Goal: Task Accomplishment & Management: Use online tool/utility

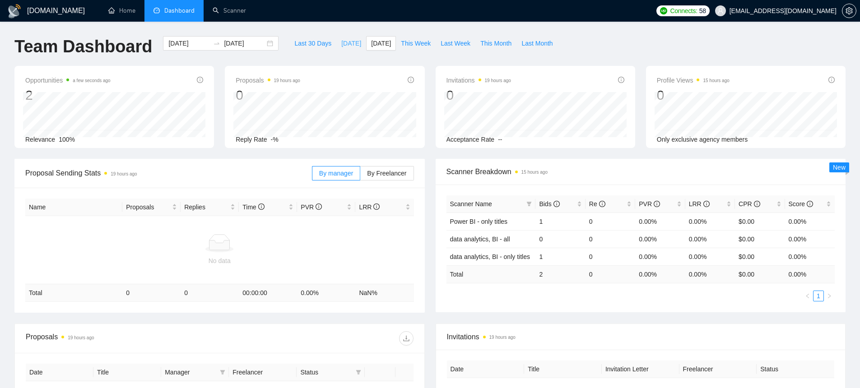
click at [341, 46] on span "Today" at bounding box center [351, 43] width 20 height 10
type input "2025-08-26"
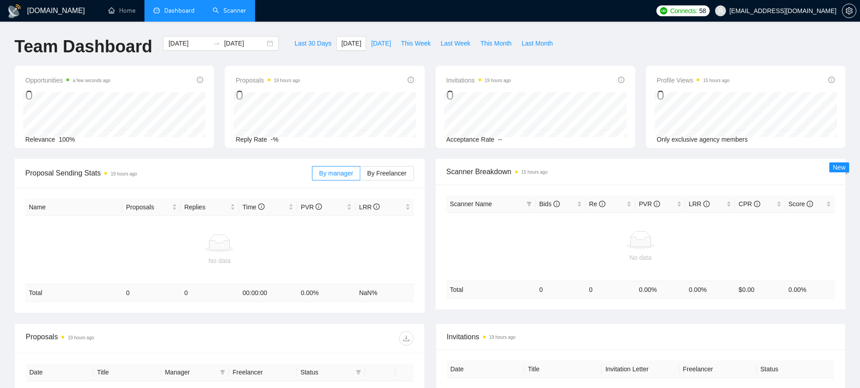
click at [242, 14] on link "Scanner" at bounding box center [229, 11] width 33 height 8
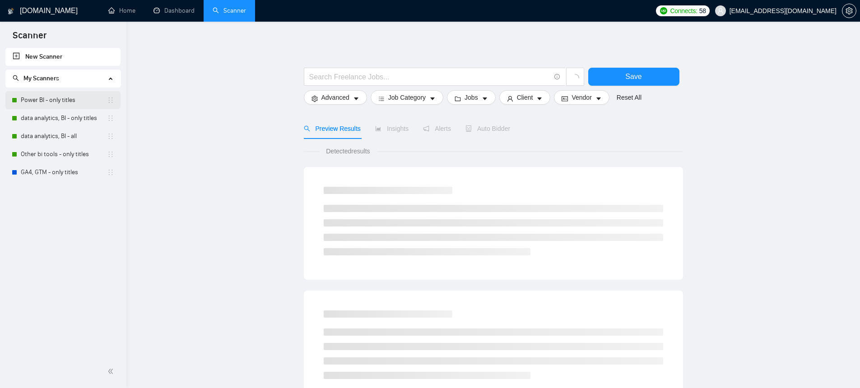
click at [61, 104] on link "Power BI - only titles" at bounding box center [64, 100] width 86 height 18
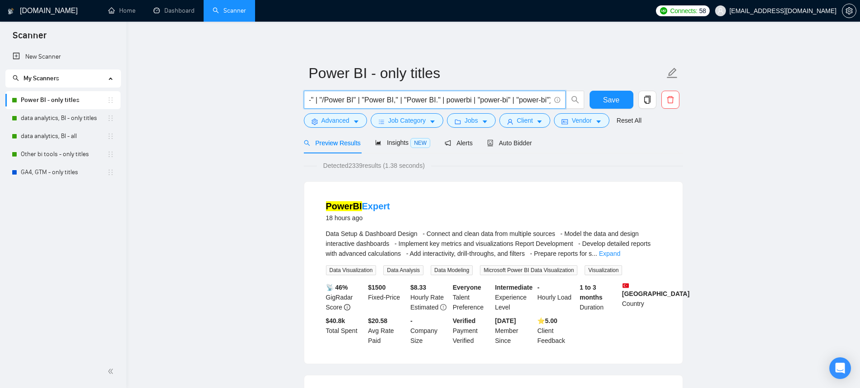
scroll to position [0, 126]
drag, startPoint x: 520, startPoint y: 101, endPoint x: 547, endPoint y: 102, distance: 26.2
click at [547, 102] on input "("Power BI" | "Power BI/" | "Power BI-" | "/Power BI" | "Power BI," | "Power BI…" at bounding box center [429, 99] width 241 height 11
click at [505, 100] on input "("Power BI" | "Power BI/" | "Power BI-" | "/Power BI" | "Power BI," | "Power BI…" at bounding box center [429, 99] width 241 height 11
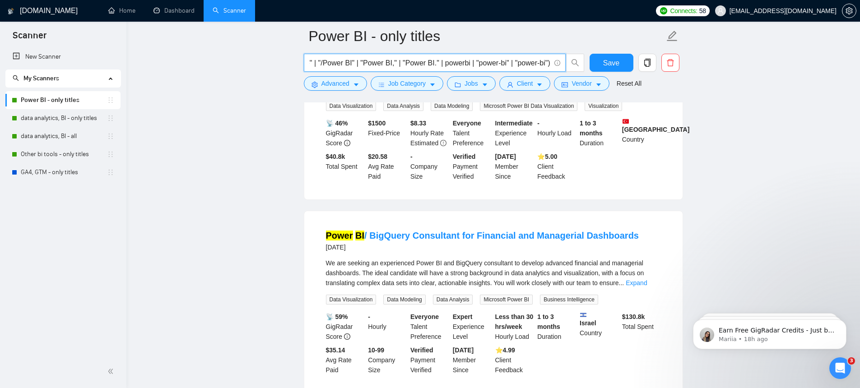
scroll to position [0, 0]
click at [396, 62] on input "("Power BI" | "Power BI/" | "Power BI-" | "/Power BI" | "Power BI," | "Power BI…" at bounding box center [429, 62] width 241 height 11
paste input "| "PowerBI" | "PowerQuery" | "Power Query""
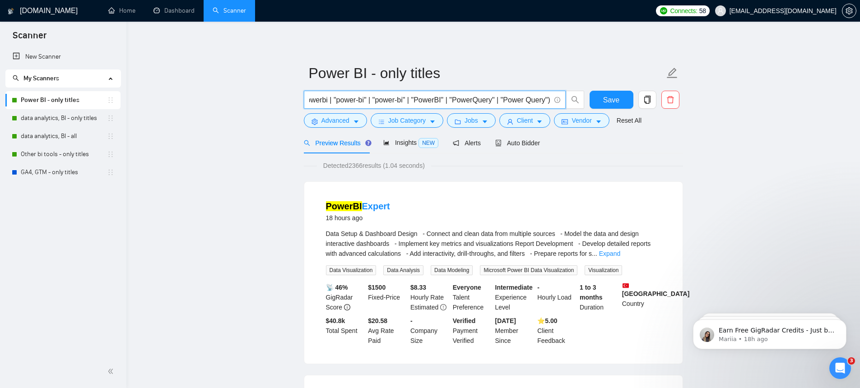
type input "("Power BI" | "Power BI/" | "Power BI-" | "/Power BI" | "Power BI," | "Power BI…"
click at [331, 123] on span "Advanced" at bounding box center [336, 121] width 28 height 10
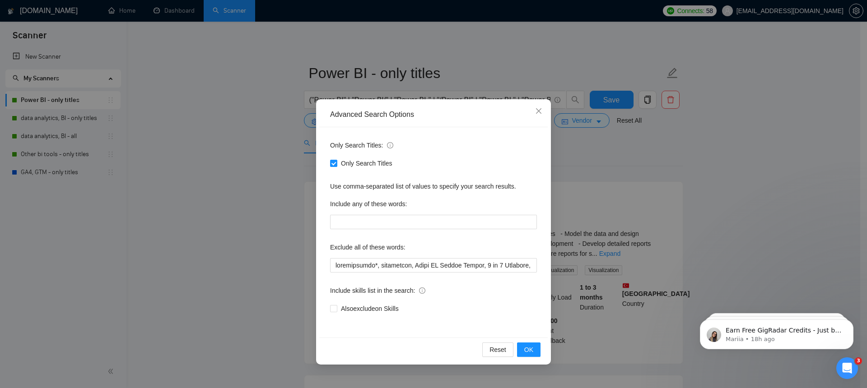
click at [397, 273] on div "Only Search Titles: Only Search Titles Use comma-separated list of values to sp…" at bounding box center [433, 232] width 229 height 210
click at [398, 270] on input "text" at bounding box center [433, 265] width 207 height 14
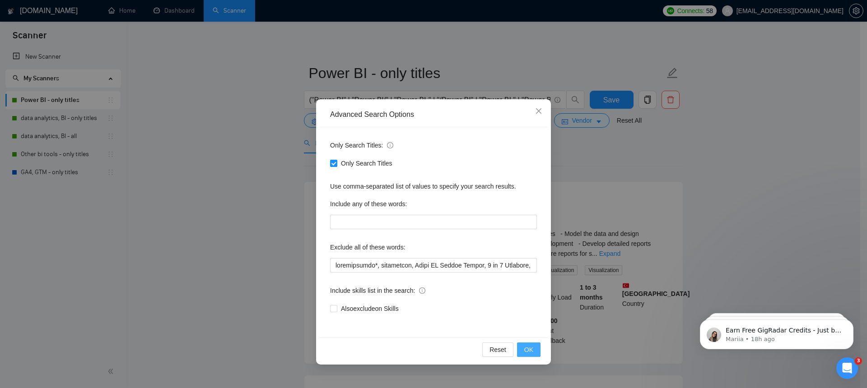
click at [531, 350] on span "OK" at bounding box center [528, 350] width 9 height 10
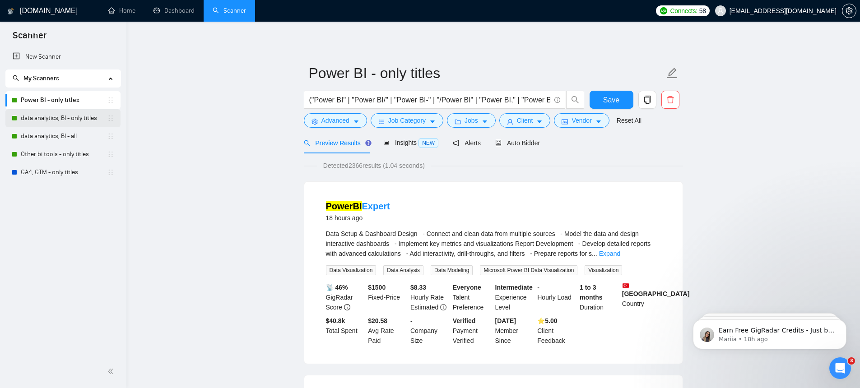
click at [74, 112] on link "data analytics, BI - only titles" at bounding box center [64, 118] width 86 height 18
click at [612, 106] on button "Save" at bounding box center [612, 100] width 44 height 18
click at [64, 120] on link "data analytics, BI - only titles" at bounding box center [64, 118] width 86 height 18
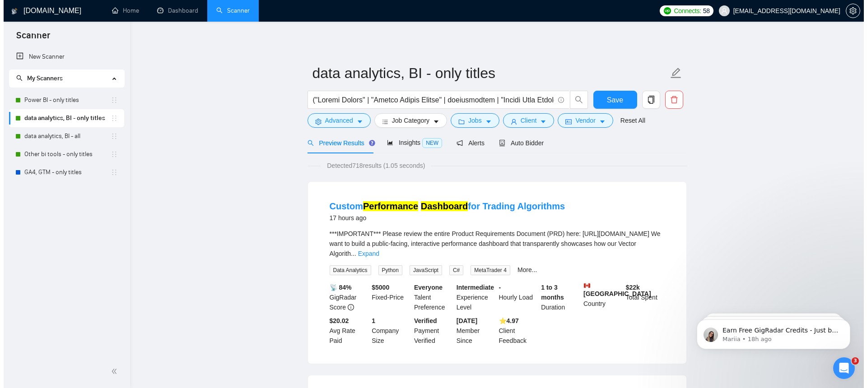
scroll to position [5, 0]
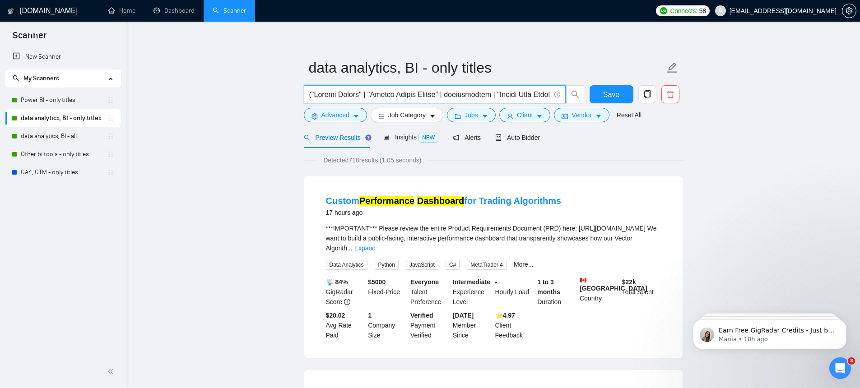
click at [508, 94] on input "text" at bounding box center [429, 94] width 241 height 11
click at [547, 109] on button "Client" at bounding box center [525, 115] width 51 height 14
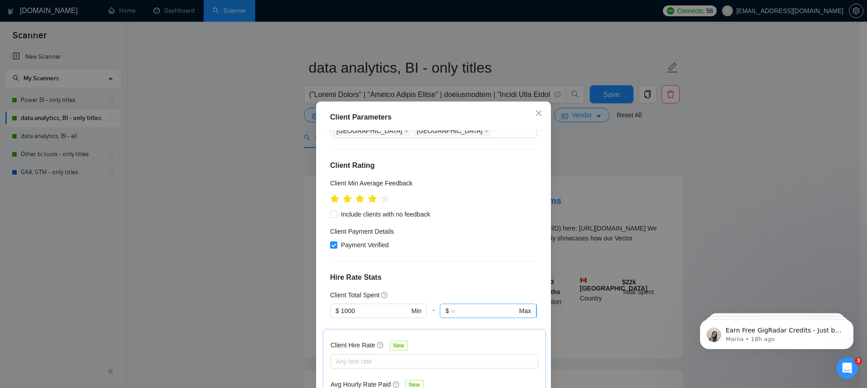
scroll to position [149, 0]
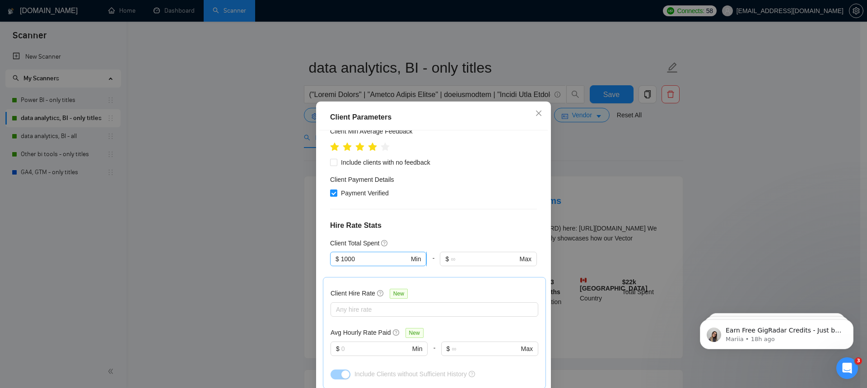
click at [388, 254] on input "1000" at bounding box center [375, 259] width 68 height 10
click at [381, 262] on div "$0" at bounding box center [374, 264] width 84 height 10
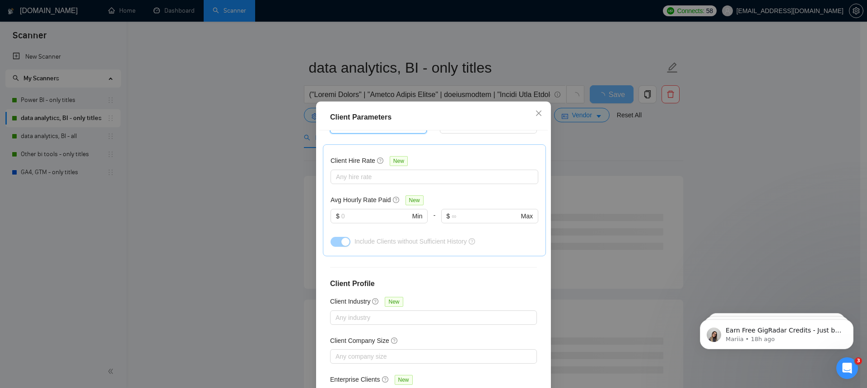
scroll to position [291, 0]
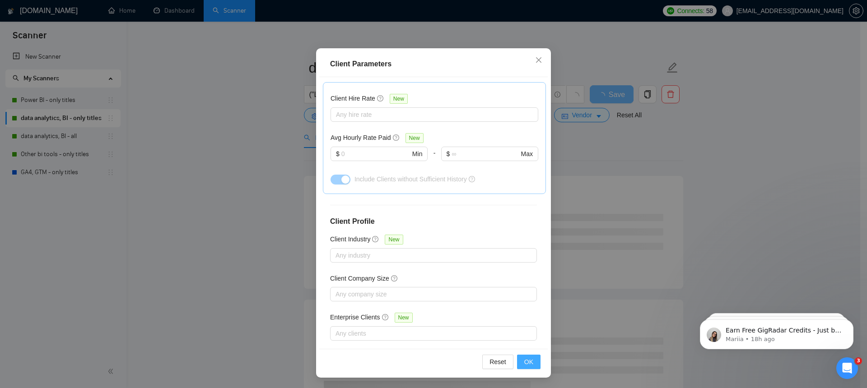
click at [524, 363] on span "OK" at bounding box center [528, 362] width 9 height 10
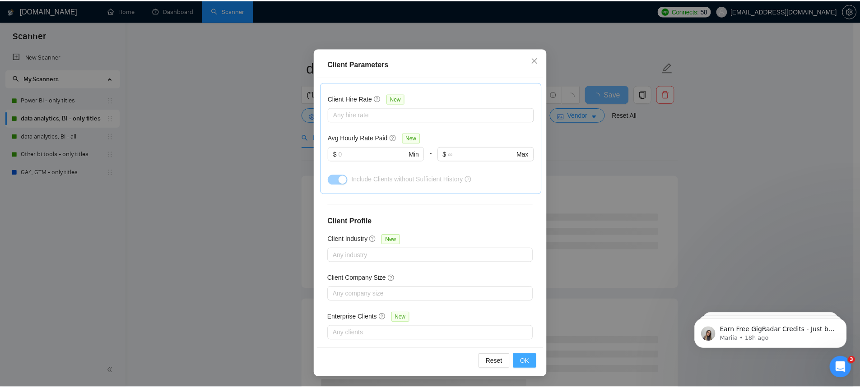
scroll to position [6, 0]
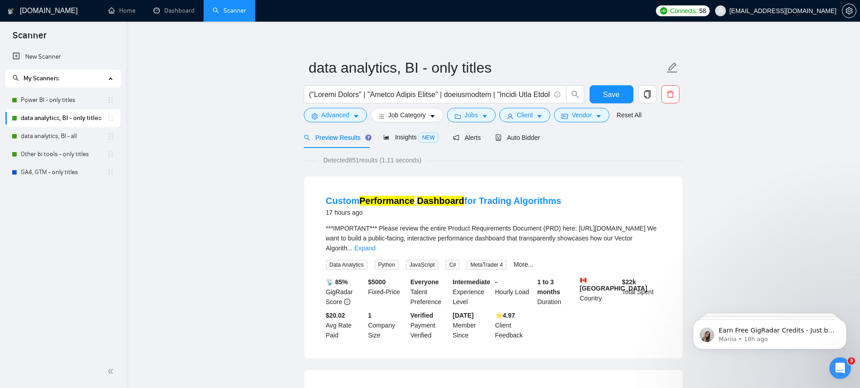
click at [537, 107] on div at bounding box center [444, 96] width 285 height 23
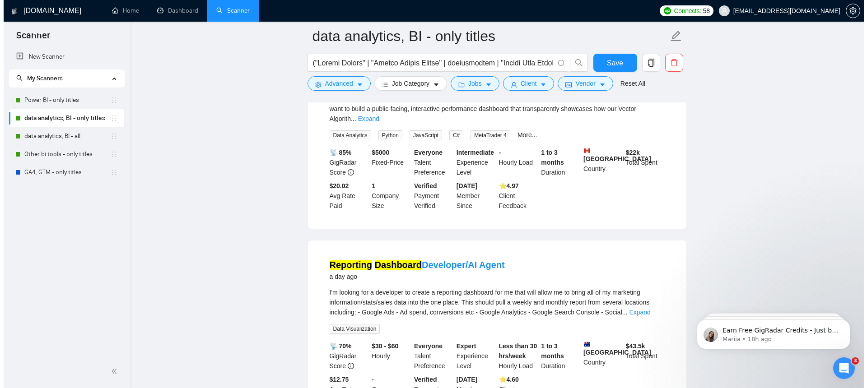
scroll to position [0, 0]
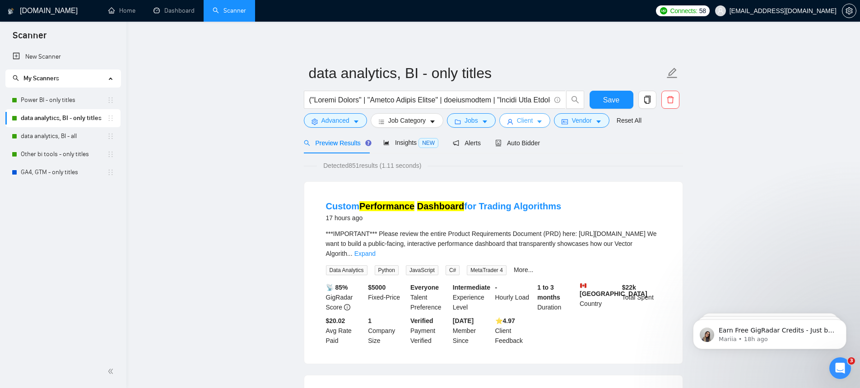
click at [543, 120] on icon "caret-down" at bounding box center [540, 122] width 6 height 6
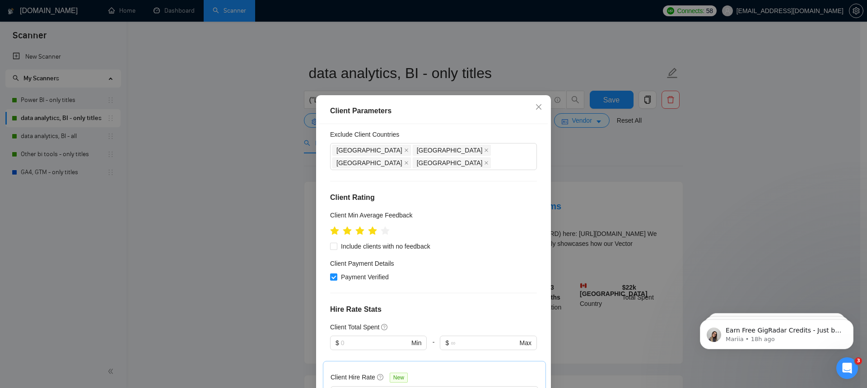
scroll to position [53, 0]
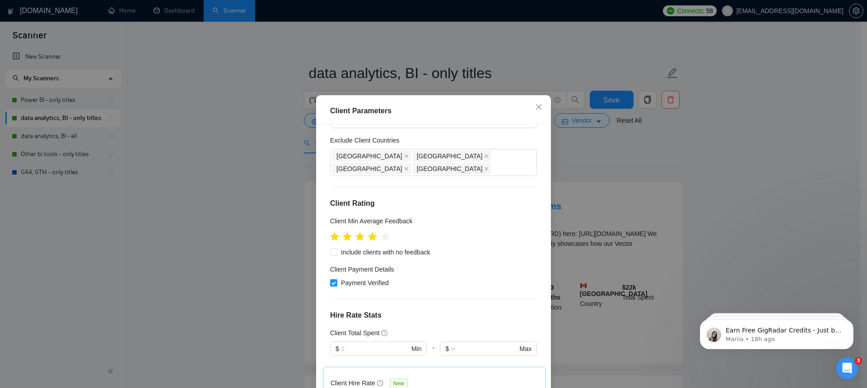
click at [330, 280] on input "Payment Verified" at bounding box center [333, 283] width 6 height 6
checkbox input "false"
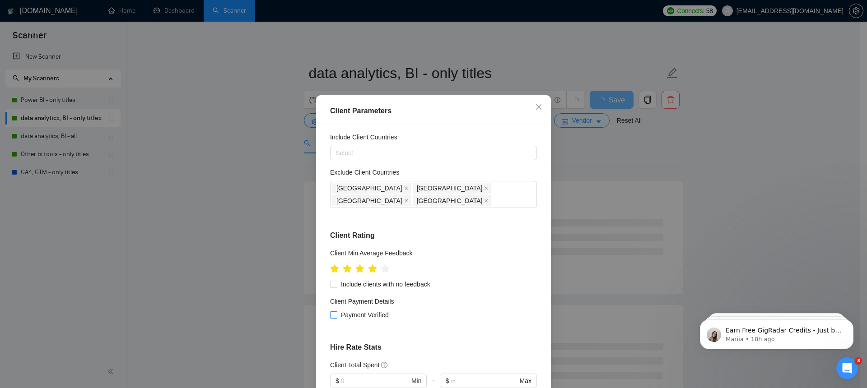
scroll to position [0, 0]
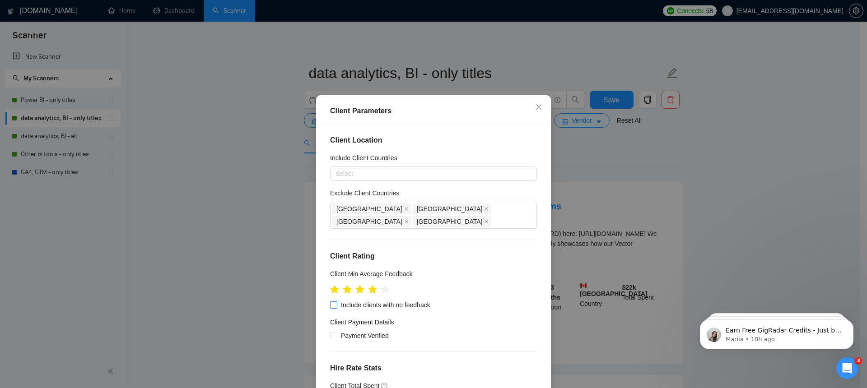
click at [330, 302] on input "Include clients with no feedback" at bounding box center [333, 305] width 6 height 6
checkbox input "true"
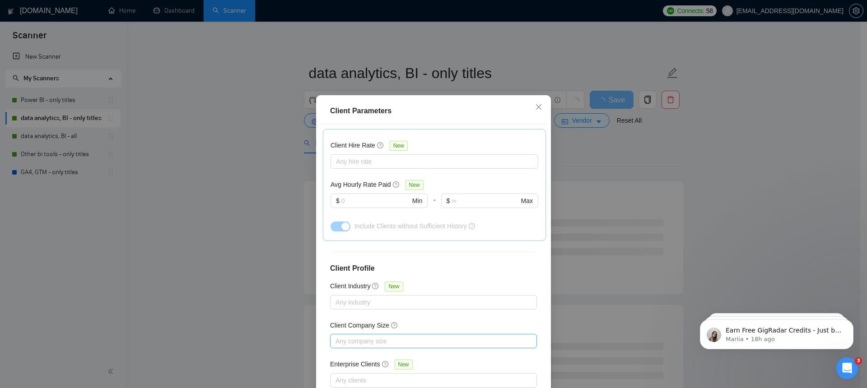
scroll to position [53, 0]
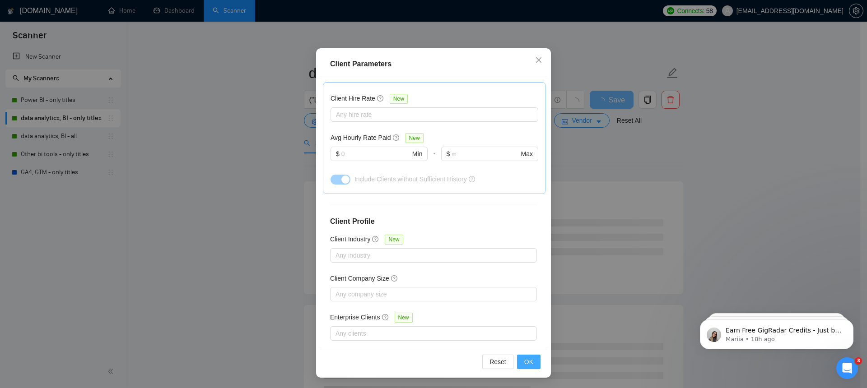
click at [531, 357] on button "OK" at bounding box center [528, 362] width 23 height 14
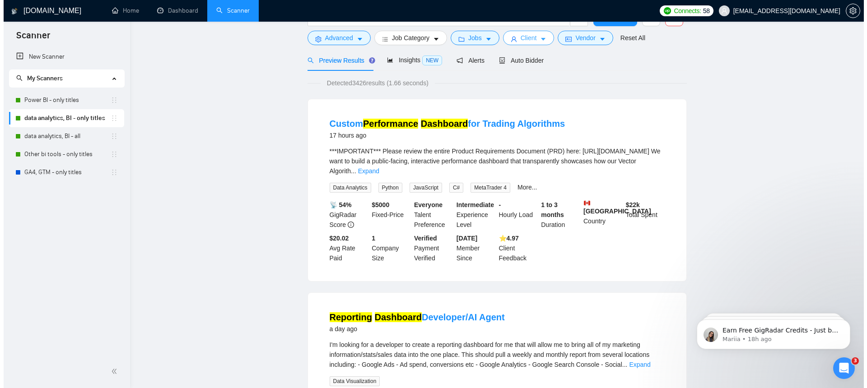
scroll to position [0, 0]
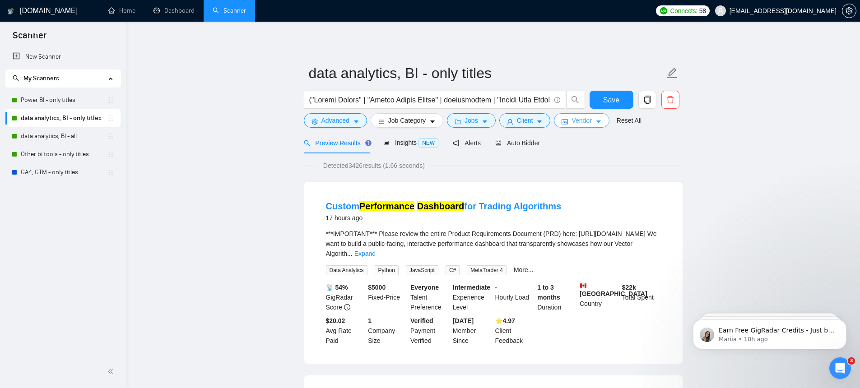
click at [598, 127] on button "Vendor" at bounding box center [581, 120] width 55 height 14
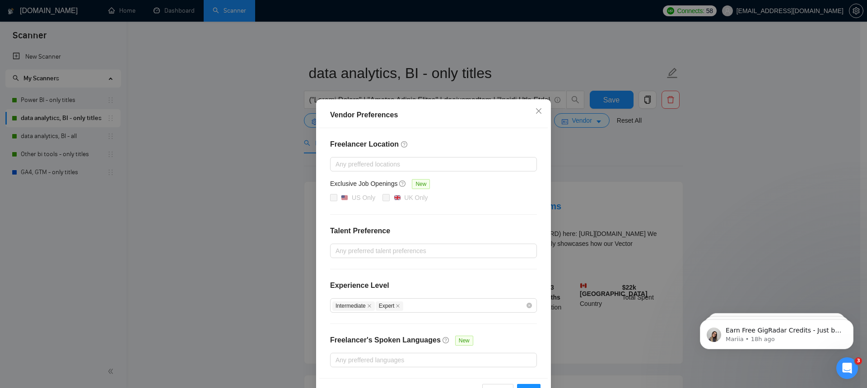
scroll to position [29, 0]
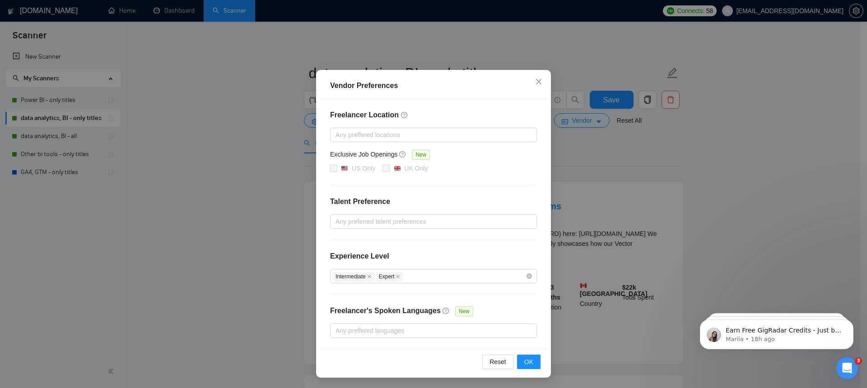
click at [617, 222] on div "Vendor Preferences Freelancer Location Any preffered locations Exclusive Job Op…" at bounding box center [433, 194] width 867 height 388
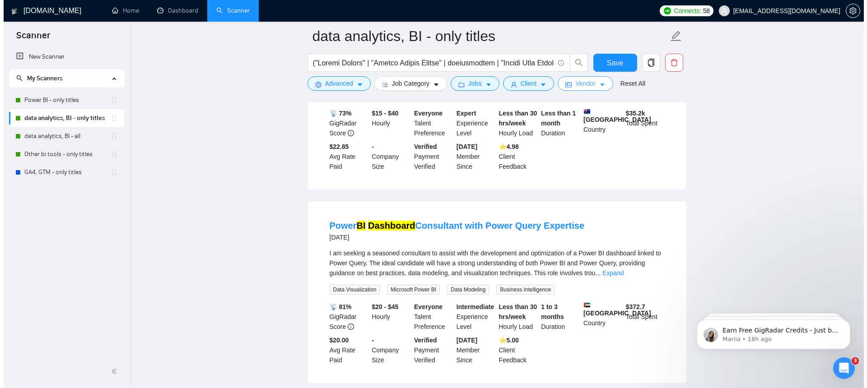
scroll to position [442, 0]
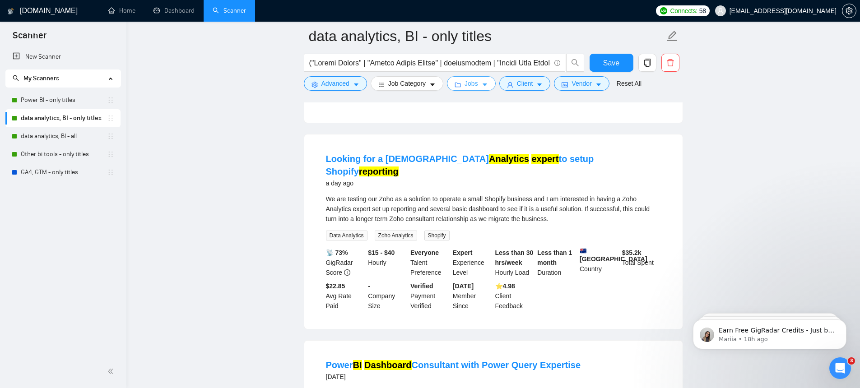
click at [478, 82] on span "Jobs" at bounding box center [472, 84] width 14 height 10
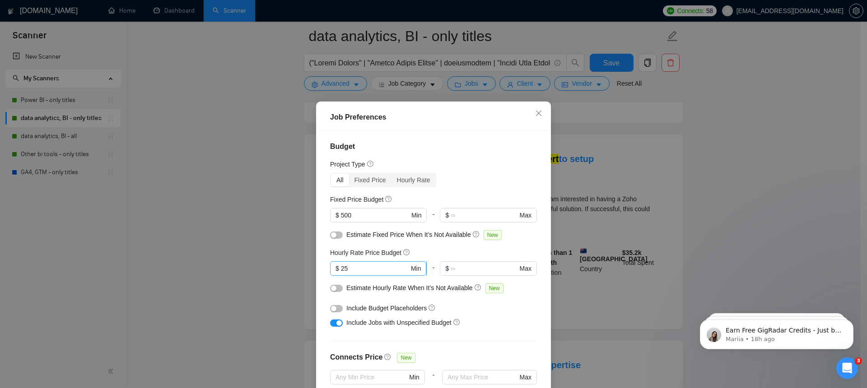
click at [338, 263] on span "$ 25 Min" at bounding box center [378, 269] width 96 height 14
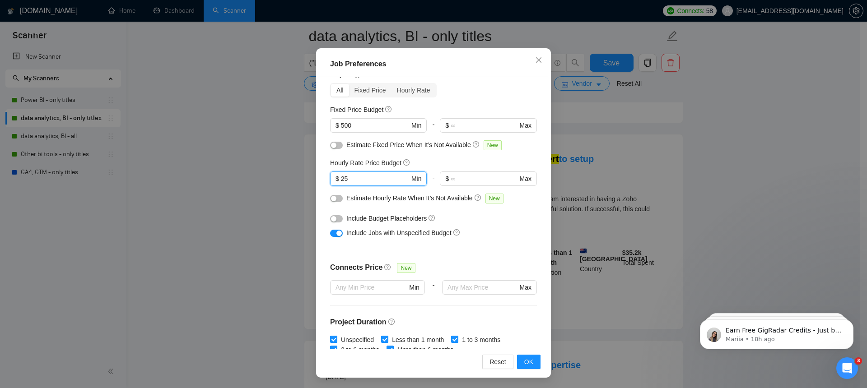
scroll to position [0, 0]
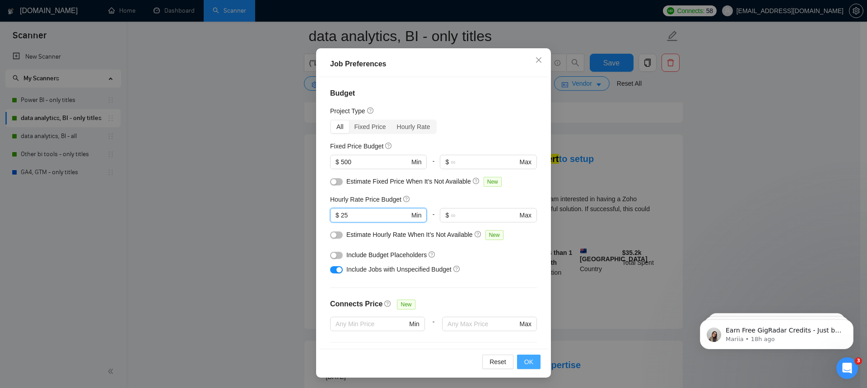
click at [527, 361] on span "OK" at bounding box center [528, 362] width 9 height 10
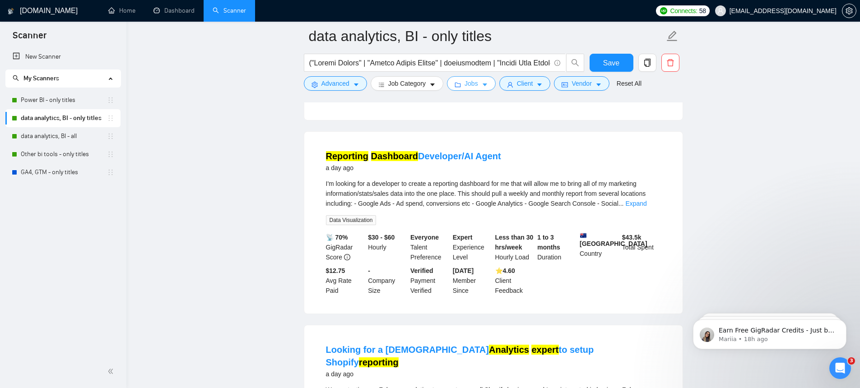
scroll to position [245, 0]
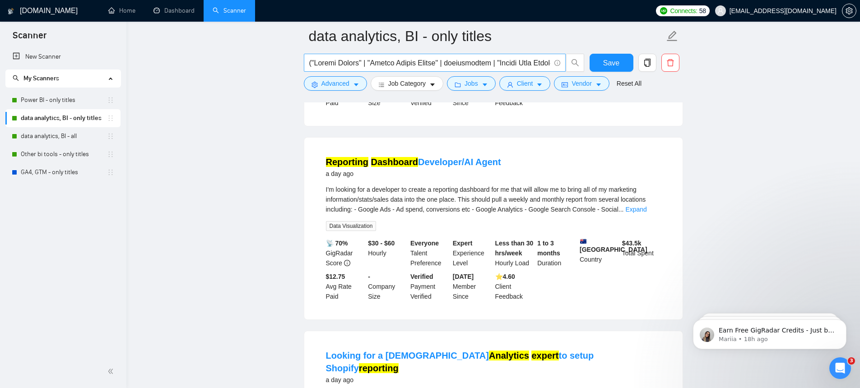
click at [442, 63] on input "text" at bounding box center [429, 62] width 241 height 11
paste input "DataAnalyst" | "Data* Analyst" | ""
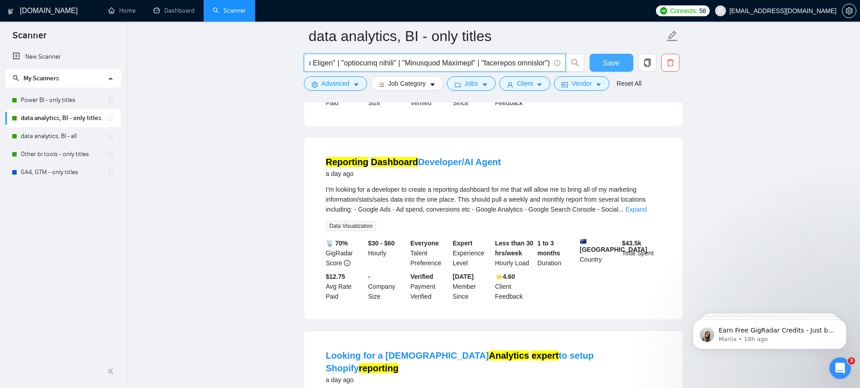
type input "("Looker Studio" | "Google Looker Studio" | lookerstudio | "Google Data Studio"…"
click at [622, 66] on button "Save" at bounding box center [612, 63] width 44 height 18
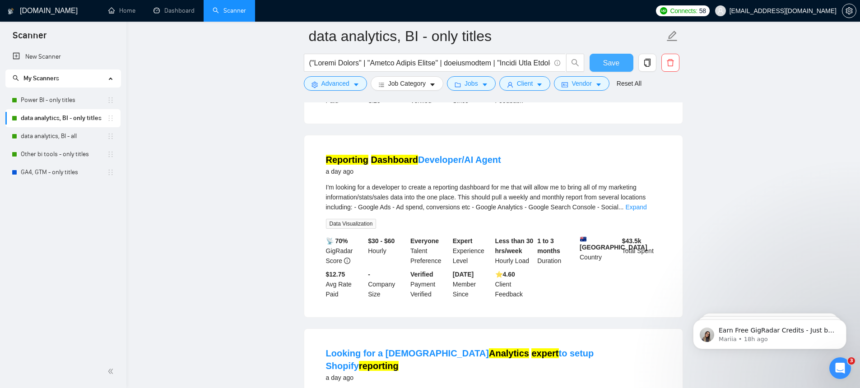
scroll to position [0, 0]
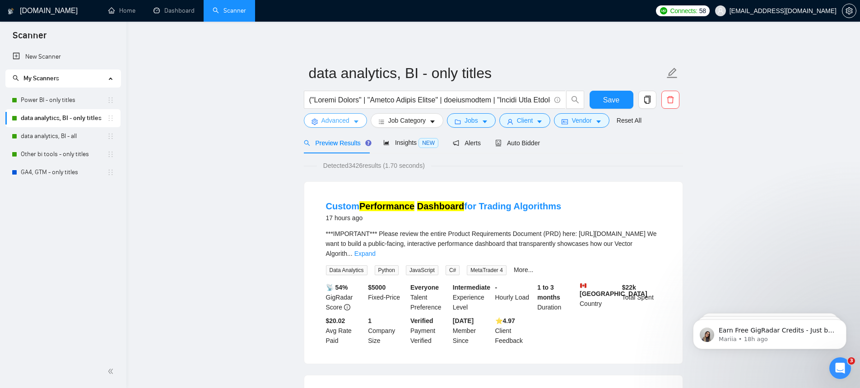
click at [345, 119] on span "Advanced" at bounding box center [336, 121] width 28 height 10
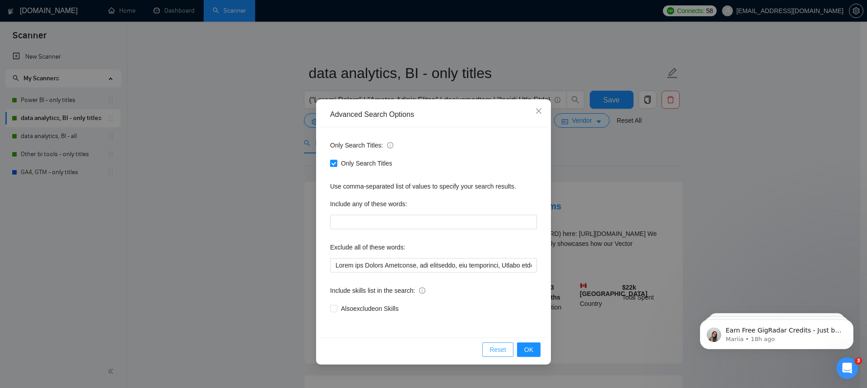
click at [494, 355] on span "Reset" at bounding box center [498, 350] width 17 height 10
checkbox input "false"
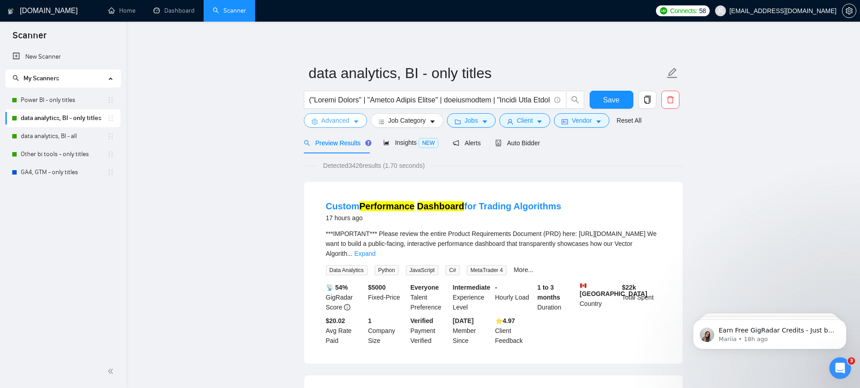
click at [323, 120] on span "Advanced" at bounding box center [336, 121] width 28 height 10
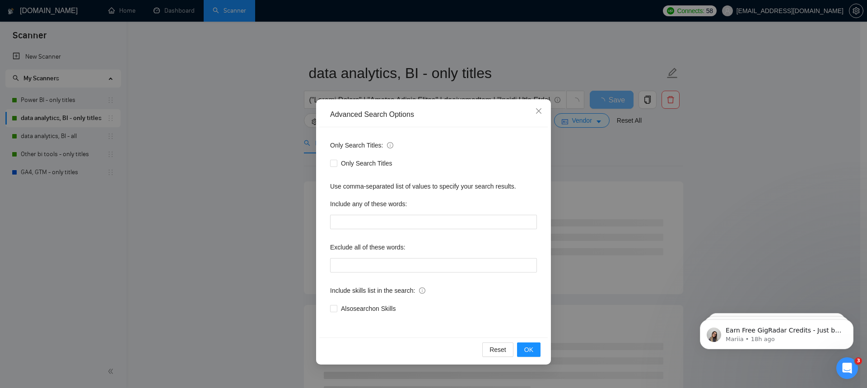
click at [77, 122] on div "Advanced Search Options Only Search Titles: Only Search Titles Use comma-separa…" at bounding box center [433, 194] width 867 height 388
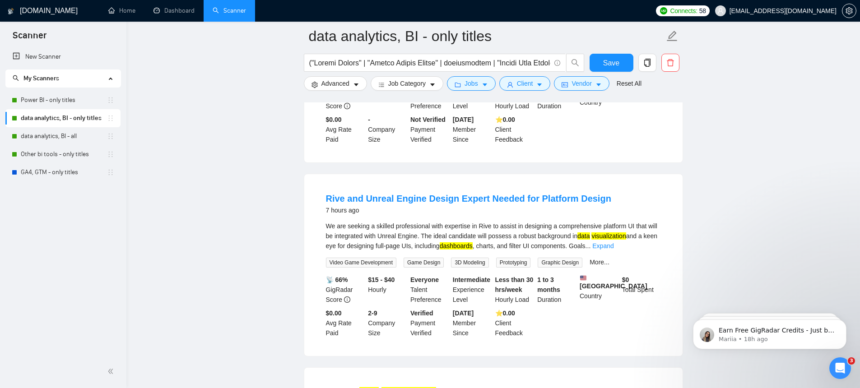
scroll to position [617, 0]
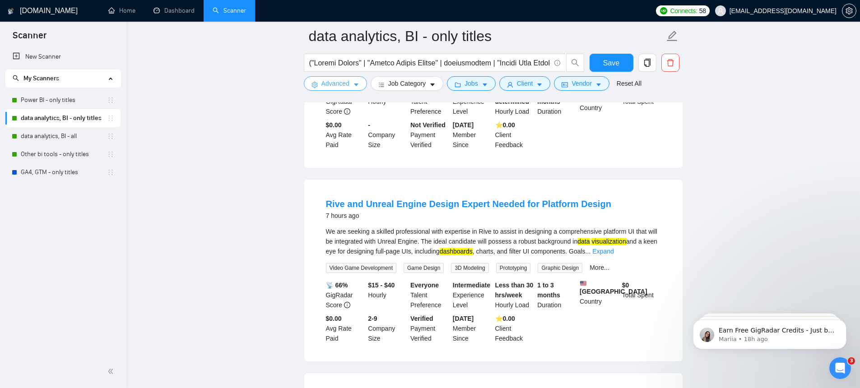
click at [334, 78] on button "Advanced" at bounding box center [335, 83] width 63 height 14
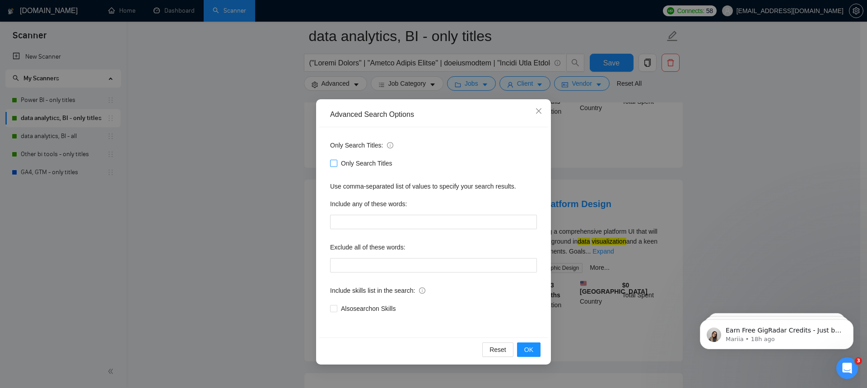
click at [339, 165] on span "Only Search Titles" at bounding box center [366, 164] width 59 height 10
click at [336, 165] on input "Only Search Titles" at bounding box center [333, 163] width 6 height 6
checkbox input "true"
click at [536, 350] on button "OK" at bounding box center [528, 350] width 23 height 14
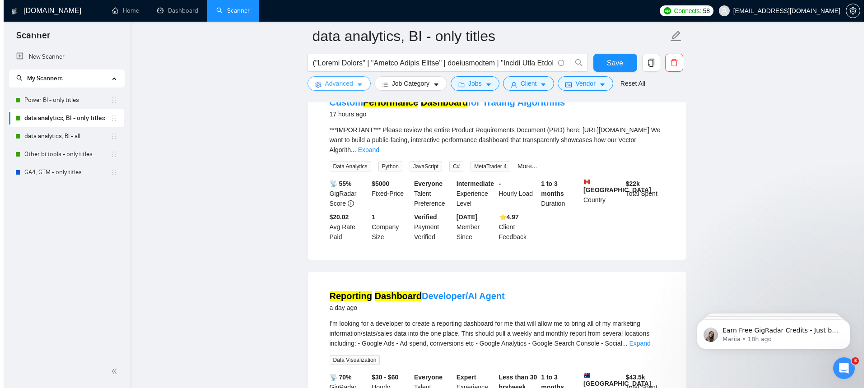
scroll to position [0, 0]
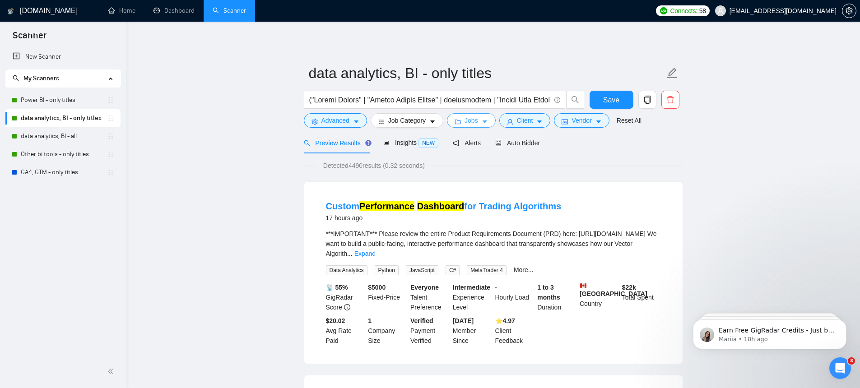
click at [495, 121] on button "Jobs" at bounding box center [471, 120] width 49 height 14
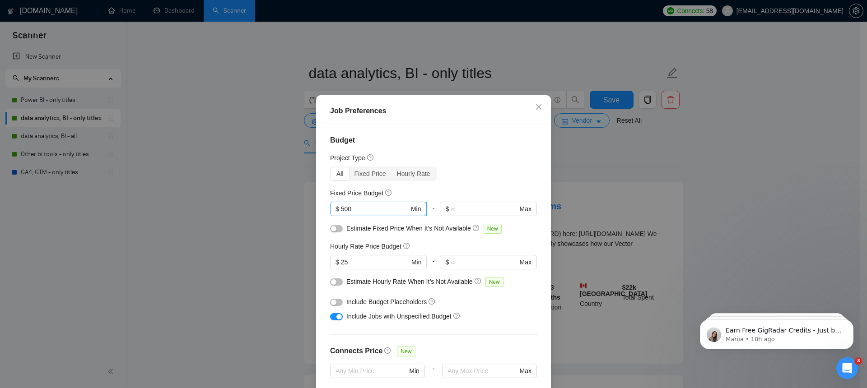
click at [388, 214] on input "500" at bounding box center [375, 209] width 68 height 10
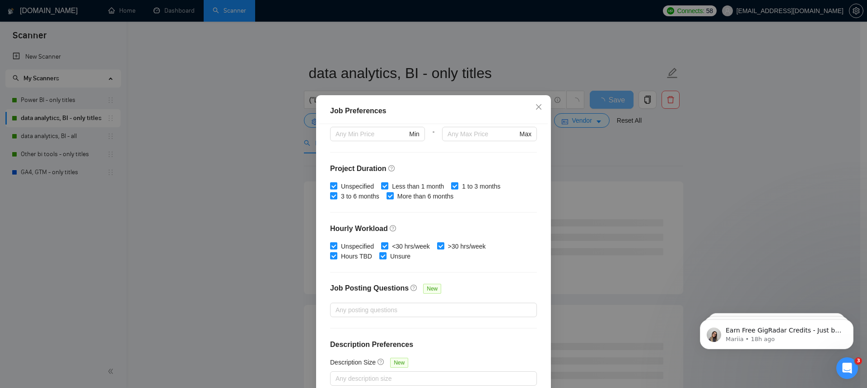
scroll to position [53, 0]
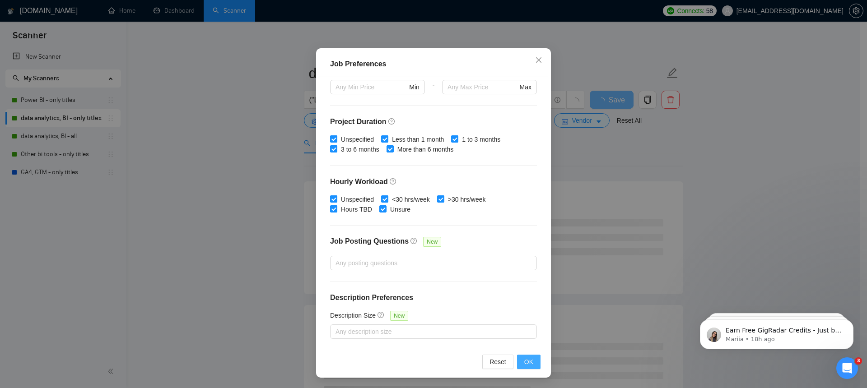
click at [519, 358] on button "OK" at bounding box center [528, 362] width 23 height 14
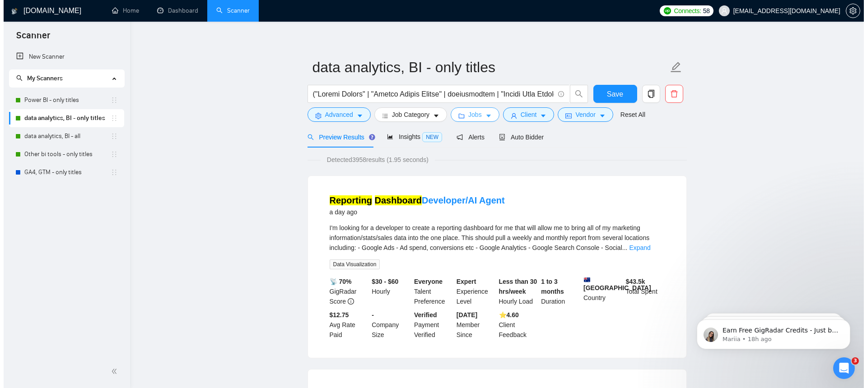
scroll to position [0, 0]
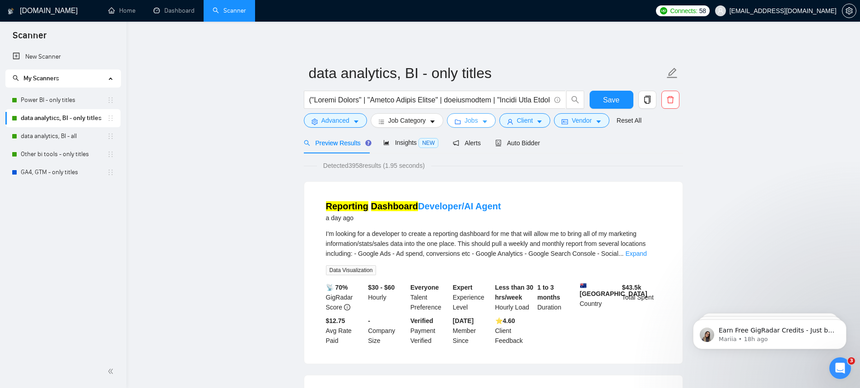
click at [461, 118] on span "folder" at bounding box center [458, 121] width 6 height 7
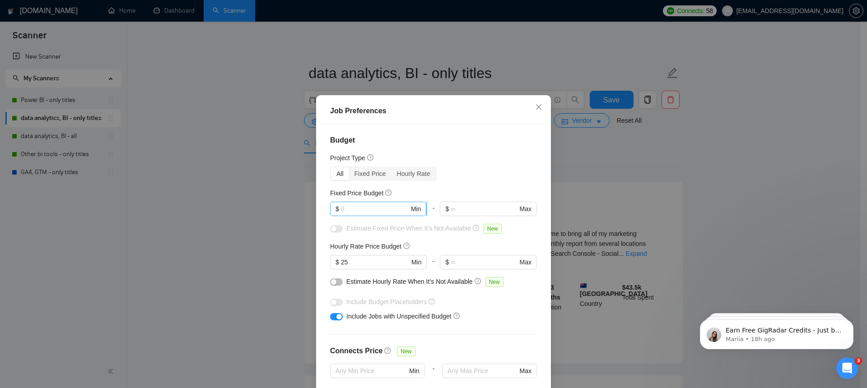
click at [371, 214] on input "text" at bounding box center [375, 209] width 68 height 10
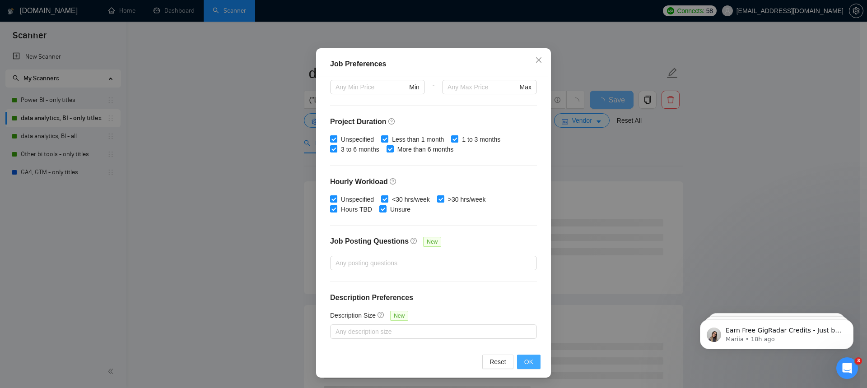
scroll to position [232, 0]
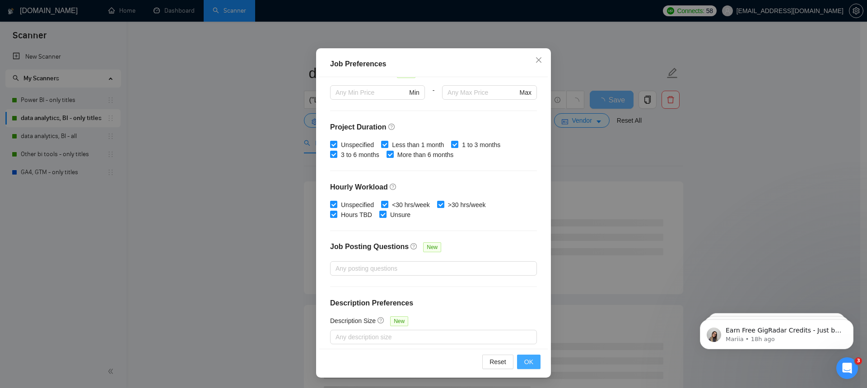
type input "500"
click at [533, 362] on button "OK" at bounding box center [528, 362] width 23 height 14
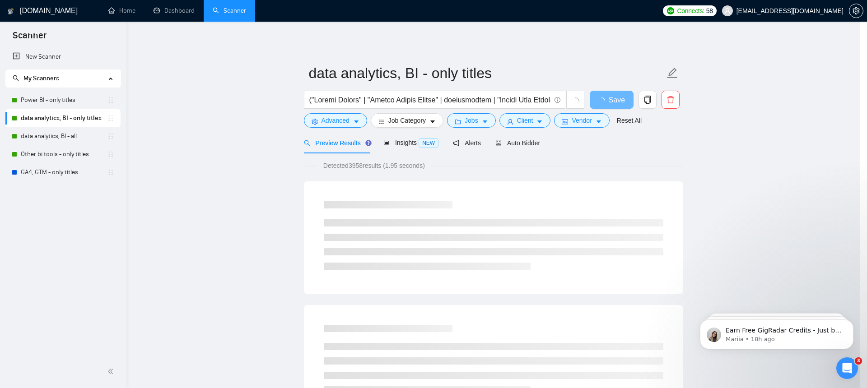
scroll to position [6, 0]
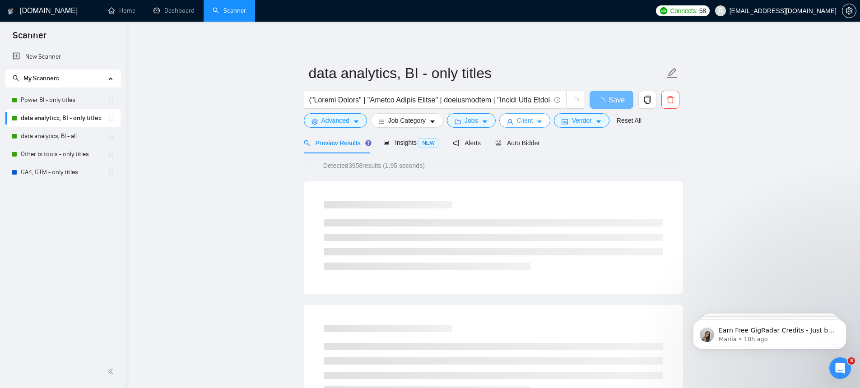
click at [533, 122] on span "Client" at bounding box center [525, 121] width 16 height 10
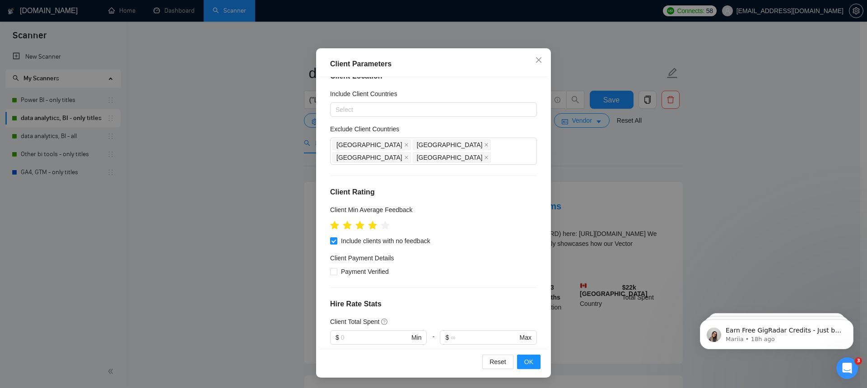
scroll to position [0, 0]
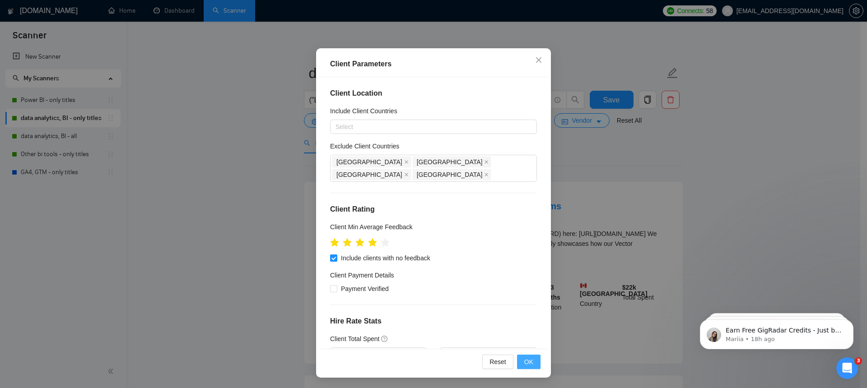
click at [536, 360] on button "OK" at bounding box center [528, 362] width 23 height 14
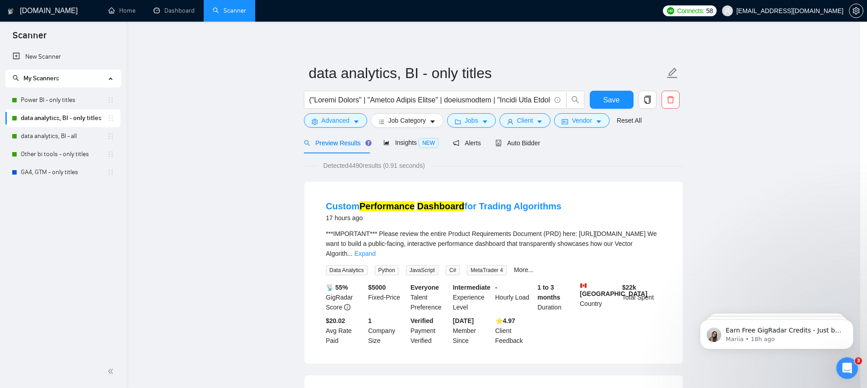
scroll to position [6, 0]
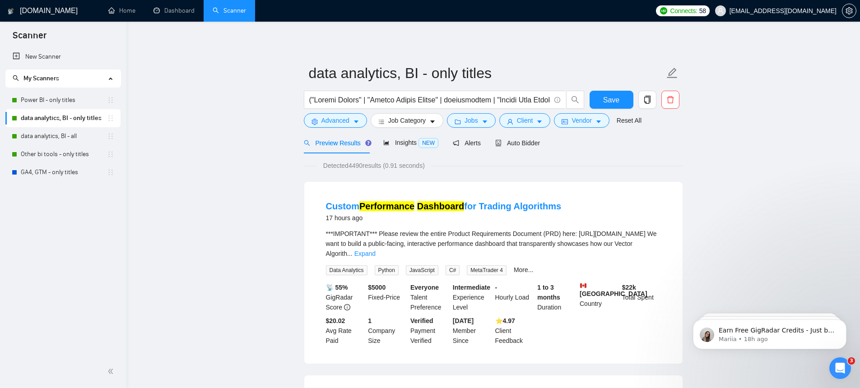
click at [608, 112] on div "Save" at bounding box center [611, 102] width 47 height 23
click at [608, 118] on button "Vendor" at bounding box center [581, 120] width 55 height 14
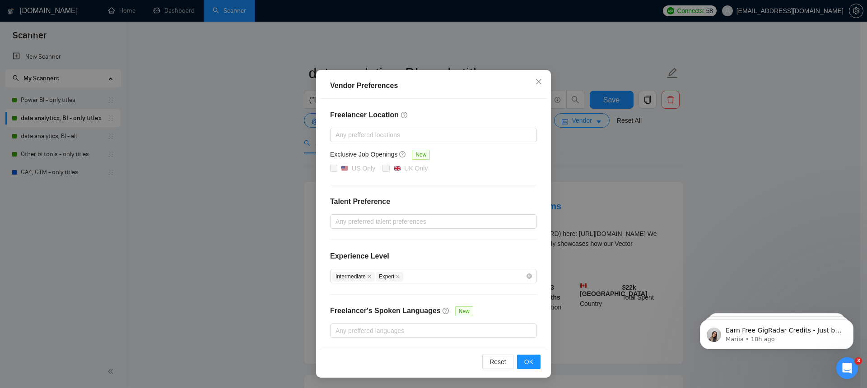
scroll to position [24, 0]
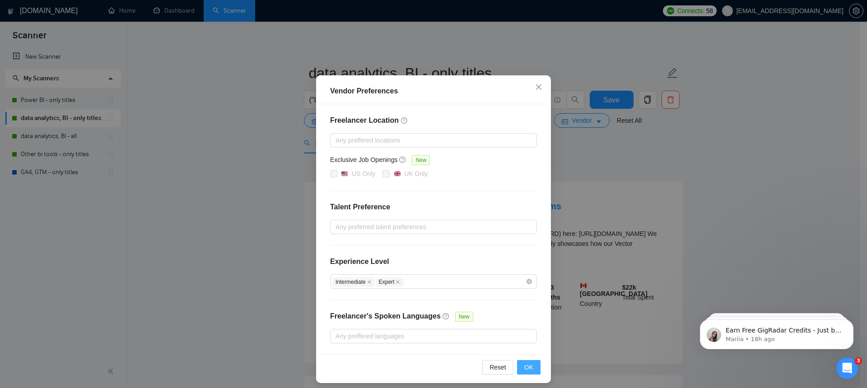
click at [526, 369] on span "OK" at bounding box center [528, 368] width 9 height 10
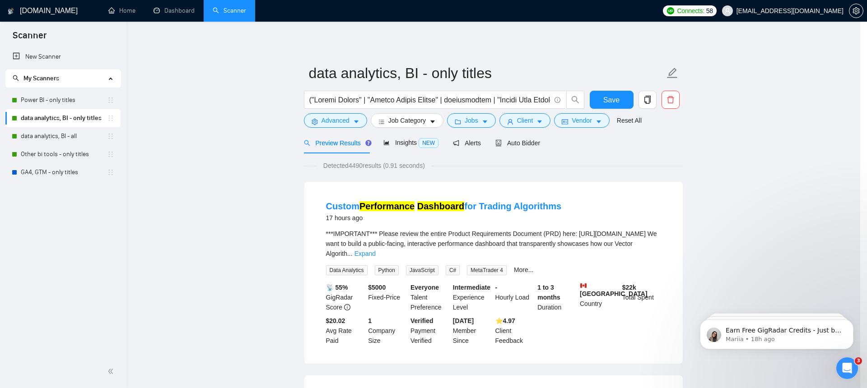
scroll to position [0, 0]
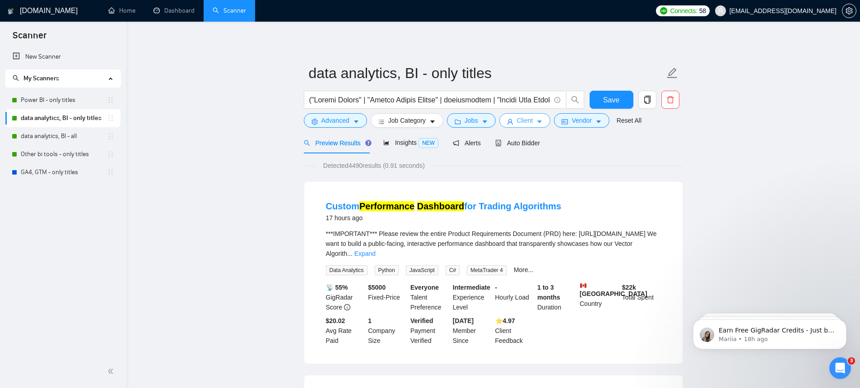
click at [524, 117] on span "Client" at bounding box center [525, 121] width 16 height 10
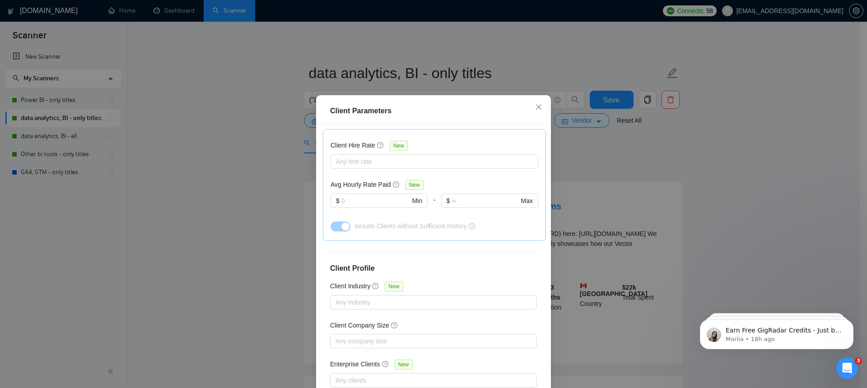
scroll to position [53, 0]
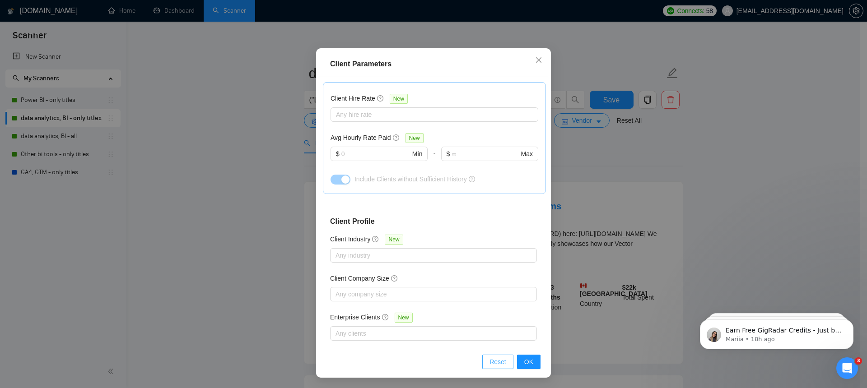
click at [491, 357] on span "Reset" at bounding box center [498, 362] width 17 height 10
checkbox input "false"
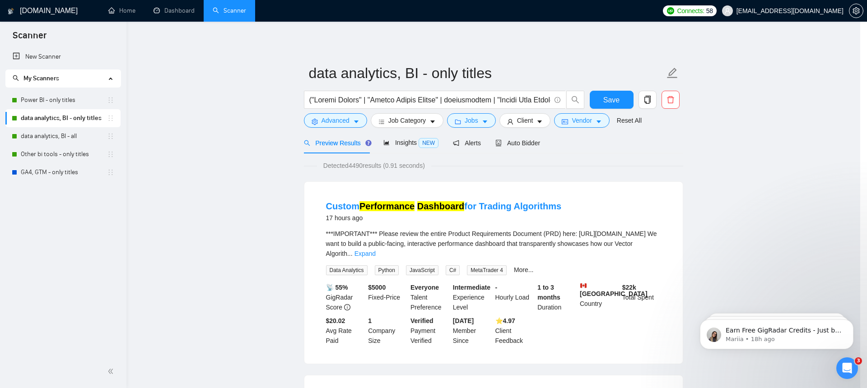
scroll to position [6, 0]
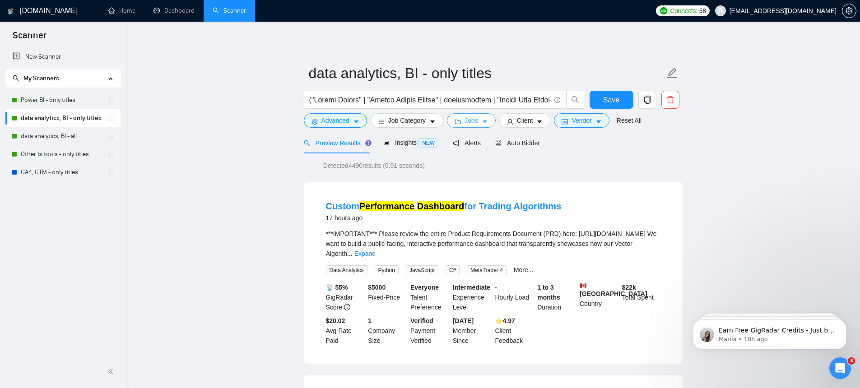
click at [485, 116] on button "Jobs" at bounding box center [471, 120] width 49 height 14
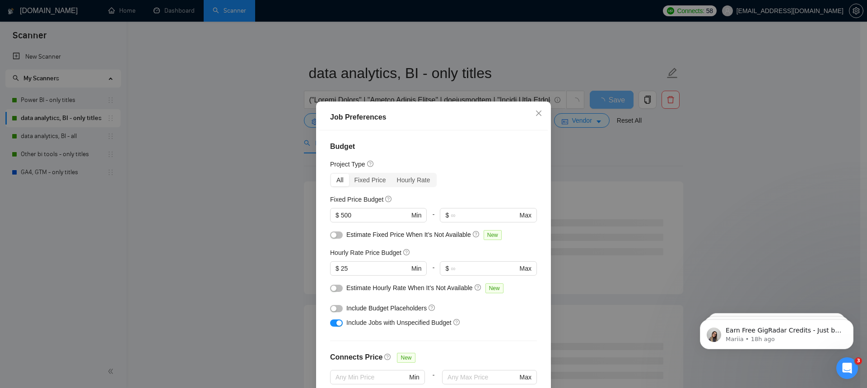
scroll to position [237, 0]
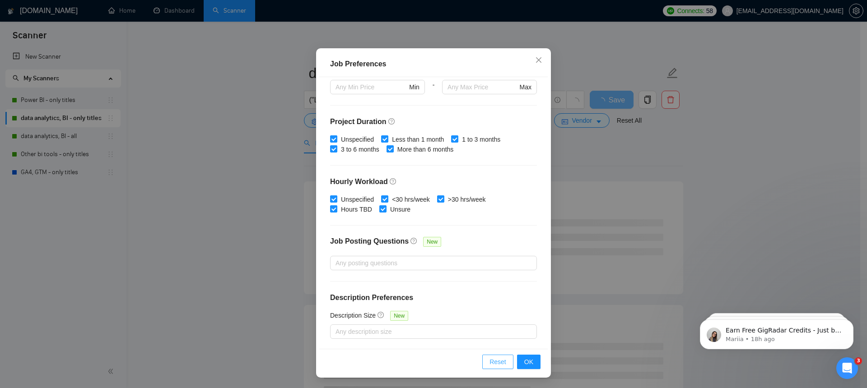
click at [492, 362] on span "Reset" at bounding box center [498, 362] width 17 height 10
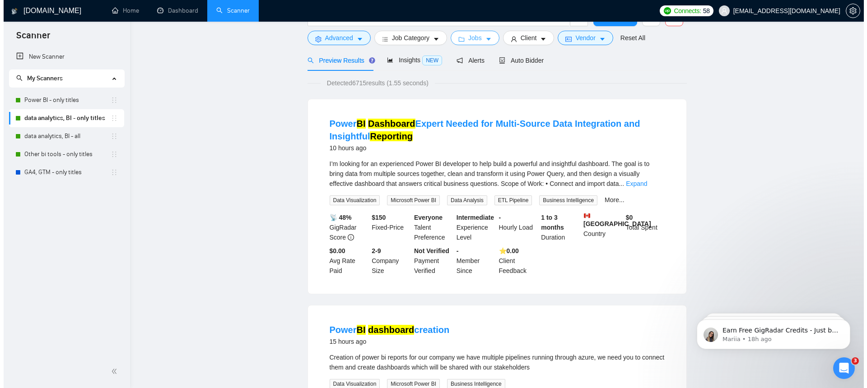
scroll to position [0, 0]
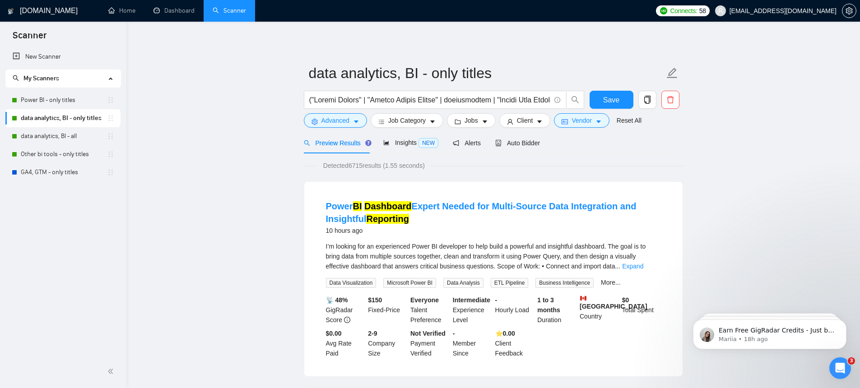
click at [342, 112] on div at bounding box center [444, 102] width 285 height 23
click at [340, 119] on span "Advanced" at bounding box center [336, 121] width 28 height 10
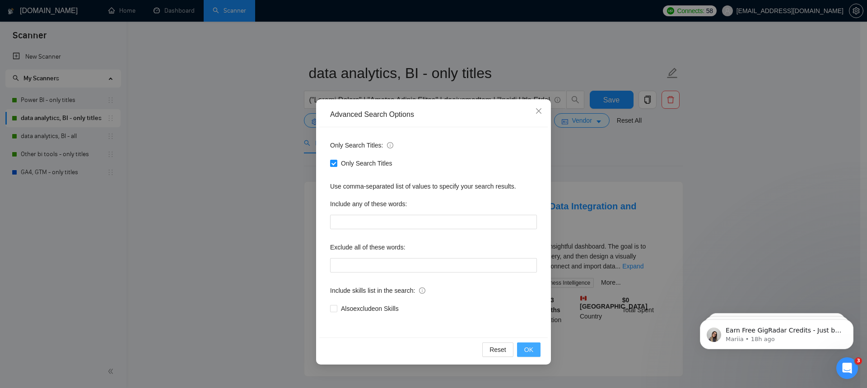
click at [530, 353] on span "OK" at bounding box center [528, 350] width 9 height 10
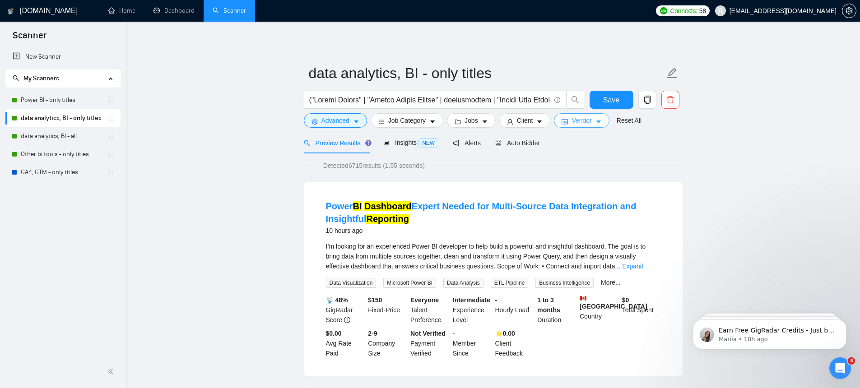
click at [568, 121] on icon "idcard" at bounding box center [565, 122] width 6 height 6
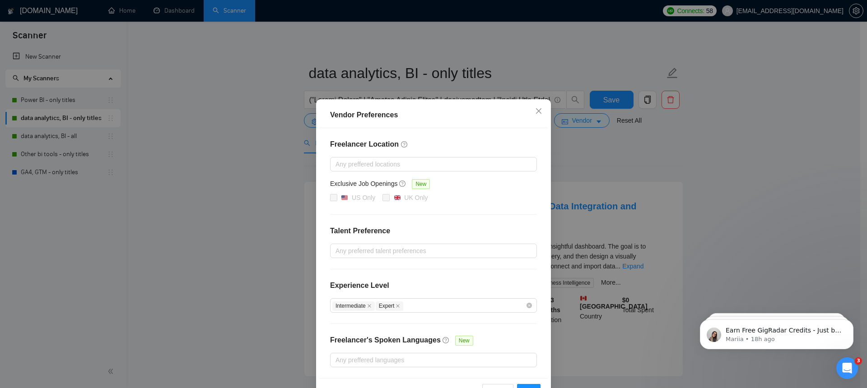
scroll to position [29, 0]
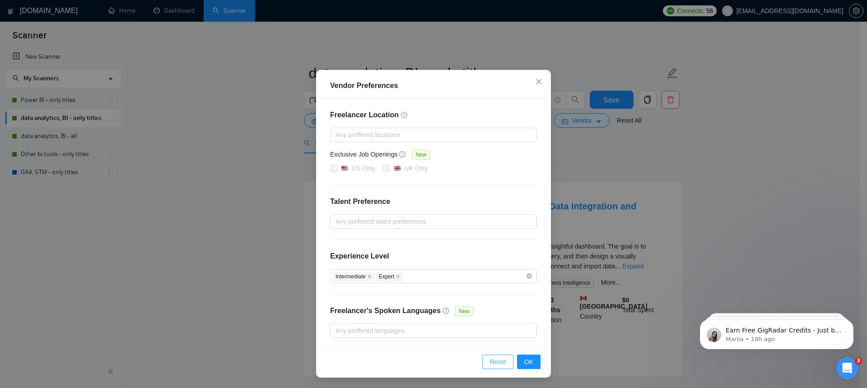
click at [493, 359] on span "Reset" at bounding box center [498, 362] width 17 height 10
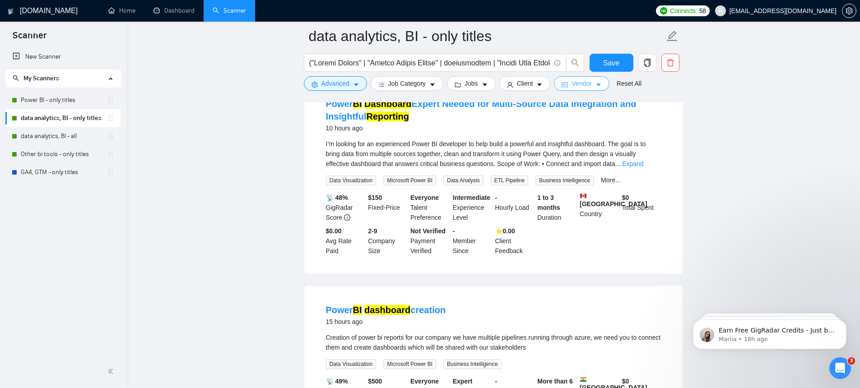
scroll to position [0, 0]
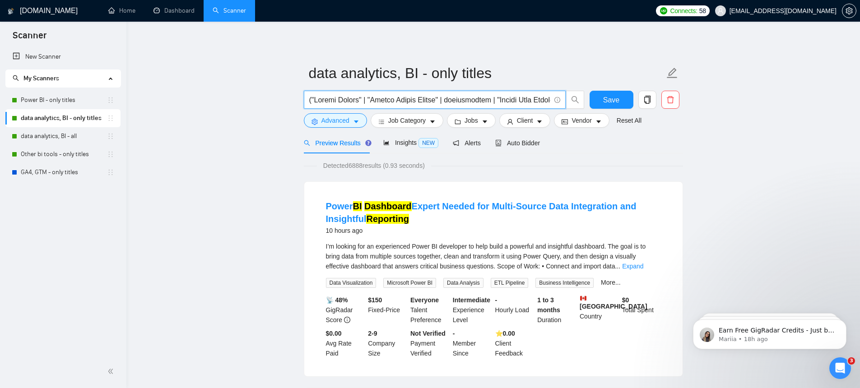
click at [340, 101] on input "text" at bounding box center [429, 99] width 241 height 11
click at [372, 101] on input "text" at bounding box center [429, 99] width 241 height 11
paste input ""lookerstudio" | "Google Data Studio" | "data analyst" | "data analytics" | "Da…"
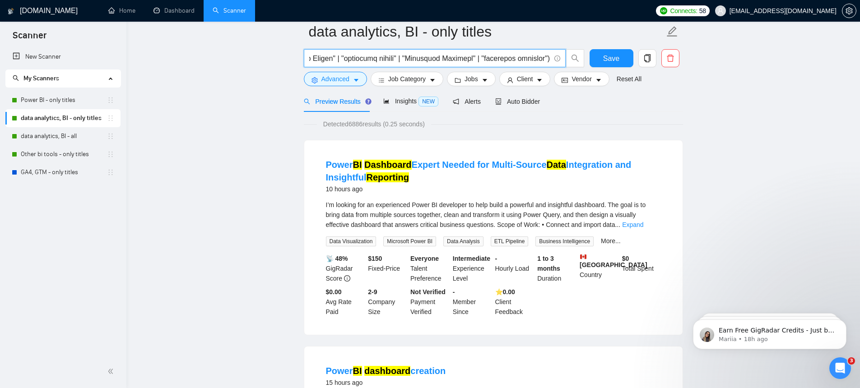
scroll to position [13, 0]
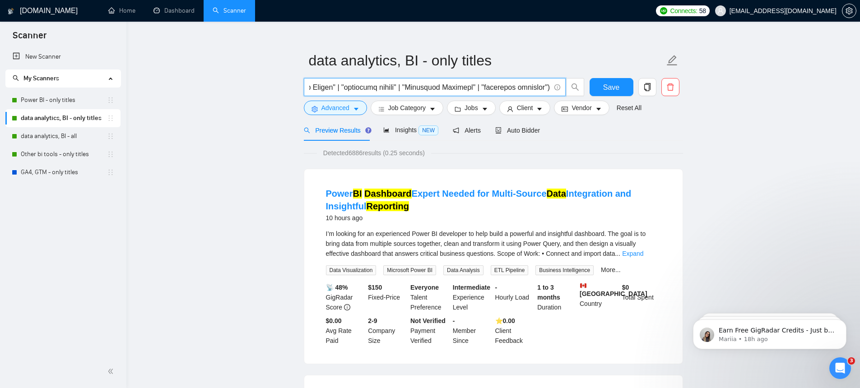
click at [396, 91] on input "text" at bounding box center [429, 87] width 241 height 11
click at [413, 89] on input "text" at bounding box center [429, 87] width 241 height 11
type input "("Looker Studio" | "Google Looker Studio" | "lookerstudio" | "Google Data Studi…"
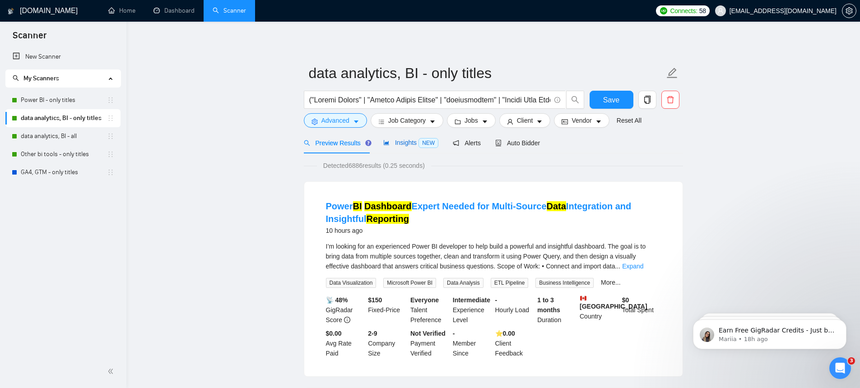
click at [430, 145] on span "NEW" at bounding box center [429, 143] width 20 height 10
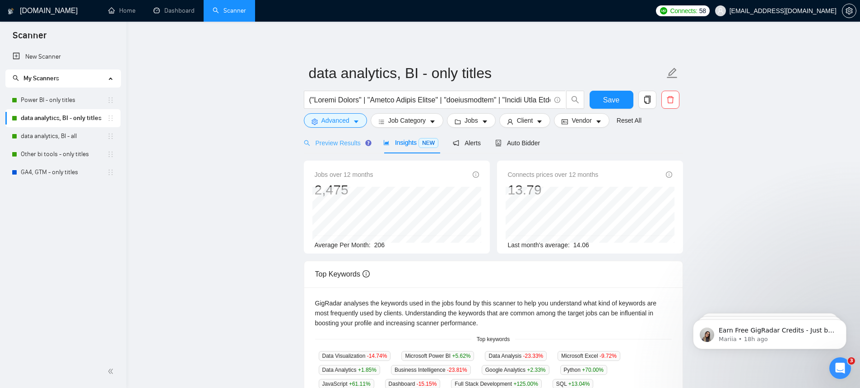
click at [346, 150] on div "Preview Results" at bounding box center [336, 142] width 65 height 21
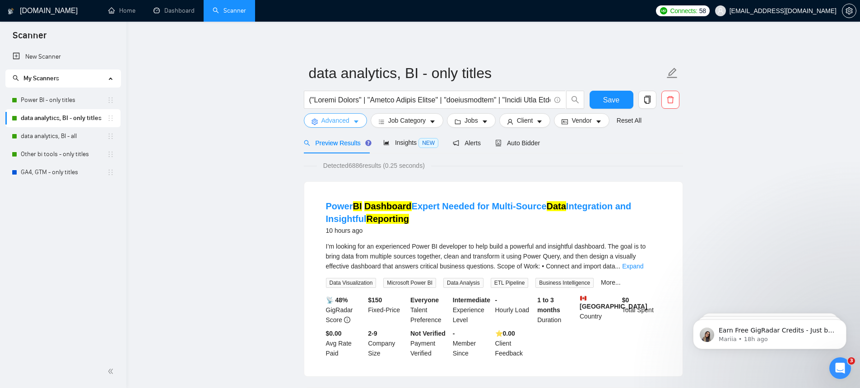
click at [334, 117] on span "Advanced" at bounding box center [336, 121] width 28 height 10
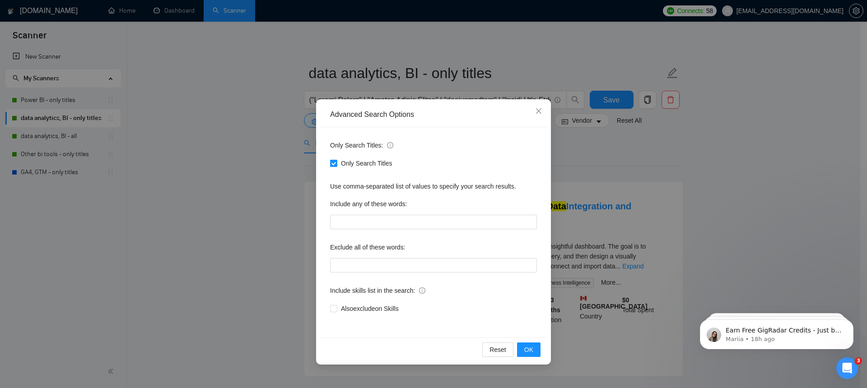
click at [332, 167] on label "Only Search Titles" at bounding box center [363, 164] width 66 height 10
click at [332, 166] on input "Only Search Titles" at bounding box center [333, 163] width 6 height 6
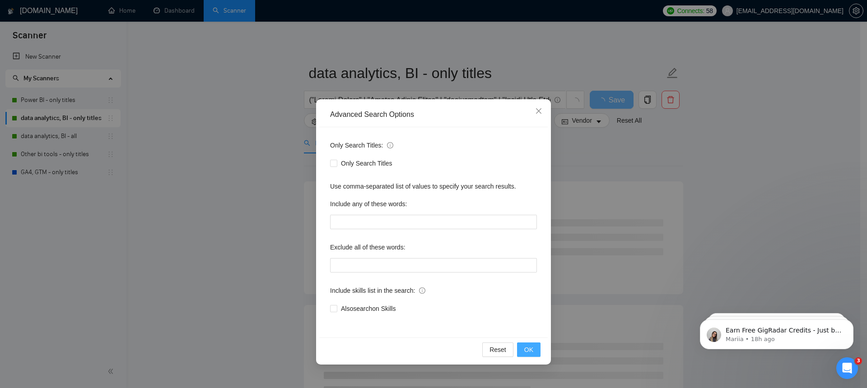
click at [526, 350] on span "OK" at bounding box center [528, 350] width 9 height 10
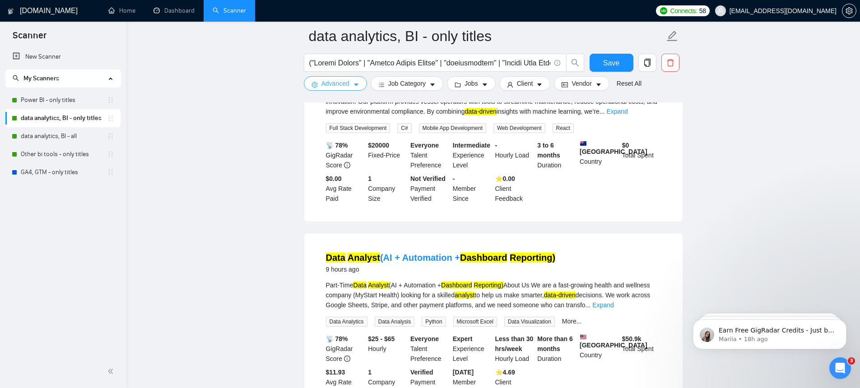
scroll to position [1790, 0]
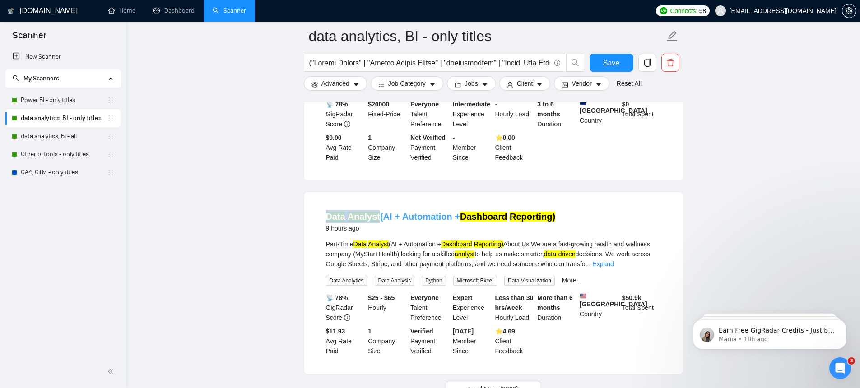
drag, startPoint x: 324, startPoint y: 238, endPoint x: 379, endPoint y: 238, distance: 55.6
click at [379, 238] on li "Data Analyst (AI + Automation + Dashboard Reporting) 9 hours ago Part-Time Data…" at bounding box center [493, 283] width 357 height 160
copy link "Data Analyst"
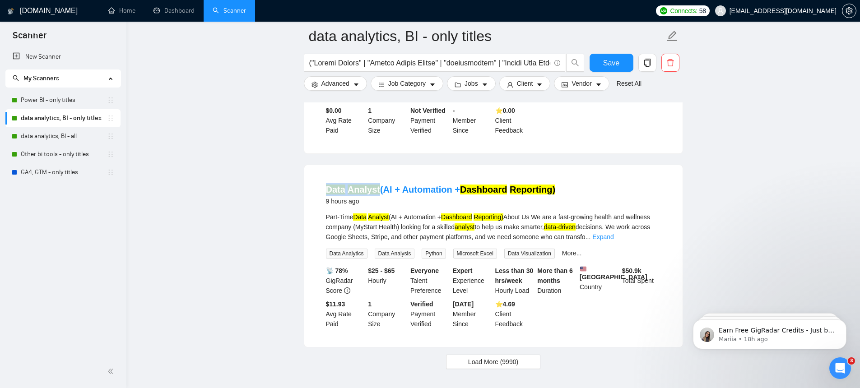
copy link "Data Analyst"
click at [426, 86] on span "Job Category" at bounding box center [406, 84] width 37 height 10
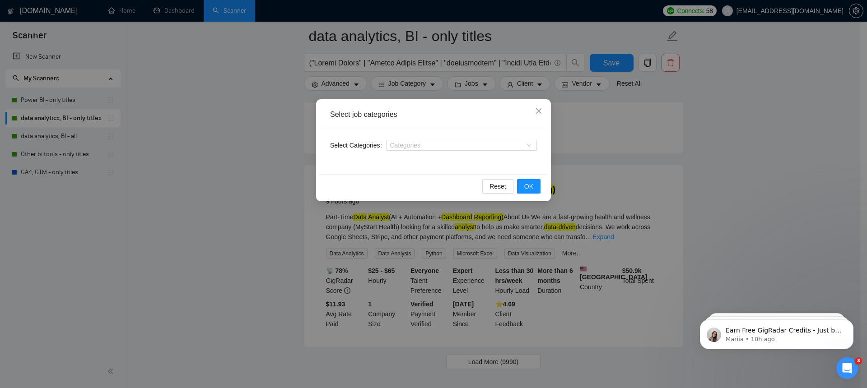
click at [472, 82] on div "Select job categories Select Categories Categories Reset OK" at bounding box center [433, 194] width 867 height 388
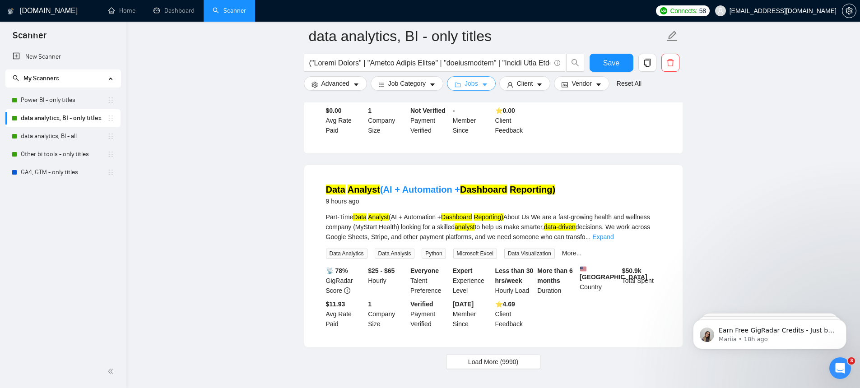
click at [472, 83] on span "Jobs" at bounding box center [472, 84] width 14 height 10
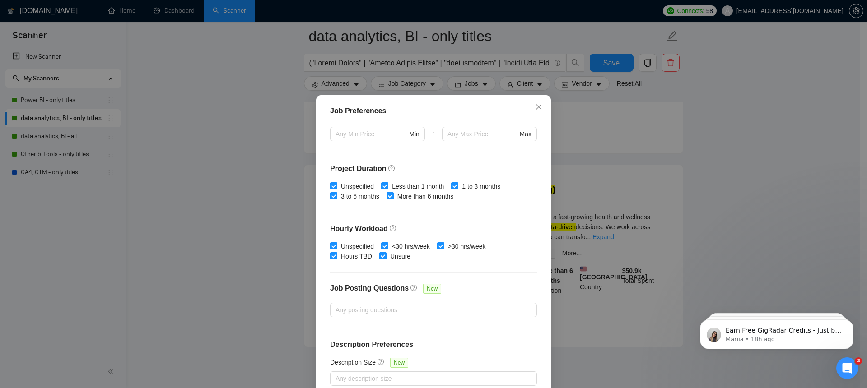
click at [514, 82] on div "Job Preferences Budget Project Type All Fixed Price Hourly Rate Fixed Price Bud…" at bounding box center [433, 194] width 867 height 388
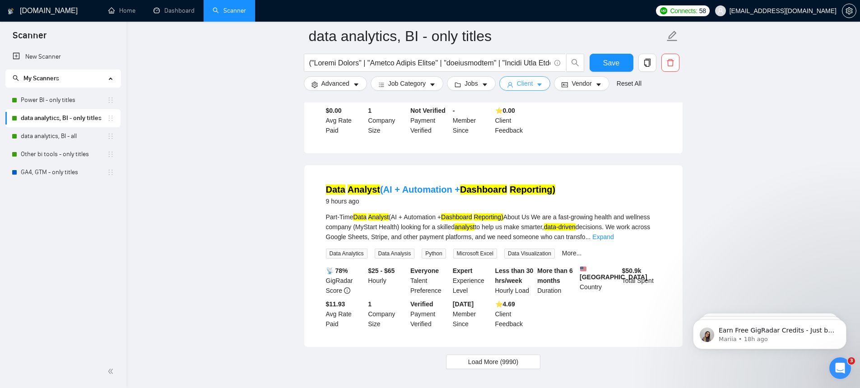
click at [514, 82] on icon "user" at bounding box center [510, 85] width 6 height 6
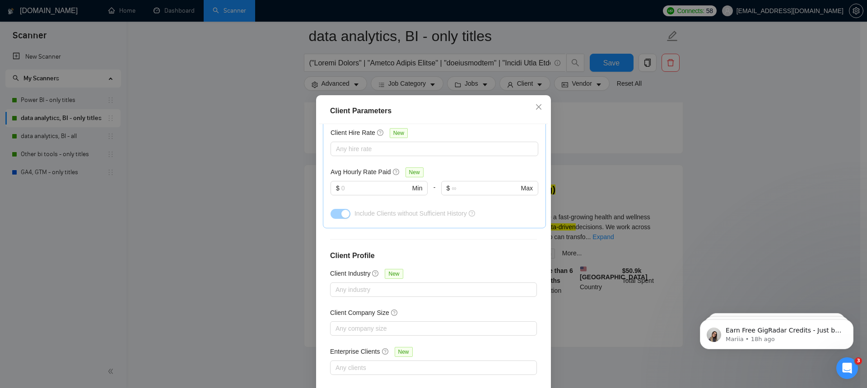
click at [580, 88] on div "Client Parameters Client Location Include Client Countries Select Exclude Clien…" at bounding box center [433, 194] width 867 height 388
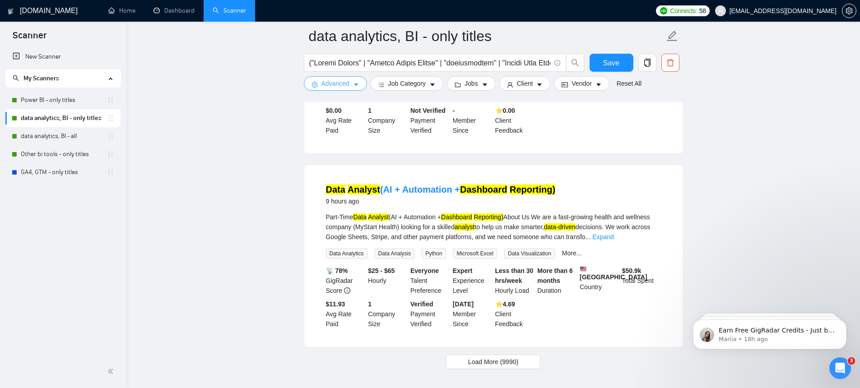
click at [354, 85] on icon "caret-down" at bounding box center [356, 85] width 6 height 6
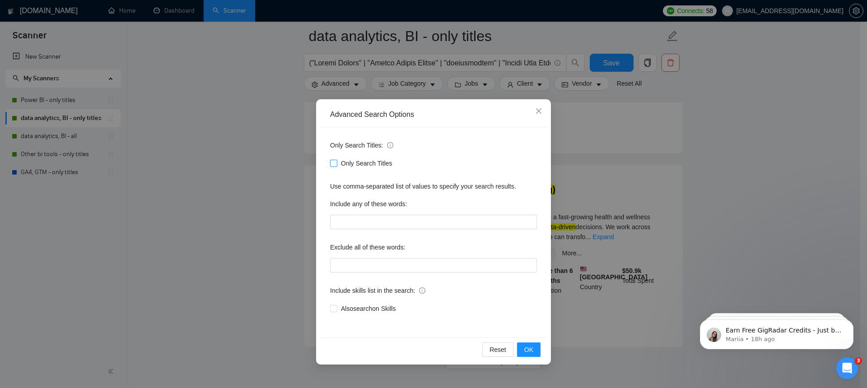
drag, startPoint x: 332, startPoint y: 164, endPoint x: 363, endPoint y: 174, distance: 32.9
click at [332, 164] on input "Only Search Titles" at bounding box center [333, 163] width 6 height 6
checkbox input "true"
click at [528, 355] on button "OK" at bounding box center [528, 350] width 23 height 14
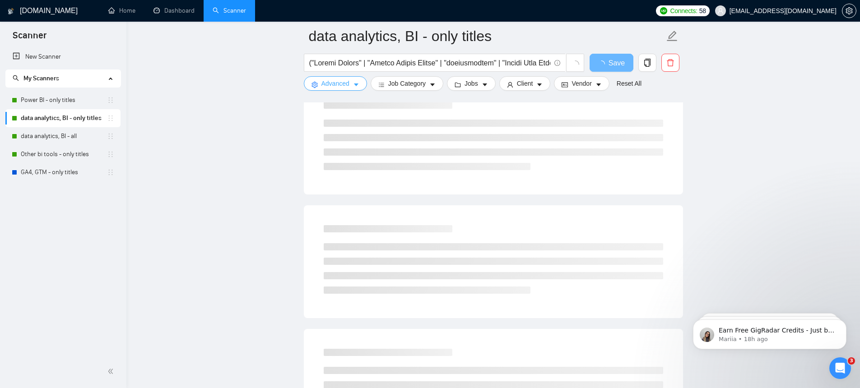
scroll to position [0, 0]
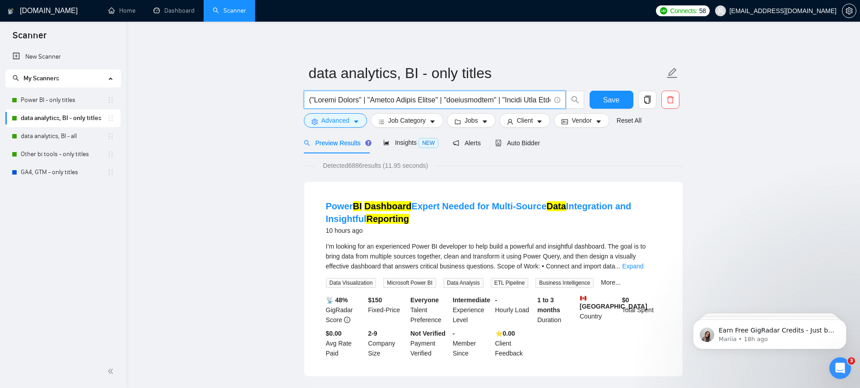
click at [364, 102] on input "text" at bounding box center [429, 99] width 241 height 11
type input "("Looker Studio" | "data analyst" | "Google Looker Studio" | "lookerstudio" | "…"
click at [597, 91] on button "Save" at bounding box center [612, 100] width 44 height 18
click at [357, 124] on icon "caret-down" at bounding box center [356, 122] width 6 height 6
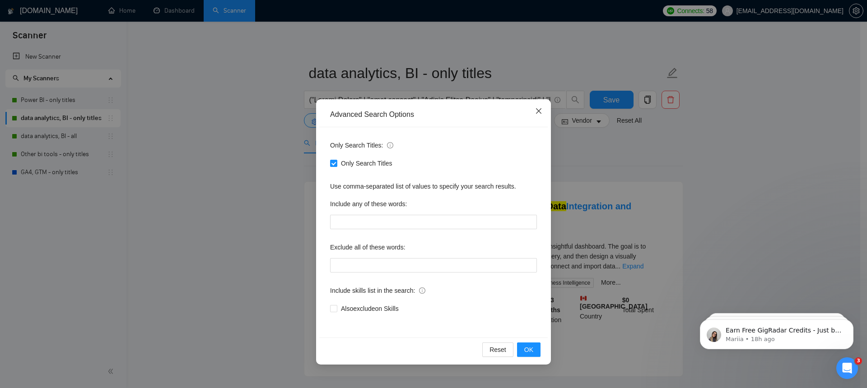
click at [540, 103] on span "Close" at bounding box center [539, 111] width 24 height 24
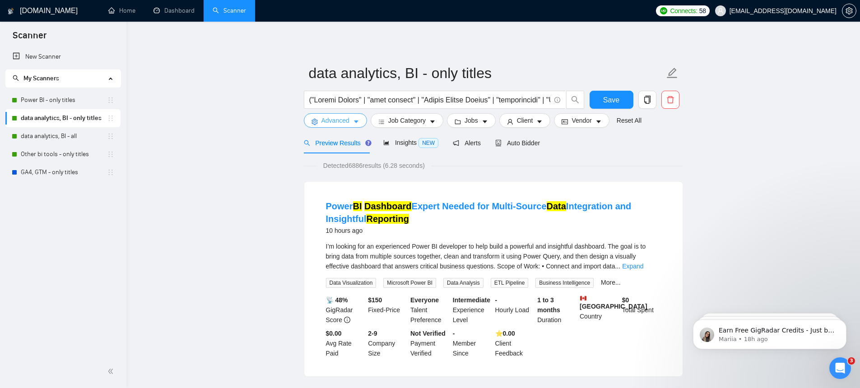
click at [355, 121] on icon "caret-down" at bounding box center [356, 122] width 6 height 6
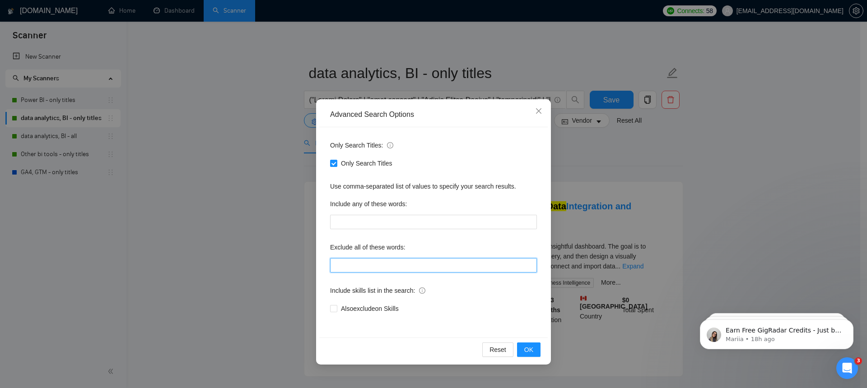
click at [397, 272] on input "text" at bounding box center [433, 265] width 207 height 14
paste input "troubleshoot*, instructor, Power BI Report Server, 1 on 1 Training, Build and M…"
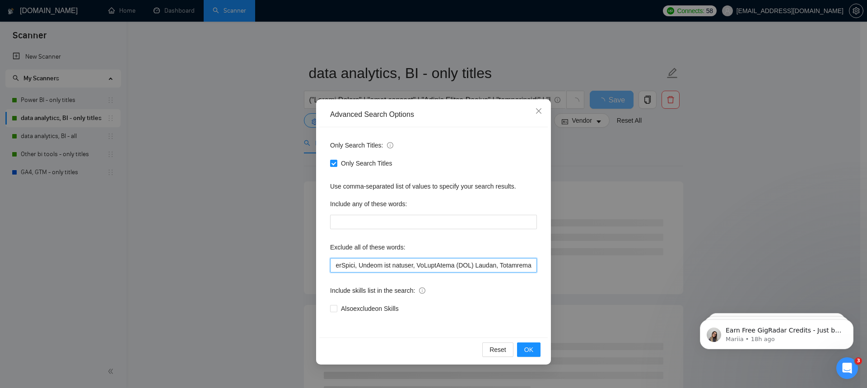
click at [415, 270] on input "text" at bounding box center [433, 265] width 207 height 14
type input "troubleshoot*, instructor, Power BI Report Server, 1 on 1 Training, Build and M…"
click at [536, 350] on button "OK" at bounding box center [528, 350] width 23 height 14
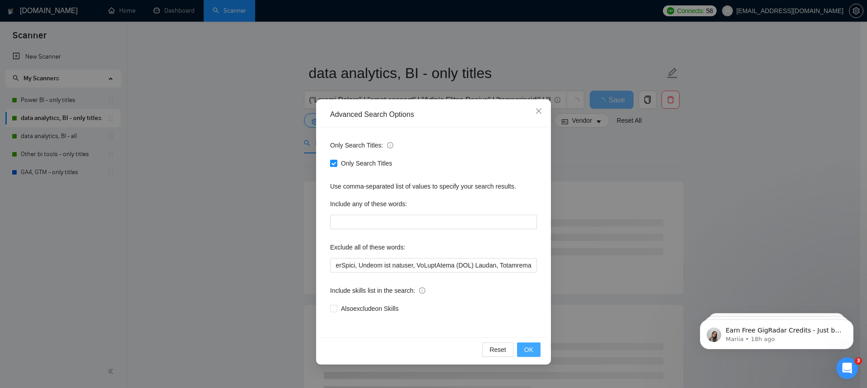
scroll to position [0, 0]
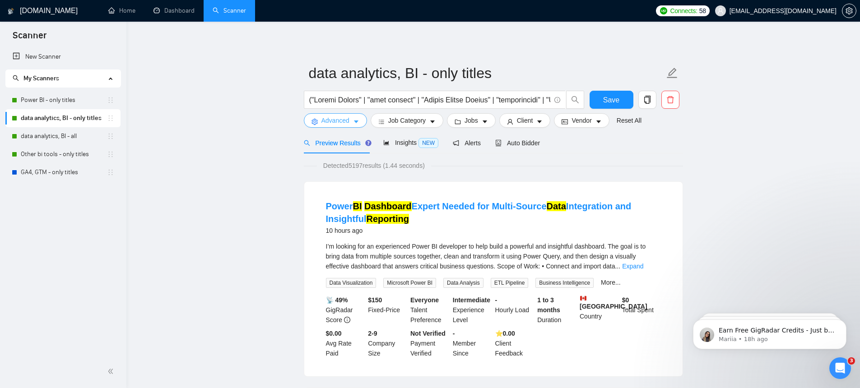
click at [337, 121] on span "Advanced" at bounding box center [336, 121] width 28 height 10
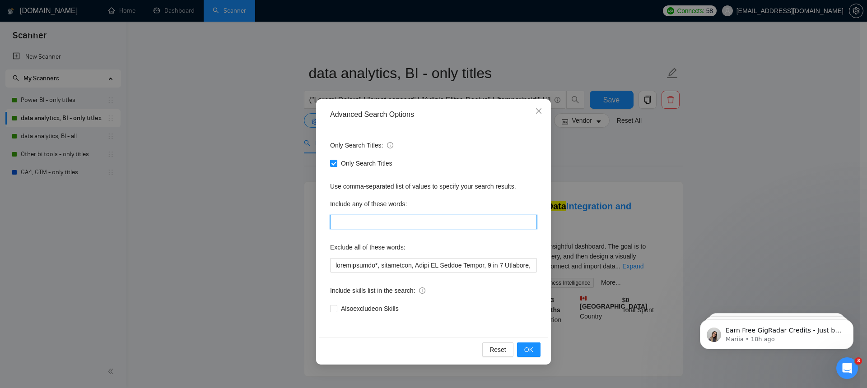
click at [376, 228] on input "text" at bounding box center [433, 222] width 207 height 14
click at [537, 354] on button "OK" at bounding box center [528, 350] width 23 height 14
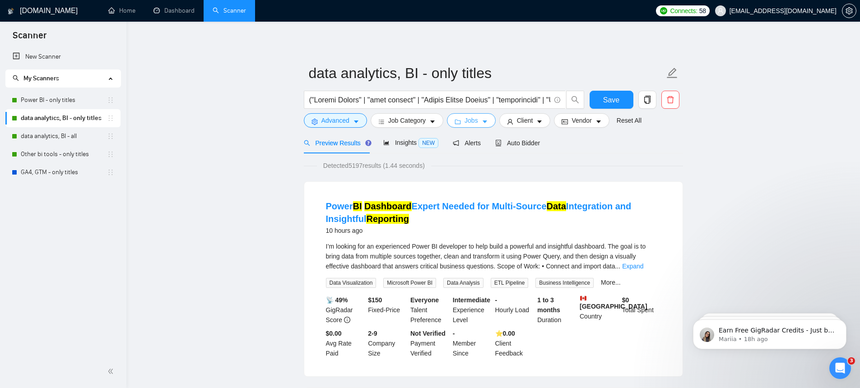
click at [472, 123] on span "Jobs" at bounding box center [472, 121] width 14 height 10
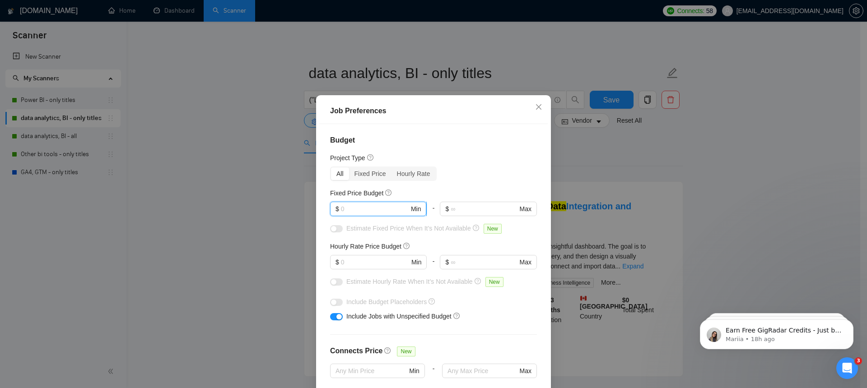
click at [373, 214] on input "text" at bounding box center [375, 209] width 68 height 10
type input "500"
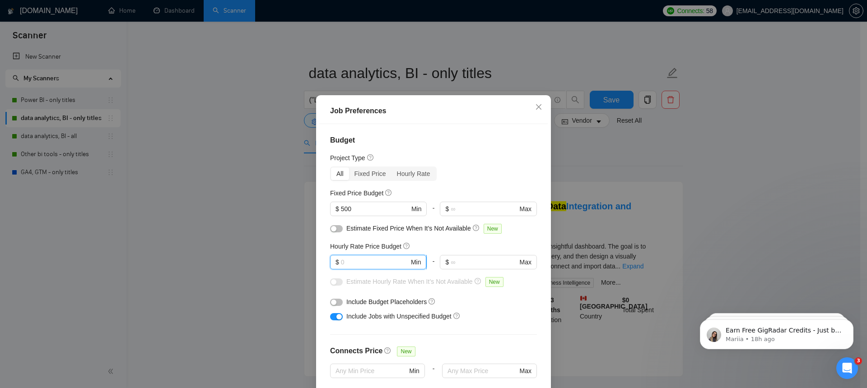
click at [363, 264] on input "text" at bounding box center [375, 262] width 68 height 10
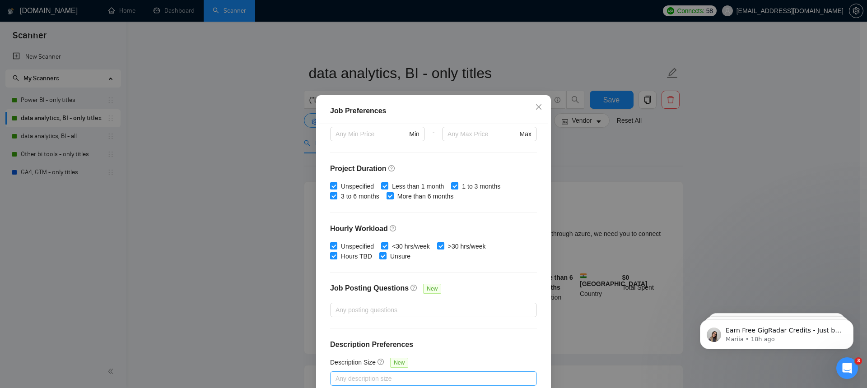
scroll to position [53, 0]
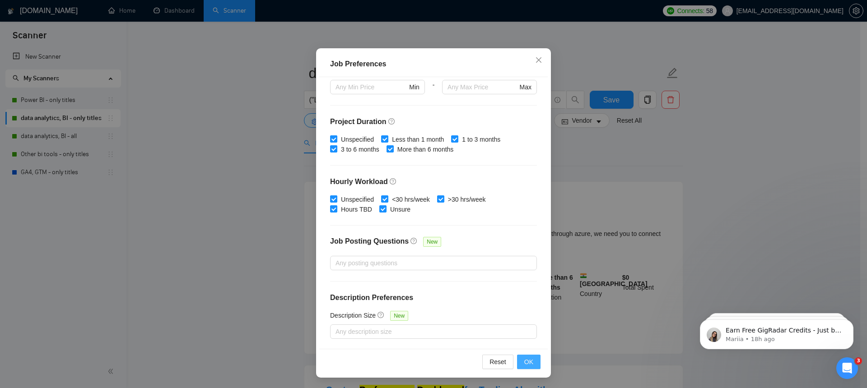
click at [519, 362] on button "OK" at bounding box center [528, 362] width 23 height 14
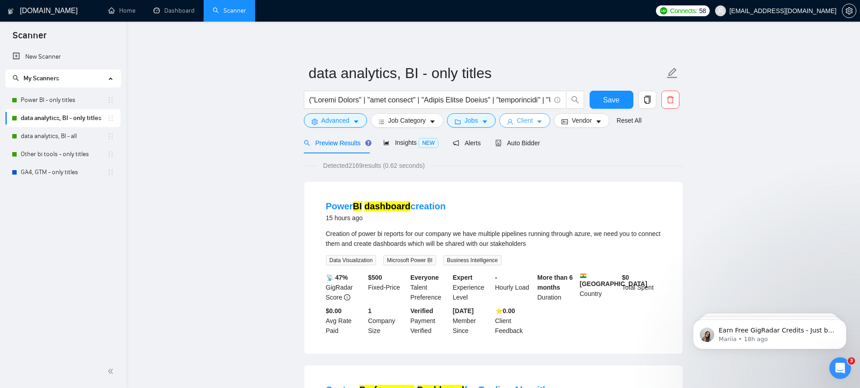
click at [533, 121] on span "Client" at bounding box center [525, 121] width 16 height 10
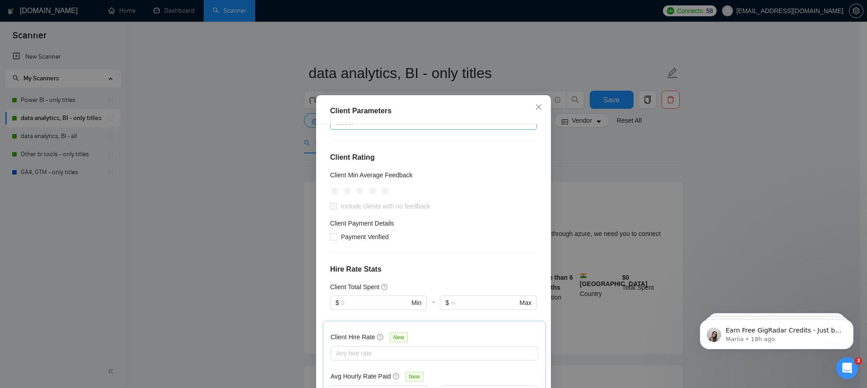
scroll to position [0, 0]
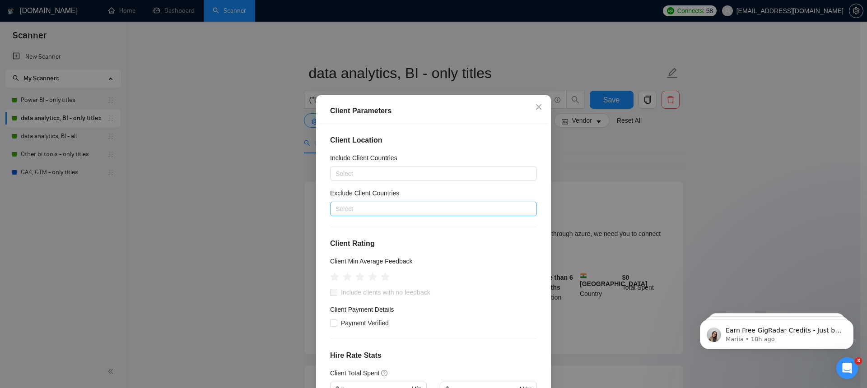
click at [369, 215] on div at bounding box center [428, 209] width 193 height 11
type input "indi"
click at [368, 237] on div "Countries" at bounding box center [428, 233] width 202 height 14
click at [368, 245] on div "[GEOGRAPHIC_DATA]" at bounding box center [430, 248] width 186 height 10
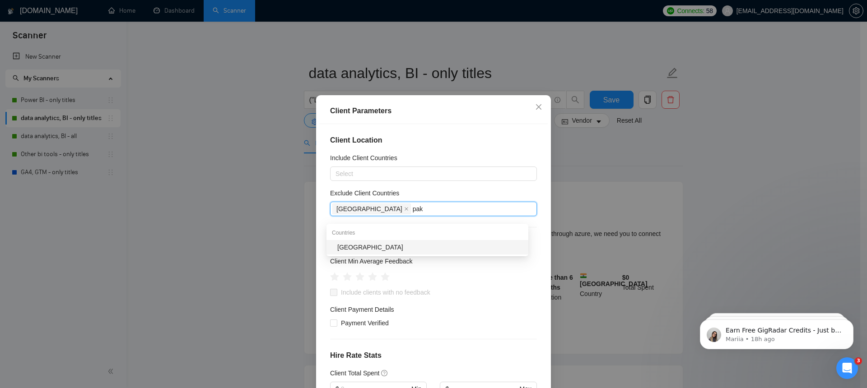
type input "paki"
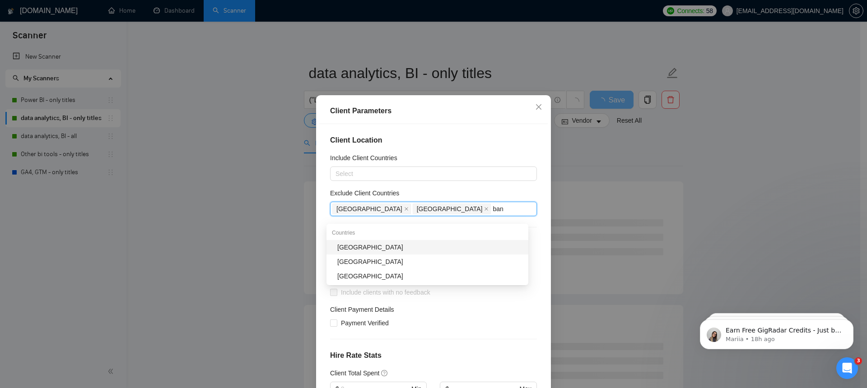
type input "bang"
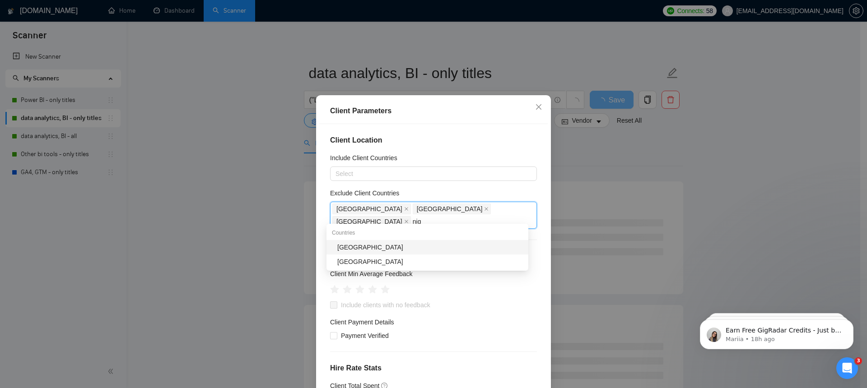
type input "nige"
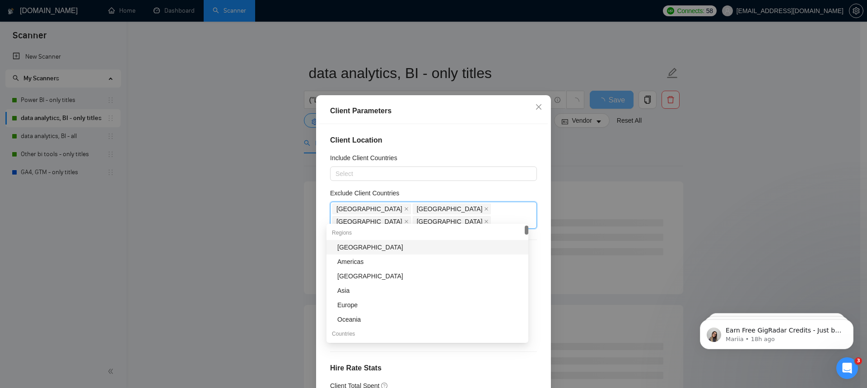
click at [399, 196] on div "Exclude Client Countries" at bounding box center [433, 195] width 207 height 14
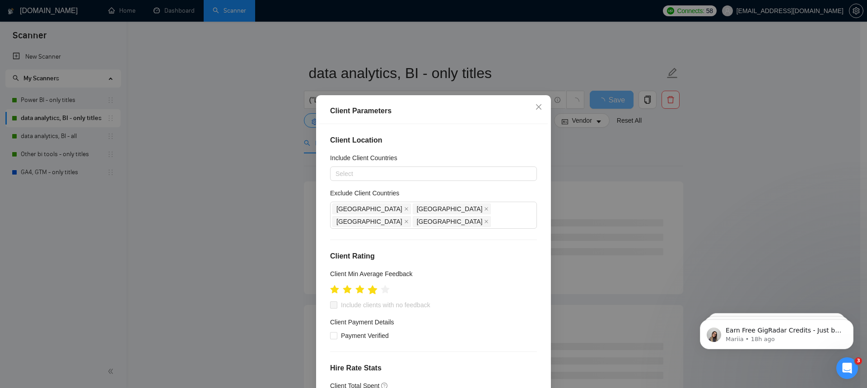
click at [370, 285] on icon "star" at bounding box center [372, 289] width 9 height 9
click at [330, 302] on input "Include clients with no feedback" at bounding box center [333, 305] width 6 height 6
checkbox input "true"
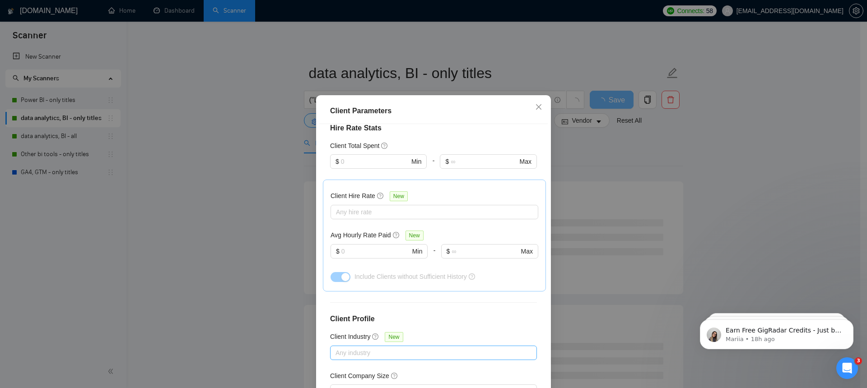
scroll to position [291, 0]
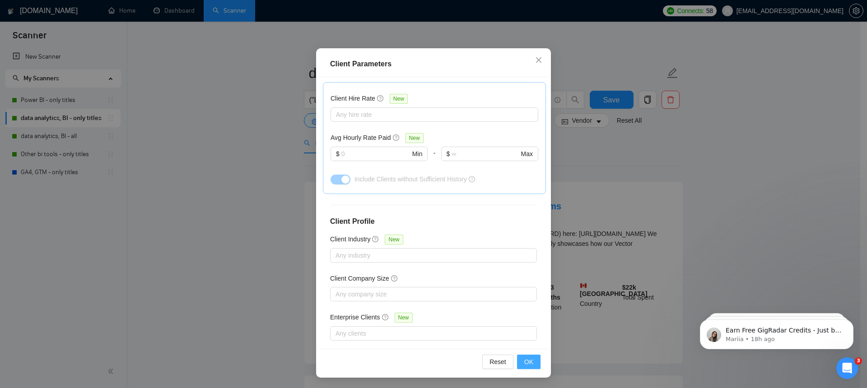
click at [526, 359] on span "OK" at bounding box center [528, 362] width 9 height 10
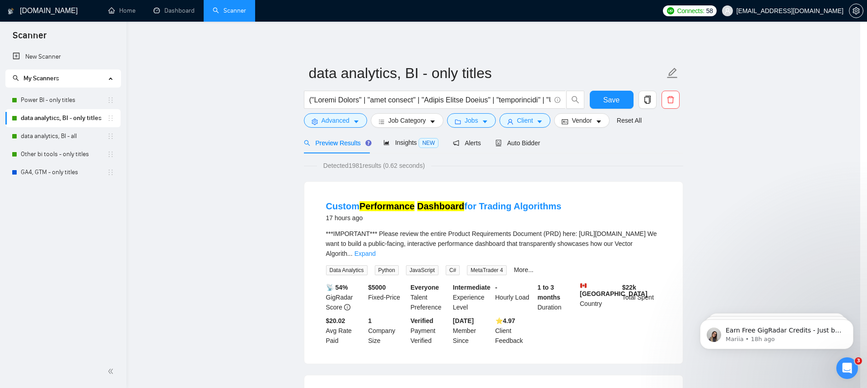
scroll to position [6, 0]
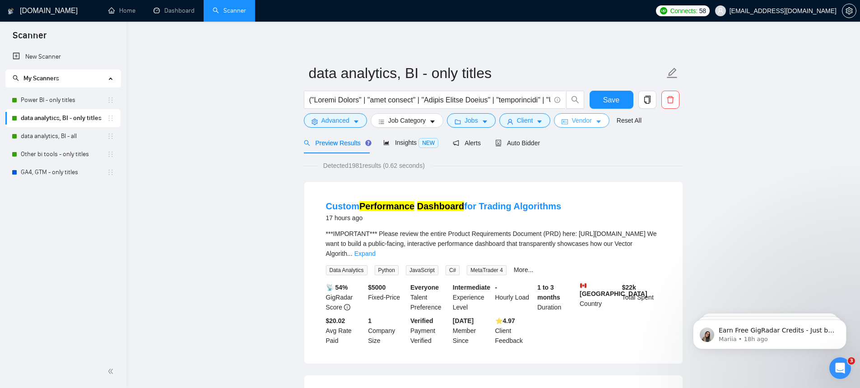
click at [586, 122] on span "Vendor" at bounding box center [582, 121] width 20 height 10
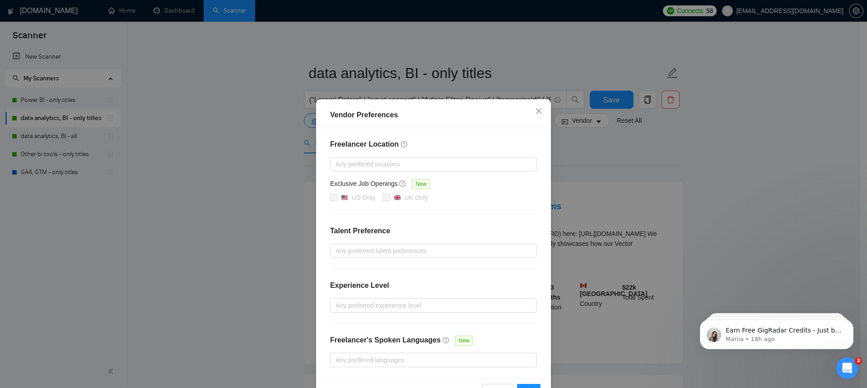
scroll to position [29, 0]
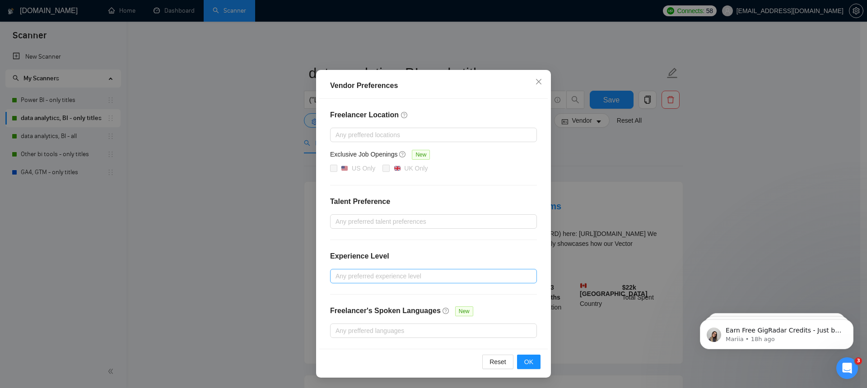
click at [397, 276] on div at bounding box center [428, 276] width 193 height 11
click at [361, 307] on span "Intermediate" at bounding box center [360, 308] width 35 height 7
click at [338, 307] on input "Intermediate" at bounding box center [335, 308] width 6 height 6
checkbox input "true"
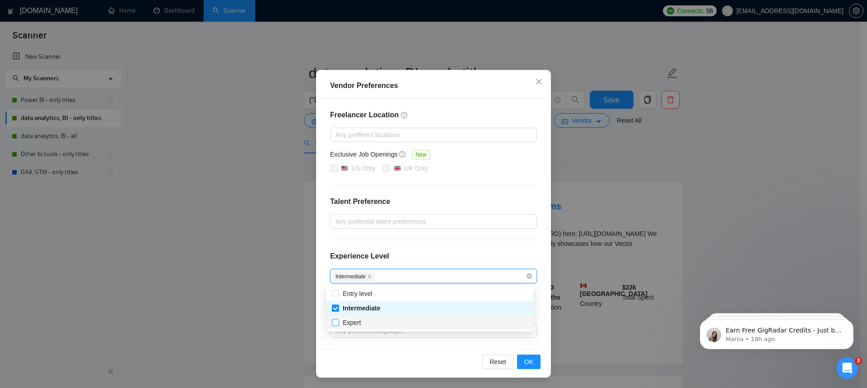
click at [350, 324] on span "Expert" at bounding box center [352, 322] width 18 height 7
click at [338, 324] on input "Expert" at bounding box center [335, 322] width 6 height 6
checkbox input "true"
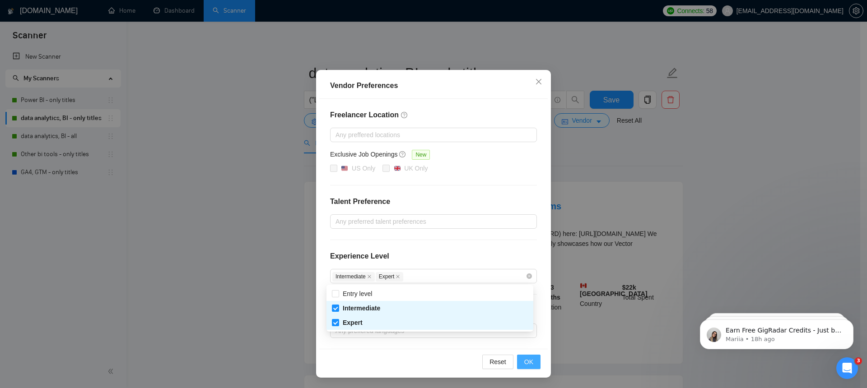
click at [524, 364] on span "OK" at bounding box center [528, 362] width 9 height 10
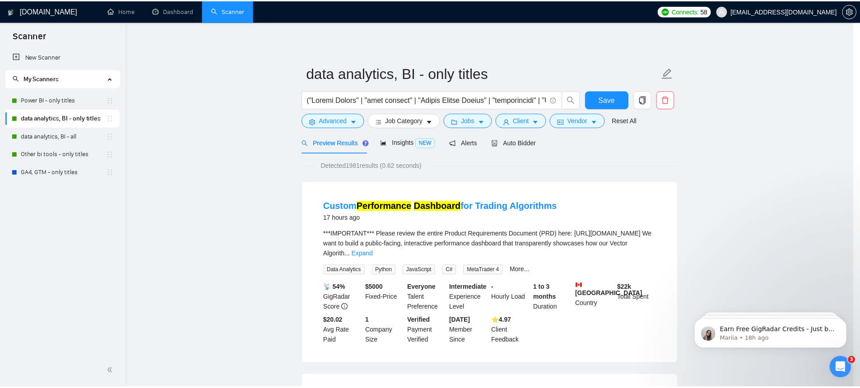
scroll to position [0, 0]
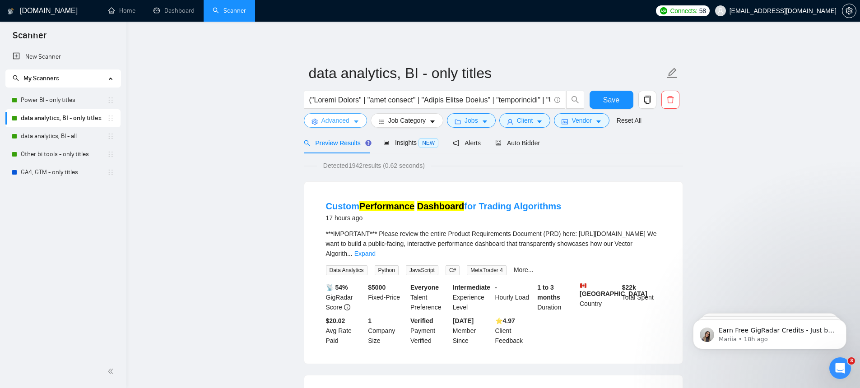
click at [336, 122] on span "Advanced" at bounding box center [336, 121] width 28 height 10
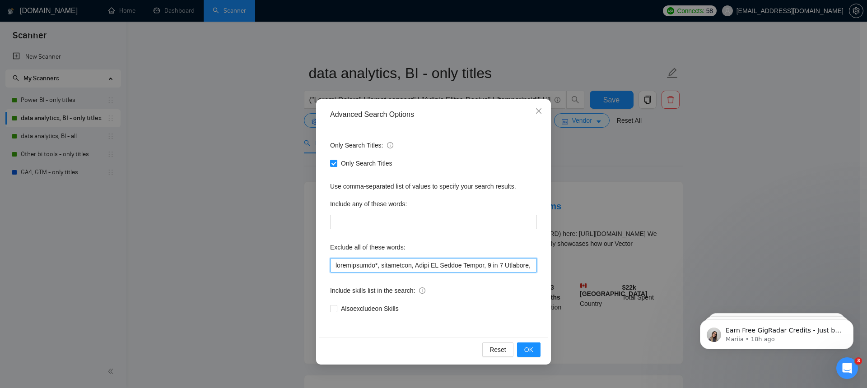
click at [403, 271] on input "text" at bounding box center [433, 265] width 207 height 14
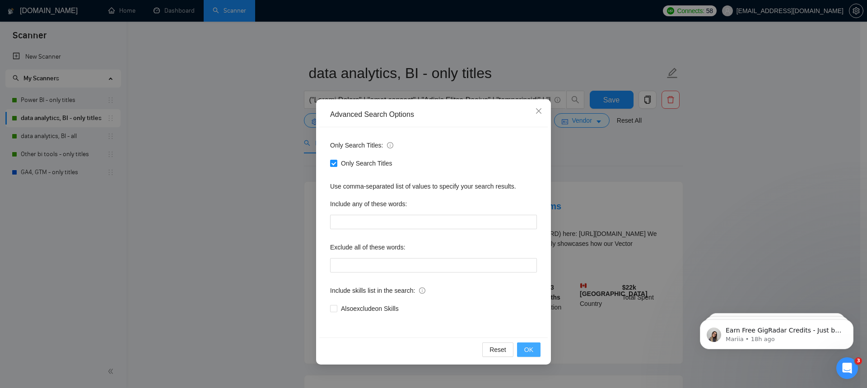
click at [528, 346] on span "OK" at bounding box center [528, 350] width 9 height 10
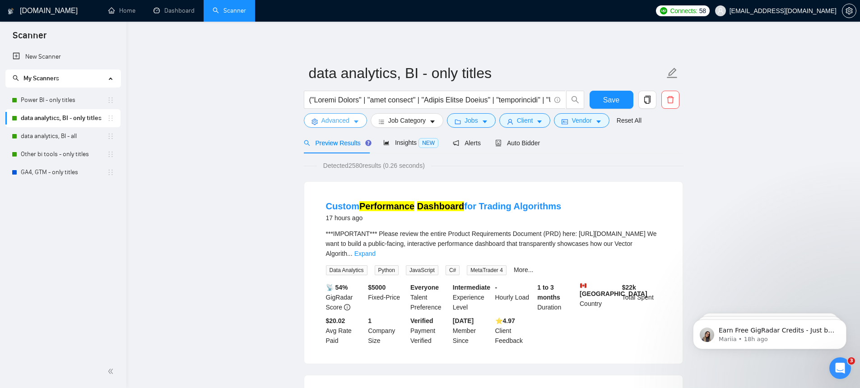
click at [345, 121] on span "Advanced" at bounding box center [336, 121] width 28 height 10
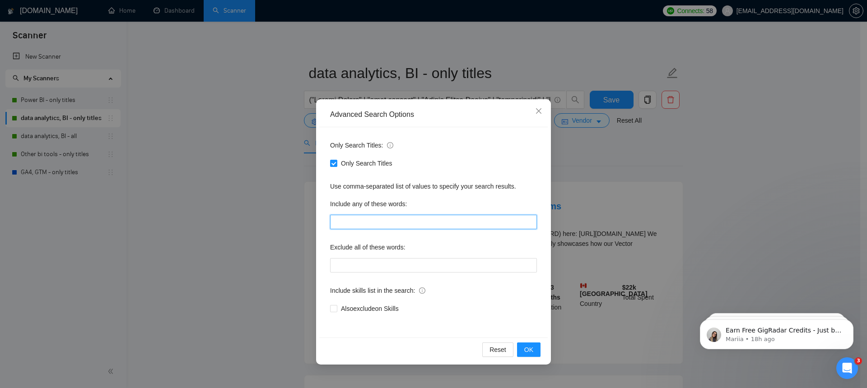
click at [343, 220] on input "text" at bounding box center [433, 222] width 207 height 14
type input "data analyst"
click at [538, 349] on button "OK" at bounding box center [528, 350] width 23 height 14
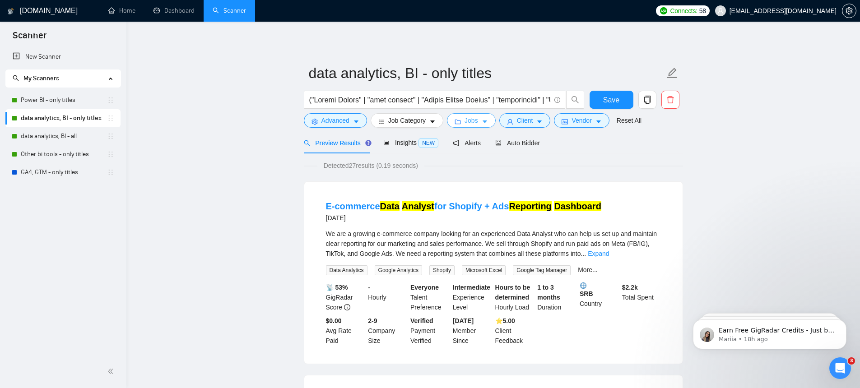
click at [489, 127] on button "Jobs" at bounding box center [471, 120] width 49 height 14
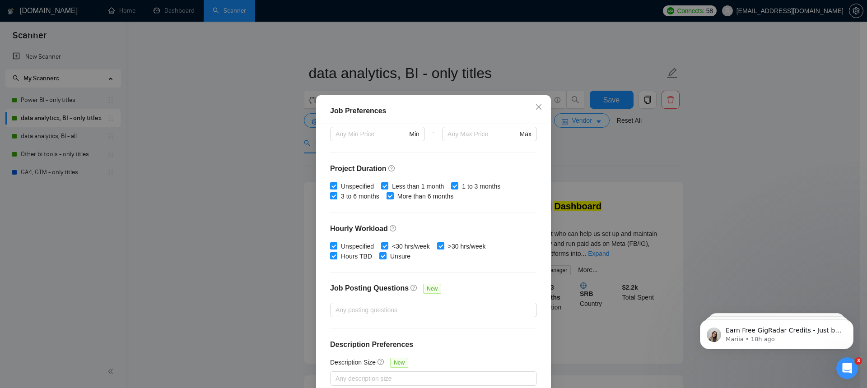
scroll to position [53, 0]
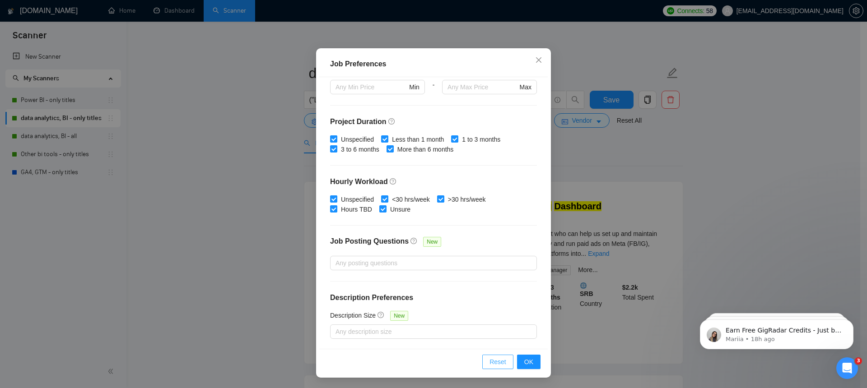
drag, startPoint x: 495, startPoint y: 364, endPoint x: 502, endPoint y: 353, distance: 13.3
click at [495, 364] on span "Reset" at bounding box center [498, 362] width 17 height 10
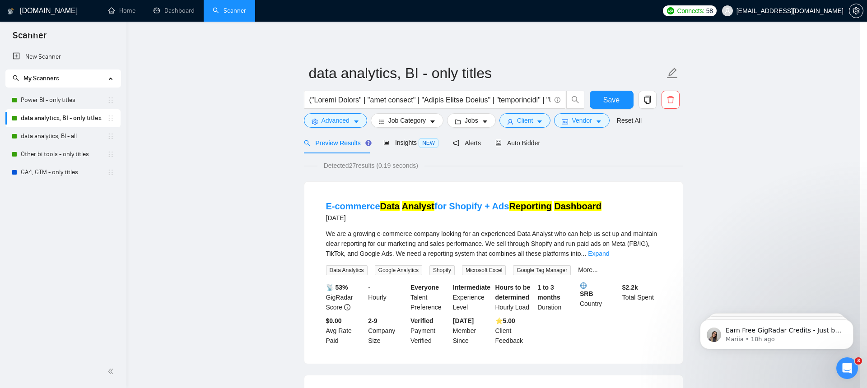
scroll to position [6, 0]
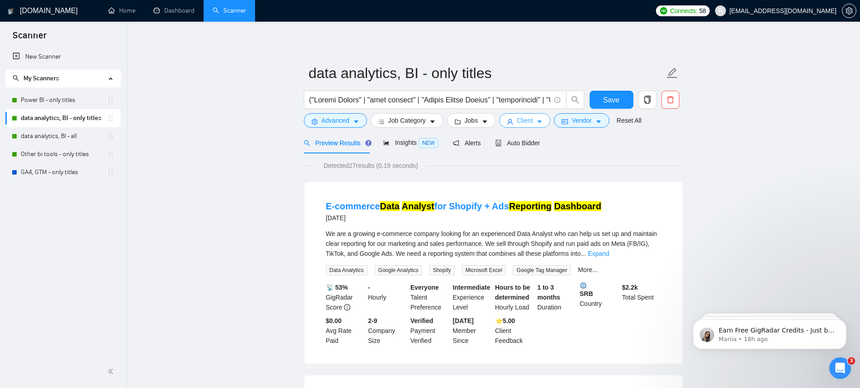
click at [549, 124] on button "Client" at bounding box center [525, 120] width 51 height 14
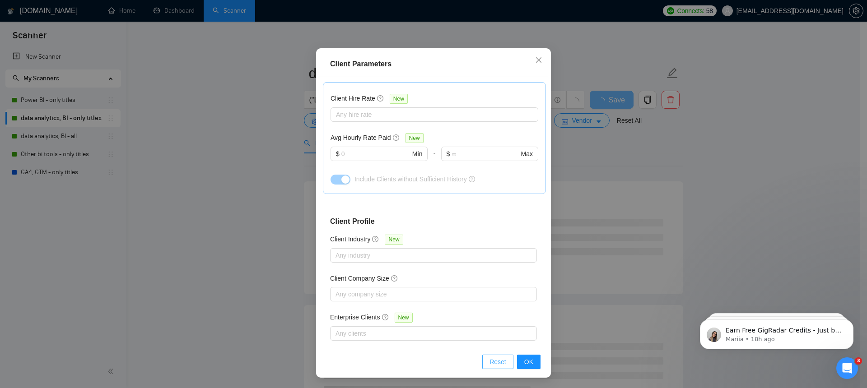
click at [482, 359] on button "Reset" at bounding box center [497, 362] width 31 height 14
checkbox input "false"
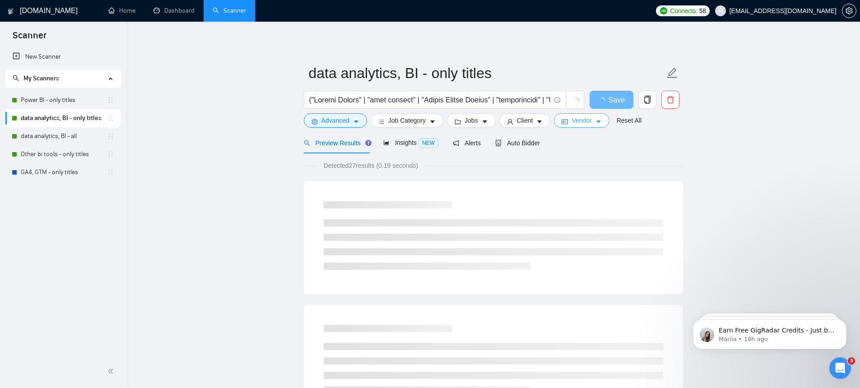
click at [608, 121] on button "Vendor" at bounding box center [581, 120] width 55 height 14
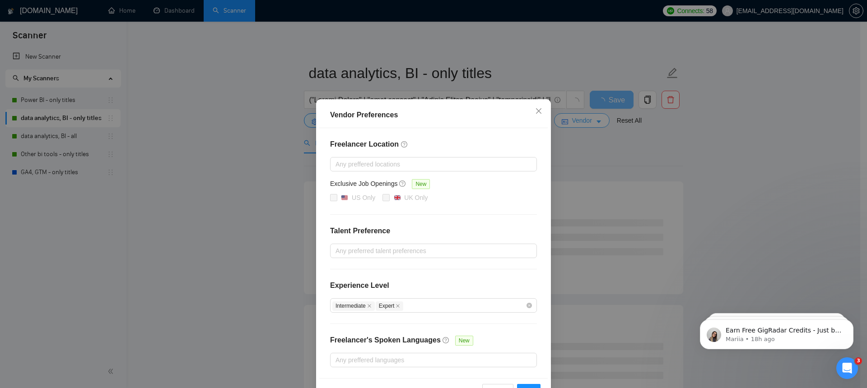
scroll to position [29, 0]
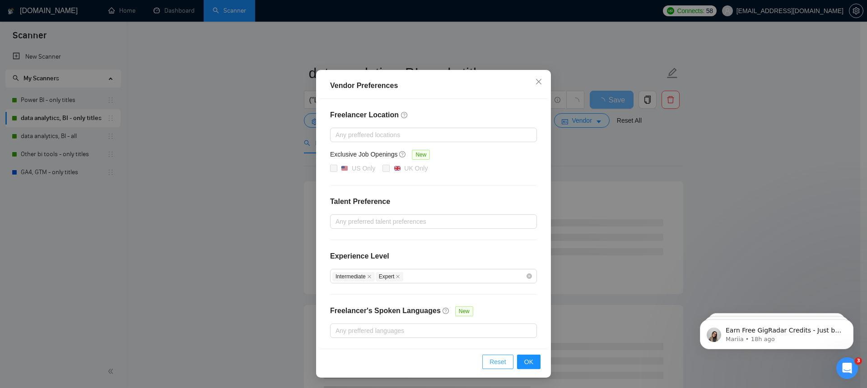
click at [485, 361] on button "Reset" at bounding box center [497, 362] width 31 height 14
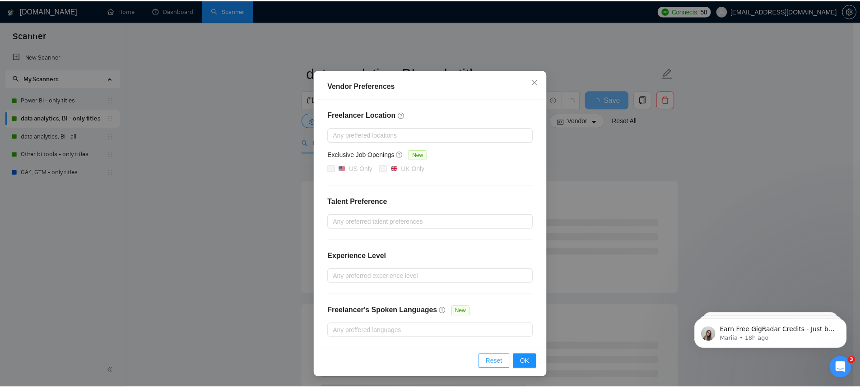
scroll to position [0, 0]
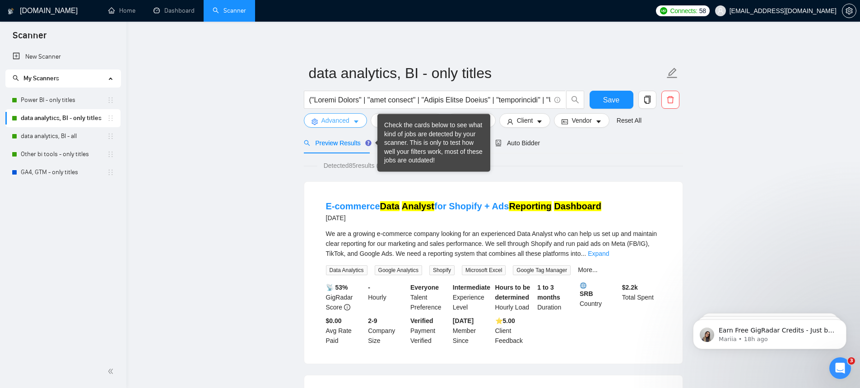
click at [351, 120] on button "Advanced" at bounding box center [335, 120] width 63 height 14
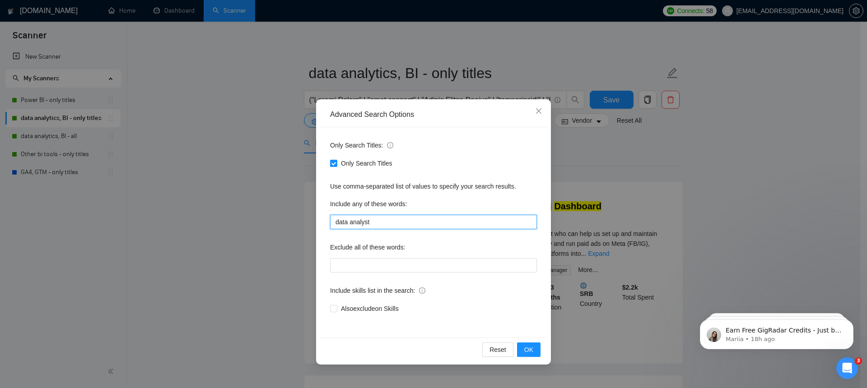
click at [377, 224] on input "data analyst" at bounding box center [433, 222] width 207 height 14
click at [535, 346] on button "OK" at bounding box center [528, 350] width 23 height 14
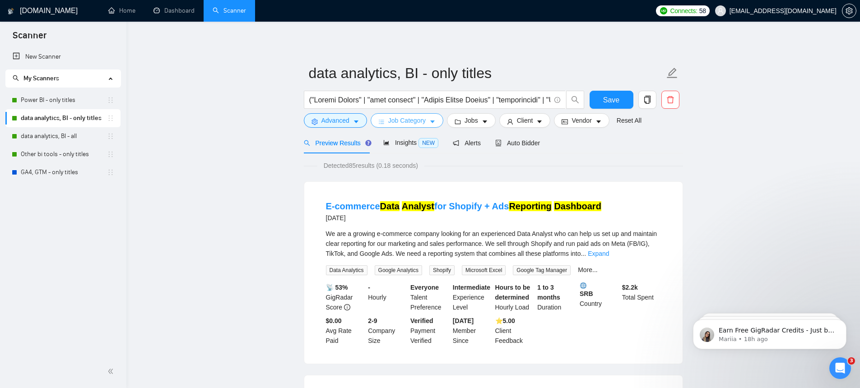
click at [434, 125] on icon "caret-down" at bounding box center [433, 122] width 6 height 6
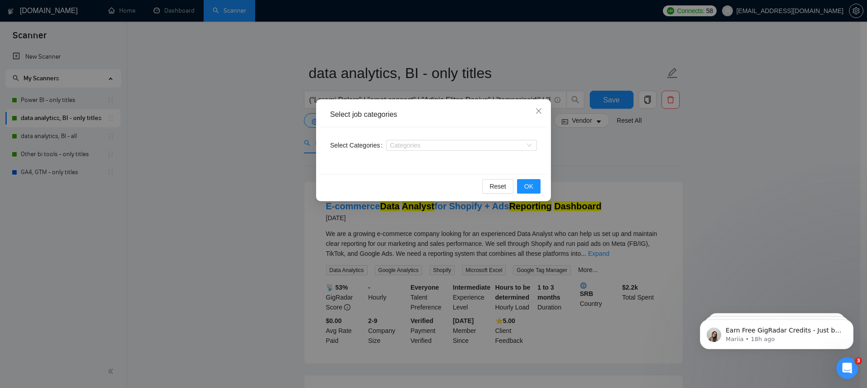
click at [584, 142] on div "Select job categories Select Categories Categories Reset OK" at bounding box center [433, 194] width 867 height 388
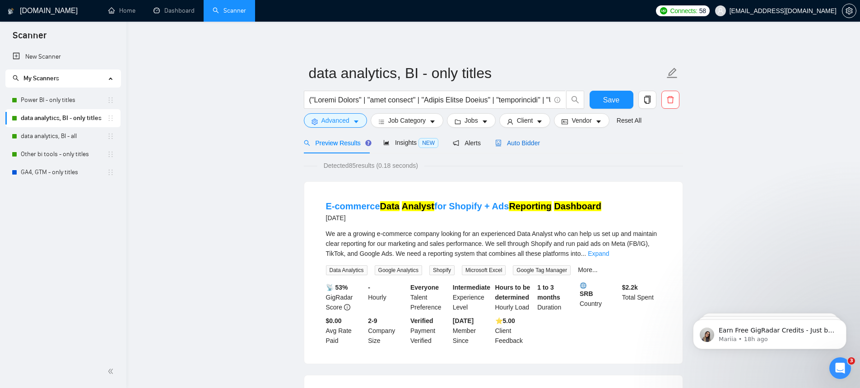
click at [534, 142] on span "Auto Bidder" at bounding box center [517, 143] width 45 height 7
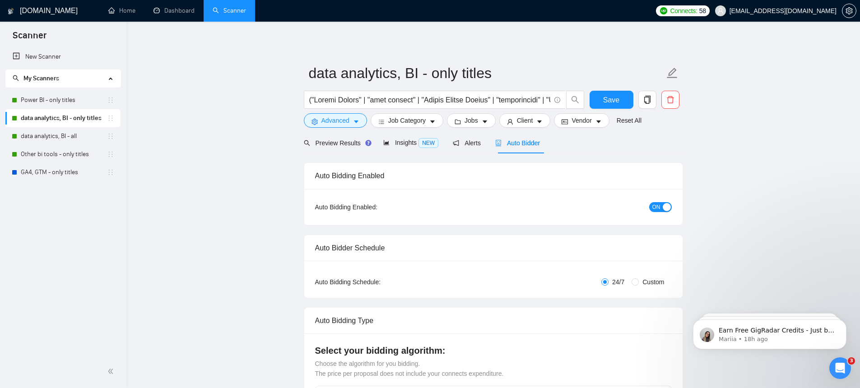
click at [656, 209] on span "ON" at bounding box center [657, 207] width 8 height 10
click at [607, 101] on span "Save" at bounding box center [611, 99] width 16 height 11
click at [334, 144] on span "Preview Results" at bounding box center [336, 143] width 65 height 7
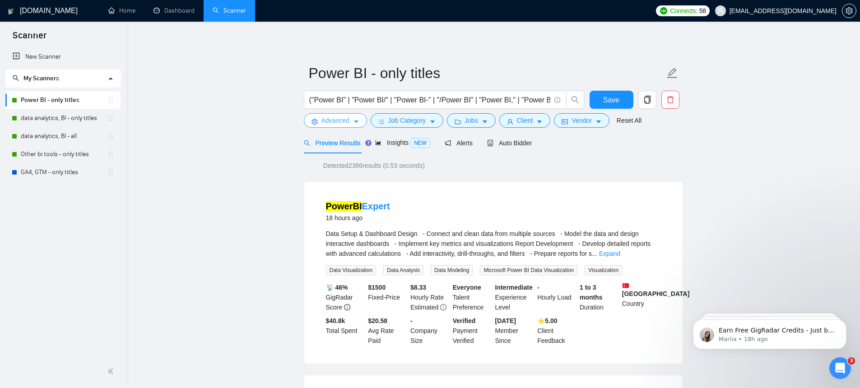
drag, startPoint x: 363, startPoint y: 117, endPoint x: 367, endPoint y: 130, distance: 13.2
click at [363, 117] on button "Advanced" at bounding box center [335, 120] width 63 height 14
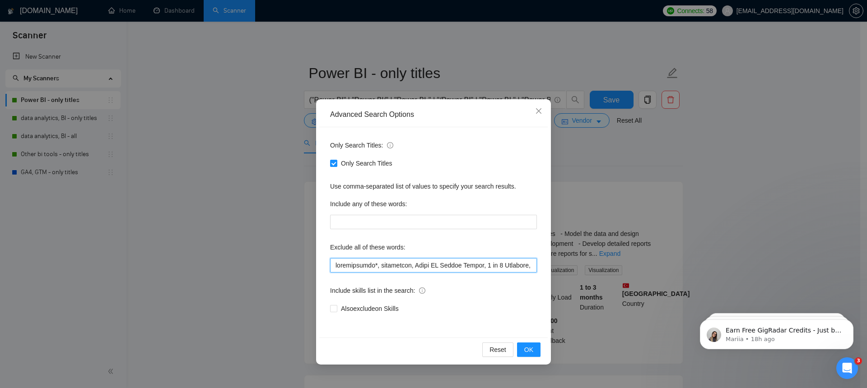
click at [399, 266] on input "text" at bounding box center [433, 265] width 207 height 14
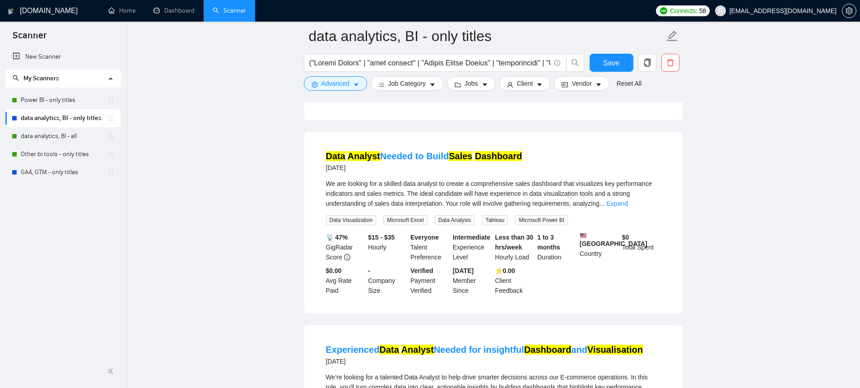
scroll to position [298, 0]
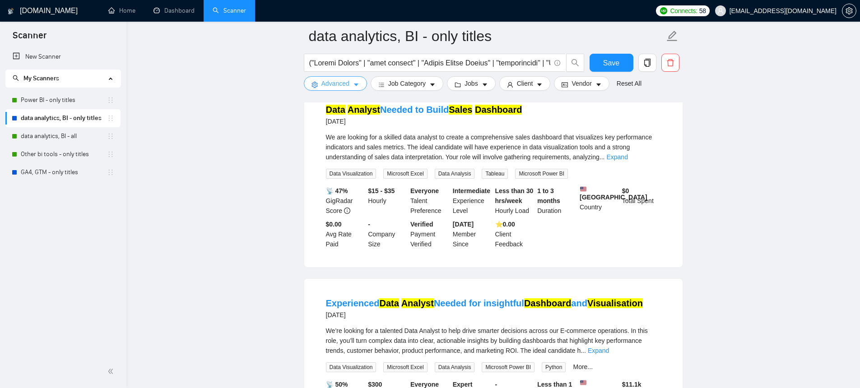
click at [348, 88] on span "Advanced" at bounding box center [336, 84] width 28 height 10
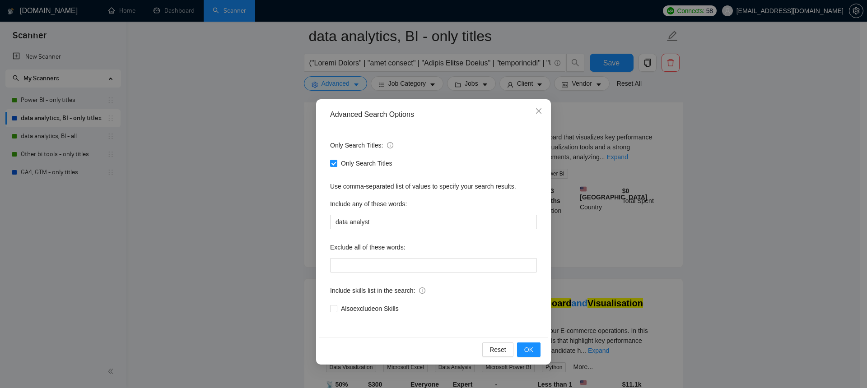
click at [746, 139] on div "Advanced Search Options Only Search Titles: Only Search Titles Use comma-separa…" at bounding box center [433, 194] width 867 height 388
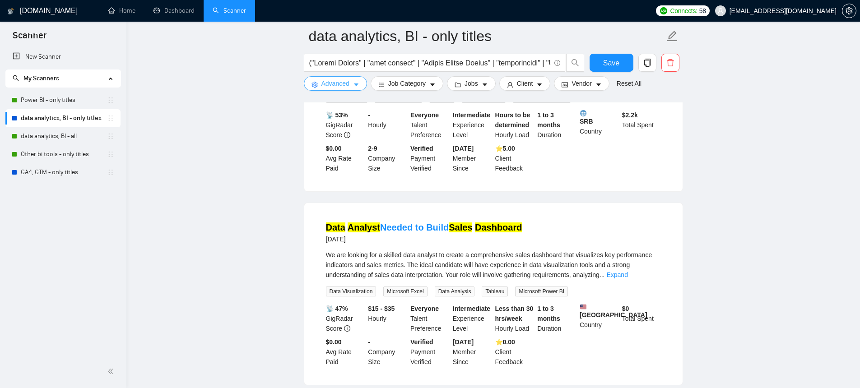
scroll to position [290, 0]
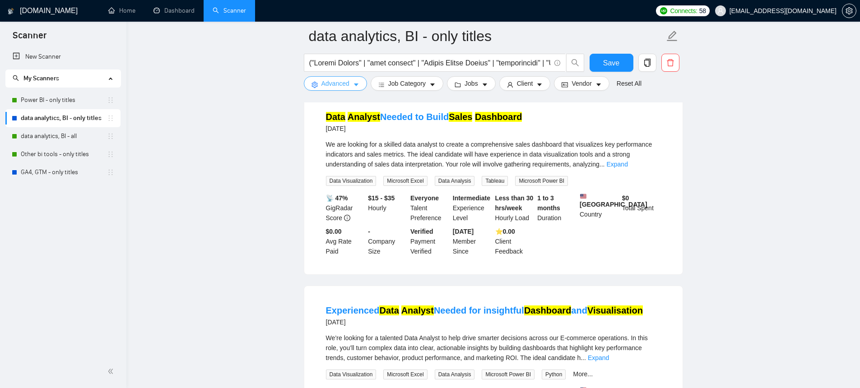
click at [335, 86] on span "Advanced" at bounding box center [336, 84] width 28 height 10
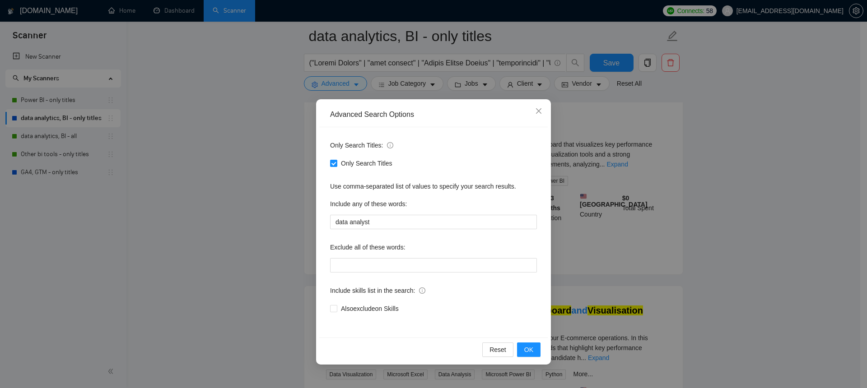
click at [355, 232] on div "Only Search Titles: Only Search Titles Use comma-separated list of values to sp…" at bounding box center [433, 232] width 229 height 210
click at [356, 222] on input "data analyst" at bounding box center [433, 222] width 207 height 14
click at [531, 346] on span "OK" at bounding box center [528, 350] width 9 height 10
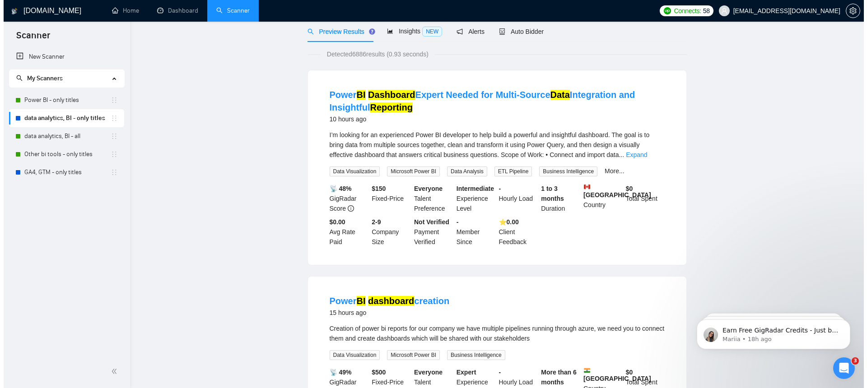
scroll to position [0, 0]
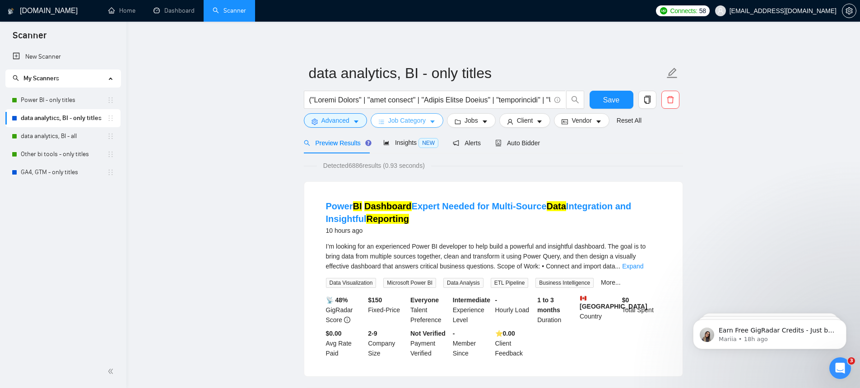
click at [411, 119] on span "Job Category" at bounding box center [406, 121] width 37 height 10
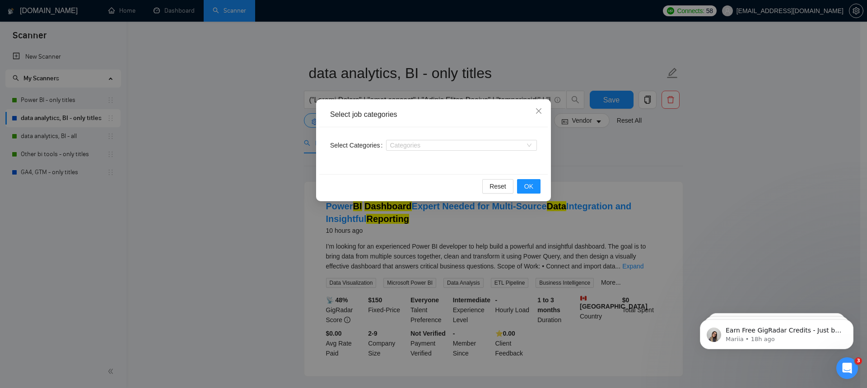
click at [215, 143] on div "Select job categories Select Categories Categories Reset OK" at bounding box center [433, 194] width 867 height 388
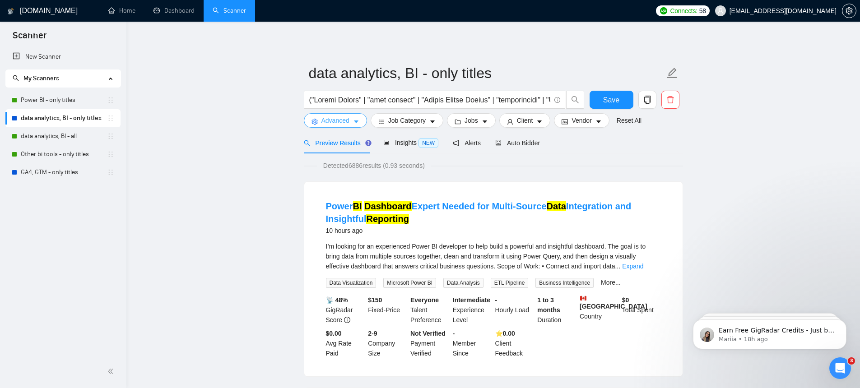
click at [345, 122] on span "Advanced" at bounding box center [336, 121] width 28 height 10
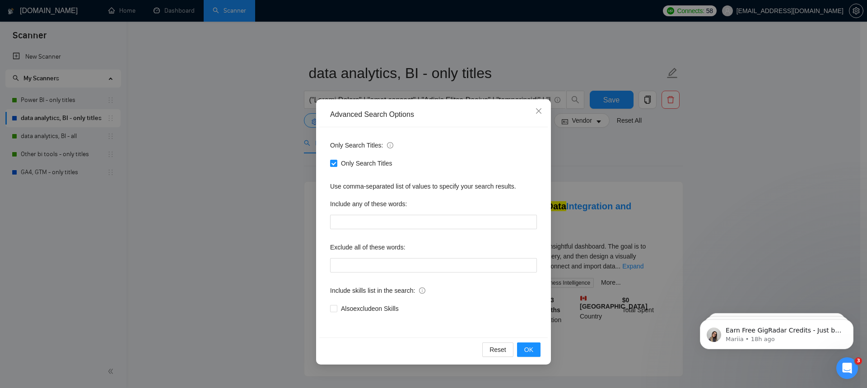
click at [362, 257] on div "Exclude all of these words:" at bounding box center [433, 249] width 207 height 18
click at [362, 265] on input "text" at bounding box center [433, 265] width 207 height 14
paste input "troubleshoot*, instructor, Power BI Report Server, 1 on 1 Training, Build and M…"
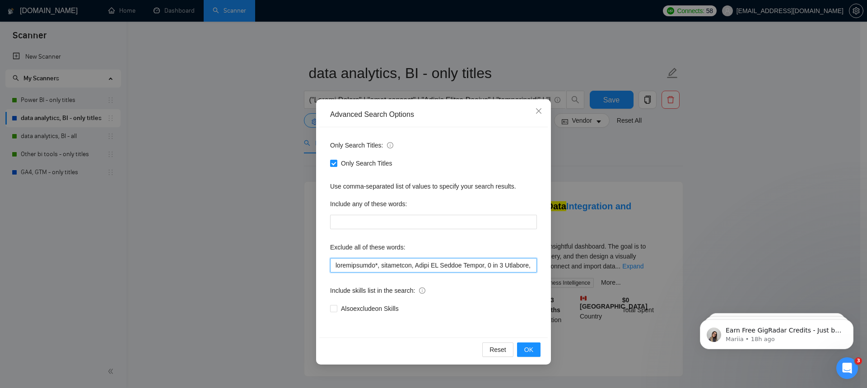
scroll to position [0, 4011]
type input "troubleshoot*, instructor, Power BI Report Server, 1 on 1 Training, Build and M…"
click at [537, 346] on button "OK" at bounding box center [528, 350] width 23 height 14
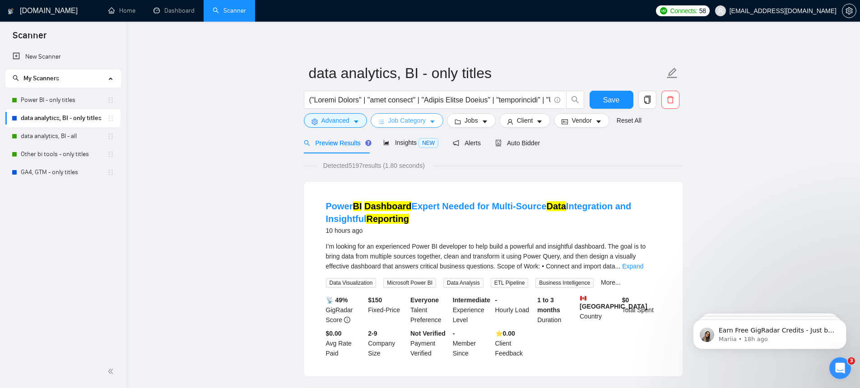
click at [421, 114] on button "Job Category" at bounding box center [407, 120] width 73 height 14
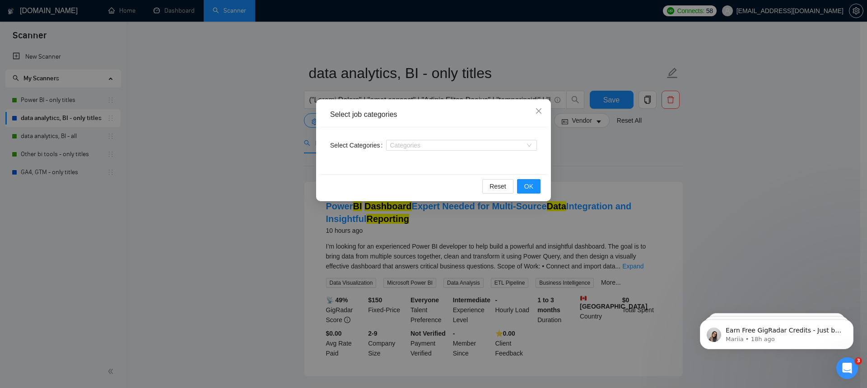
click at [584, 142] on div "Select job categories Select Categories Categories Reset OK" at bounding box center [433, 194] width 867 height 388
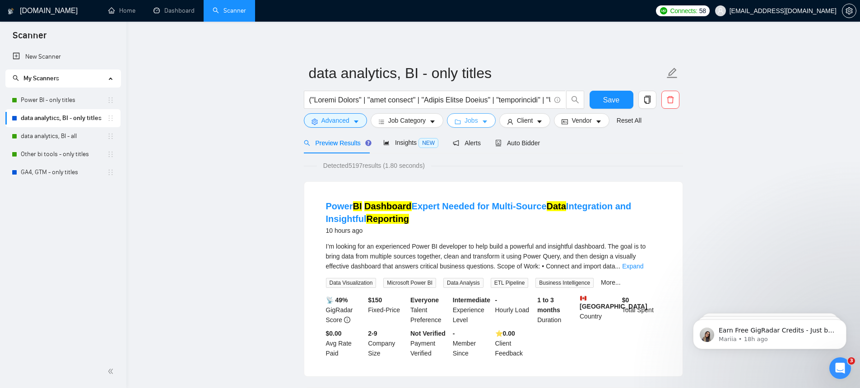
click at [491, 122] on button "Jobs" at bounding box center [471, 120] width 49 height 14
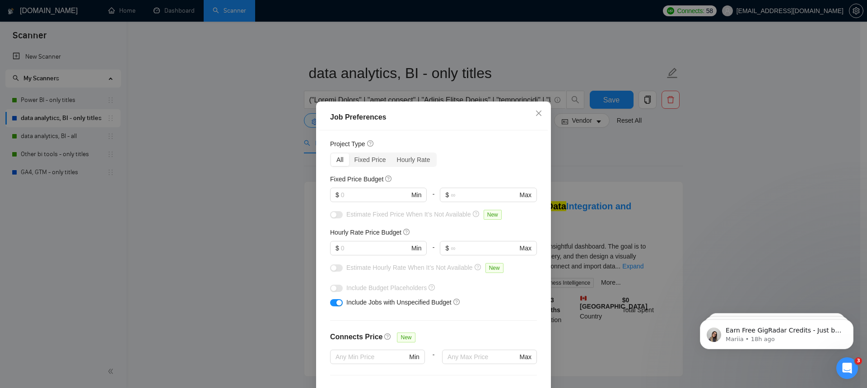
scroll to position [26, 0]
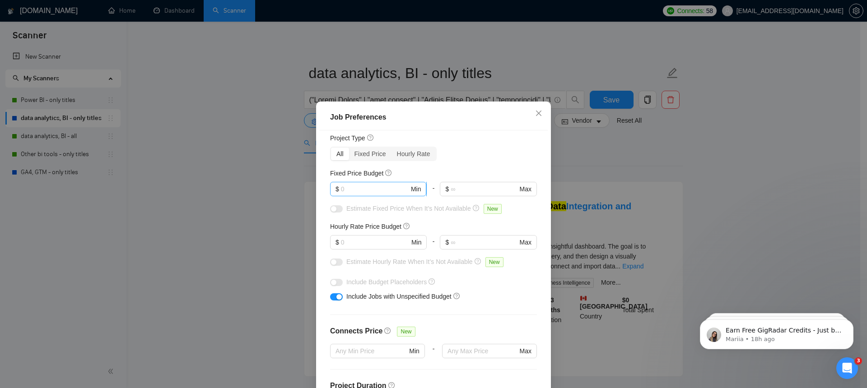
click at [373, 192] on input "text" at bounding box center [375, 189] width 68 height 10
type input "500"
click at [380, 214] on div "Estimate Fixed Price When It’s Not Available New" at bounding box center [433, 211] width 207 height 14
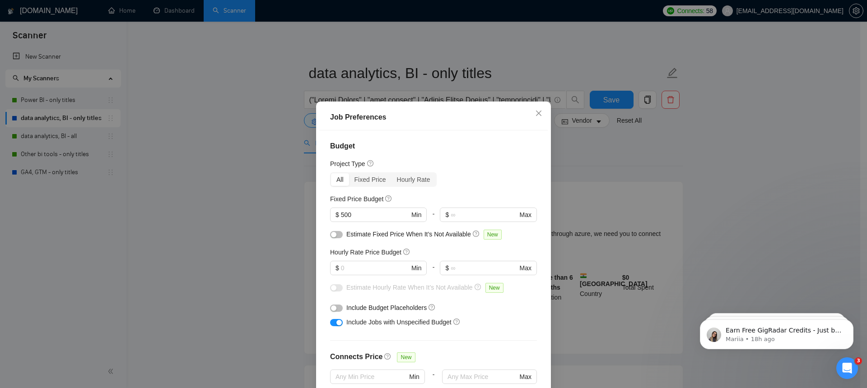
scroll to position [12, 0]
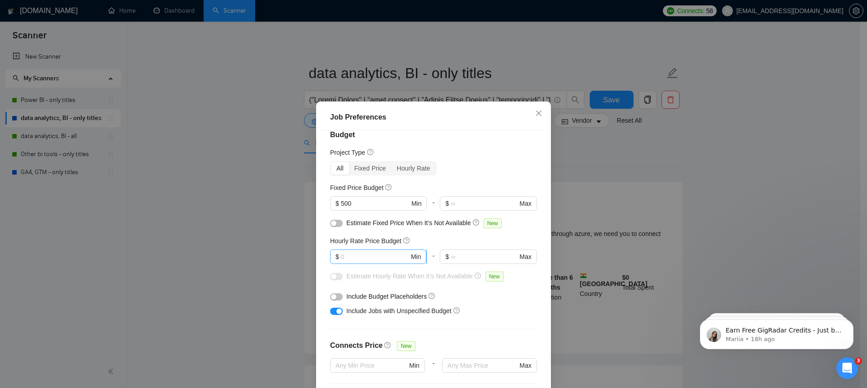
click at [369, 257] on input "text" at bounding box center [375, 257] width 68 height 10
type input "25"
click at [424, 232] on div "Estimate Fixed Price When It’s Not Available New" at bounding box center [433, 225] width 207 height 14
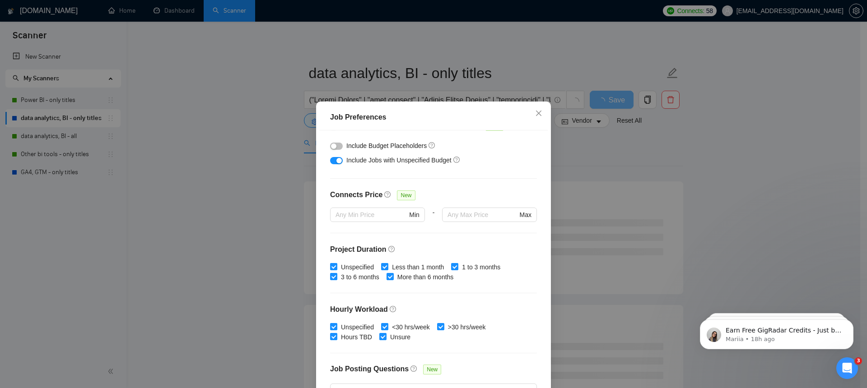
scroll to position [237, 0]
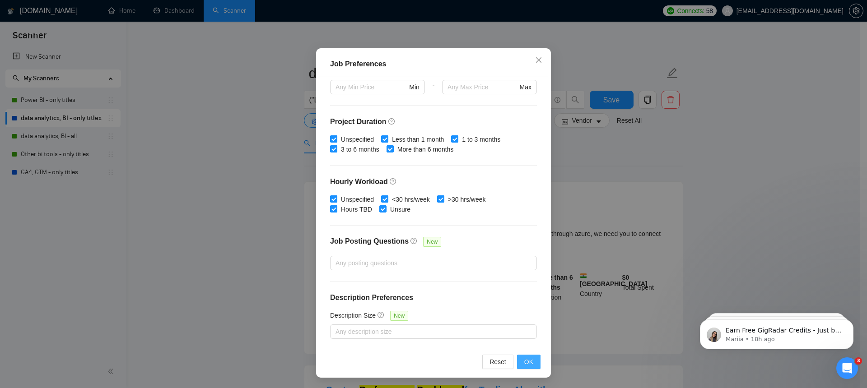
click at [520, 360] on button "OK" at bounding box center [528, 362] width 23 height 14
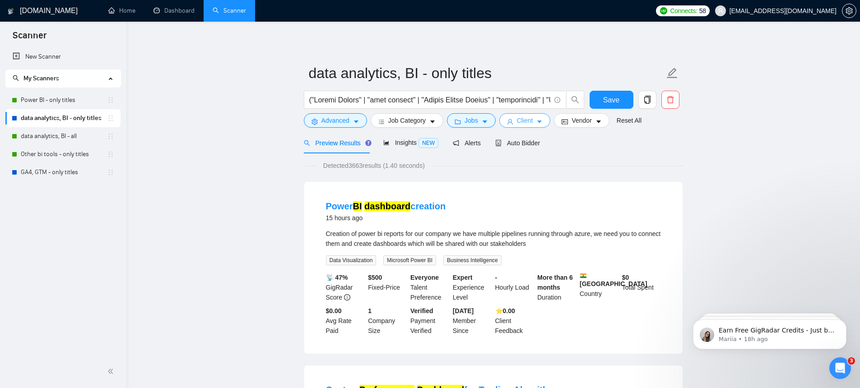
click at [517, 123] on button "Client" at bounding box center [525, 120] width 51 height 14
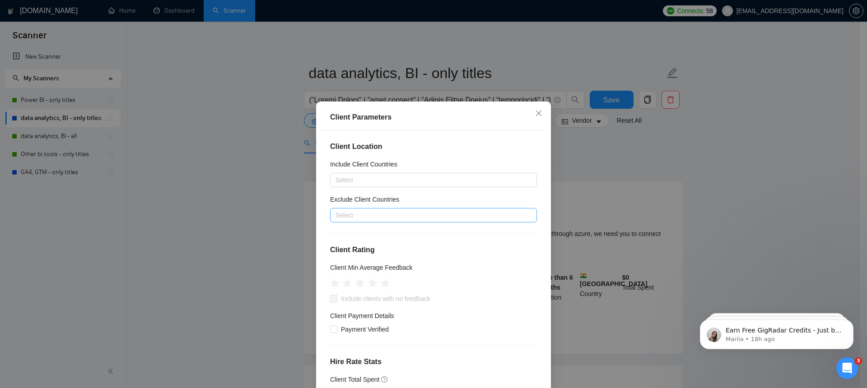
click at [346, 210] on div at bounding box center [428, 215] width 193 height 11
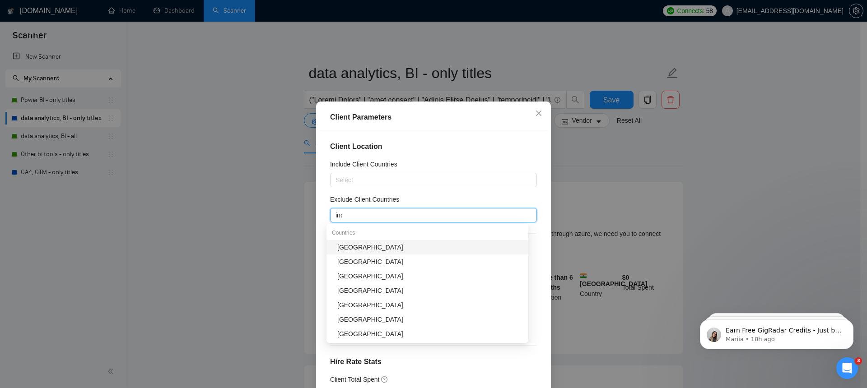
type input "indi"
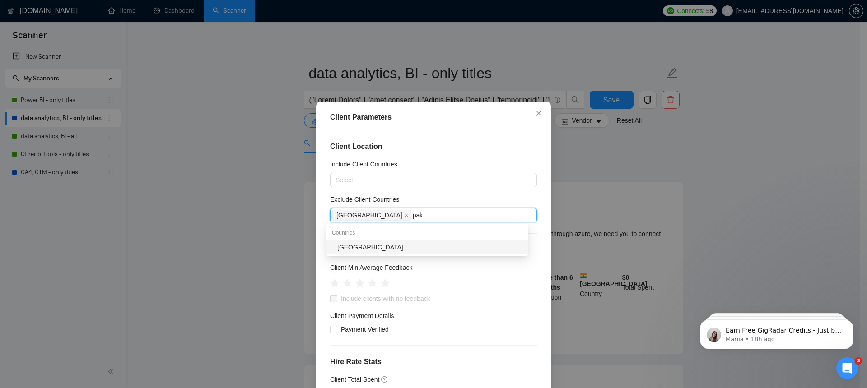
type input "paki"
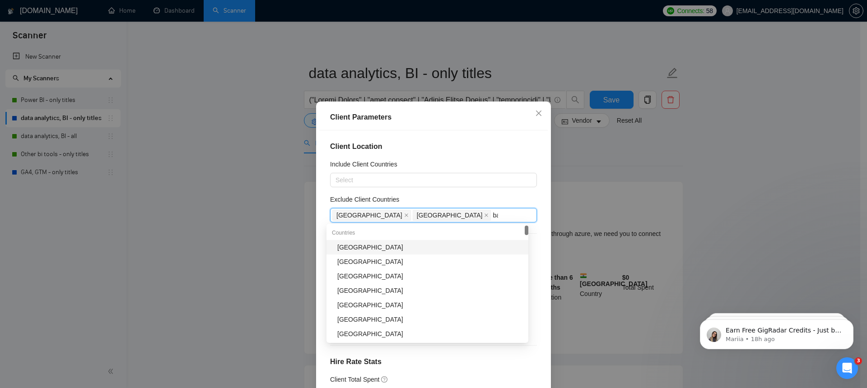
type input "ban"
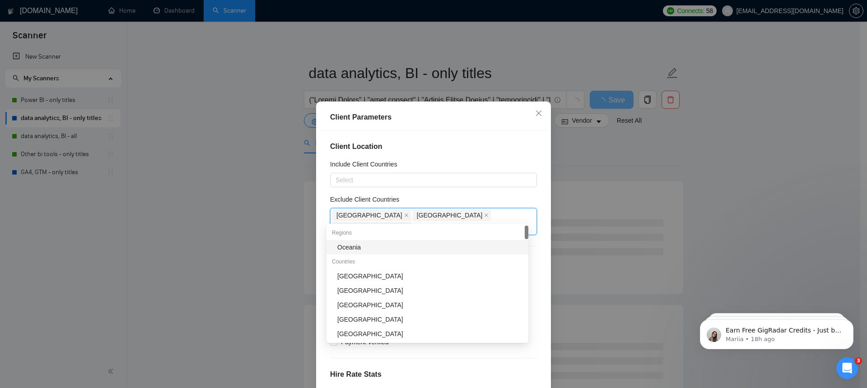
type input "nig"
click at [419, 195] on div "Exclude Client Countries" at bounding box center [433, 202] width 207 height 14
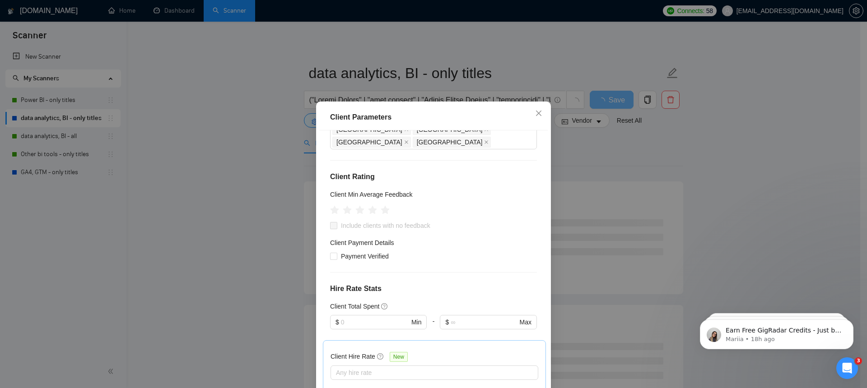
scroll to position [80, 0]
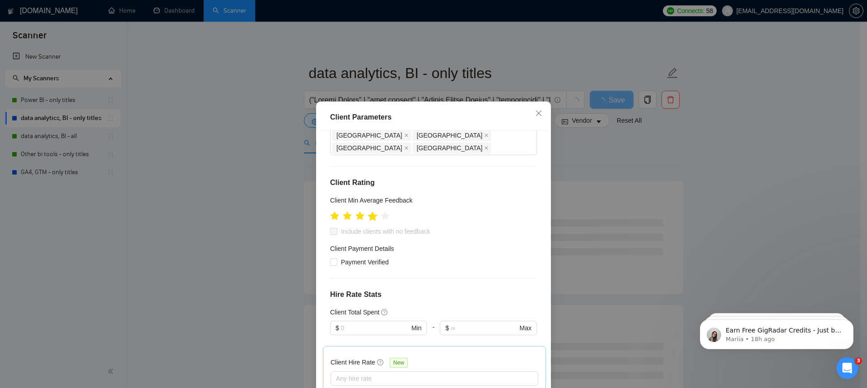
click at [373, 211] on icon "star" at bounding box center [372, 215] width 9 height 9
click at [330, 228] on input "Include clients with no feedback" at bounding box center [333, 231] width 6 height 6
checkbox input "true"
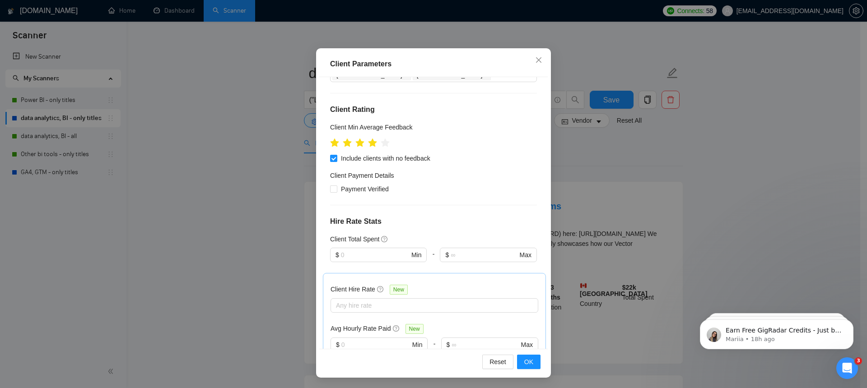
scroll to position [236, 0]
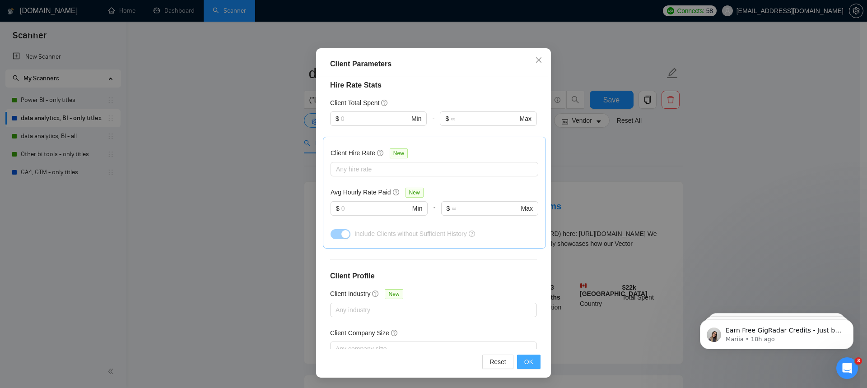
click at [530, 358] on button "OK" at bounding box center [528, 362] width 23 height 14
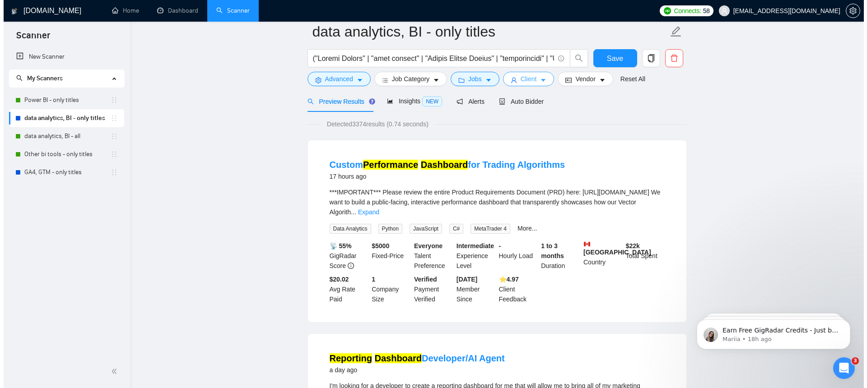
scroll to position [0, 0]
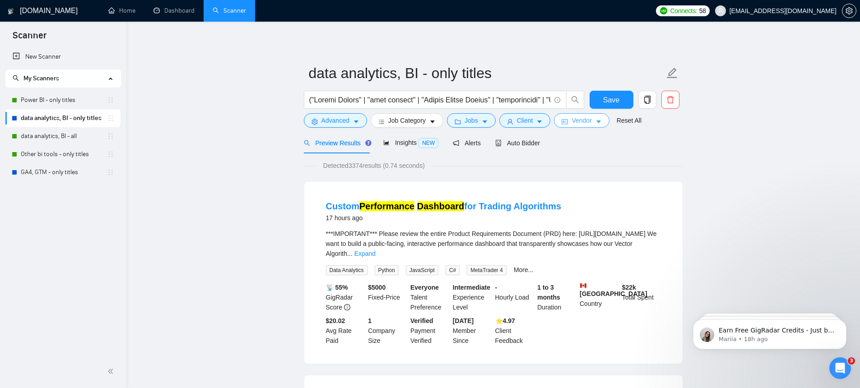
drag, startPoint x: 589, startPoint y: 124, endPoint x: 585, endPoint y: 137, distance: 13.9
click at [589, 124] on span "Vendor" at bounding box center [582, 121] width 20 height 10
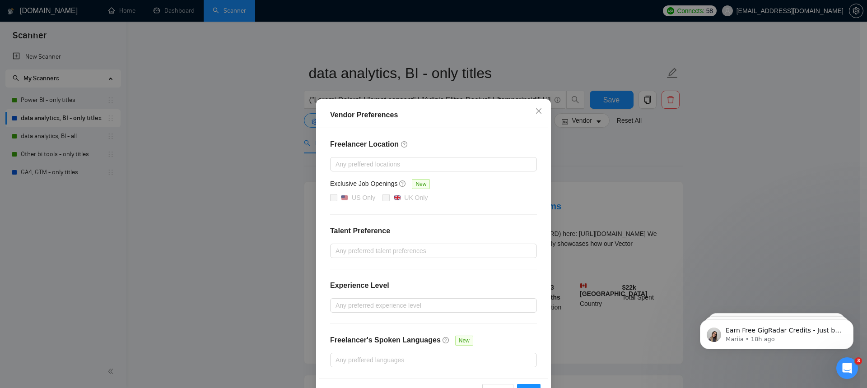
scroll to position [29, 0]
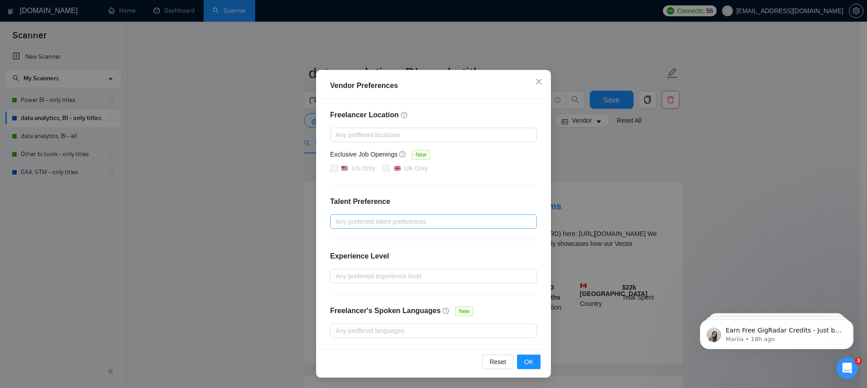
click at [376, 219] on div at bounding box center [428, 221] width 193 height 11
click at [360, 253] on span "Only Freelancers" at bounding box center [367, 253] width 48 height 7
click at [338, 253] on input "Only Freelancers" at bounding box center [335, 253] width 6 height 6
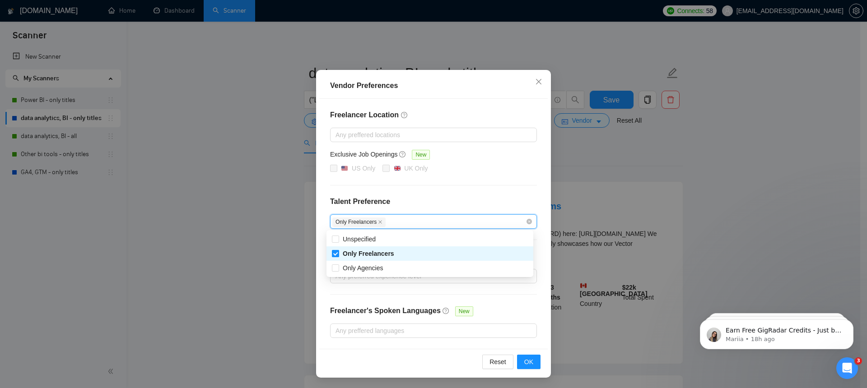
click at [360, 253] on span "Only Freelancers" at bounding box center [368, 253] width 51 height 7
click at [338, 253] on input "Only Freelancers" at bounding box center [335, 253] width 6 height 6
checkbox input "false"
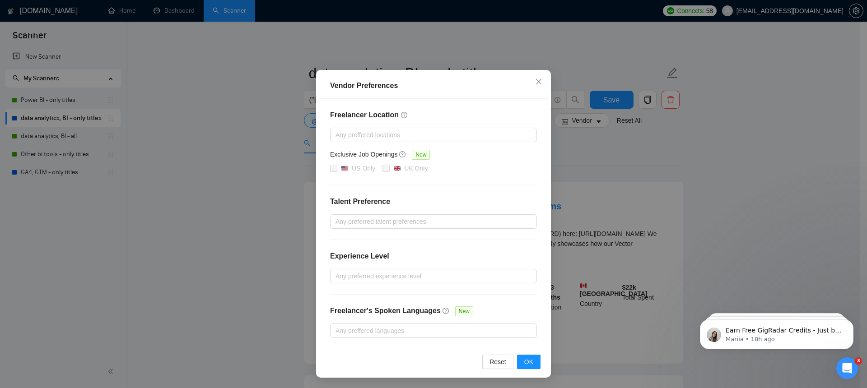
click at [437, 201] on h4 "Talent Preference" at bounding box center [433, 201] width 207 height 11
click at [360, 276] on div at bounding box center [428, 276] width 193 height 11
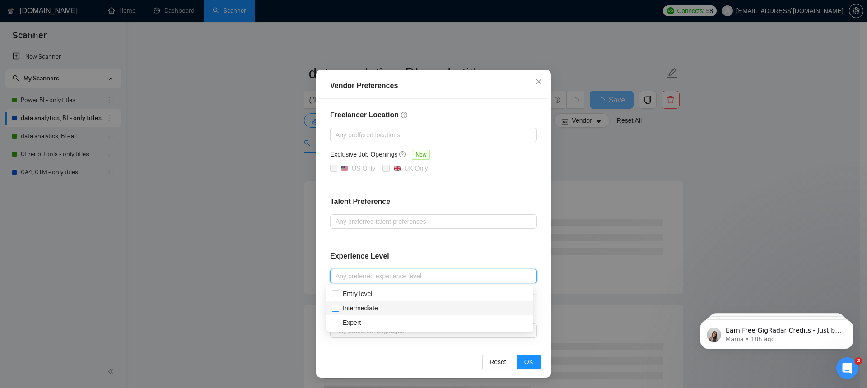
click at [353, 311] on span "Intermediate" at bounding box center [360, 308] width 35 height 7
click at [338, 311] on input "Intermediate" at bounding box center [335, 308] width 6 height 6
checkbox input "true"
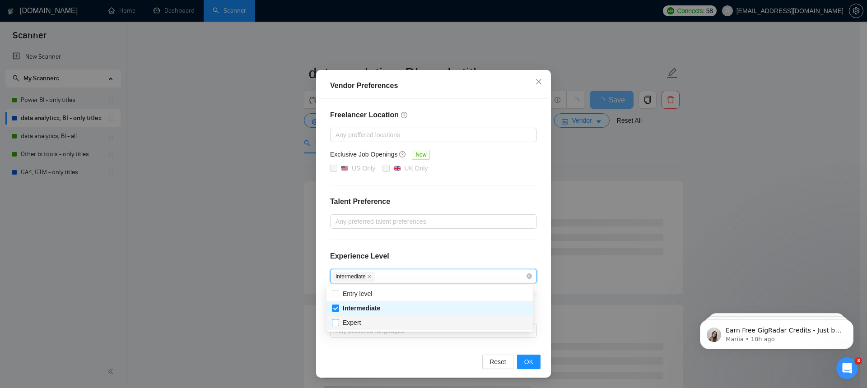
click at [350, 325] on span "Expert" at bounding box center [352, 322] width 18 height 7
click at [338, 325] on input "Expert" at bounding box center [335, 322] width 6 height 6
checkbox input "true"
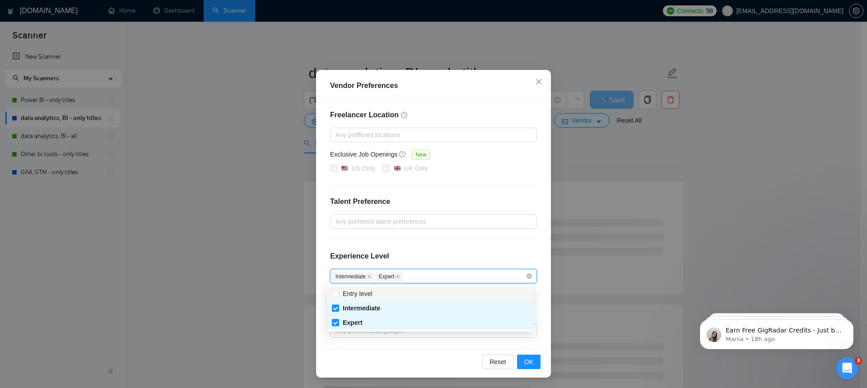
click at [472, 241] on div "Freelancer Location Any preffered locations Exclusive Job Openings New US Only …" at bounding box center [433, 224] width 229 height 250
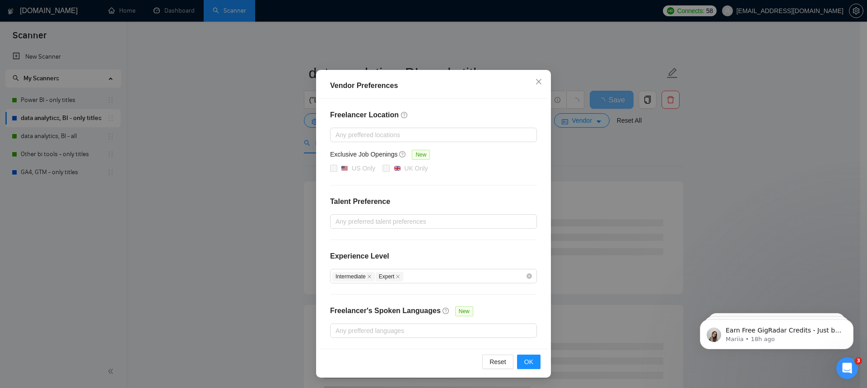
click at [523, 369] on div "Reset OK" at bounding box center [433, 362] width 229 height 26
click at [525, 359] on span "OK" at bounding box center [528, 362] width 9 height 10
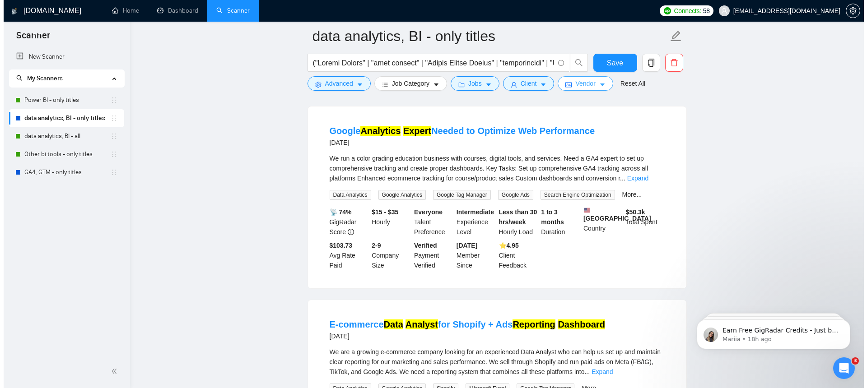
scroll to position [1101, 0]
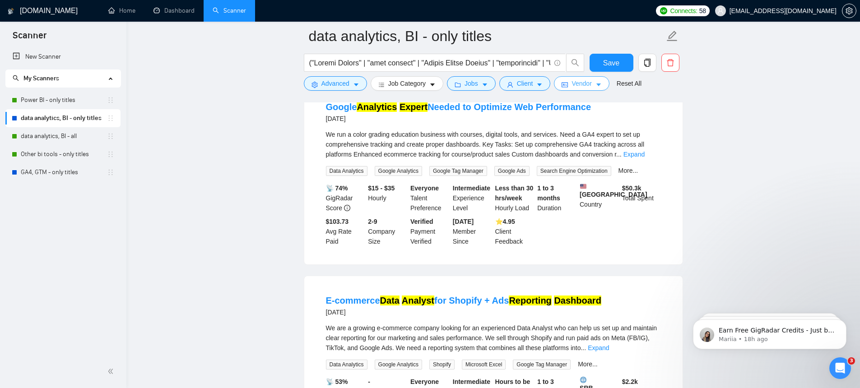
click at [572, 87] on button "Vendor" at bounding box center [581, 83] width 55 height 14
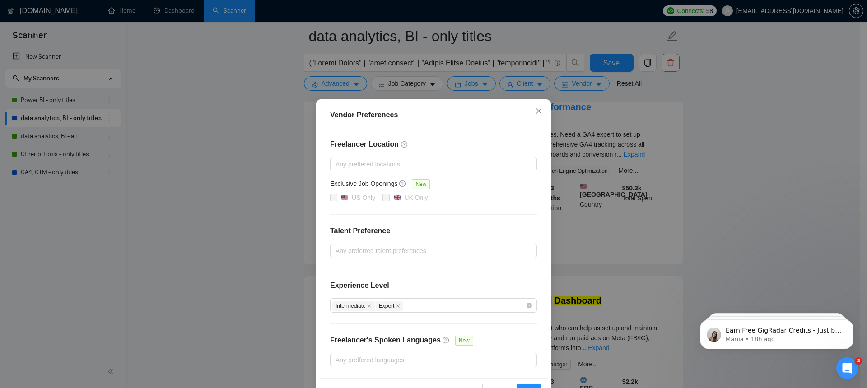
scroll to position [29, 0]
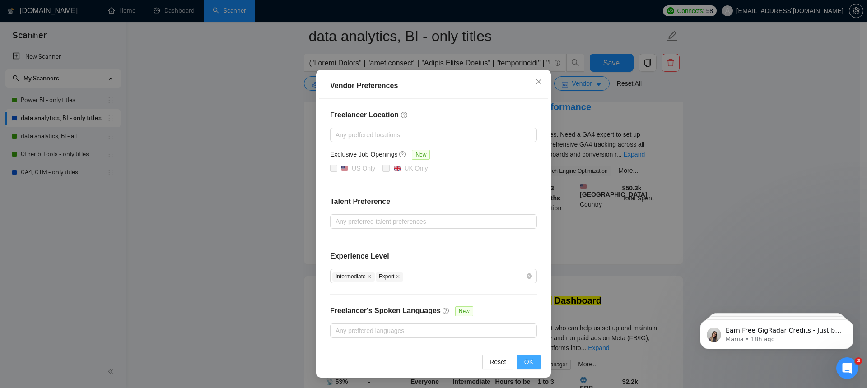
click at [520, 363] on button "OK" at bounding box center [528, 362] width 23 height 14
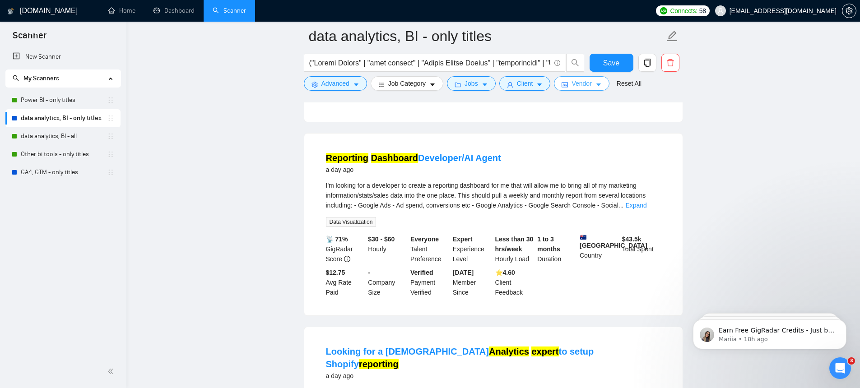
scroll to position [0, 0]
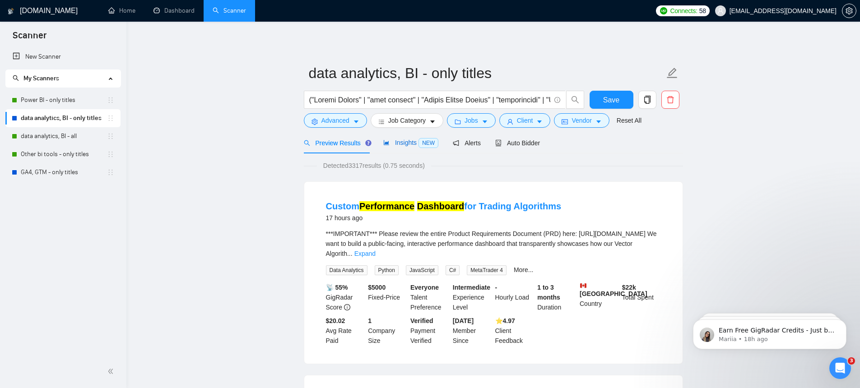
click at [420, 143] on span "NEW" at bounding box center [429, 143] width 20 height 10
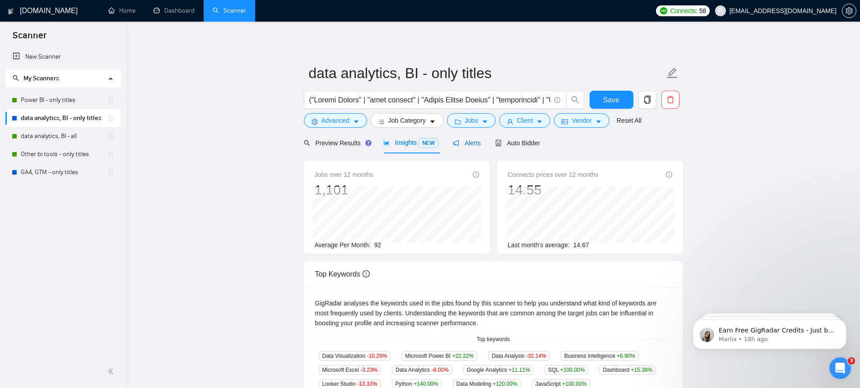
click at [478, 147] on div "Alerts" at bounding box center [467, 143] width 28 height 10
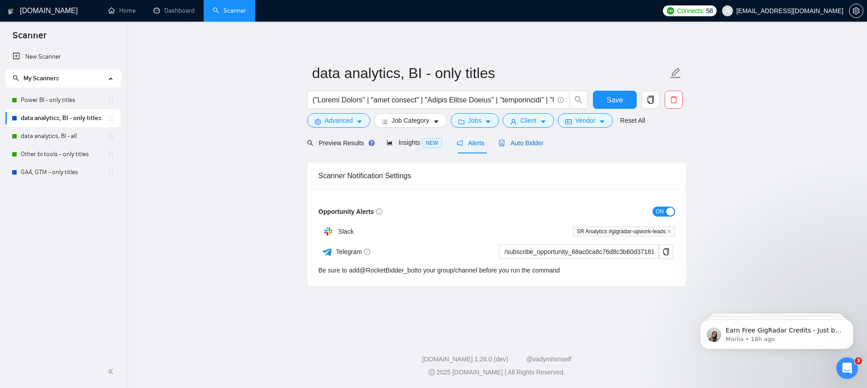
click at [543, 145] on span "Auto Bidder" at bounding box center [521, 143] width 45 height 7
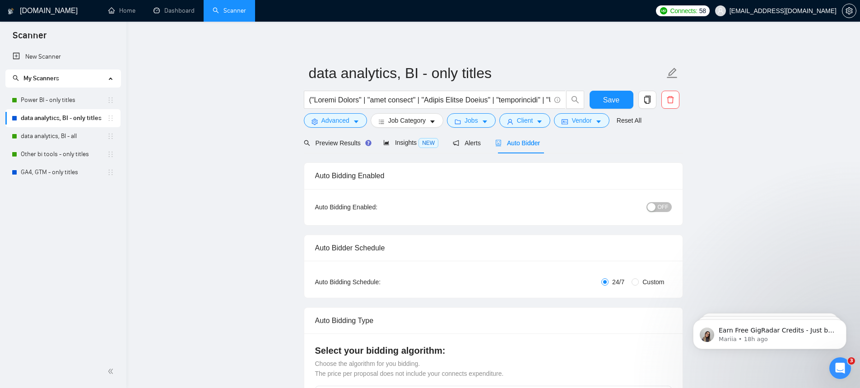
scroll to position [19, 0]
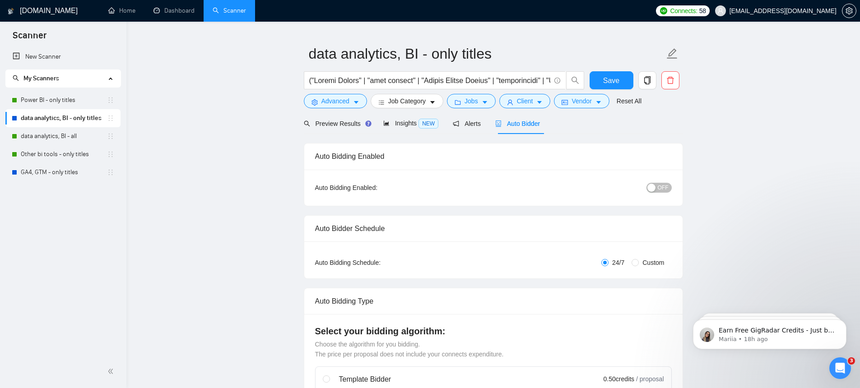
click at [650, 186] on div "button" at bounding box center [652, 188] width 8 height 8
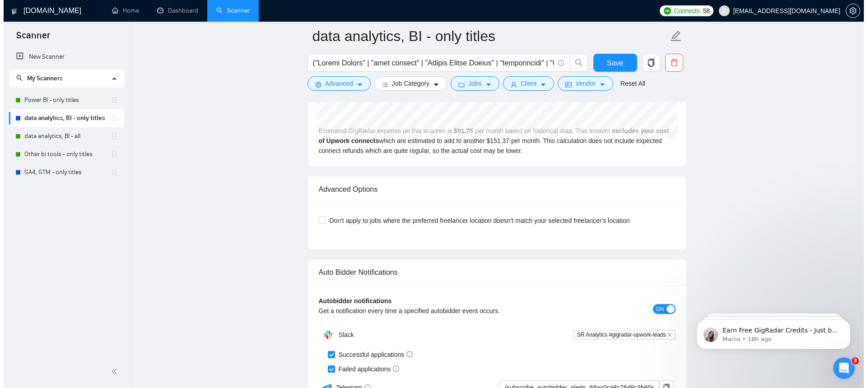
scroll to position [2254, 0]
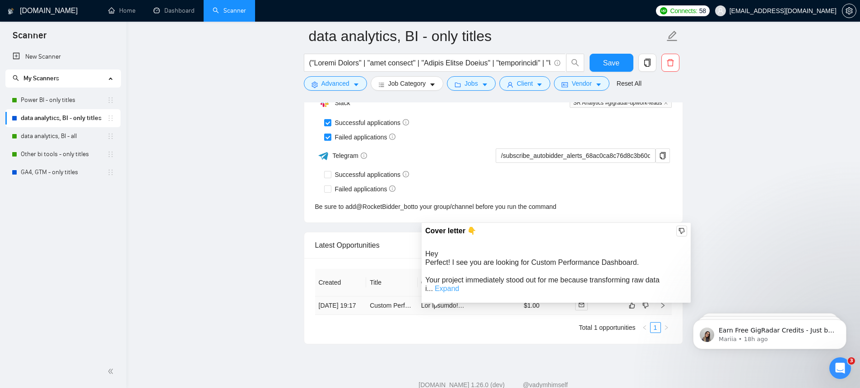
click at [451, 290] on link "Expand" at bounding box center [447, 289] width 24 height 8
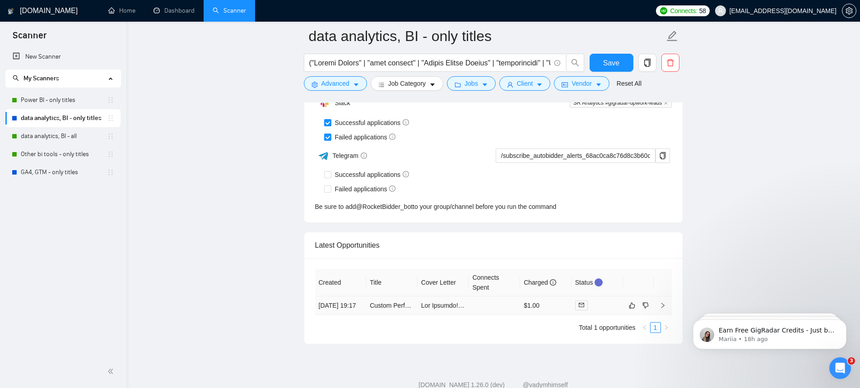
click at [496, 311] on td at bounding box center [494, 306] width 51 height 19
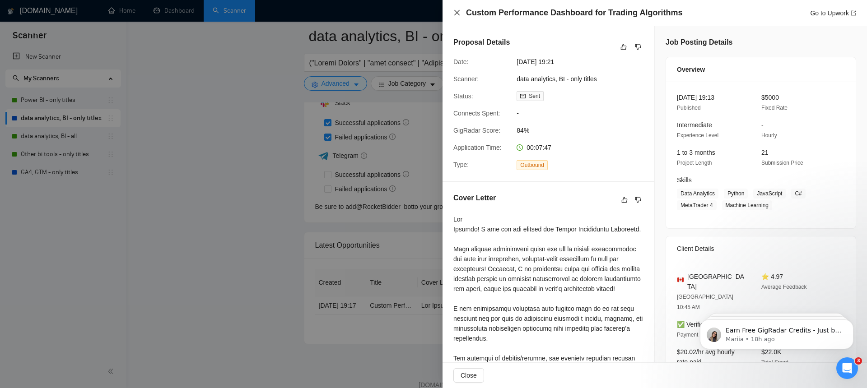
click at [456, 16] on icon "close" at bounding box center [456, 12] width 7 height 7
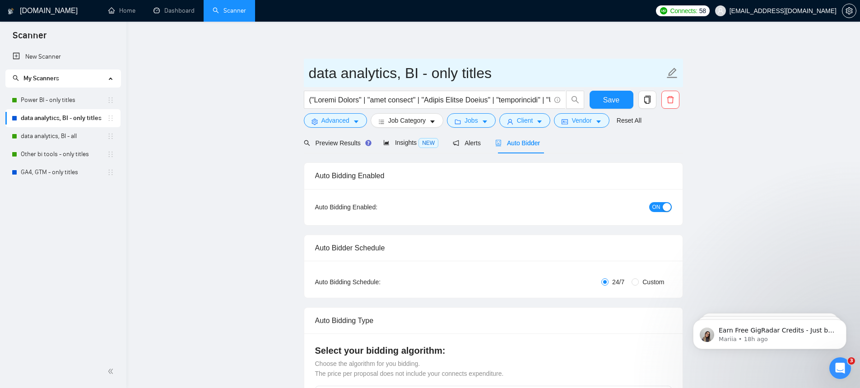
click at [617, 63] on input "data analytics, BI - only titles" at bounding box center [487, 73] width 356 height 23
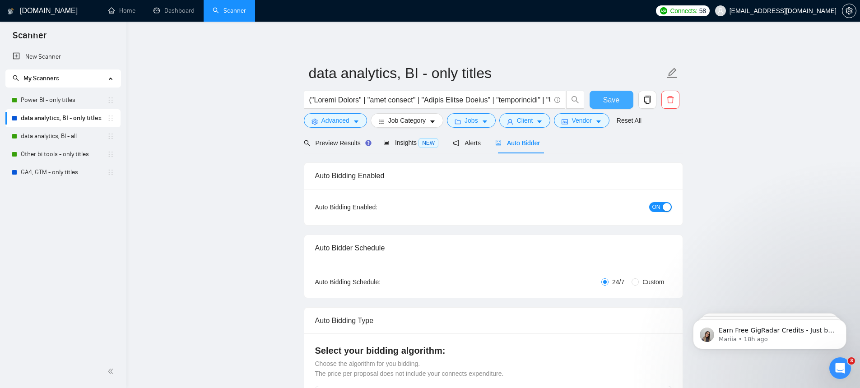
click at [611, 92] on button "Save" at bounding box center [612, 100] width 44 height 18
click at [58, 178] on link "GA4, GTM - only titles" at bounding box center [64, 173] width 86 height 18
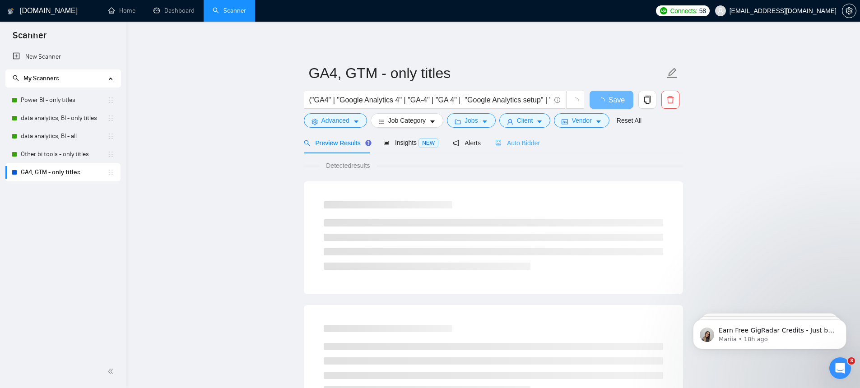
click at [520, 151] on div "Auto Bidder" at bounding box center [517, 142] width 45 height 21
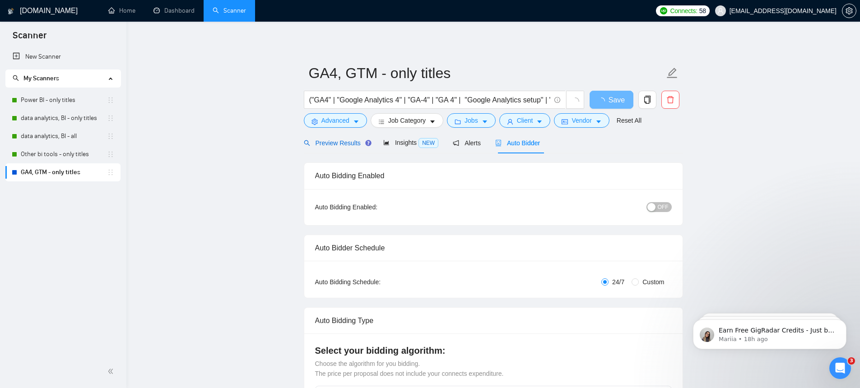
click at [331, 138] on div "Preview Results" at bounding box center [336, 143] width 65 height 10
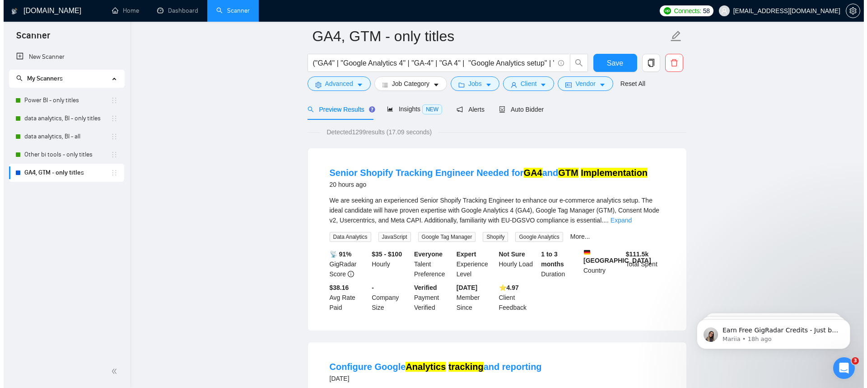
scroll to position [227, 0]
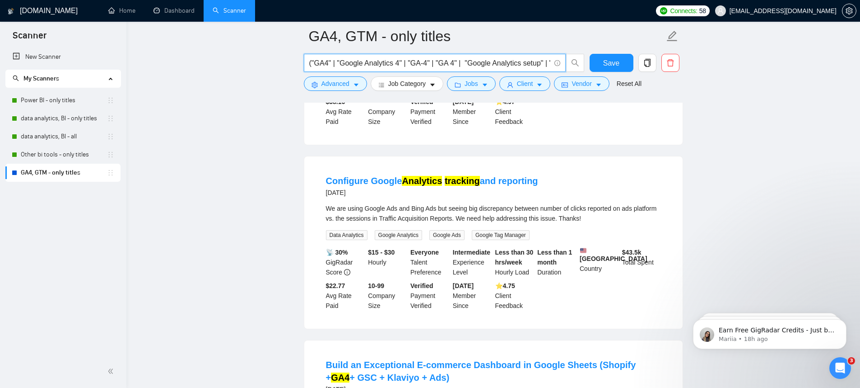
click at [391, 60] on input "("GA4" | "Google Analytics 4" | "GA-4" | "GA 4" | "Google Analytics setup" | "G…" at bounding box center [429, 62] width 241 height 11
click at [335, 80] on span "Advanced" at bounding box center [336, 84] width 28 height 10
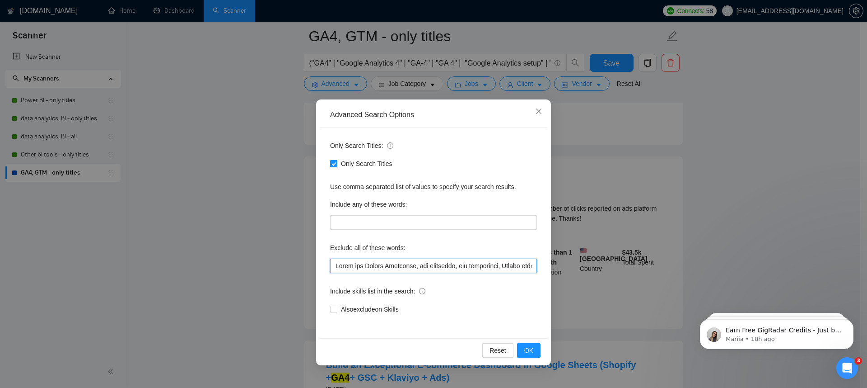
click at [397, 261] on input "text" at bounding box center [433, 265] width 207 height 14
paste input "SEO Consultant, Frontend Developer, backend Developer, US based, GoHighLevel Co…"
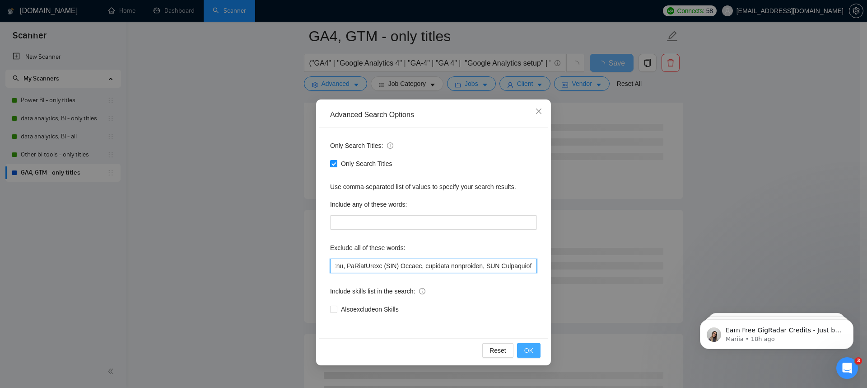
type input "Build and Manage Campaigns, web developer, ads specialist, Design funnels, crea…"
click at [528, 346] on span "OK" at bounding box center [528, 350] width 9 height 10
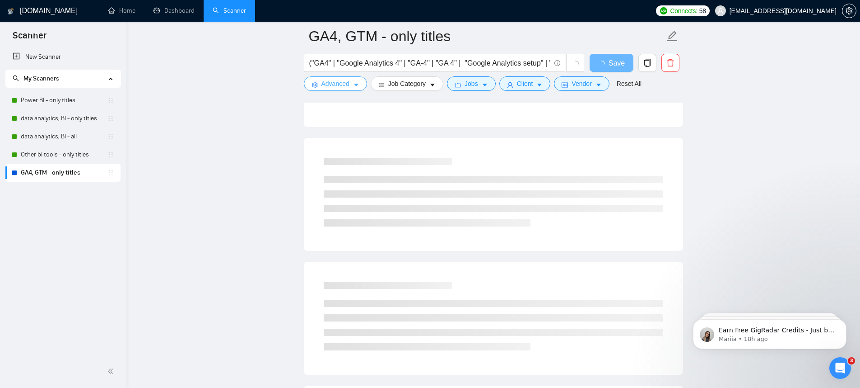
scroll to position [0, 0]
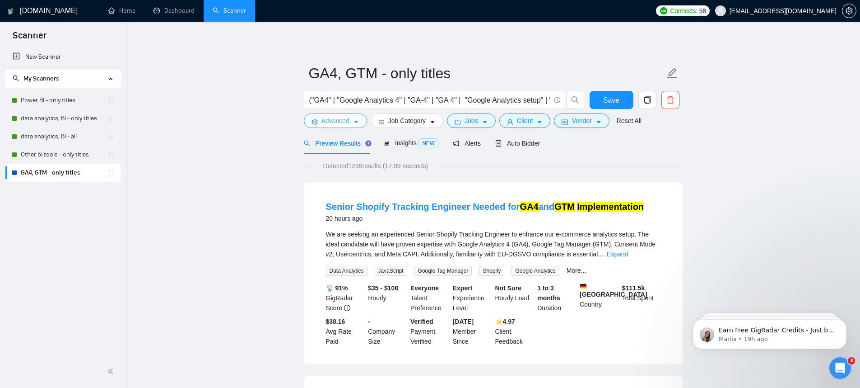
click at [330, 121] on span "Advanced" at bounding box center [336, 121] width 28 height 10
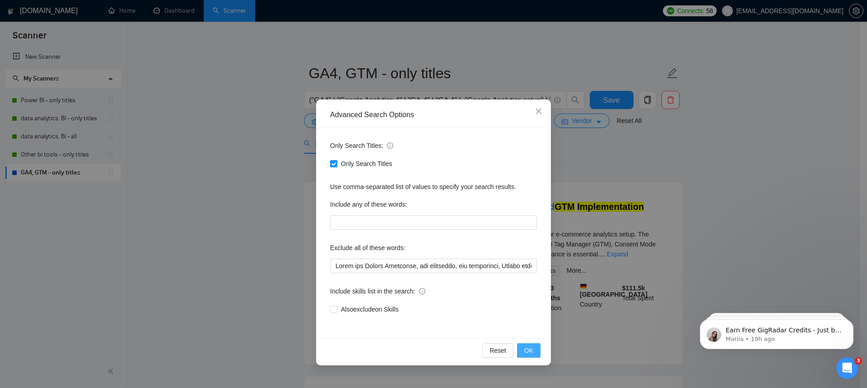
click at [528, 350] on span "OK" at bounding box center [528, 350] width 9 height 10
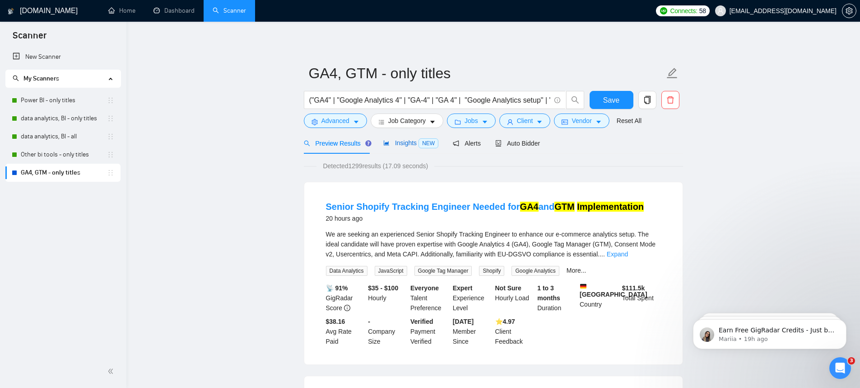
click at [410, 143] on span "Insights NEW" at bounding box center [410, 142] width 55 height 7
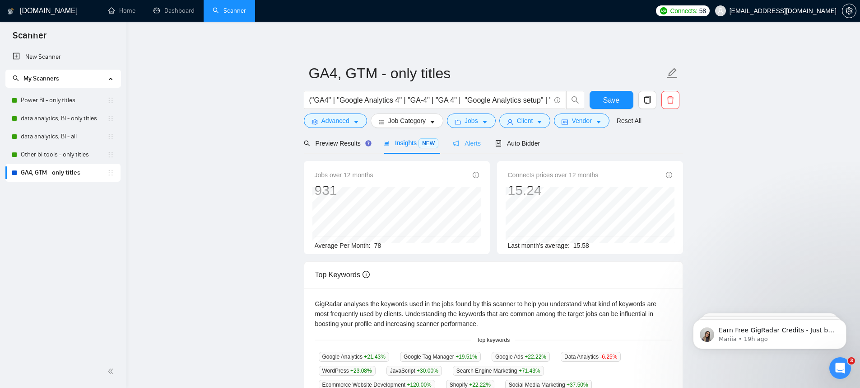
click at [481, 137] on div "Alerts" at bounding box center [467, 142] width 28 height 21
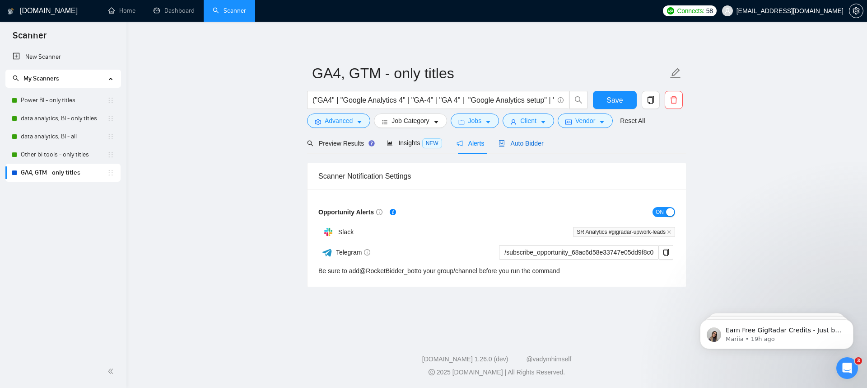
click at [510, 139] on div "Auto Bidder" at bounding box center [521, 143] width 45 height 10
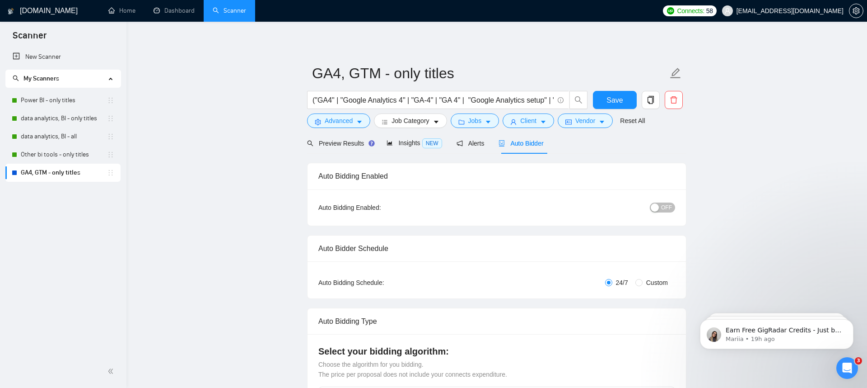
checkbox input "true"
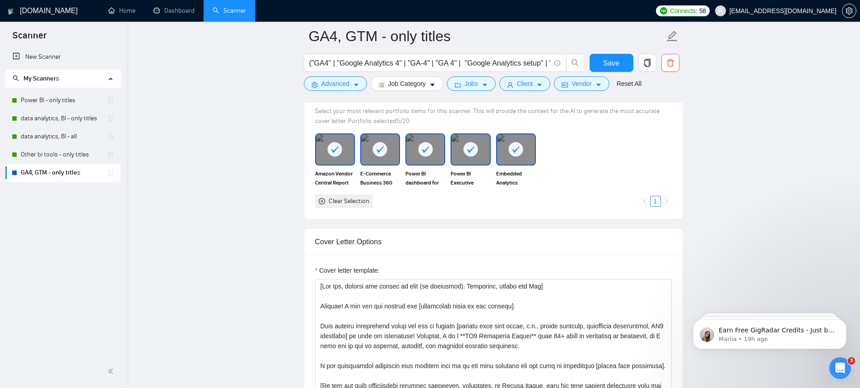
scroll to position [749, 0]
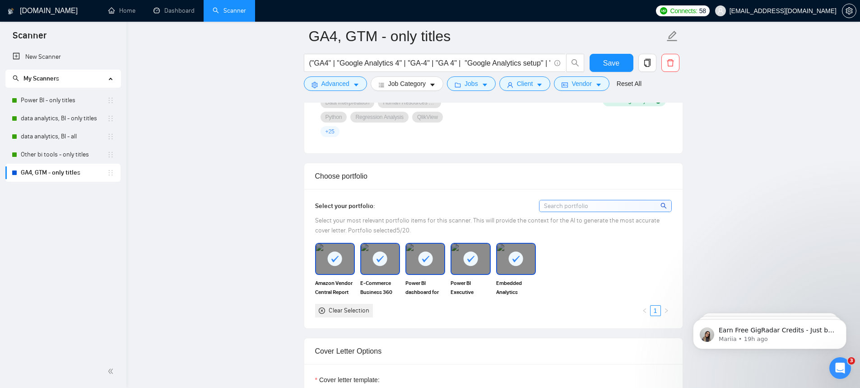
click at [502, 262] on div at bounding box center [516, 258] width 38 height 30
click at [463, 258] on icon at bounding box center [470, 258] width 15 height 15
click at [404, 253] on div "Power BI dashboard for Fund Management Company" at bounding box center [425, 269] width 45 height 53
click at [371, 251] on div at bounding box center [380, 258] width 38 height 30
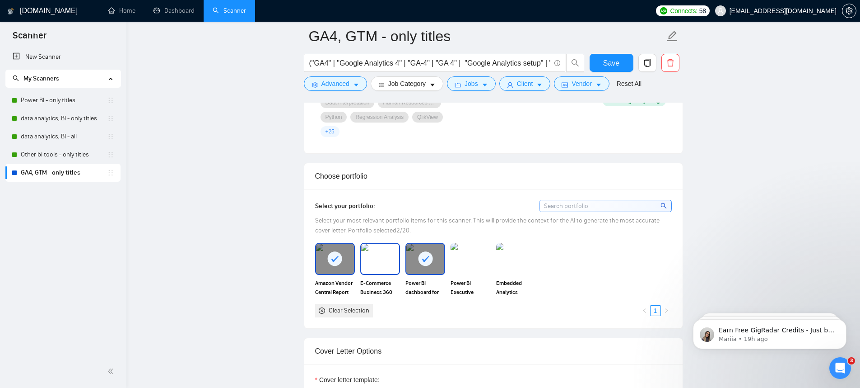
click at [332, 250] on div at bounding box center [335, 258] width 38 height 30
click at [437, 258] on div at bounding box center [426, 258] width 38 height 30
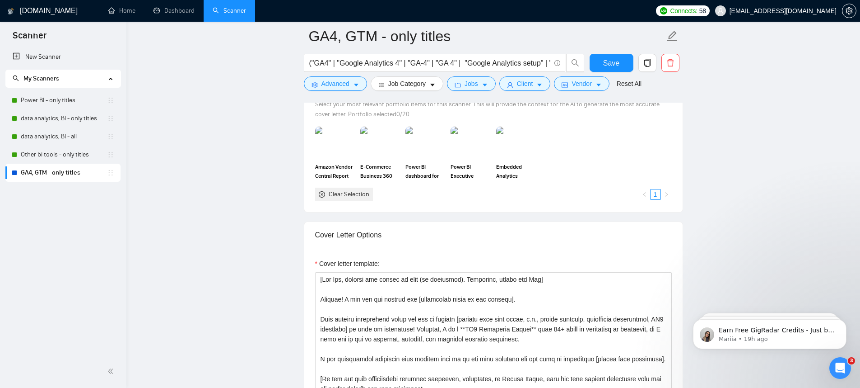
scroll to position [859, 0]
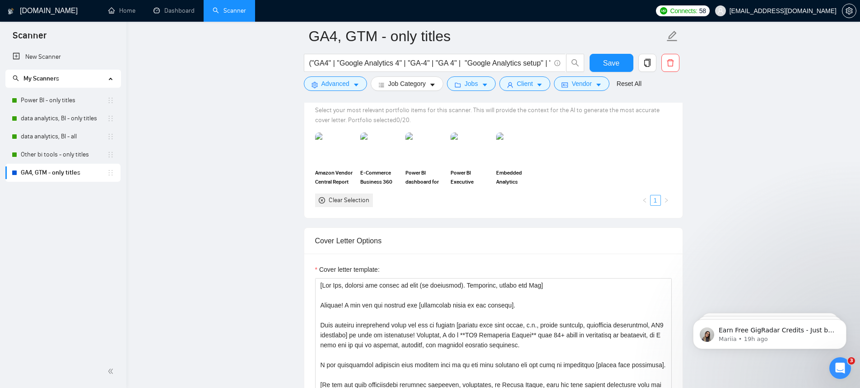
click at [651, 201] on link "1" at bounding box center [656, 200] width 10 height 10
click at [655, 199] on link "1" at bounding box center [656, 200] width 10 height 10
click at [319, 199] on icon "close-circle" at bounding box center [322, 200] width 6 height 6
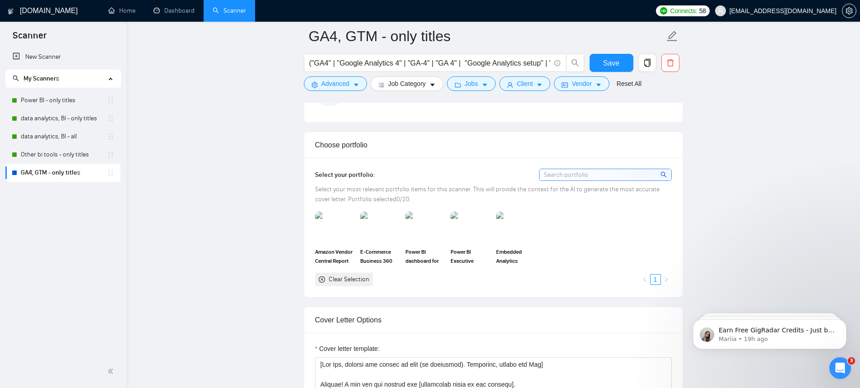
click at [641, 170] on input at bounding box center [606, 174] width 132 height 11
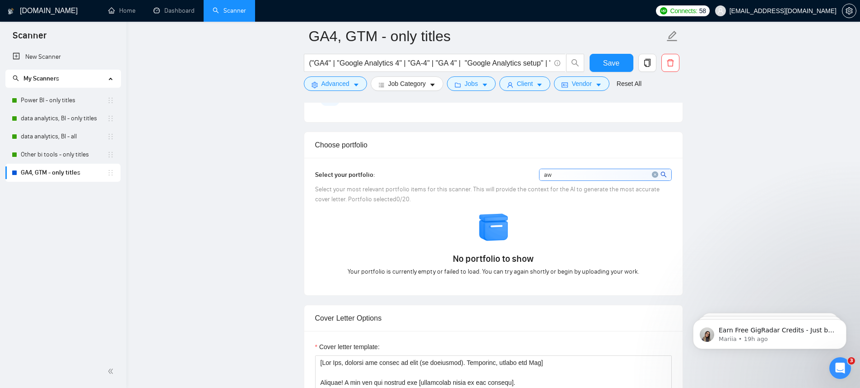
type input "a"
type input "p"
type input "h"
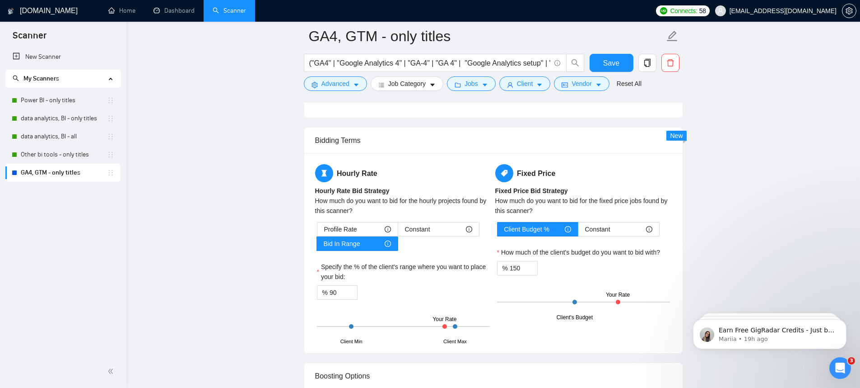
scroll to position [1447, 0]
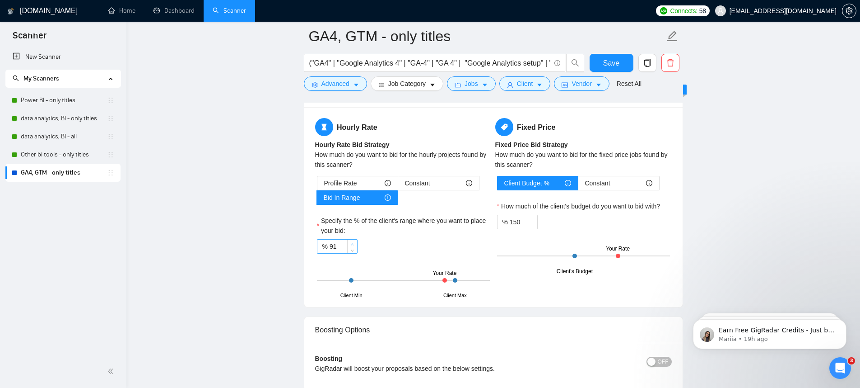
click at [351, 243] on icon "up" at bounding box center [352, 244] width 3 height 3
type input "90"
click at [352, 249] on icon "down" at bounding box center [352, 249] width 3 height 3
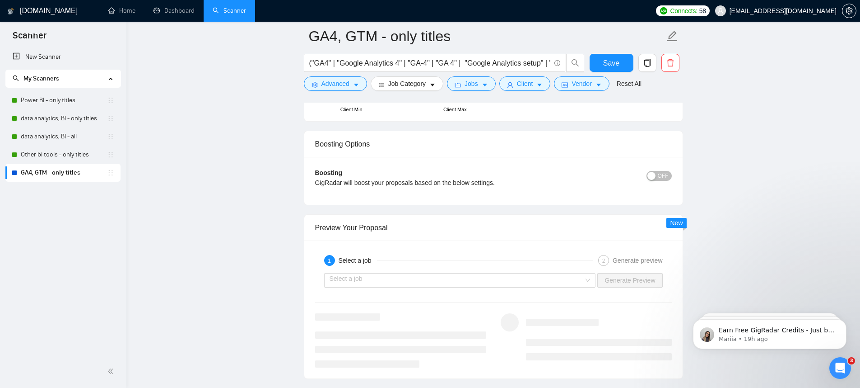
scroll to position [1587, 0]
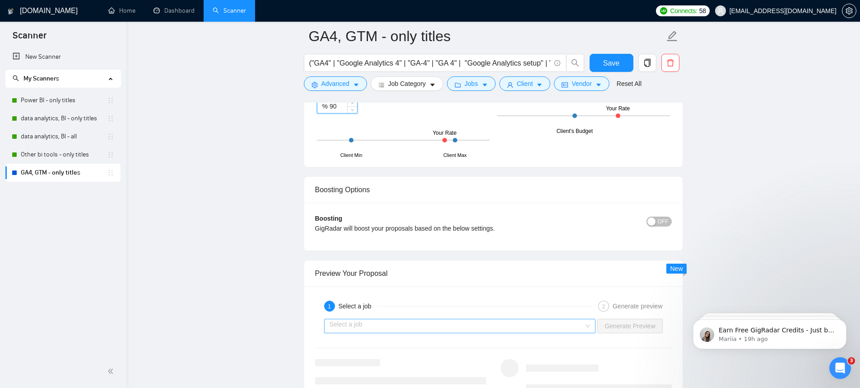
click at [401, 319] on input "search" at bounding box center [457, 326] width 255 height 14
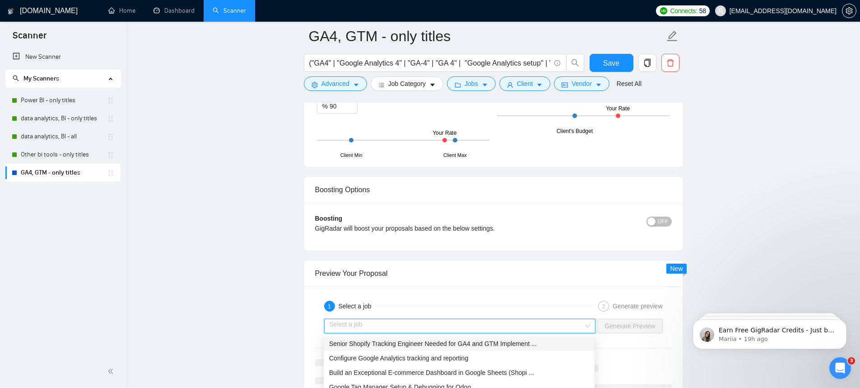
click at [407, 346] on span "Senior Shopify Tracking Engineer Needed for GA4 and GTM Implement ..." at bounding box center [433, 343] width 208 height 7
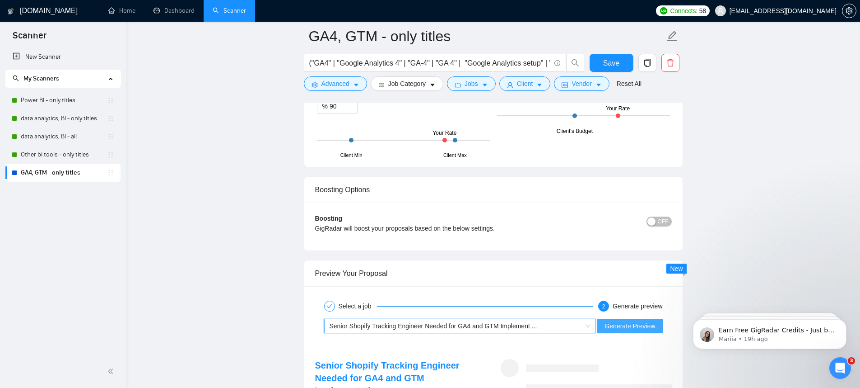
click at [614, 329] on span "Generate Preview" at bounding box center [630, 326] width 51 height 10
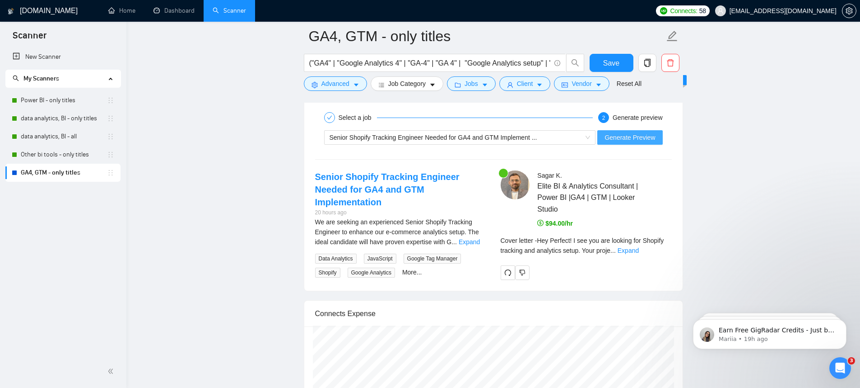
scroll to position [1853, 0]
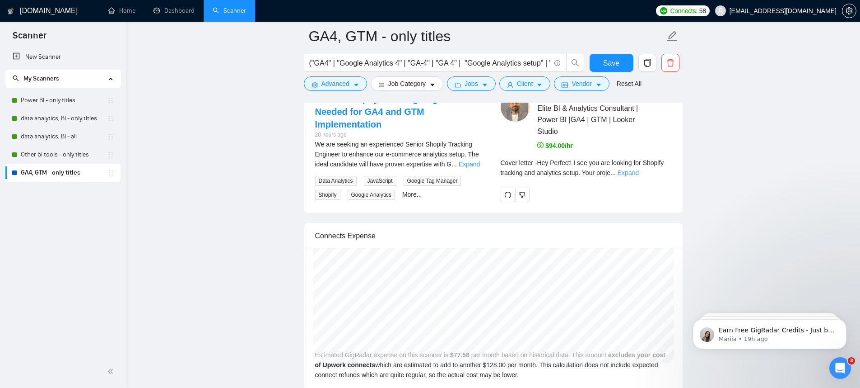
click at [639, 171] on link "Expand" at bounding box center [628, 172] width 21 height 7
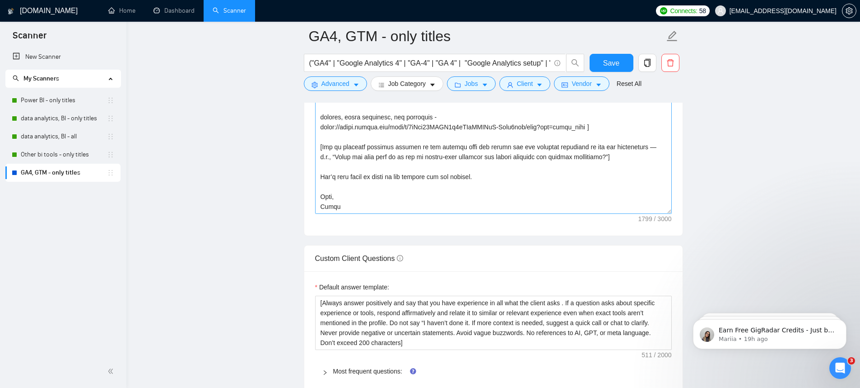
scroll to position [1028, 0]
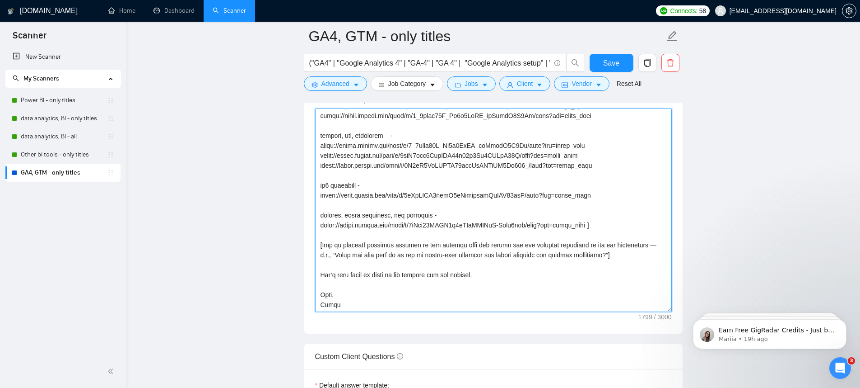
click at [630, 252] on textarea "Cover letter template:" at bounding box center [493, 209] width 357 height 203
click at [626, 253] on textarea "Cover letter template:" at bounding box center [493, 209] width 357 height 203
drag, startPoint x: 581, startPoint y: 257, endPoint x: 313, endPoint y: 247, distance: 268.1
click at [313, 247] on div "Cover letter template:" at bounding box center [493, 208] width 379 height 249
paste textarea "so that the client knows that I have understood the requirements well and have …"
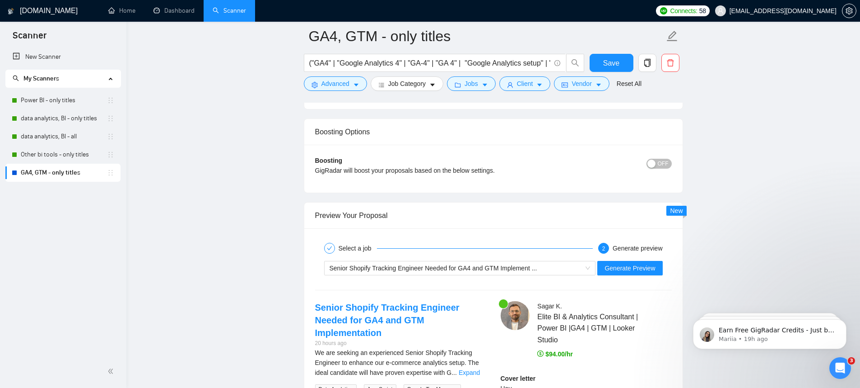
scroll to position [1657, 0]
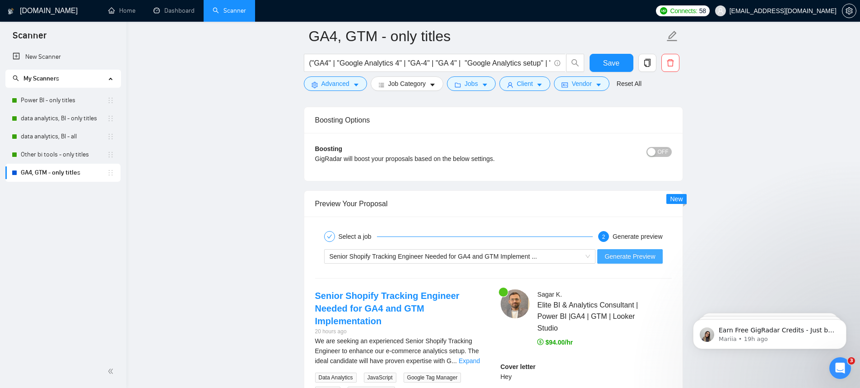
type textarea "[Say Hey, address the client by name (if available). Otherwise, simply say Hey]…"
click at [629, 256] on span "Generate Preview" at bounding box center [630, 256] width 51 height 10
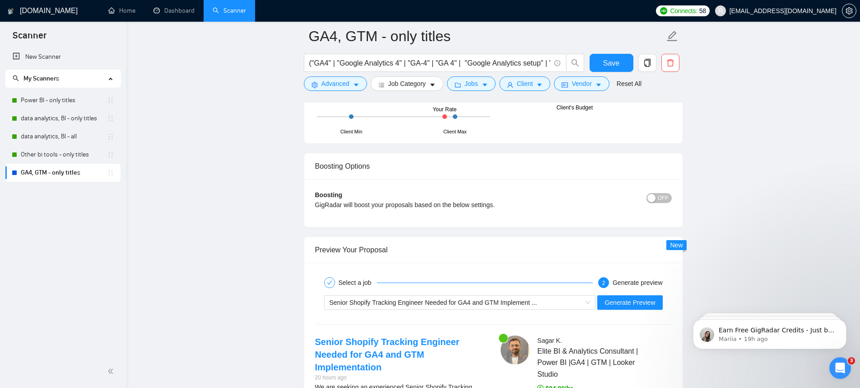
scroll to position [1438, 0]
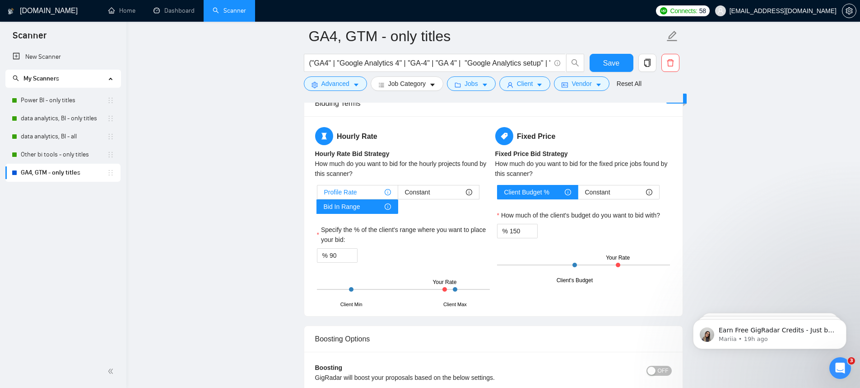
click at [354, 192] on span "Profile Rate" at bounding box center [340, 192] width 33 height 14
click at [318, 194] on input "Profile Rate" at bounding box center [318, 194] width 0 height 0
type input "50"
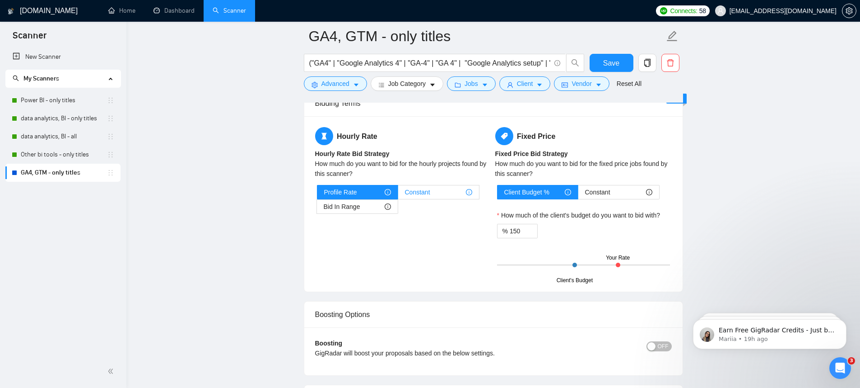
click at [406, 193] on span "Constant" at bounding box center [417, 192] width 25 height 14
click at [398, 194] on input "Constant" at bounding box center [398, 194] width 0 height 0
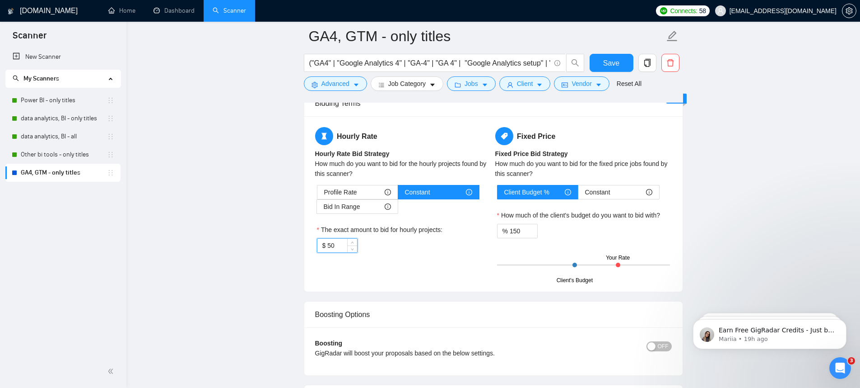
drag, startPoint x: 330, startPoint y: 246, endPoint x: 345, endPoint y: 245, distance: 15.4
click at [344, 245] on input "50" at bounding box center [341, 245] width 29 height 14
click at [383, 247] on div "$ 50" at bounding box center [403, 245] width 173 height 14
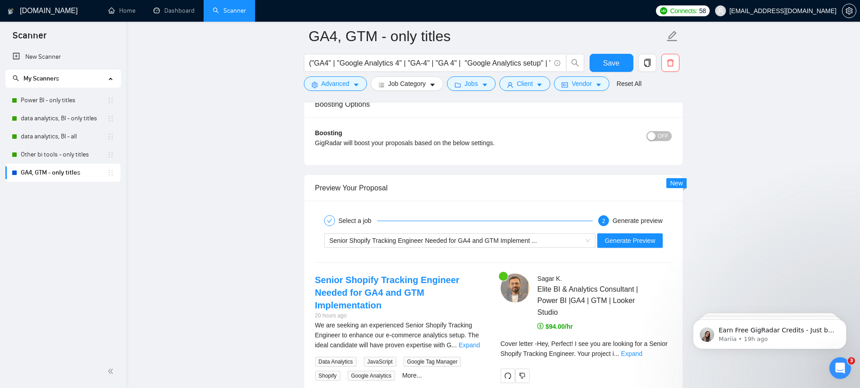
scroll to position [1670, 0]
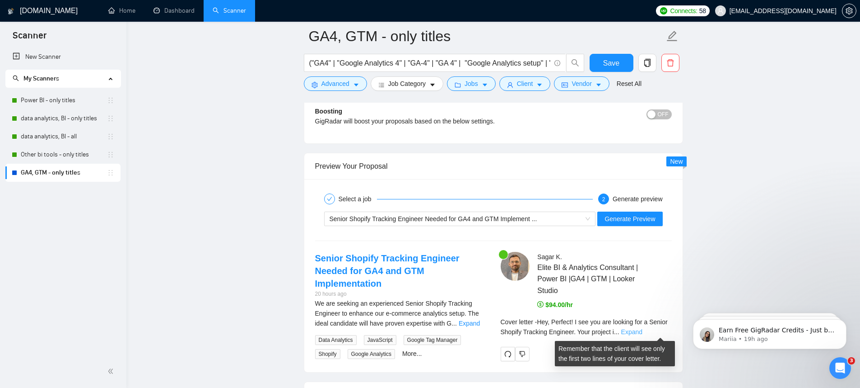
click at [643, 329] on link "Expand" at bounding box center [632, 331] width 21 height 7
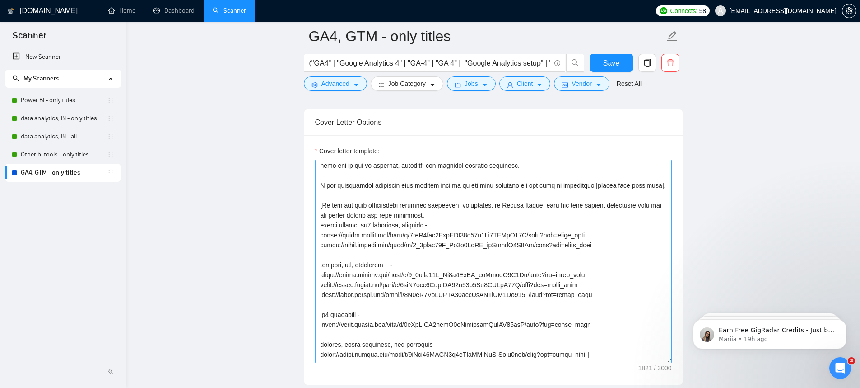
scroll to position [55, 0]
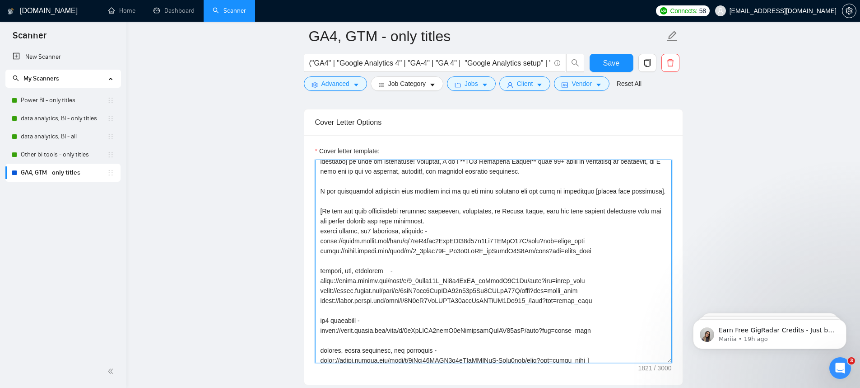
click at [323, 222] on textarea "Cover letter template:" at bounding box center [493, 260] width 357 height 203
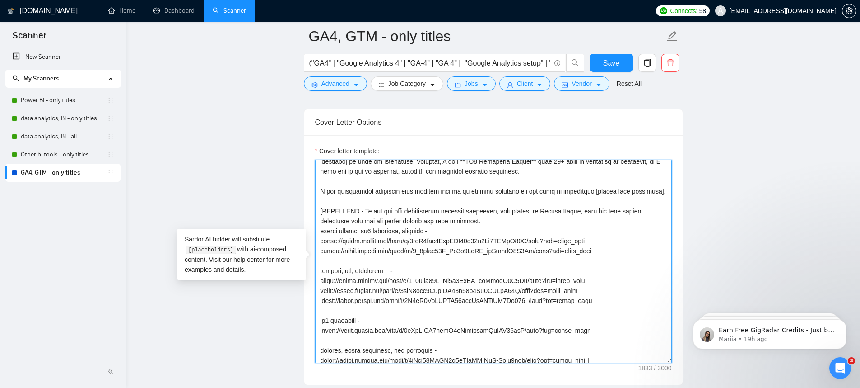
drag, startPoint x: 366, startPoint y: 221, endPoint x: 491, endPoint y: 232, distance: 125.1
click at [491, 232] on textarea "Cover letter template:" at bounding box center [493, 260] width 357 height 203
click at [365, 221] on textarea "Cover letter template:" at bounding box center [493, 260] width 357 height 203
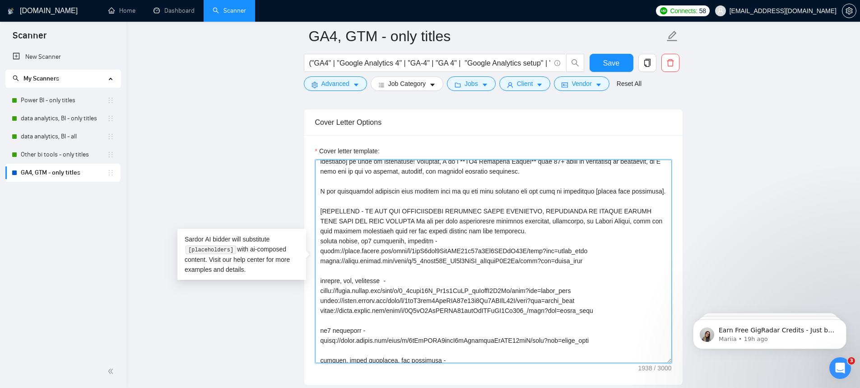
drag, startPoint x: 415, startPoint y: 228, endPoint x: 369, endPoint y: 241, distance: 47.8
click at [369, 241] on textarea "Cover letter template:" at bounding box center [493, 260] width 357 height 203
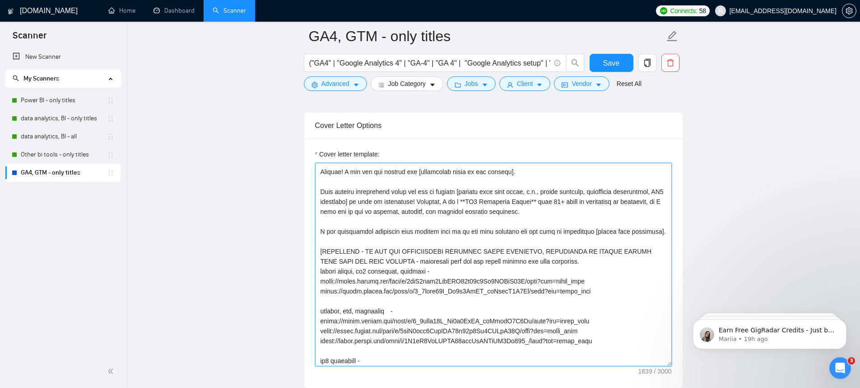
scroll to position [0, 0]
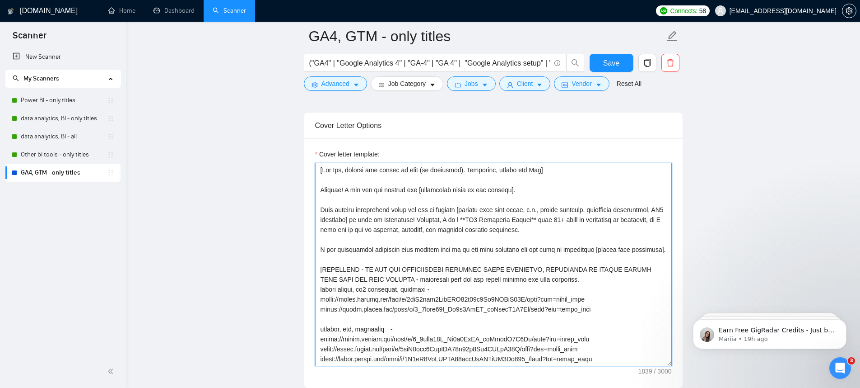
click at [607, 290] on textarea "Cover letter template:" at bounding box center [493, 264] width 357 height 203
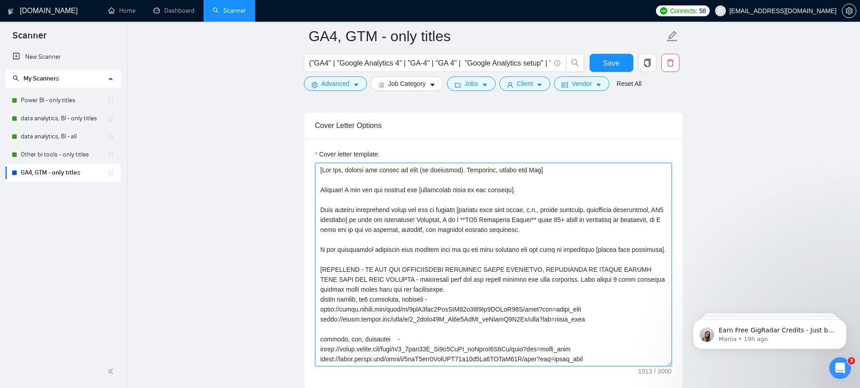
drag, startPoint x: 364, startPoint y: 277, endPoint x: 379, endPoint y: 280, distance: 14.4
click at [364, 277] on textarea "Cover letter template:" at bounding box center [493, 264] width 357 height 203
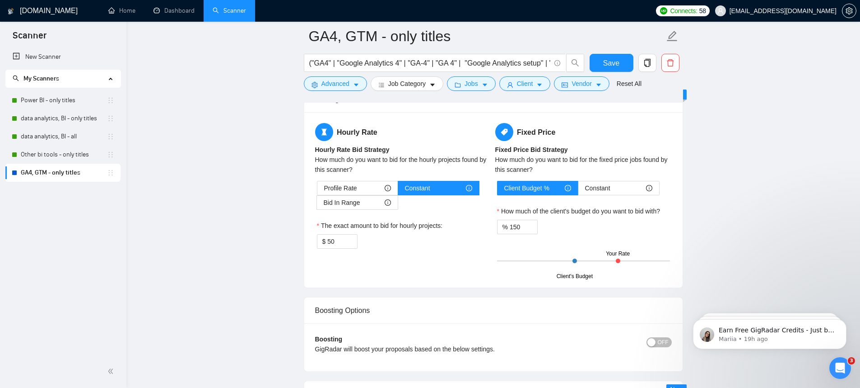
scroll to position [1593, 0]
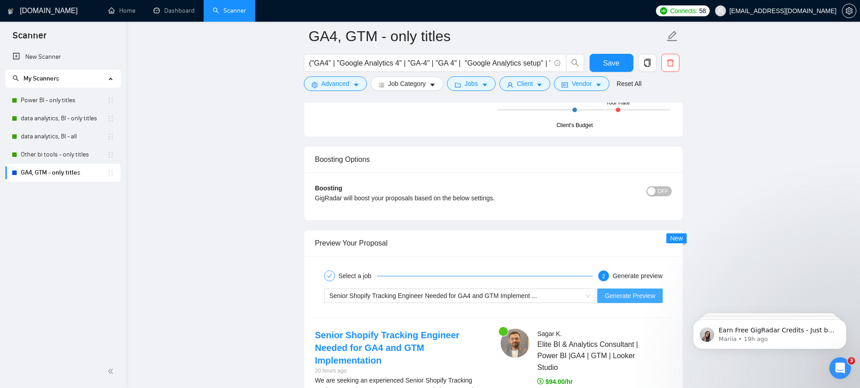
type textarea "[Say Hey, address the client by name (if available). Otherwise, simply say Hey]…"
click at [618, 294] on span "Generate Preview" at bounding box center [630, 295] width 51 height 10
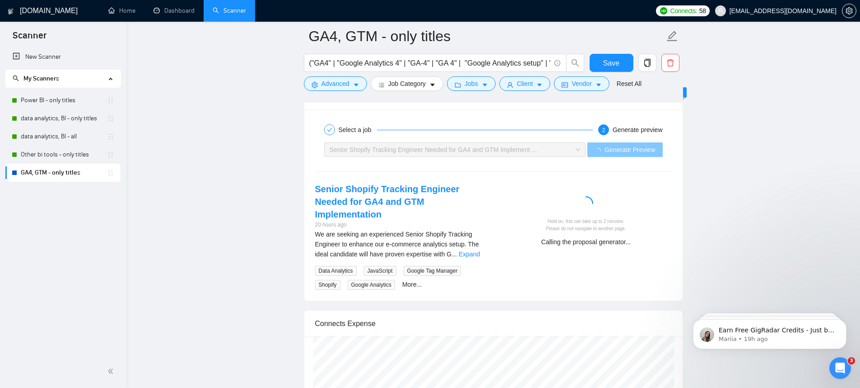
scroll to position [1785, 0]
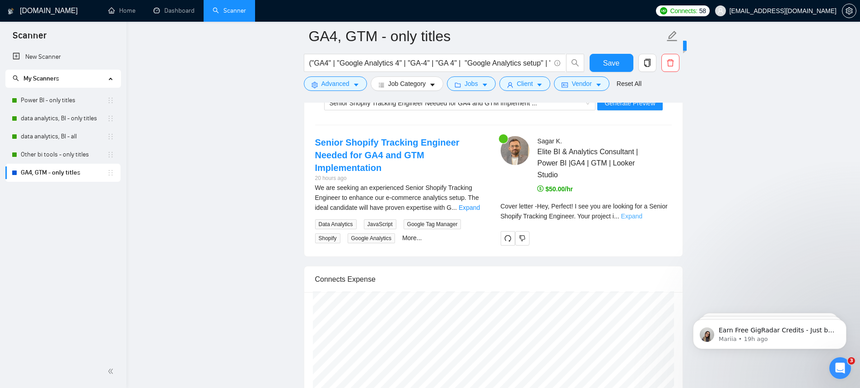
click at [643, 213] on link "Expand" at bounding box center [632, 215] width 21 height 7
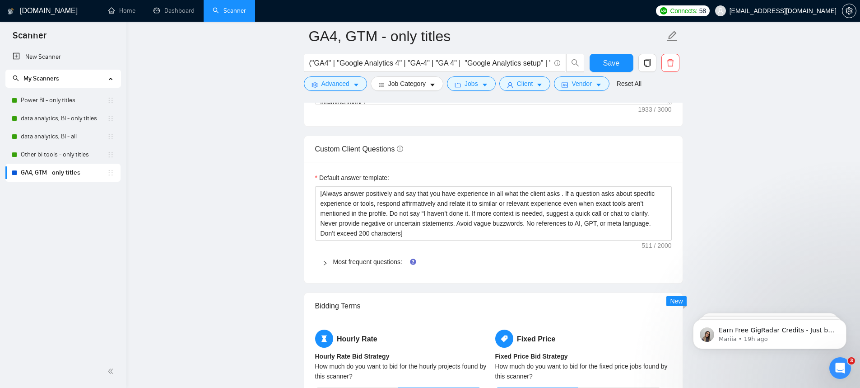
scroll to position [818, 0]
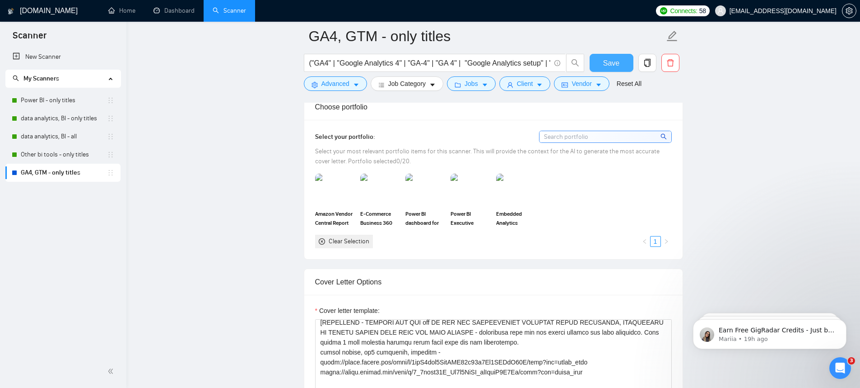
click at [594, 59] on button "Save" at bounding box center [612, 63] width 44 height 18
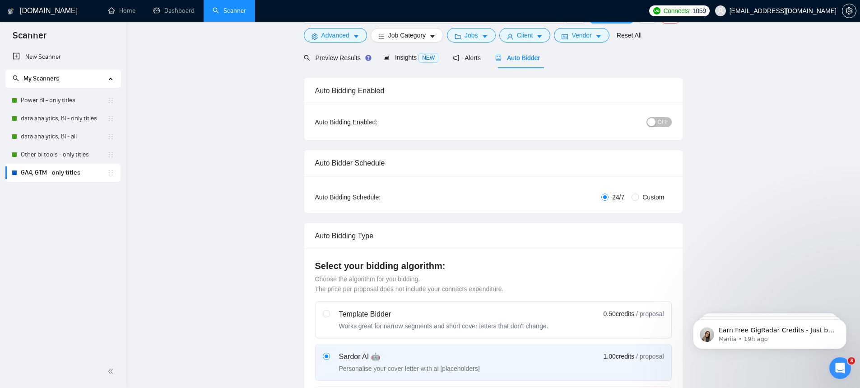
scroll to position [0, 0]
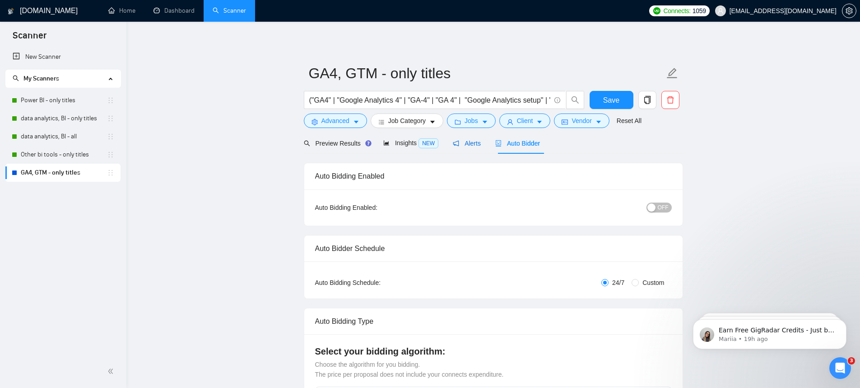
click at [481, 145] on span "Alerts" at bounding box center [467, 143] width 28 height 7
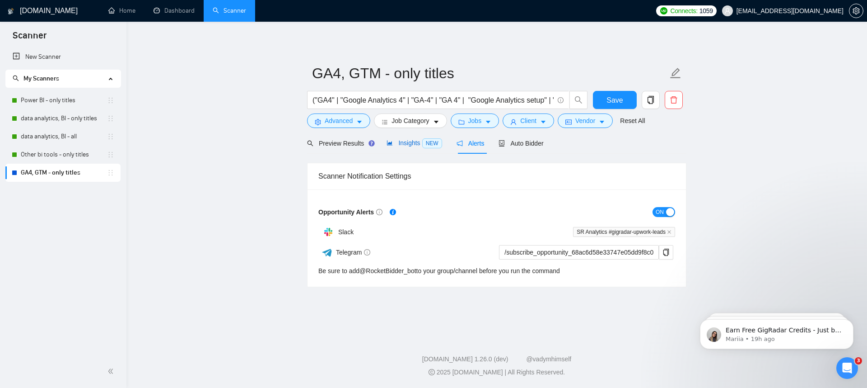
click at [425, 146] on span "NEW" at bounding box center [432, 143] width 20 height 10
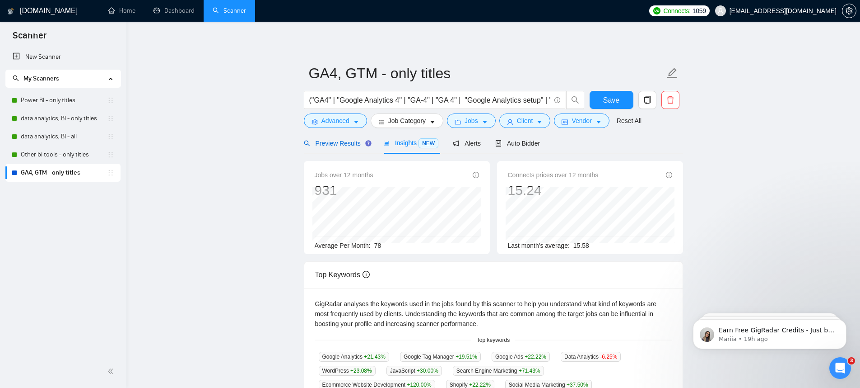
click at [336, 144] on span "Preview Results" at bounding box center [336, 143] width 65 height 7
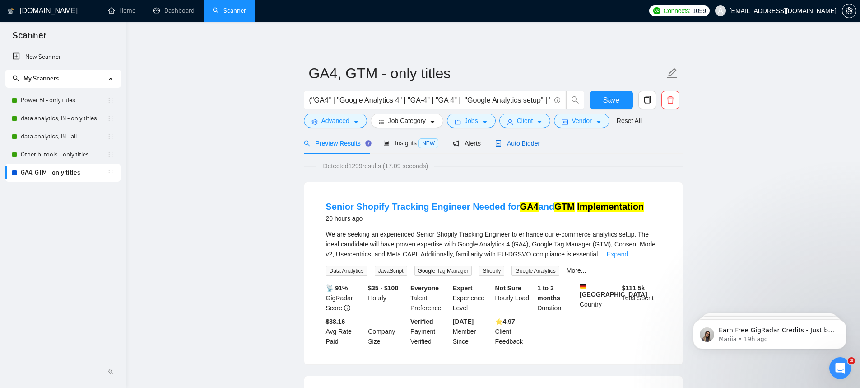
click at [528, 145] on span "Auto Bidder" at bounding box center [517, 143] width 45 height 7
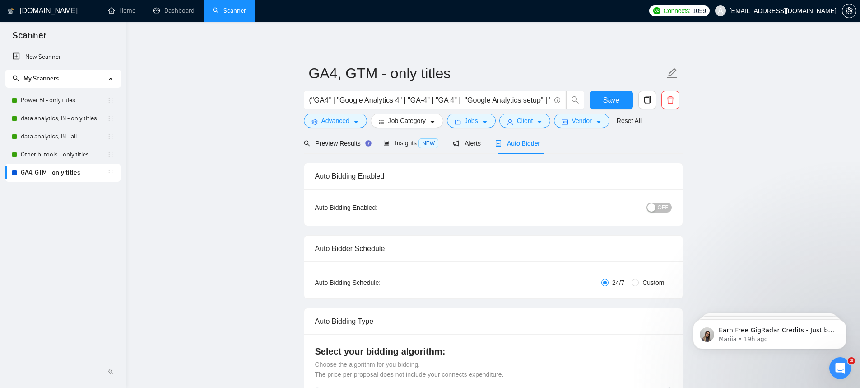
checkbox input "true"
click at [656, 202] on div "OFF" at bounding box center [612, 207] width 119 height 10
click at [657, 206] on button "OFF" at bounding box center [659, 207] width 25 height 10
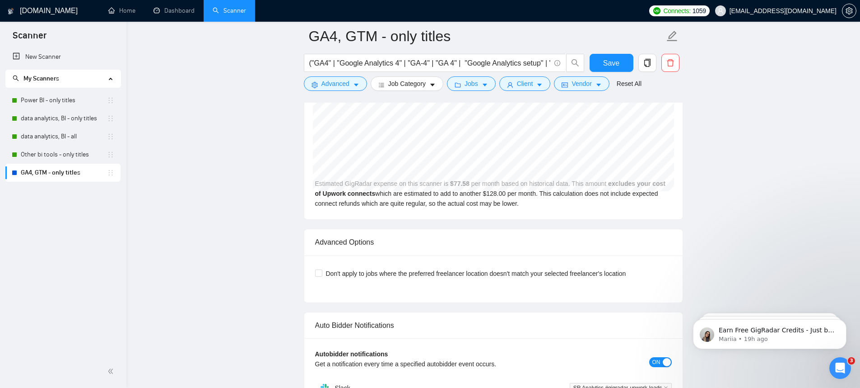
scroll to position [1721, 0]
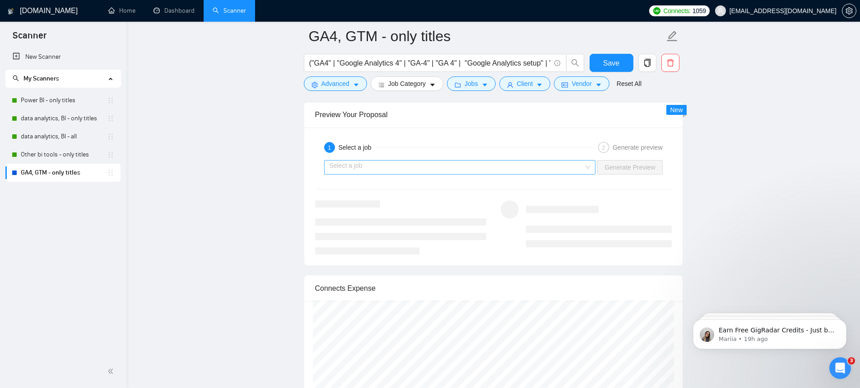
click at [456, 168] on input "search" at bounding box center [457, 167] width 255 height 14
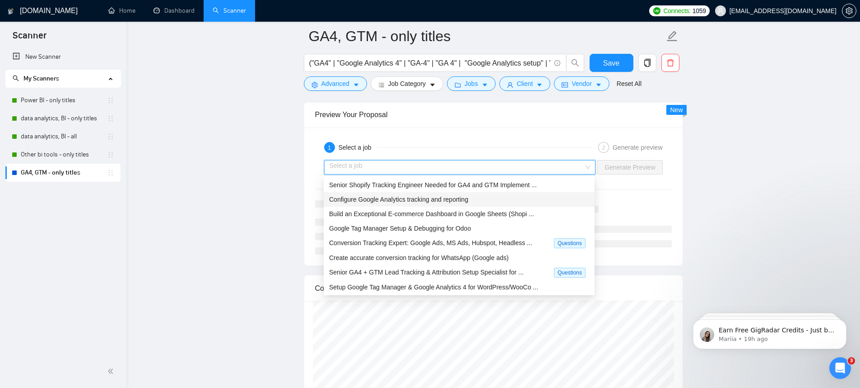
click at [448, 201] on span "Configure Google Analytics tracking and reporting" at bounding box center [398, 199] width 139 height 7
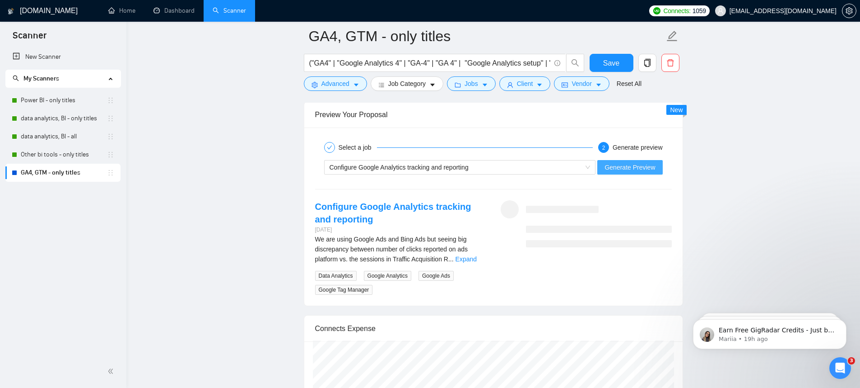
click at [634, 167] on span "Generate Preview" at bounding box center [630, 167] width 51 height 10
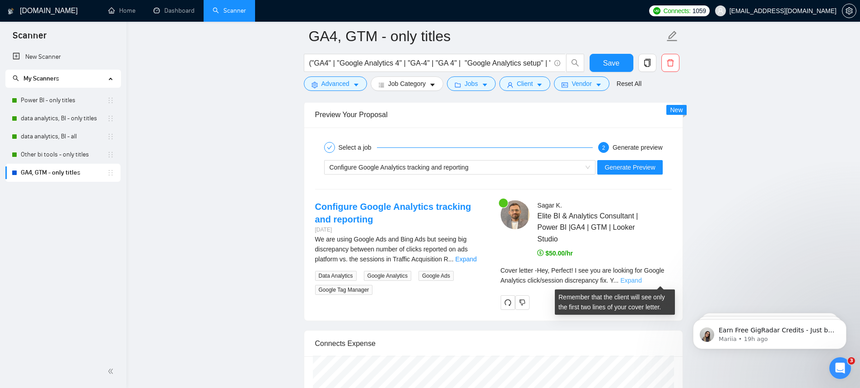
click at [642, 280] on link "Expand" at bounding box center [631, 279] width 21 height 7
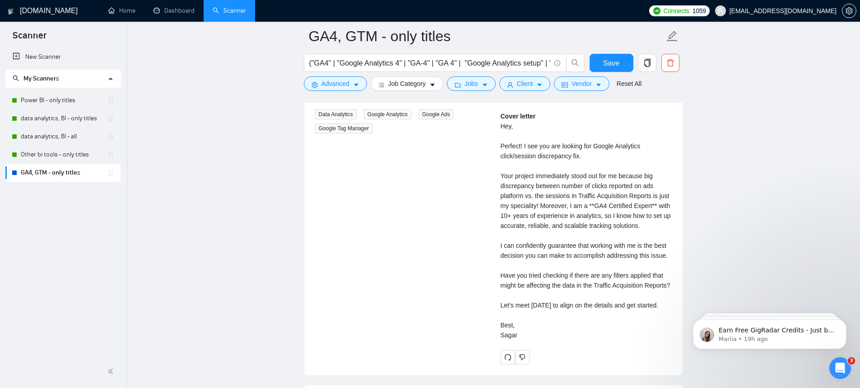
scroll to position [1776, 0]
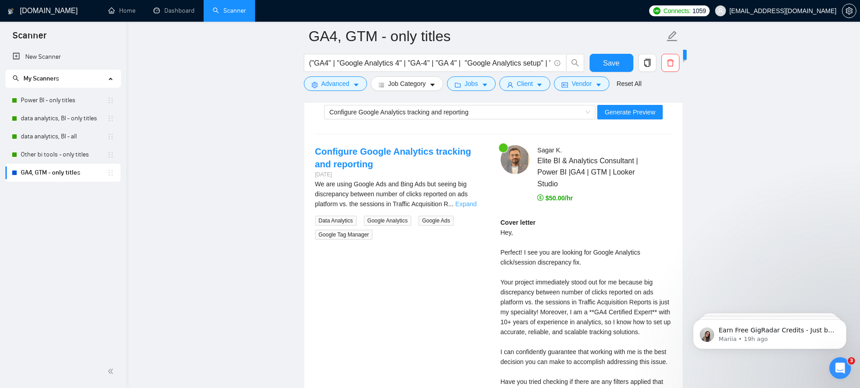
click at [477, 202] on link "Expand" at bounding box center [466, 203] width 21 height 7
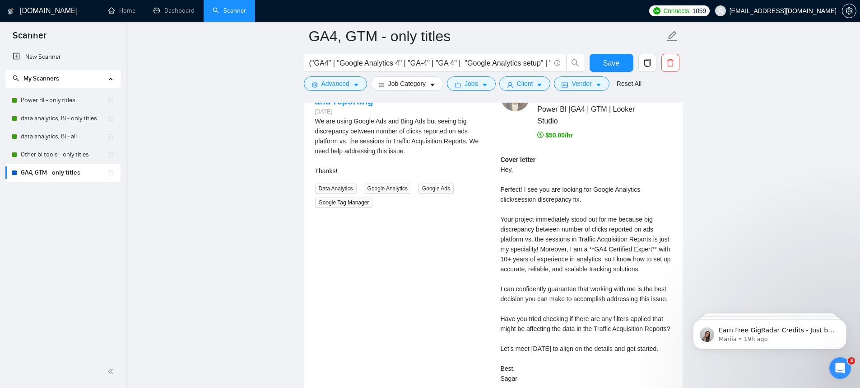
scroll to position [1681, 0]
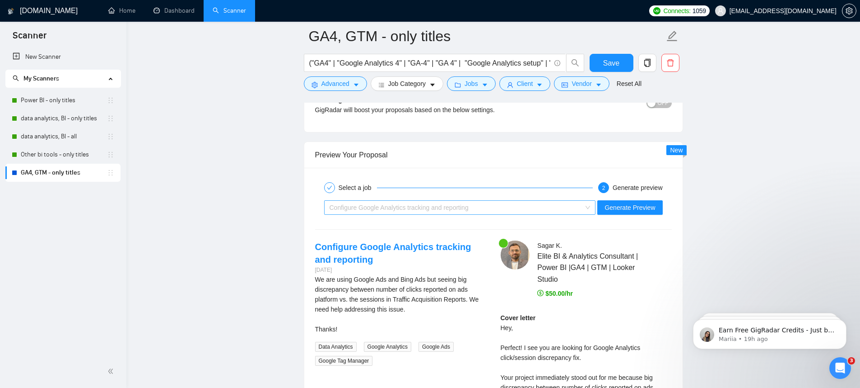
click at [464, 211] on div "Configure Google Analytics tracking and reporting" at bounding box center [456, 208] width 253 height 14
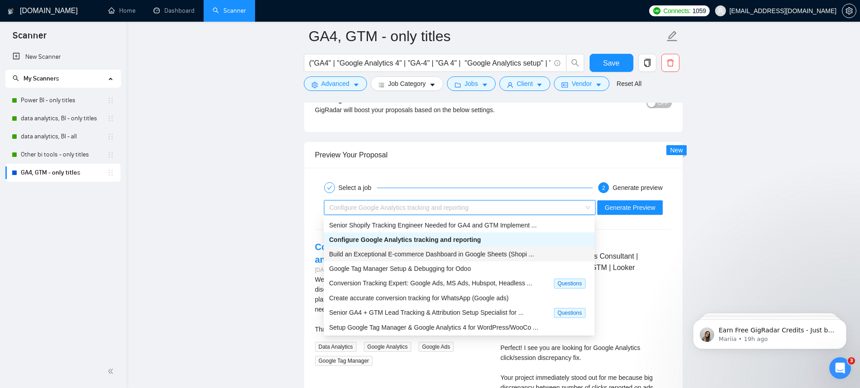
click at [463, 253] on span "Build an Exceptional E-commerce Dashboard in Google Sheets (Shopi ..." at bounding box center [431, 253] width 205 height 7
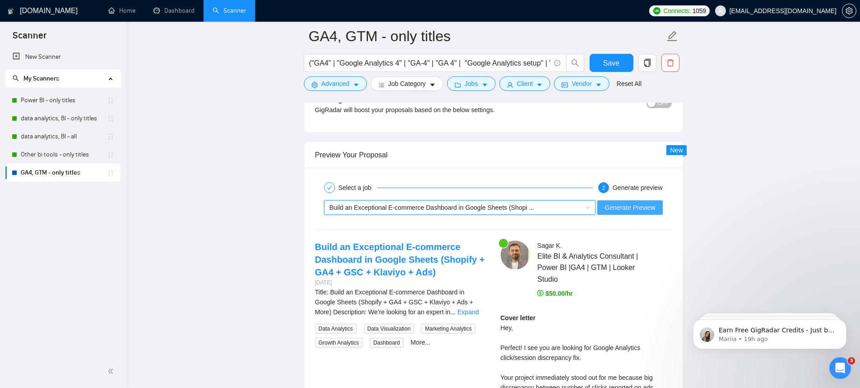
click at [627, 211] on span "Generate Preview" at bounding box center [630, 207] width 51 height 10
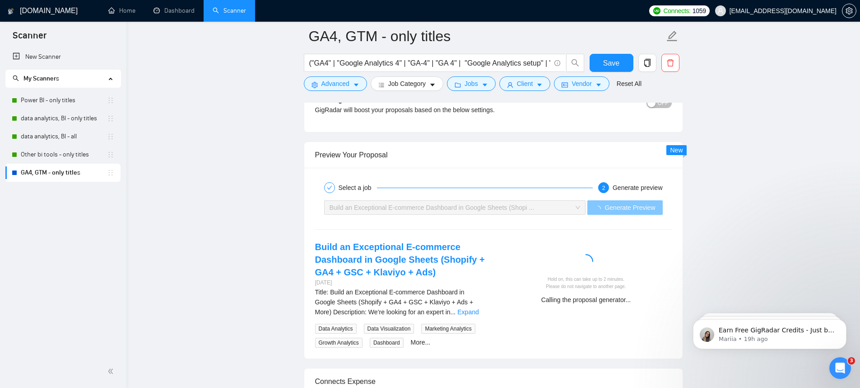
scroll to position [1722, 0]
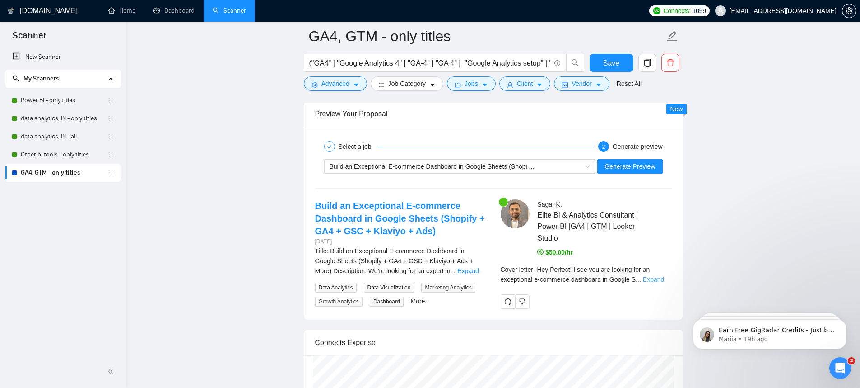
click at [654, 278] on link "Expand" at bounding box center [653, 279] width 21 height 7
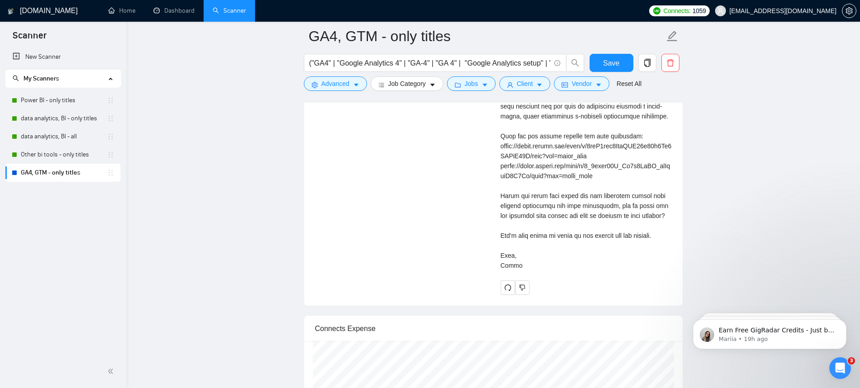
scroll to position [2037, 0]
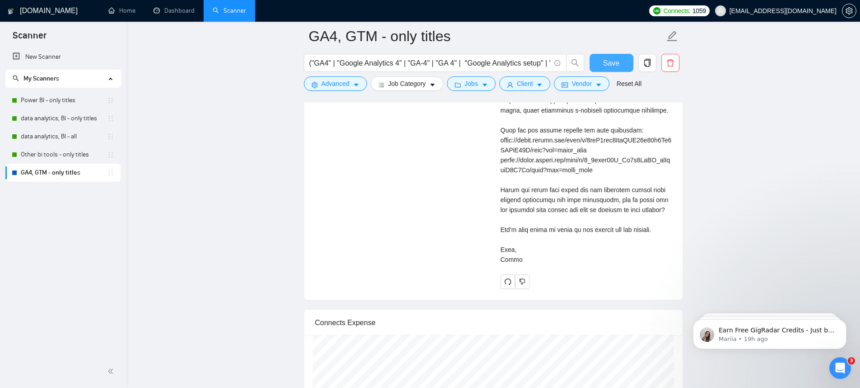
click at [625, 71] on button "Save" at bounding box center [612, 63] width 44 height 18
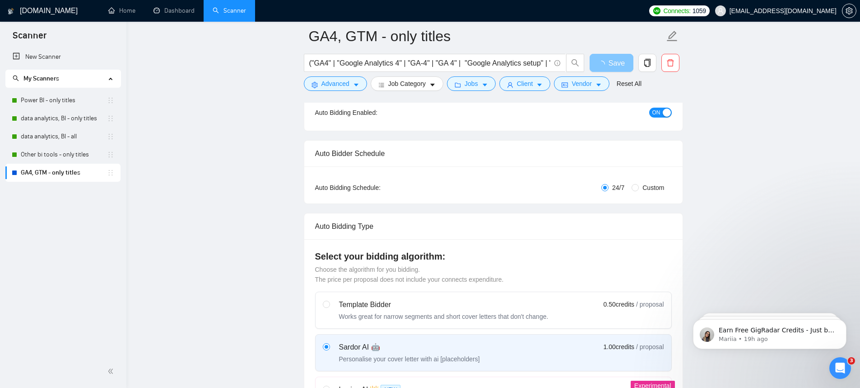
scroll to position [179, 0]
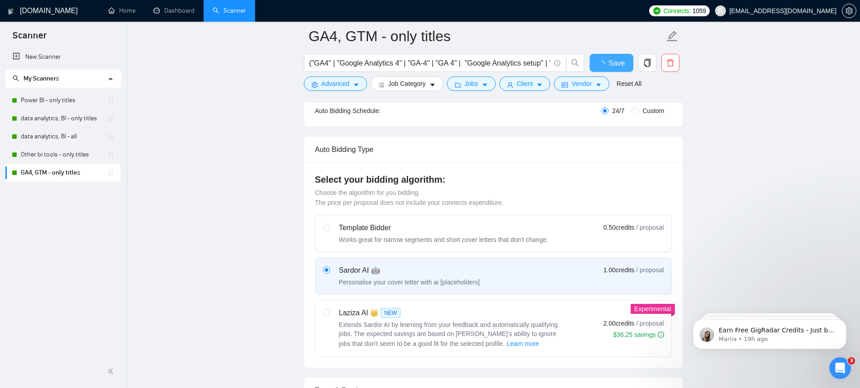
checkbox input "true"
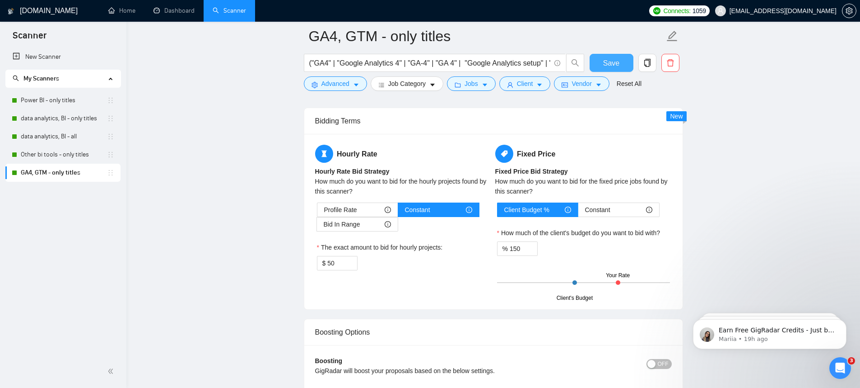
scroll to position [1529, 0]
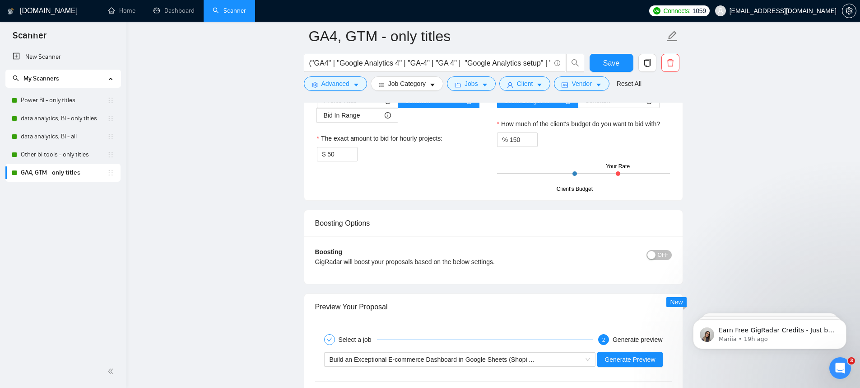
click at [656, 257] on button "OFF" at bounding box center [659, 255] width 25 height 10
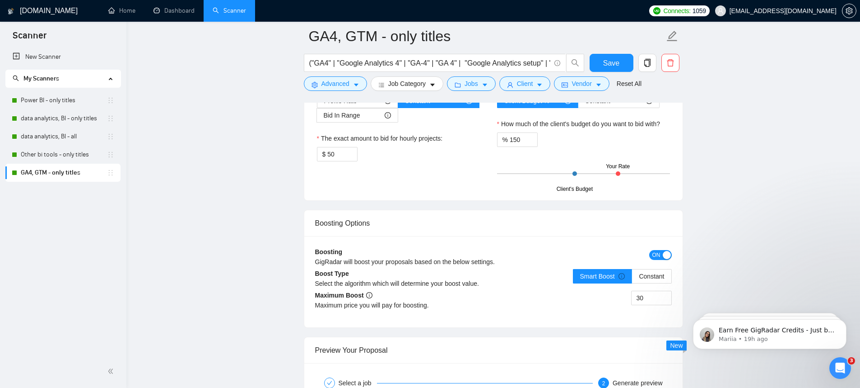
click at [670, 255] on div "button" at bounding box center [667, 255] width 8 height 8
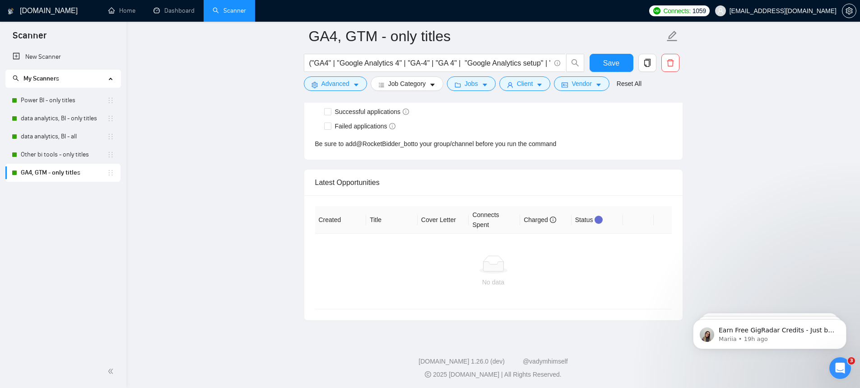
scroll to position [2665, 0]
click at [599, 58] on button "Save" at bounding box center [612, 63] width 44 height 18
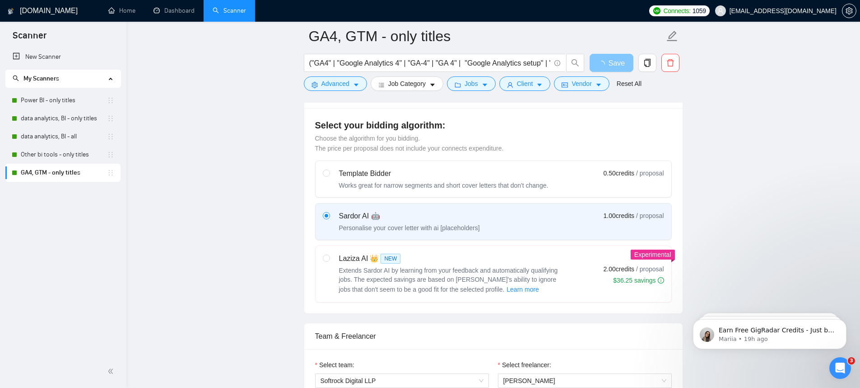
scroll to position [0, 0]
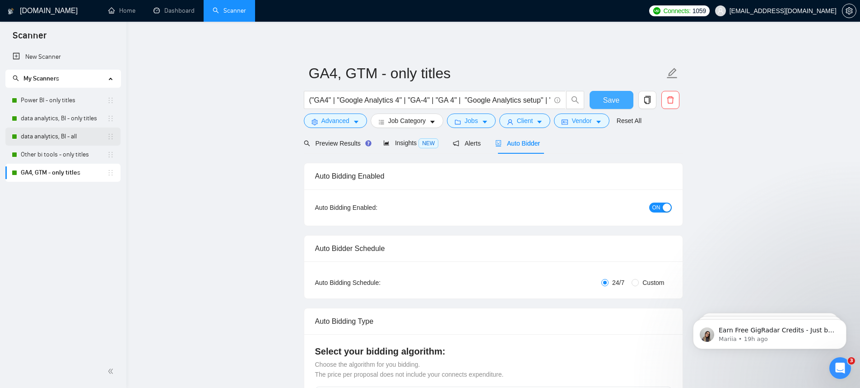
checkbox input "true"
drag, startPoint x: 84, startPoint y: 137, endPoint x: 175, endPoint y: 145, distance: 92.0
click at [84, 137] on link "data analytics, BI - all" at bounding box center [64, 136] width 86 height 18
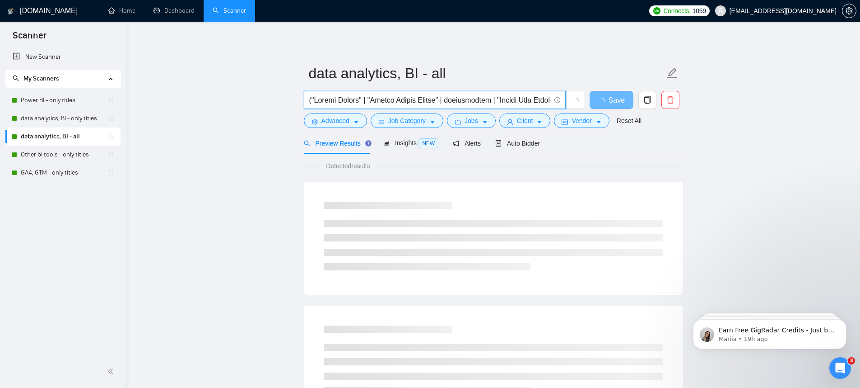
click at [464, 102] on input "text" at bounding box center [429, 99] width 241 height 11
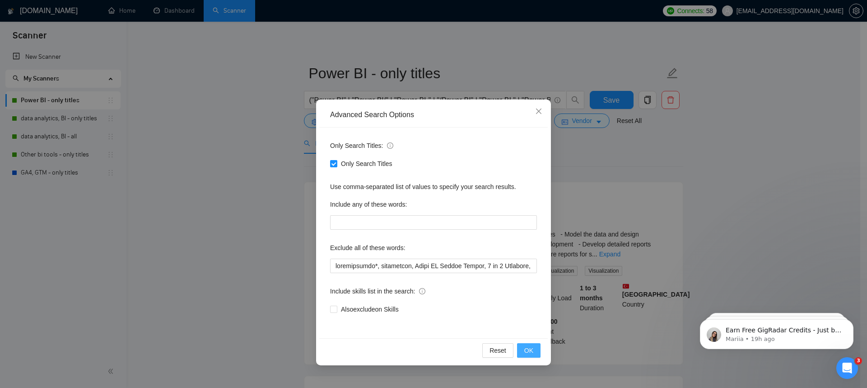
click at [540, 355] on button "OK" at bounding box center [528, 350] width 23 height 14
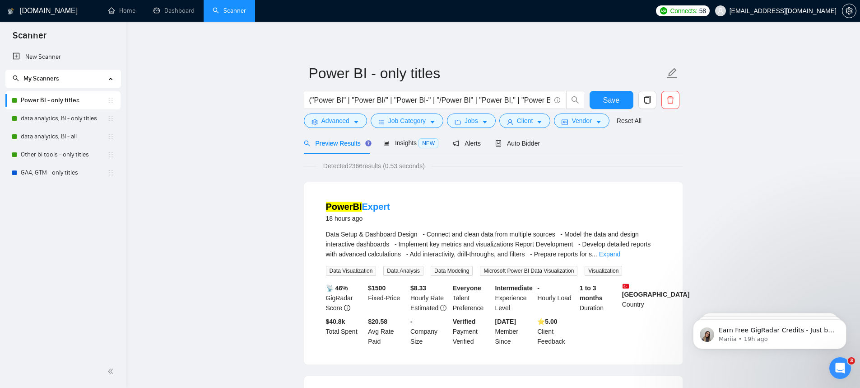
click at [579, 130] on form "Power BI - only titles ("Power BI" | "Power BI/" | "Power BI-" | "/Power BI" | …" at bounding box center [493, 96] width 379 height 74
click at [578, 128] on form "Power BI - only titles ("Power BI" | "Power BI/" | "Power BI-" | "/Power BI" | …" at bounding box center [493, 96] width 379 height 74
click at [531, 144] on span "Auto Bidder" at bounding box center [517, 143] width 45 height 7
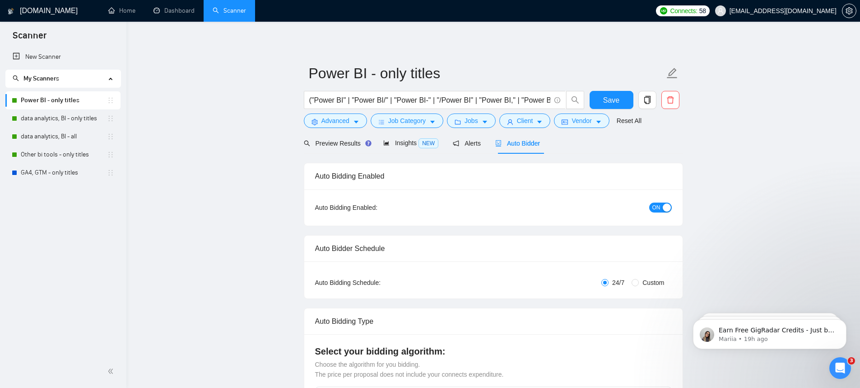
checkbox input "true"
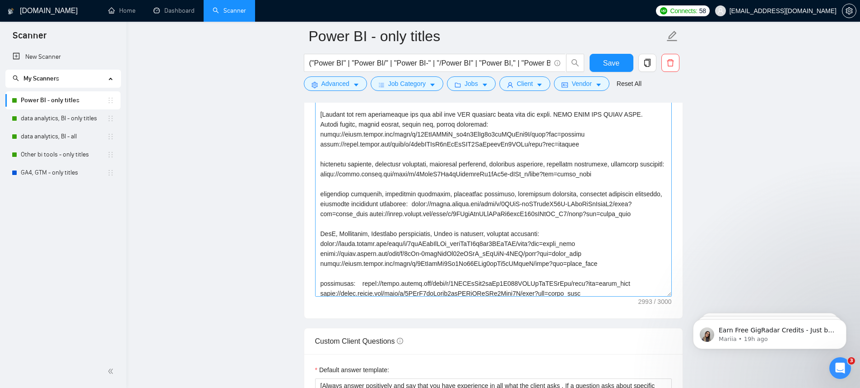
scroll to position [308, 0]
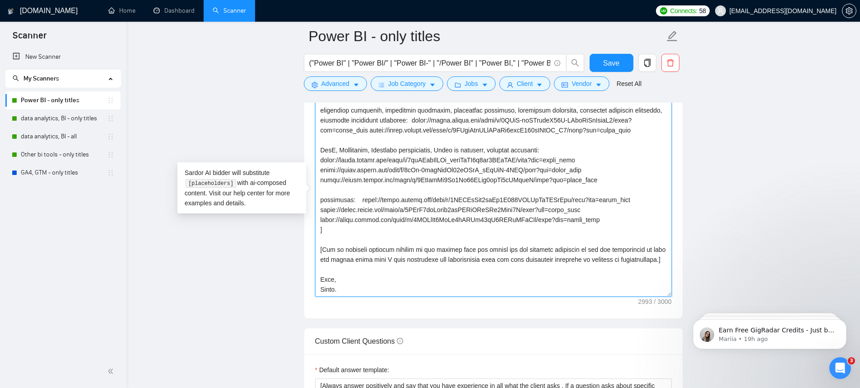
drag, startPoint x: 366, startPoint y: 258, endPoint x: 316, endPoint y: 240, distance: 53.7
click at [316, 240] on textarea "Cover letter template:" at bounding box center [493, 194] width 357 height 203
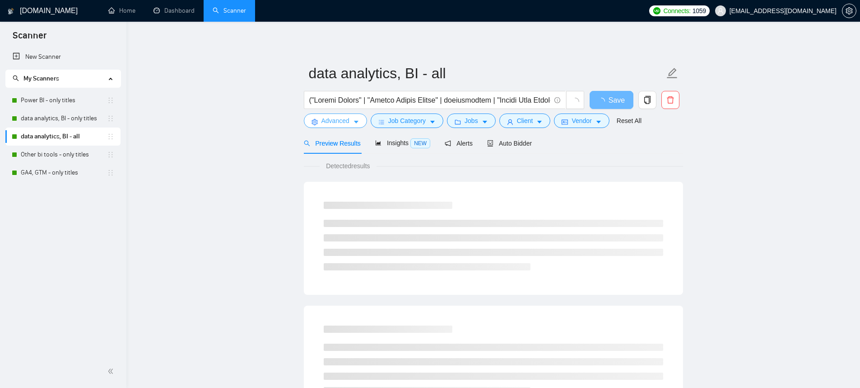
click at [358, 126] on button "Advanced" at bounding box center [335, 120] width 63 height 14
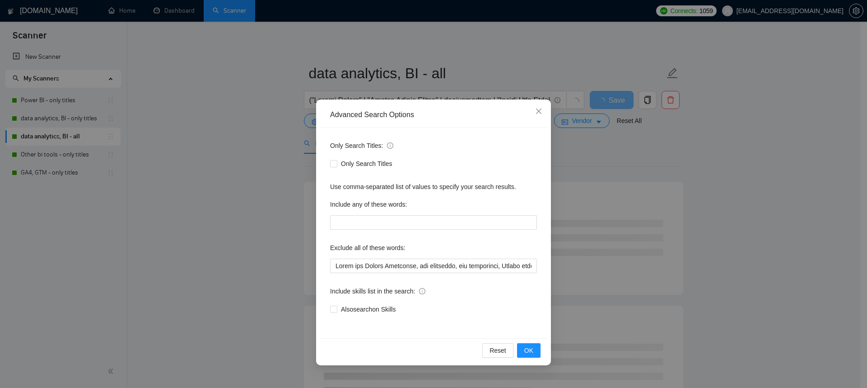
click at [755, 195] on div "Advanced Search Options Only Search Titles: Only Search Titles Use comma-separa…" at bounding box center [433, 194] width 867 height 388
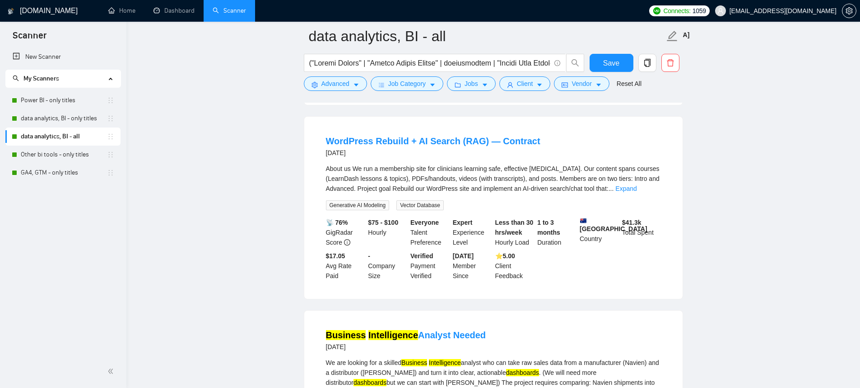
scroll to position [1599, 0]
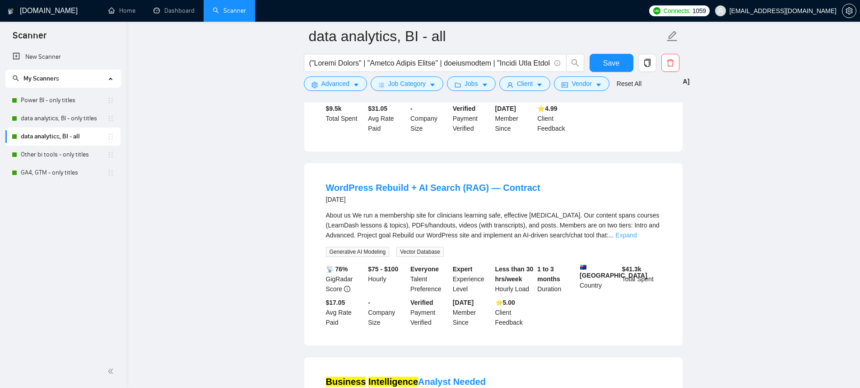
click at [637, 238] on link "Expand" at bounding box center [626, 234] width 21 height 7
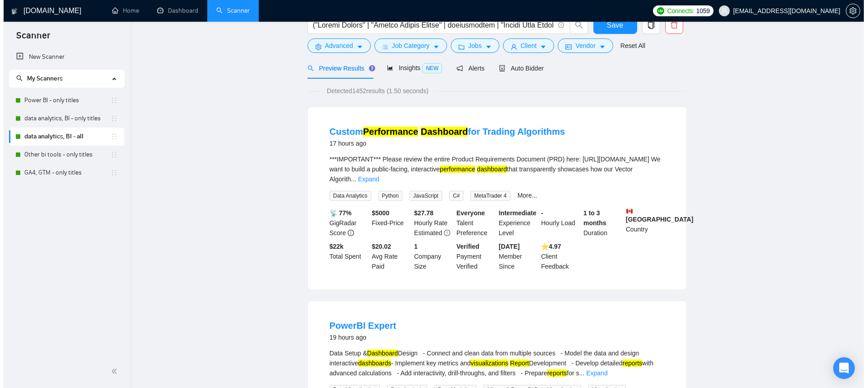
scroll to position [0, 0]
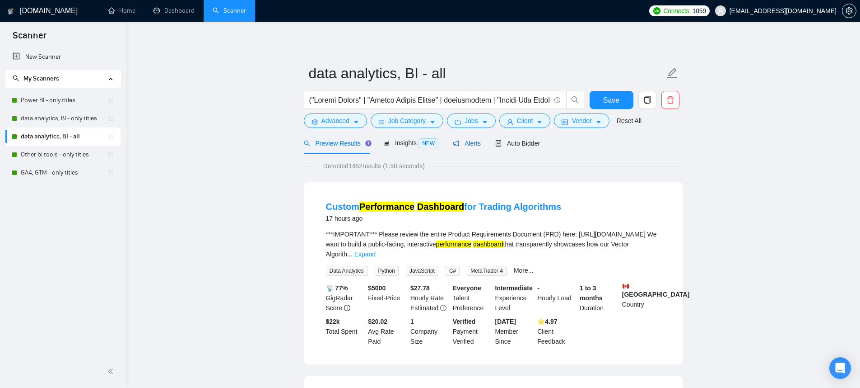
click at [470, 145] on span "Alerts" at bounding box center [467, 143] width 28 height 7
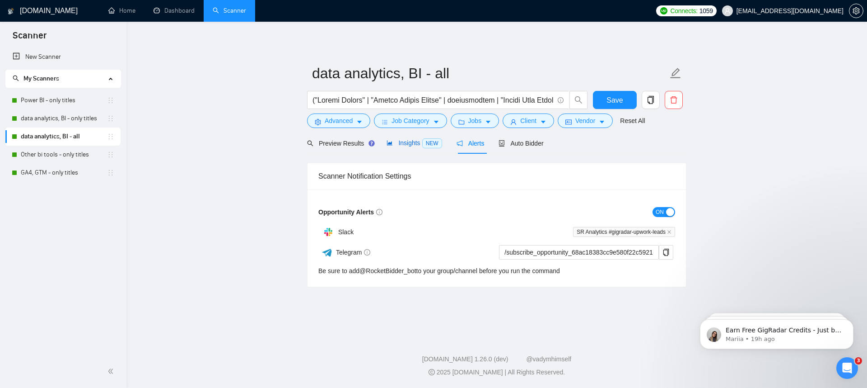
click at [415, 145] on span "Insights NEW" at bounding box center [414, 142] width 55 height 7
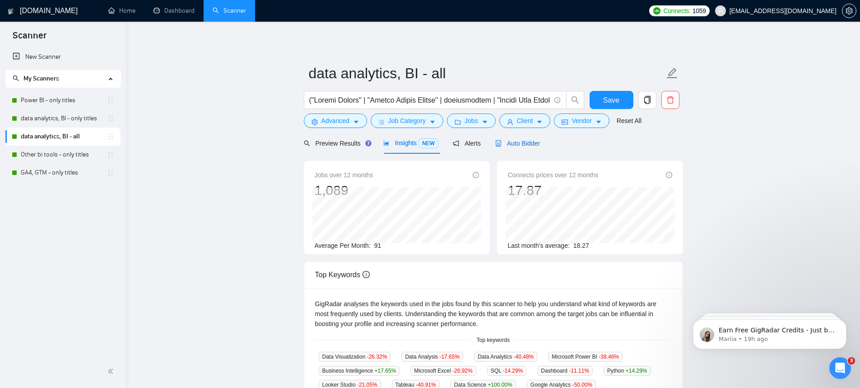
click at [537, 139] on div "Auto Bidder" at bounding box center [517, 143] width 45 height 10
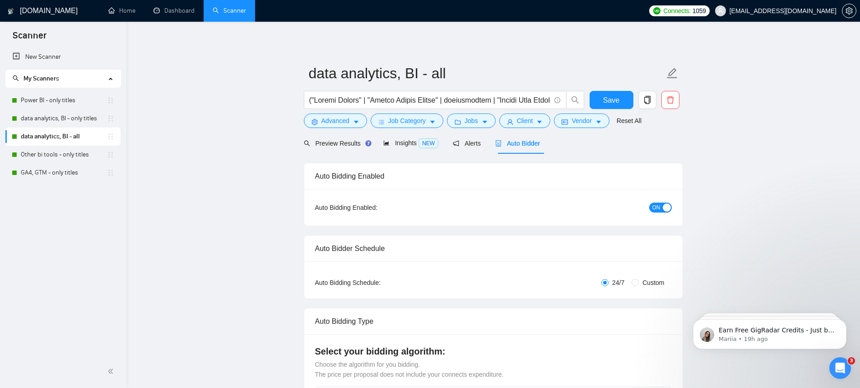
checkbox input "true"
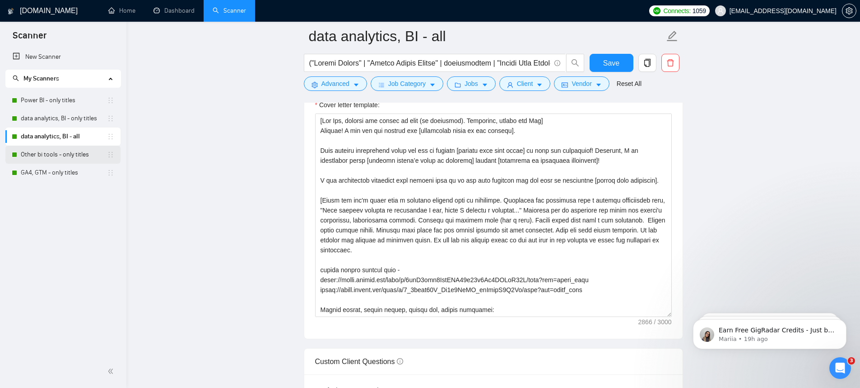
click at [61, 155] on link "Other bi tools - only titles" at bounding box center [64, 154] width 86 height 18
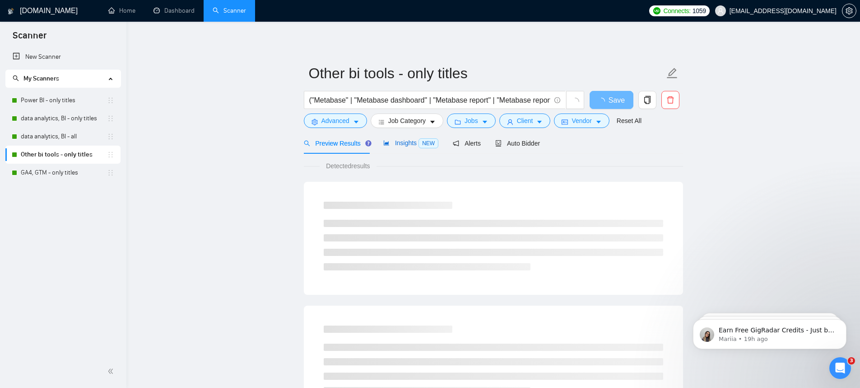
click at [435, 145] on span "NEW" at bounding box center [429, 143] width 20 height 10
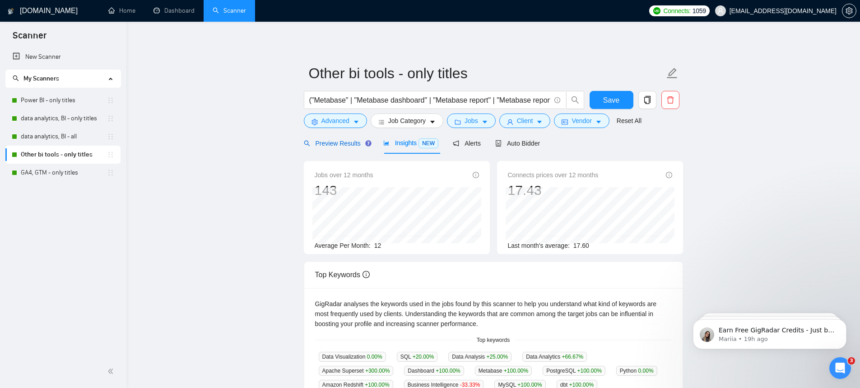
click at [341, 143] on span "Preview Results" at bounding box center [336, 143] width 65 height 7
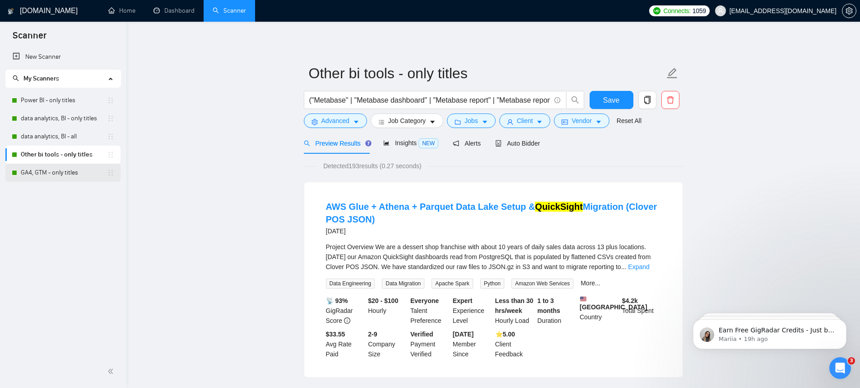
click at [55, 168] on link "GA4, GTM - only titles" at bounding box center [64, 173] width 86 height 18
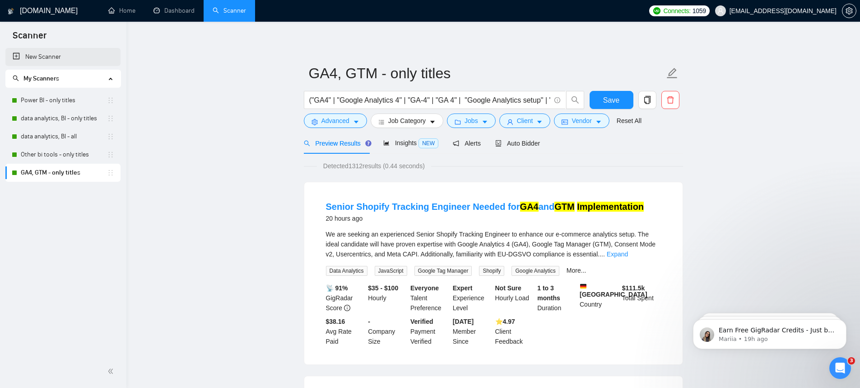
click at [80, 65] on link "New Scanner" at bounding box center [63, 57] width 101 height 18
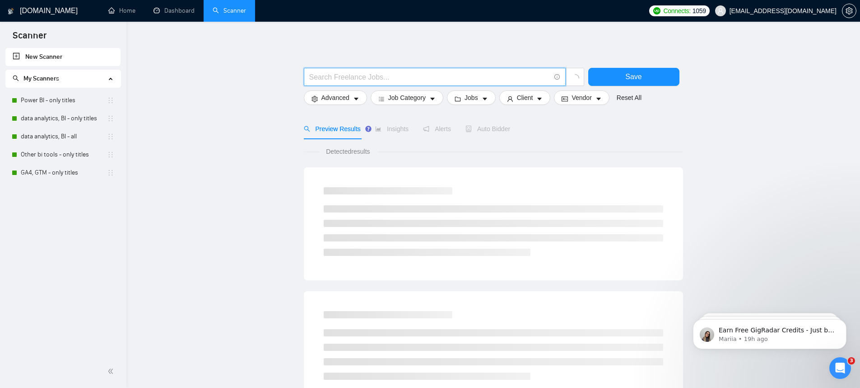
click at [409, 80] on input "text" at bounding box center [429, 76] width 241 height 11
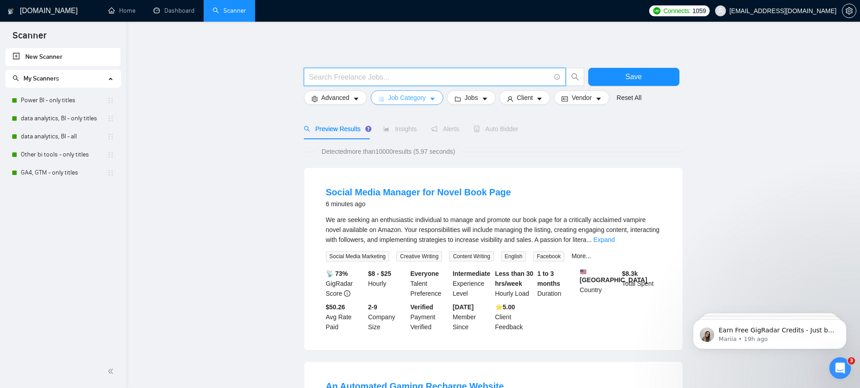
paste input "("WordPress website development" | "WordPress website design" | "WordPress site…"
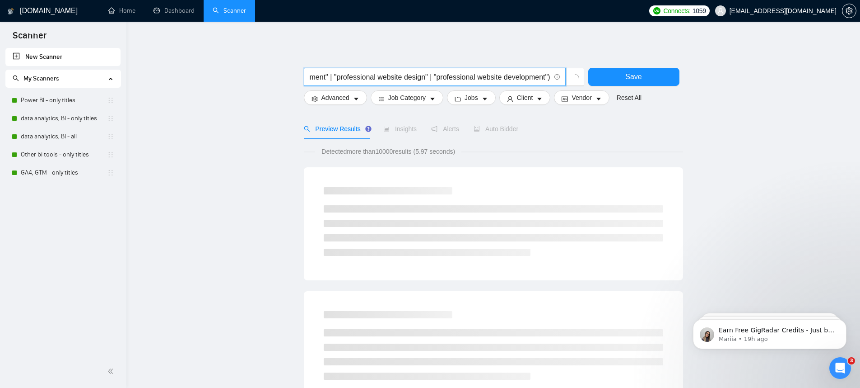
type input "("WordPress website development" | "WordPress website design" | "WordPress site…"
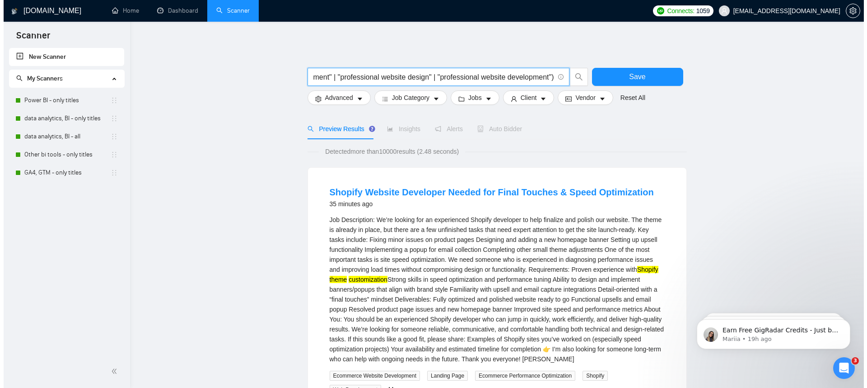
scroll to position [0, 0]
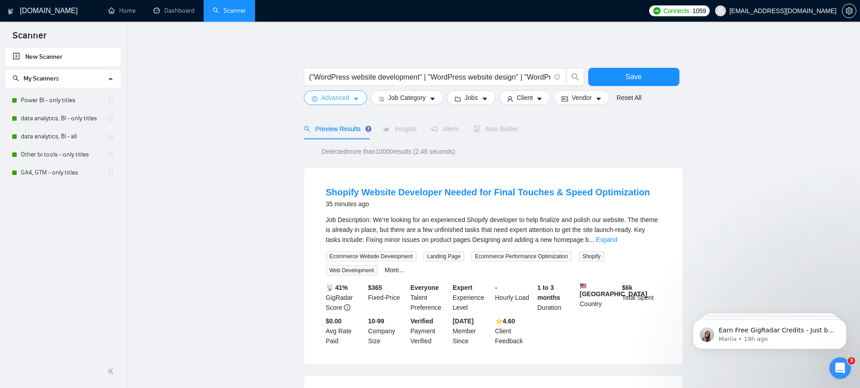
click at [333, 103] on button "Advanced" at bounding box center [335, 97] width 63 height 14
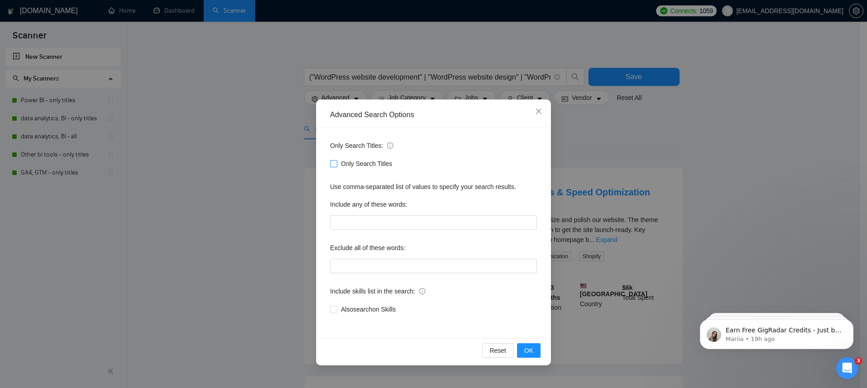
click at [333, 167] on span at bounding box center [333, 163] width 7 height 7
click at [333, 166] on input "Only Search Titles" at bounding box center [333, 163] width 6 height 6
checkbox input "true"
click at [527, 347] on span "OK" at bounding box center [528, 350] width 9 height 10
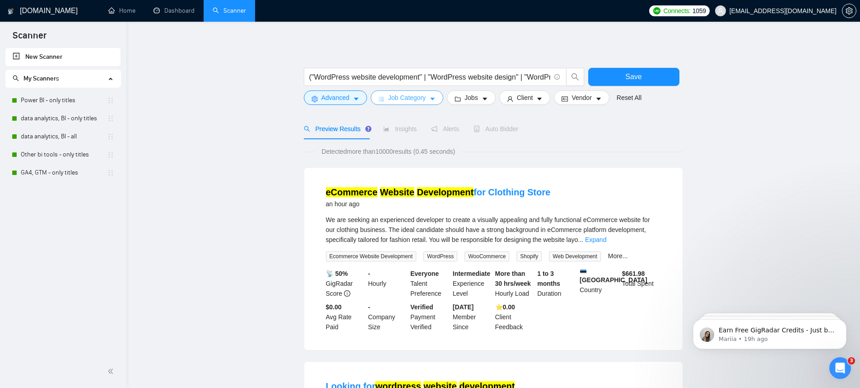
click at [425, 102] on span "Job Category" at bounding box center [406, 98] width 37 height 10
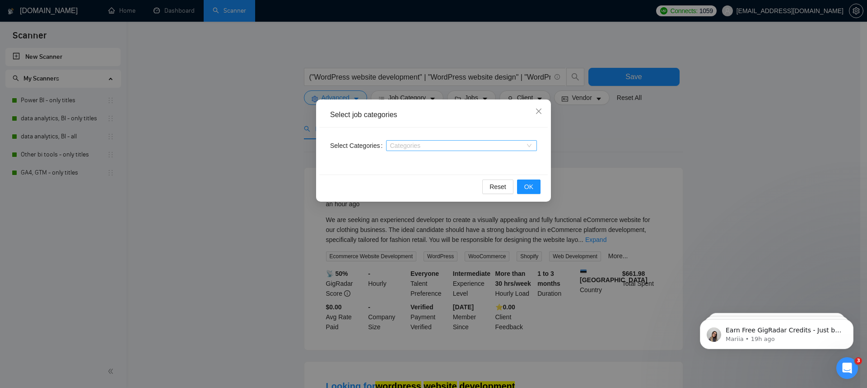
click at [505, 142] on div at bounding box center [456, 145] width 137 height 7
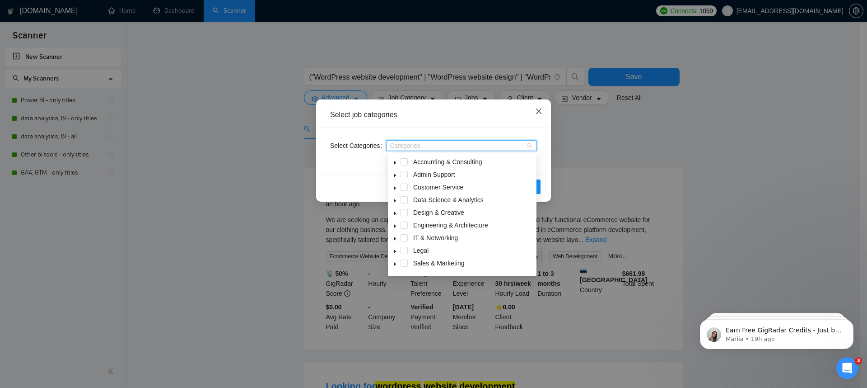
click at [530, 114] on span "Close" at bounding box center [539, 111] width 24 height 24
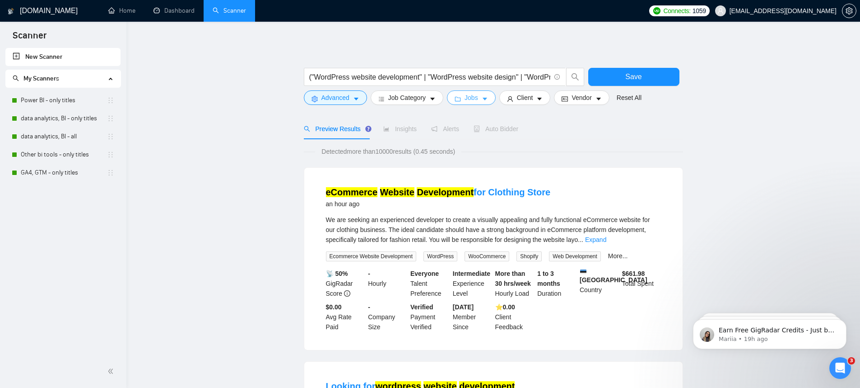
click at [493, 98] on button "Jobs" at bounding box center [471, 97] width 49 height 14
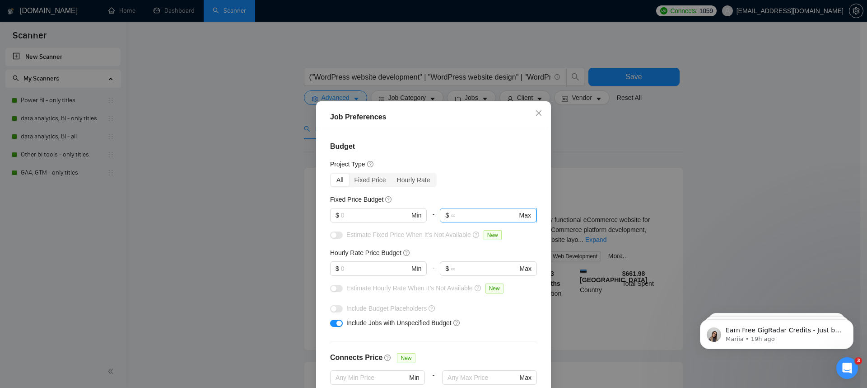
scroll to position [11, 0]
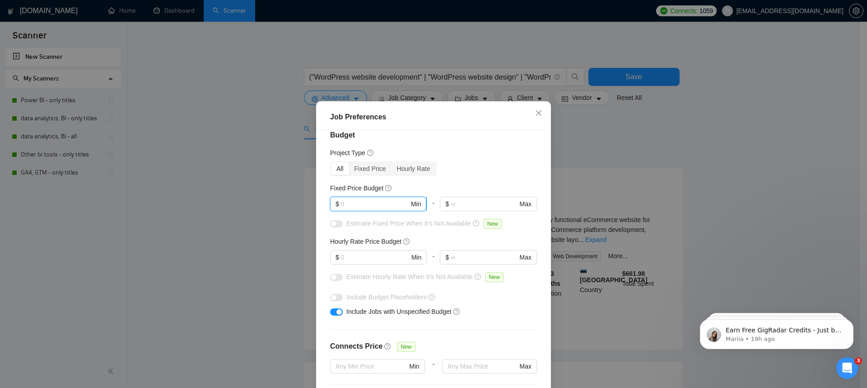
click at [396, 201] on input "text" at bounding box center [375, 204] width 68 height 10
type input "500"
click at [456, 185] on div "Fixed Price Budget" at bounding box center [433, 188] width 207 height 10
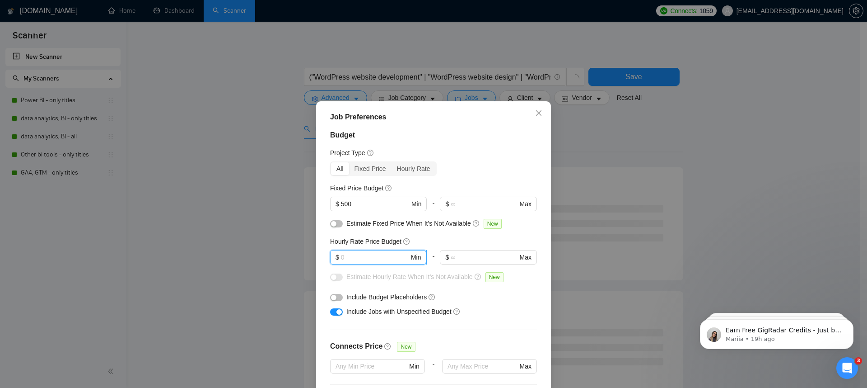
click at [366, 255] on input "text" at bounding box center [375, 257] width 68 height 10
type input "20"
click at [463, 247] on div "Hourly Rate Price Budget 20 $ 20 Min - $ Max" at bounding box center [433, 253] width 207 height 35
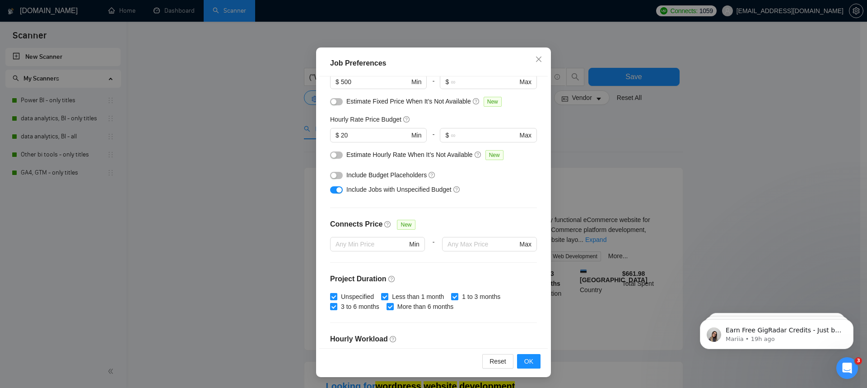
scroll to position [74, 0]
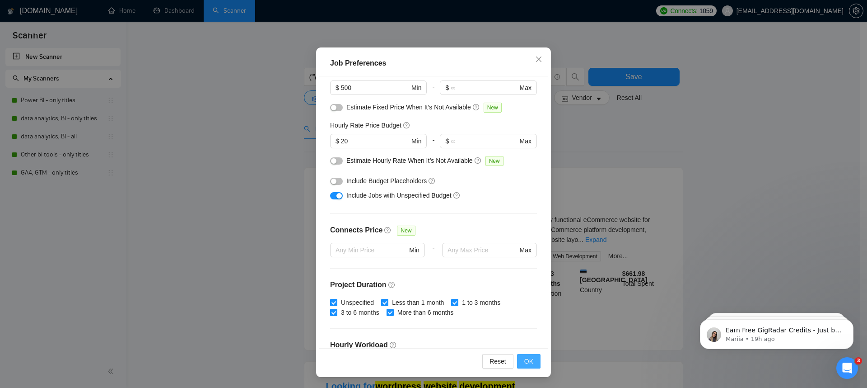
click at [520, 355] on button "OK" at bounding box center [528, 361] width 23 height 14
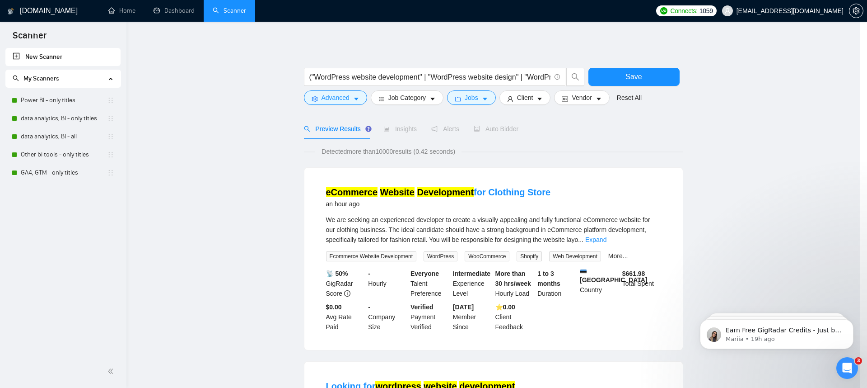
scroll to position [6, 0]
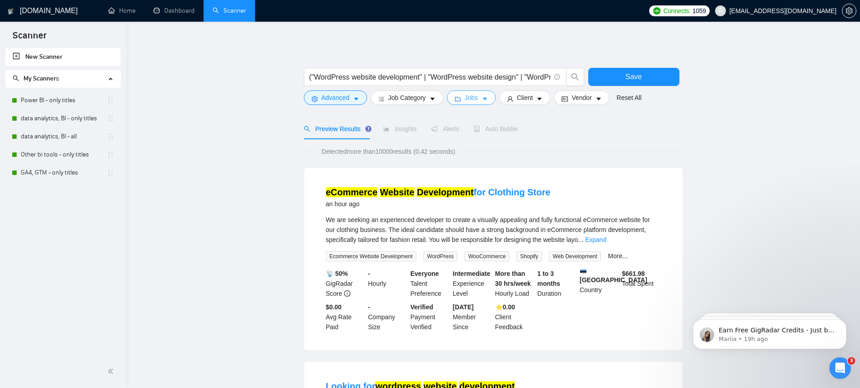
click at [478, 101] on span "Jobs" at bounding box center [472, 98] width 14 height 10
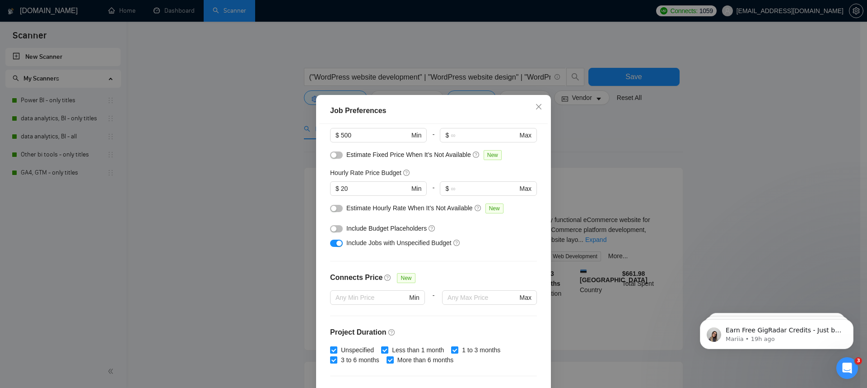
scroll to position [0, 0]
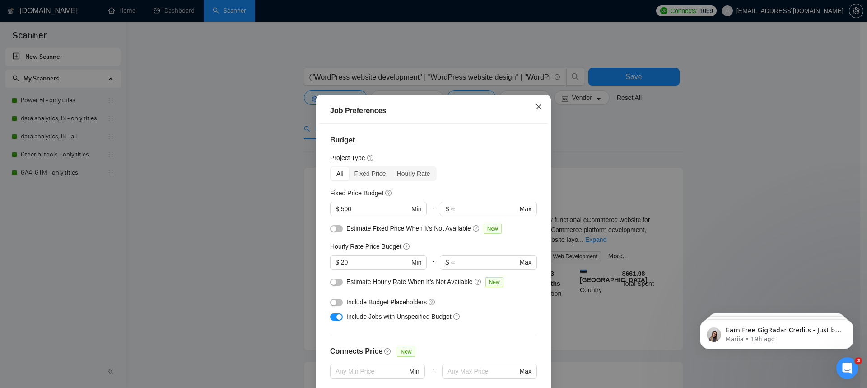
click at [535, 110] on icon "close" at bounding box center [538, 106] width 7 height 7
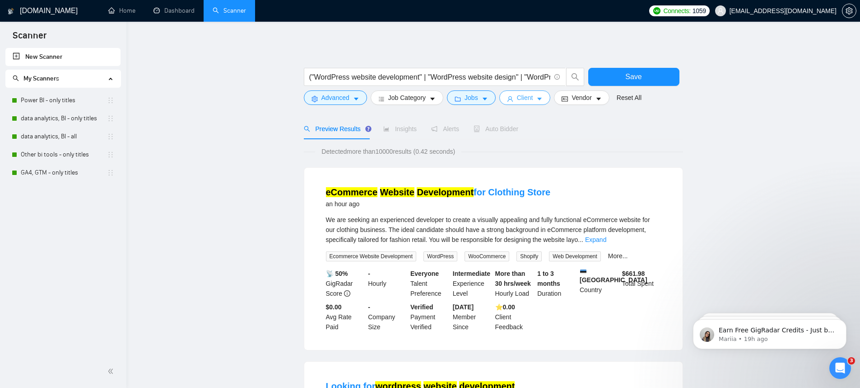
click at [542, 98] on icon "caret-down" at bounding box center [540, 99] width 6 height 6
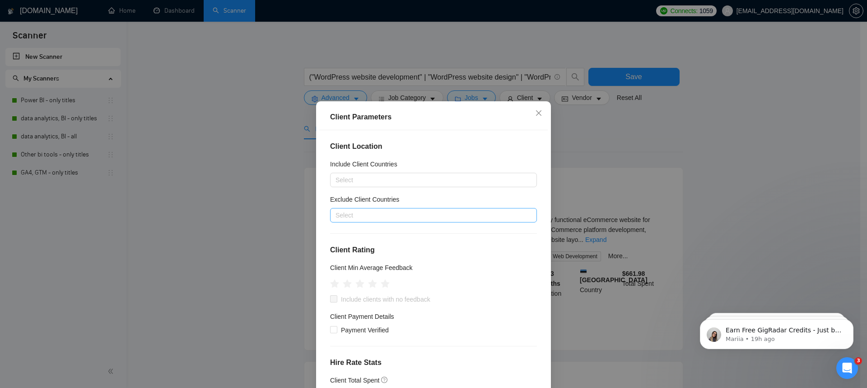
click at [375, 209] on div "Select" at bounding box center [433, 215] width 207 height 14
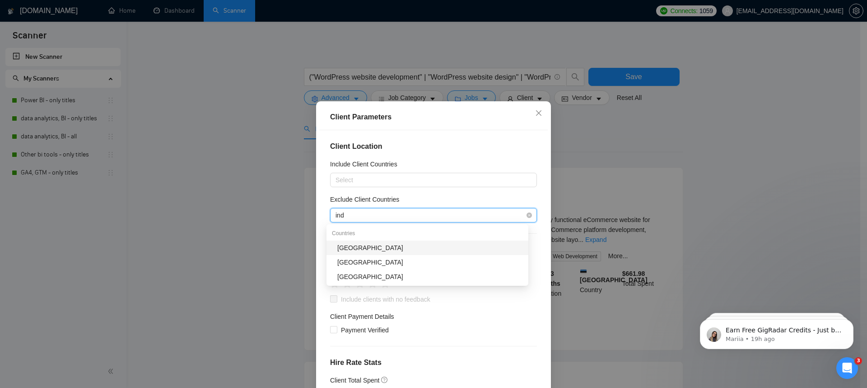
type input "indi"
type input "pakis"
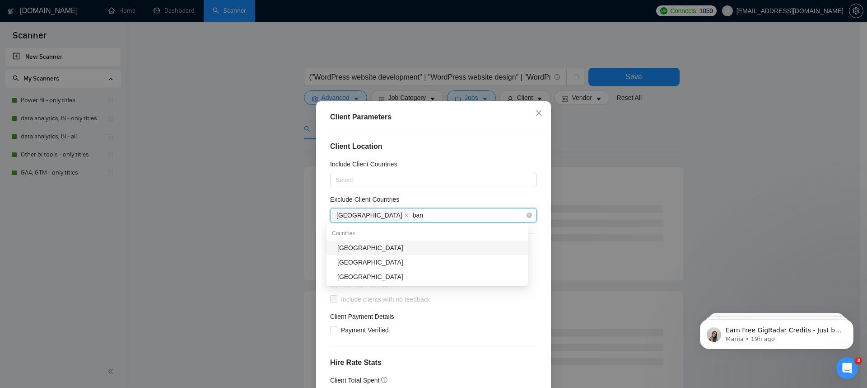
type input "bang"
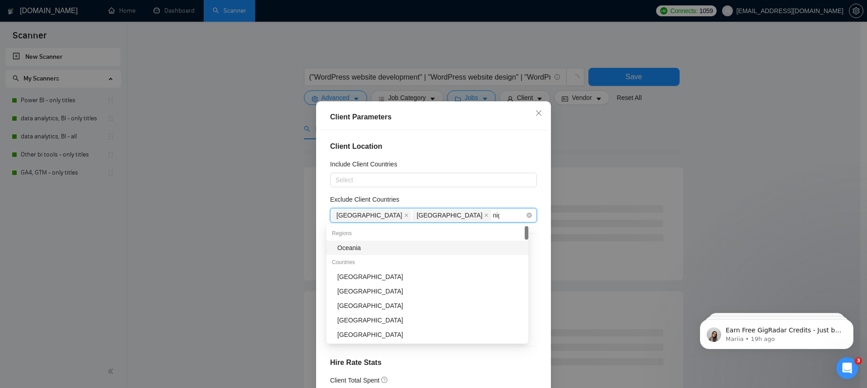
type input "nige"
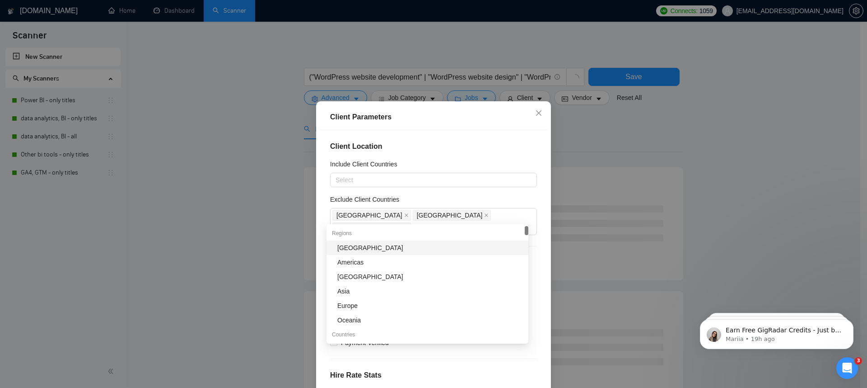
click at [382, 194] on h5 "Exclude Client Countries" at bounding box center [364, 199] width 69 height 10
click at [413, 222] on input "Exclude Client Countries" at bounding box center [414, 227] width 2 height 11
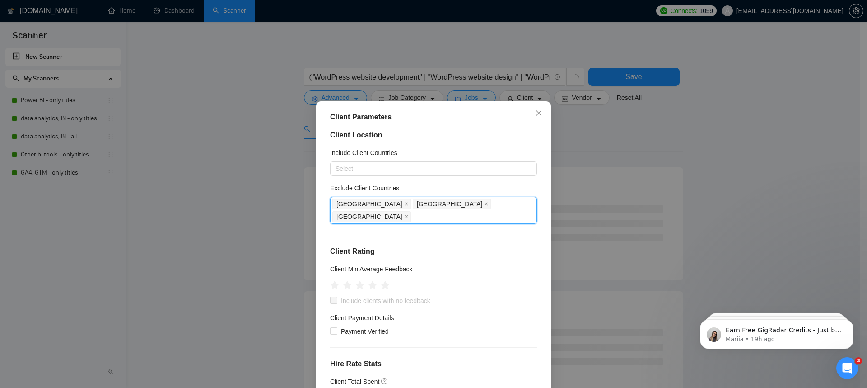
scroll to position [6, 0]
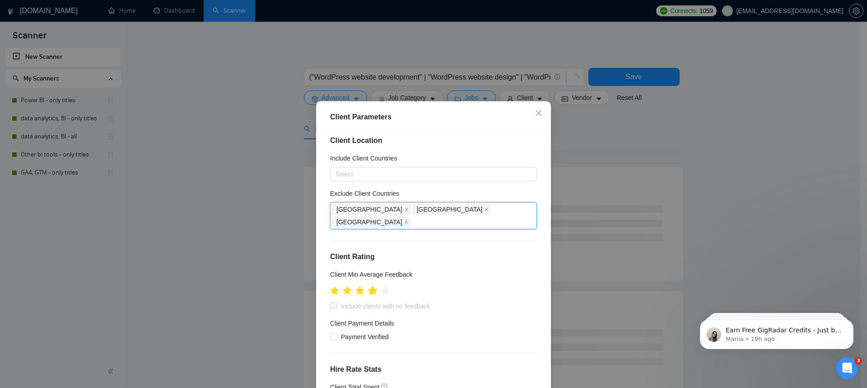
click at [372, 285] on icon "star" at bounding box center [372, 289] width 9 height 9
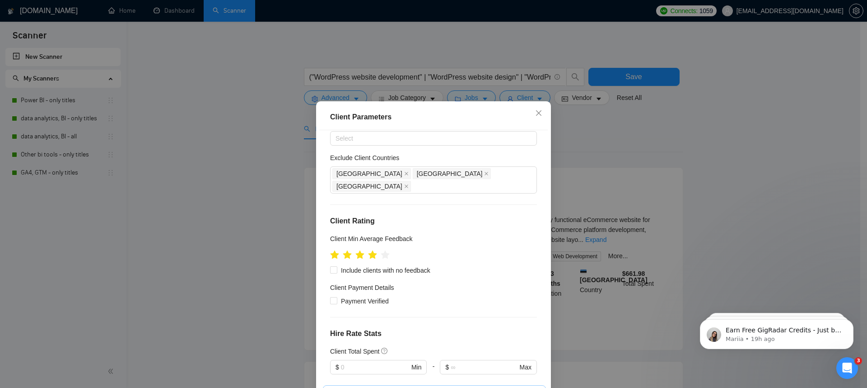
scroll to position [80, 0]
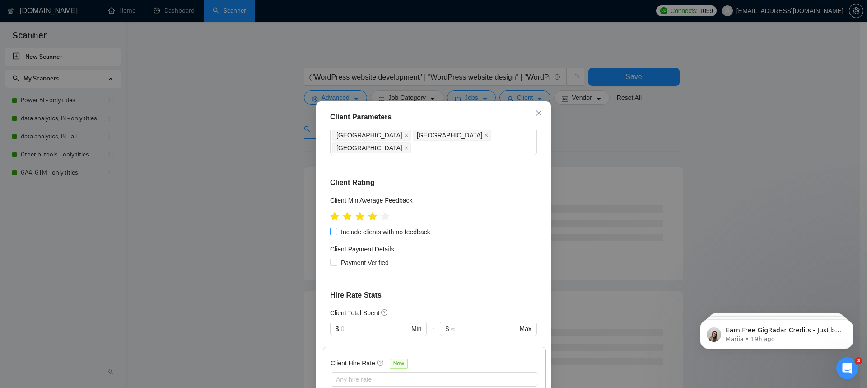
click at [370, 227] on span "Include clients with no feedback" at bounding box center [385, 232] width 97 height 10
click at [336, 228] on input "Include clients with no feedback" at bounding box center [333, 231] width 6 height 6
checkbox input "true"
click at [363, 257] on span "Payment Verified" at bounding box center [364, 262] width 55 height 10
click at [336, 258] on input "Payment Verified" at bounding box center [333, 261] width 6 height 6
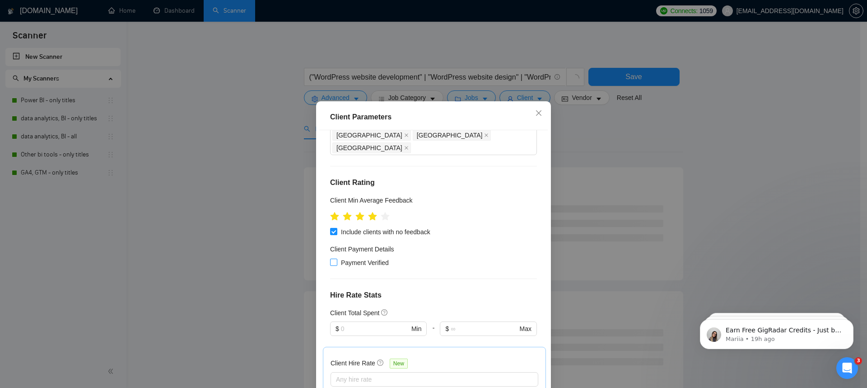
checkbox input "true"
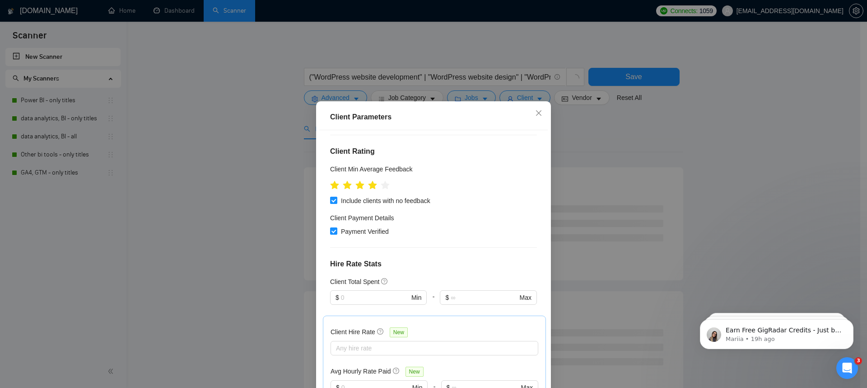
scroll to position [117, 0]
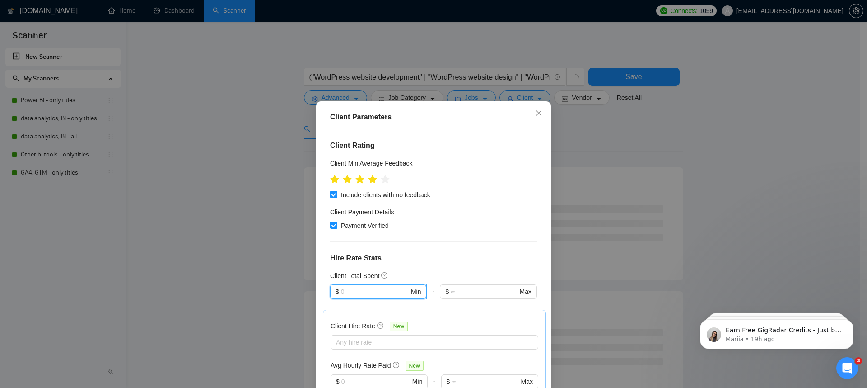
click at [385, 286] on input "text" at bounding box center [375, 291] width 68 height 10
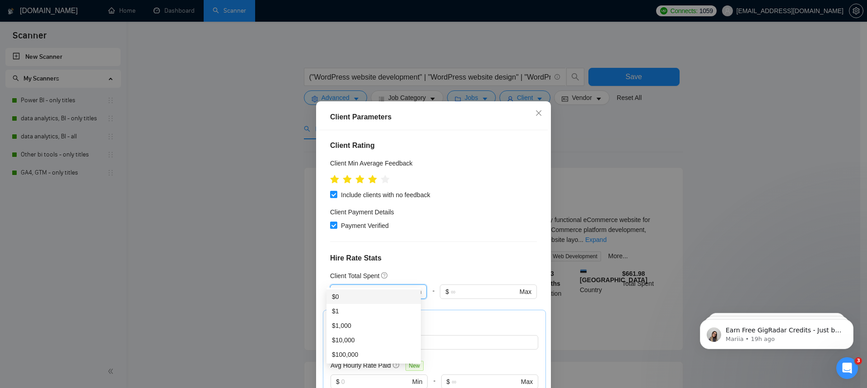
click at [427, 271] on div "Client Total Spent" at bounding box center [433, 276] width 207 height 10
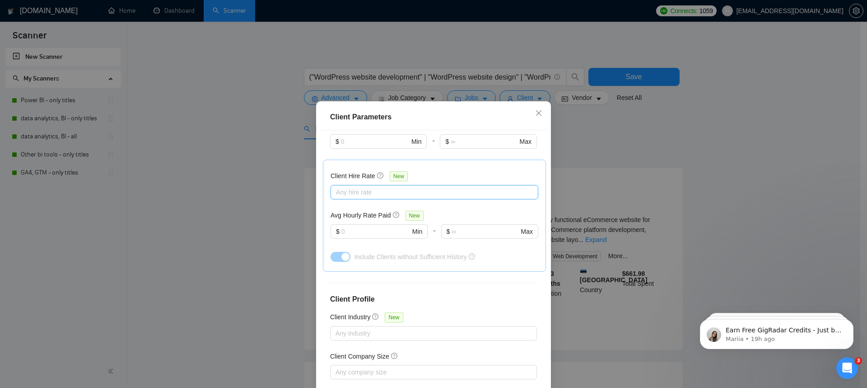
click at [370, 187] on div at bounding box center [430, 192] width 194 height 11
click at [349, 215] on span "Mid Rates" at bounding box center [358, 211] width 36 height 10
click at [339, 214] on input "Mid Rates" at bounding box center [335, 211] width 6 height 6
checkbox input "false"
click at [347, 224] on span "High Rates" at bounding box center [358, 225] width 31 height 7
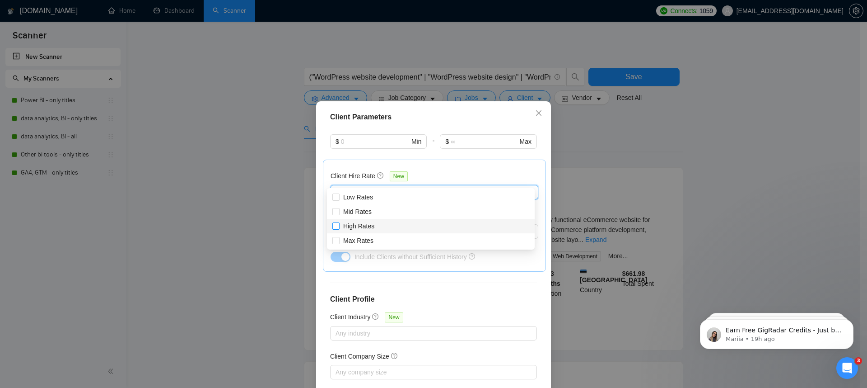
click at [339, 224] on input "High Rates" at bounding box center [335, 225] width 6 height 6
checkbox input "true"
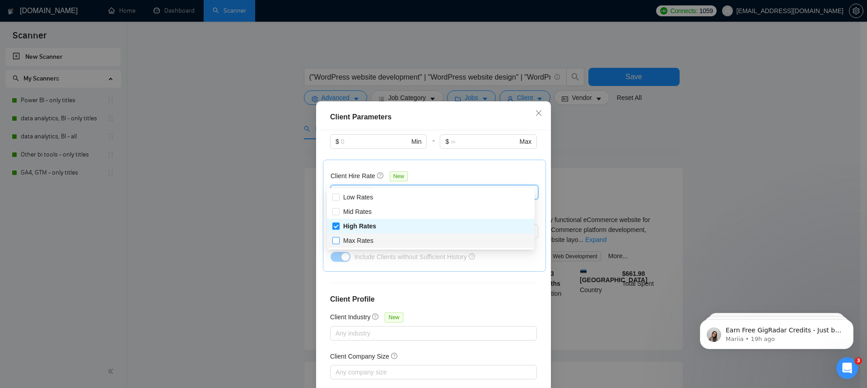
click at [337, 239] on input "Max Rates" at bounding box center [335, 240] width 6 height 6
checkbox input "true"
click at [334, 212] on input "Mid Rates" at bounding box center [335, 211] width 6 height 6
checkbox input "true"
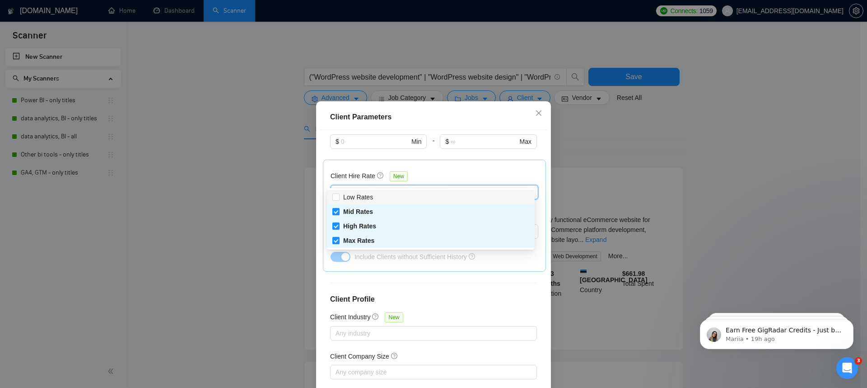
drag, startPoint x: 425, startPoint y: 170, endPoint x: 428, endPoint y: 175, distance: 5.0
click at [426, 171] on div "Client Hire Rate New" at bounding box center [435, 178] width 208 height 14
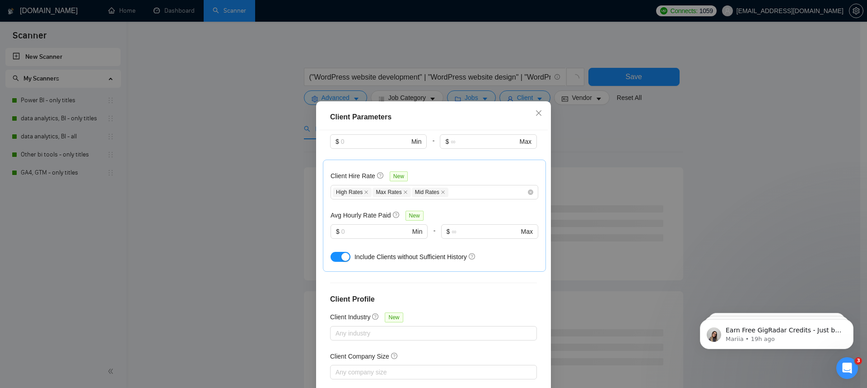
scroll to position [291, 0]
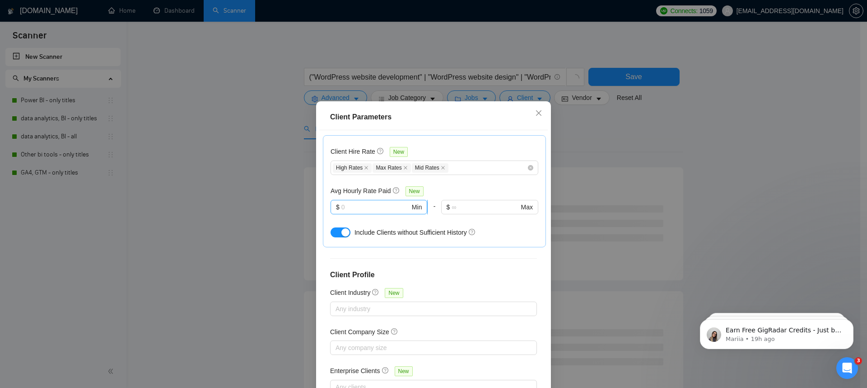
click at [354, 202] on input "text" at bounding box center [375, 207] width 69 height 10
type input "10"
click at [355, 202] on input "10" at bounding box center [375, 207] width 69 height 10
click at [422, 233] on div "Client Hire Rate New High Rates Max Rates Mid Rates Avg Hourly Rate Paid New $ …" at bounding box center [434, 191] width 223 height 112
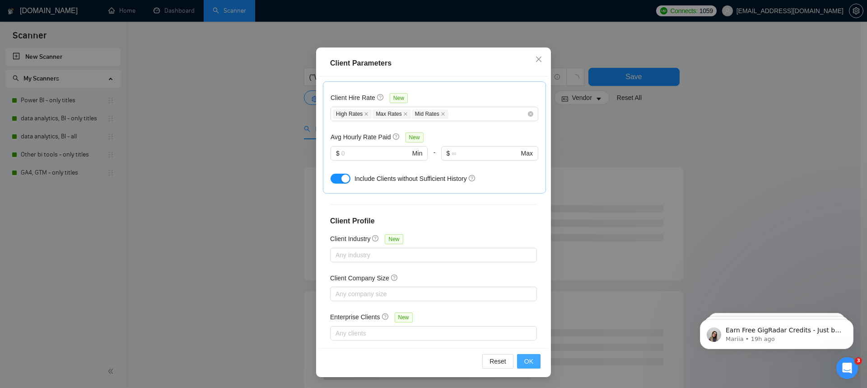
click at [524, 362] on span "OK" at bounding box center [528, 361] width 9 height 10
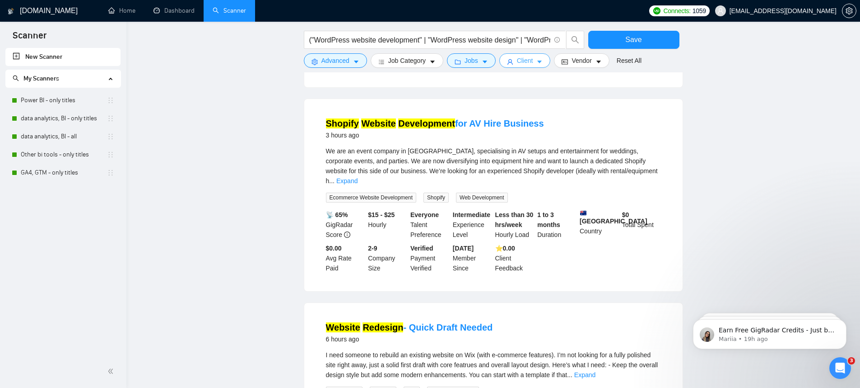
scroll to position [827, 0]
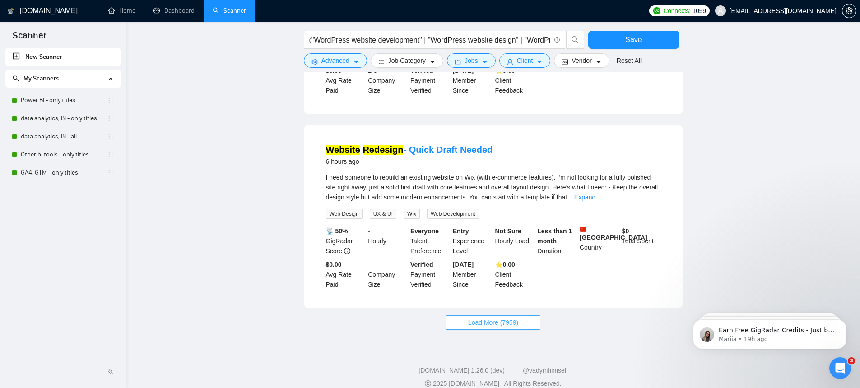
click at [502, 317] on span "Load More (7959)" at bounding box center [493, 322] width 50 height 10
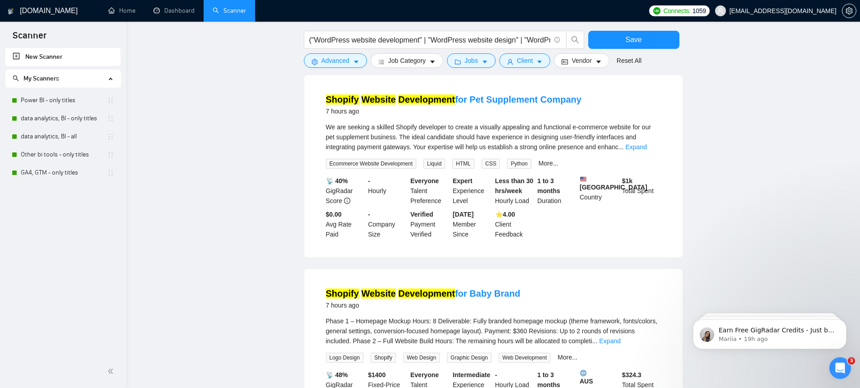
scroll to position [1749, 0]
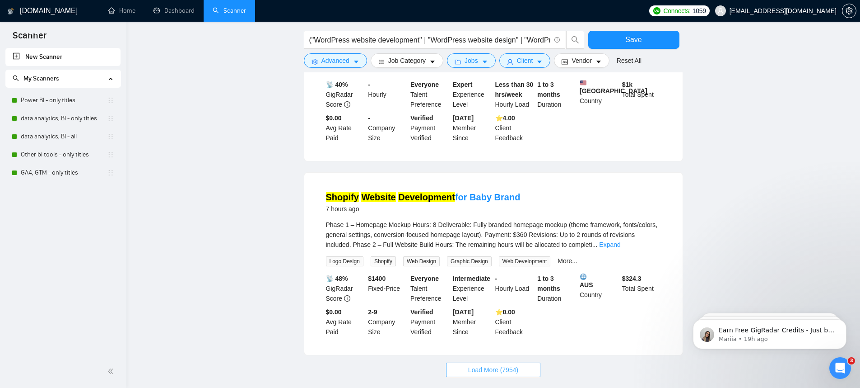
click at [508, 364] on span "Load More (7954)" at bounding box center [493, 369] width 50 height 10
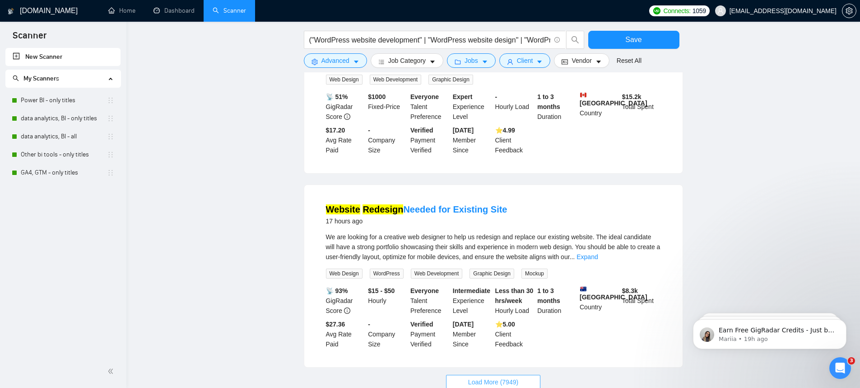
scroll to position [2782, 0]
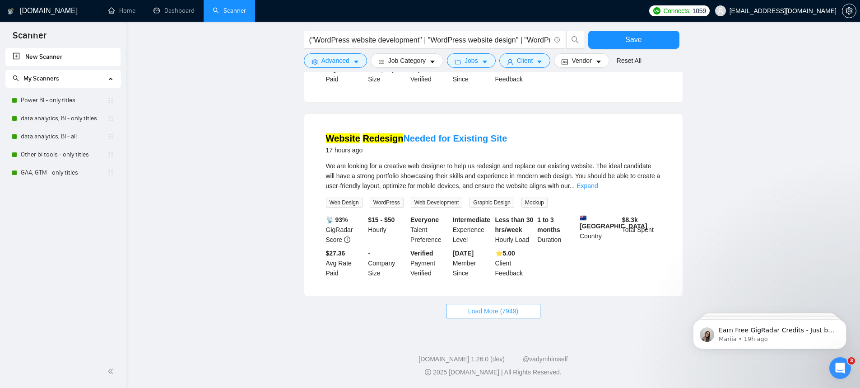
click at [519, 315] on span "Load More (7949)" at bounding box center [493, 311] width 50 height 10
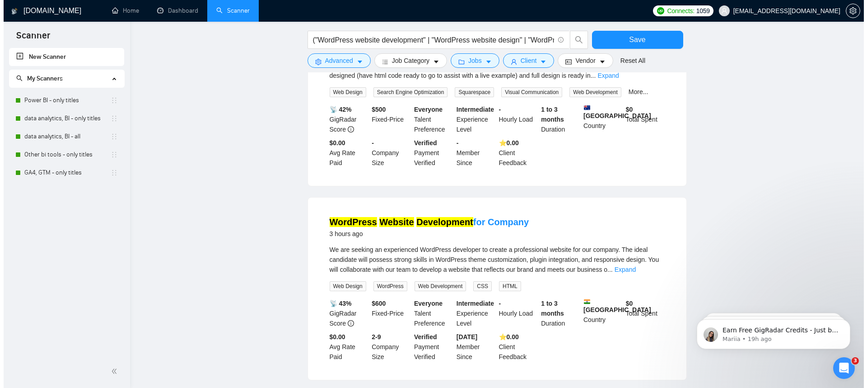
scroll to position [0, 0]
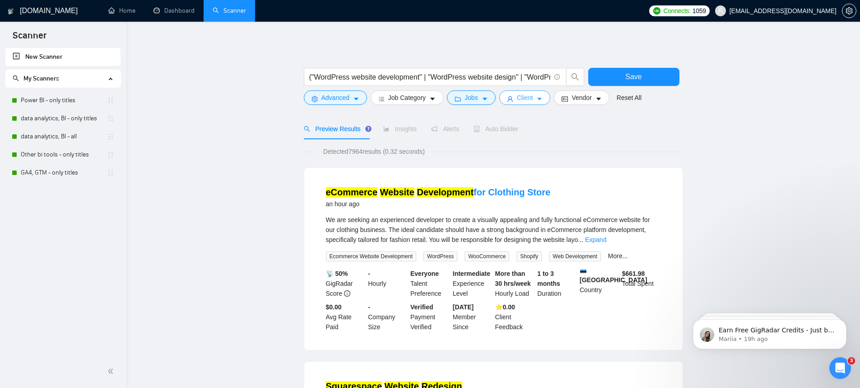
click at [541, 100] on icon "caret-down" at bounding box center [540, 99] width 6 height 6
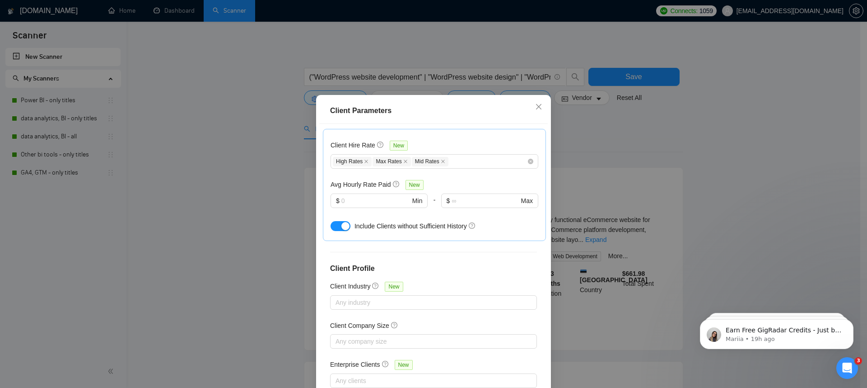
scroll to position [133, 0]
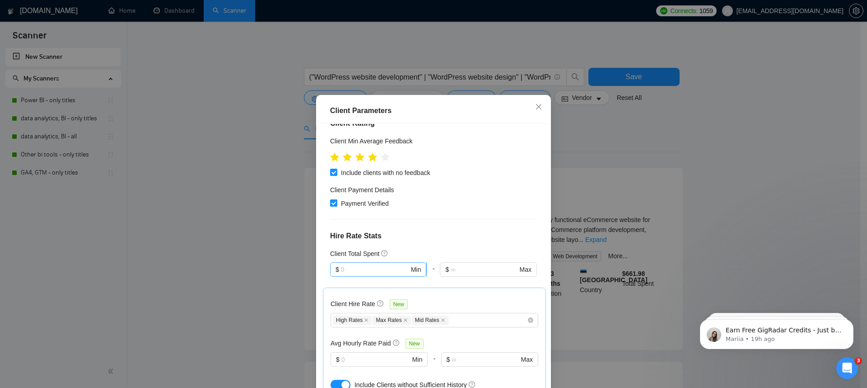
click at [353, 264] on input "text" at bounding box center [375, 269] width 68 height 10
click at [355, 305] on div "$1,000" at bounding box center [374, 309] width 84 height 10
type input "1000"
click at [358, 268] on span "$ 1000 Min" at bounding box center [378, 269] width 96 height 14
click at [360, 264] on input "1000" at bounding box center [375, 269] width 68 height 10
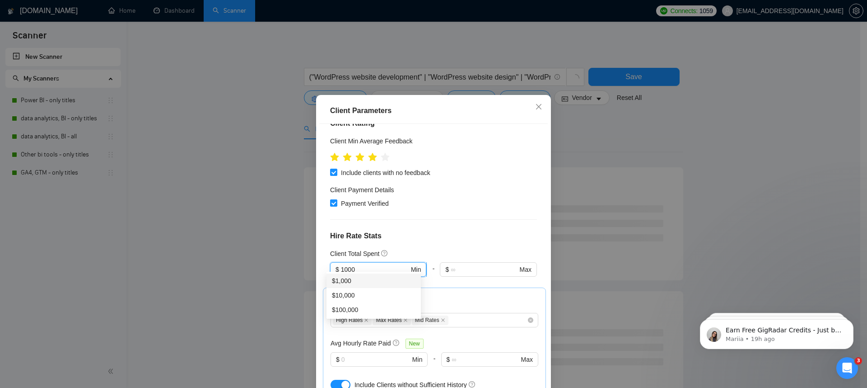
click at [360, 265] on input "1000" at bounding box center [375, 269] width 68 height 10
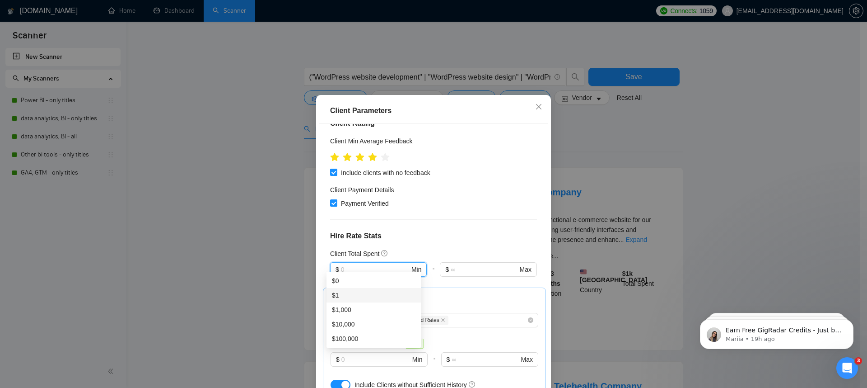
click at [349, 291] on div "$1" at bounding box center [374, 295] width 84 height 10
type input "1"
click at [480, 233] on h4 "Hire Rate Stats" at bounding box center [433, 235] width 207 height 11
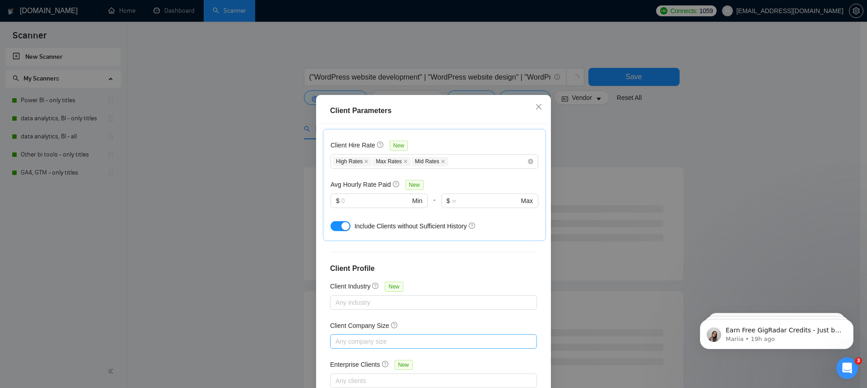
scroll to position [54, 0]
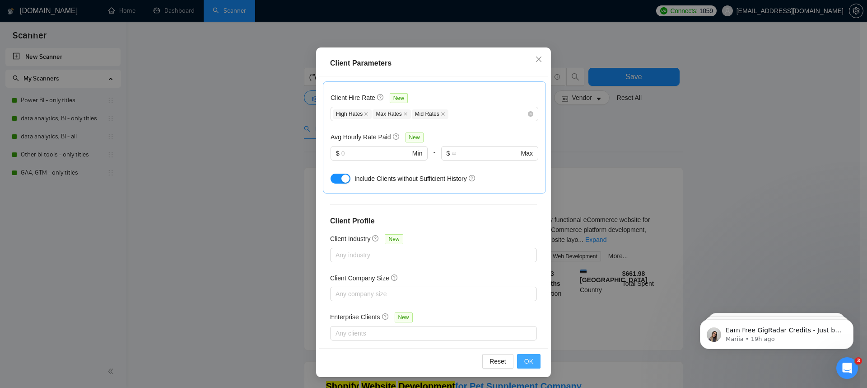
click at [520, 359] on button "OK" at bounding box center [528, 361] width 23 height 14
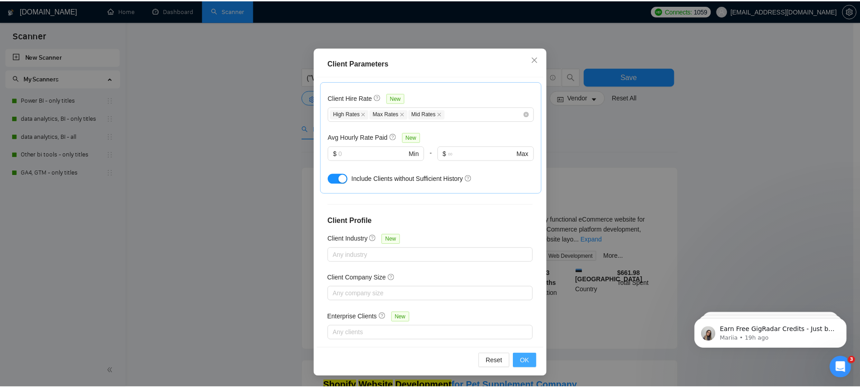
scroll to position [6, 0]
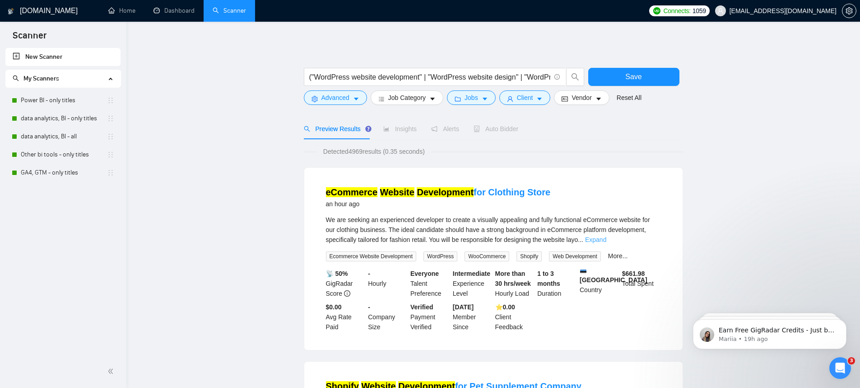
click at [607, 239] on link "Expand" at bounding box center [595, 239] width 21 height 7
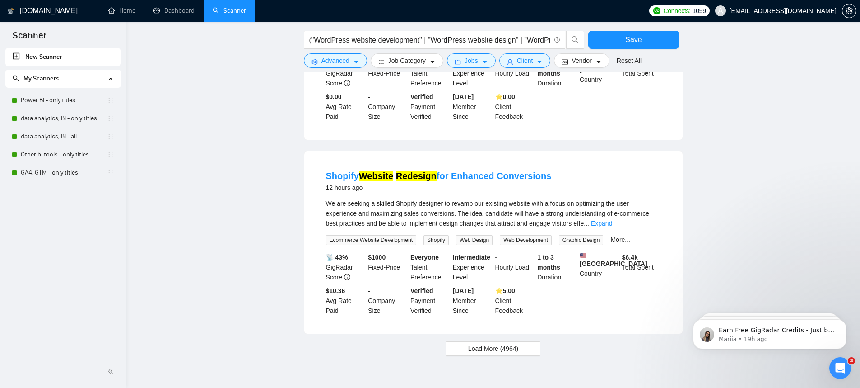
scroll to position [870, 0]
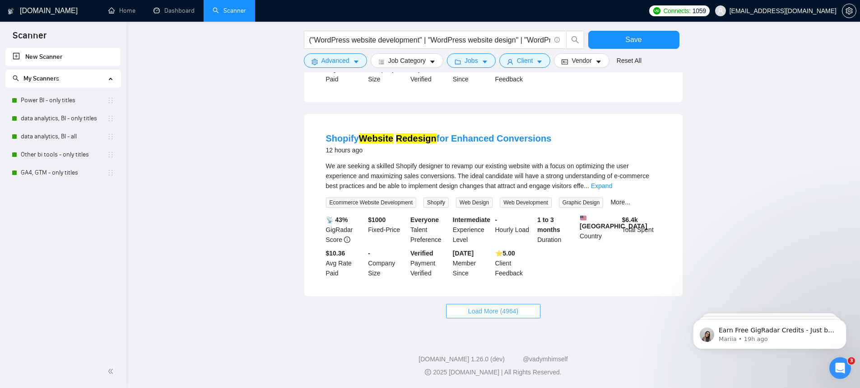
click at [540, 310] on button "Load More (4964)" at bounding box center [493, 311] width 94 height 14
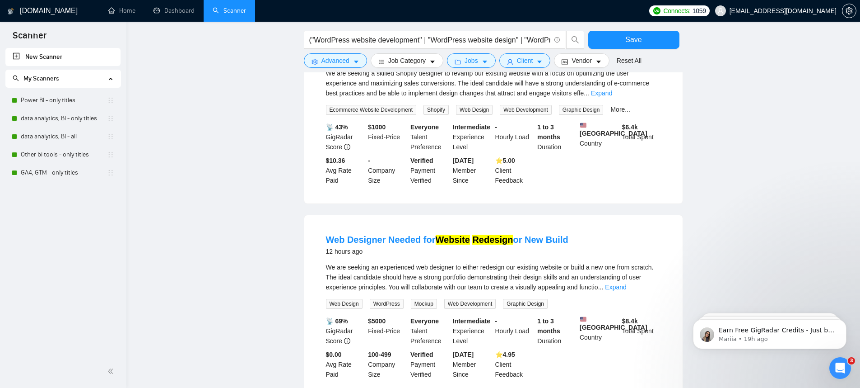
scroll to position [907, 0]
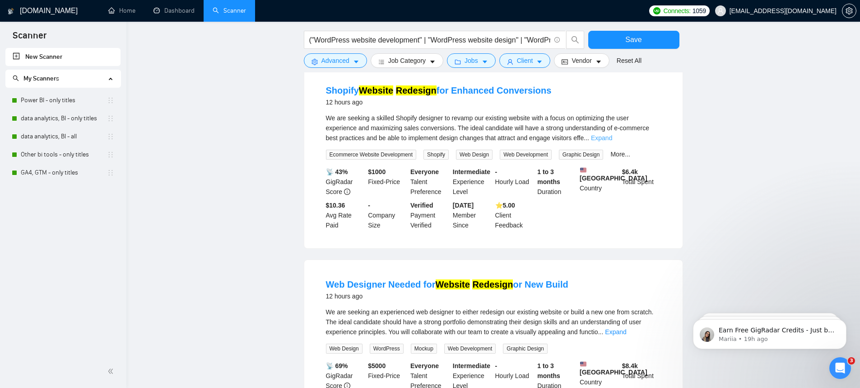
click at [612, 141] on link "Expand" at bounding box center [601, 137] width 21 height 7
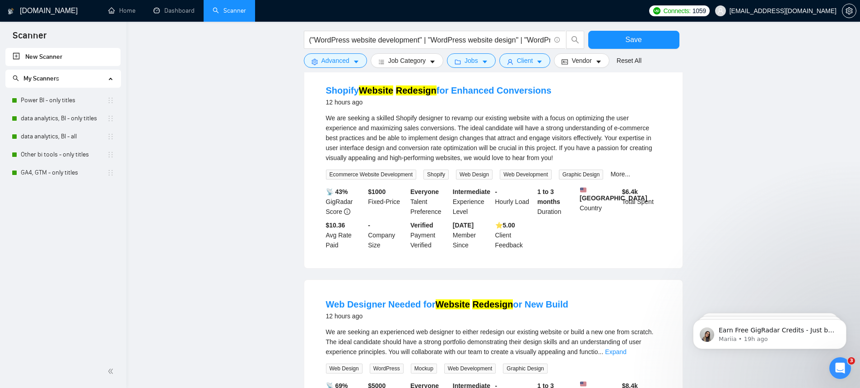
scroll to position [1108, 0]
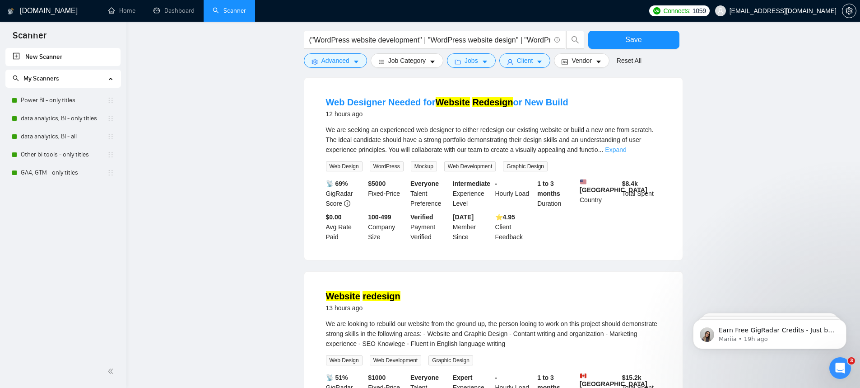
click at [626, 153] on link "Expand" at bounding box center [615, 149] width 21 height 7
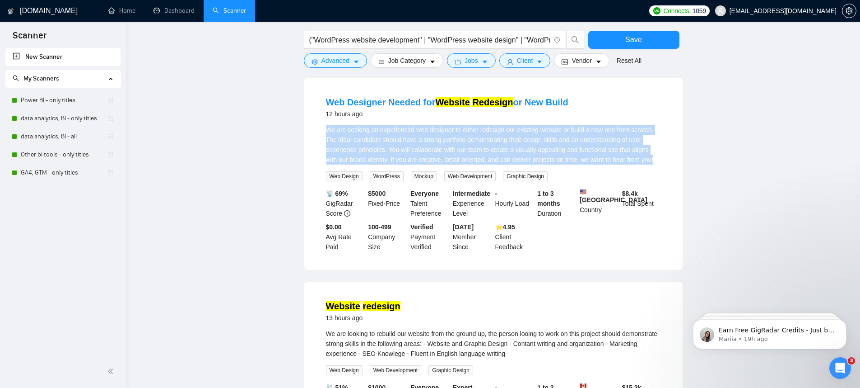
drag, startPoint x: 335, startPoint y: 143, endPoint x: 398, endPoint y: 178, distance: 71.6
click at [398, 164] on div "We are seeking an experienced web designer to either redesign our existing webs…" at bounding box center [493, 145] width 335 height 40
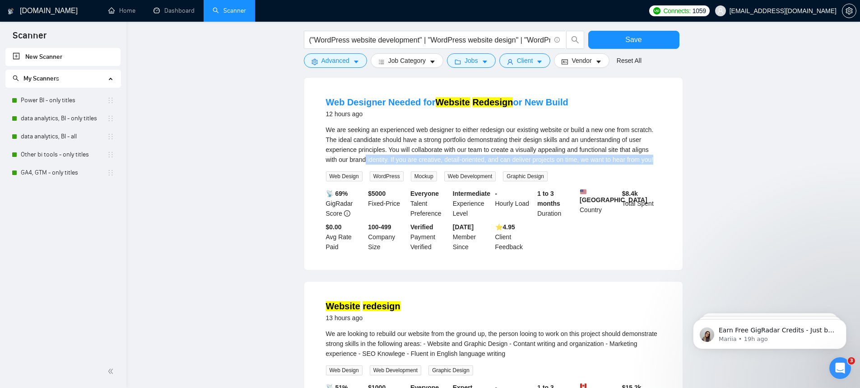
click at [398, 164] on div "We are seeking an experienced web designer to either redesign our existing webs…" at bounding box center [493, 145] width 335 height 40
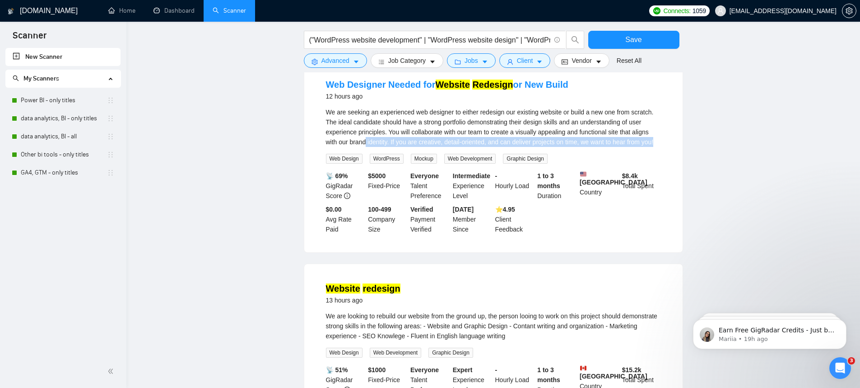
scroll to position [1282, 0]
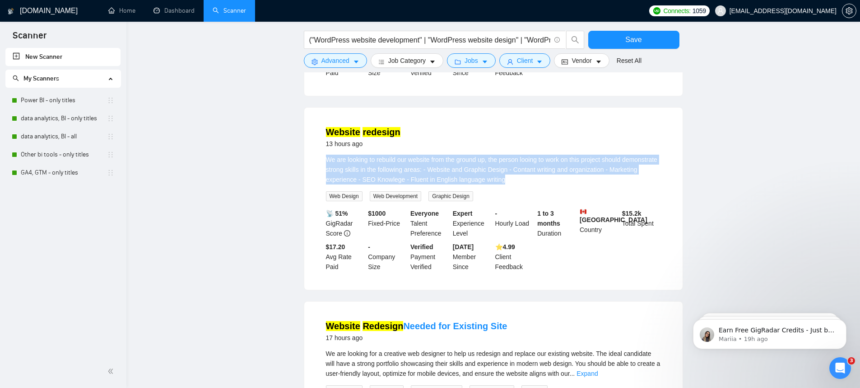
drag, startPoint x: 554, startPoint y: 206, endPoint x: 330, endPoint y: 179, distance: 225.7
click at [330, 179] on li "Website redesign 13 hours ago We are looking to rebuild our website from the gr…" at bounding box center [493, 198] width 357 height 160
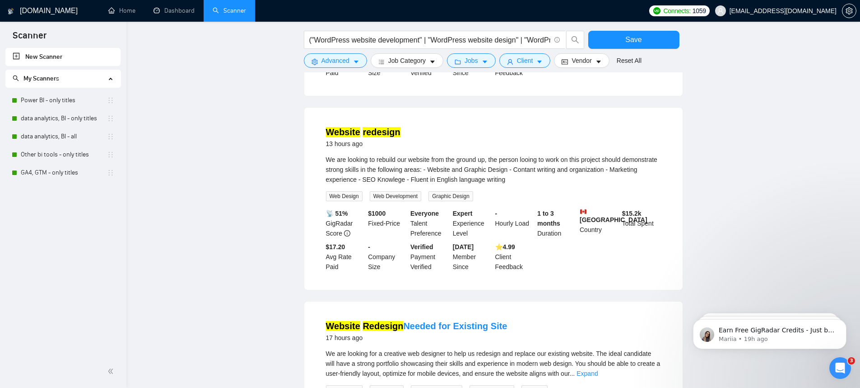
click at [326, 184] on div "We are looking to rebuild our website from the ground up, the person looing to …" at bounding box center [493, 169] width 335 height 30
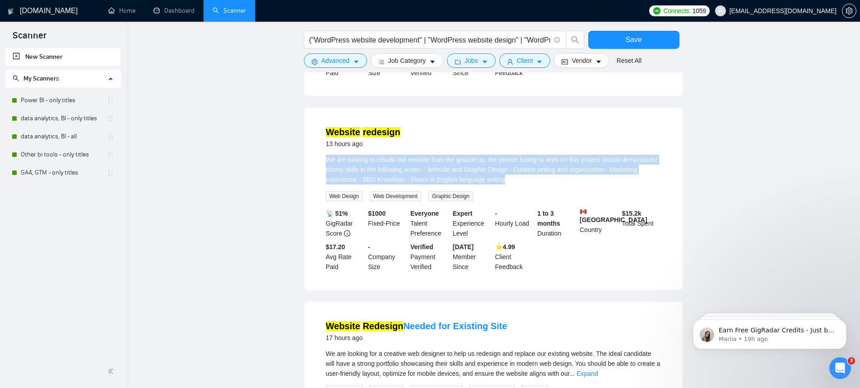
drag, startPoint x: 326, startPoint y: 187, endPoint x: 554, endPoint y: 206, distance: 229.3
click at [554, 184] on div "We are looking to rebuild our website from the ground up, the person looing to …" at bounding box center [493, 169] width 335 height 30
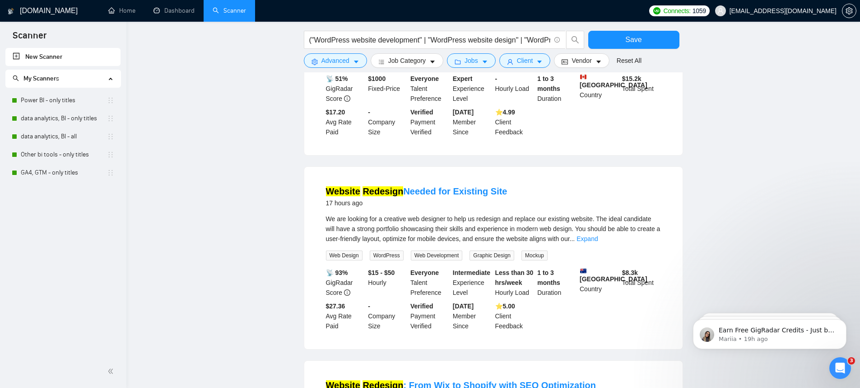
scroll to position [1446, 0]
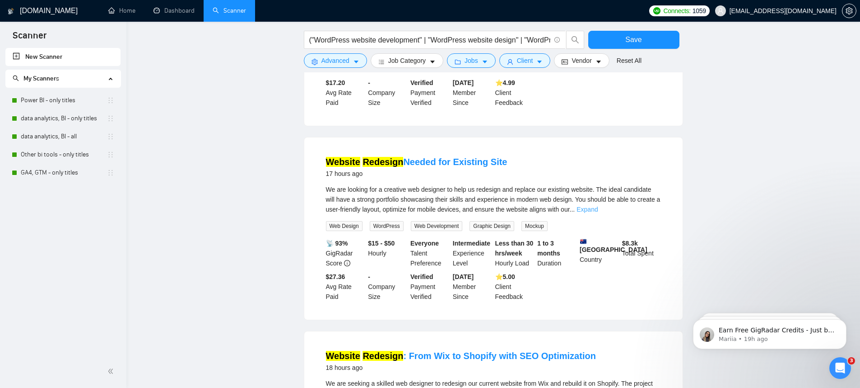
click at [598, 213] on link "Expand" at bounding box center [587, 209] width 21 height 7
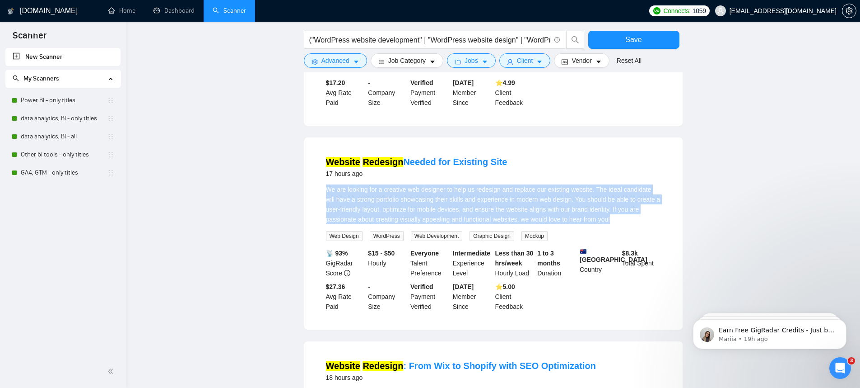
drag, startPoint x: 346, startPoint y: 232, endPoint x: 366, endPoint y: 252, distance: 28.1
click at [366, 252] on li "Website Redesign Needed for Existing Site 17 hours ago We are looking for a cre…" at bounding box center [493, 233] width 357 height 170
click at [366, 224] on div "We are looking for a creative web designer to help us redesign and replace our …" at bounding box center [493, 204] width 335 height 40
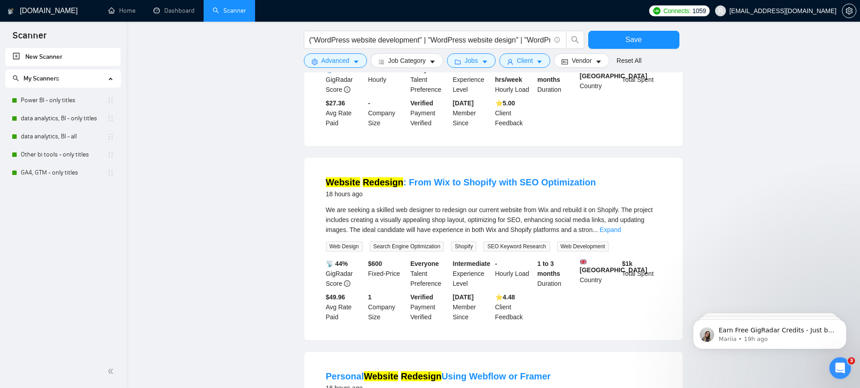
scroll to position [1676, 0]
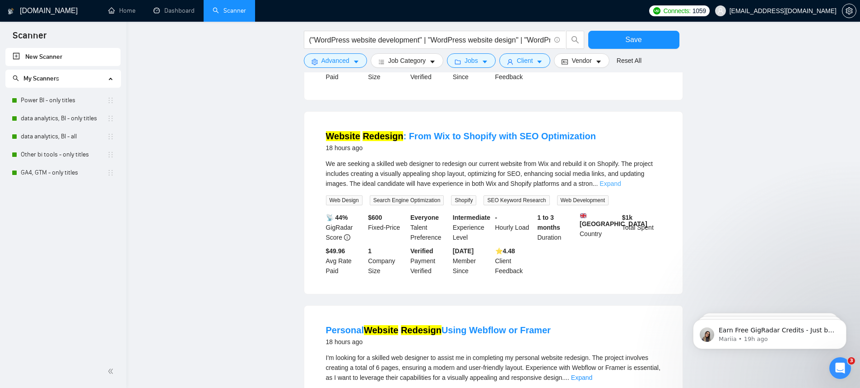
click at [621, 187] on link "Expand" at bounding box center [610, 183] width 21 height 7
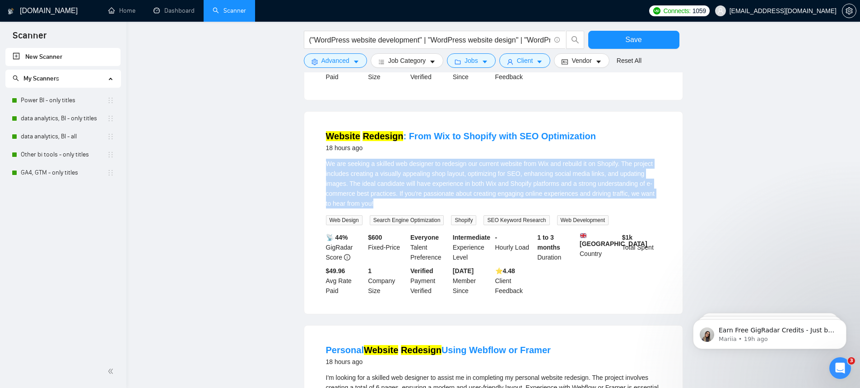
drag, startPoint x: 314, startPoint y: 202, endPoint x: 467, endPoint y: 237, distance: 157.0
click at [467, 237] on div "Website Redesign : From Wix to Shopify with SEO Optimization 18 hours ago We ar…" at bounding box center [493, 213] width 379 height 202
click at [467, 208] on div "We are seeking a skilled web designer to redesign our current website from Wix …" at bounding box center [493, 184] width 335 height 50
drag, startPoint x: 465, startPoint y: 240, endPoint x: 319, endPoint y: 201, distance: 151.0
click at [319, 201] on li "Website Redesign : From Wix to Shopify with SEO Optimization 18 hours ago We ar…" at bounding box center [493, 212] width 357 height 180
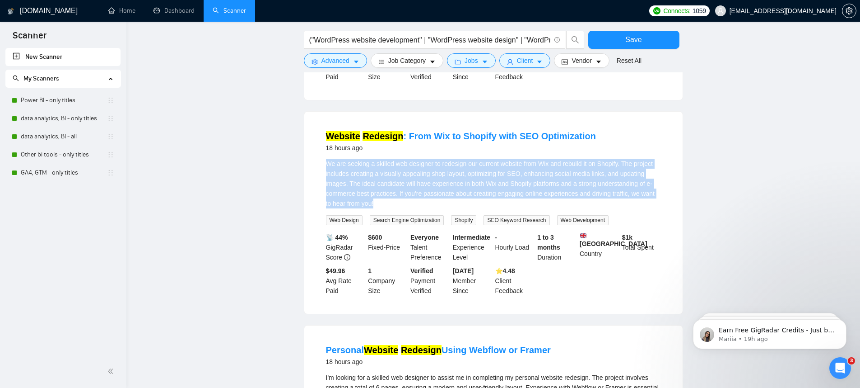
click at [321, 199] on li "Website Redesign : From Wix to Shopify with SEO Optimization 18 hours ago We ar…" at bounding box center [493, 212] width 357 height 180
drag, startPoint x: 323, startPoint y: 200, endPoint x: 481, endPoint y: 249, distance: 166.1
click at [481, 249] on li "Website Redesign : From Wix to Shopify with SEO Optimization 18 hours ago We ar…" at bounding box center [493, 212] width 357 height 180
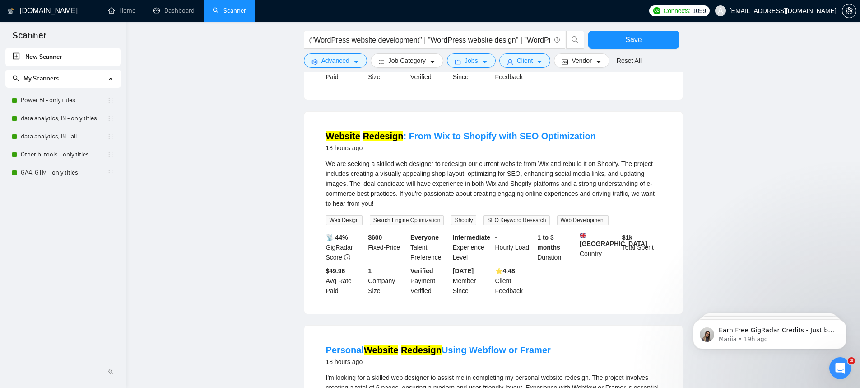
click at [477, 208] on div "We are seeking a skilled web designer to redesign our current website from Wix …" at bounding box center [493, 184] width 335 height 50
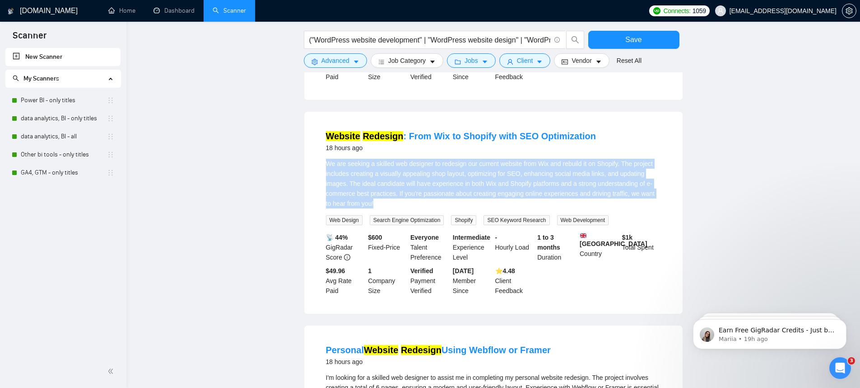
drag, startPoint x: 467, startPoint y: 241, endPoint x: 326, endPoint y: 205, distance: 146.4
click at [326, 205] on div "We are seeking a skilled web designer to redesign our current website from Wix …" at bounding box center [493, 184] width 335 height 50
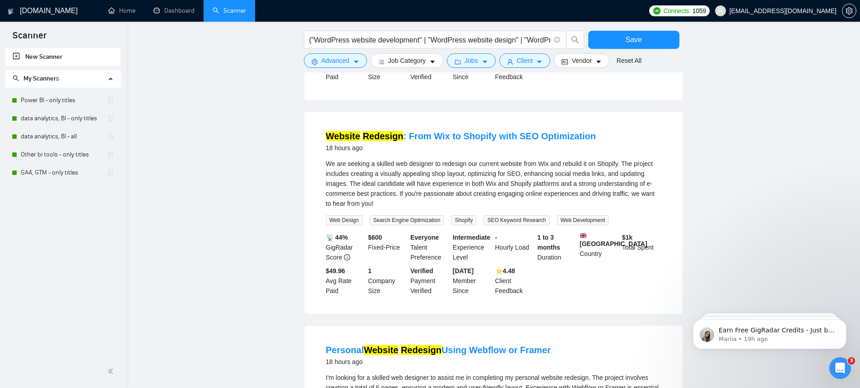
drag, startPoint x: 360, startPoint y: 214, endPoint x: 463, endPoint y: 243, distance: 106.4
click at [463, 208] on div "We are seeking a skilled web designer to redesign our current website from Wix …" at bounding box center [493, 184] width 335 height 50
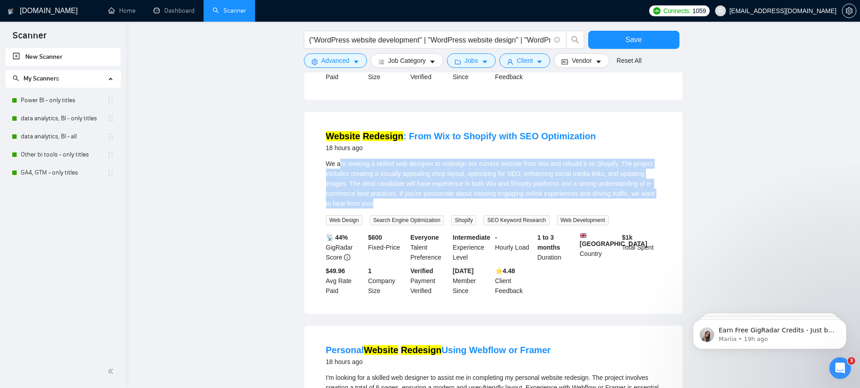
drag, startPoint x: 453, startPoint y: 241, endPoint x: 332, endPoint y: 203, distance: 126.6
click at [336, 204] on div "We are seeking a skilled web designer to redesign our current website from Wix …" at bounding box center [493, 184] width 335 height 50
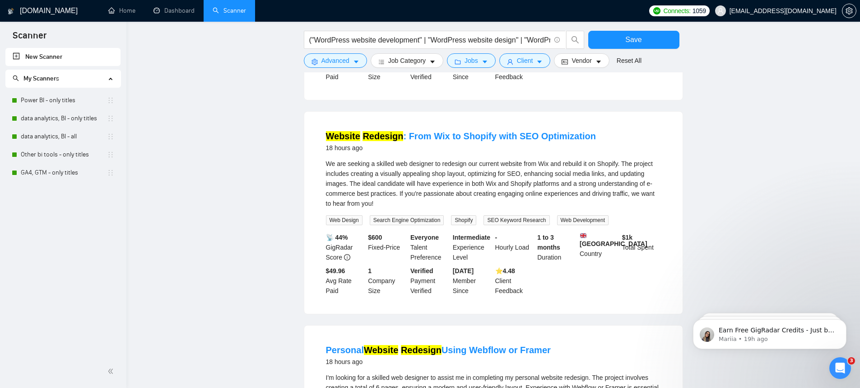
click at [329, 201] on div "We are seeking a skilled web designer to redesign our current website from Wix …" at bounding box center [493, 184] width 335 height 50
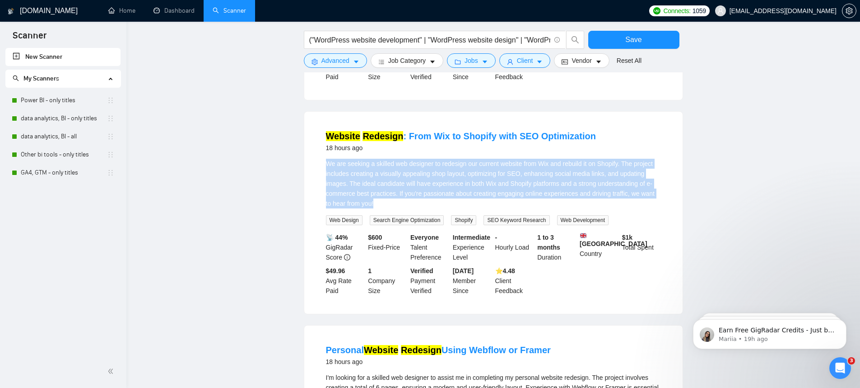
drag, startPoint x: 326, startPoint y: 202, endPoint x: 472, endPoint y: 243, distance: 152.4
click at [472, 208] on div "We are seeking a skilled web designer to redesign our current website from Wix …" at bounding box center [493, 184] width 335 height 50
click at [464, 208] on div "We are seeking a skilled web designer to redesign our current website from Wix …" at bounding box center [493, 184] width 335 height 50
drag, startPoint x: 448, startPoint y: 238, endPoint x: 313, endPoint y: 196, distance: 141.7
click at [313, 196] on div "Website Redesign : From Wix to Shopify with SEO Optimization 18 hours ago We ar…" at bounding box center [493, 213] width 379 height 202
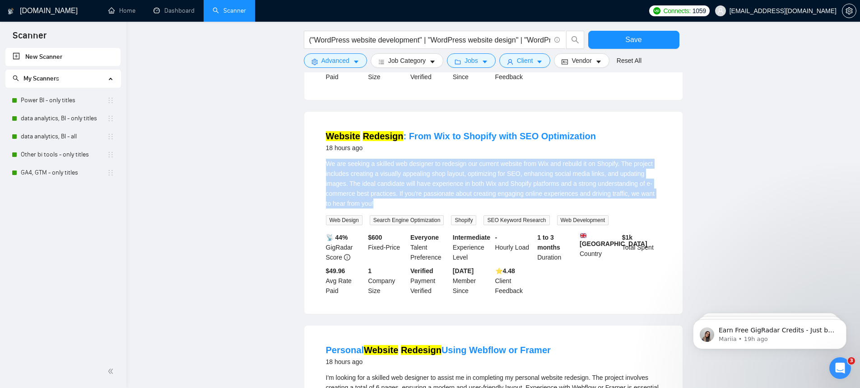
click at [313, 196] on div "Website Redesign : From Wix to Shopify with SEO Optimization 18 hours ago We ar…" at bounding box center [493, 213] width 379 height 202
drag, startPoint x: 336, startPoint y: 202, endPoint x: 490, endPoint y: 245, distance: 160.0
click at [490, 245] on li "Website Redesign : From Wix to Shopify with SEO Optimization 18 hours ago We ar…" at bounding box center [493, 212] width 357 height 180
click at [490, 225] on div "We are seeking a skilled web designer to redesign our current website from Wix …" at bounding box center [493, 192] width 335 height 66
drag, startPoint x: 485, startPoint y: 244, endPoint x: 328, endPoint y: 198, distance: 162.9
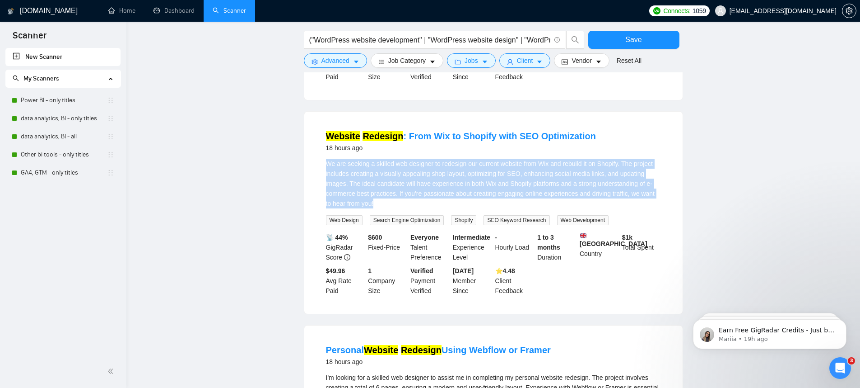
click at [328, 198] on div "We are seeking a skilled web designer to redesign our current website from Wix …" at bounding box center [493, 184] width 335 height 50
drag, startPoint x: 327, startPoint y: 199, endPoint x: 624, endPoint y: 258, distance: 303.0
click at [624, 225] on div "We are seeking a skilled web designer to redesign our current website from Wix …" at bounding box center [493, 192] width 335 height 66
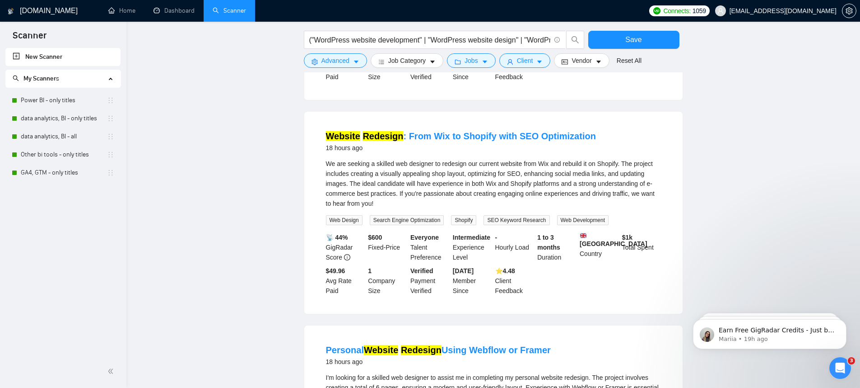
click at [624, 225] on div "We are seeking a skilled web designer to redesign our current website from Wix …" at bounding box center [493, 192] width 335 height 66
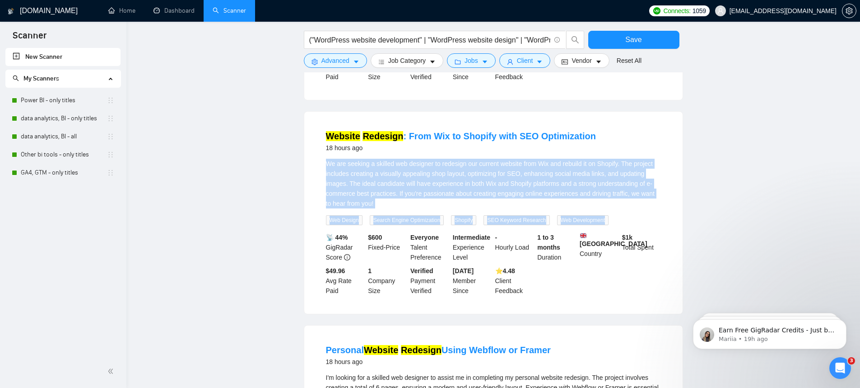
drag, startPoint x: 624, startPoint y: 257, endPoint x: 353, endPoint y: 194, distance: 278.4
click at [353, 194] on li "Website Redesign : From Wix to Shopify with SEO Optimization 18 hours ago We ar…" at bounding box center [493, 212] width 357 height 180
drag, startPoint x: 327, startPoint y: 200, endPoint x: 452, endPoint y: 240, distance: 131.0
click at [452, 208] on div "We are seeking a skilled web designer to redesign our current website from Wix …" at bounding box center [493, 184] width 335 height 50
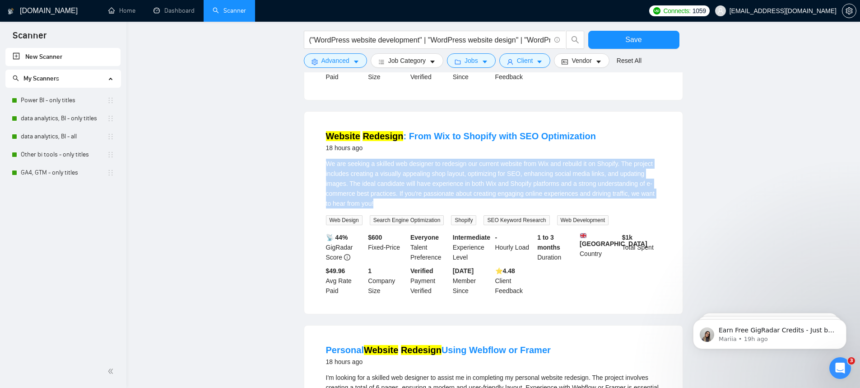
click at [452, 208] on div "We are seeking a skilled web designer to redesign our current website from Wix …" at bounding box center [493, 184] width 335 height 50
drag, startPoint x: 452, startPoint y: 240, endPoint x: 325, endPoint y: 195, distance: 134.6
click at [325, 195] on li "Website Redesign : From Wix to Shopify with SEO Optimization 18 hours ago We ar…" at bounding box center [493, 212] width 357 height 180
drag, startPoint x: 325, startPoint y: 195, endPoint x: 460, endPoint y: 239, distance: 142.1
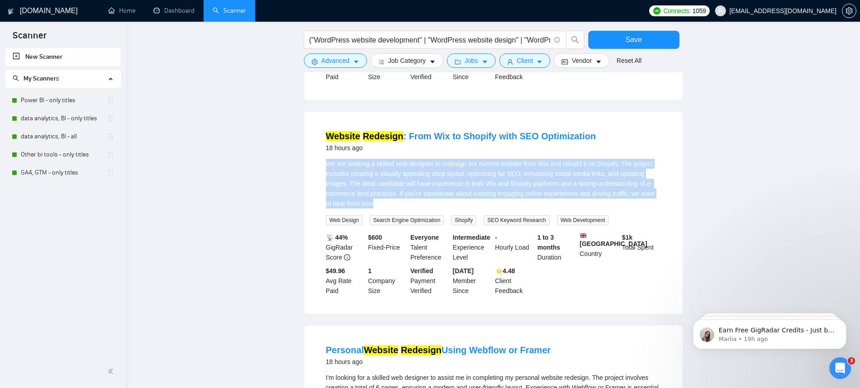
click at [460, 239] on li "Website Redesign : From Wix to Shopify with SEO Optimization 18 hours ago We ar…" at bounding box center [493, 212] width 357 height 180
click at [460, 208] on div "We are seeking a skilled web designer to redesign our current website from Wix …" at bounding box center [493, 184] width 335 height 50
drag, startPoint x: 434, startPoint y: 231, endPoint x: 323, endPoint y: 199, distance: 115.3
click at [323, 199] on li "Website Redesign : From Wix to Shopify with SEO Optimization 18 hours ago We ar…" at bounding box center [493, 212] width 357 height 180
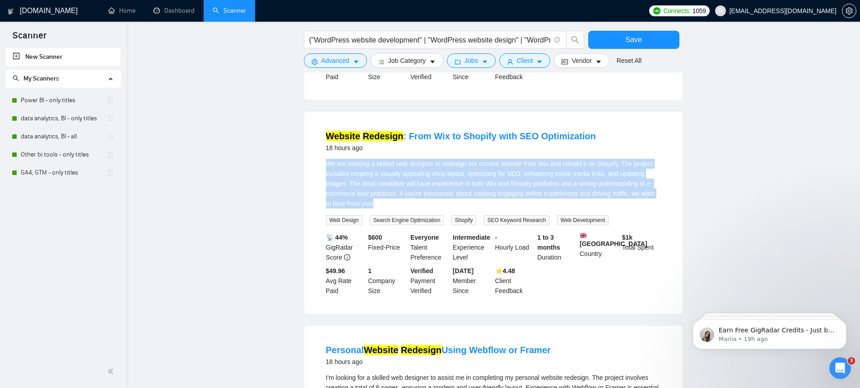
drag, startPoint x: 350, startPoint y: 207, endPoint x: 468, endPoint y: 243, distance: 123.6
click at [468, 243] on li "Website Redesign : From Wix to Shopify with SEO Optimization 18 hours ago We ar…" at bounding box center [493, 212] width 357 height 180
click at [468, 208] on div "We are seeking a skilled web designer to redesign our current website from Wix …" at bounding box center [493, 184] width 335 height 50
drag, startPoint x: 468, startPoint y: 243, endPoint x: 329, endPoint y: 202, distance: 144.8
click at [329, 202] on div "We are seeking a skilled web designer to redesign our current website from Wix …" at bounding box center [493, 184] width 335 height 50
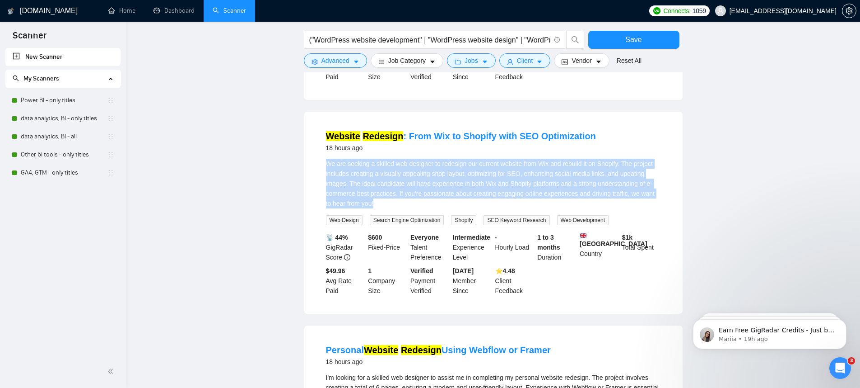
click at [329, 202] on div "We are seeking a skilled web designer to redesign our current website from Wix …" at bounding box center [493, 184] width 335 height 50
drag, startPoint x: 329, startPoint y: 202, endPoint x: 455, endPoint y: 240, distance: 132.0
click at [455, 208] on div "We are seeking a skilled web designer to redesign our current website from Wix …" at bounding box center [493, 184] width 335 height 50
click at [456, 208] on div "We are seeking a skilled web designer to redesign our current website from Wix …" at bounding box center [493, 184] width 335 height 50
drag, startPoint x: 456, startPoint y: 239, endPoint x: 327, endPoint y: 200, distance: 134.3
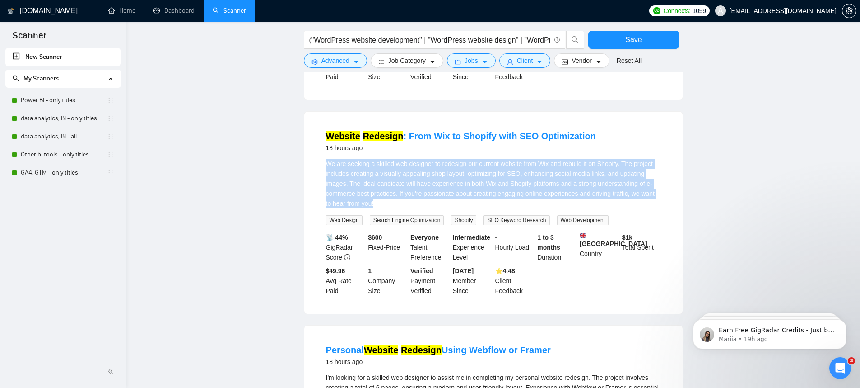
click at [327, 200] on div "We are seeking a skilled web designer to redesign our current website from Wix …" at bounding box center [493, 184] width 335 height 50
drag, startPoint x: 365, startPoint y: 209, endPoint x: 449, endPoint y: 236, distance: 88.3
click at [449, 208] on div "We are seeking a skilled web designer to redesign our current website from Wix …" at bounding box center [493, 184] width 335 height 50
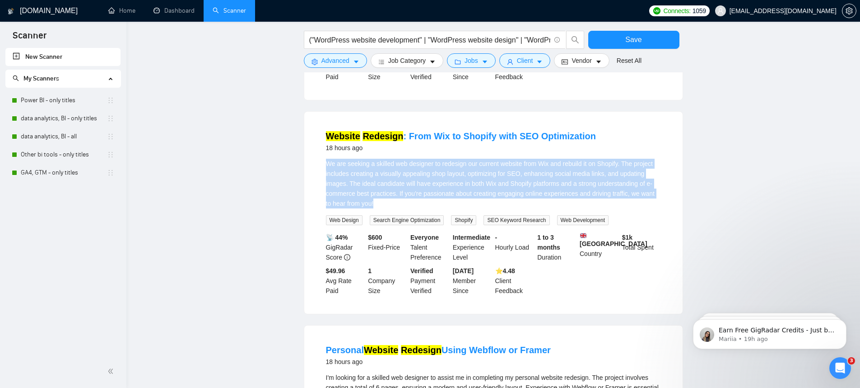
drag, startPoint x: 447, startPoint y: 238, endPoint x: 307, endPoint y: 195, distance: 145.9
click at [307, 195] on div "Website Redesign : From Wix to Shopify with SEO Optimization 18 hours ago We ar…" at bounding box center [493, 213] width 379 height 202
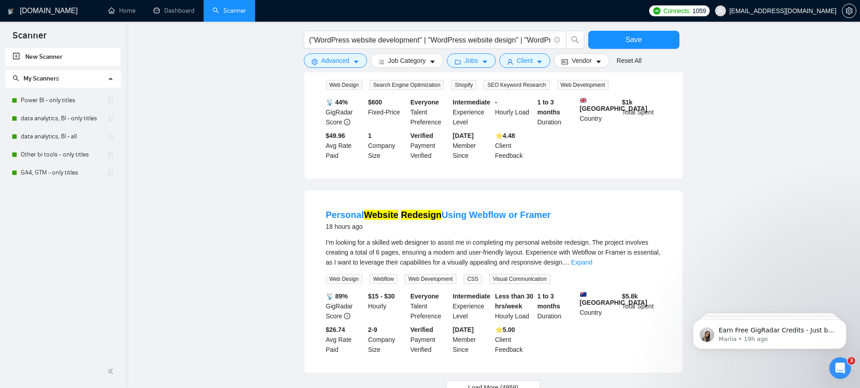
scroll to position [1892, 0]
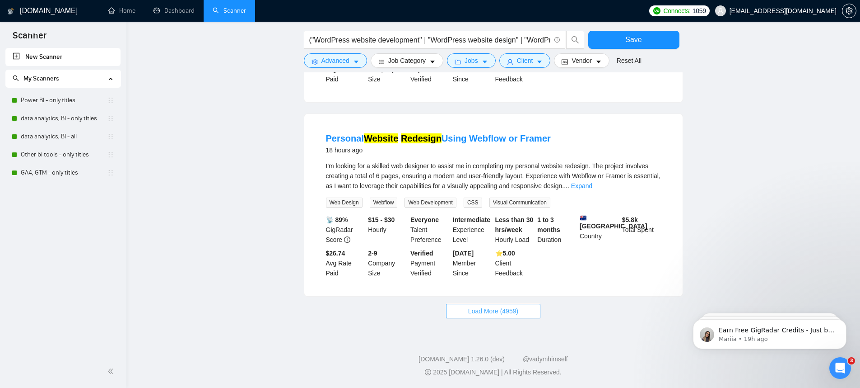
click at [516, 316] on span "Load More (4959)" at bounding box center [493, 311] width 50 height 10
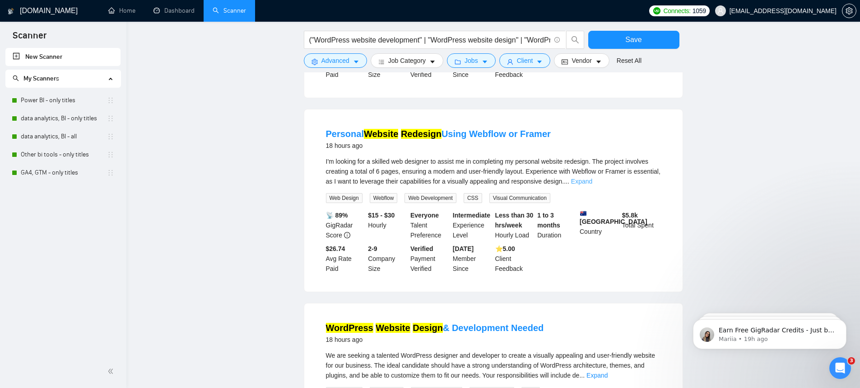
click at [593, 185] on link "Expand" at bounding box center [581, 181] width 21 height 7
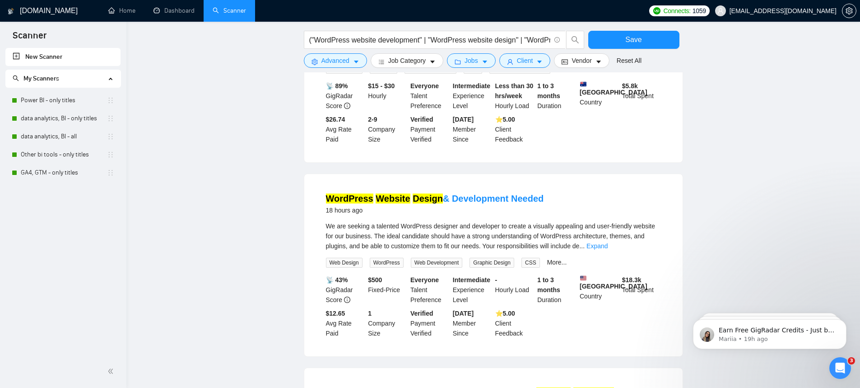
scroll to position [2077, 0]
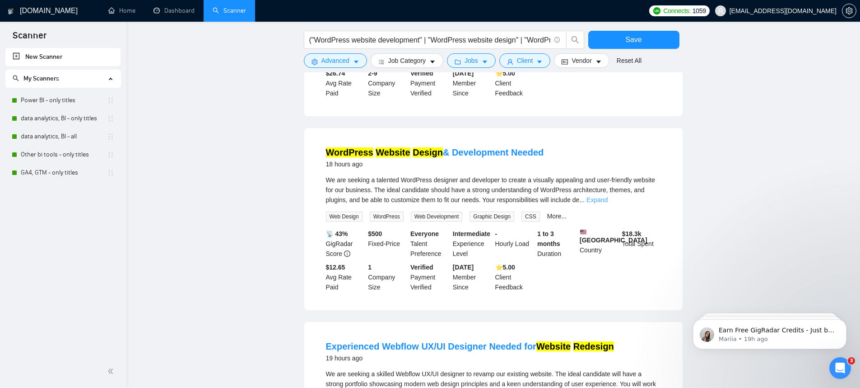
click at [608, 203] on link "Expand" at bounding box center [597, 199] width 21 height 7
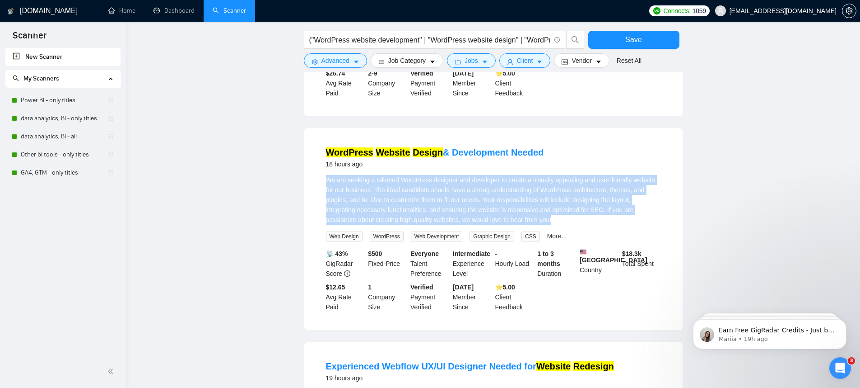
drag, startPoint x: 580, startPoint y: 268, endPoint x: 319, endPoint y: 227, distance: 264.7
click at [319, 227] on li "WordPress Website Design & Development Needed 18 hours ago We are seeking a tal…" at bounding box center [493, 229] width 357 height 180
drag, startPoint x: 330, startPoint y: 230, endPoint x: 595, endPoint y: 274, distance: 268.4
click at [595, 274] on li "WordPress Website Design & Development Needed 18 hours ago We are seeking a tal…" at bounding box center [493, 229] width 357 height 180
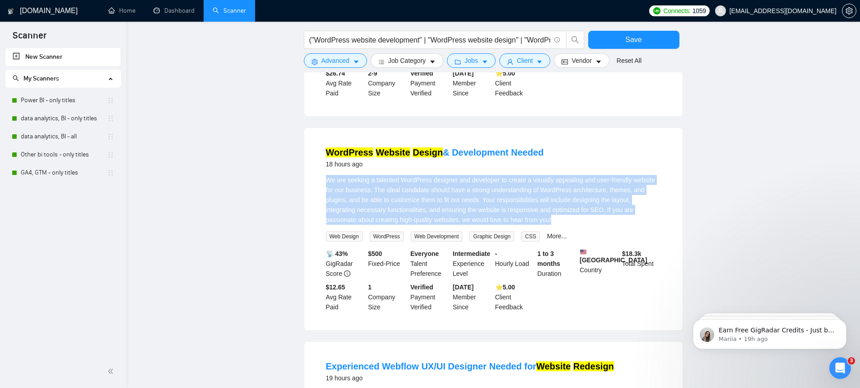
click at [595, 224] on div "We are seeking a talented WordPress designer and developer to create a visually…" at bounding box center [493, 200] width 335 height 50
drag, startPoint x: 595, startPoint y: 274, endPoint x: 325, endPoint y: 232, distance: 273.0
click at [325, 232] on li "WordPress Website Design & Development Needed 18 hours ago We are seeking a tal…" at bounding box center [493, 229] width 357 height 180
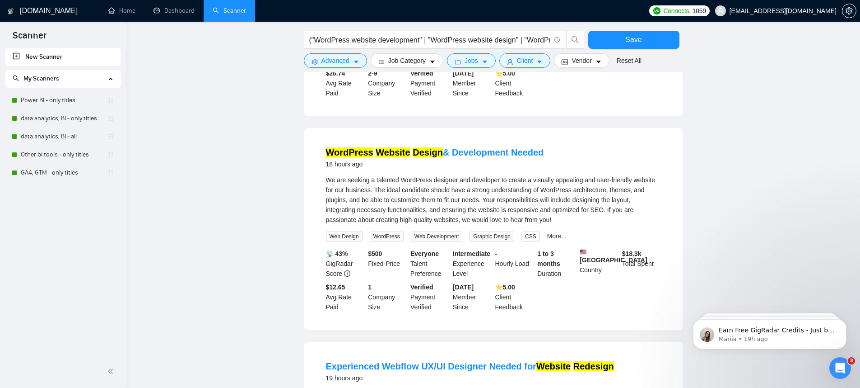
drag, startPoint x: 360, startPoint y: 235, endPoint x: 560, endPoint y: 271, distance: 203.7
click at [560, 224] on div "We are seeking a talented WordPress designer and developer to create a visually…" at bounding box center [493, 200] width 335 height 50
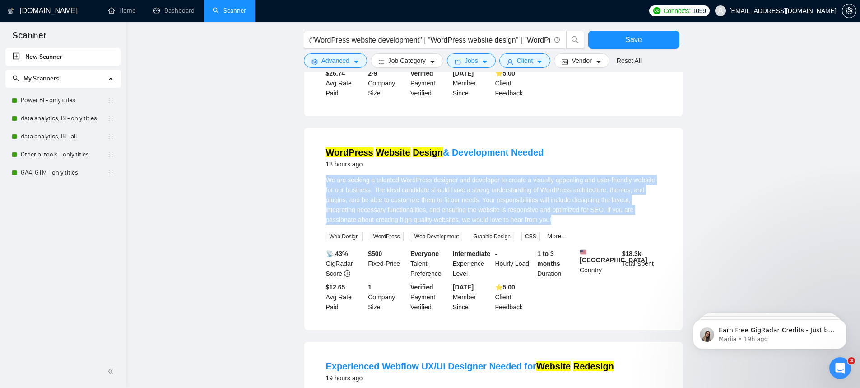
drag, startPoint x: 589, startPoint y: 275, endPoint x: 328, endPoint y: 232, distance: 264.5
click at [328, 224] on div "We are seeking a talented WordPress designer and developer to create a visually…" at bounding box center [493, 200] width 335 height 50
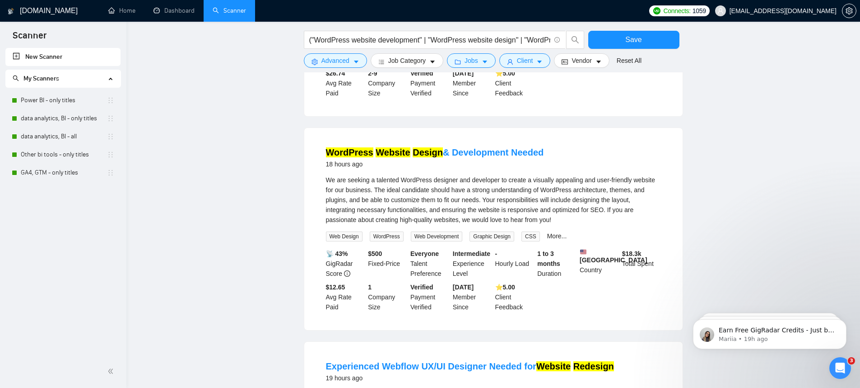
click at [327, 224] on div "We are seeking a talented WordPress designer and developer to create a visually…" at bounding box center [493, 200] width 335 height 50
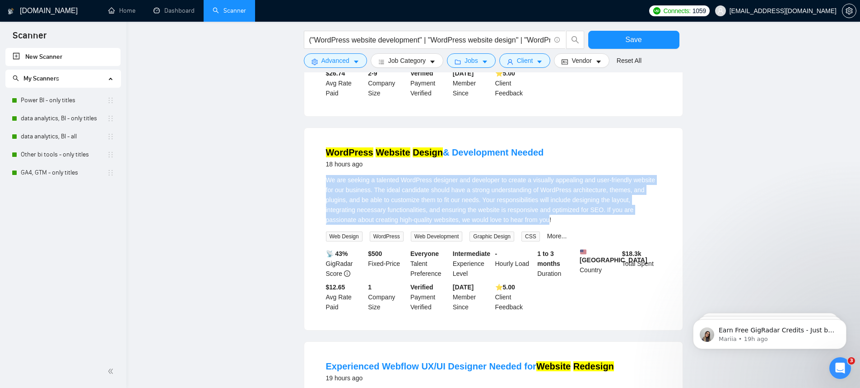
drag, startPoint x: 327, startPoint y: 233, endPoint x: 580, endPoint y: 274, distance: 255.8
click at [580, 224] on div "We are seeking a talented WordPress designer and developer to create a visually…" at bounding box center [493, 200] width 335 height 50
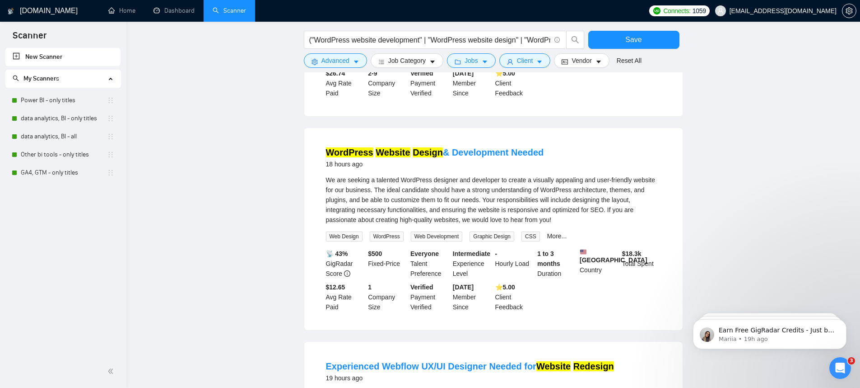
click at [610, 224] on div "We are seeking a talented WordPress designer and developer to create a visually…" at bounding box center [493, 200] width 335 height 50
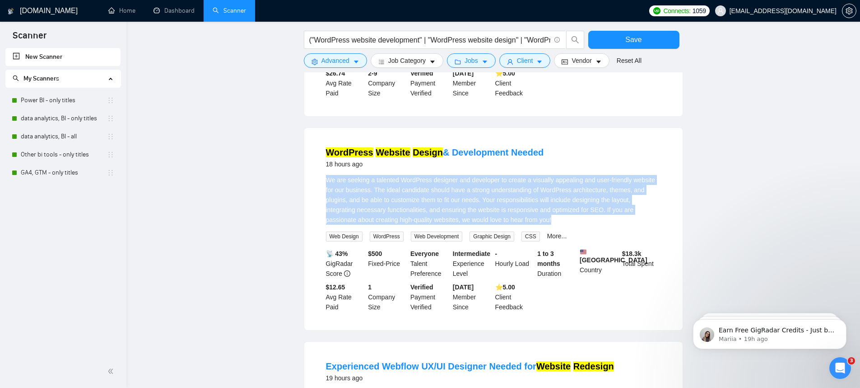
drag, startPoint x: 589, startPoint y: 274, endPoint x: 316, endPoint y: 237, distance: 275.8
click at [316, 237] on li "WordPress Website Design & Development Needed 18 hours ago We are seeking a tal…" at bounding box center [493, 229] width 357 height 180
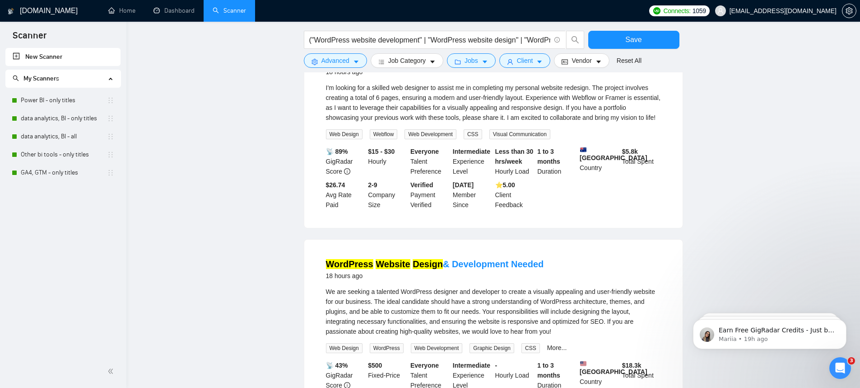
scroll to position [1919, 0]
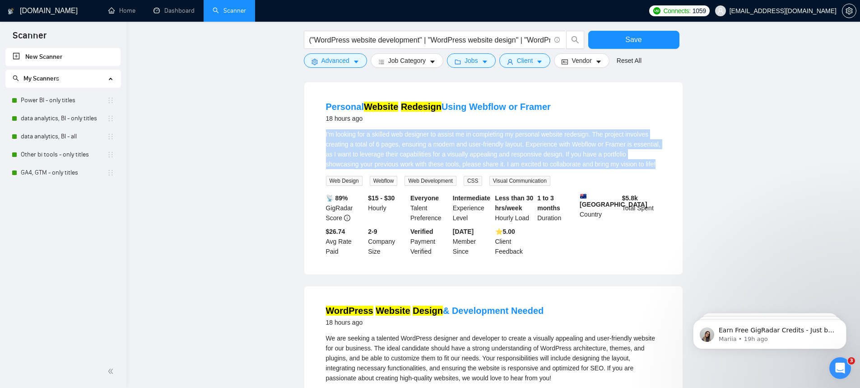
drag, startPoint x: 326, startPoint y: 179, endPoint x: 456, endPoint y: 221, distance: 137.3
click at [456, 169] on div "I'm looking for a skilled web designer to assist me in completing my personal w…" at bounding box center [493, 149] width 335 height 40
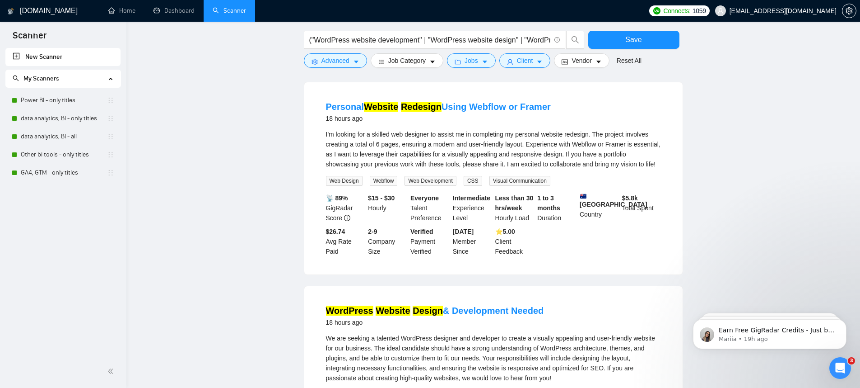
click at [430, 186] on div "I'm looking for a skilled web designer to assist me in completing my personal w…" at bounding box center [493, 157] width 335 height 56
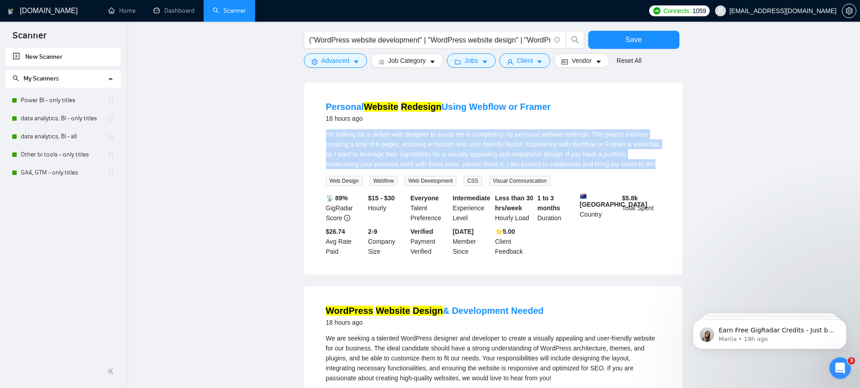
drag, startPoint x: 406, startPoint y: 221, endPoint x: 305, endPoint y: 172, distance: 112.1
click at [305, 172] on div "Personal Website Redesign Using Webflow or Framer 18 hours ago I'm looking for …" at bounding box center [493, 178] width 379 height 192
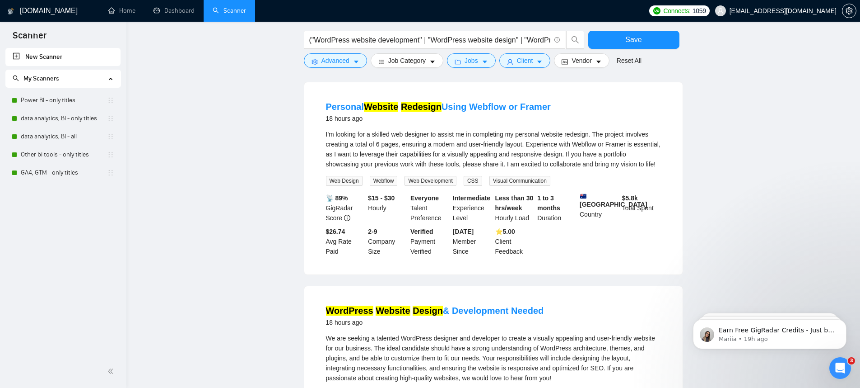
click at [306, 173] on div "Personal Website Redesign Using Webflow or Framer 18 hours ago I'm looking for …" at bounding box center [493, 178] width 379 height 192
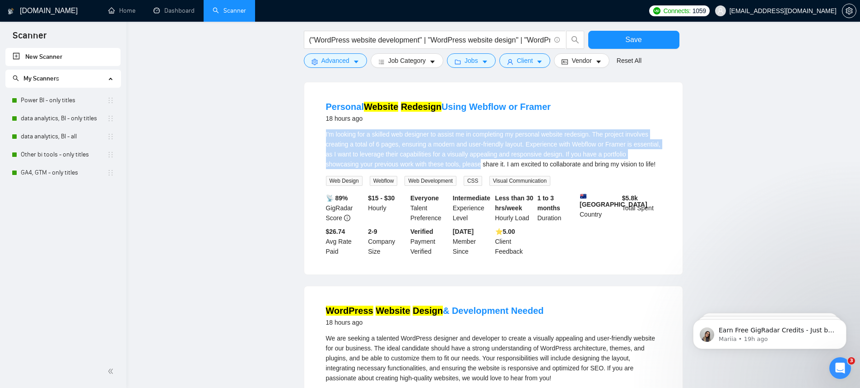
drag, startPoint x: 318, startPoint y: 175, endPoint x: 533, endPoint y: 208, distance: 218.0
click at [533, 208] on div "Personal Website Redesign Using Webflow or Framer 18 hours ago I'm looking for …" at bounding box center [493, 178] width 379 height 192
click at [533, 169] on div "I'm looking for a skilled web designer to assist me in completing my personal w…" at bounding box center [493, 149] width 335 height 40
drag, startPoint x: 393, startPoint y: 212, endPoint x: 307, endPoint y: 176, distance: 92.9
click at [307, 176] on div "Personal Website Redesign Using Webflow or Framer 18 hours ago I'm looking for …" at bounding box center [493, 178] width 379 height 192
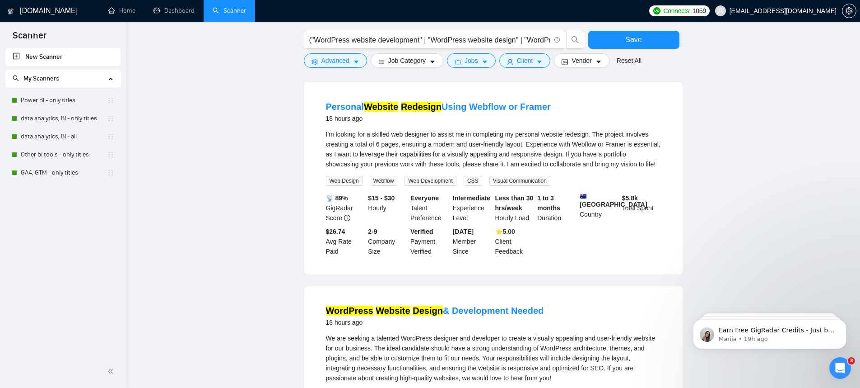
click at [331, 169] on div "I'm looking for a skilled web designer to assist me in completing my personal w…" at bounding box center [493, 149] width 335 height 40
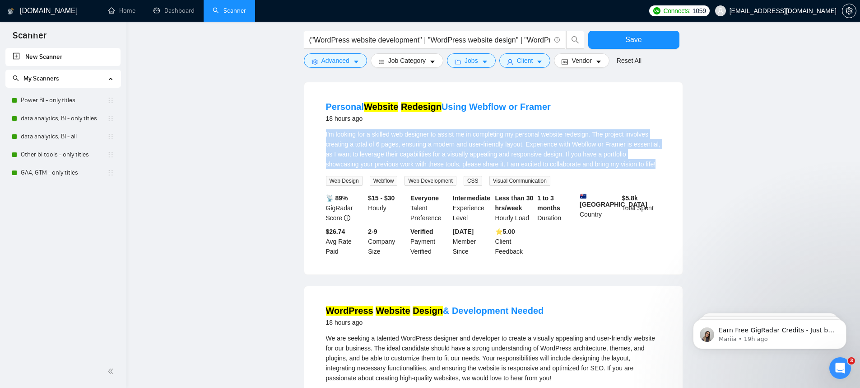
drag, startPoint x: 326, startPoint y: 178, endPoint x: 430, endPoint y: 218, distance: 111.4
click at [430, 169] on div "I'm looking for a skilled web designer to assist me in completing my personal w…" at bounding box center [493, 149] width 335 height 40
drag, startPoint x: 425, startPoint y: 217, endPoint x: 327, endPoint y: 180, distance: 104.8
click at [327, 169] on div "I'm looking for a skilled web designer to assist me in completing my personal w…" at bounding box center [493, 149] width 335 height 40
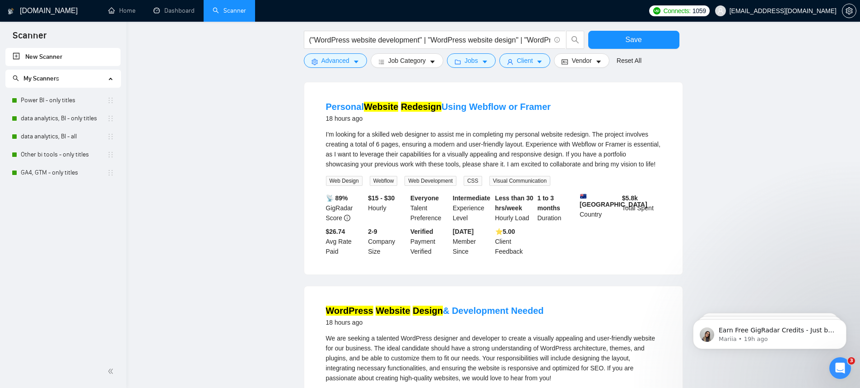
click at [317, 174] on li "Personal Website Redesign Using Webflow or Framer 18 hours ago I'm looking for …" at bounding box center [493, 178] width 357 height 170
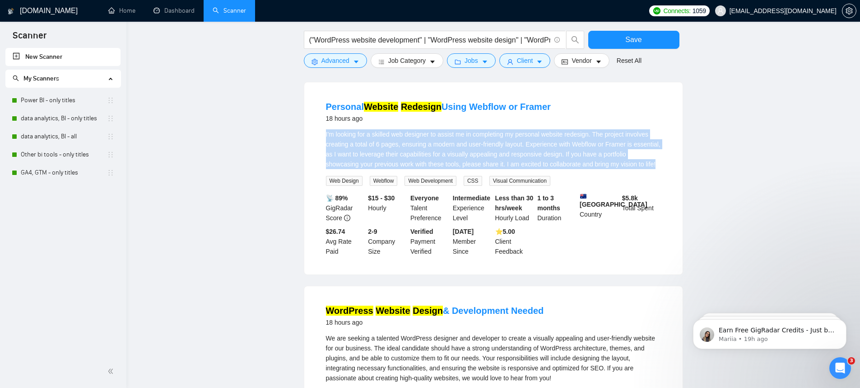
drag, startPoint x: 335, startPoint y: 181, endPoint x: 429, endPoint y: 219, distance: 100.9
click at [429, 219] on li "Personal Website Redesign Using Webflow or Framer 18 hours ago I'm looking for …" at bounding box center [493, 178] width 357 height 170
click at [429, 169] on div "I'm looking for a skilled web designer to assist me in completing my personal w…" at bounding box center [493, 149] width 335 height 40
drag, startPoint x: 326, startPoint y: 179, endPoint x: 396, endPoint y: 215, distance: 78.8
click at [396, 169] on div "I'm looking for a skilled web designer to assist me in completing my personal w…" at bounding box center [493, 149] width 335 height 40
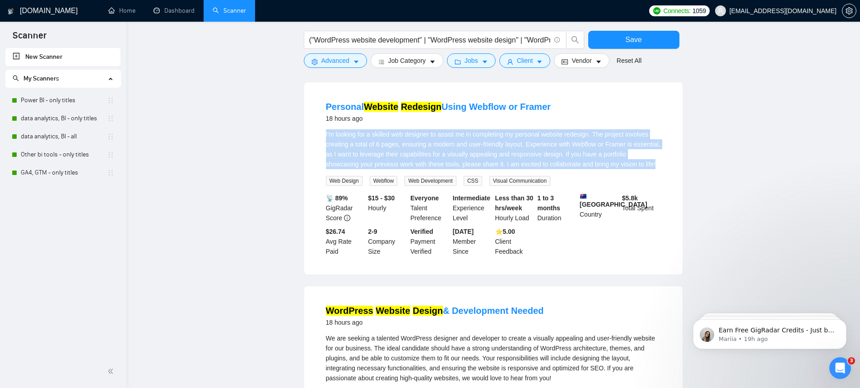
click at [396, 169] on div "I'm looking for a skilled web designer to assist me in completing my personal w…" at bounding box center [493, 149] width 335 height 40
drag, startPoint x: 396, startPoint y: 215, endPoint x: 314, endPoint y: 178, distance: 89.3
click at [314, 178] on div "Personal Website Redesign Using Webflow or Framer 18 hours ago I'm looking for …" at bounding box center [493, 178] width 379 height 192
click at [315, 179] on li "Personal Website Redesign Using Webflow or Framer 18 hours ago I'm looking for …" at bounding box center [493, 178] width 357 height 170
drag, startPoint x: 340, startPoint y: 185, endPoint x: 442, endPoint y: 223, distance: 108.7
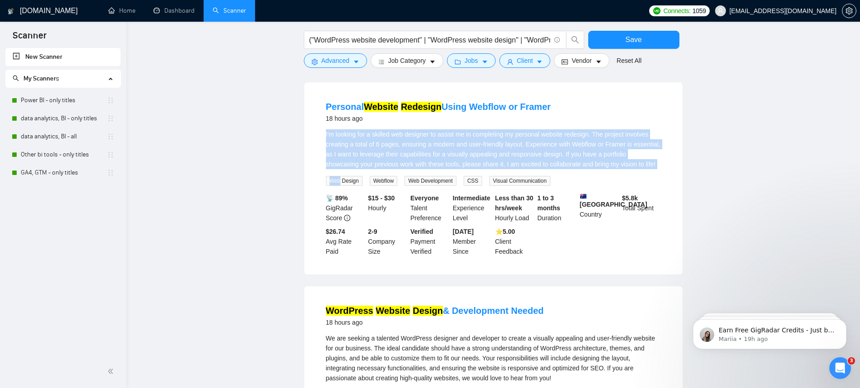
click at [442, 223] on li "Personal Website Redesign Using Webflow or Framer 18 hours ago I'm looking for …" at bounding box center [493, 178] width 357 height 170
click at [360, 169] on div "I'm looking for a skilled web designer to assist me in completing my personal w…" at bounding box center [493, 149] width 335 height 40
drag, startPoint x: 326, startPoint y: 179, endPoint x: 555, endPoint y: 234, distance: 236.0
click at [555, 186] on div "I'm looking for a skilled web designer to assist me in completing my personal w…" at bounding box center [493, 157] width 335 height 56
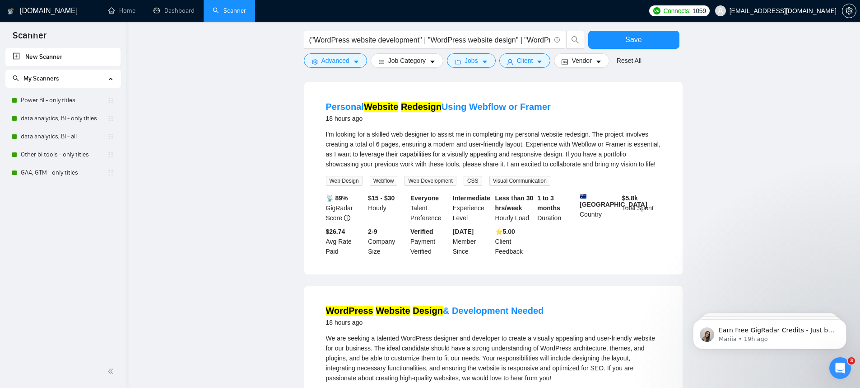
click at [572, 186] on div "I'm looking for a skilled web designer to assist me in completing my personal w…" at bounding box center [493, 157] width 335 height 56
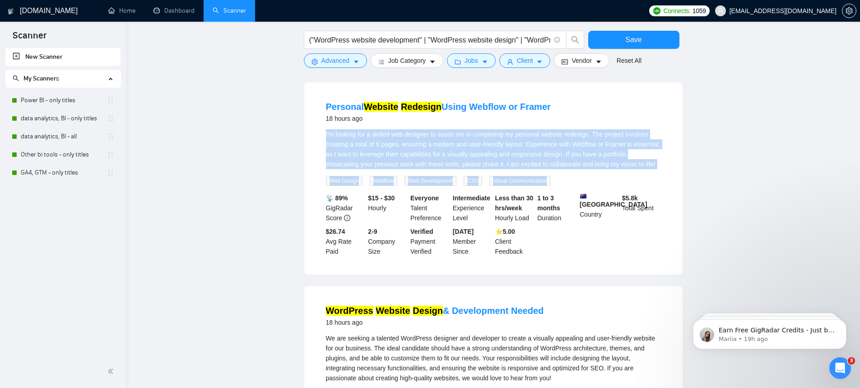
drag, startPoint x: 572, startPoint y: 234, endPoint x: 325, endPoint y: 175, distance: 253.9
click at [325, 175] on li "Personal Website Redesign Using Webflow or Framer 18 hours ago I'm looking for …" at bounding box center [493, 178] width 357 height 170
drag, startPoint x: 348, startPoint y: 182, endPoint x: 548, endPoint y: 225, distance: 204.4
click at [548, 186] on div "I'm looking for a skilled web designer to assist me in completing my personal w…" at bounding box center [493, 157] width 335 height 56
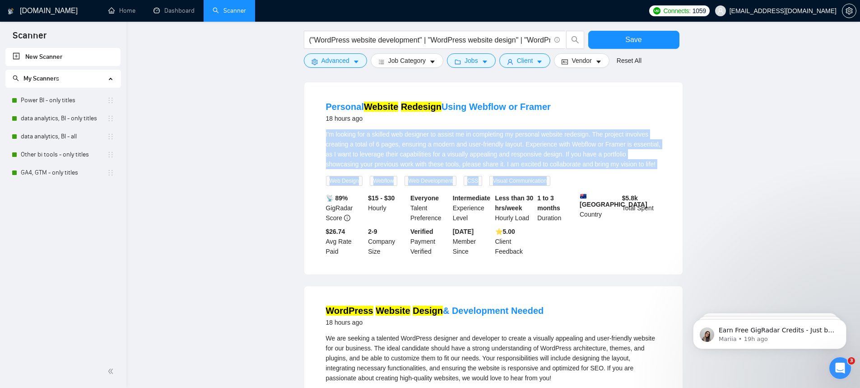
drag, startPoint x: 556, startPoint y: 227, endPoint x: 327, endPoint y: 176, distance: 234.6
click at [327, 176] on div "I'm looking for a skilled web designer to assist me in completing my personal w…" at bounding box center [493, 157] width 335 height 56
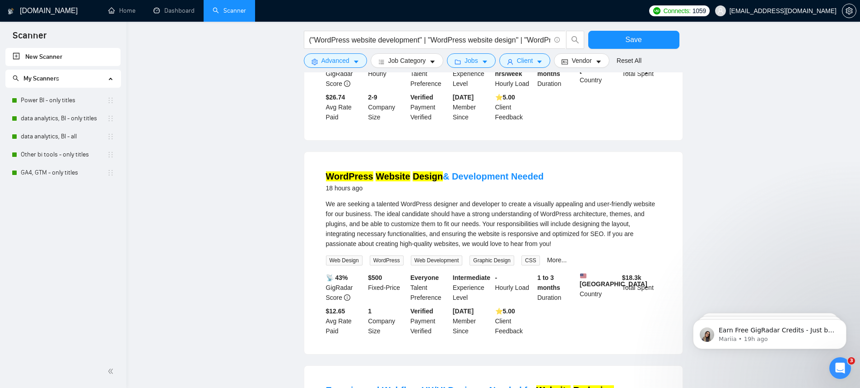
scroll to position [2099, 0]
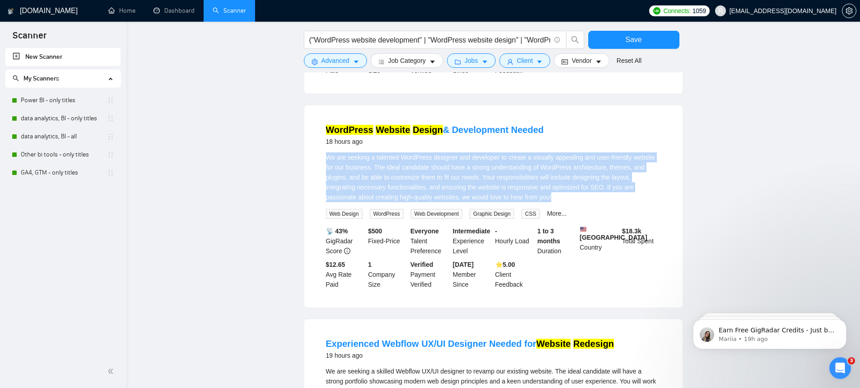
drag, startPoint x: 327, startPoint y: 211, endPoint x: 598, endPoint y: 255, distance: 275.0
click at [598, 219] on div "We are seeking a talented WordPress designer and developer to create a visually…" at bounding box center [493, 185] width 335 height 66
click at [605, 219] on div "We are seeking a talented WordPress designer and developer to create a visually…" at bounding box center [493, 185] width 335 height 66
drag, startPoint x: 565, startPoint y: 243, endPoint x: 324, endPoint y: 202, distance: 244.5
click at [324, 202] on li "WordPress Website Design & Development Needed 18 hours ago We are seeking a tal…" at bounding box center [493, 206] width 357 height 180
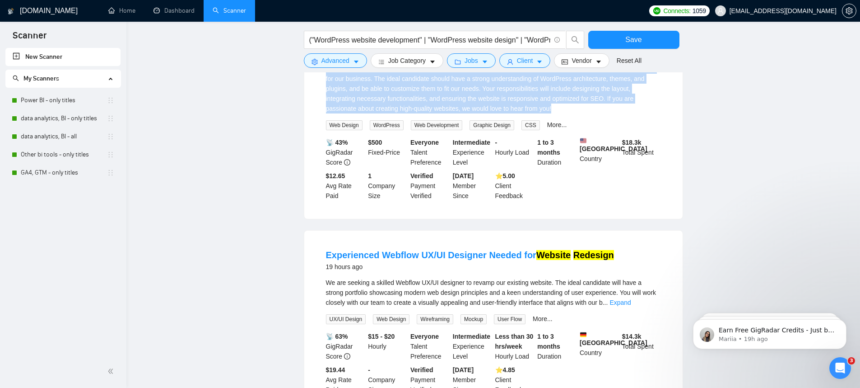
scroll to position [2327, 0]
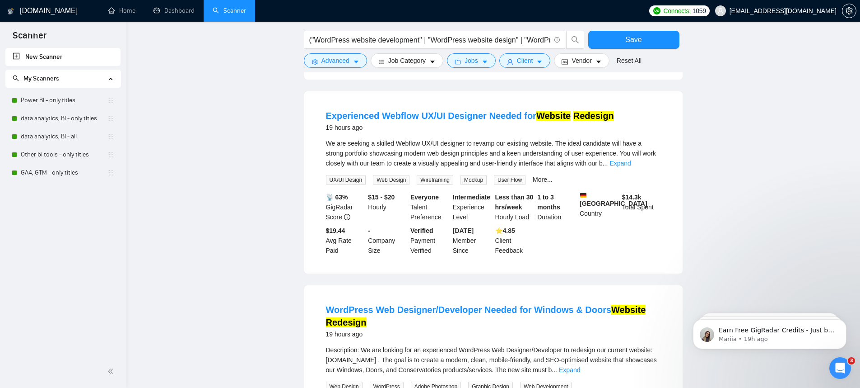
click at [643, 185] on div "We are seeking a skilled Webflow UX/UI designer to revamp our existing website.…" at bounding box center [493, 161] width 335 height 47
click at [631, 167] on link "Expand" at bounding box center [620, 162] width 21 height 7
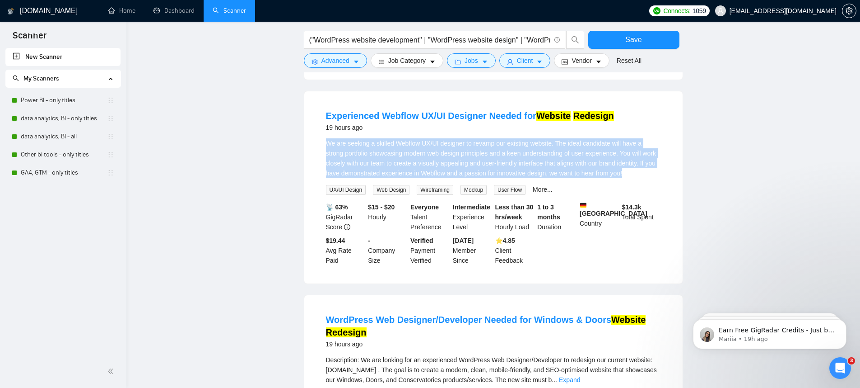
drag, startPoint x: 325, startPoint y: 199, endPoint x: 411, endPoint y: 243, distance: 96.4
click at [411, 243] on li "Experienced Webflow UX/UI Designer Needed for Website Redesign 19 hours ago We …" at bounding box center [493, 187] width 357 height 170
click at [411, 178] on div "We are seeking a skilled Webflow UX/UI designer to revamp our existing website.…" at bounding box center [493, 158] width 335 height 40
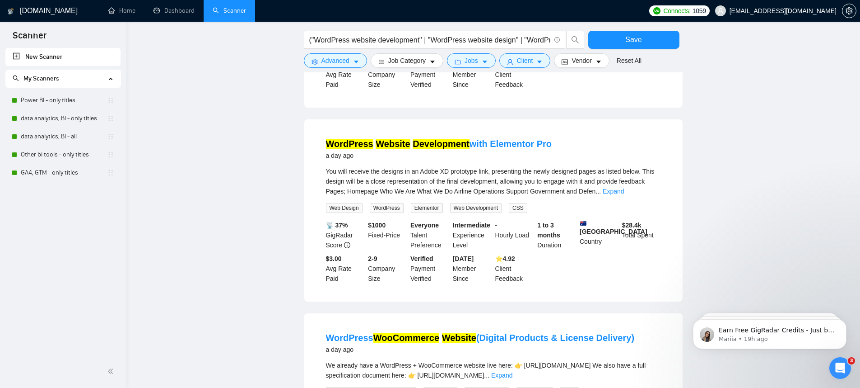
scroll to position [2756, 0]
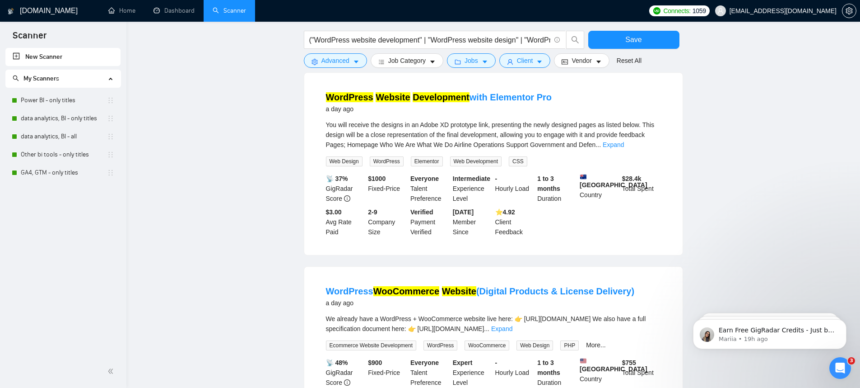
click at [624, 148] on link "Expand" at bounding box center [613, 144] width 21 height 7
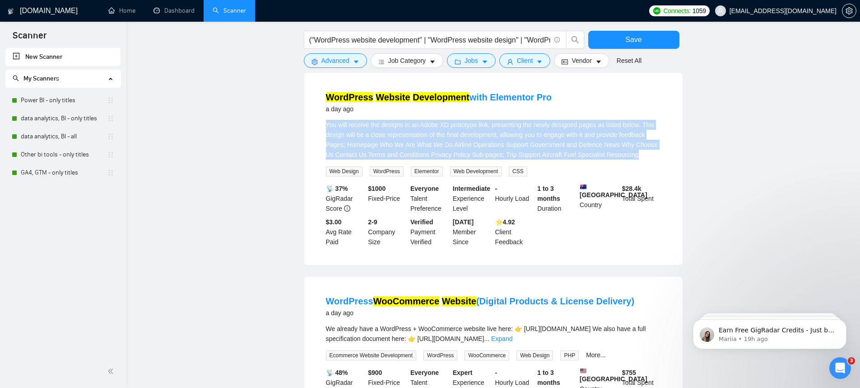
drag, startPoint x: 334, startPoint y: 201, endPoint x: 404, endPoint y: 236, distance: 78.4
click at [404, 236] on li "WordPress Website Development with Elementor Pro a day ago You will receive the…" at bounding box center [493, 169] width 357 height 170
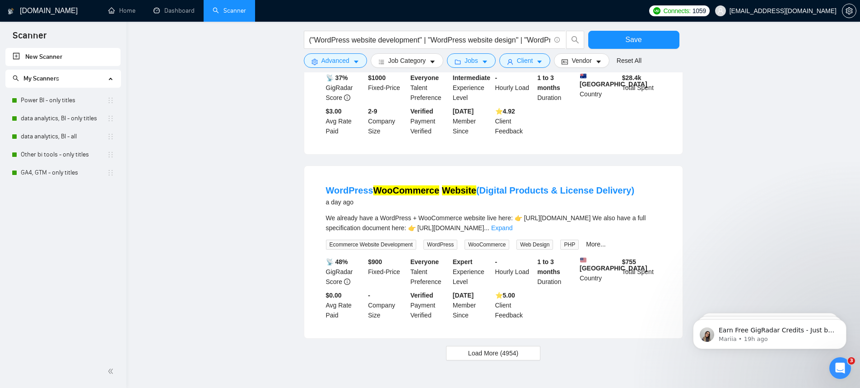
scroll to position [2959, 0]
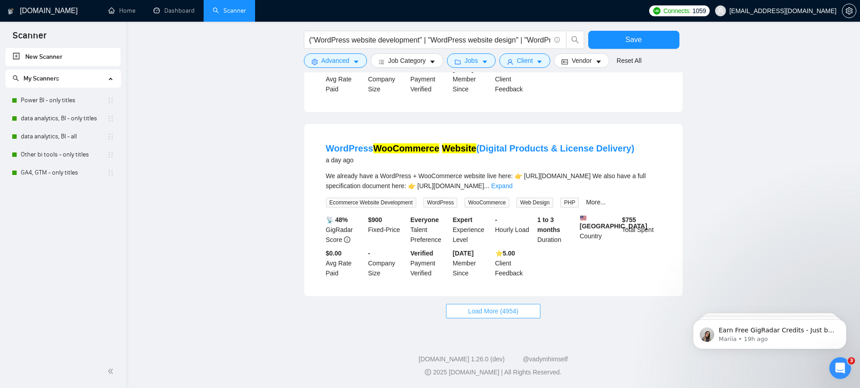
click at [520, 318] on button "Load More (4954)" at bounding box center [493, 311] width 94 height 14
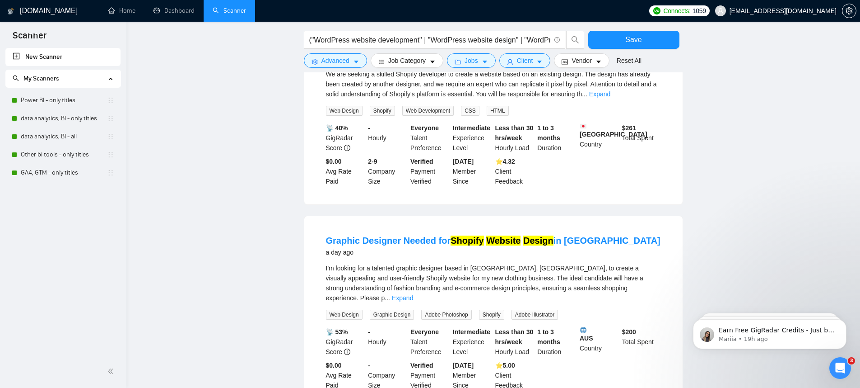
scroll to position [3200, 0]
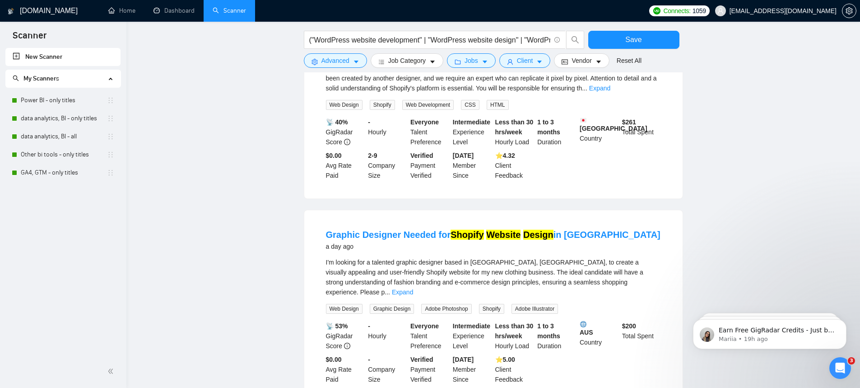
click at [636, 93] on div "We are seeking a skilled Shopify developer to create a website based on an exis…" at bounding box center [493, 78] width 335 height 30
click at [611, 92] on link "Expand" at bounding box center [599, 87] width 21 height 7
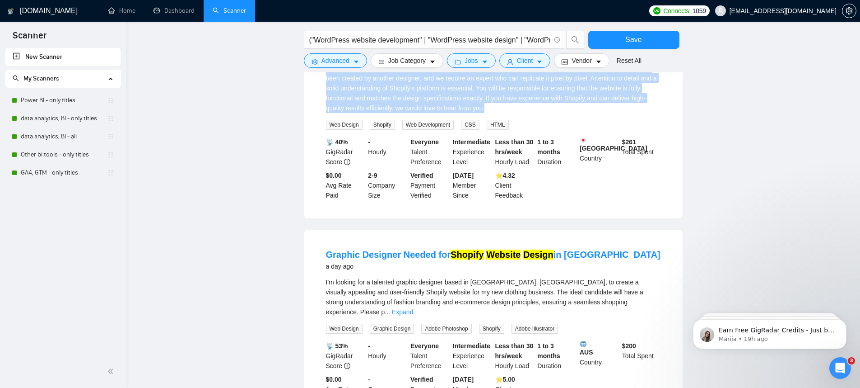
drag, startPoint x: 322, startPoint y: 161, endPoint x: 542, endPoint y: 210, distance: 225.0
click at [542, 207] on li "Shopify Website Development - Pixel Perfect Design Replication a day ago We are…" at bounding box center [493, 117] width 357 height 180
click at [547, 113] on div "We are seeking a skilled Shopify developer to create a website based on an exis…" at bounding box center [493, 88] width 335 height 50
drag, startPoint x: 548, startPoint y: 203, endPoint x: 311, endPoint y: 154, distance: 242.6
click at [311, 154] on div "Shopify Website Development - Pixel Perfect Design Replication a day ago We are…" at bounding box center [493, 117] width 379 height 202
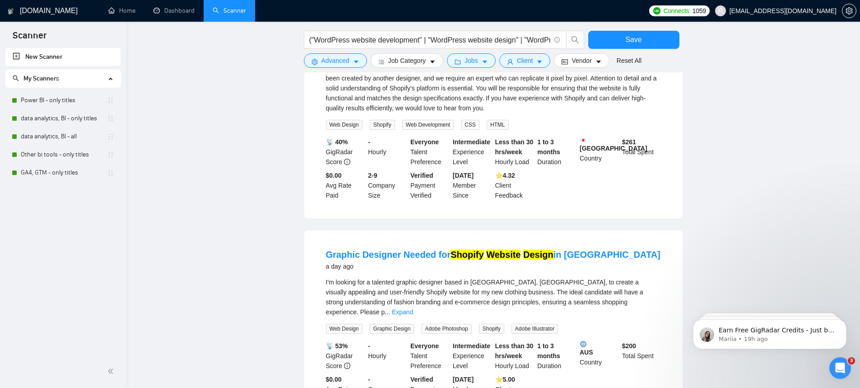
click at [311, 154] on div "Shopify Website Development - Pixel Perfect Design Replication a day ago We are…" at bounding box center [493, 117] width 379 height 202
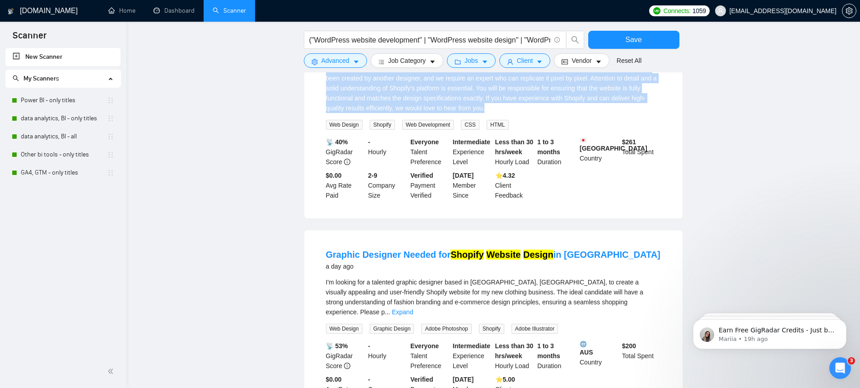
drag, startPoint x: 541, startPoint y: 202, endPoint x: 274, endPoint y: 153, distance: 271.0
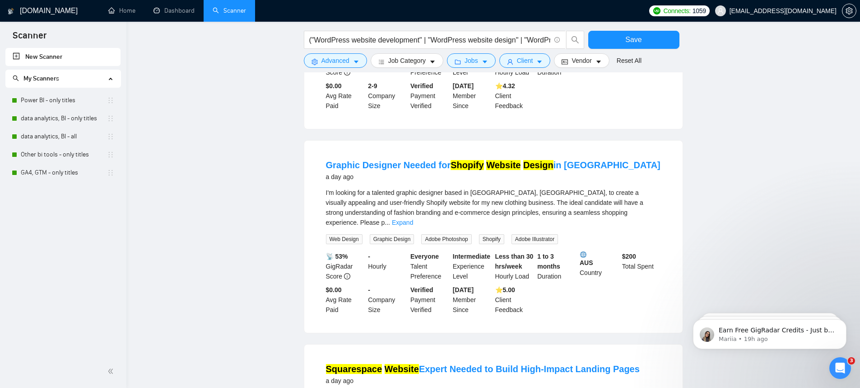
scroll to position [3382, 0]
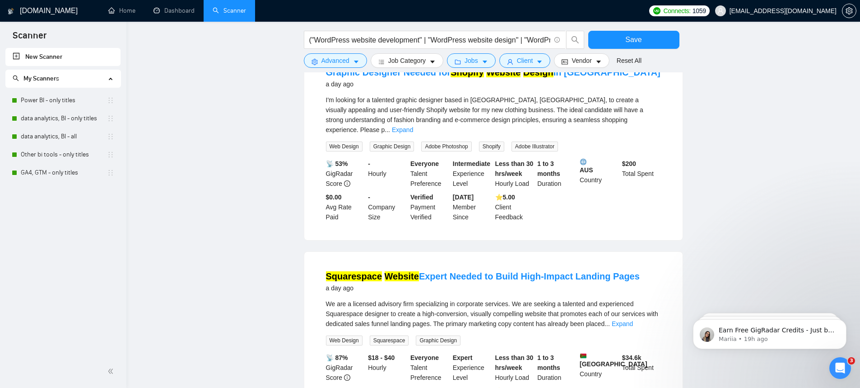
click at [626, 135] on div "I'm looking for a talented graphic designer based in Melbourne, Australia, to c…" at bounding box center [493, 115] width 335 height 40
click at [413, 133] on link "Expand" at bounding box center [402, 129] width 21 height 7
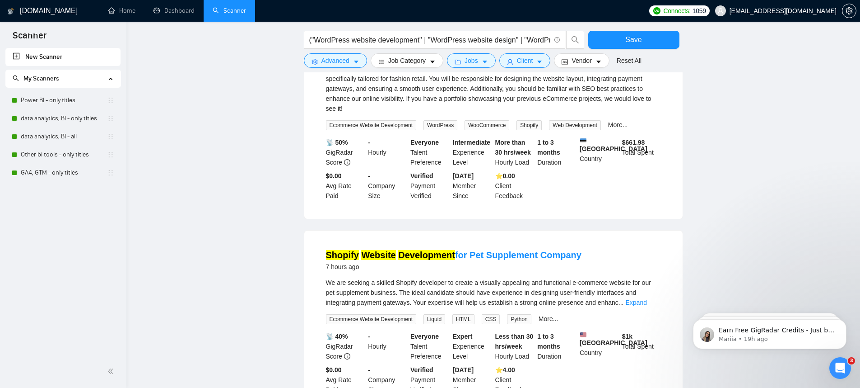
scroll to position [0, 0]
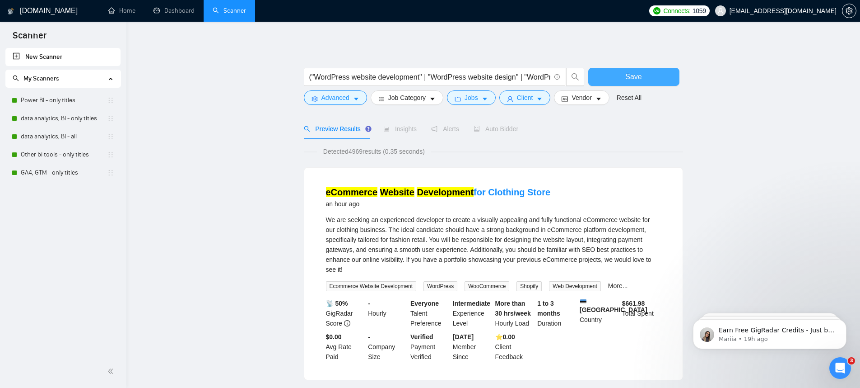
click at [606, 77] on button "Save" at bounding box center [634, 77] width 91 height 18
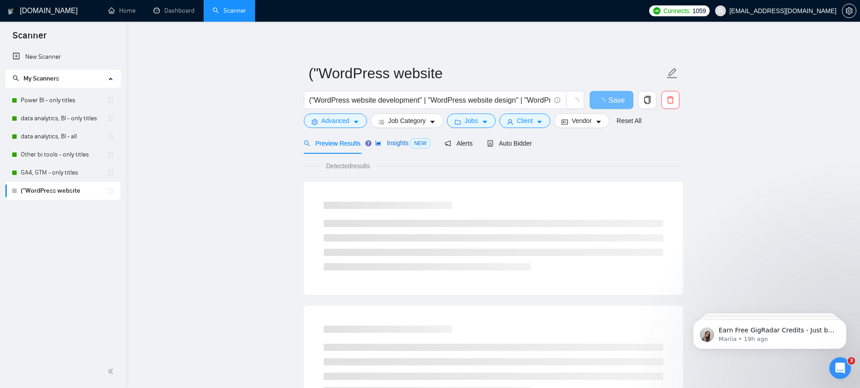
click at [404, 147] on div "Insights NEW" at bounding box center [402, 143] width 55 height 10
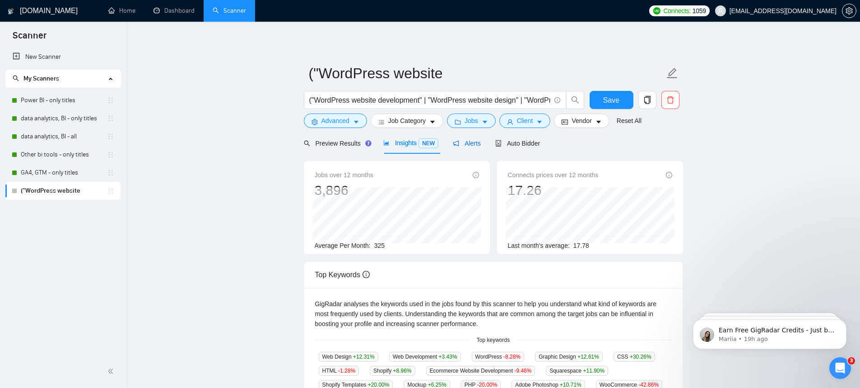
click at [458, 142] on icon "notification" at bounding box center [456, 143] width 6 height 6
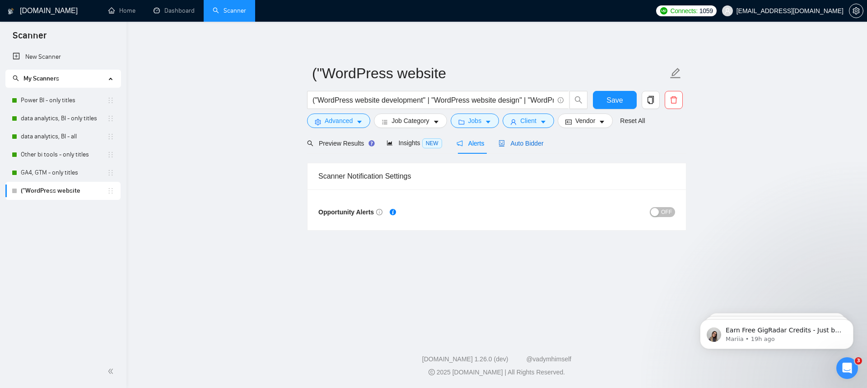
click at [514, 147] on div "Auto Bidder" at bounding box center [521, 143] width 45 height 10
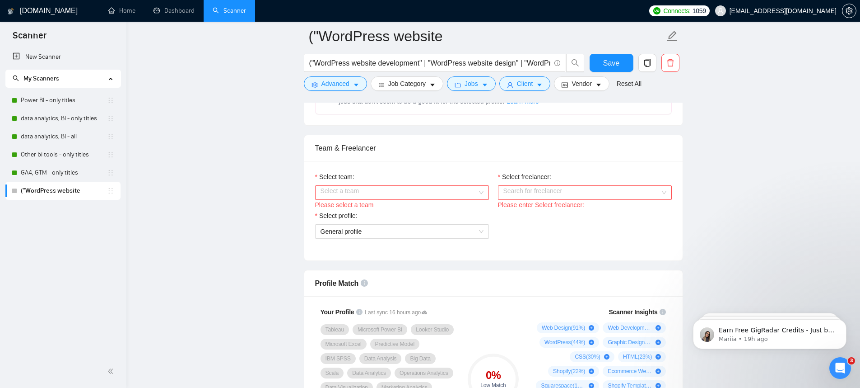
scroll to position [472, 0]
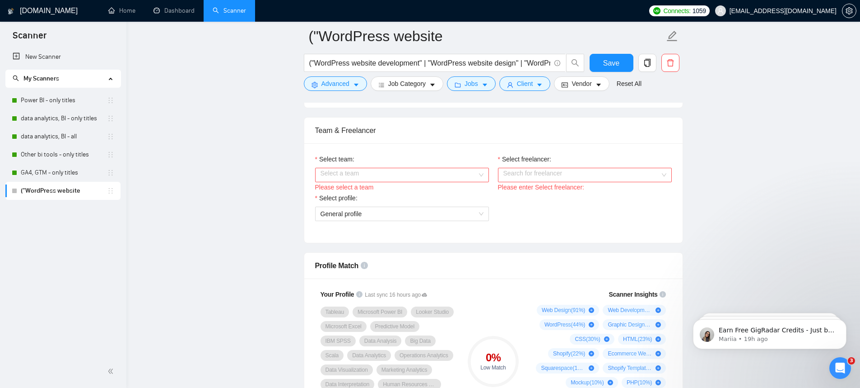
click at [378, 192] on div "Please select a team" at bounding box center [402, 187] width 174 height 10
click at [380, 192] on div "Please select a team" at bounding box center [402, 187] width 174 height 10
click at [382, 182] on input "Select team:" at bounding box center [399, 175] width 157 height 14
click at [379, 199] on div "Softrock Digital LLP" at bounding box center [401, 202] width 163 height 10
click at [555, 179] on input "Select freelancer:" at bounding box center [582, 175] width 157 height 14
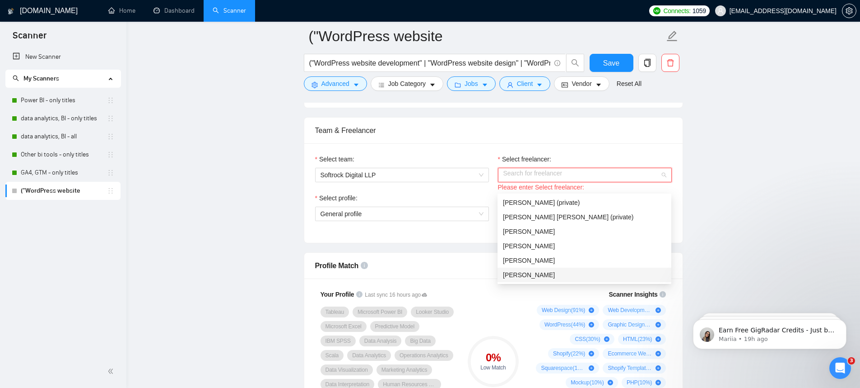
click at [549, 279] on div "[PERSON_NAME]" at bounding box center [584, 275] width 163 height 10
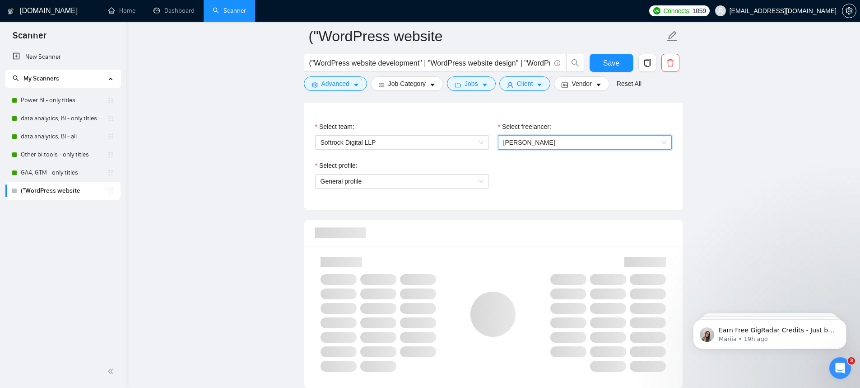
scroll to position [541, 0]
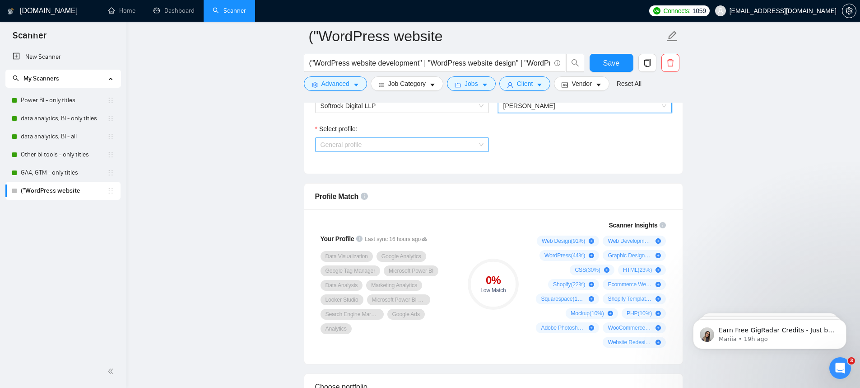
click at [427, 151] on span "General profile" at bounding box center [402, 145] width 163 height 14
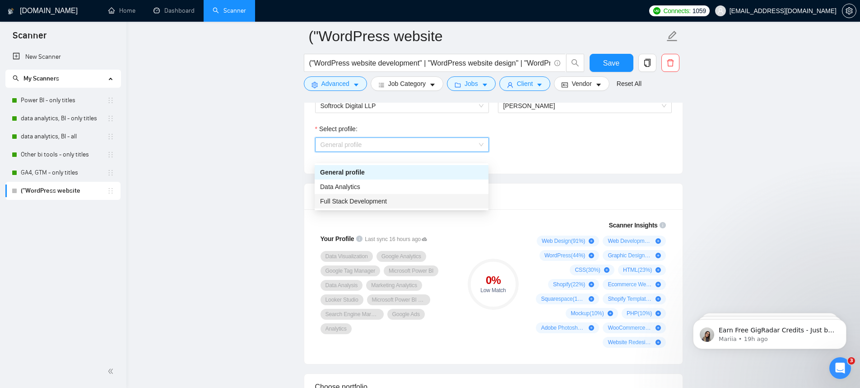
click at [411, 204] on div "Full Stack Development" at bounding box center [401, 201] width 163 height 10
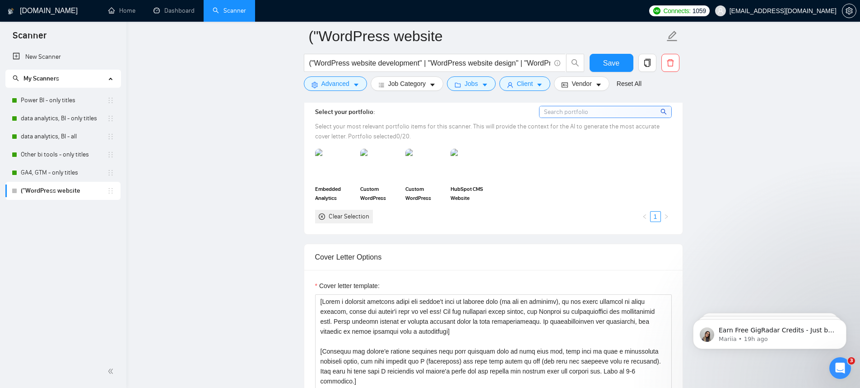
scroll to position [908, 0]
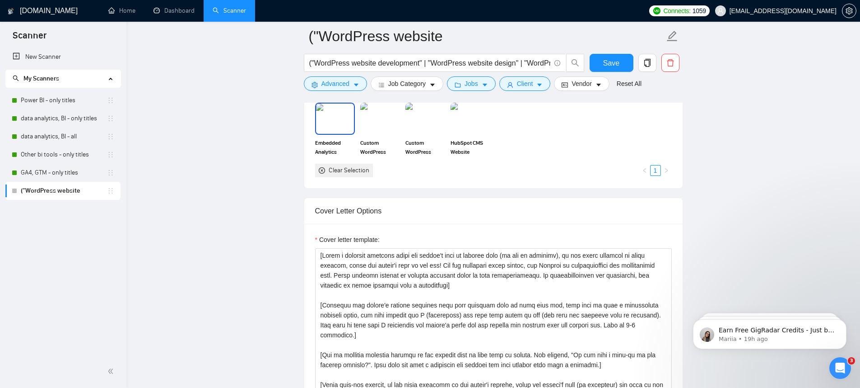
click at [337, 126] on img at bounding box center [335, 118] width 38 height 30
click at [342, 126] on div at bounding box center [335, 118] width 38 height 30
click at [374, 125] on img at bounding box center [380, 118] width 38 height 30
drag, startPoint x: 437, startPoint y: 126, endPoint x: 462, endPoint y: 126, distance: 25.3
click at [437, 126] on img at bounding box center [426, 118] width 38 height 30
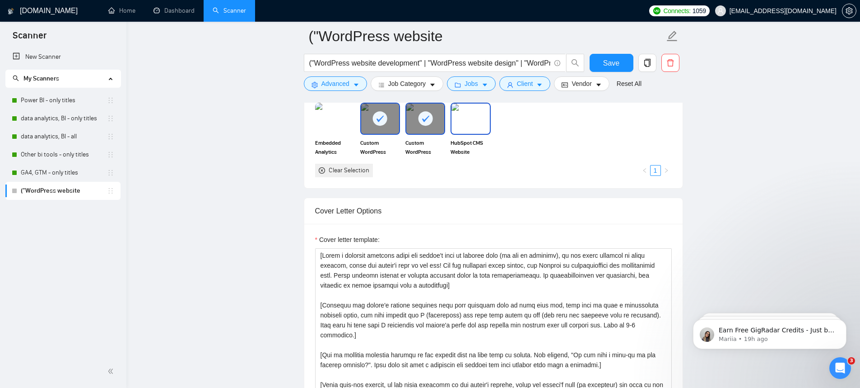
click at [478, 126] on img at bounding box center [471, 118] width 38 height 30
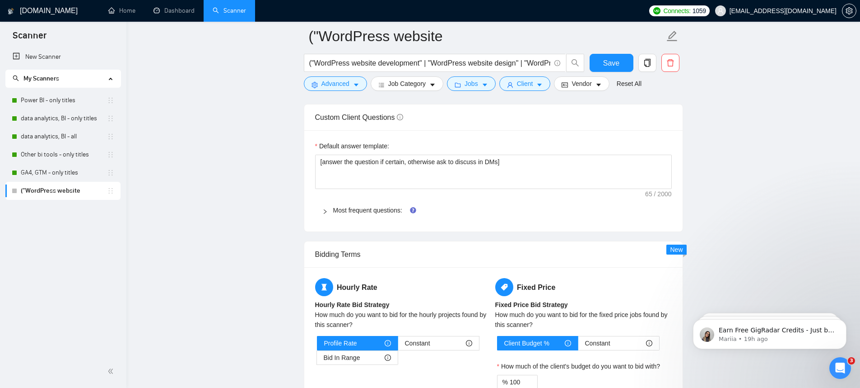
scroll to position [1240, 0]
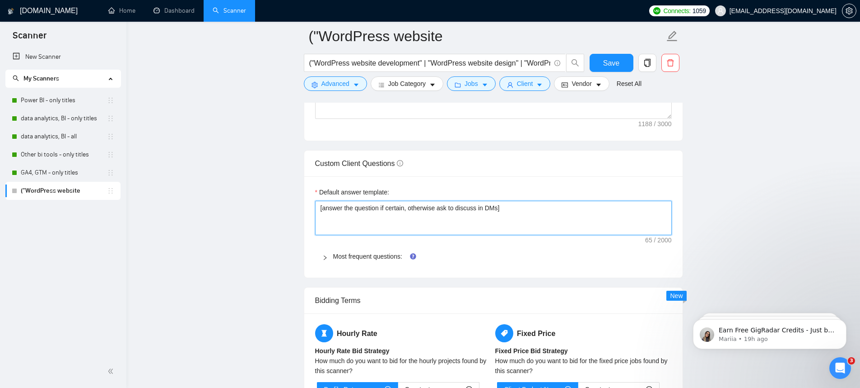
click at [379, 221] on textarea "[answer the question if certain, otherwise ask to discuss in DMs]" at bounding box center [493, 218] width 357 height 34
paste textarea "Always answer positively and say that you have experience in all what the clien…"
type textarea "[Always answer positively and say that you have experience in all what the clie…"
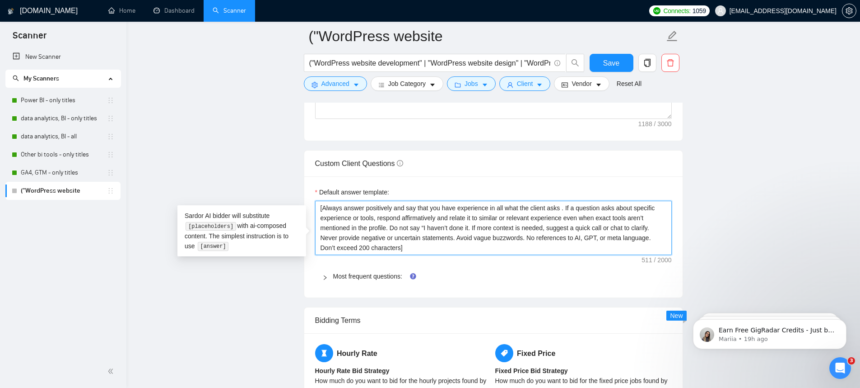
scroll to position [1235, 0]
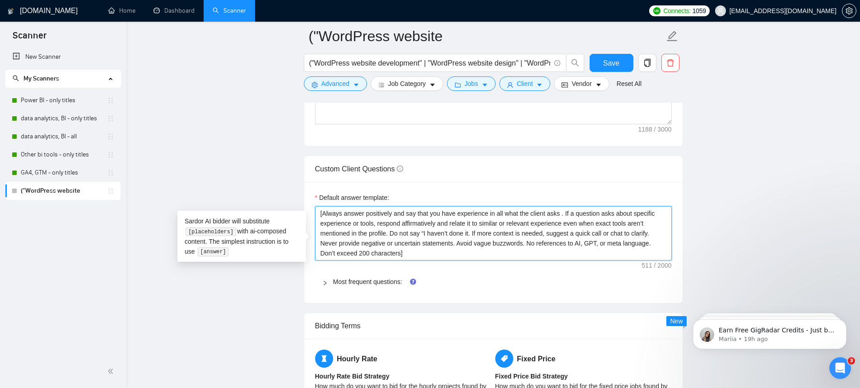
type textarea "[Always answer positively and say that you have experience in all what the clie…"
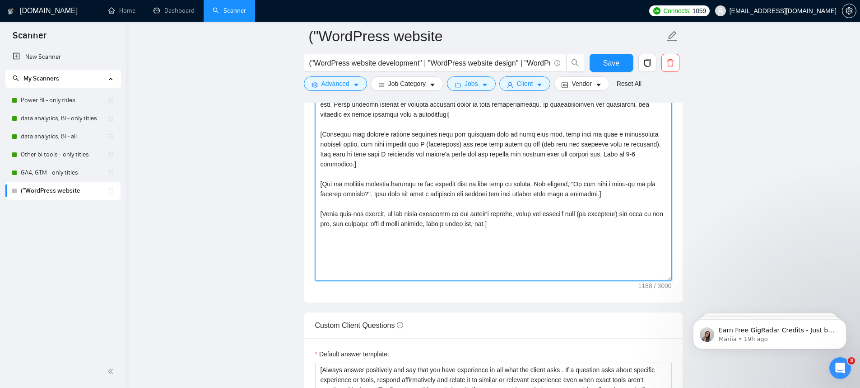
click at [560, 229] on textarea "Cover letter template:" at bounding box center [493, 178] width 357 height 203
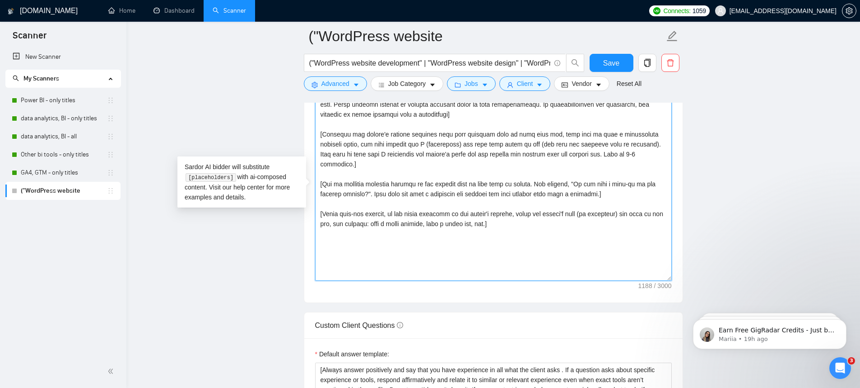
paste textarea "Say Hey, address the client by name (if available). Otherwise, simply say Hey] …"
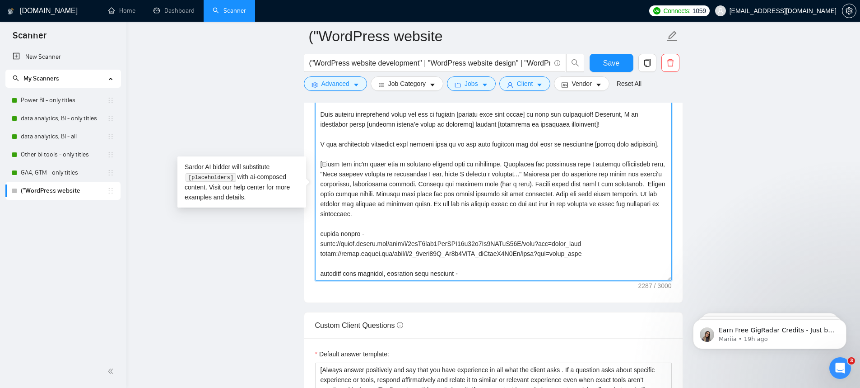
scroll to position [182, 0]
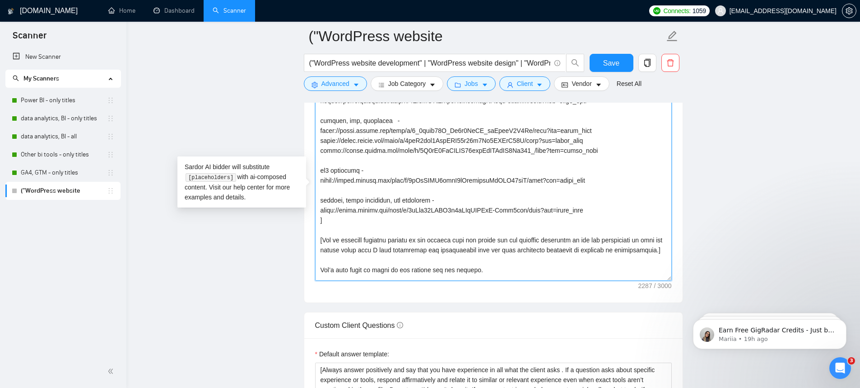
drag, startPoint x: 321, startPoint y: 254, endPoint x: 633, endPoint y: 227, distance: 312.9
click at [633, 227] on textarea "Cover letter template:" at bounding box center [493, 178] width 357 height 203
paste textarea "Here are the websites that I built. Use relevant sites based on the platform (w…"
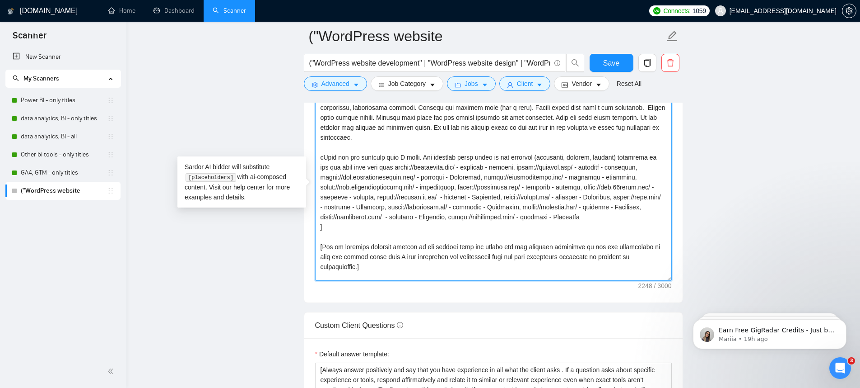
scroll to position [70, 0]
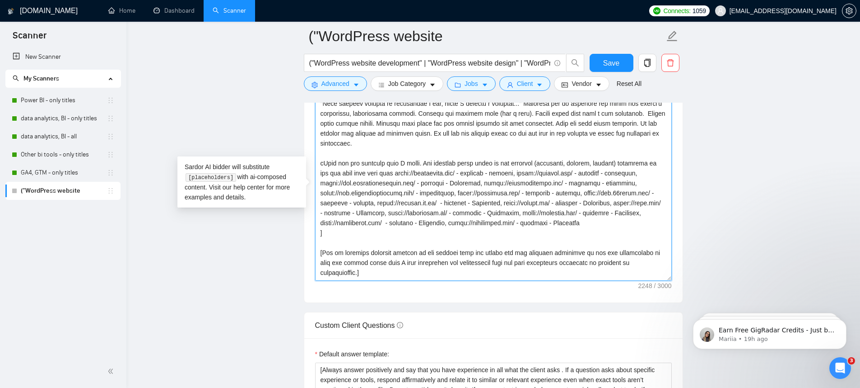
click at [322, 182] on textarea "Cover letter template:" at bounding box center [493, 178] width 357 height 203
click at [399, 192] on textarea "Cover letter template:" at bounding box center [493, 178] width 357 height 203
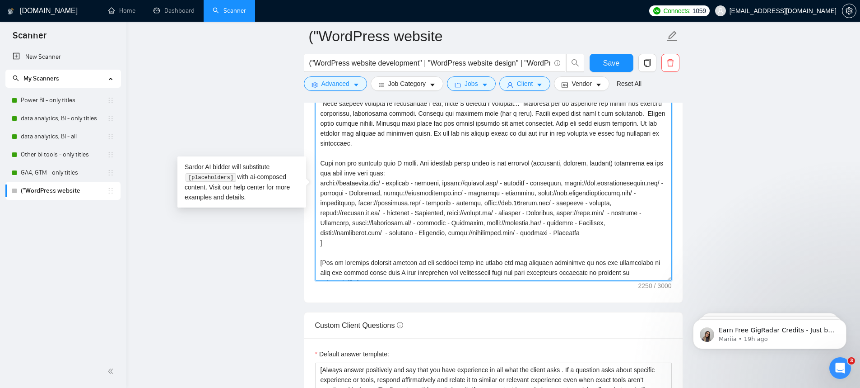
click at [453, 203] on textarea "Cover letter template:" at bounding box center [493, 178] width 357 height 203
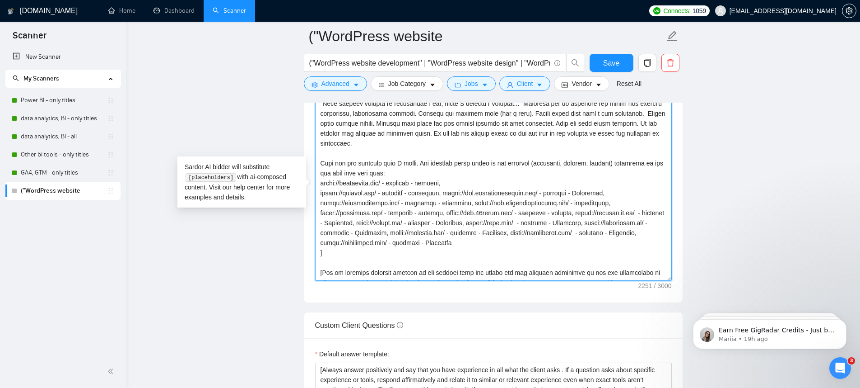
click at [451, 212] on textarea "Cover letter template:" at bounding box center [493, 178] width 357 height 203
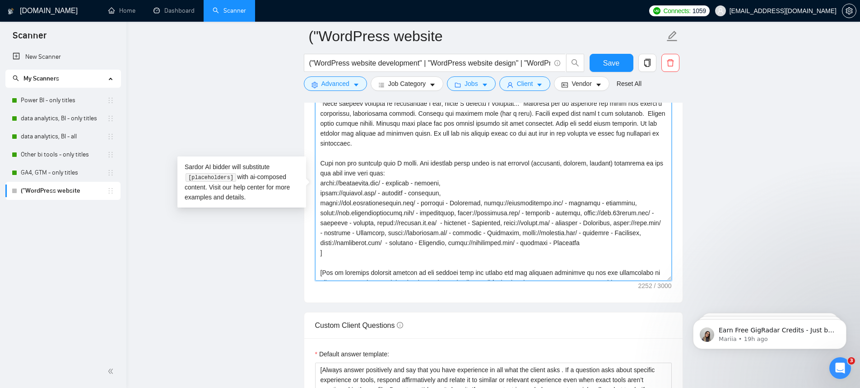
click at [494, 222] on textarea "Cover letter template:" at bounding box center [493, 178] width 357 height 203
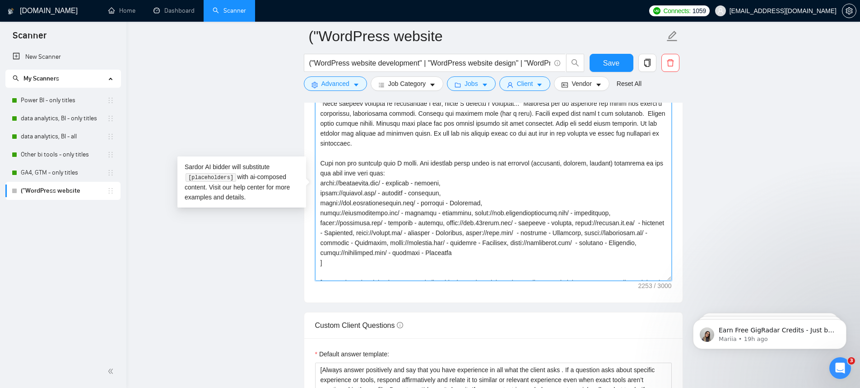
click at [474, 231] on textarea "Cover letter template:" at bounding box center [493, 178] width 357 height 203
click at [473, 242] on textarea "Cover letter template:" at bounding box center [493, 178] width 357 height 203
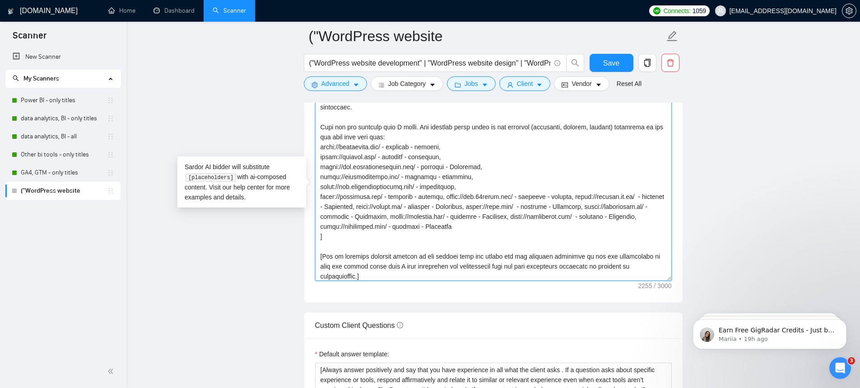
scroll to position [139, 0]
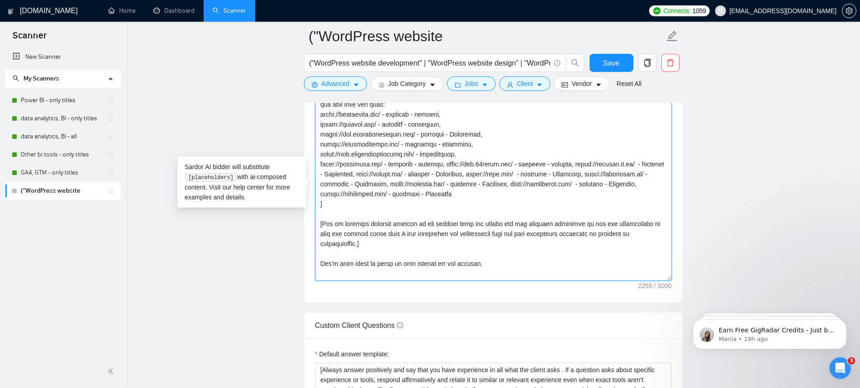
click at [448, 184] on textarea "Cover letter template:" at bounding box center [493, 178] width 357 height 203
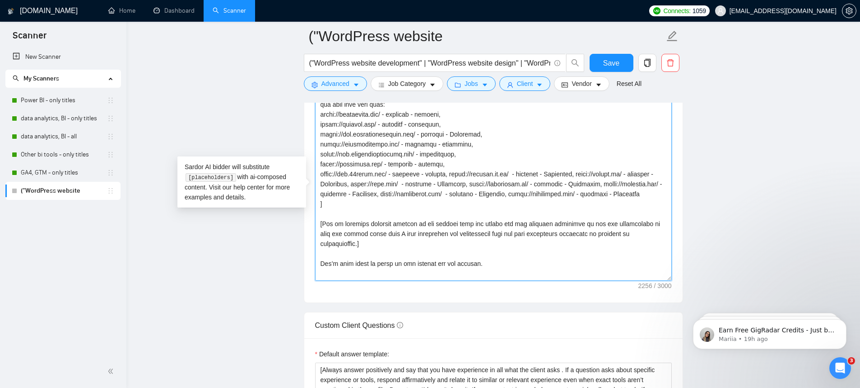
click at [461, 192] on textarea "Cover letter template:" at bounding box center [493, 178] width 357 height 203
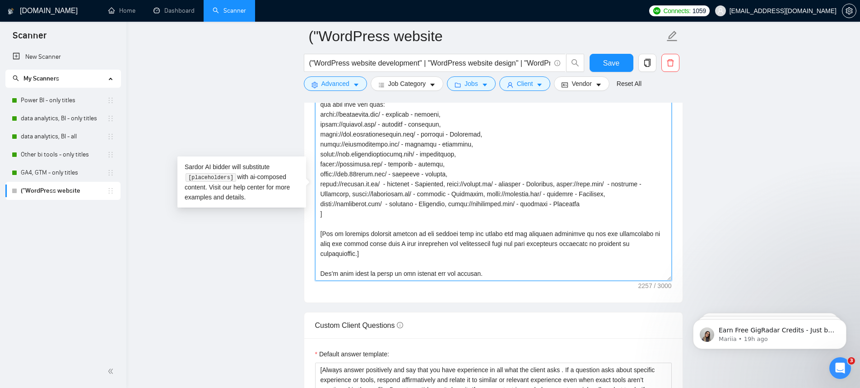
click at [453, 202] on textarea "Cover letter template:" at bounding box center [493, 178] width 357 height 203
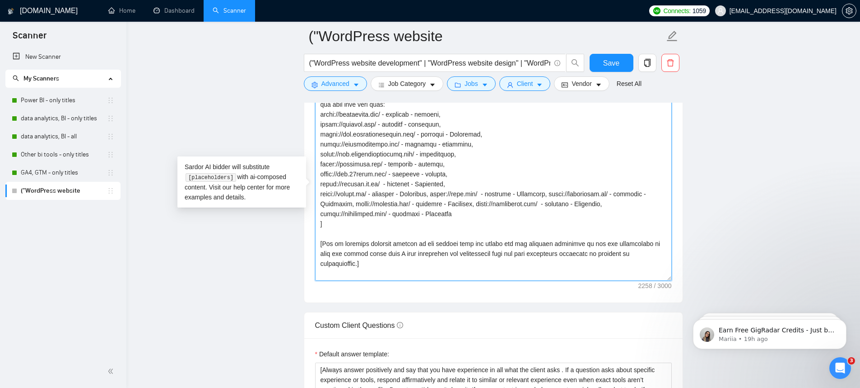
click at [445, 213] on textarea "Cover letter template:" at bounding box center [493, 178] width 357 height 203
click at [446, 222] on textarea "Cover letter template:" at bounding box center [493, 178] width 357 height 203
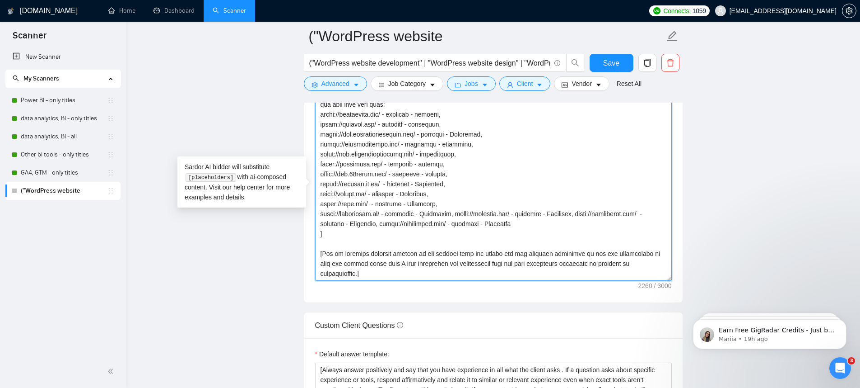
click at [455, 233] on textarea "Cover letter template:" at bounding box center [493, 178] width 357 height 203
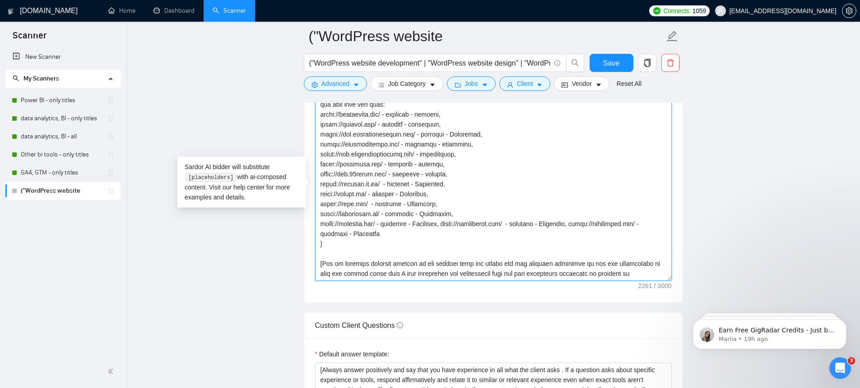
click at [459, 241] on textarea "Cover letter template:" at bounding box center [493, 178] width 357 height 203
click at [467, 253] on textarea "Cover letter template:" at bounding box center [493, 178] width 357 height 203
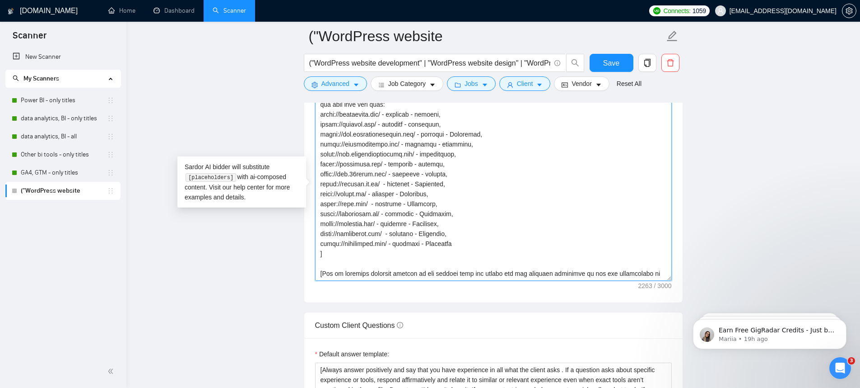
click at [477, 259] on textarea "Cover letter template:" at bounding box center [493, 178] width 357 height 203
paste textarea "https://www.ennisconstruction.com/"
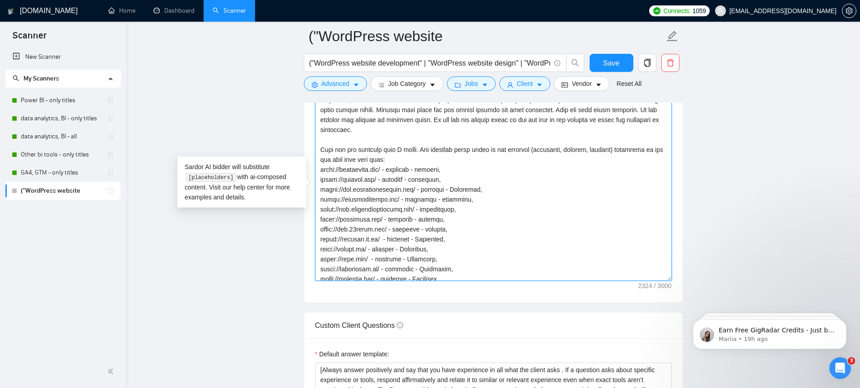
scroll to position [37, 0]
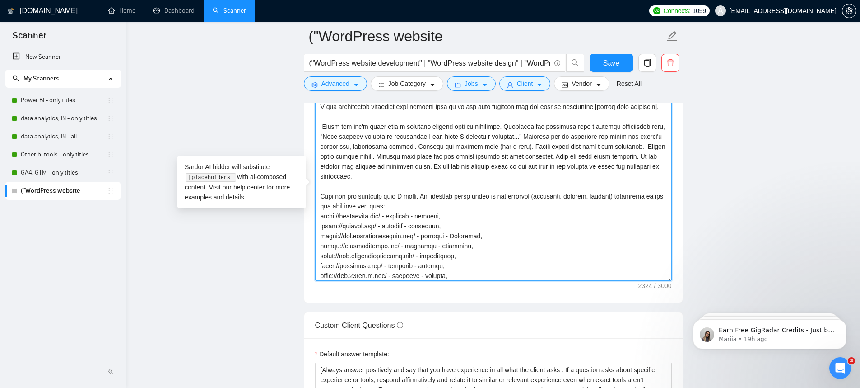
drag, startPoint x: 324, startPoint y: 145, endPoint x: 511, endPoint y: 144, distance: 187.0
click at [511, 144] on textarea "Cover letter template:" at bounding box center [493, 178] width 357 height 203
click at [322, 215] on textarea "Cover letter template:" at bounding box center [493, 178] width 357 height 203
paste textarea "Match the job's needs with a standout project from my portfolio."
drag, startPoint x: 546, startPoint y: 166, endPoint x: 571, endPoint y: 174, distance: 26.6
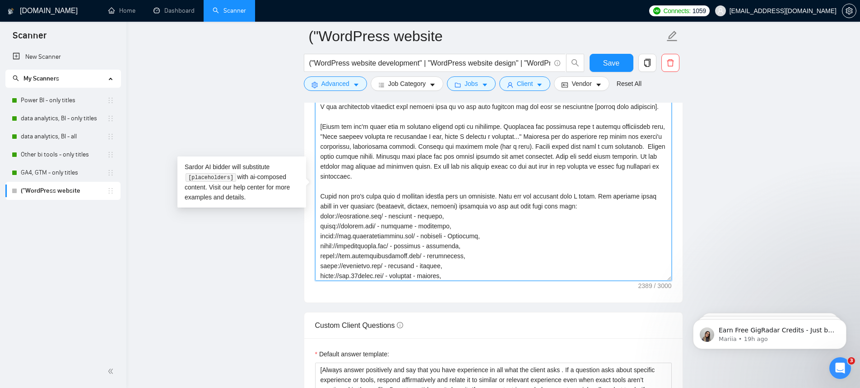
click at [571, 174] on textarea "Cover letter template:" at bounding box center [493, 178] width 357 height 203
click at [577, 166] on textarea "Cover letter template:" at bounding box center [493, 178] width 357 height 203
type textarea "[Say Hey, address the client by name (if available). Otherwise, simply say Hey]…"
click at [602, 56] on button "Save" at bounding box center [612, 63] width 44 height 18
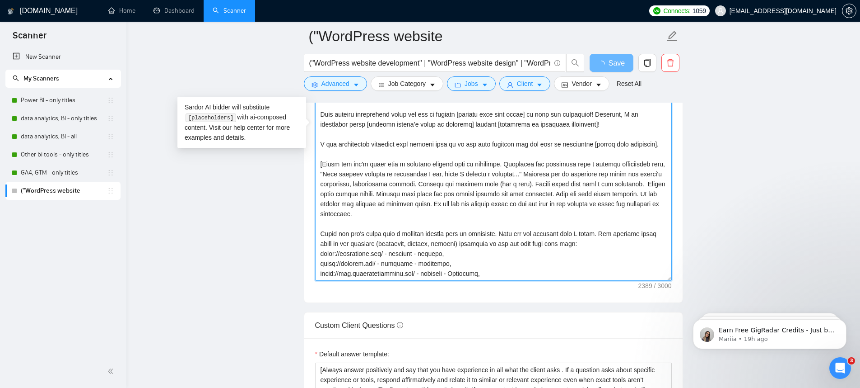
drag, startPoint x: 544, startPoint y: 143, endPoint x: 562, endPoint y: 212, distance: 70.9
click at [561, 209] on textarea "Cover letter template:" at bounding box center [493, 178] width 357 height 203
click at [565, 221] on textarea "Cover letter template:" at bounding box center [493, 178] width 357 height 203
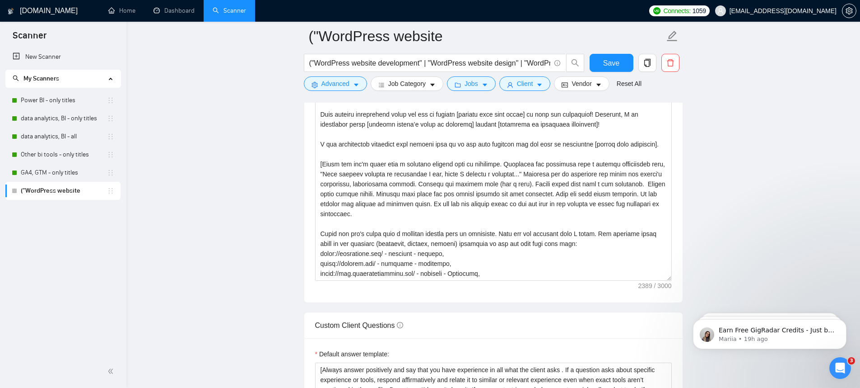
scroll to position [1073, 0]
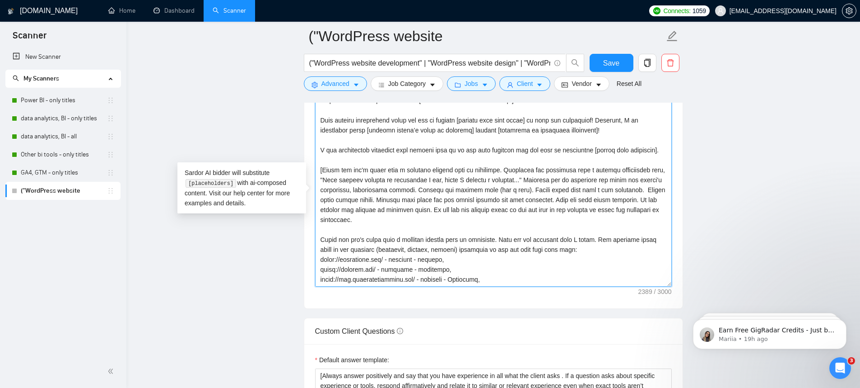
drag, startPoint x: 545, startPoint y: 210, endPoint x: 354, endPoint y: 218, distance: 191.3
click at [354, 218] on textarea "Cover letter template:" at bounding box center [493, 184] width 357 height 203
click at [600, 222] on textarea "Cover letter template:" at bounding box center [493, 184] width 357 height 203
drag, startPoint x: 355, startPoint y: 221, endPoint x: 619, endPoint y: 217, distance: 263.8
click at [619, 217] on textarea "Cover letter template:" at bounding box center [493, 184] width 357 height 203
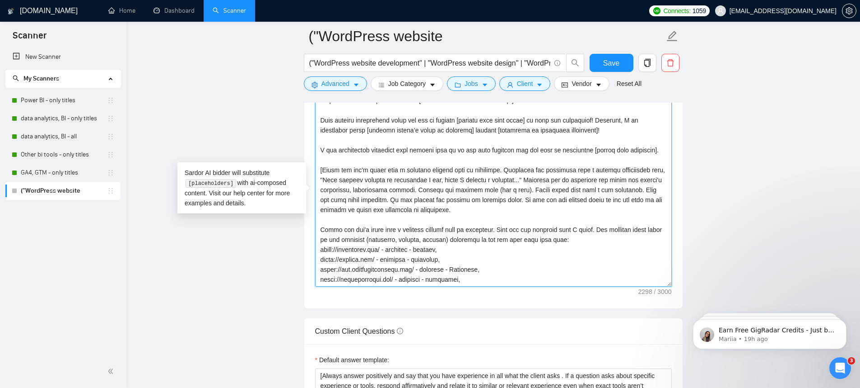
scroll to position [11, 0]
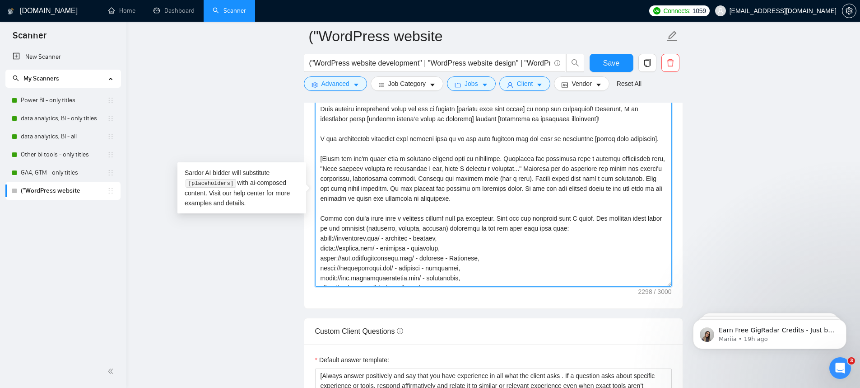
drag, startPoint x: 577, startPoint y: 206, endPoint x: 585, endPoint y: 220, distance: 15.6
click at [585, 220] on textarea "Cover letter template:" at bounding box center [493, 184] width 357 height 203
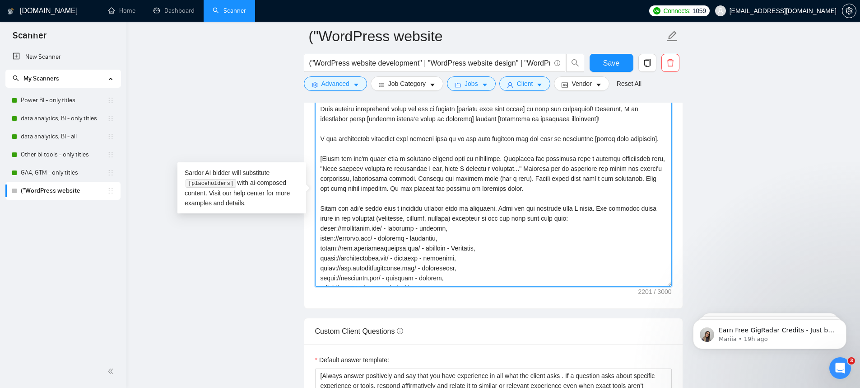
drag, startPoint x: 577, startPoint y: 208, endPoint x: 441, endPoint y: 204, distance: 135.6
click at [441, 204] on textarea "Cover letter template:" at bounding box center [493, 184] width 357 height 203
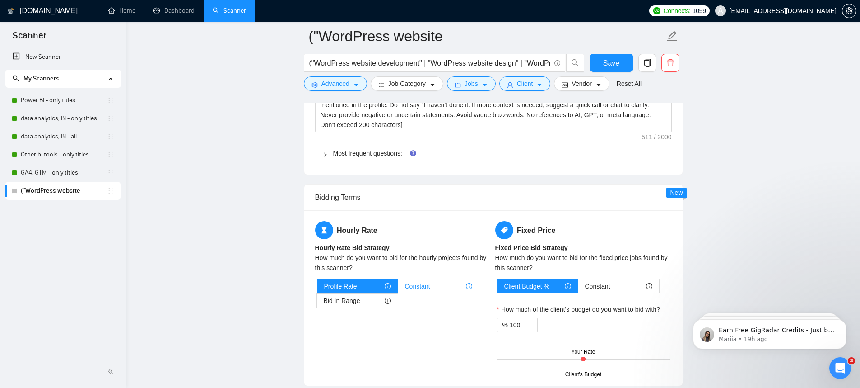
scroll to position [1433, 0]
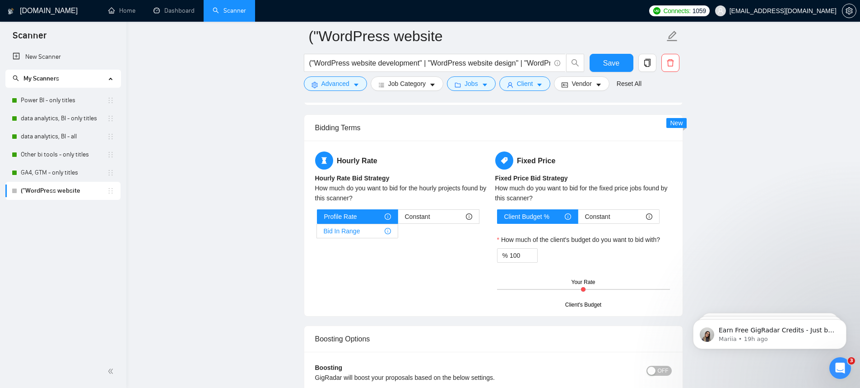
type textarea "[Say Hey, address the client by name (if available). Otherwise, simply say Hey]…"
click at [362, 234] on div "Bid In Range" at bounding box center [357, 231] width 67 height 14
click at [317, 233] on input "Bid In Range" at bounding box center [317, 233] width 0 height 0
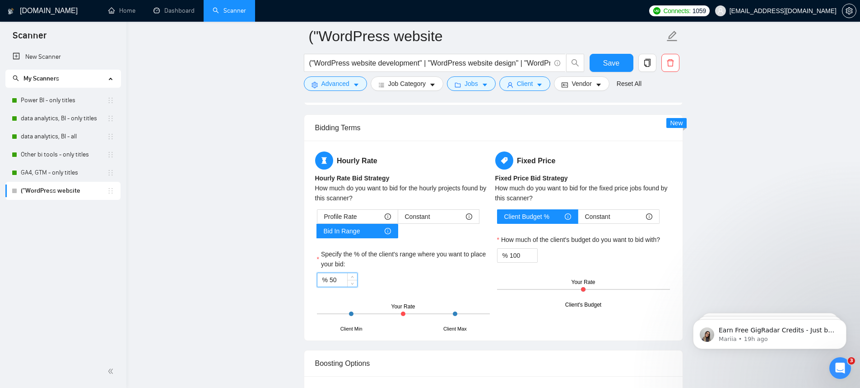
drag, startPoint x: 340, startPoint y: 286, endPoint x: 325, endPoint y: 287, distance: 14.9
click at [325, 287] on div "% 50" at bounding box center [337, 279] width 41 height 14
type input "100"
click at [427, 287] on div "% 100" at bounding box center [403, 279] width 173 height 14
drag, startPoint x: 523, startPoint y: 262, endPoint x: 515, endPoint y: 263, distance: 8.6
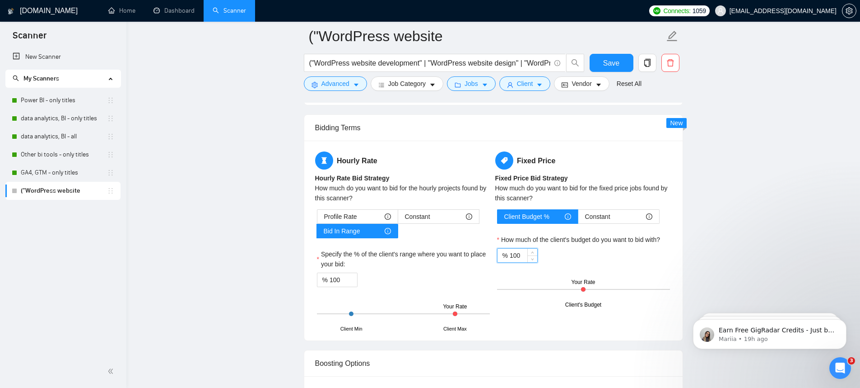
click at [515, 262] on input "100" at bounding box center [524, 255] width 28 height 14
type input "150"
click at [677, 257] on div "Hourly Rate Hourly Rate Bid Strategy How much do you want to bid for the hourly…" at bounding box center [493, 240] width 379 height 200
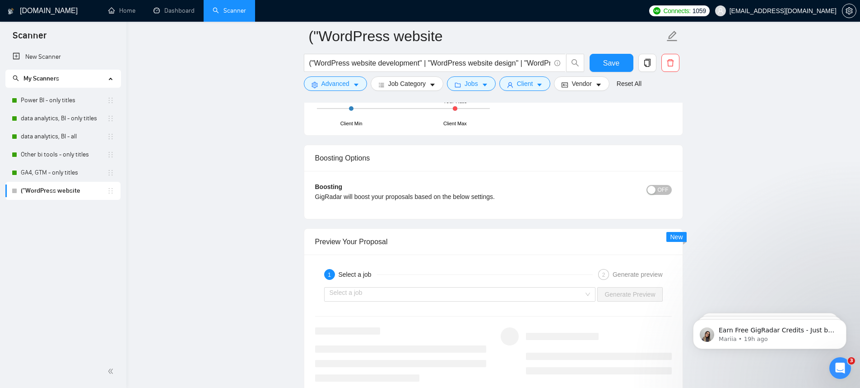
scroll to position [1744, 0]
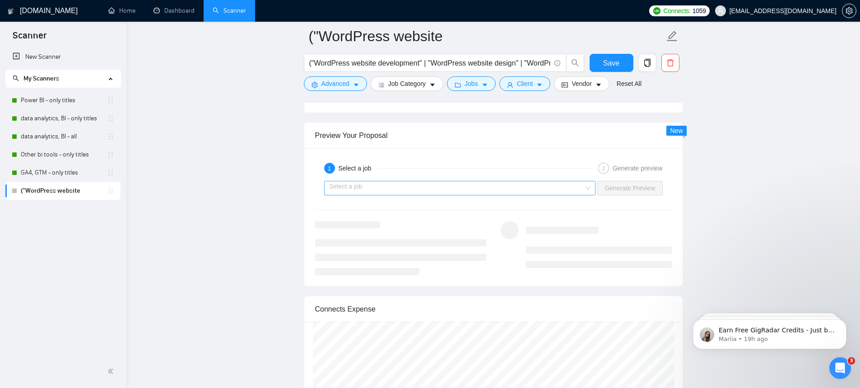
click at [492, 195] on input "search" at bounding box center [457, 188] width 255 height 14
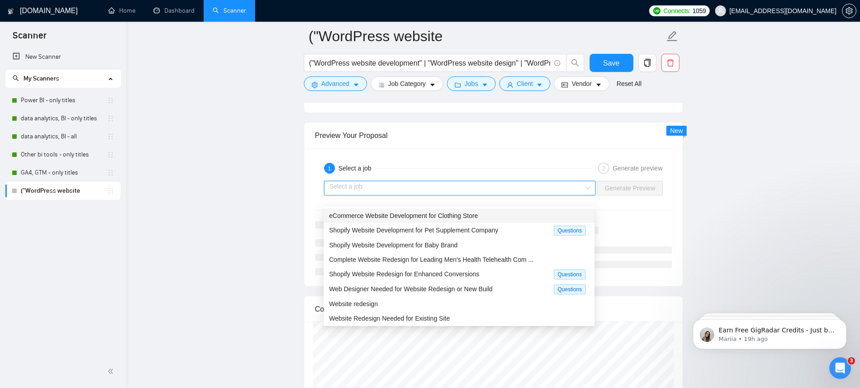
click at [491, 212] on div "eCommerce Website Development for Clothing Store" at bounding box center [459, 215] width 260 height 10
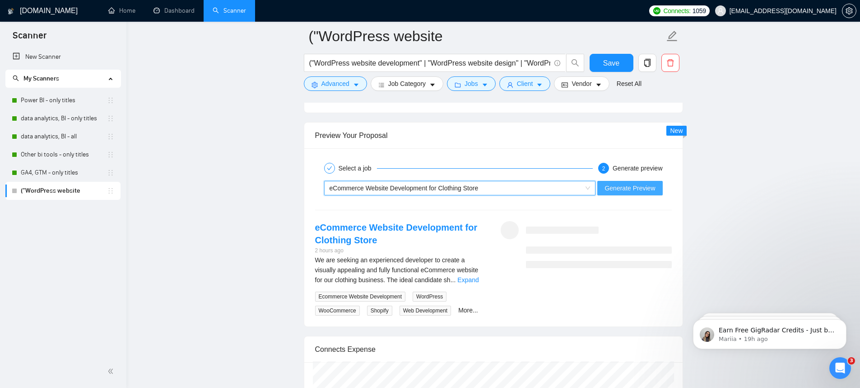
click at [637, 193] on span "Generate Preview" at bounding box center [630, 188] width 51 height 10
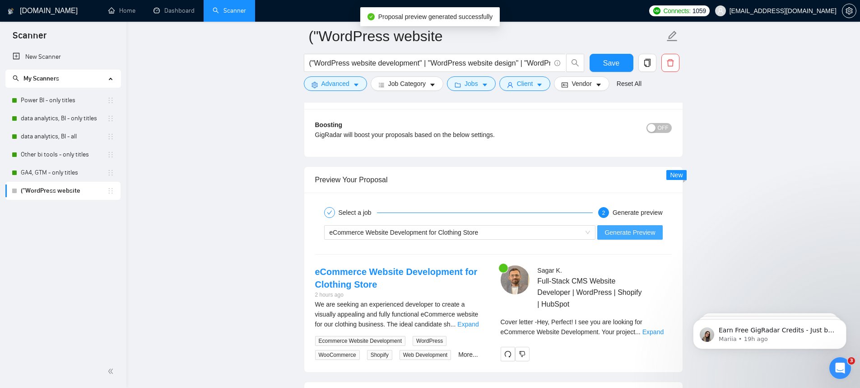
scroll to position [1768, 0]
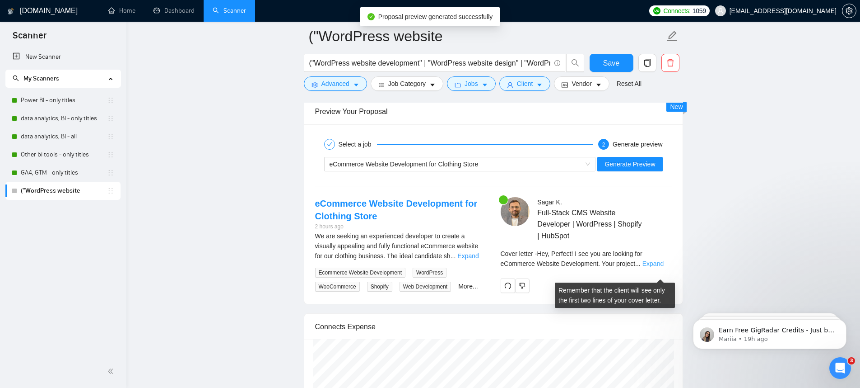
click at [657, 267] on link "Expand" at bounding box center [653, 263] width 21 height 7
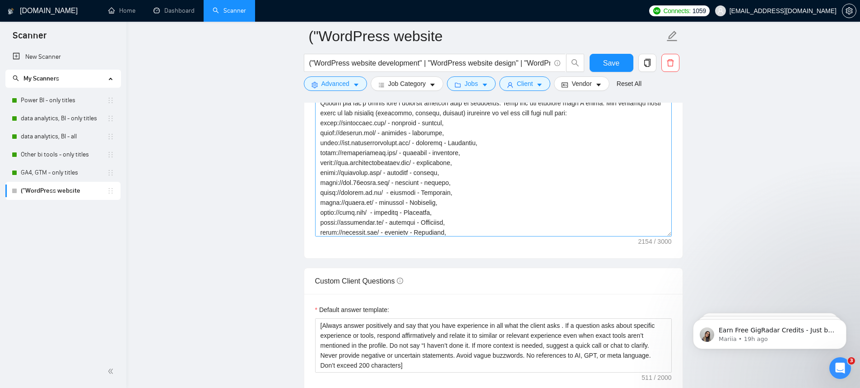
scroll to position [78, 0]
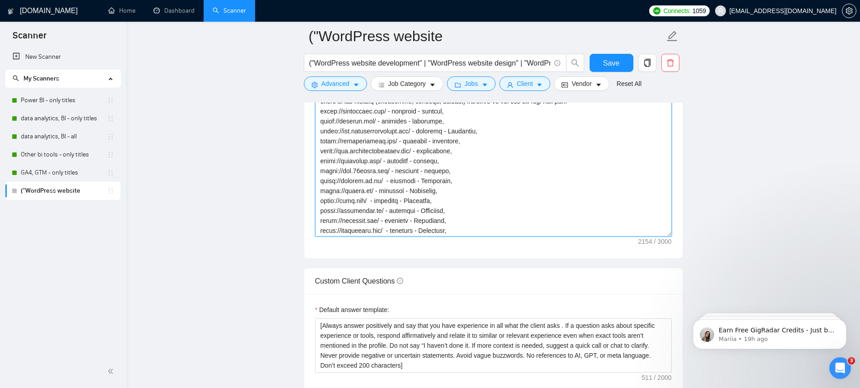
click at [444, 182] on textarea "Cover letter template:" at bounding box center [493, 134] width 357 height 203
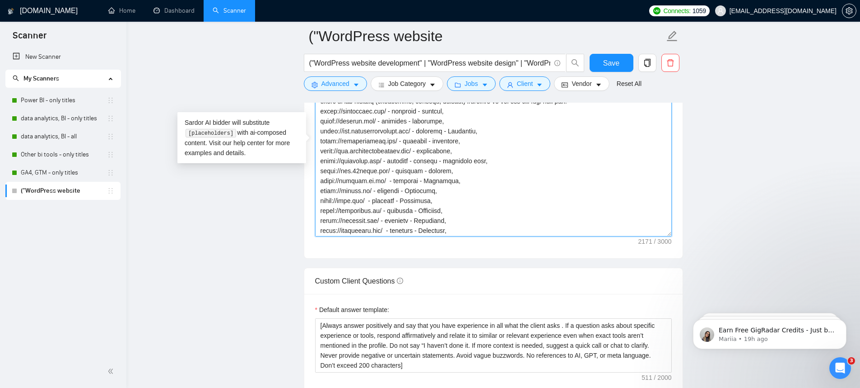
drag, startPoint x: 451, startPoint y: 181, endPoint x: 496, endPoint y: 185, distance: 45.3
click at [496, 185] on textarea "Cover letter template:" at bounding box center [493, 134] width 357 height 203
click at [456, 191] on textarea "Cover letter template:" at bounding box center [493, 134] width 357 height 203
paste textarea "ecommerce site"
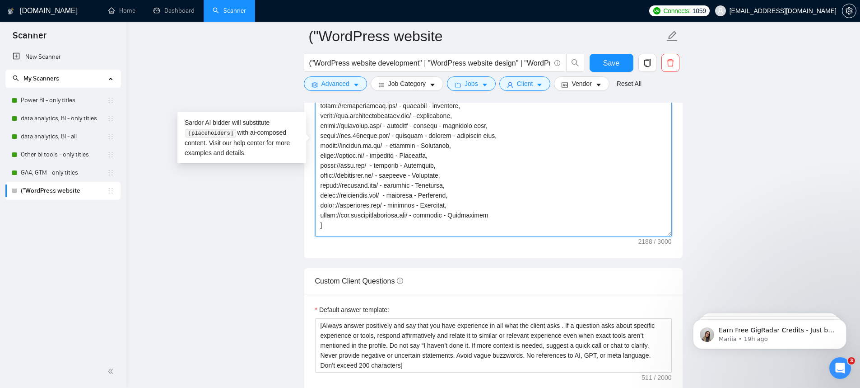
scroll to position [125, 0]
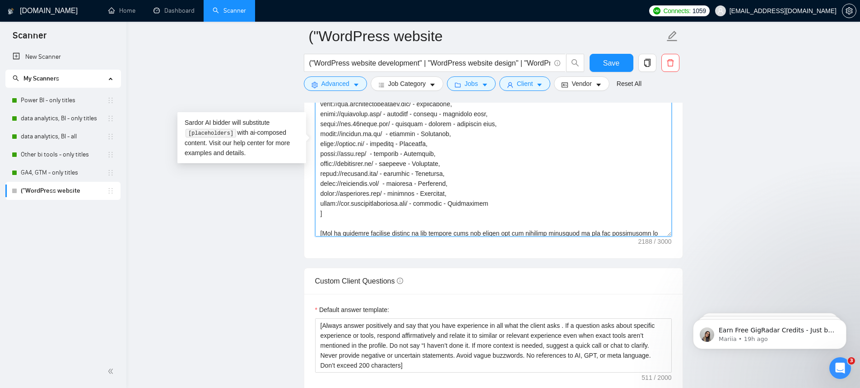
drag, startPoint x: 371, startPoint y: 164, endPoint x: 311, endPoint y: 164, distance: 60.1
click at [311, 164] on div "Cover letter template:" at bounding box center [493, 133] width 379 height 249
click at [488, 186] on textarea "Cover letter template:" at bounding box center [493, 134] width 357 height 203
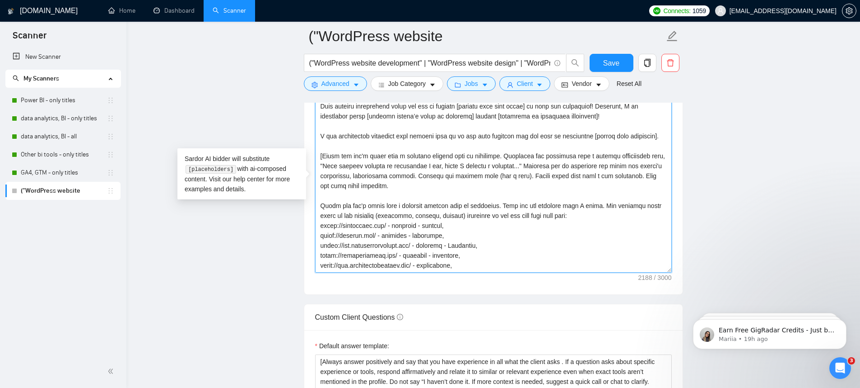
scroll to position [1081, 0]
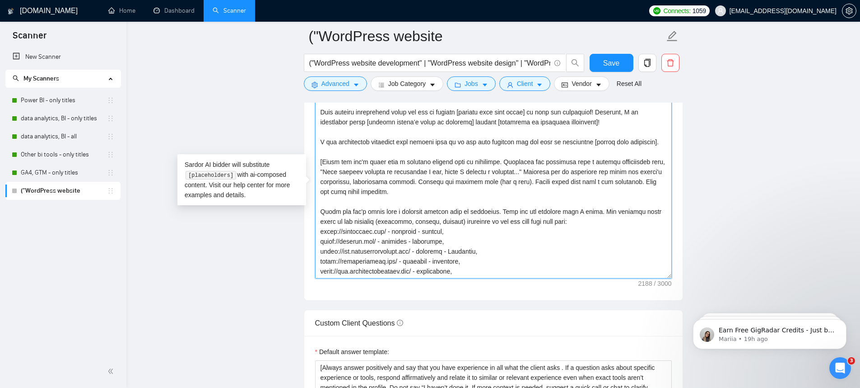
drag, startPoint x: 530, startPoint y: 192, endPoint x: 528, endPoint y: 187, distance: 5.5
click at [512, 184] on textarea "Cover letter template:" at bounding box center [493, 176] width 357 height 203
click at [542, 192] on textarea "Cover letter template:" at bounding box center [493, 176] width 357 height 203
drag, startPoint x: 530, startPoint y: 192, endPoint x: 438, endPoint y: 203, distance: 92.8
click at [438, 203] on textarea "Cover letter template:" at bounding box center [493, 176] width 357 height 203
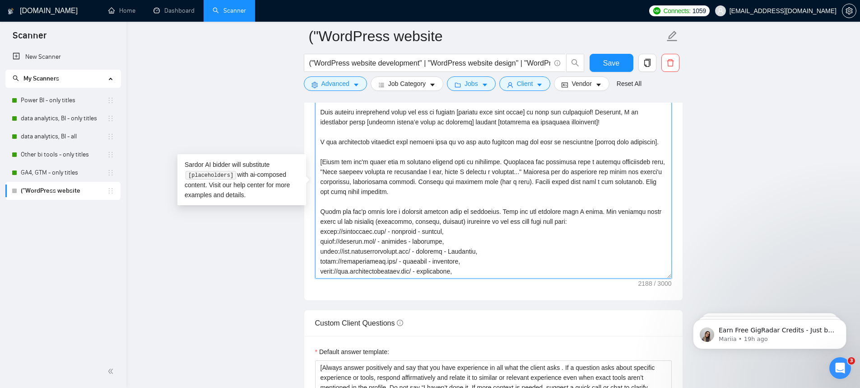
click at [509, 234] on textarea "Cover letter template:" at bounding box center [493, 176] width 357 height 203
paste textarea "Showcase how my expertise can solve the client's challenges, emphasizing result…"
drag, startPoint x: 439, startPoint y: 202, endPoint x: 487, endPoint y: 216, distance: 50.3
click at [487, 216] on textarea "Cover letter template:" at bounding box center [493, 176] width 357 height 203
click at [524, 251] on textarea "Cover letter template:" at bounding box center [493, 176] width 357 height 203
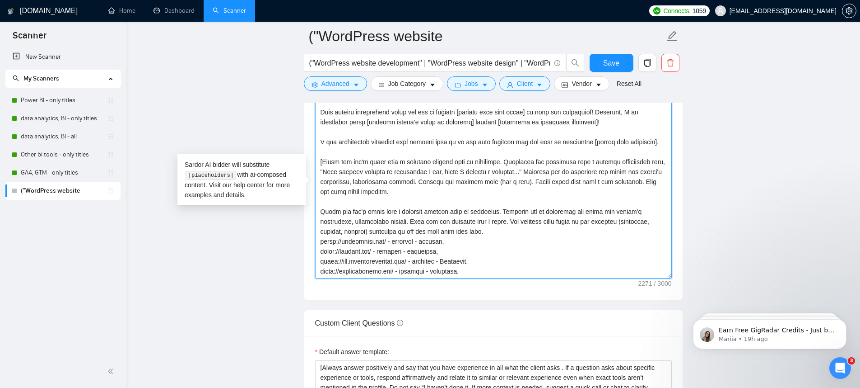
paste textarea "Include the project link (its a must). Always write this from a new paragraph. …"
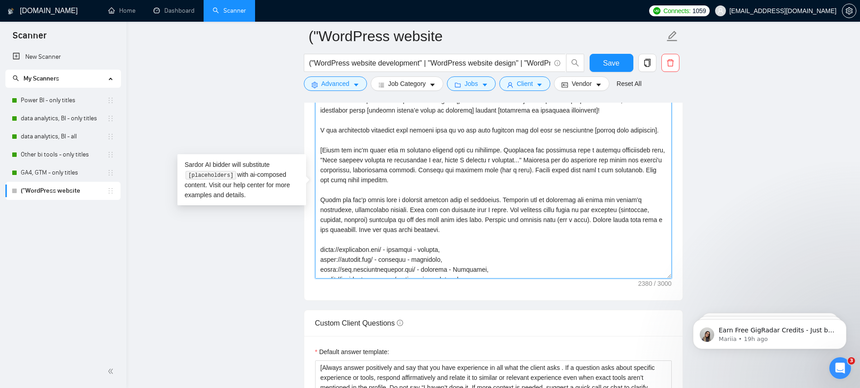
scroll to position [18, 0]
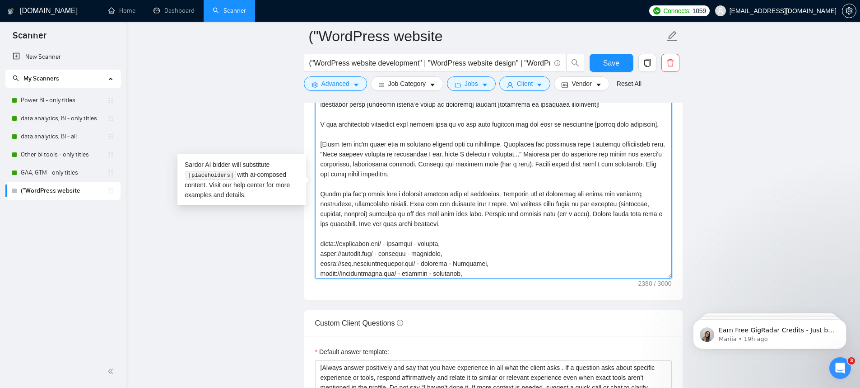
click at [523, 233] on textarea "Cover letter template:" at bounding box center [493, 176] width 357 height 203
click at [525, 233] on textarea "Cover letter template:" at bounding box center [493, 176] width 357 height 203
click at [473, 212] on textarea "Cover letter template:" at bounding box center [493, 176] width 357 height 203
drag, startPoint x: 473, startPoint y: 212, endPoint x: 492, endPoint y: 220, distance: 20.3
click at [473, 212] on textarea "Cover letter template:" at bounding box center [493, 176] width 357 height 203
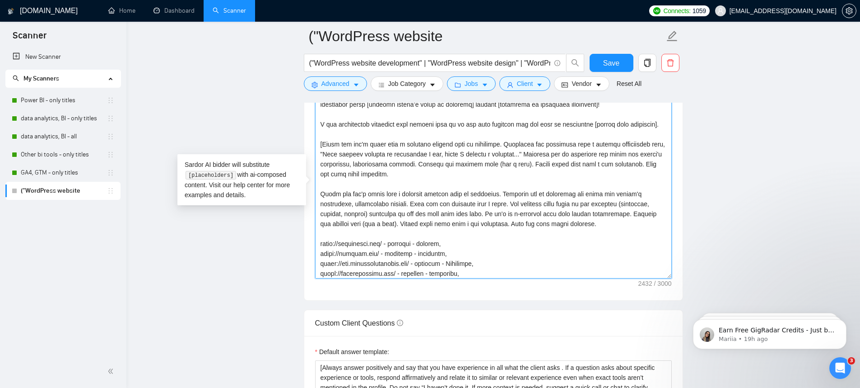
click at [483, 215] on textarea "Cover letter template:" at bounding box center [493, 176] width 357 height 203
drag, startPoint x: 477, startPoint y: 196, endPoint x: 325, endPoint y: 167, distance: 155.1
click at [325, 167] on textarea "Cover letter template:" at bounding box center [493, 176] width 357 height 203
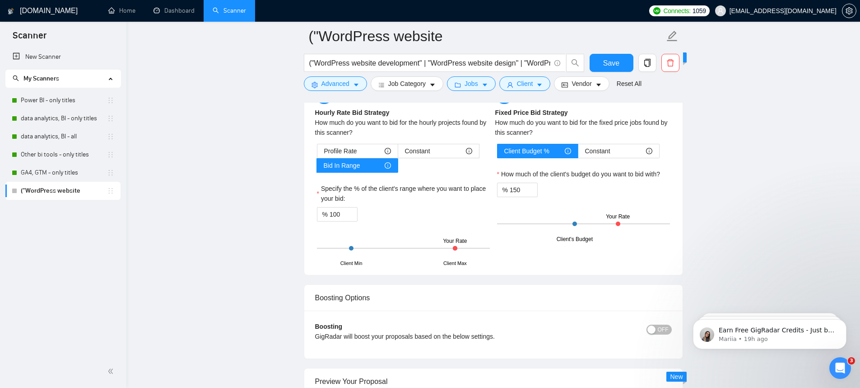
scroll to position [1654, 0]
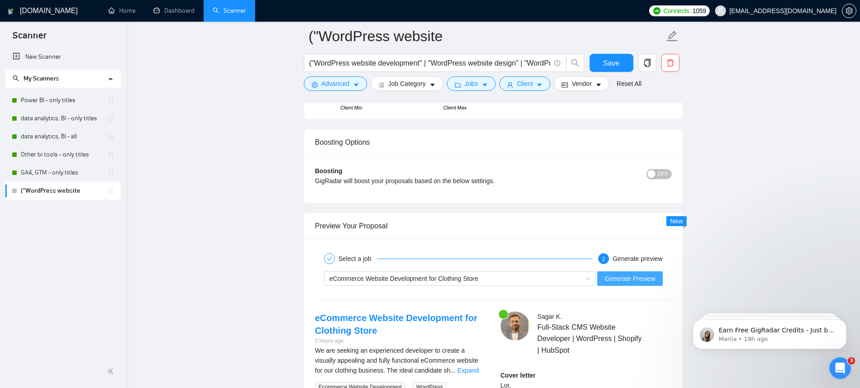
type textarea "[Say Hey, address the client by name (if available). Otherwise, simply say Hey]…"
click at [640, 283] on span "Generate Preview" at bounding box center [630, 278] width 51 height 10
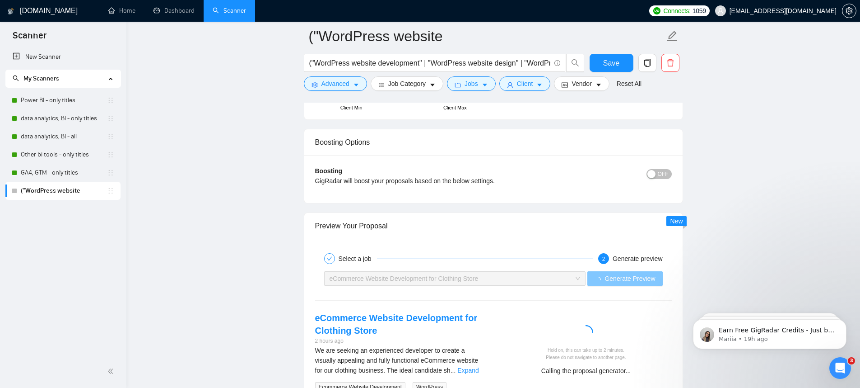
scroll to position [1812, 0]
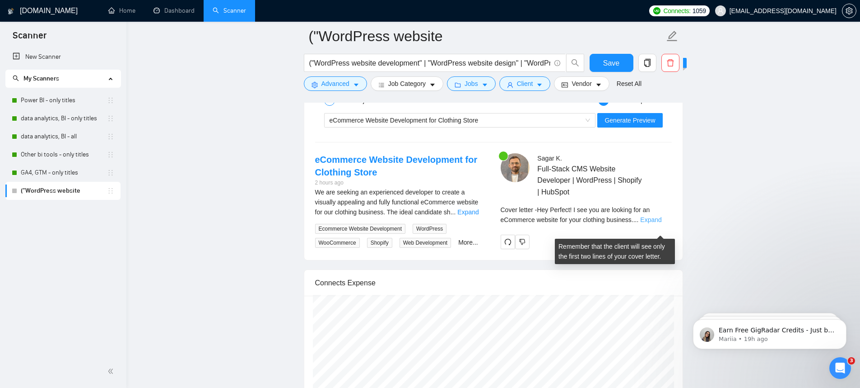
click at [662, 223] on link "Expand" at bounding box center [650, 219] width 21 height 7
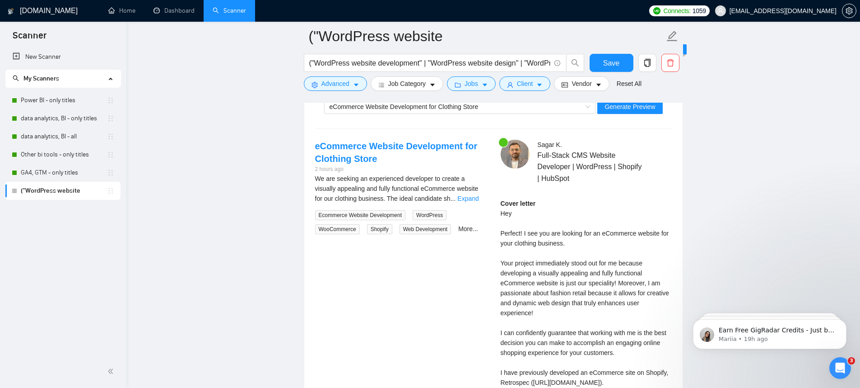
scroll to position [1741, 0]
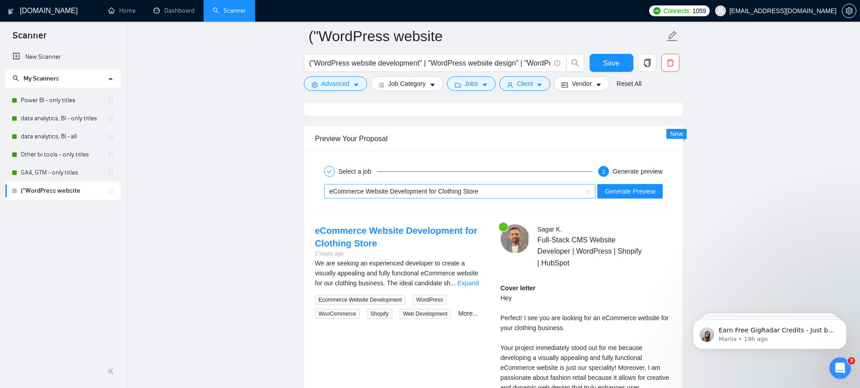
click at [386, 195] on span "eCommerce Website Development for Clothing Store" at bounding box center [404, 190] width 149 height 7
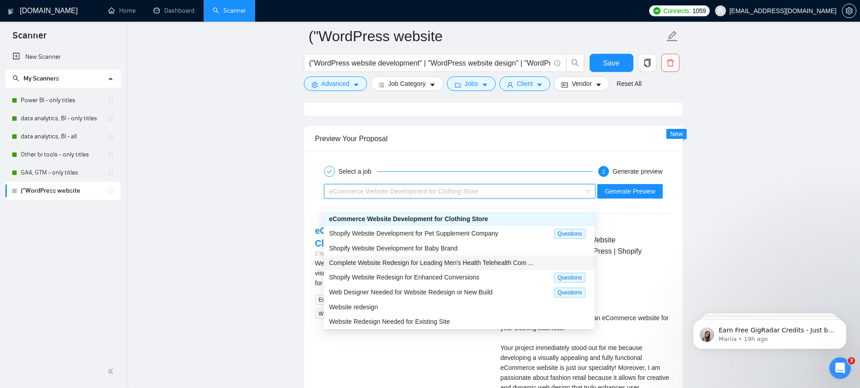
click at [395, 261] on span "Complete Website Redesign for Leading Men's Health Telehealth Com ..." at bounding box center [431, 262] width 205 height 7
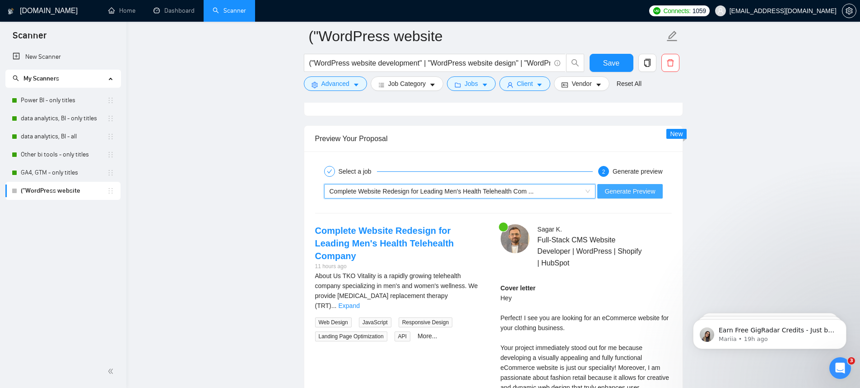
click at [654, 196] on span "Generate Preview" at bounding box center [630, 191] width 51 height 10
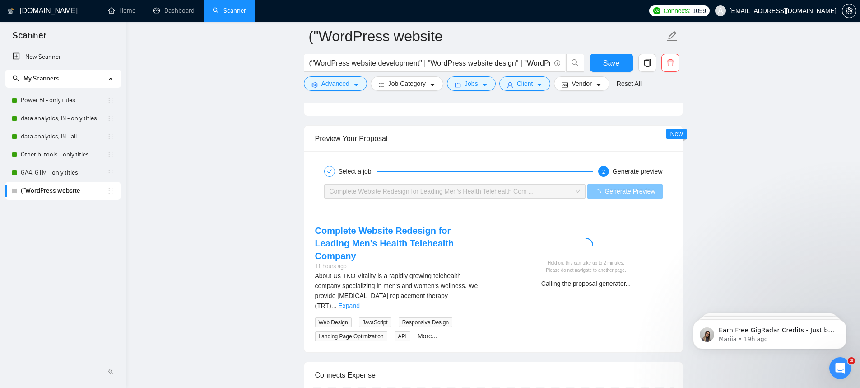
scroll to position [1837, 0]
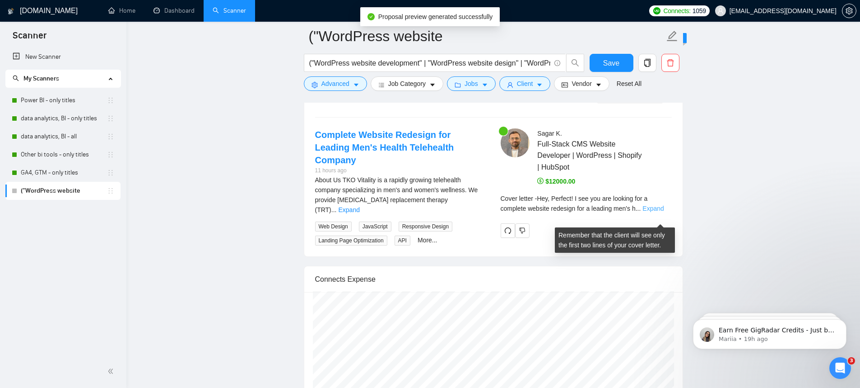
click at [660, 212] on link "Expand" at bounding box center [653, 208] width 21 height 7
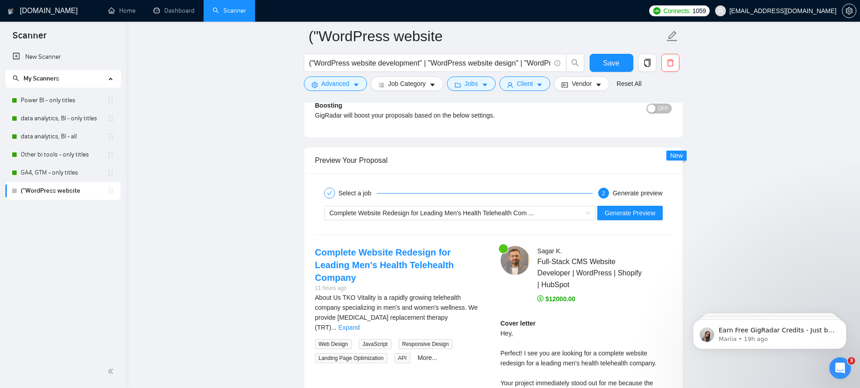
scroll to position [1812, 0]
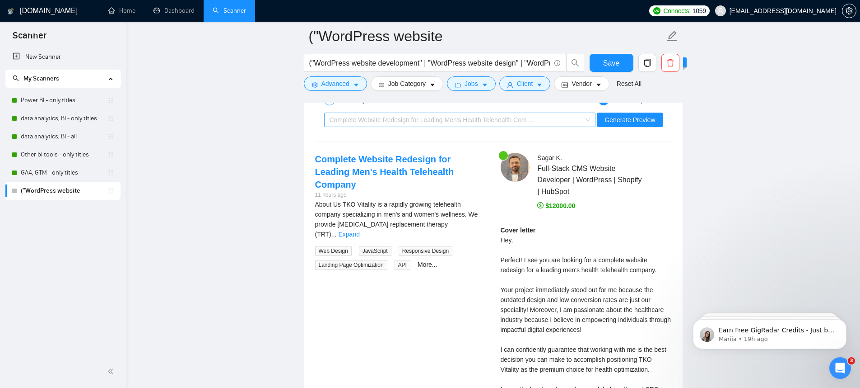
click at [456, 123] on span "Complete Website Redesign for Leading Men's Health Telehealth Com ..." at bounding box center [432, 119] width 205 height 7
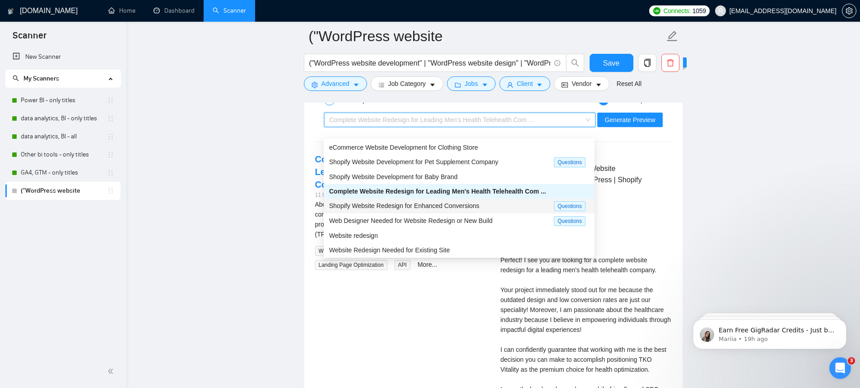
click at [430, 204] on span "Shopify Website Redesign for Enhanced Conversions" at bounding box center [404, 205] width 150 height 7
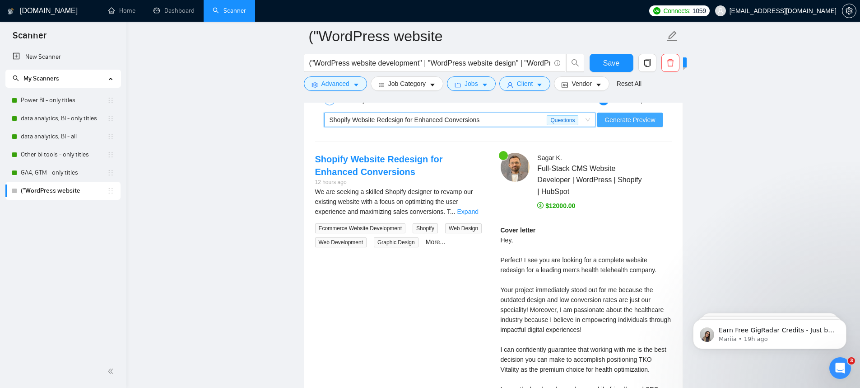
click at [656, 127] on button "Generate Preview" at bounding box center [630, 119] width 65 height 14
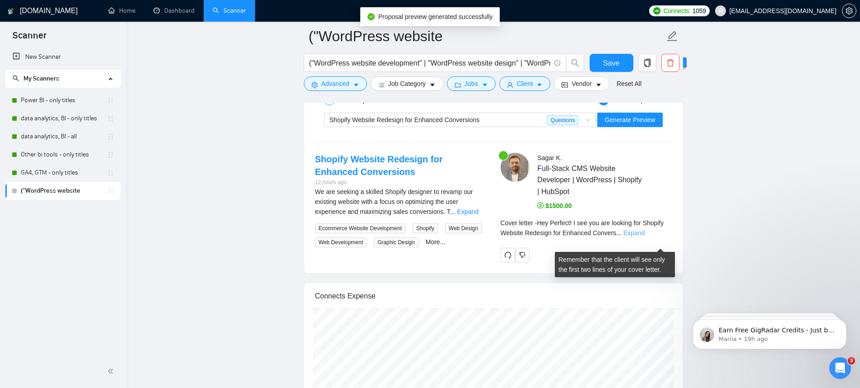
click at [645, 236] on link "Expand" at bounding box center [634, 232] width 21 height 7
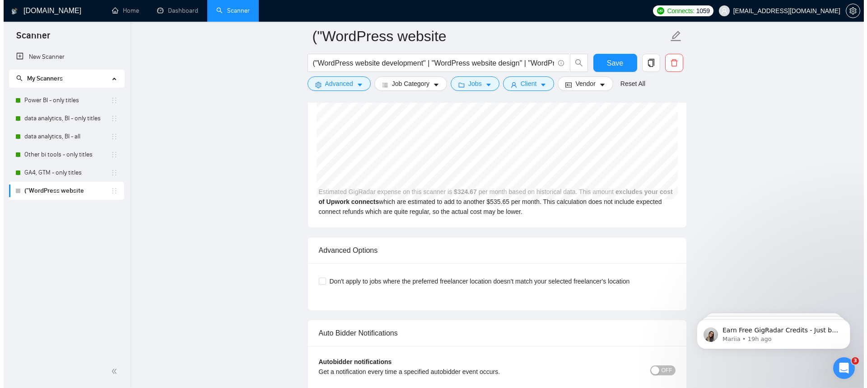
scroll to position [2381, 0]
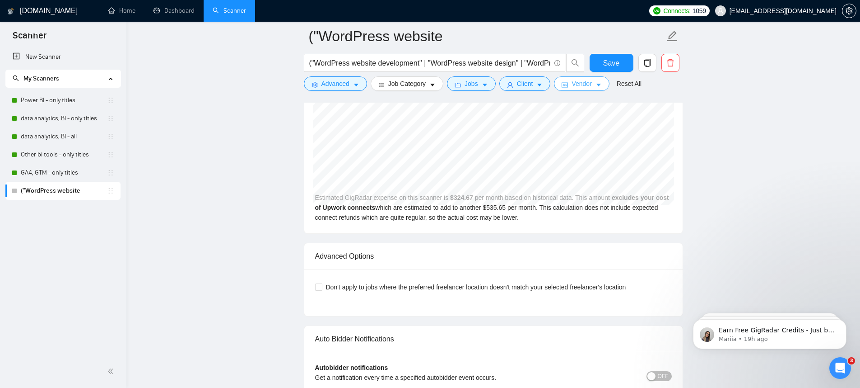
click at [590, 81] on span "Vendor" at bounding box center [582, 84] width 20 height 10
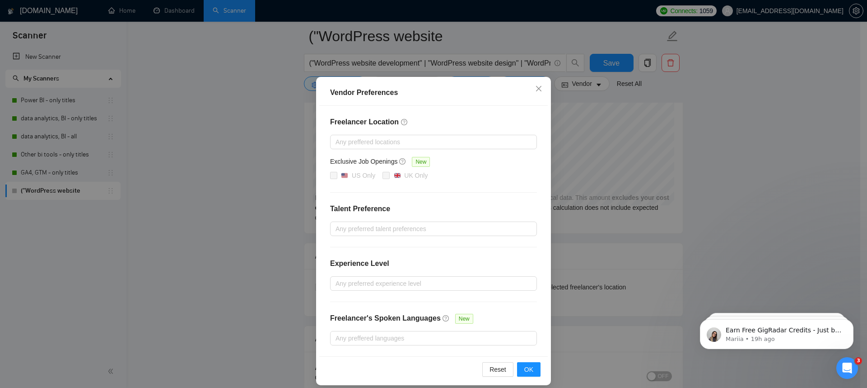
scroll to position [28, 0]
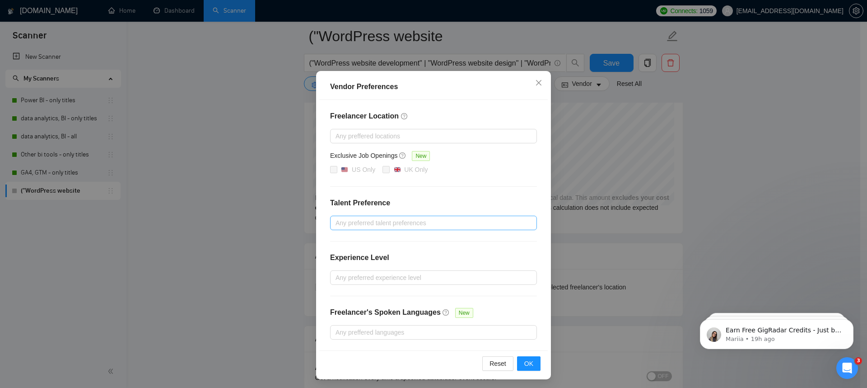
click at [387, 219] on div at bounding box center [428, 222] width 193 height 11
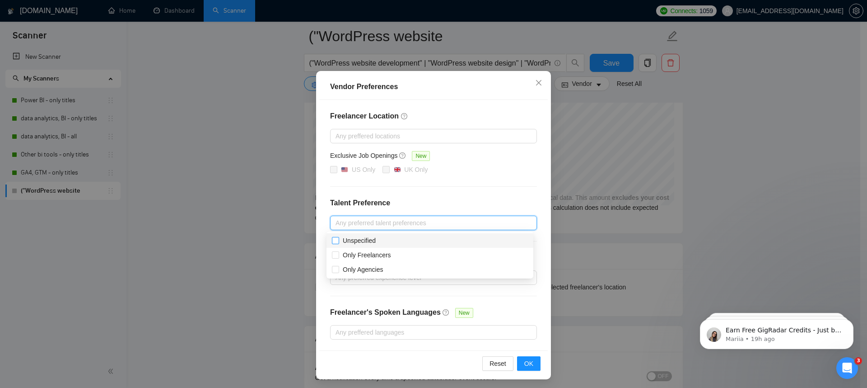
click at [334, 241] on input "Unspecified" at bounding box center [335, 240] width 6 height 6
checkbox input "true"
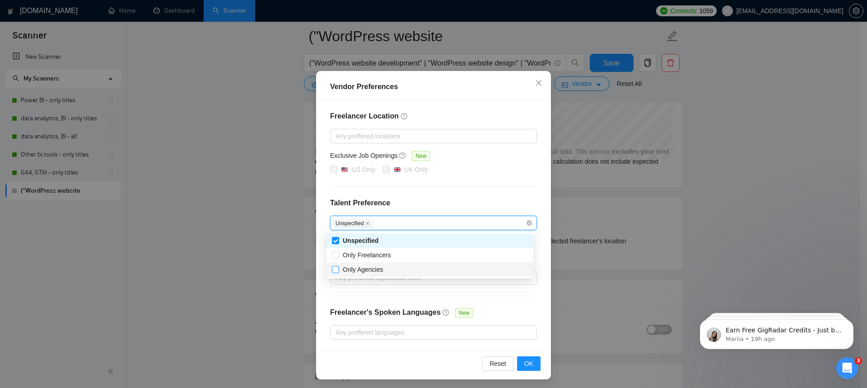
click at [336, 270] on input "Only Agencies" at bounding box center [335, 269] width 6 height 6
checkbox input "true"
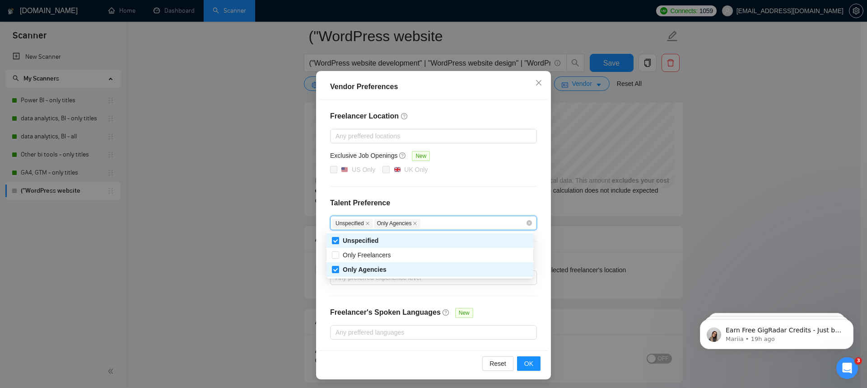
click at [435, 204] on h4 "Talent Preference" at bounding box center [433, 202] width 207 height 11
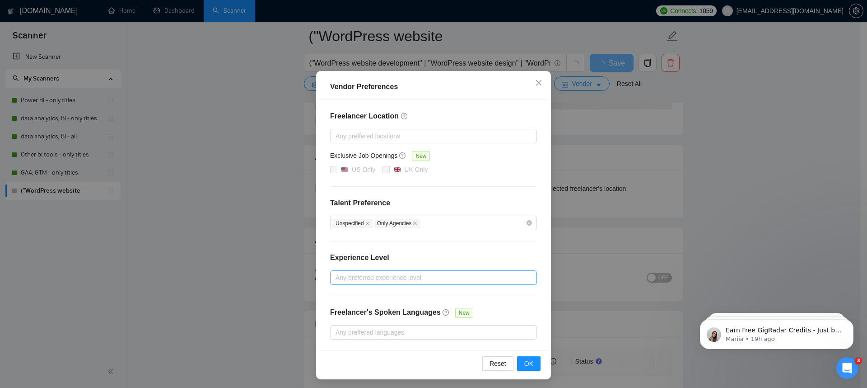
click at [395, 274] on div at bounding box center [428, 277] width 193 height 11
click at [359, 307] on span "Intermediate" at bounding box center [360, 309] width 35 height 7
click at [338, 307] on input "Intermediate" at bounding box center [335, 309] width 6 height 6
checkbox input "true"
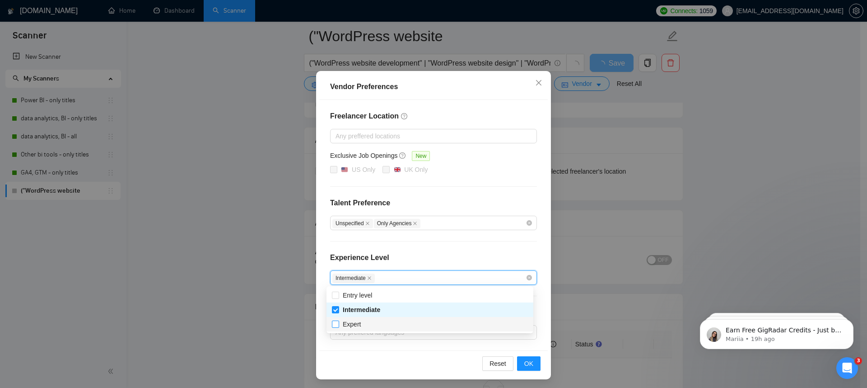
click at [354, 326] on span "Expert" at bounding box center [352, 323] width 18 height 7
click at [338, 326] on input "Expert" at bounding box center [335, 323] width 6 height 6
checkbox input "true"
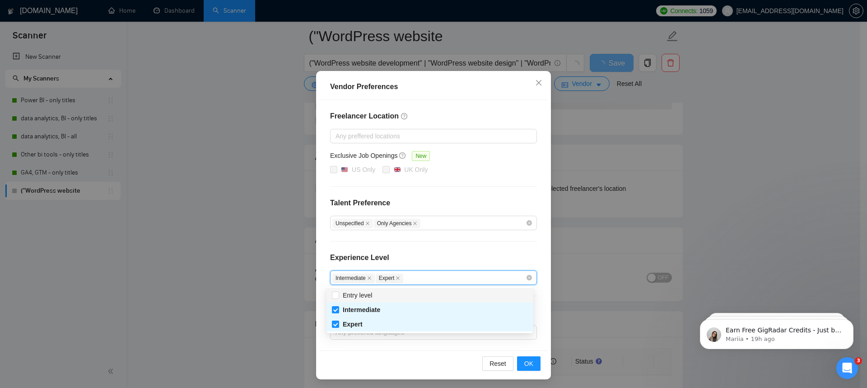
click at [443, 250] on div "Freelancer Location Any preffered locations Exclusive Job Openings New US Only …" at bounding box center [433, 225] width 229 height 250
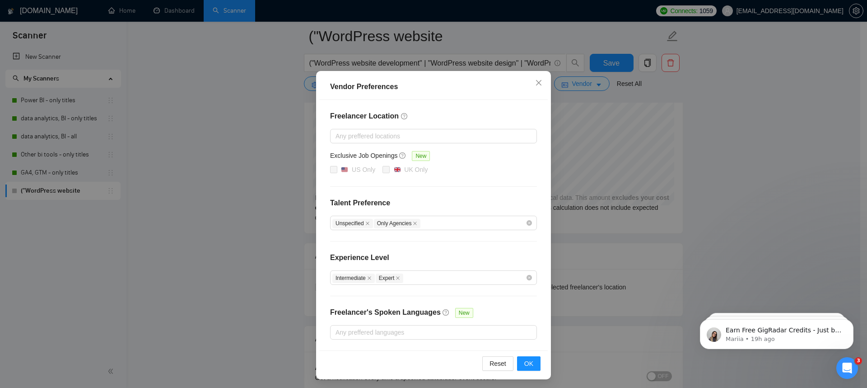
scroll to position [30, 0]
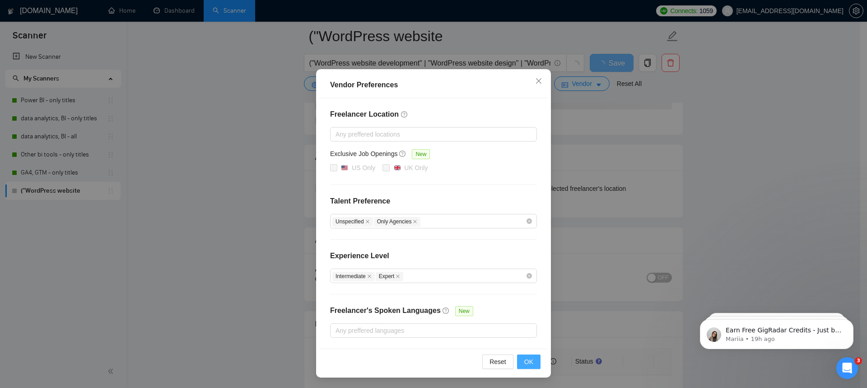
click at [524, 360] on span "OK" at bounding box center [528, 361] width 9 height 10
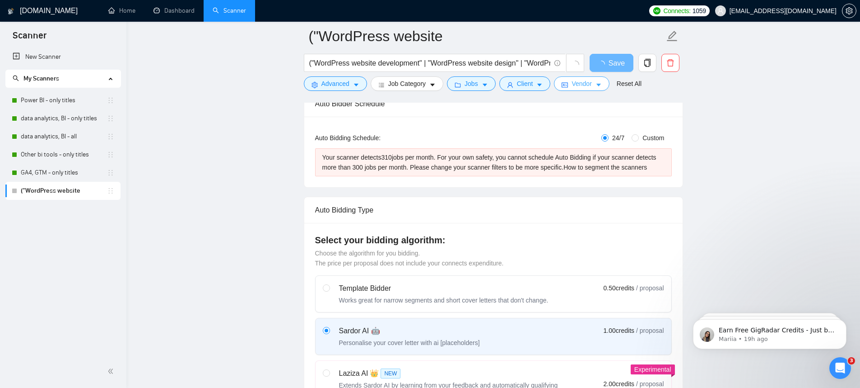
scroll to position [0, 0]
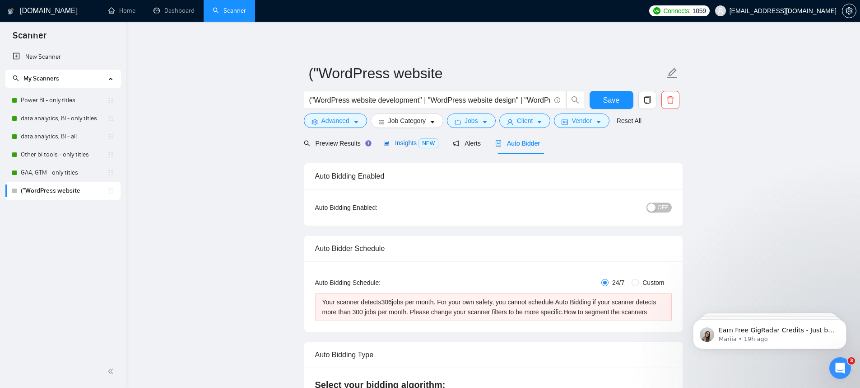
click at [389, 144] on icon "area-chart" at bounding box center [386, 142] width 5 height 5
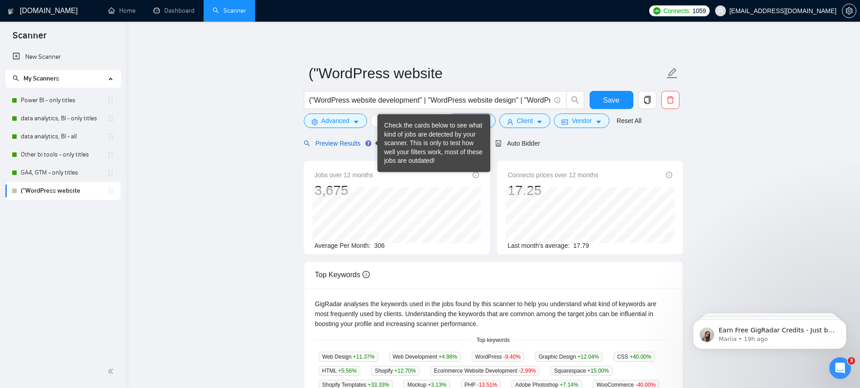
click at [316, 142] on span "Preview Results" at bounding box center [336, 143] width 65 height 7
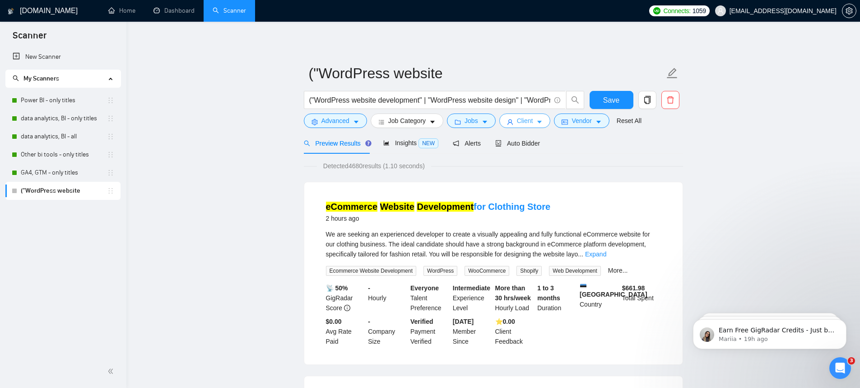
click at [548, 120] on button "Client" at bounding box center [525, 120] width 51 height 14
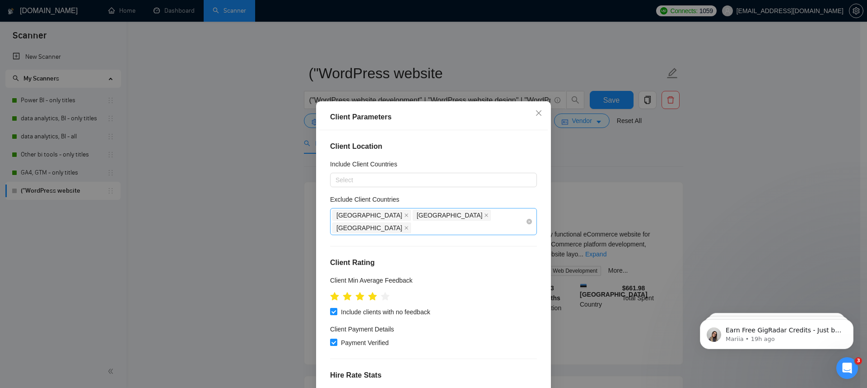
click at [479, 219] on div "Pakistan Bangladesh Nigeria" at bounding box center [428, 221] width 193 height 25
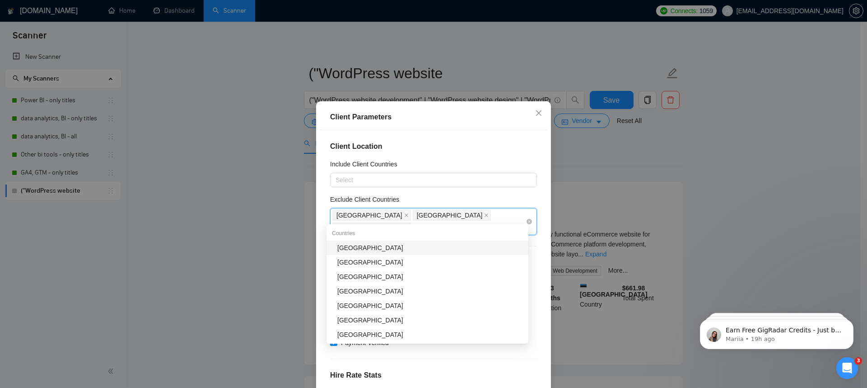
type input "indi"
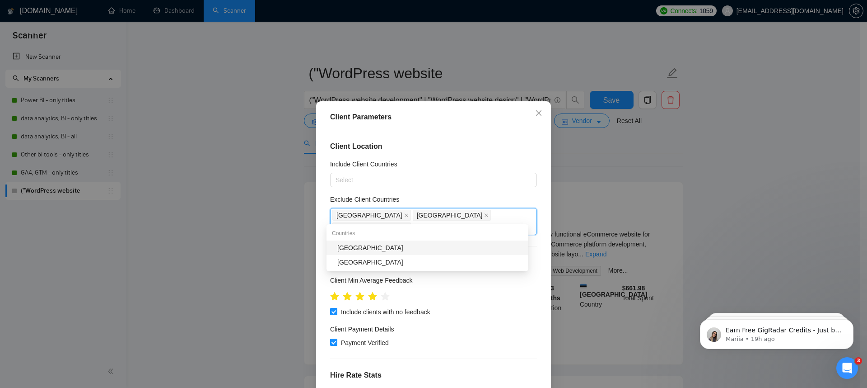
click at [456, 248] on div "[GEOGRAPHIC_DATA]" at bounding box center [430, 248] width 186 height 10
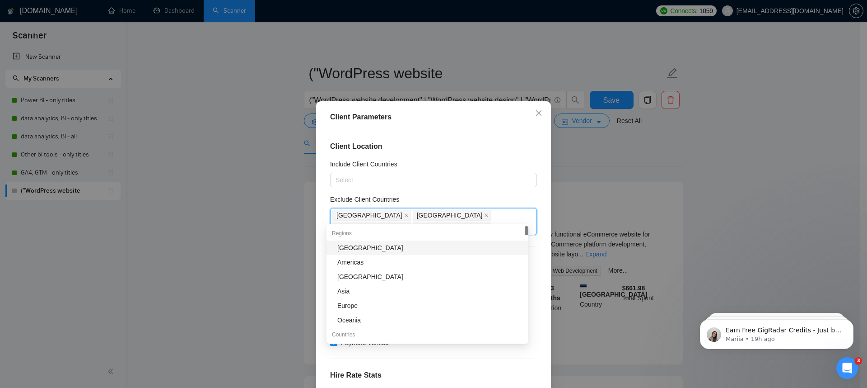
click at [500, 200] on div "Exclude Client Countries" at bounding box center [433, 201] width 207 height 14
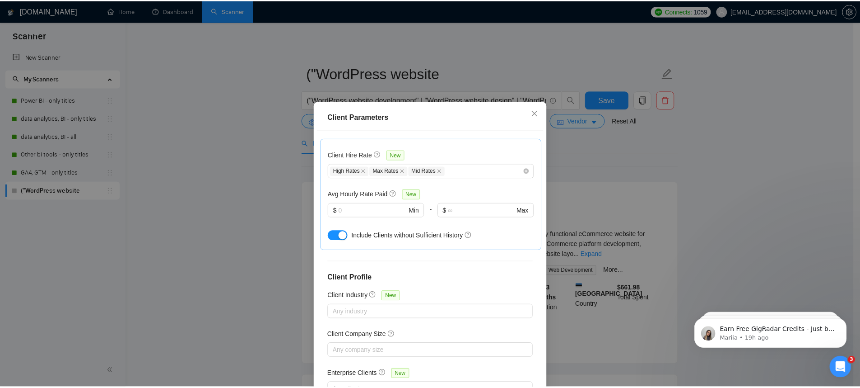
scroll to position [291, 0]
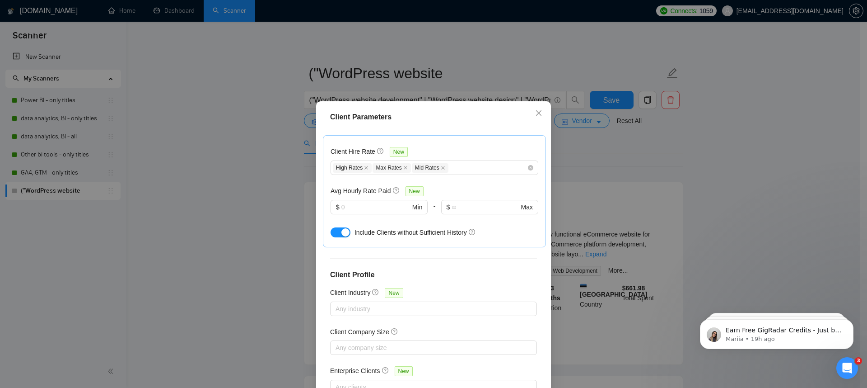
click at [610, 272] on div "Client Parameters Client Location Include Client Countries Select Exclude Clien…" at bounding box center [433, 194] width 867 height 388
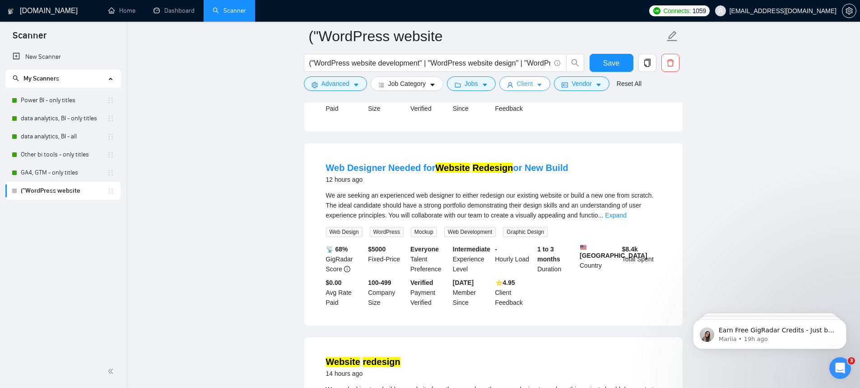
scroll to position [1061, 0]
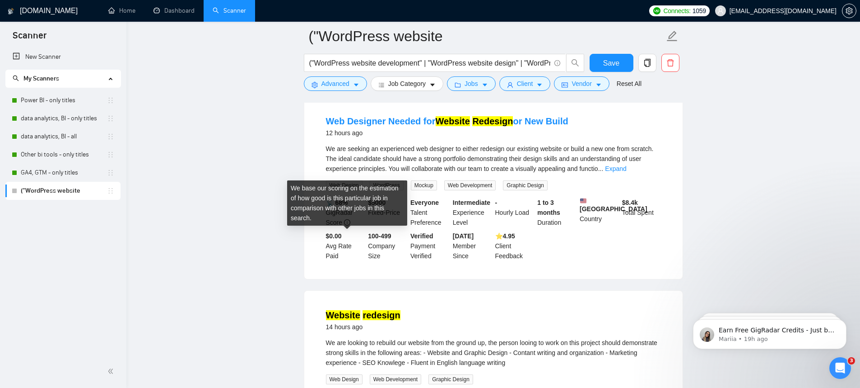
click at [345, 225] on icon "info-circle" at bounding box center [347, 222] width 6 height 6
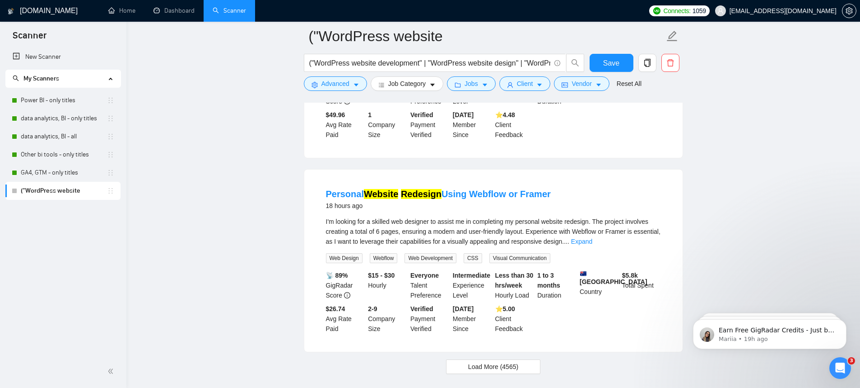
scroll to position [1842, 0]
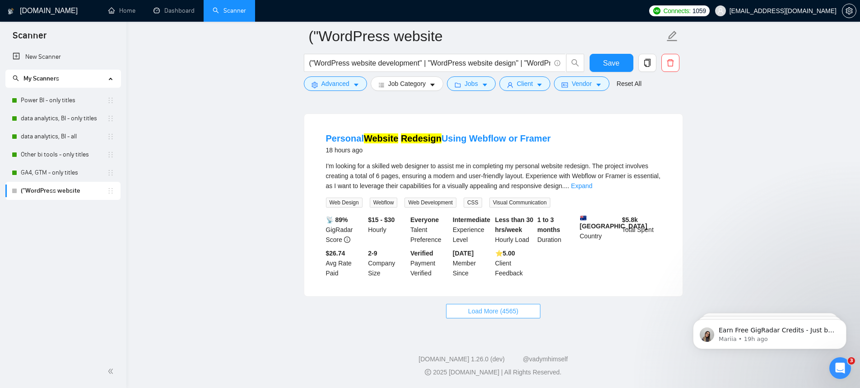
click at [495, 313] on span "Load More (4565)" at bounding box center [493, 311] width 50 height 10
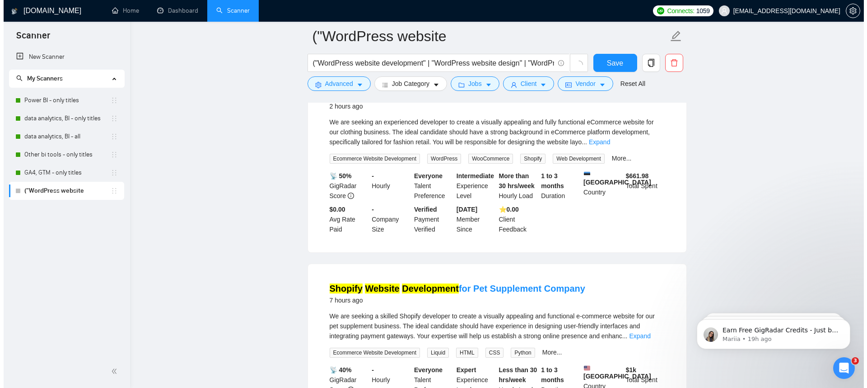
scroll to position [87, 0]
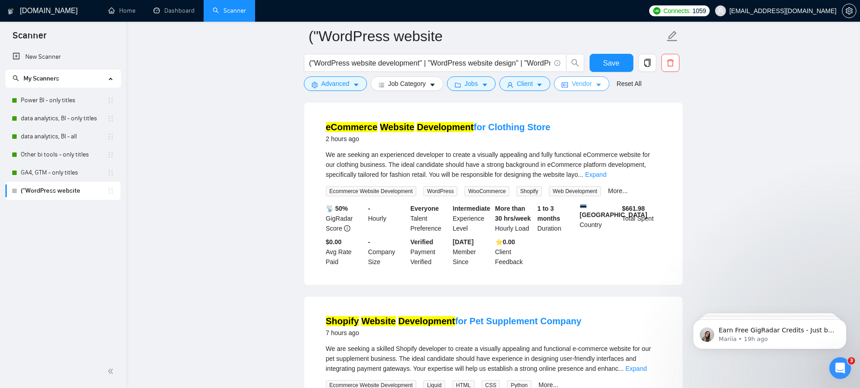
click at [602, 88] on button "Vendor" at bounding box center [581, 83] width 55 height 14
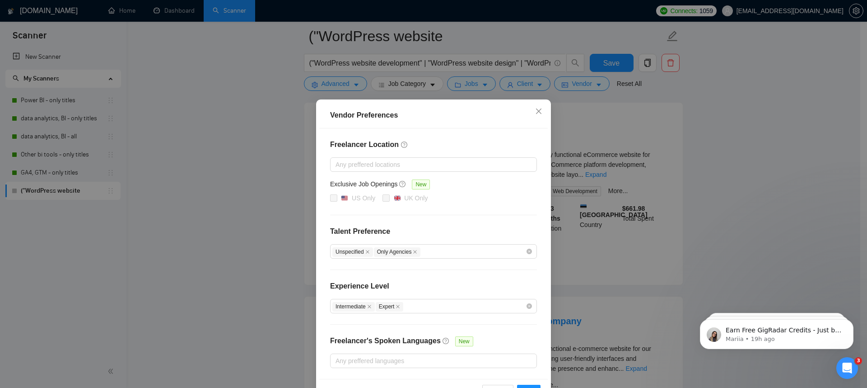
click at [602, 93] on div "Vendor Preferences Freelancer Location Any preffered locations Exclusive Job Op…" at bounding box center [433, 194] width 867 height 388
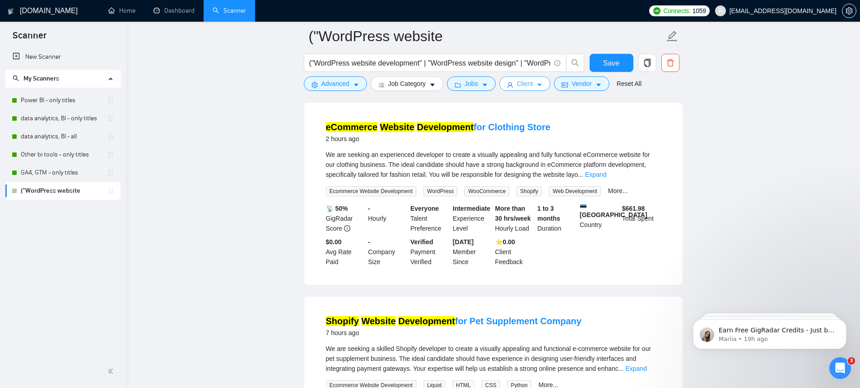
click at [541, 89] on button "Client" at bounding box center [525, 83] width 51 height 14
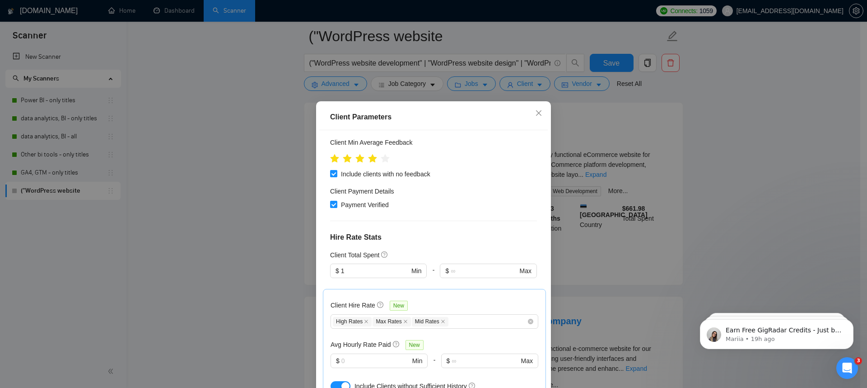
scroll to position [132, 0]
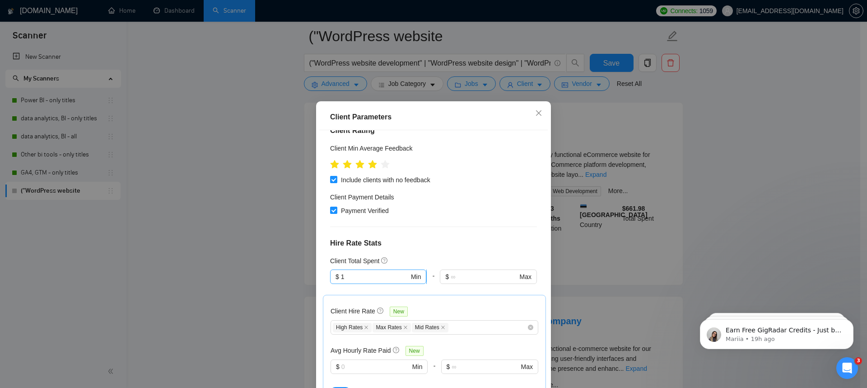
click at [383, 271] on input "1" at bounding box center [375, 276] width 68 height 10
click at [370, 299] on div "$1,000" at bounding box center [374, 296] width 84 height 10
type input "1000"
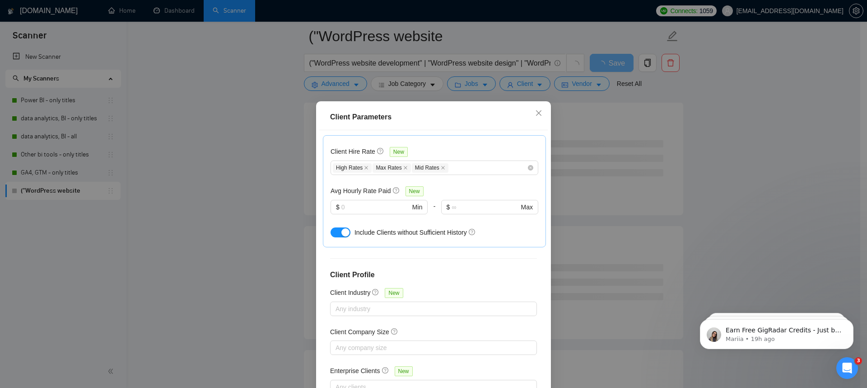
scroll to position [54, 0]
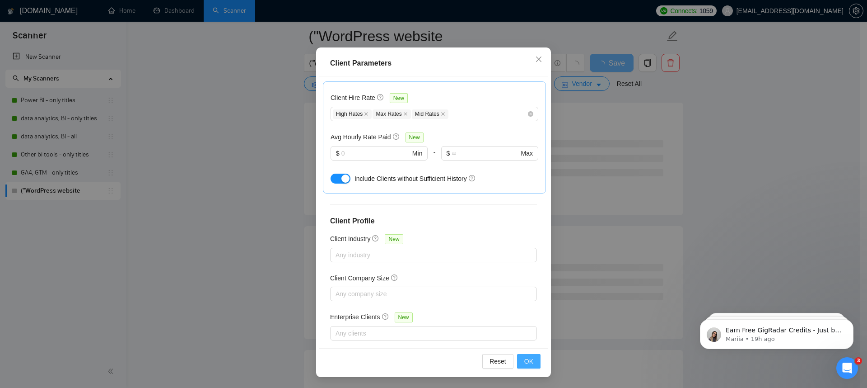
click at [524, 358] on span "OK" at bounding box center [528, 361] width 9 height 10
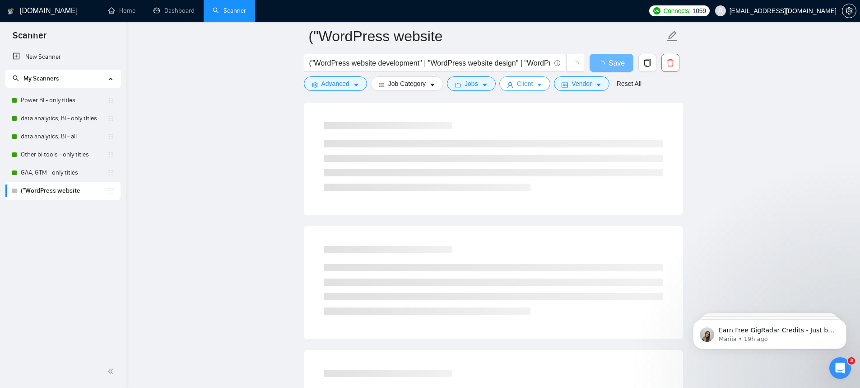
scroll to position [0, 0]
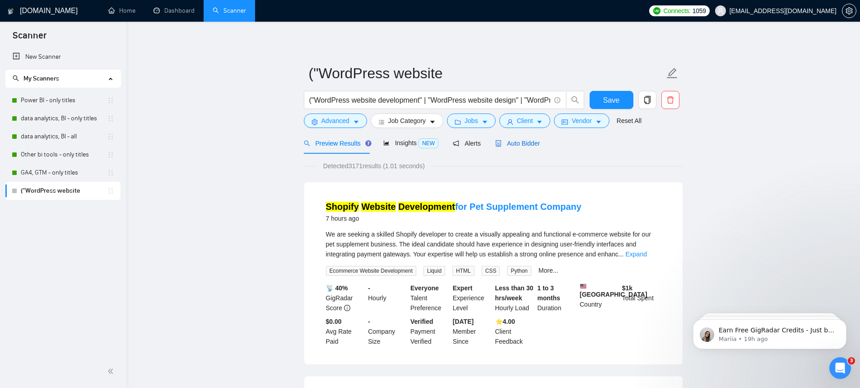
click at [509, 143] on span "Auto Bidder" at bounding box center [517, 143] width 45 height 7
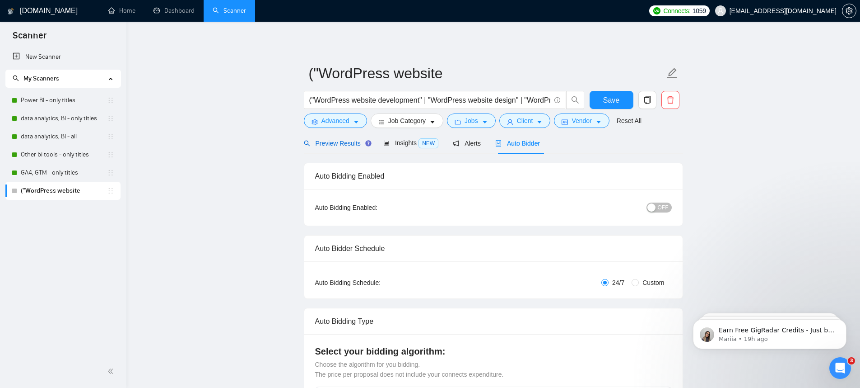
click at [349, 146] on span "Preview Results" at bounding box center [336, 143] width 65 height 7
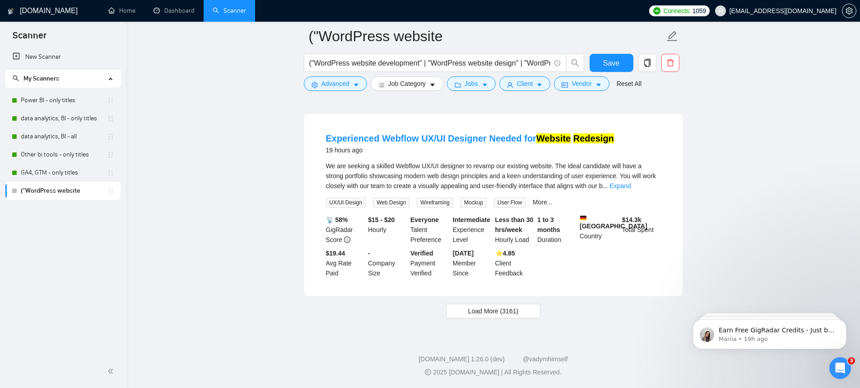
scroll to position [1849, 0]
click at [517, 306] on span "Load More (3161)" at bounding box center [493, 311] width 50 height 10
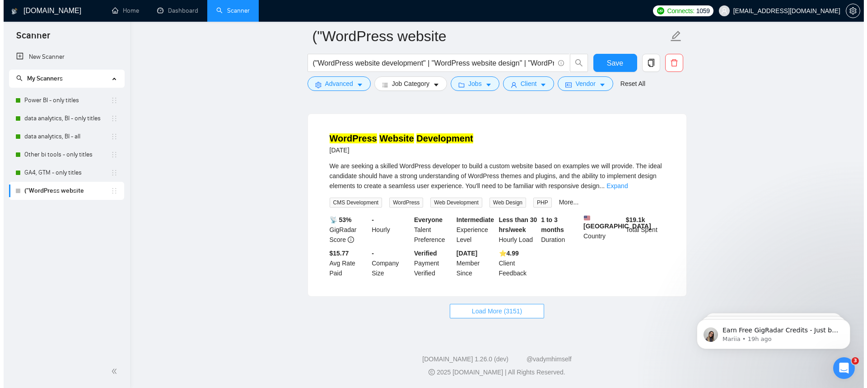
scroll to position [3815, 0]
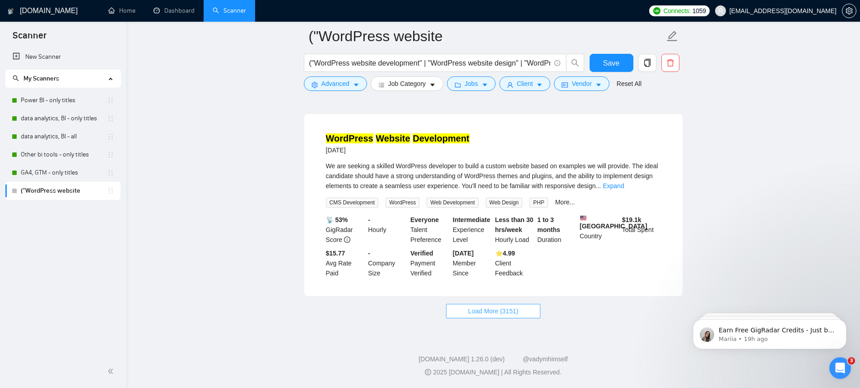
click at [510, 314] on span "Load More (3151)" at bounding box center [493, 311] width 50 height 10
click at [602, 87] on icon "caret-down" at bounding box center [599, 85] width 6 height 6
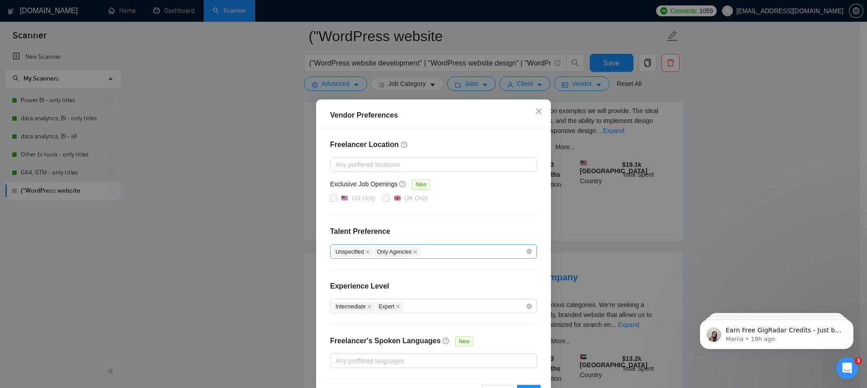
scroll to position [30, 0]
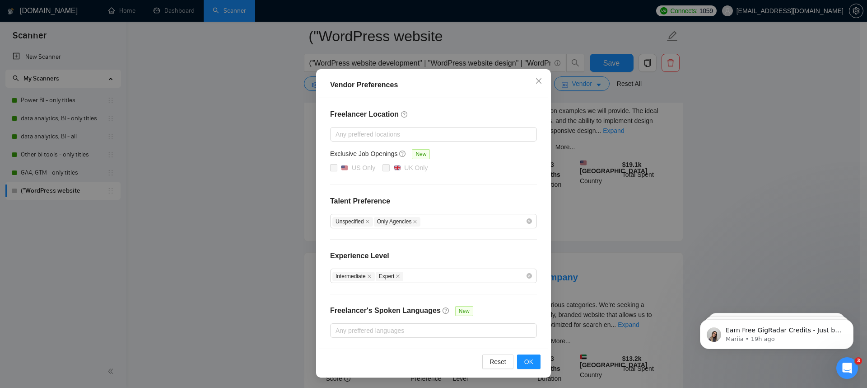
click at [622, 309] on div "Vendor Preferences Freelancer Location Any preffered locations Exclusive Job Op…" at bounding box center [433, 194] width 867 height 388
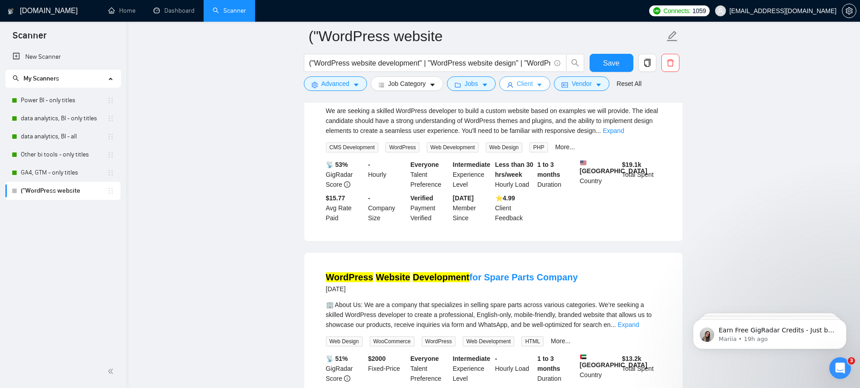
click at [537, 83] on button "Client" at bounding box center [525, 83] width 51 height 14
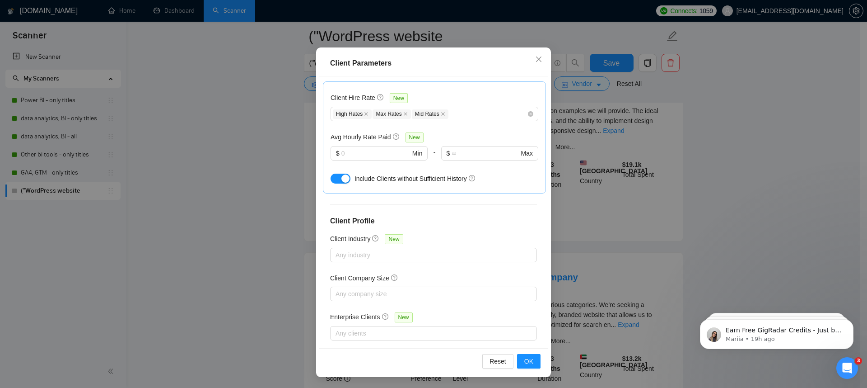
click at [664, 204] on div "Client Parameters Client Location Include Client Countries Select Exclude Clien…" at bounding box center [433, 194] width 867 height 388
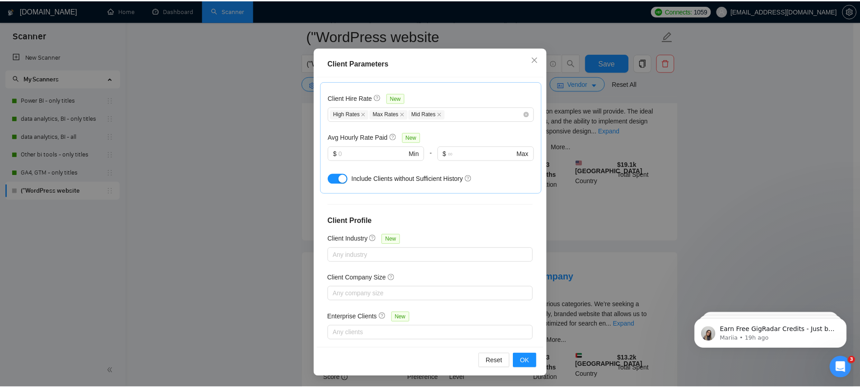
scroll to position [6, 0]
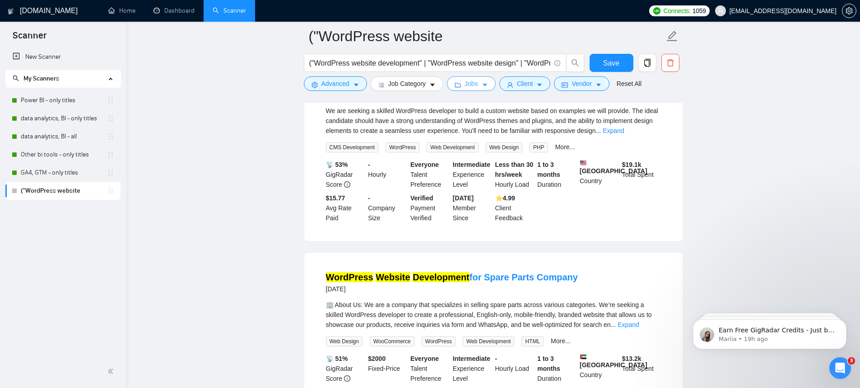
click at [478, 87] on span "Jobs" at bounding box center [472, 84] width 14 height 10
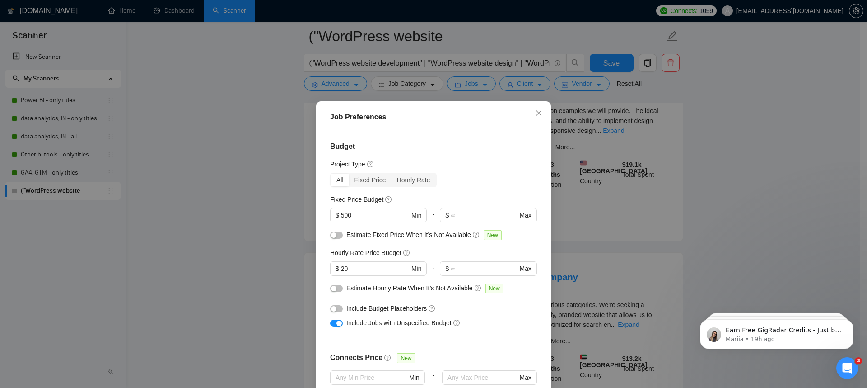
click at [522, 75] on div "Job Preferences Budget Project Type All Fixed Price Hourly Rate Fixed Price Bud…" at bounding box center [433, 194] width 867 height 388
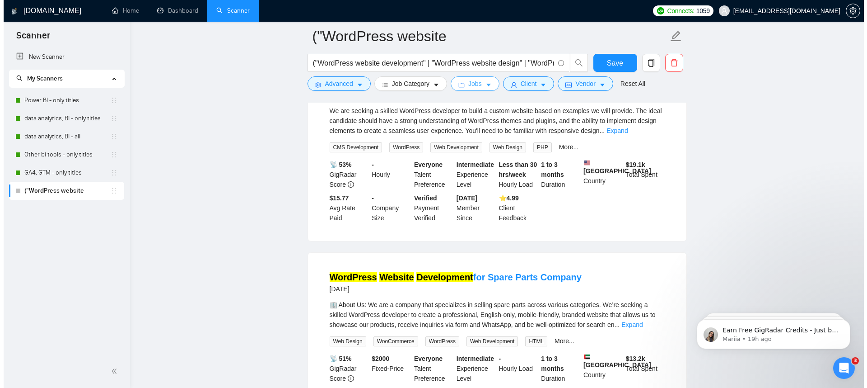
scroll to position [3719, 0]
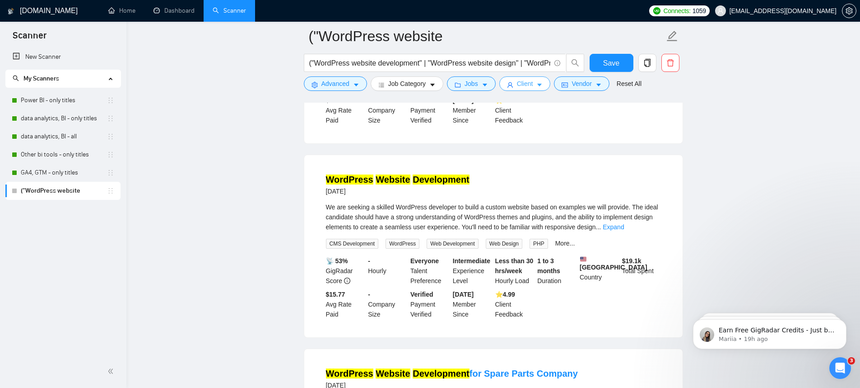
click at [548, 82] on button "Client" at bounding box center [525, 83] width 51 height 14
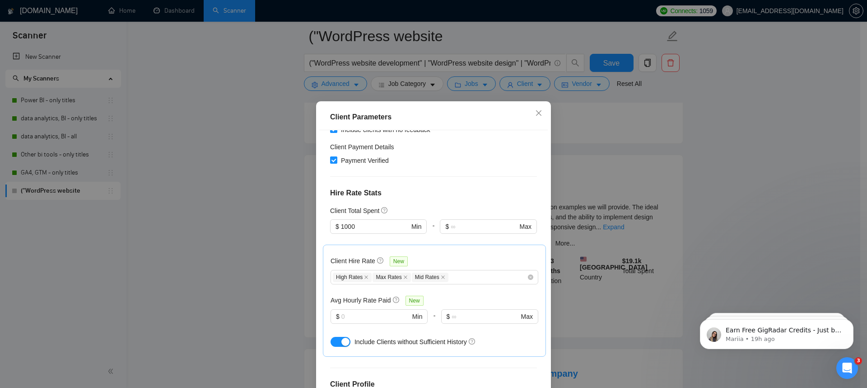
scroll to position [0, 0]
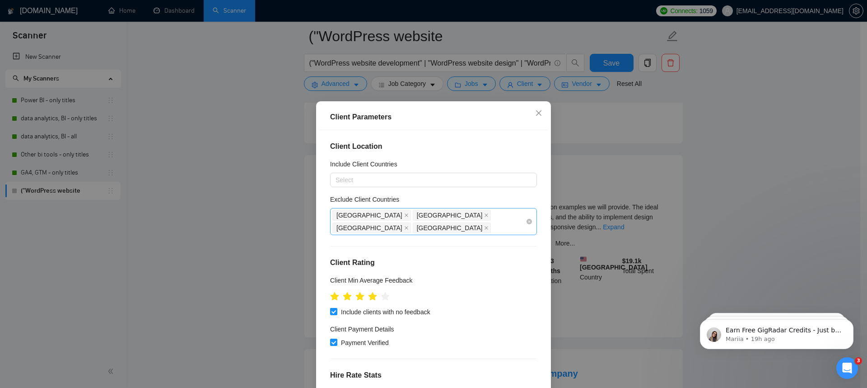
click at [492, 210] on div "Pakistan Bangladesh Nigeria India" at bounding box center [428, 221] width 193 height 25
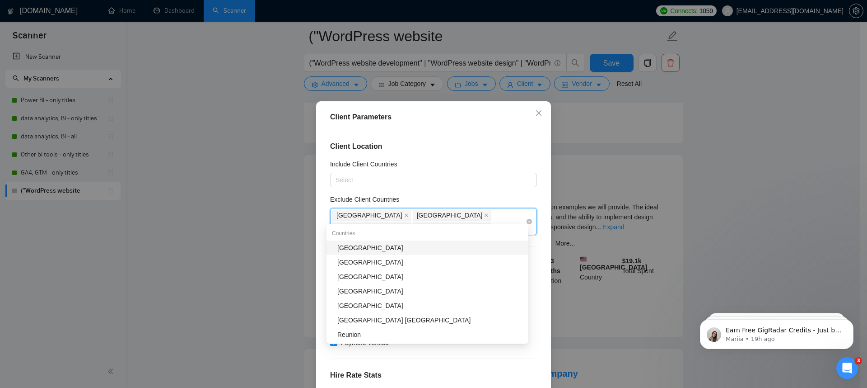
type input "united"
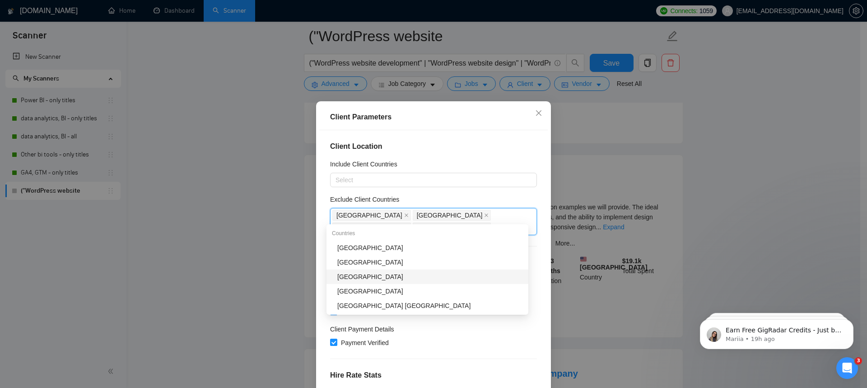
click at [435, 280] on div "[GEOGRAPHIC_DATA]" at bounding box center [430, 276] width 186 height 10
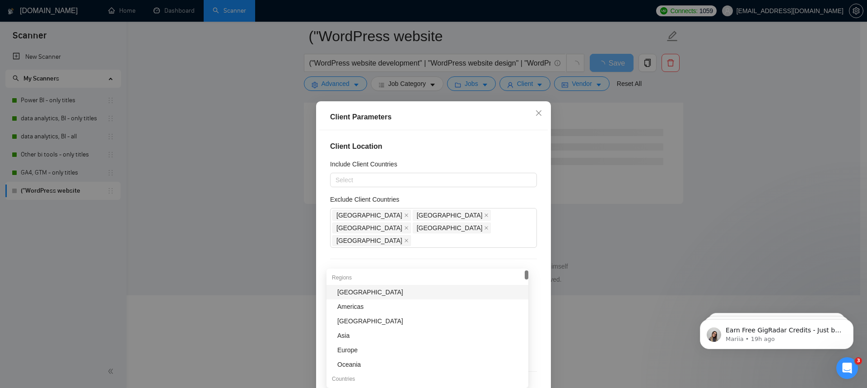
scroll to position [3594, 0]
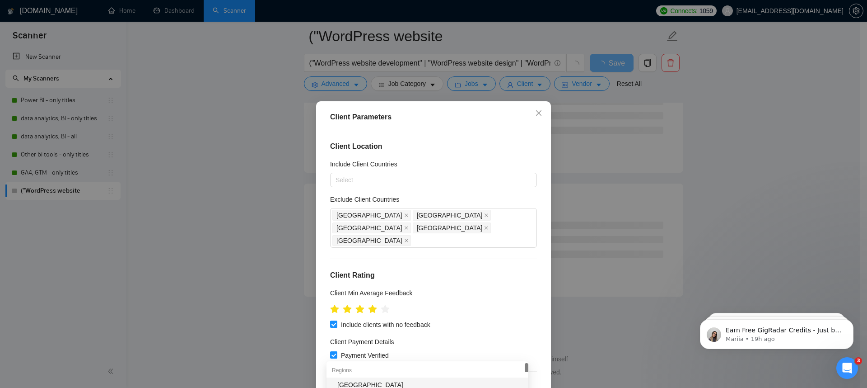
click at [536, 230] on div "Client Location Include Client Countries Select Exclude Client Countries Pakist…" at bounding box center [433, 265] width 229 height 271
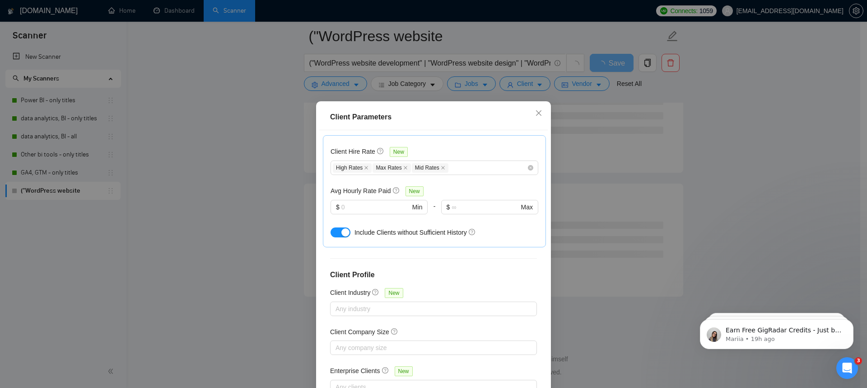
scroll to position [54, 0]
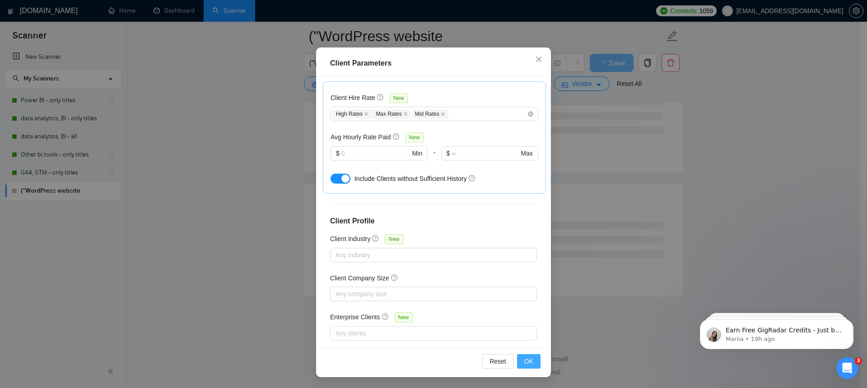
click at [528, 366] on button "OK" at bounding box center [528, 361] width 23 height 14
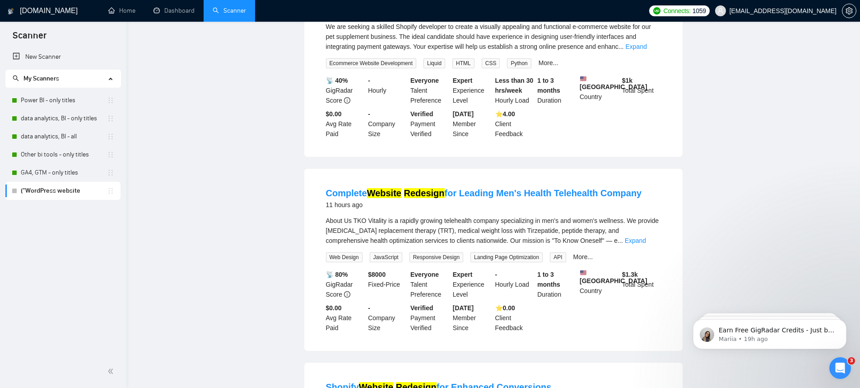
scroll to position [0, 0]
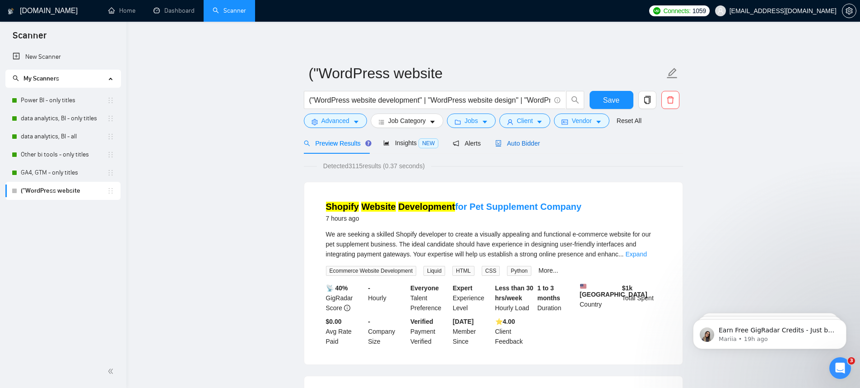
drag, startPoint x: 501, startPoint y: 142, endPoint x: 508, endPoint y: 155, distance: 14.5
click at [502, 142] on icon "robot" at bounding box center [498, 143] width 6 height 6
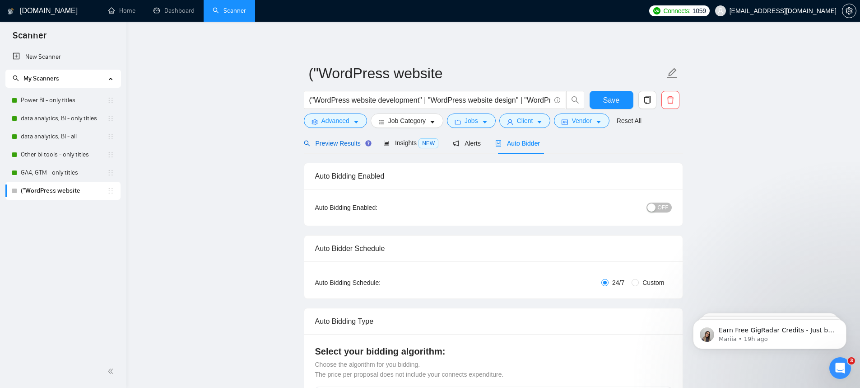
click at [345, 145] on span "Preview Results" at bounding box center [336, 143] width 65 height 7
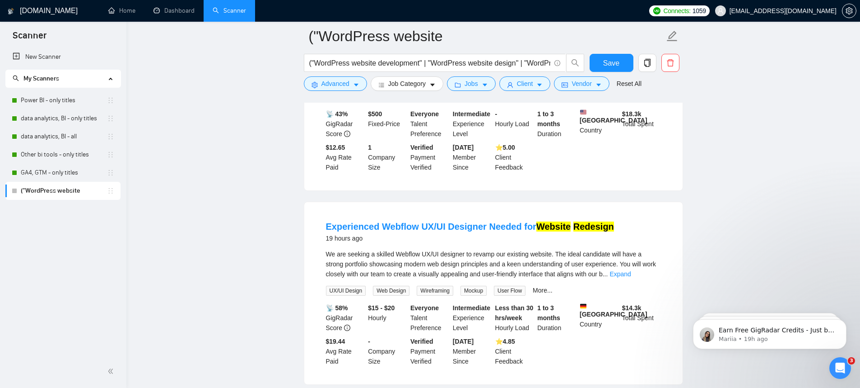
scroll to position [1819, 0]
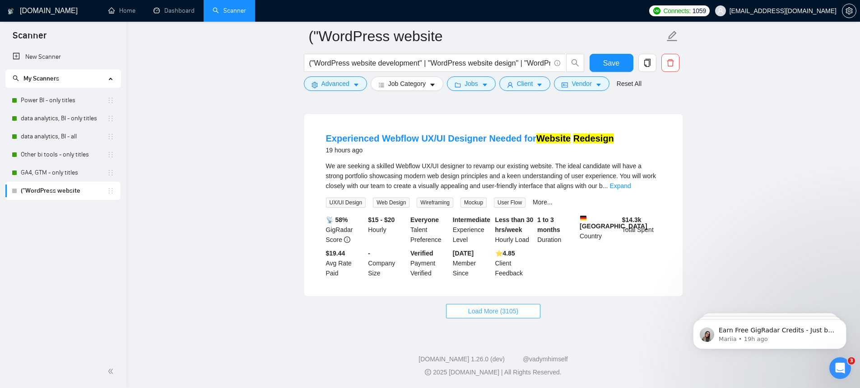
click at [519, 316] on span "Load More (3105)" at bounding box center [493, 311] width 50 height 10
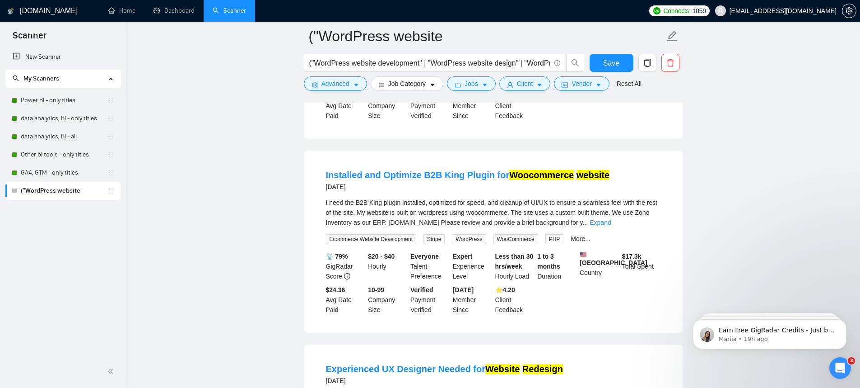
scroll to position [2617, 0]
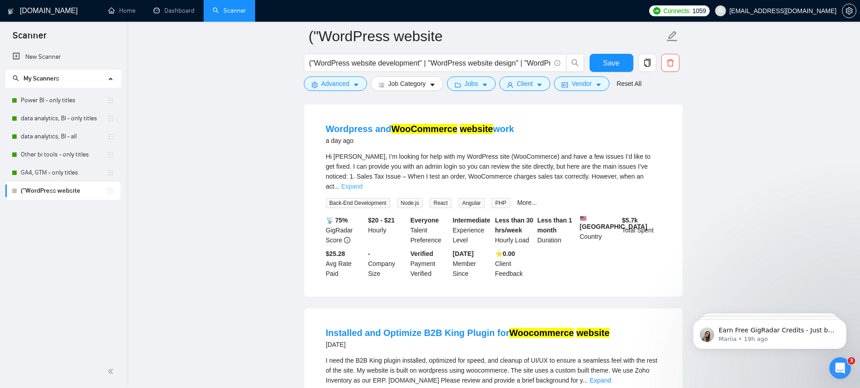
click at [363, 190] on link "Expand" at bounding box center [351, 185] width 21 height 7
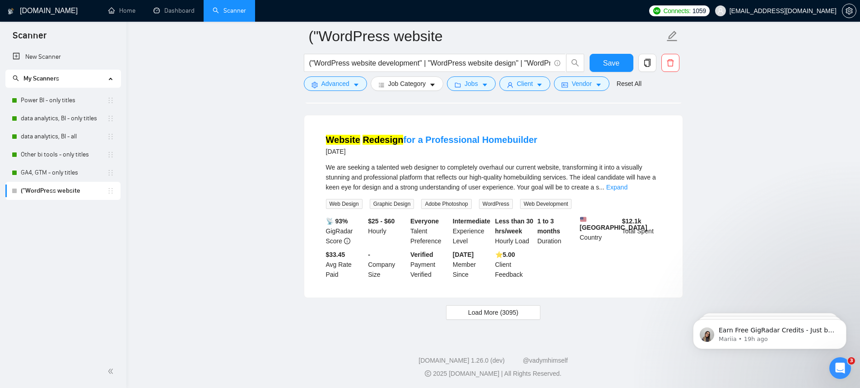
scroll to position [3944, 0]
click at [541, 309] on button "Load More (3095)" at bounding box center [493, 311] width 94 height 14
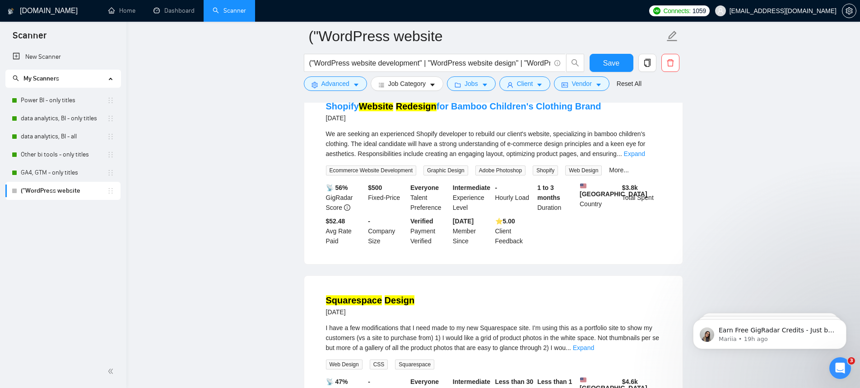
scroll to position [4141, 0]
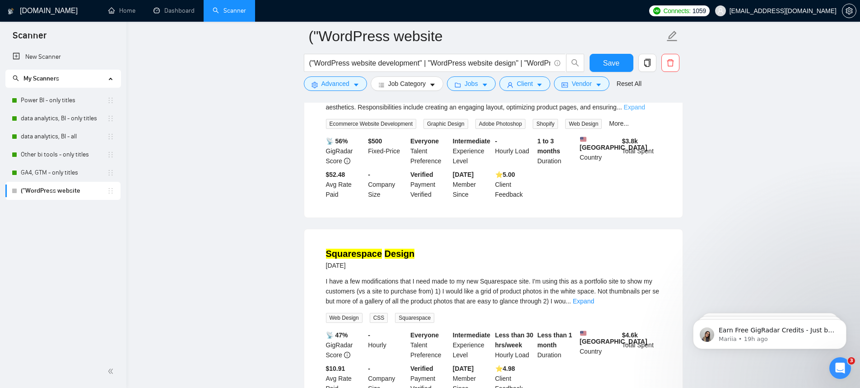
click at [645, 111] on link "Expand" at bounding box center [634, 106] width 21 height 7
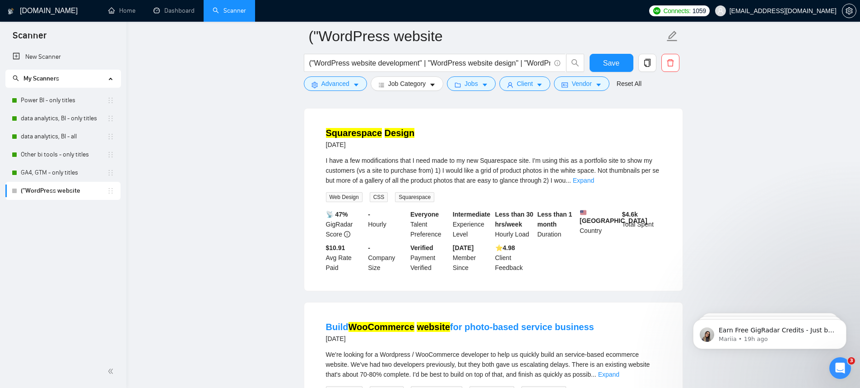
scroll to position [4314, 0]
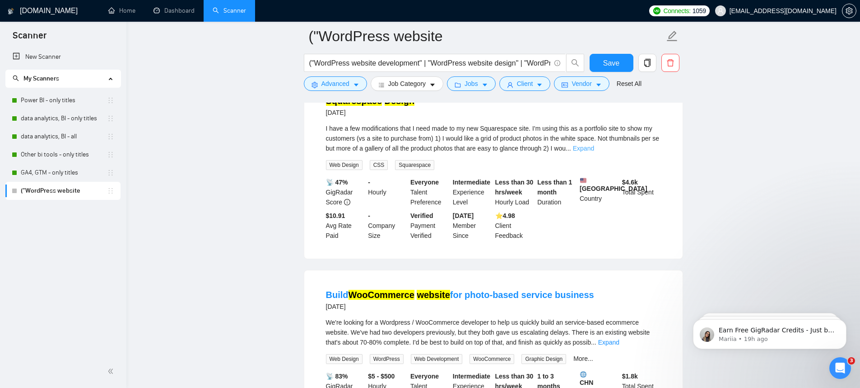
click at [594, 152] on link "Expand" at bounding box center [583, 148] width 21 height 7
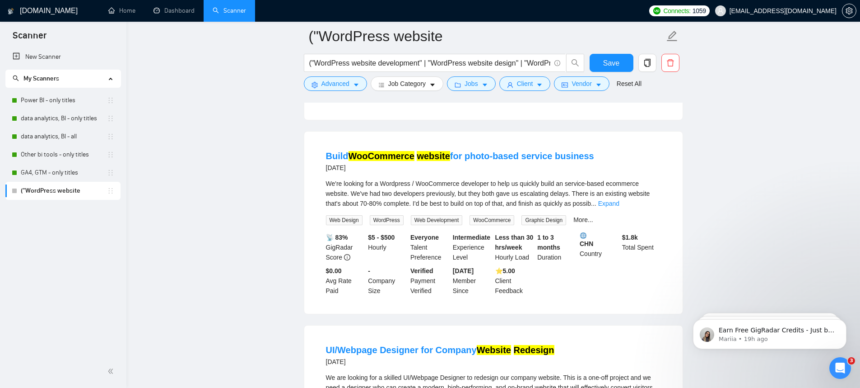
scroll to position [4495, 0]
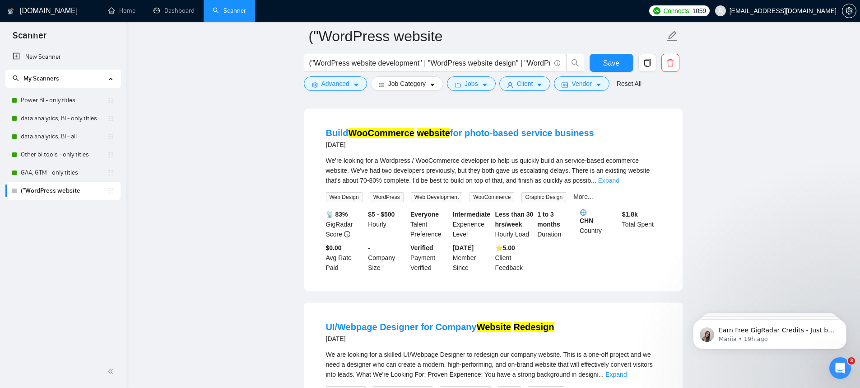
click at [620, 184] on link "Expand" at bounding box center [608, 180] width 21 height 7
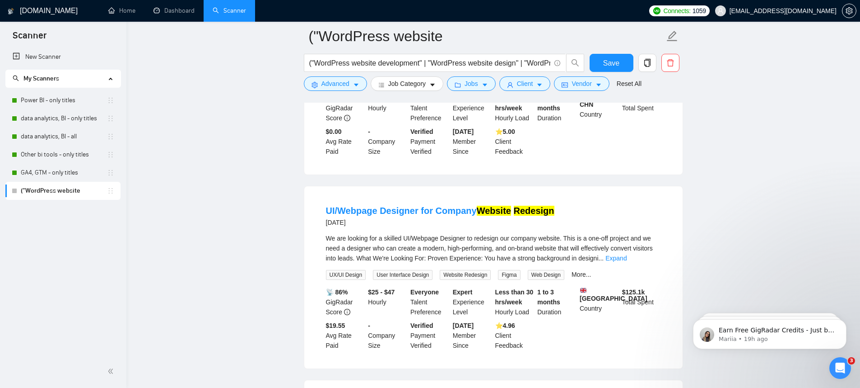
scroll to position [4594, 0]
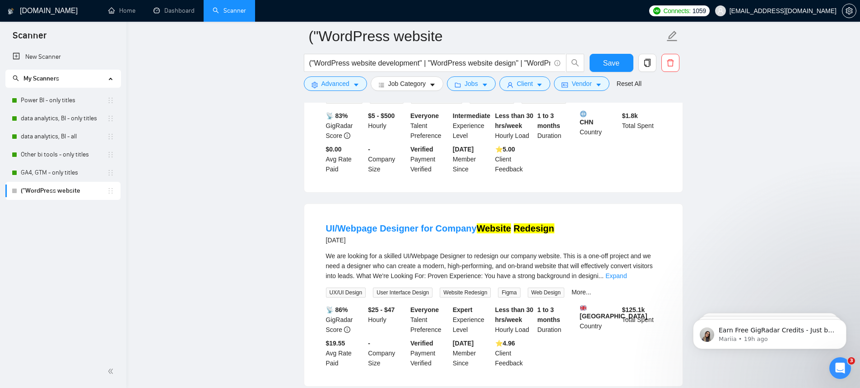
drag, startPoint x: 327, startPoint y: 149, endPoint x: 391, endPoint y: 175, distance: 69.5
click at [391, 87] on div "We're looking for a Wordpress / WooCommerce developer to help us quickly build …" at bounding box center [493, 72] width 335 height 30
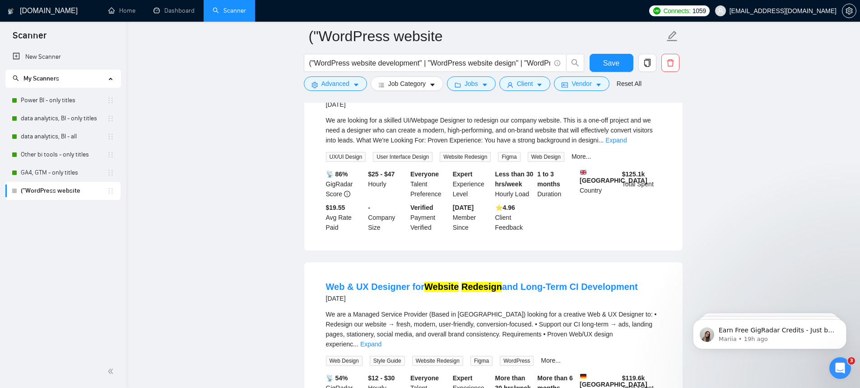
scroll to position [4735, 0]
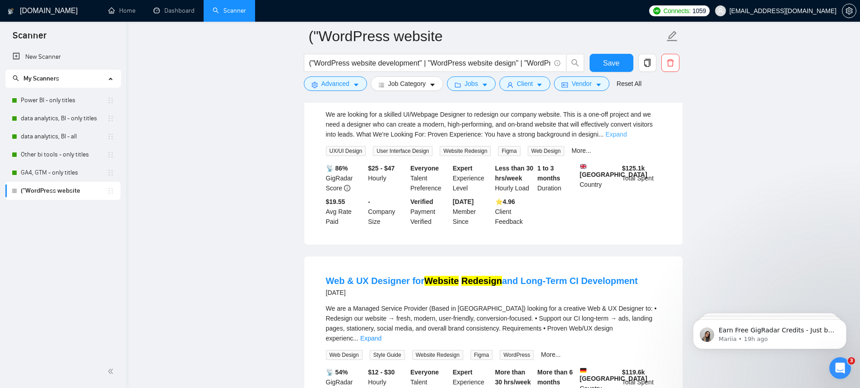
click at [627, 138] on link "Expand" at bounding box center [616, 134] width 21 height 7
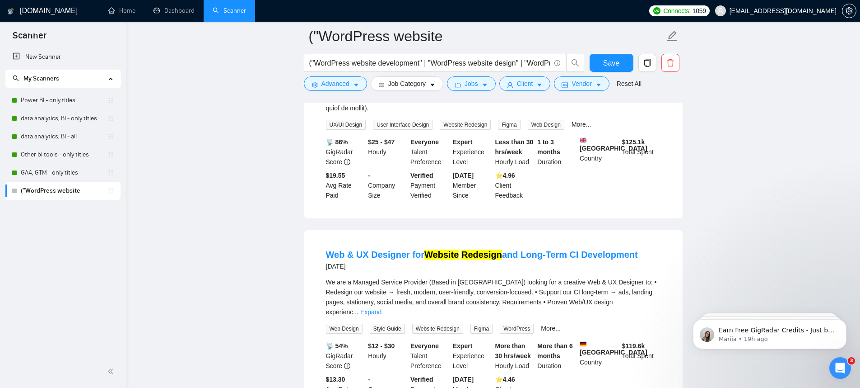
scroll to position [5118, 0]
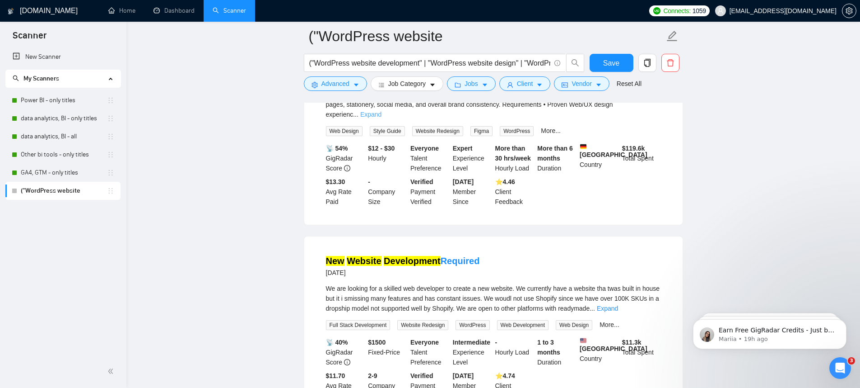
click at [382, 118] on link "Expand" at bounding box center [370, 114] width 21 height 7
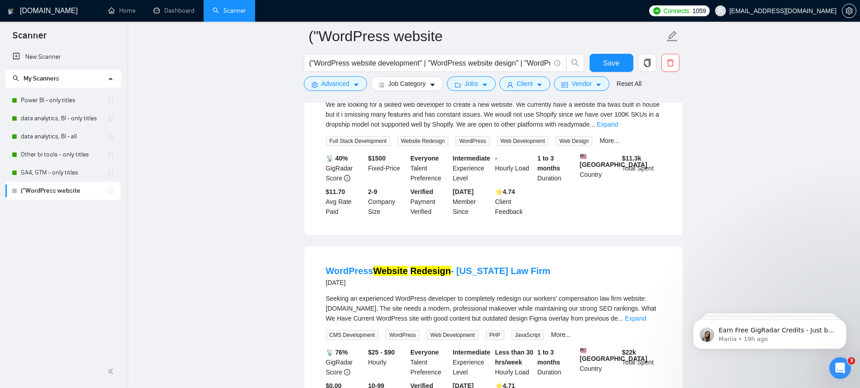
scroll to position [5337, 0]
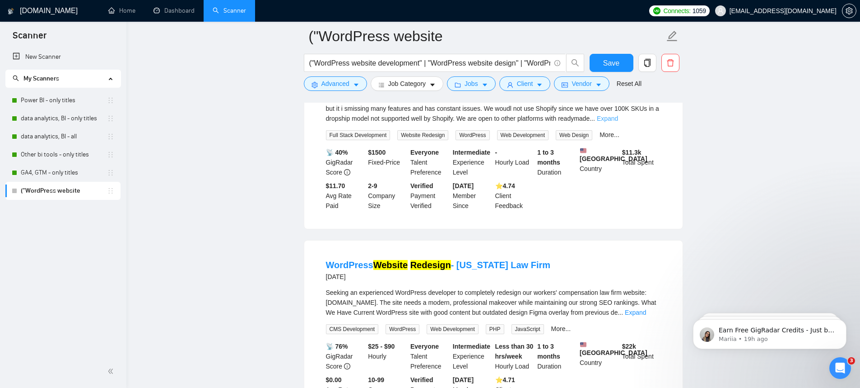
click at [618, 122] on link "Expand" at bounding box center [607, 118] width 21 height 7
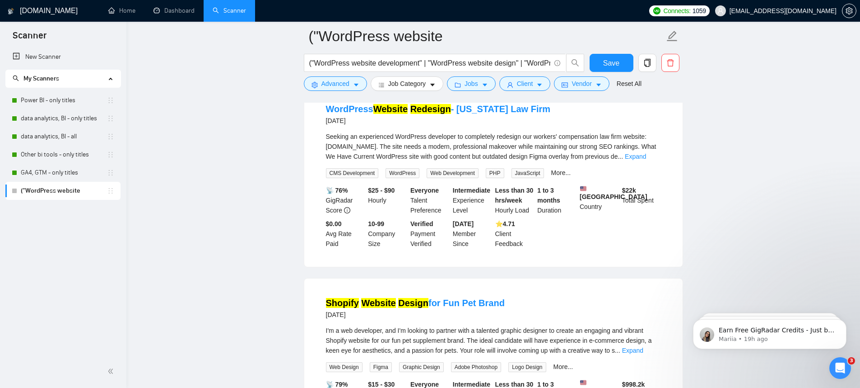
scroll to position [5545, 0]
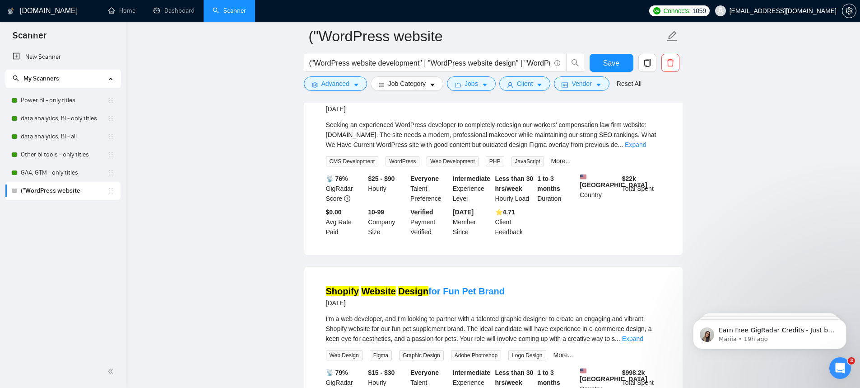
click at [642, 148] on link "Expand" at bounding box center [635, 144] width 21 height 7
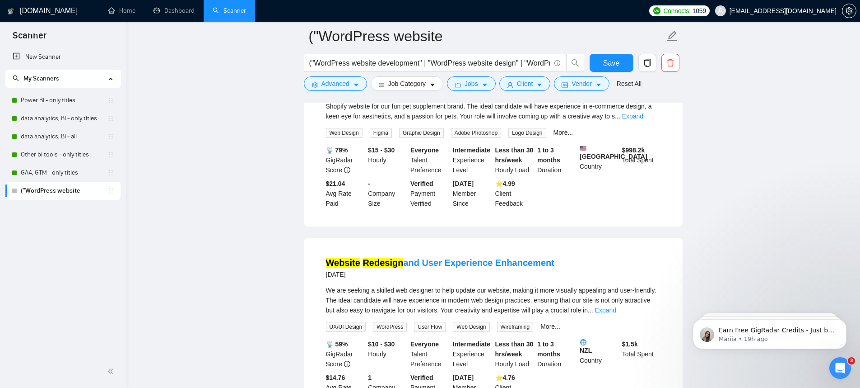
scroll to position [5902, 0]
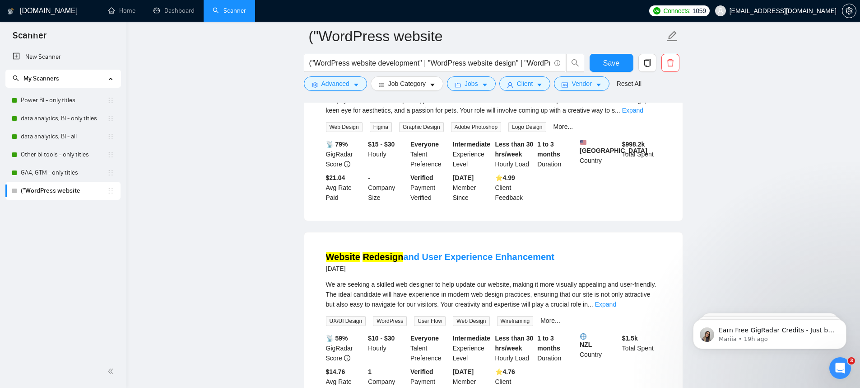
click at [653, 132] on div "I'm a web developer, and I'm looking to partner with a talented graphic designe…" at bounding box center [493, 108] width 335 height 47
click at [654, 132] on div "I'm a web developer, and I'm looking to partner with a talented graphic designe…" at bounding box center [493, 108] width 335 height 47
click at [644, 114] on link "Expand" at bounding box center [632, 110] width 21 height 7
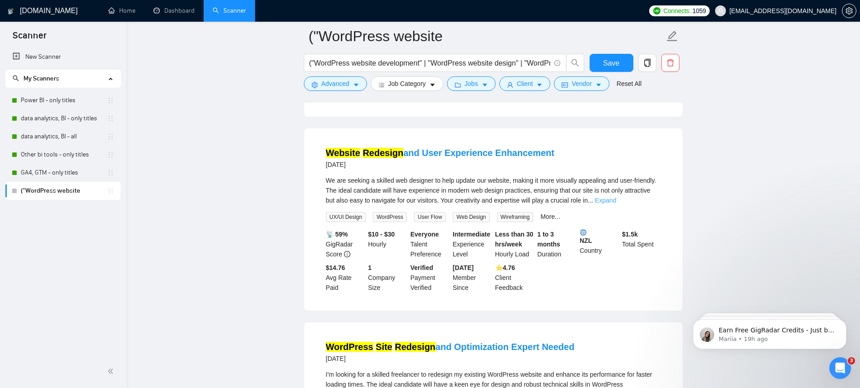
scroll to position [6178, 0]
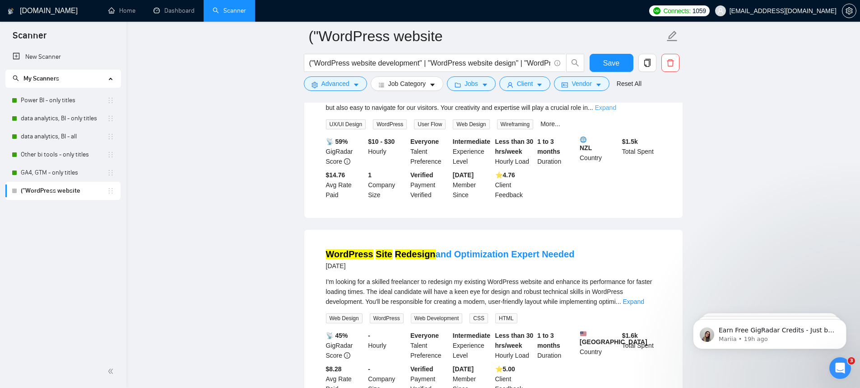
click at [617, 111] on link "Expand" at bounding box center [605, 107] width 21 height 7
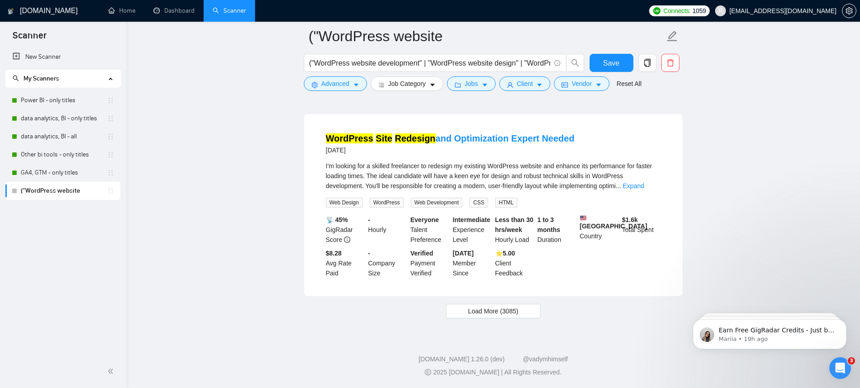
scroll to position [6368, 0]
click at [528, 318] on button "Load More (3085)" at bounding box center [493, 311] width 94 height 14
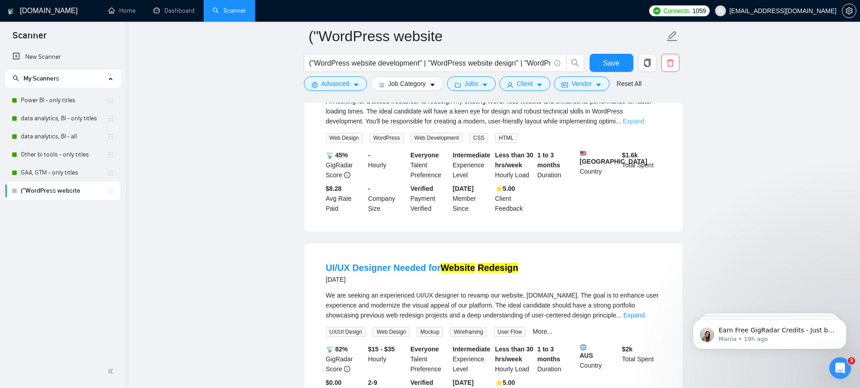
click at [645, 125] on link "Expand" at bounding box center [633, 120] width 21 height 7
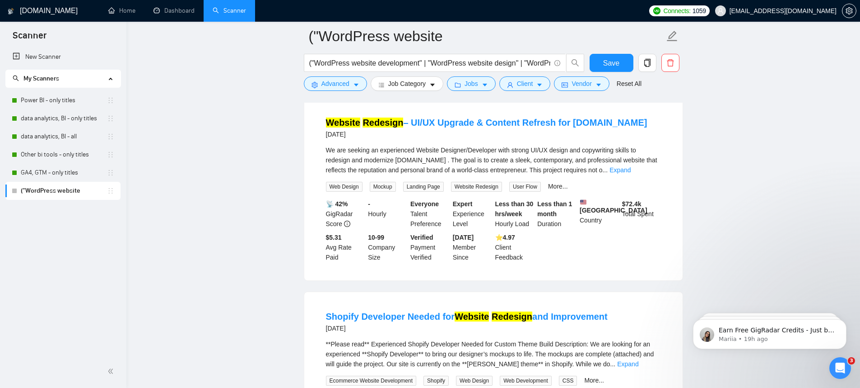
scroll to position [6966, 0]
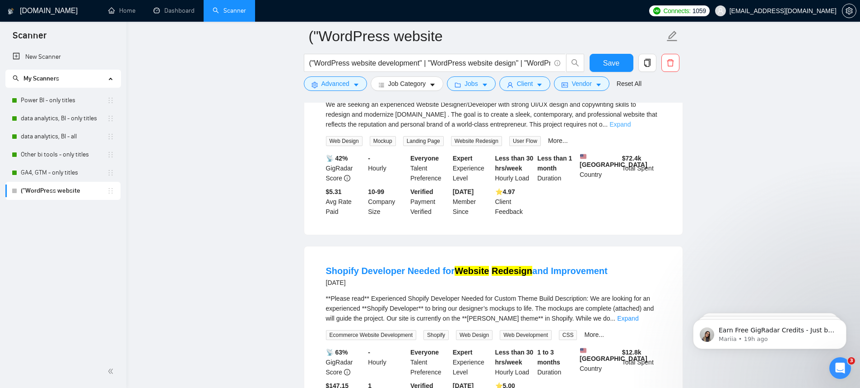
click at [631, 128] on link "Expand" at bounding box center [620, 124] width 21 height 7
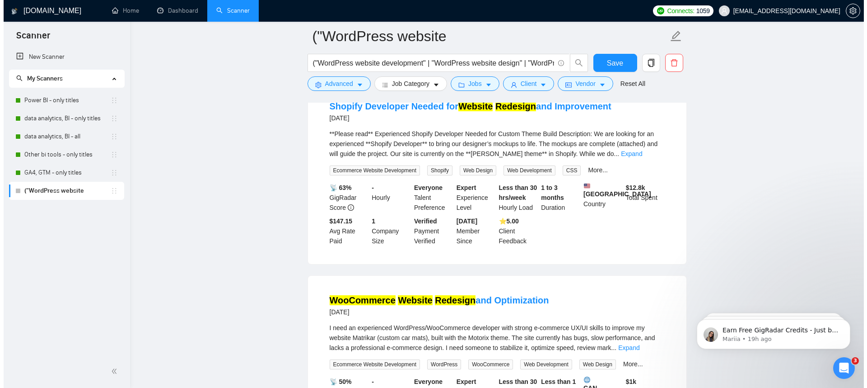
scroll to position [7293, 0]
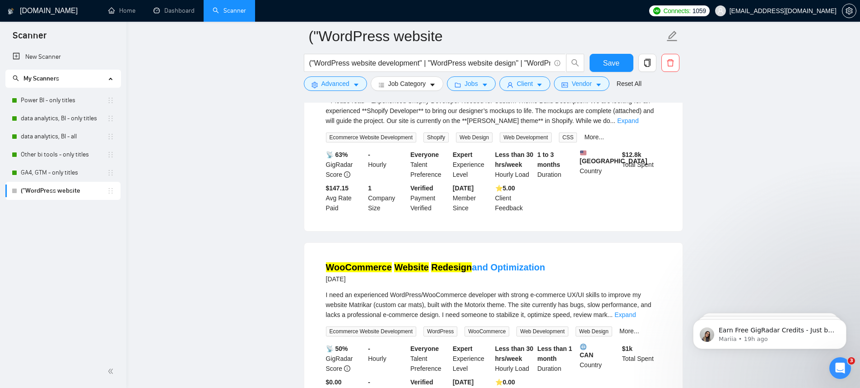
click at [531, 75] on div "("WordPress website development" | "WordPress website design" | "WordPress site…" at bounding box center [444, 65] width 285 height 23
click at [531, 79] on span "Client" at bounding box center [525, 84] width 16 height 10
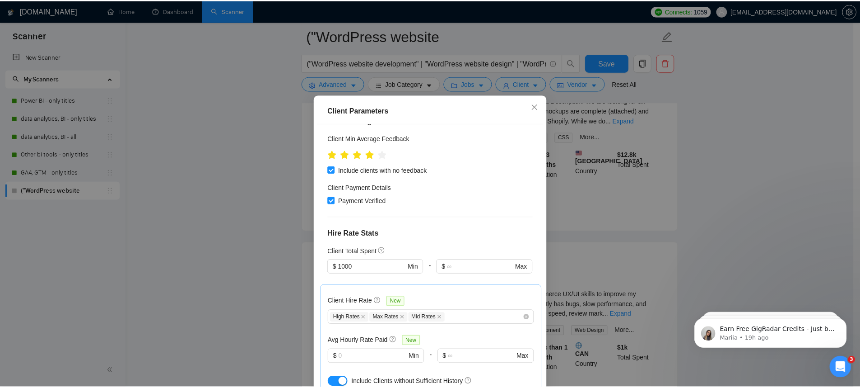
scroll to position [0, 0]
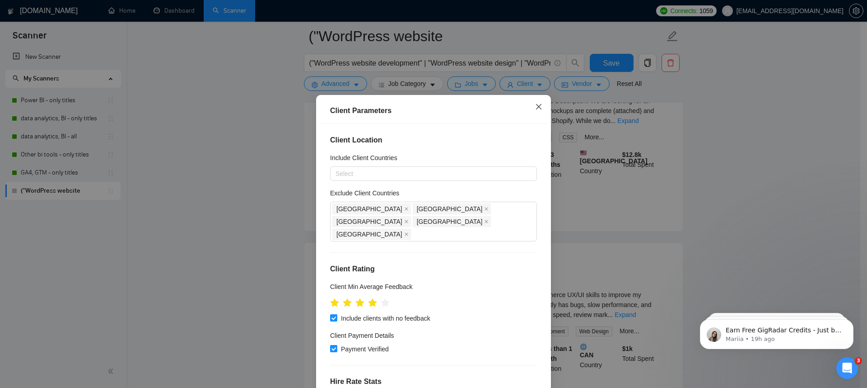
click at [528, 115] on span "Close" at bounding box center [539, 107] width 24 height 24
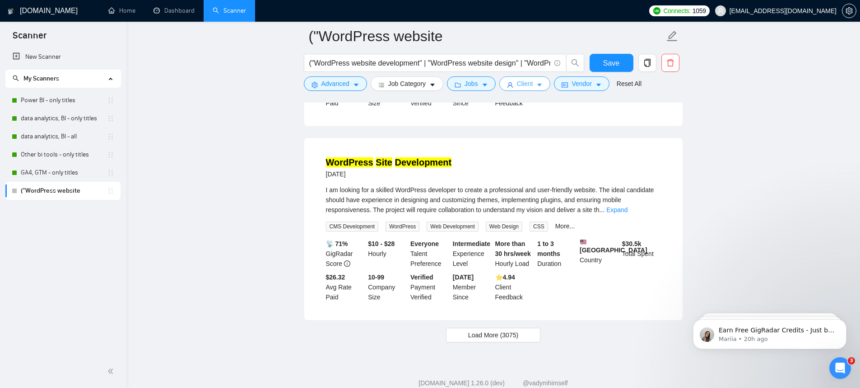
scroll to position [8553, 0]
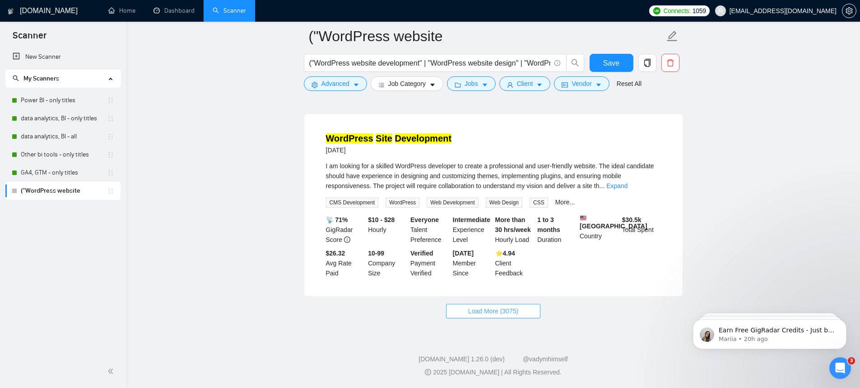
click at [517, 309] on span "Load More (3075)" at bounding box center [493, 311] width 50 height 10
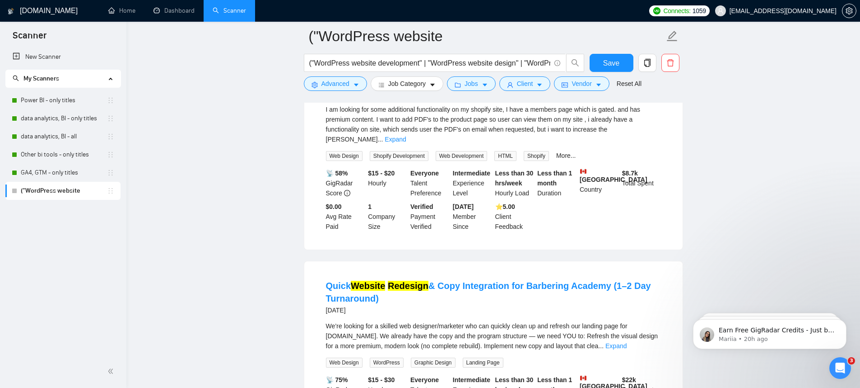
scroll to position [8692, 0]
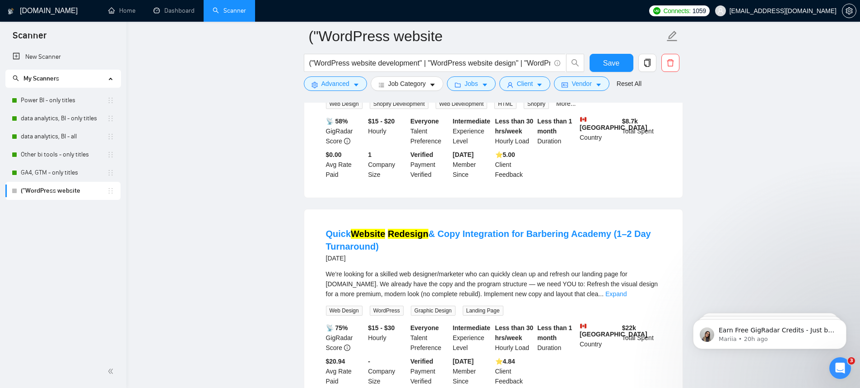
click at [647, 92] on div "I am looking for some additional functionality on my shopify site, I have a mem…" at bounding box center [493, 72] width 335 height 40
click at [406, 91] on link "Expand" at bounding box center [395, 87] width 21 height 7
drag, startPoint x: 359, startPoint y: 251, endPoint x: 431, endPoint y: 248, distance: 71.9
click at [431, 92] on div "I am looking for some additional functionality on my shopify site, I have a mem…" at bounding box center [493, 72] width 335 height 40
click at [537, 92] on div "I am looking for some additional functionality on my shopify site, I have a mem…" at bounding box center [493, 72] width 335 height 40
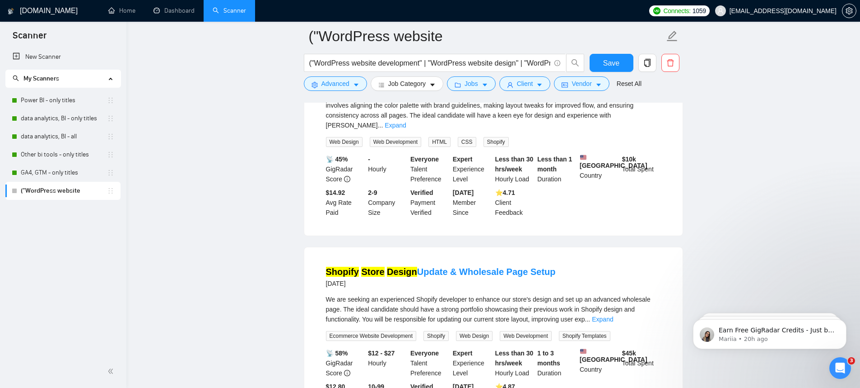
scroll to position [10115, 0]
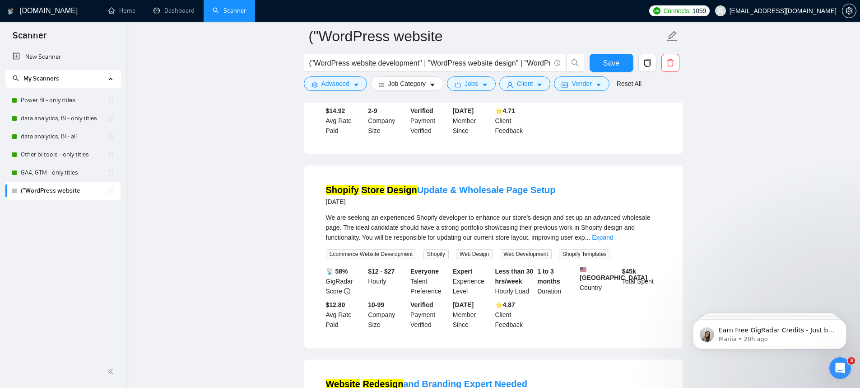
click at [406, 47] on link "Expand" at bounding box center [395, 43] width 21 height 7
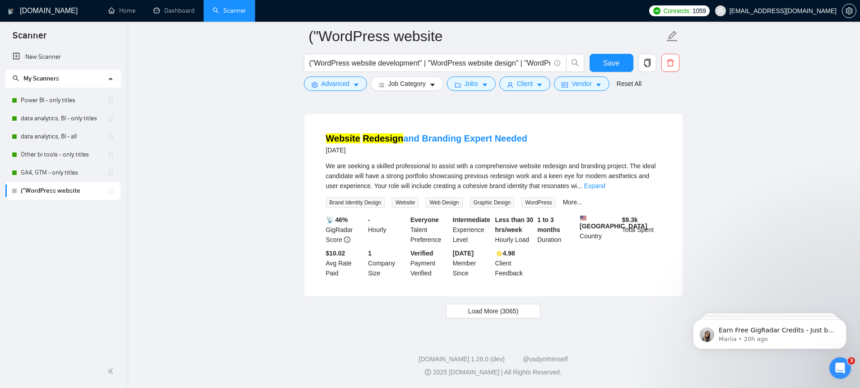
scroll to position [10379, 0]
click at [606, 189] on link "Expand" at bounding box center [594, 185] width 21 height 7
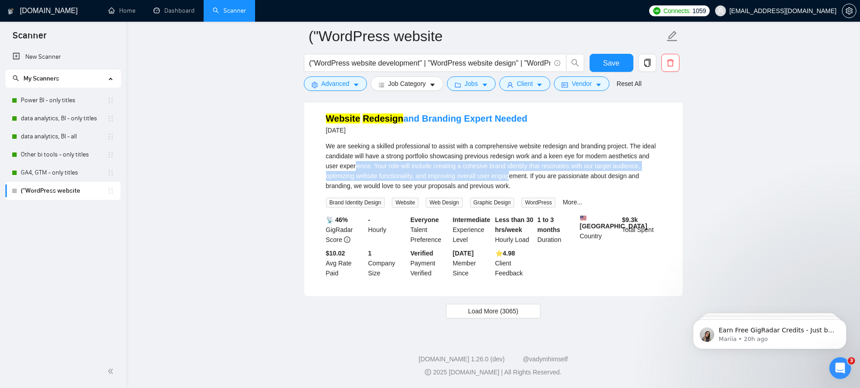
drag, startPoint x: 404, startPoint y: 239, endPoint x: 568, endPoint y: 250, distance: 164.8
click at [568, 191] on div "We are seeking a skilled professional to assist with a comprehensive website re…" at bounding box center [493, 166] width 335 height 50
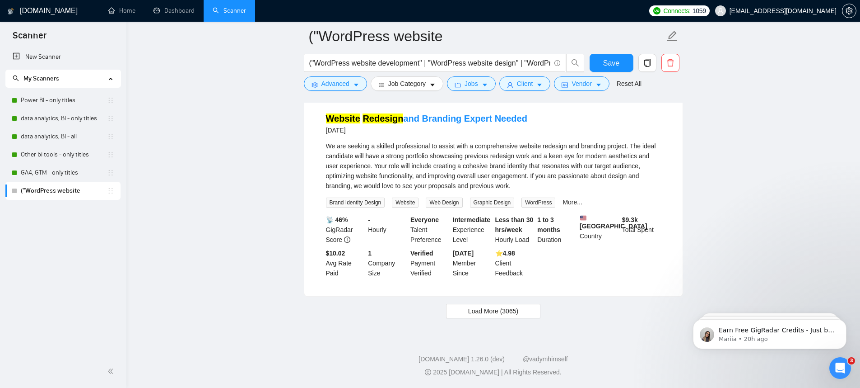
scroll to position [10611, 0]
click at [477, 309] on span "Load More (3065)" at bounding box center [493, 311] width 50 height 10
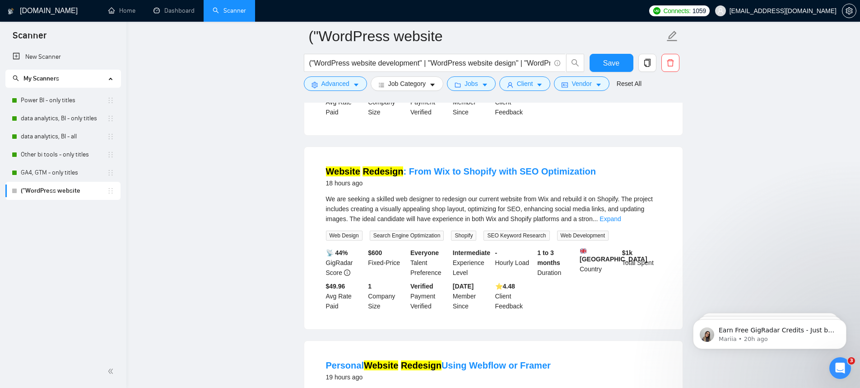
scroll to position [1159, 0]
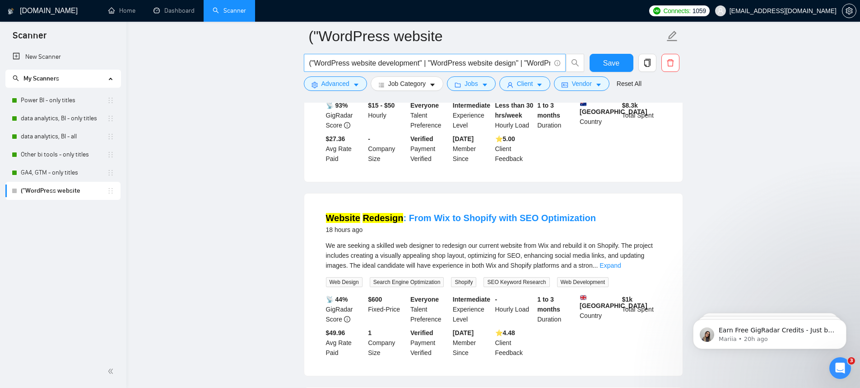
click at [425, 64] on input "("WordPress website development" | "WordPress website design" | "WordPress site…" at bounding box center [429, 62] width 241 height 11
click at [424, 64] on input "("WordPress website development" | "WordPress website design" | "WordPress site…" at bounding box center [429, 62] width 241 height 11
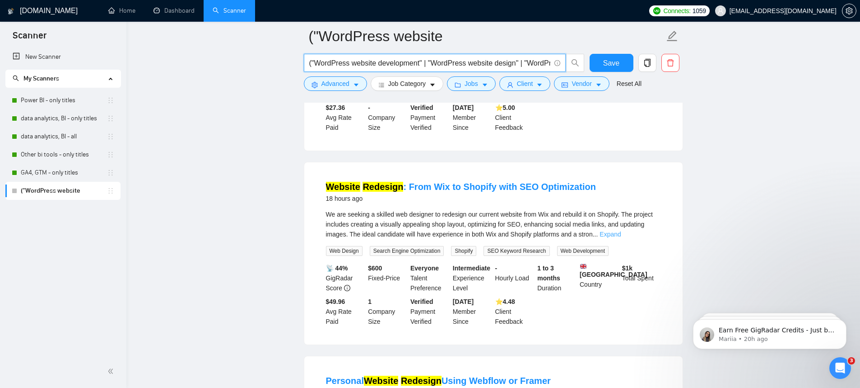
click at [621, 238] on link "Expand" at bounding box center [610, 233] width 21 height 7
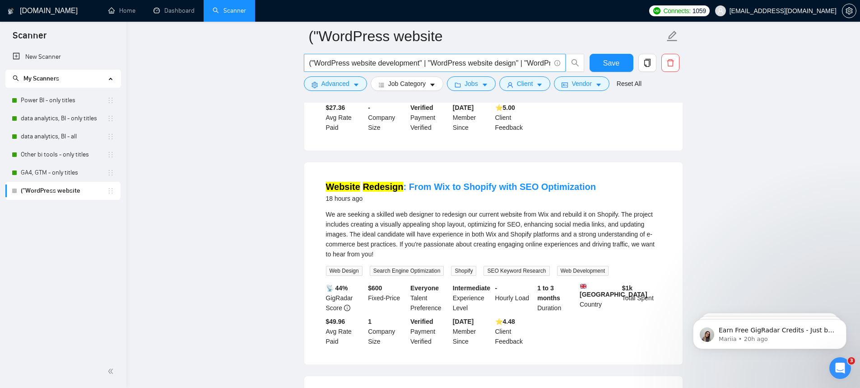
click at [432, 60] on input "("WordPress website development" | "WordPress website design" | "WordPress site…" at bounding box center [429, 62] width 241 height 11
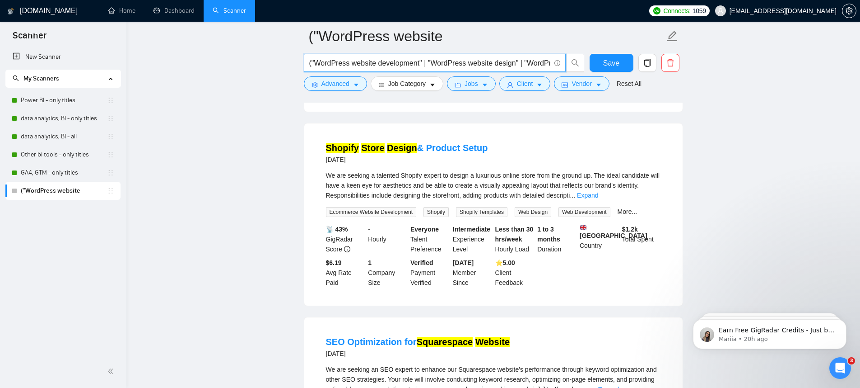
scroll to position [10975, 0]
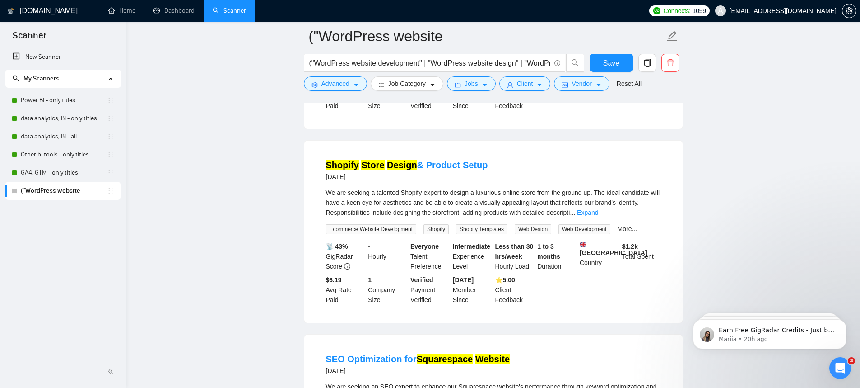
drag, startPoint x: 407, startPoint y: 181, endPoint x: 495, endPoint y: 189, distance: 88.0
click at [491, 118] on li "SEO Optimization & Google Ads Strategy for Squarespace Website 9 days ago We're…" at bounding box center [493, 38] width 357 height 160
drag, startPoint x: 322, startPoint y: 187, endPoint x: 495, endPoint y: 187, distance: 173.4
click at [495, 118] on li "SEO Optimization & Google Ads Strategy for Squarespace Website 9 days ago We're…" at bounding box center [493, 38] width 357 height 160
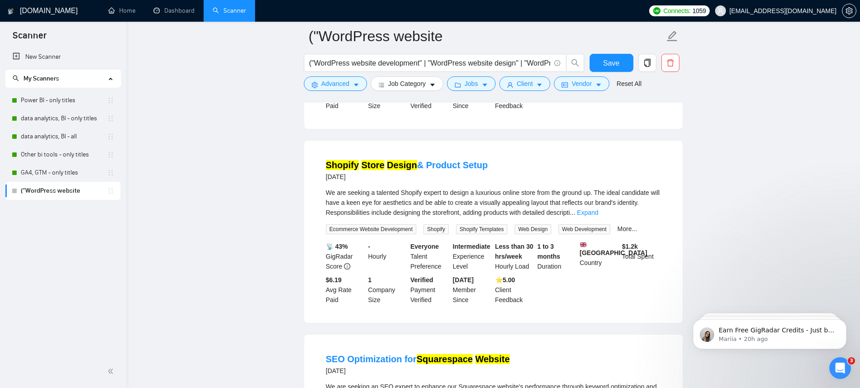
copy link "SEO Optimization & Google Ads Strategy"
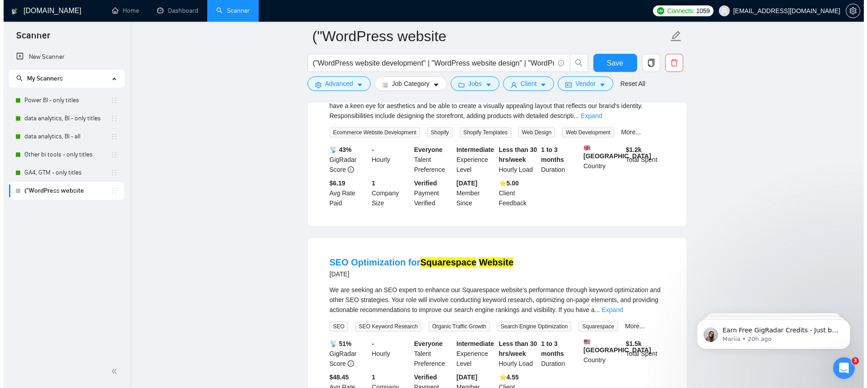
scroll to position [10895, 0]
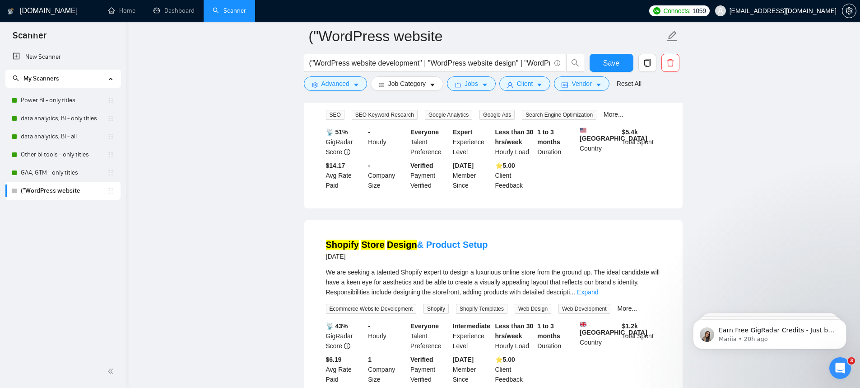
copy link "SEO Optimization & Google Ads Strategy"
click at [350, 90] on button "Advanced" at bounding box center [335, 83] width 63 height 14
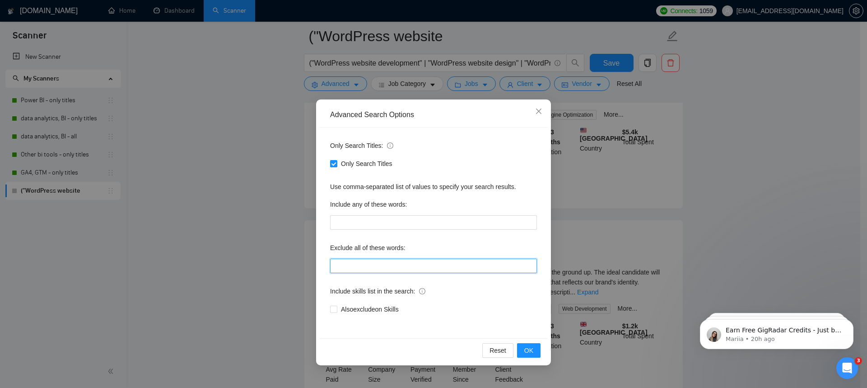
click at [397, 271] on input "text" at bounding box center [433, 265] width 207 height 14
paste input "SEO Optimization & Google Ads Strategy"
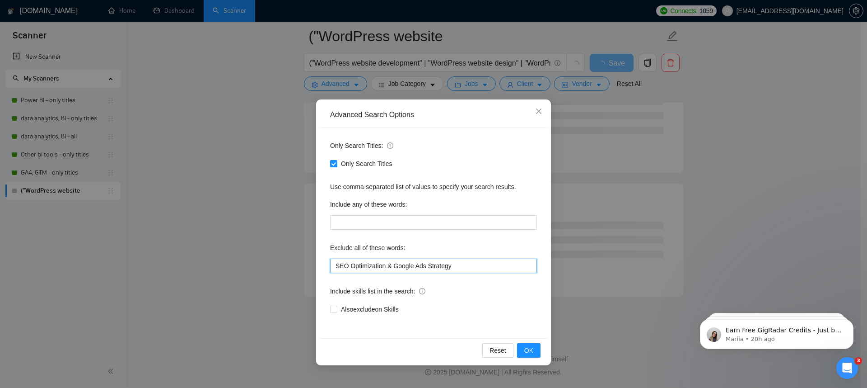
drag, startPoint x: 395, startPoint y: 265, endPoint x: 298, endPoint y: 259, distance: 97.7
click at [298, 259] on div "Advanced Search Options Only Search Titles: Only Search Titles Use comma-separa…" at bounding box center [433, 194] width 867 height 388
click at [439, 269] on input "Google Ads Strategy" at bounding box center [433, 265] width 207 height 14
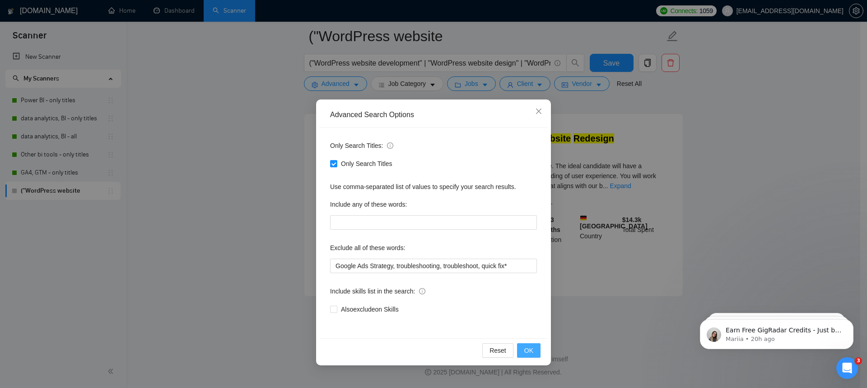
click at [534, 354] on button "OK" at bounding box center [528, 350] width 23 height 14
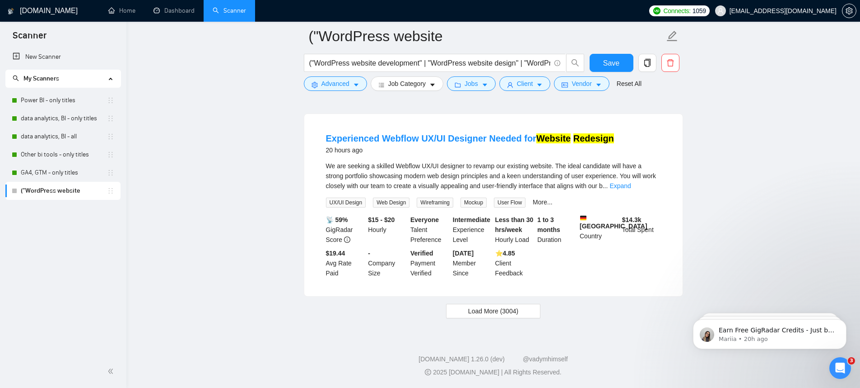
click at [486, 310] on span "Load More (3004)" at bounding box center [493, 311] width 50 height 10
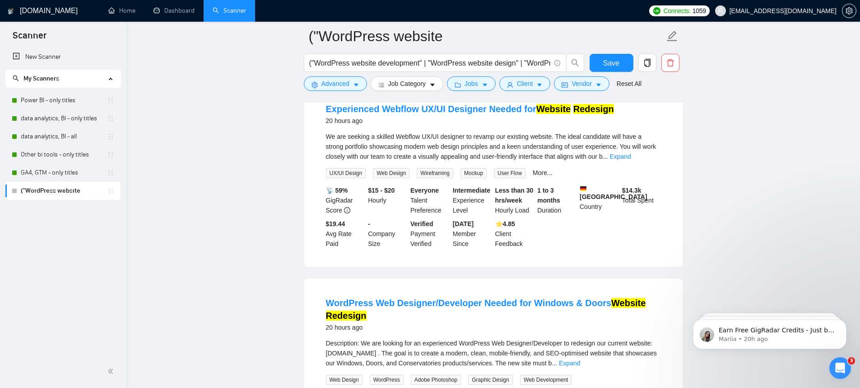
click at [642, 161] on div "We are seeking a skilled Webflow UX/UI designer to revamp our existing website.…" at bounding box center [493, 146] width 335 height 30
click at [631, 160] on link "Expand" at bounding box center [620, 156] width 21 height 7
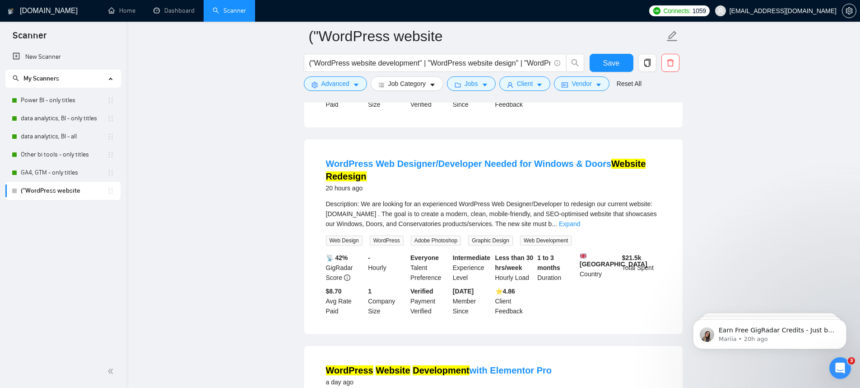
scroll to position [2009, 0]
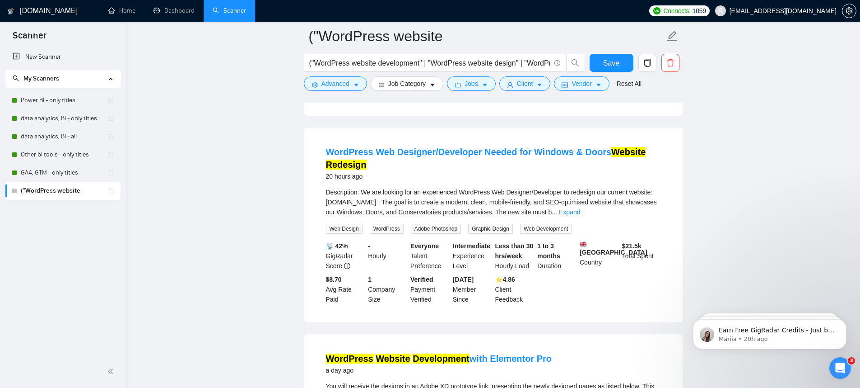
click at [580, 215] on link "Expand" at bounding box center [569, 211] width 21 height 7
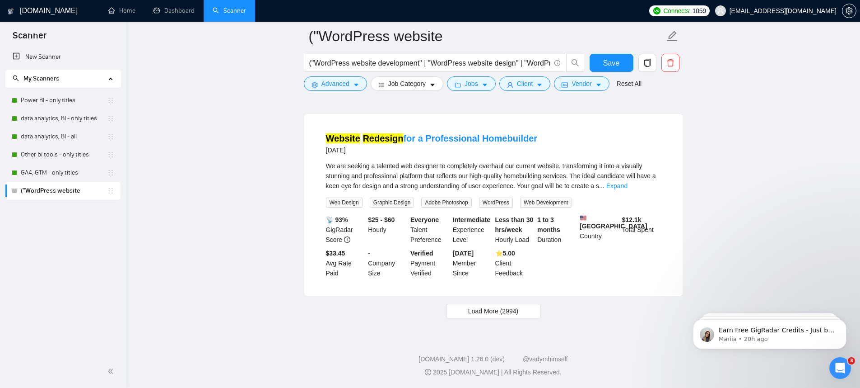
scroll to position [4078, 0]
click at [524, 316] on button "Load More (2994)" at bounding box center [493, 311] width 94 height 14
click at [628, 187] on link "Expand" at bounding box center [617, 185] width 21 height 7
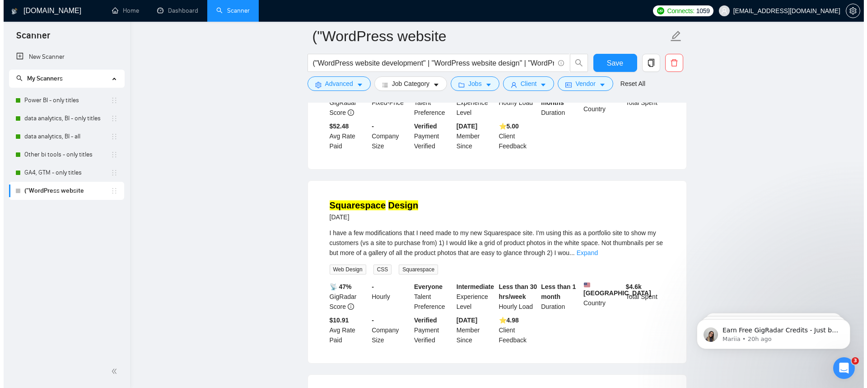
scroll to position [4208, 0]
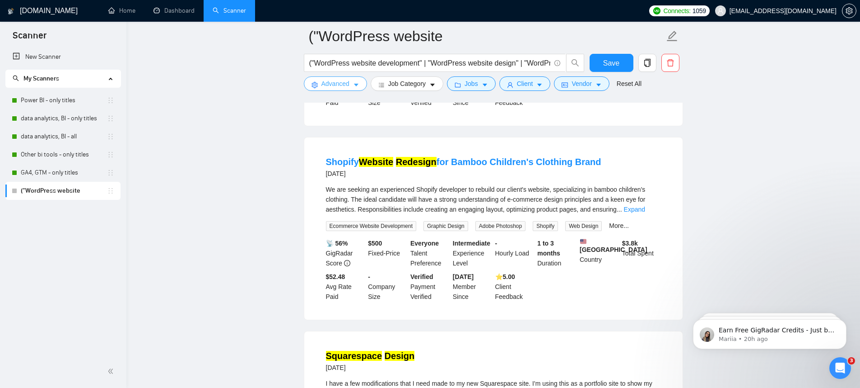
click at [338, 89] on button "Advanced" at bounding box center [335, 83] width 63 height 14
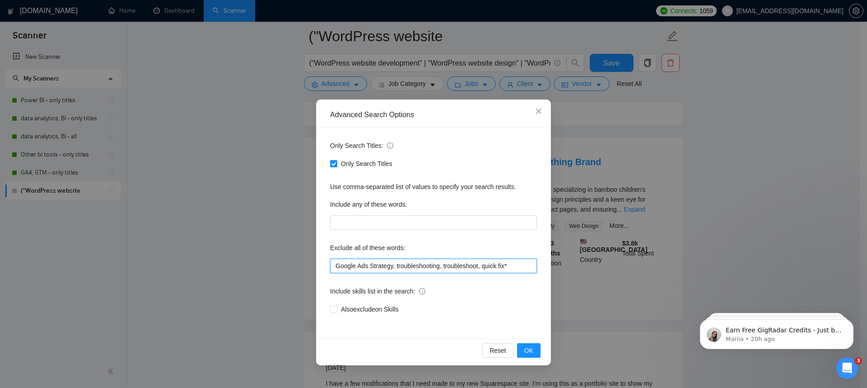
click at [514, 266] on input "Google Ads Strategy, troubleshooting, troubleshoot, quick fix*" at bounding box center [433, 265] width 207 height 14
click at [519, 266] on input "Google Ads Strategy, troubleshooting, troubleshoot, quick fix*" at bounding box center [433, 265] width 207 height 14
paste input "error"
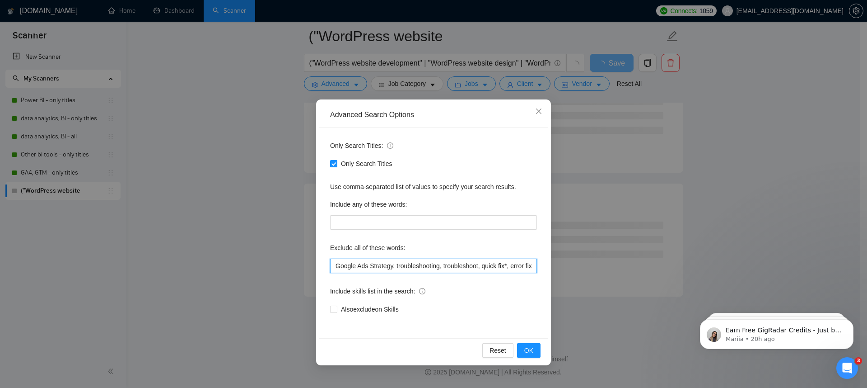
scroll to position [0, 10]
drag, startPoint x: 529, startPoint y: 266, endPoint x: 545, endPoint y: 266, distance: 15.8
click at [545, 266] on div "Only Search Titles: Only Search Titles Use comma-separated list of values to sp…" at bounding box center [433, 232] width 229 height 210
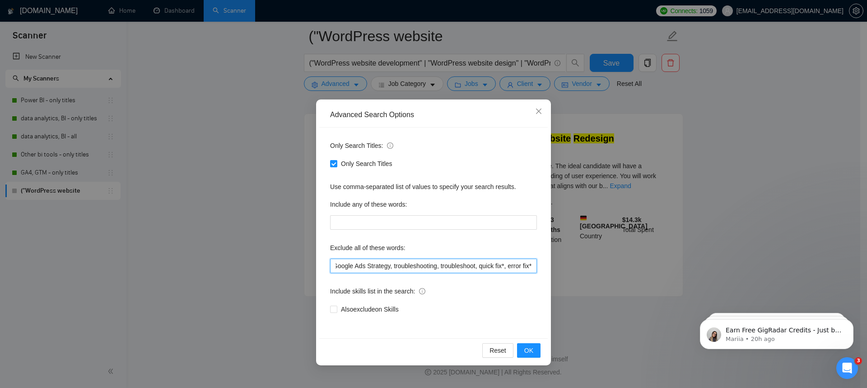
scroll to position [0, 13]
type input "Google Ads Strategy, troubleshooting, troubleshoot, quick fix*, error fix*"
click at [540, 353] on button "OK" at bounding box center [528, 350] width 23 height 14
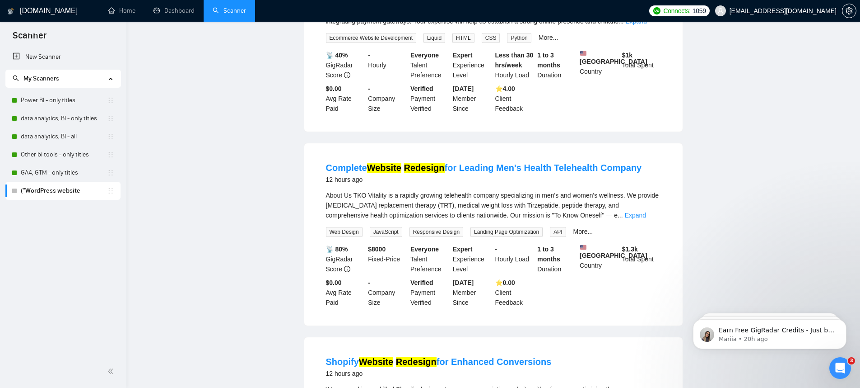
scroll to position [0, 0]
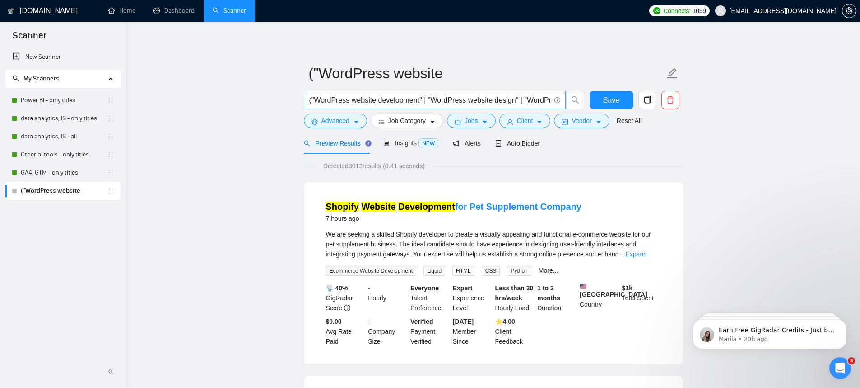
click at [400, 98] on input "("WordPress website development" | "WordPress website design" | "WordPress site…" at bounding box center [429, 99] width 241 height 11
paste input "site development" | "WordPress site redesign" | "WordPress developer*" | "WooCo…"
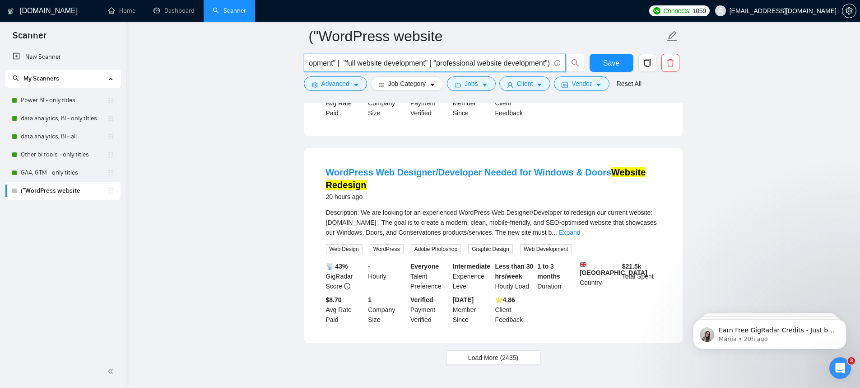
scroll to position [1861, 0]
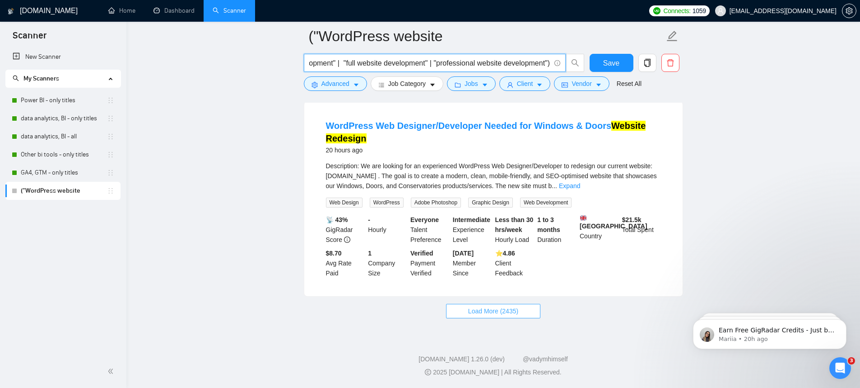
type input "("WordPress website development" | "WordPress site development" | "WordPress si…"
click at [519, 306] on span "Load More (2435)" at bounding box center [493, 311] width 50 height 10
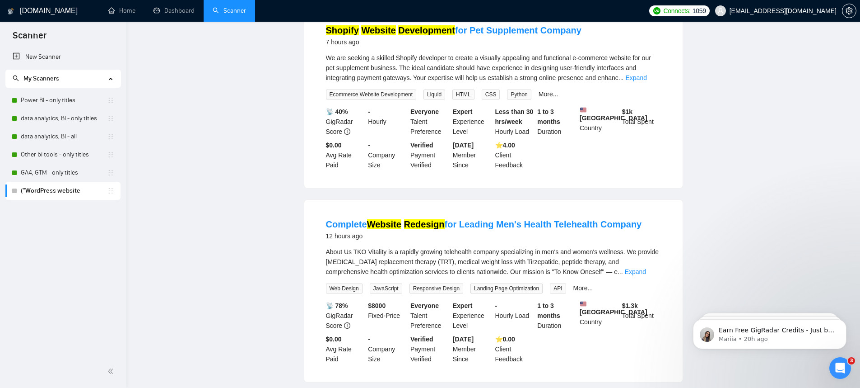
scroll to position [0, 0]
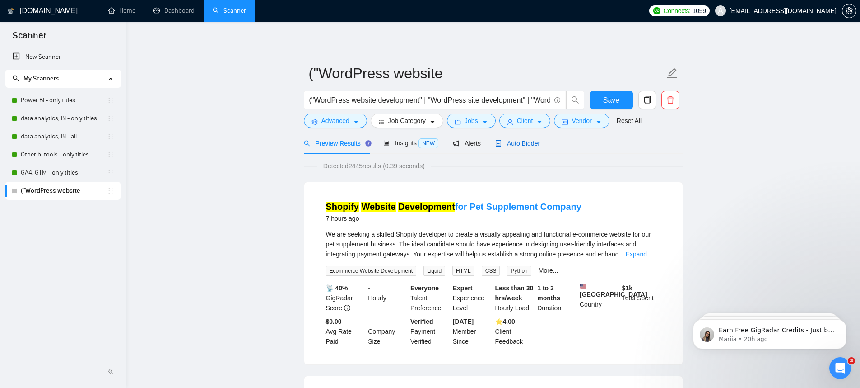
click at [527, 138] on div "Auto Bidder" at bounding box center [517, 143] width 45 height 10
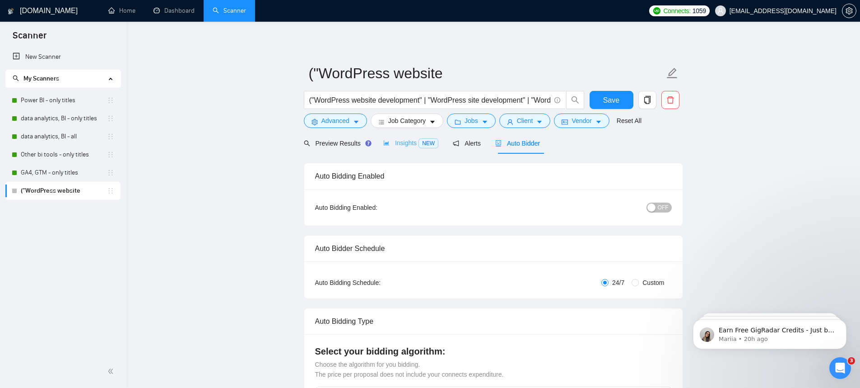
click at [413, 149] on div "Insights NEW" at bounding box center [410, 142] width 55 height 21
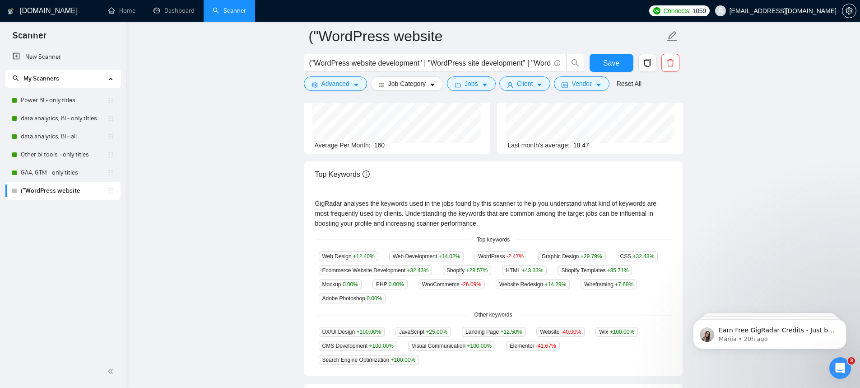
scroll to position [119, 0]
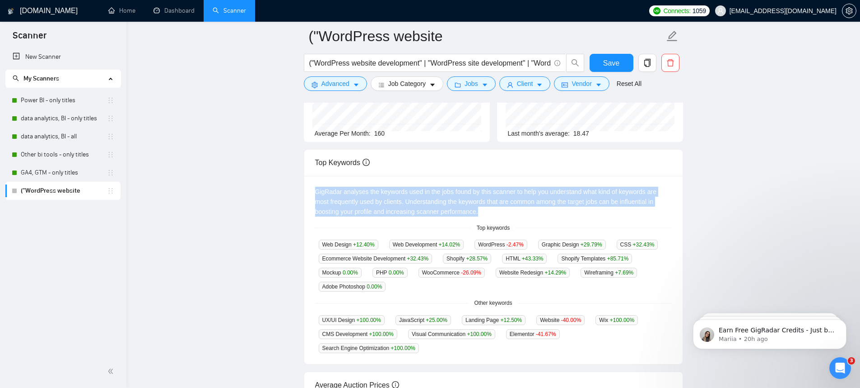
drag, startPoint x: 504, startPoint y: 214, endPoint x: 313, endPoint y: 185, distance: 193.7
click at [313, 185] on div "GigRadar analyses the keywords used in the jobs found by this scanner to help y…" at bounding box center [493, 270] width 379 height 188
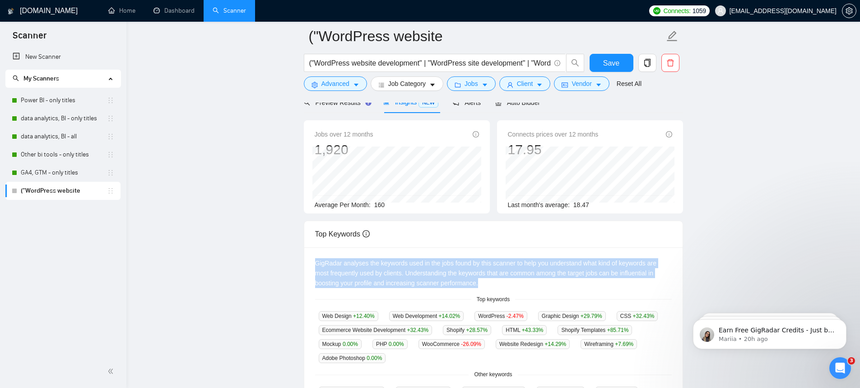
scroll to position [0, 0]
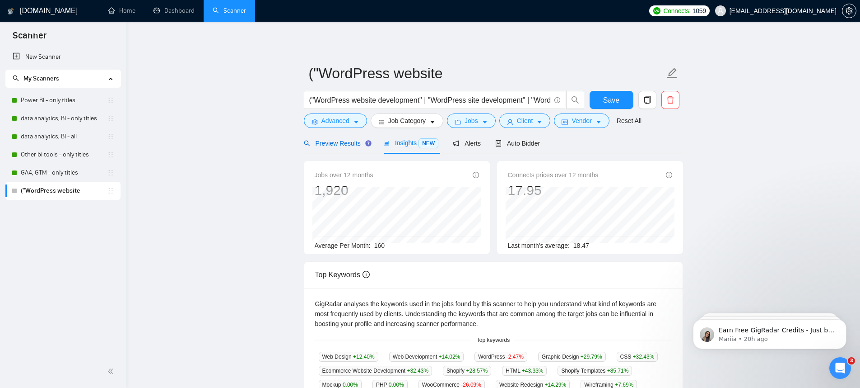
click at [341, 146] on span "Preview Results" at bounding box center [336, 143] width 65 height 7
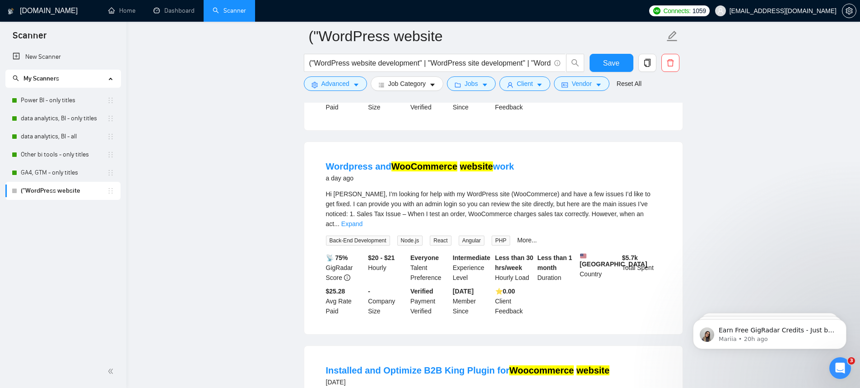
scroll to position [2378, 0]
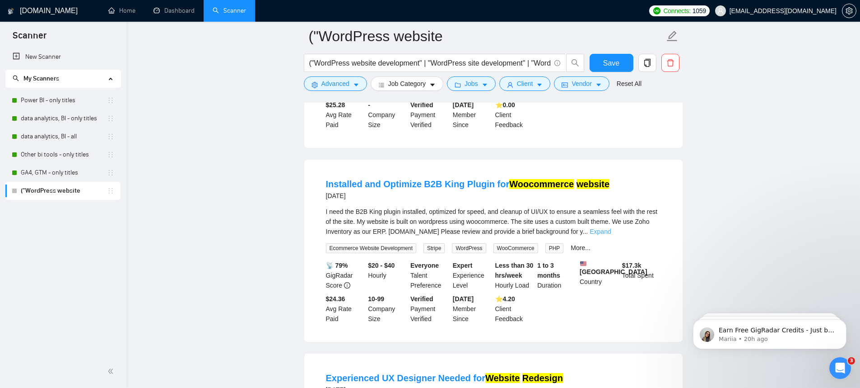
click at [611, 235] on link "Expand" at bounding box center [600, 231] width 21 height 7
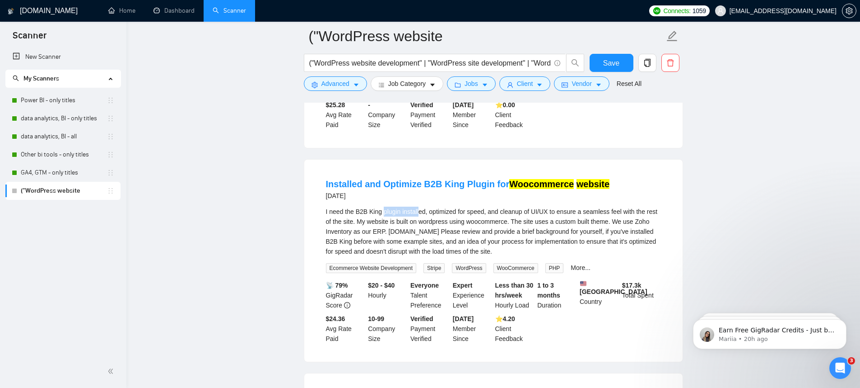
drag, startPoint x: 386, startPoint y: 237, endPoint x: 421, endPoint y: 238, distance: 35.3
click at [421, 238] on div "I need the B2B King plugin installed, optimized for speed, and cleanup of UI/UX…" at bounding box center [493, 231] width 335 height 50
click at [435, 249] on div "I need the B2B King plugin installed, optimized for speed, and cleanup of UI/UX…" at bounding box center [493, 231] width 335 height 50
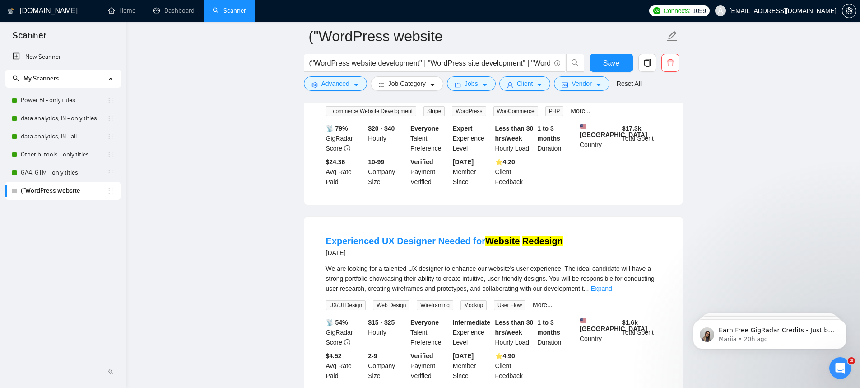
scroll to position [2565, 0]
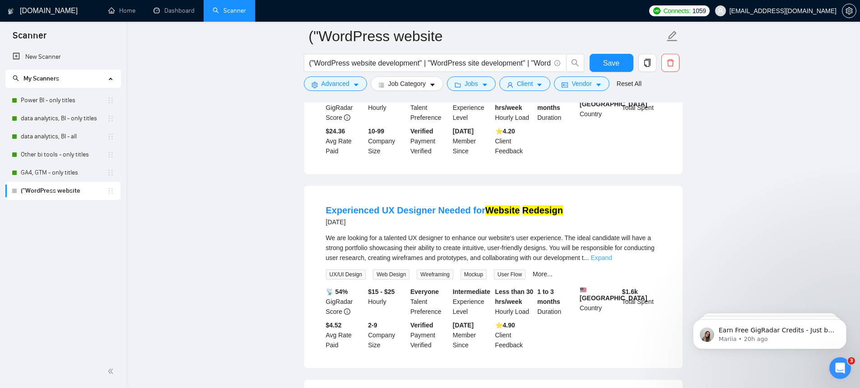
click at [612, 261] on link "Expand" at bounding box center [601, 257] width 21 height 7
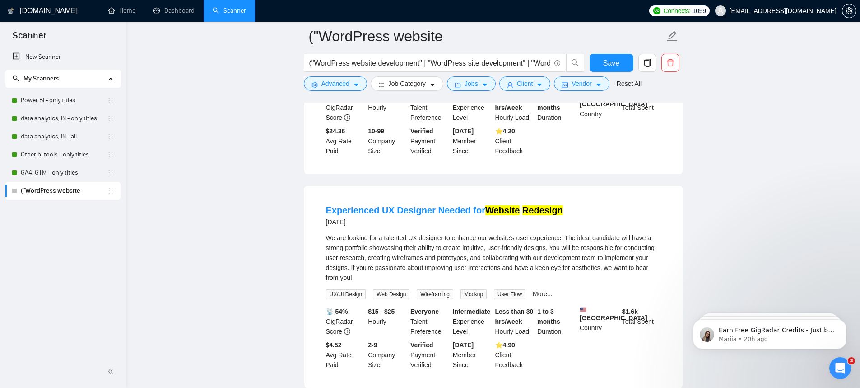
click at [405, 282] on div "We are looking for a talented UX designer to enhance our website's user experie…" at bounding box center [493, 258] width 335 height 50
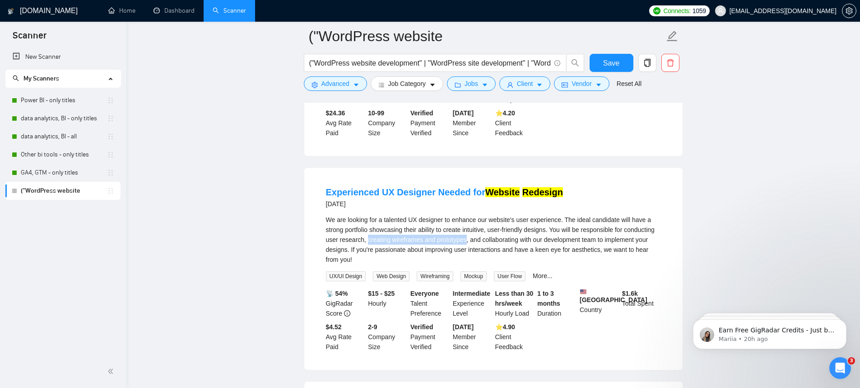
drag, startPoint x: 405, startPoint y: 271, endPoint x: 508, endPoint y: 270, distance: 103.0
click at [508, 264] on div "We are looking for a talented UX designer to enhance our website's user experie…" at bounding box center [493, 240] width 335 height 50
click at [495, 264] on div "We are looking for a talented UX designer to enhance our website's user experie…" at bounding box center [493, 240] width 335 height 50
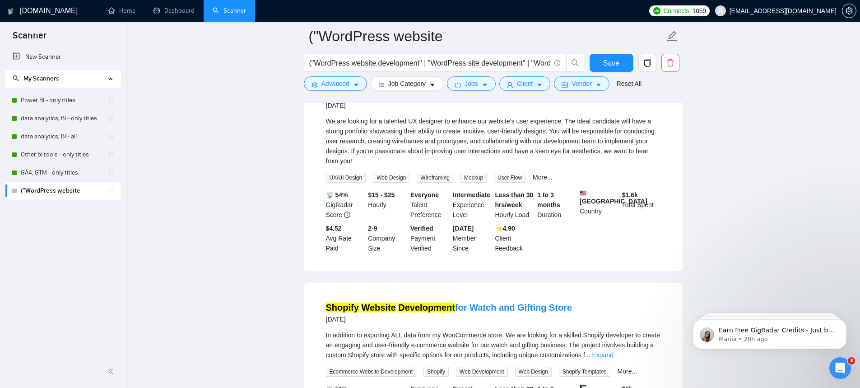
scroll to position [2786, 0]
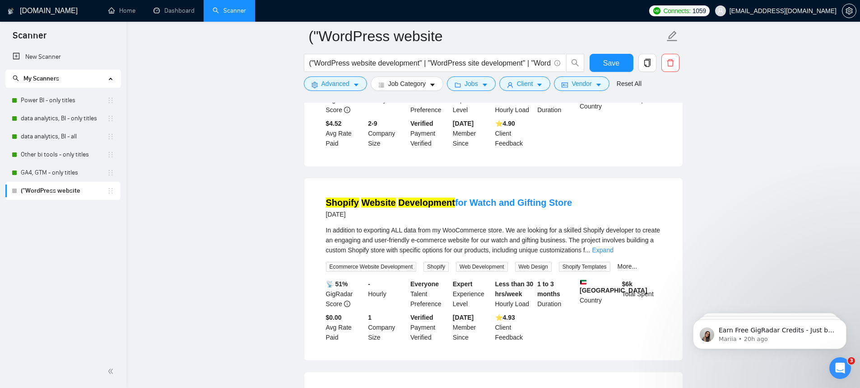
click at [636, 255] on div "In addition to exporting ALL data from my WooCommerce store. We are looking for…" at bounding box center [493, 240] width 335 height 30
click at [613, 253] on link "Expand" at bounding box center [602, 249] width 21 height 7
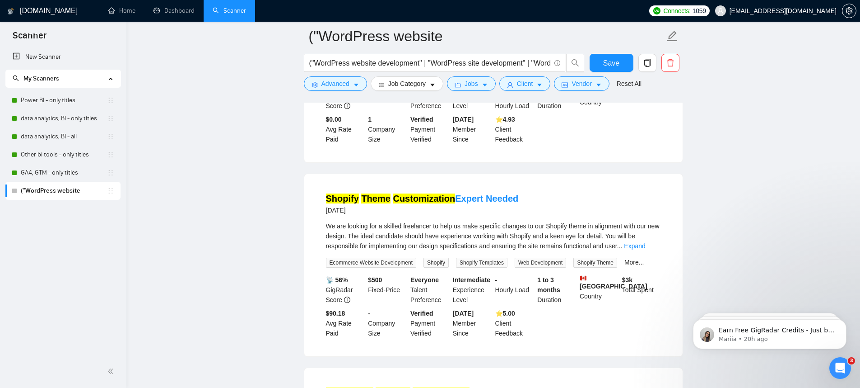
scroll to position [3010, 0]
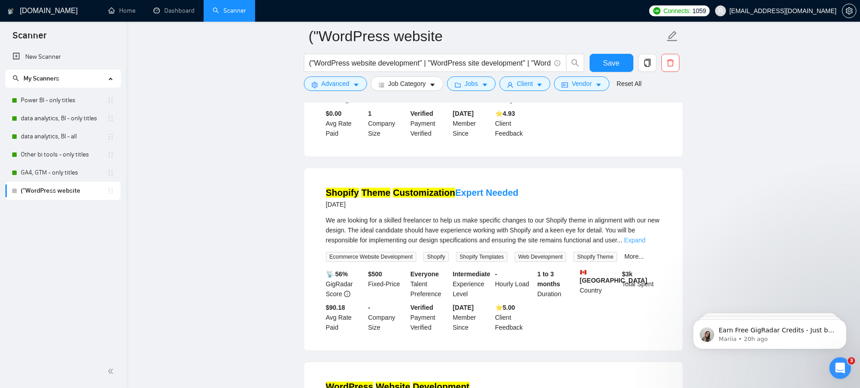
click at [640, 243] on link "Expand" at bounding box center [634, 239] width 21 height 7
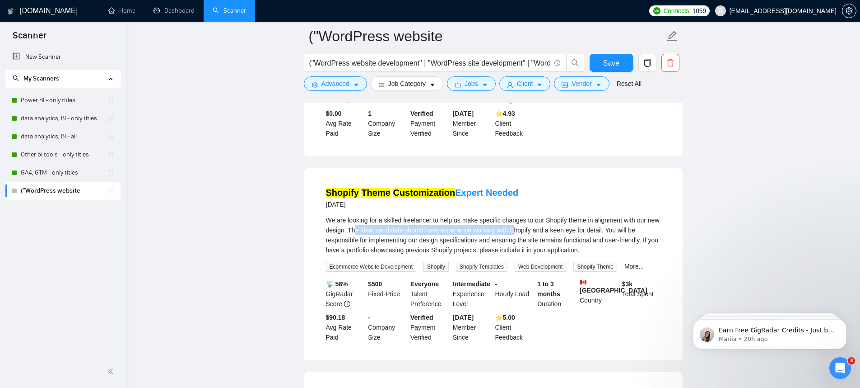
drag, startPoint x: 371, startPoint y: 262, endPoint x: 533, endPoint y: 268, distance: 161.8
click at [533, 255] on div "We are looking for a skilled freelancer to help us make specific changes to our…" at bounding box center [493, 235] width 335 height 40
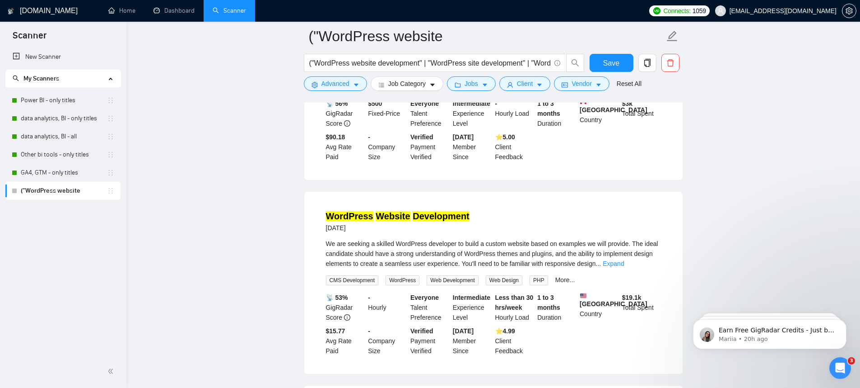
click at [640, 268] on div "We are seeking a skilled WordPress developer to build a custom website based on…" at bounding box center [493, 253] width 335 height 30
click at [624, 267] on link "Expand" at bounding box center [613, 263] width 21 height 7
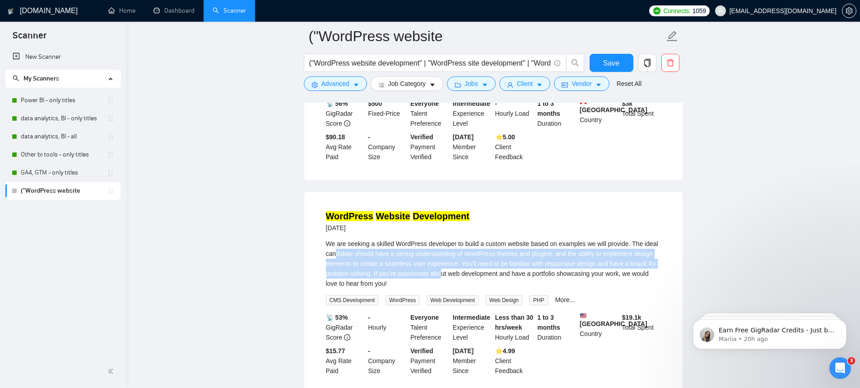
drag, startPoint x: 350, startPoint y: 289, endPoint x: 474, endPoint y: 313, distance: 126.0
click at [474, 288] on div "We are seeking a skilled WordPress developer to build a custom website based on…" at bounding box center [493, 263] width 335 height 50
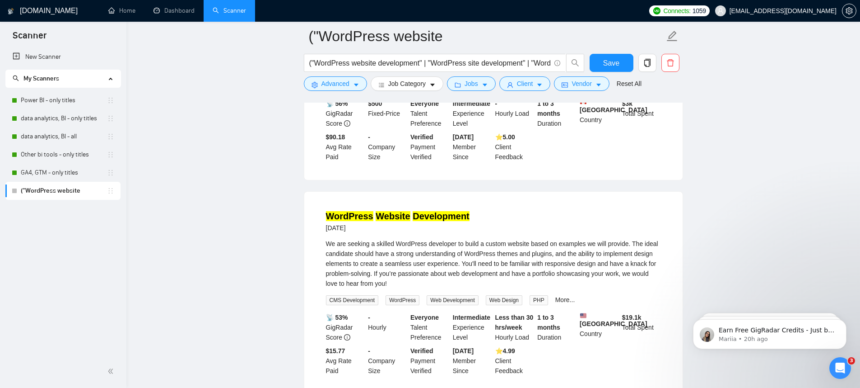
scroll to position [3388, 0]
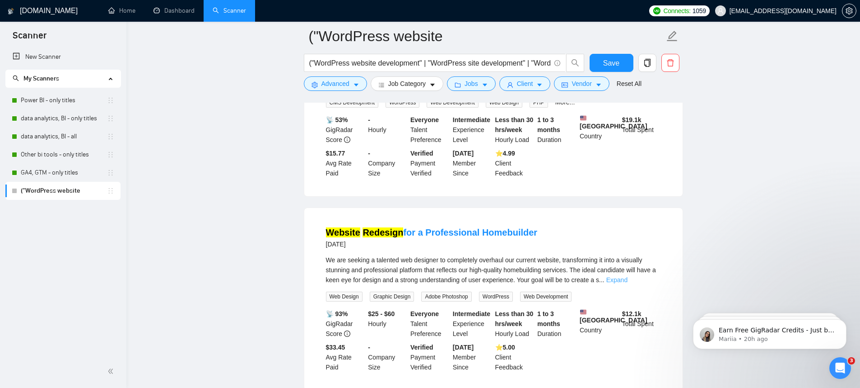
click at [628, 283] on link "Expand" at bounding box center [617, 279] width 21 height 7
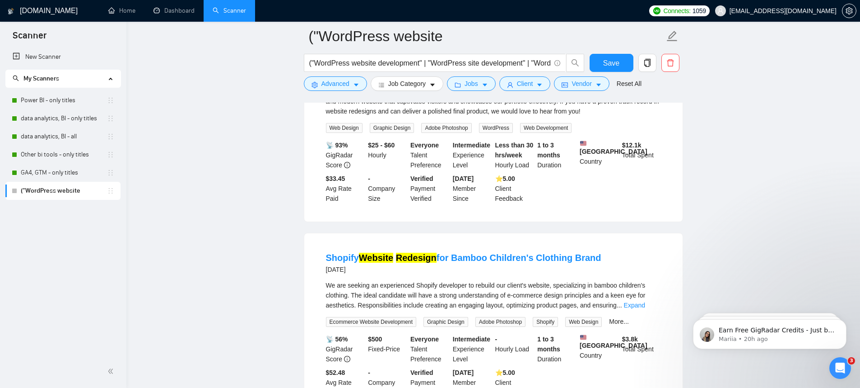
scroll to position [3719, 0]
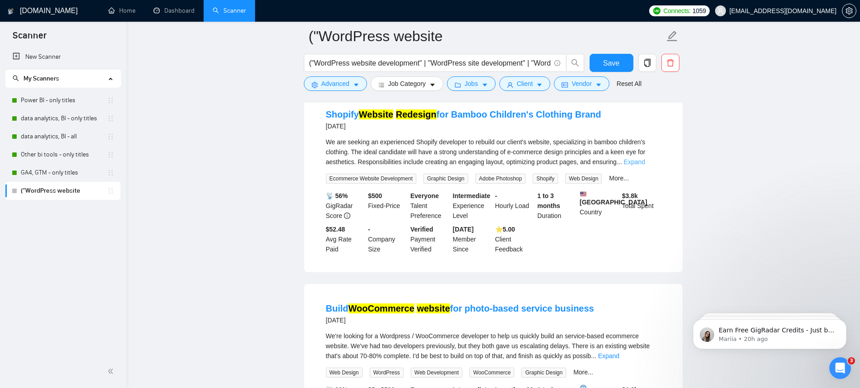
click at [645, 165] on link "Expand" at bounding box center [634, 161] width 21 height 7
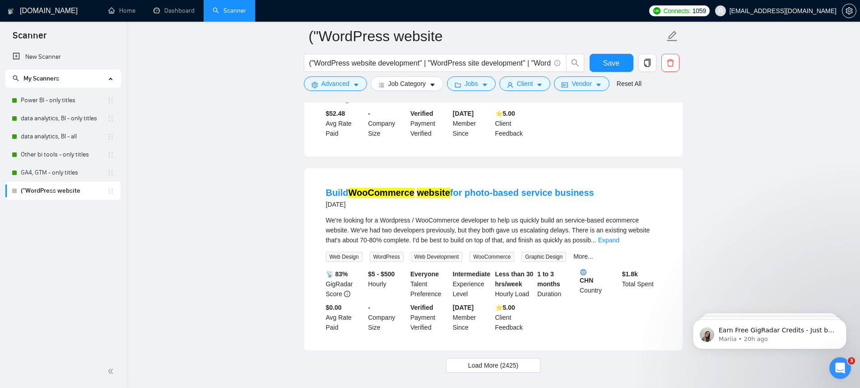
scroll to position [3944, 0]
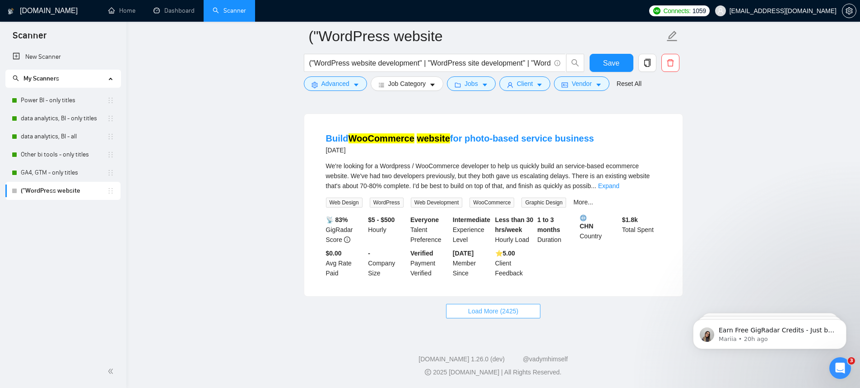
click at [512, 316] on span "Load More (2425)" at bounding box center [493, 311] width 50 height 10
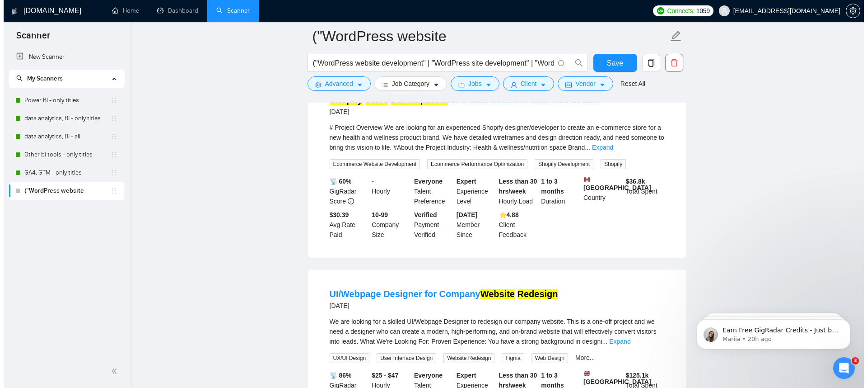
scroll to position [4332, 0]
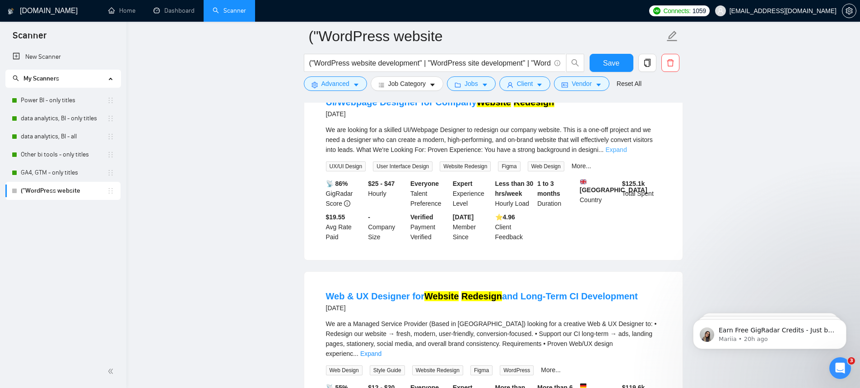
click at [627, 153] on link "Expand" at bounding box center [616, 149] width 21 height 7
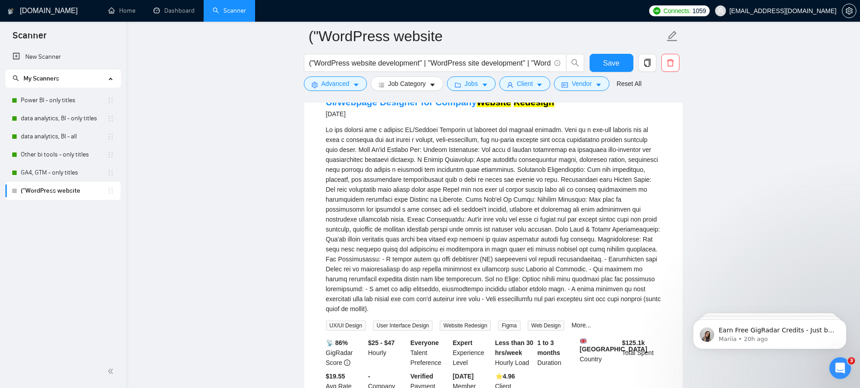
click at [327, 75] on div "("WordPress website development" | "WordPress site development" | "WordPress si…" at bounding box center [444, 65] width 285 height 23
click at [327, 79] on span "Advanced" at bounding box center [336, 84] width 28 height 10
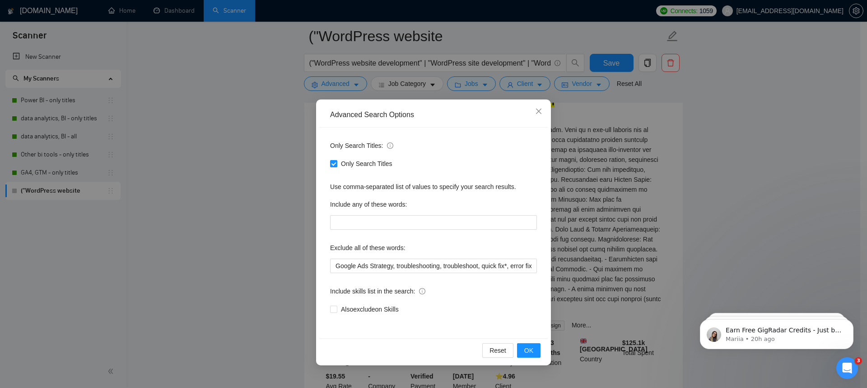
click at [315, 103] on div "Advanced Search Options Only Search Titles: Only Search Titles Use comma-separa…" at bounding box center [433, 194] width 867 height 388
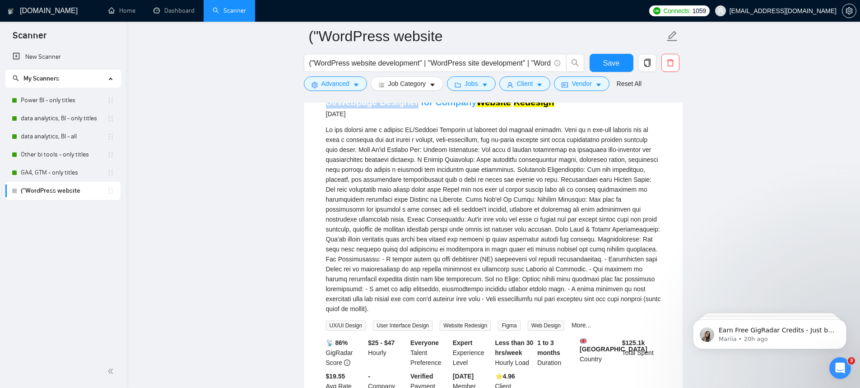
drag, startPoint x: 320, startPoint y: 157, endPoint x: 415, endPoint y: 152, distance: 95.4
click at [415, 152] on li "UI/Webpage Designer for Company Website Redesign 4 days ago UX/UI Design User I…" at bounding box center [493, 248] width 357 height 319
copy link "UI/Webpage Designer"
click at [348, 84] on span "Advanced" at bounding box center [336, 84] width 28 height 10
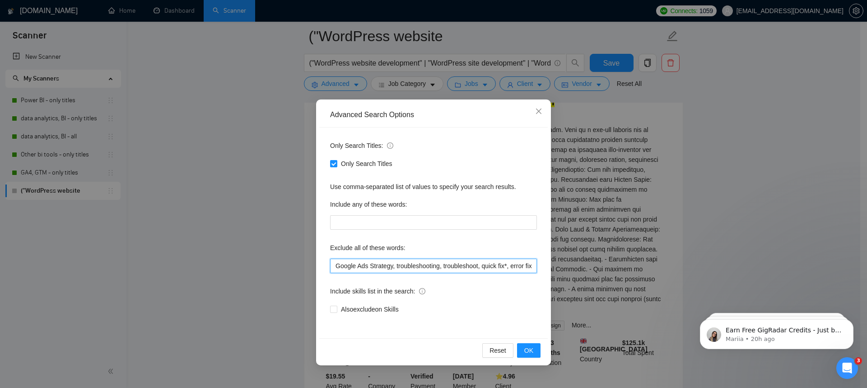
scroll to position [0, 13]
drag, startPoint x: 495, startPoint y: 268, endPoint x: 557, endPoint y: 268, distance: 62.3
click at [557, 268] on div "Advanced Search Options Only Search Titles: Only Search Titles Use comma-separa…" at bounding box center [433, 194] width 867 height 388
click at [533, 265] on input "Google Ads Strategy, troubleshooting, troubleshoot, quick fix*, error fix*" at bounding box center [433, 265] width 207 height 14
paste input "UI/Webpage Designer"
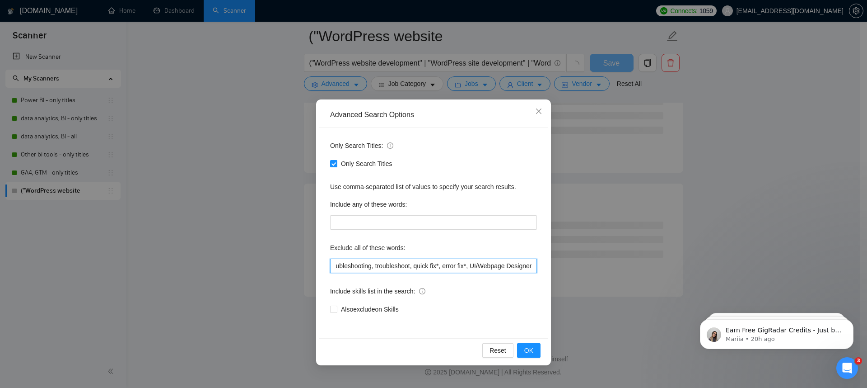
scroll to position [3594, 0]
click at [497, 267] on input "Google Ads Strategy, troubleshooting, troubleshoot, quick fix*, error fix*, UI/…" at bounding box center [433, 265] width 207 height 14
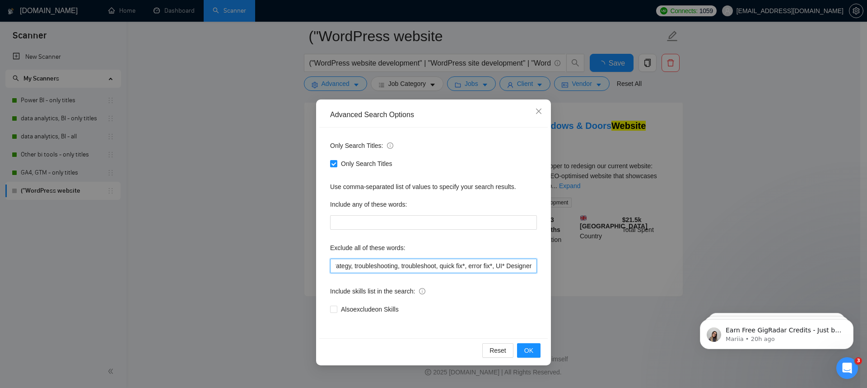
scroll to position [1861, 0]
click at [527, 353] on span "OK" at bounding box center [528, 350] width 9 height 10
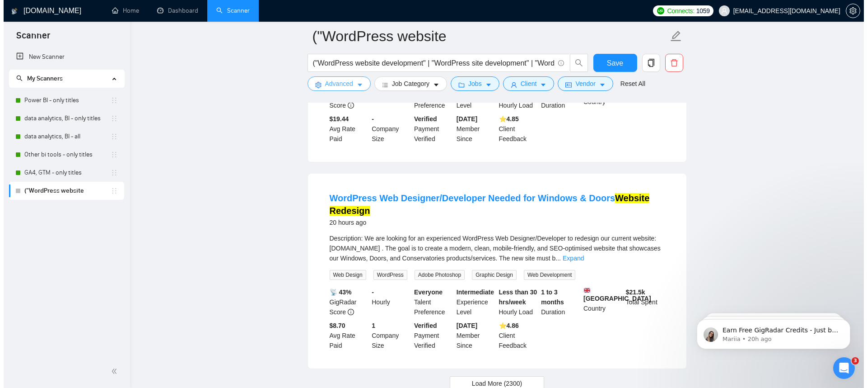
scroll to position [1582, 0]
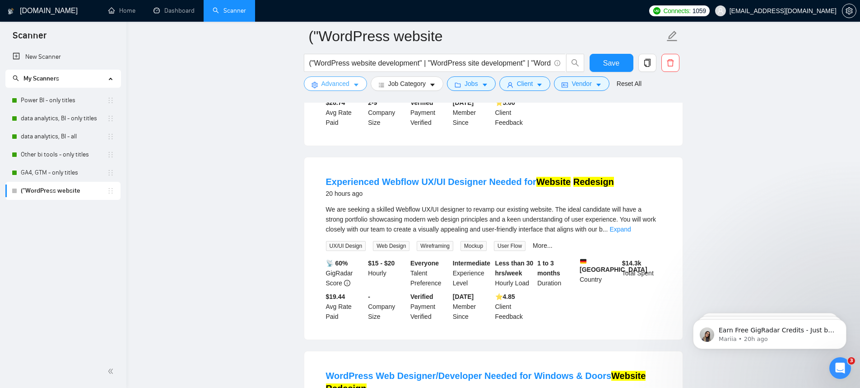
click at [337, 80] on span "Advanced" at bounding box center [336, 84] width 28 height 10
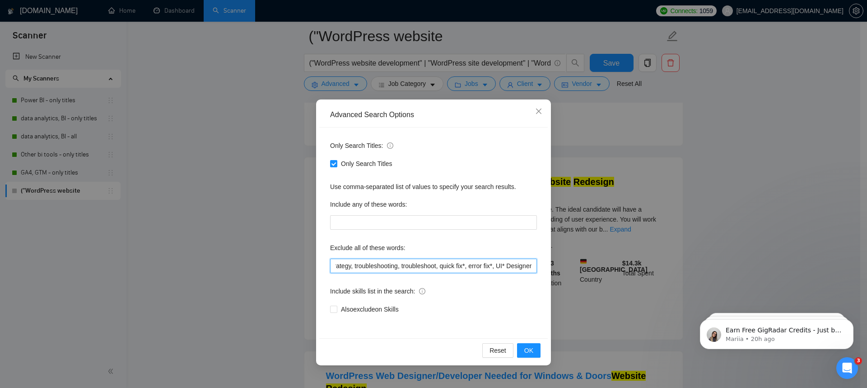
scroll to position [0, 53]
drag, startPoint x: 514, startPoint y: 268, endPoint x: 549, endPoint y: 266, distance: 34.4
click at [549, 266] on div "Advanced Search Options Only Search Titles: Only Search Titles Use comma-separa…" at bounding box center [433, 232] width 235 height 266
click at [504, 265] on input "Google Ads Strategy, troubleshooting, troubleshoot, quick fix*, error fix*, UI*…" at bounding box center [433, 265] width 207 height 14
drag, startPoint x: 496, startPoint y: 266, endPoint x: 541, endPoint y: 267, distance: 45.2
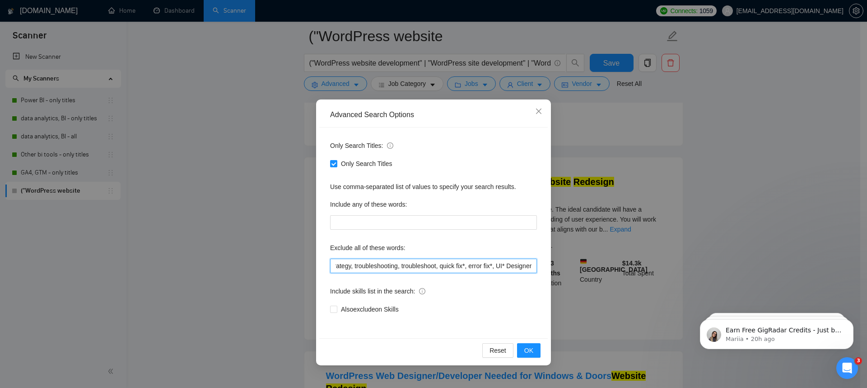
click at [541, 267] on div "Only Search Titles: Only Search Titles Use comma-separated list of values to sp…" at bounding box center [433, 232] width 229 height 210
paste input "UI* Designer"
click at [502, 267] on input "Google Ads Strategy, troubleshooting, troubleshoot, quick fix*, error fix*, UI*…" at bounding box center [433, 265] width 207 height 14
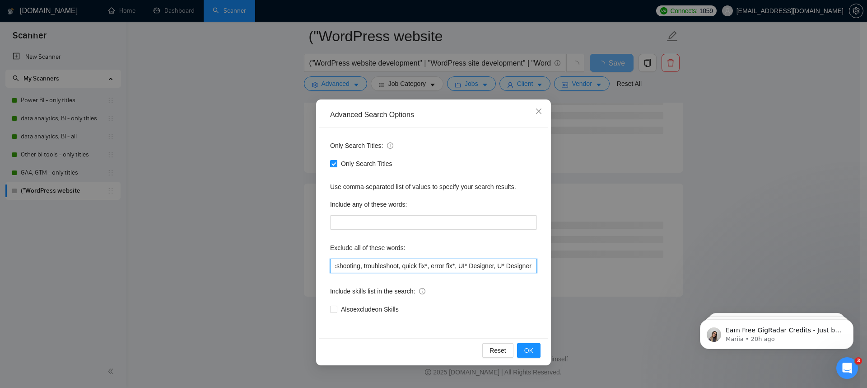
scroll to position [0, 91]
type input "Google Ads Strategy, troubleshooting, troubleshoot, quick fix*, error fix*, UI*…"
click at [526, 349] on span "OK" at bounding box center [528, 350] width 9 height 10
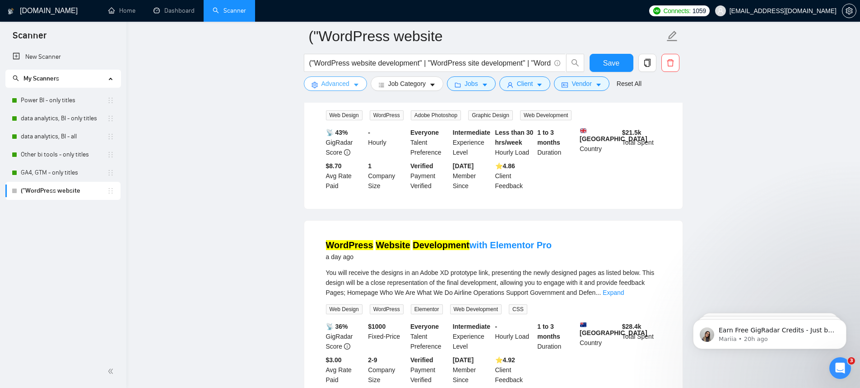
scroll to position [1861, 0]
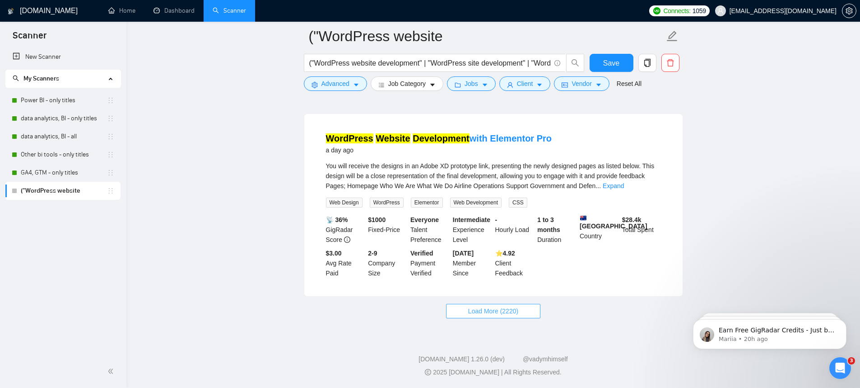
click at [484, 309] on span "Load More (2220)" at bounding box center [493, 311] width 50 height 10
click at [624, 186] on link "Expand" at bounding box center [613, 185] width 21 height 7
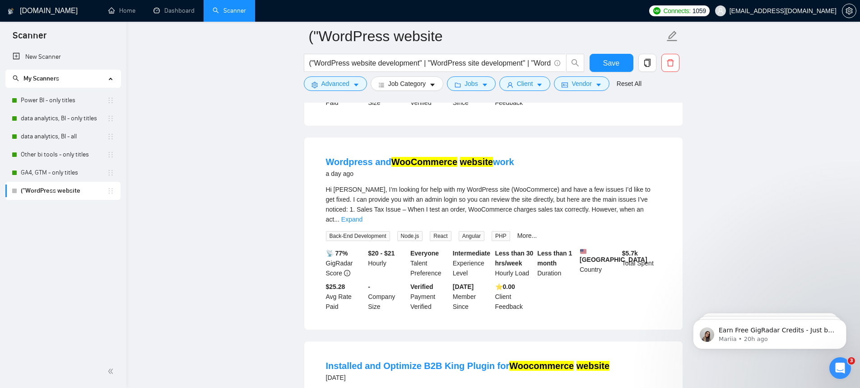
scroll to position [2059, 0]
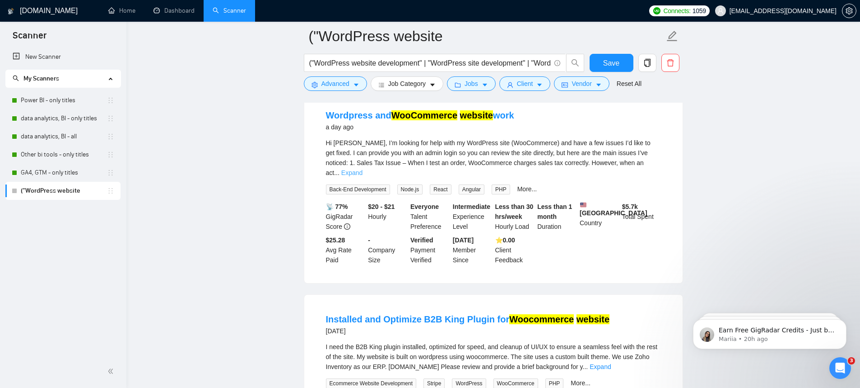
click at [363, 176] on link "Expand" at bounding box center [351, 172] width 21 height 7
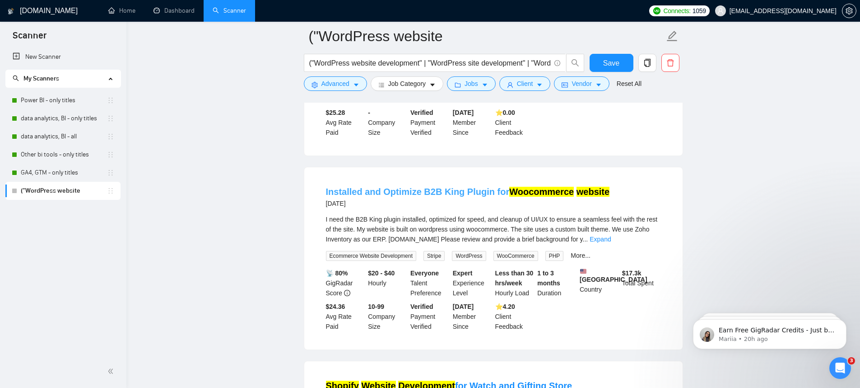
scroll to position [2313, 0]
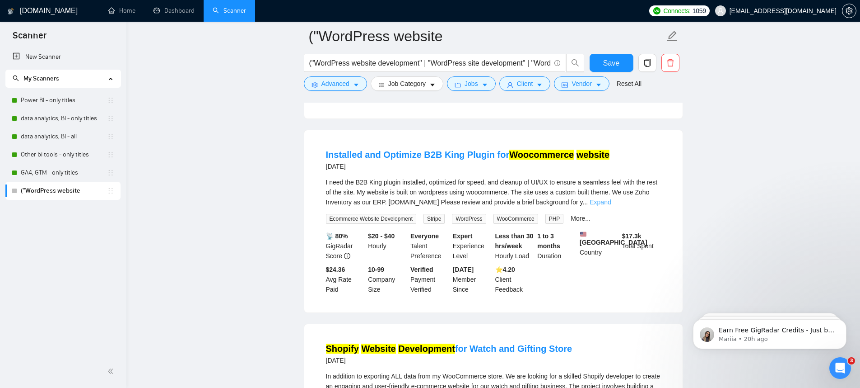
click at [611, 206] on link "Expand" at bounding box center [600, 201] width 21 height 7
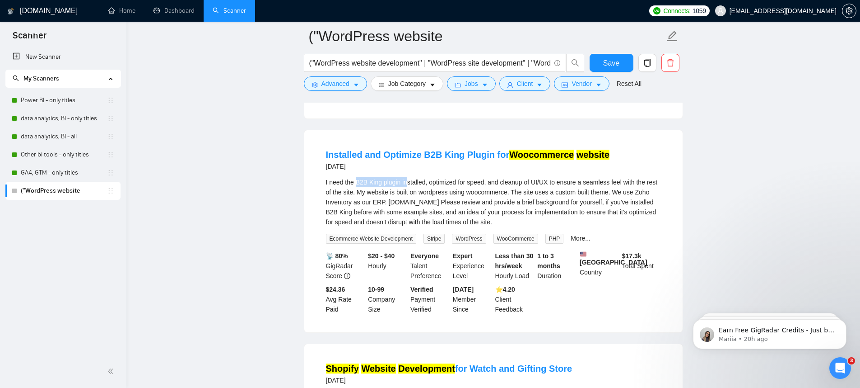
drag, startPoint x: 356, startPoint y: 238, endPoint x: 410, endPoint y: 238, distance: 53.3
click at [410, 227] on div "I need the B2B King plugin installed, optimized for speed, and cleanup of UI/UX…" at bounding box center [493, 202] width 335 height 50
click at [478, 227] on div "I need the B2B King plugin installed, optimized for speed, and cleanup of UI/UX…" at bounding box center [493, 202] width 335 height 50
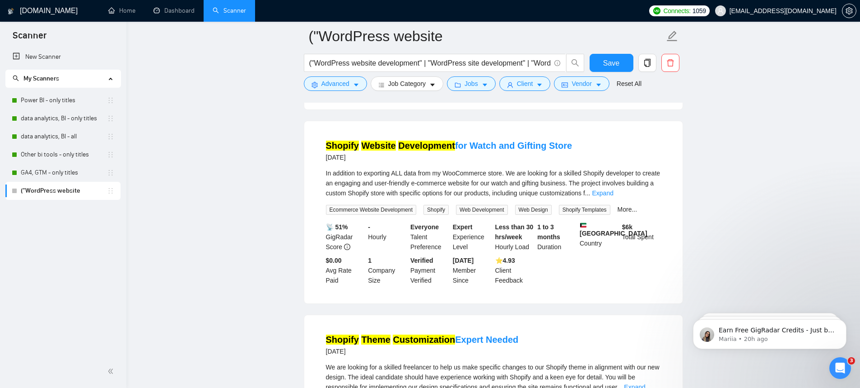
scroll to position [2525, 0]
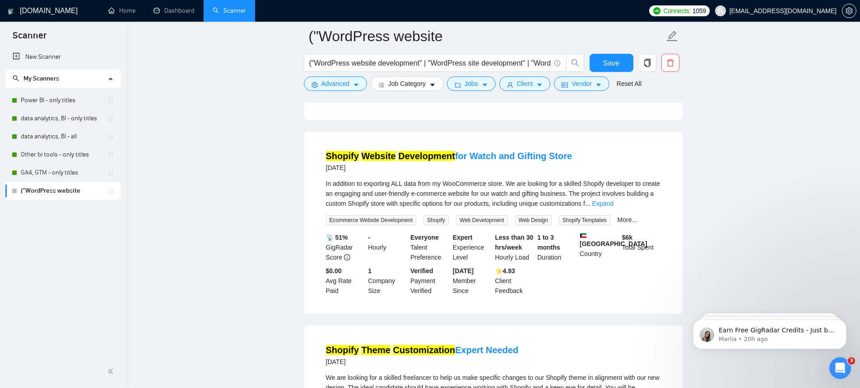
click at [651, 208] on div "In addition to exporting ALL data from my WooCommerce store. We are looking for…" at bounding box center [493, 193] width 335 height 30
click at [613, 207] on link "Expand" at bounding box center [602, 203] width 21 height 7
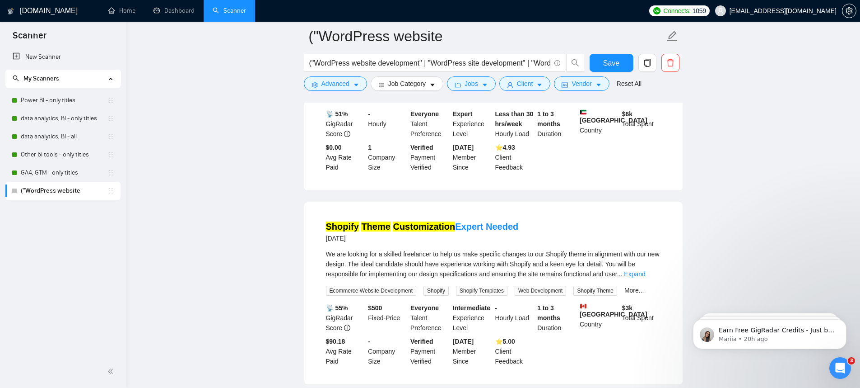
scroll to position [2778, 0]
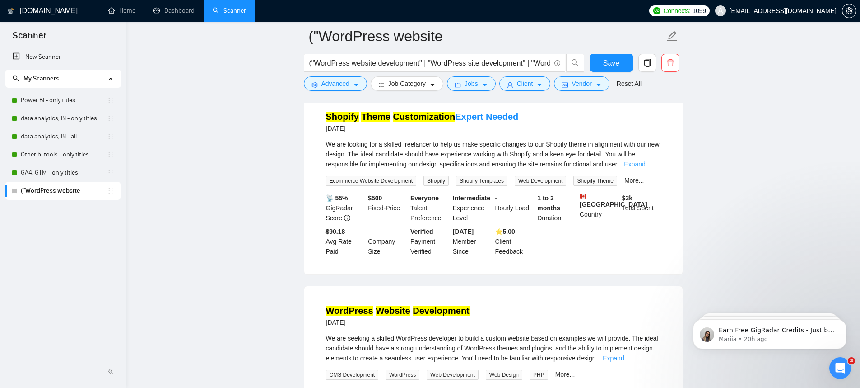
click at [645, 168] on link "Expand" at bounding box center [634, 163] width 21 height 7
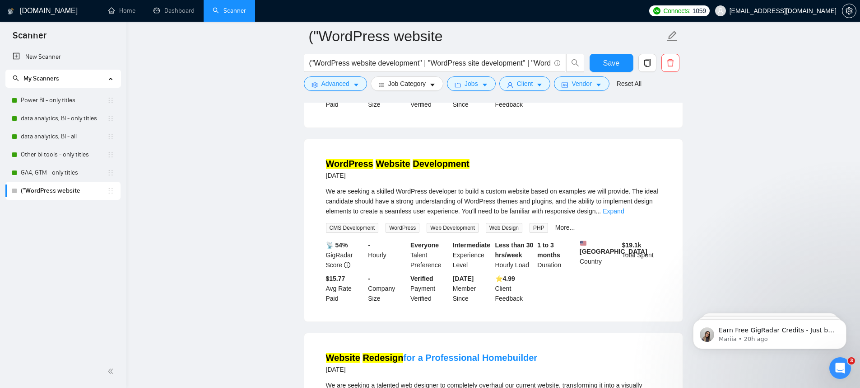
scroll to position [2929, 0]
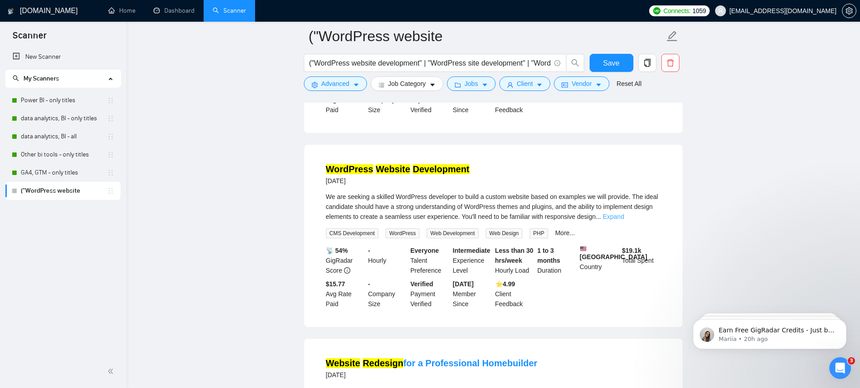
click at [624, 220] on link "Expand" at bounding box center [613, 216] width 21 height 7
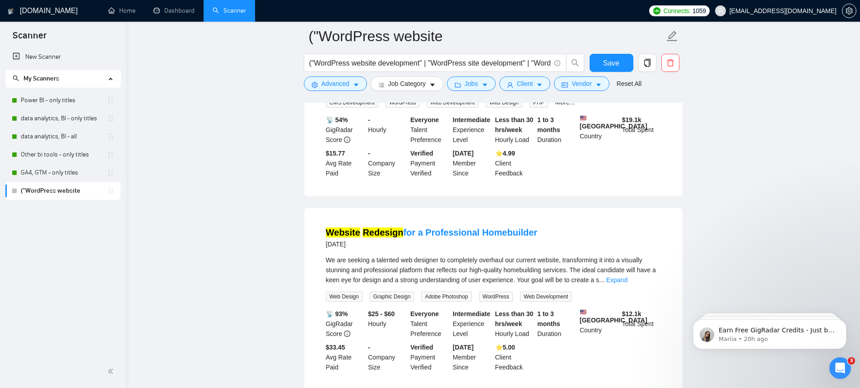
scroll to position [3126, 0]
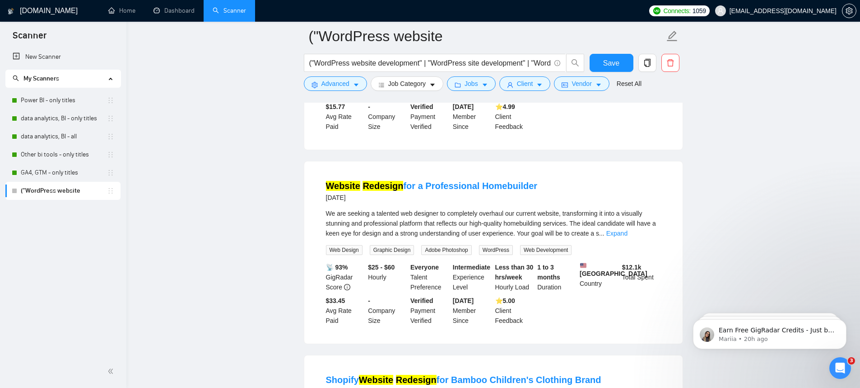
click at [628, 237] on link "Expand" at bounding box center [617, 232] width 21 height 7
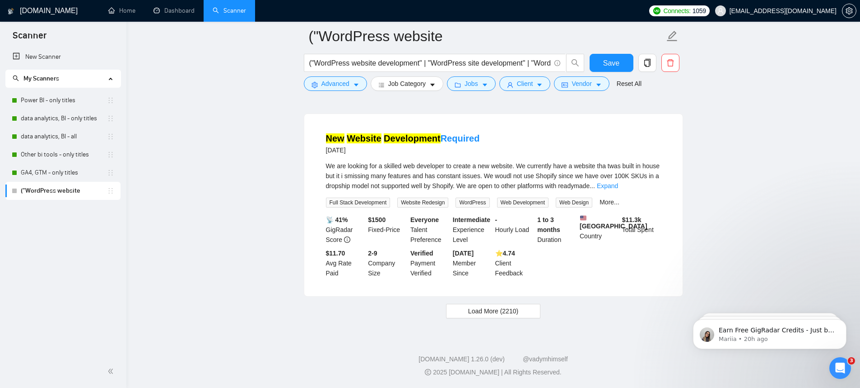
scroll to position [4053, 0]
click at [514, 305] on button "Load More (2210)" at bounding box center [493, 311] width 94 height 14
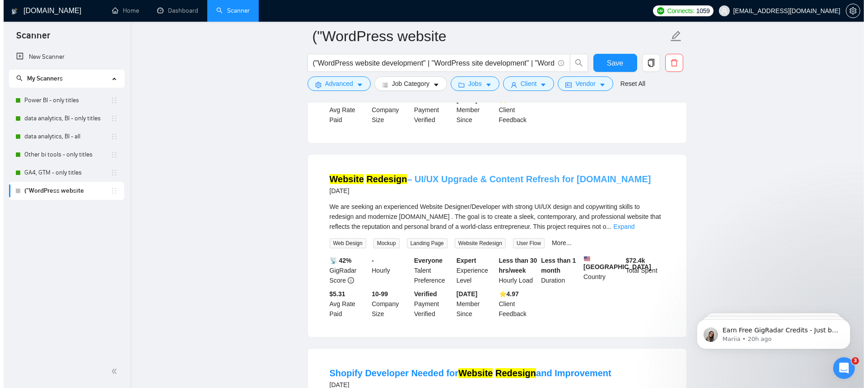
scroll to position [4795, 0]
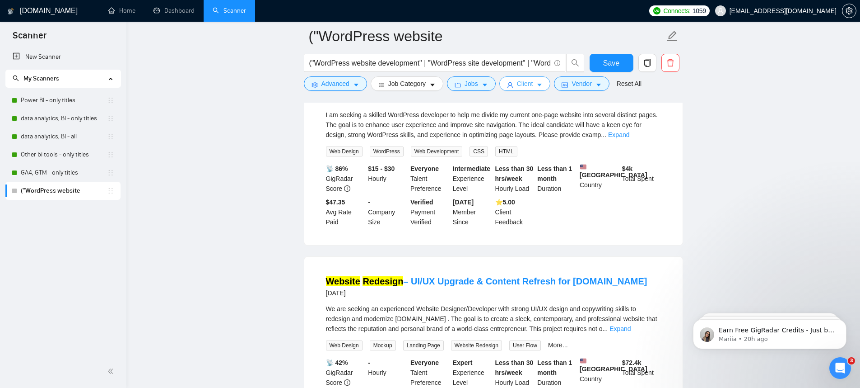
click at [540, 84] on button "Client" at bounding box center [525, 83] width 51 height 14
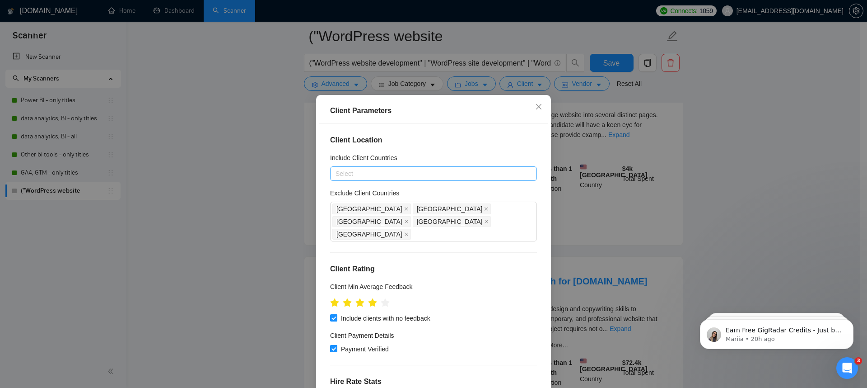
click at [418, 174] on div at bounding box center [428, 173] width 193 height 11
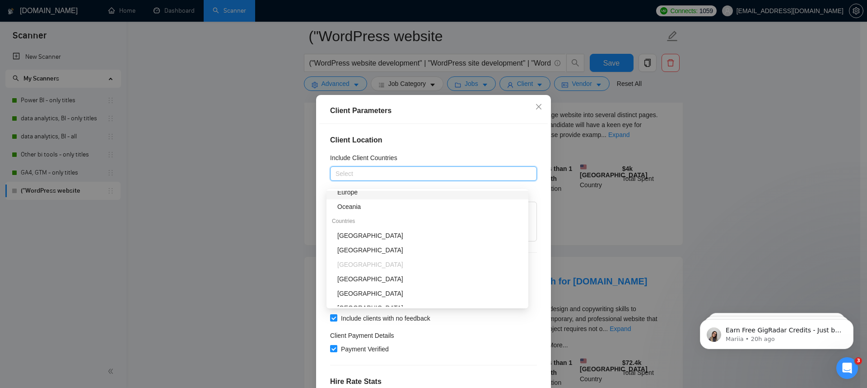
scroll to position [0, 0]
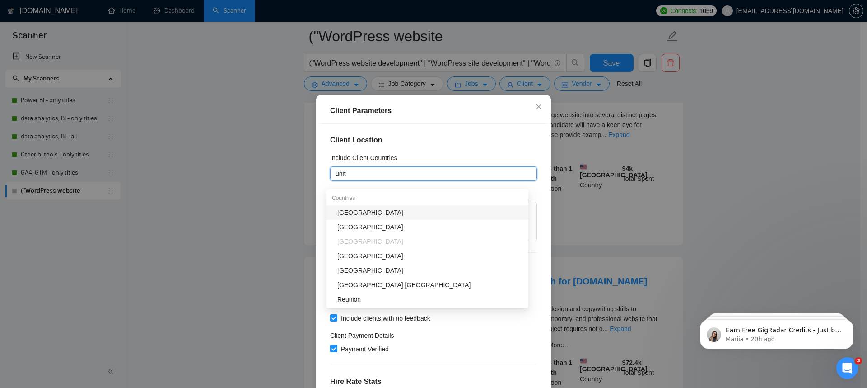
type input "unite"
click at [400, 210] on div "[GEOGRAPHIC_DATA]" at bounding box center [430, 212] width 186 height 10
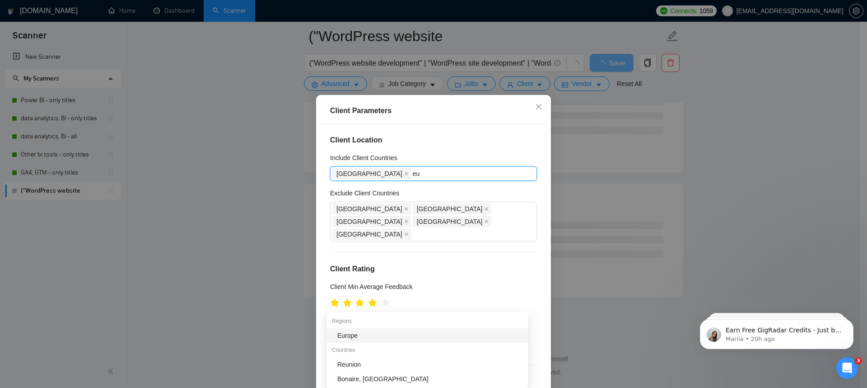
scroll to position [3594, 0]
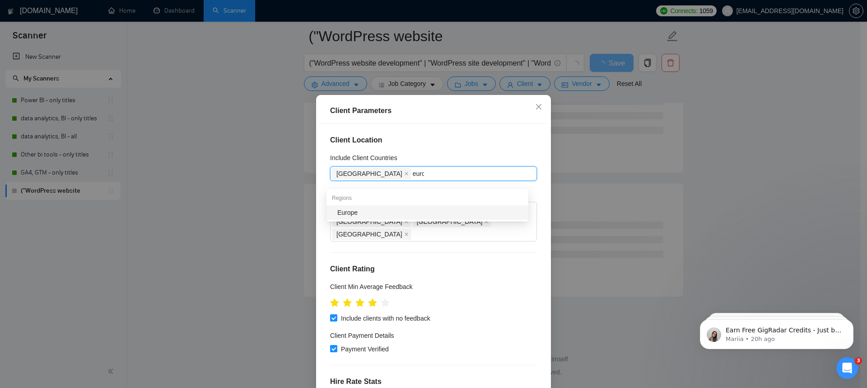
type input "europ"
click at [397, 211] on div "Europe" at bounding box center [430, 212] width 186 height 10
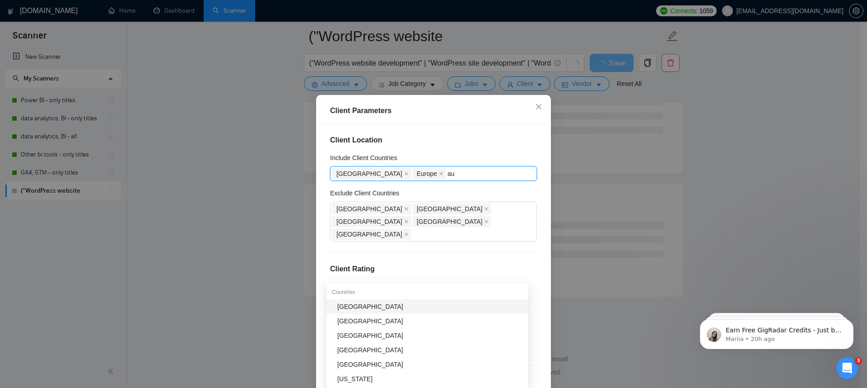
scroll to position [1119, 0]
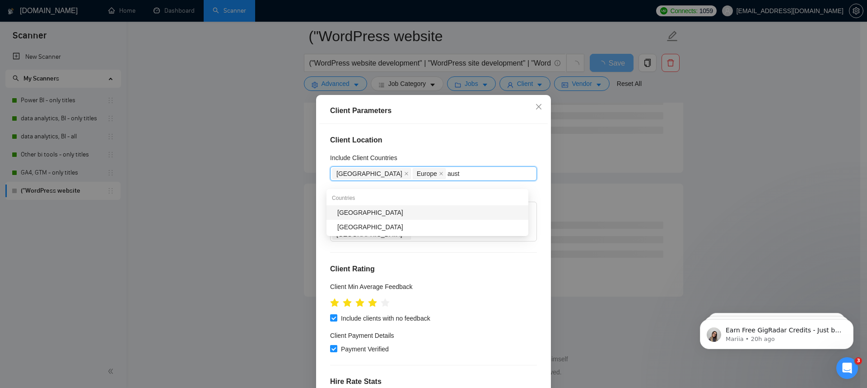
type input "austr"
click at [397, 213] on div "[GEOGRAPHIC_DATA]" at bounding box center [430, 212] width 186 height 10
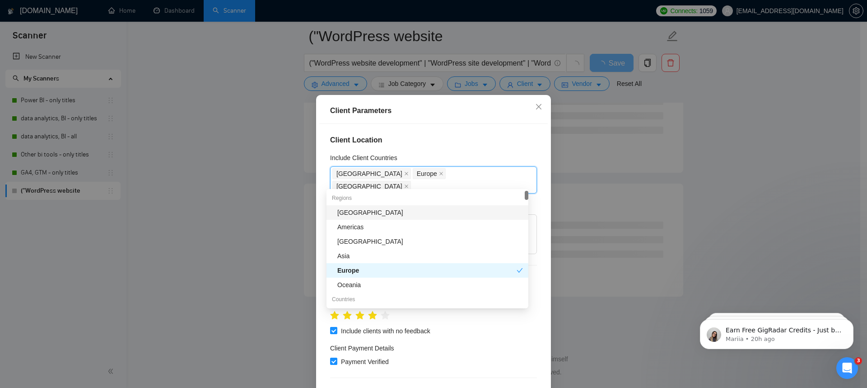
click at [506, 145] on h4 "Client Location" at bounding box center [433, 140] width 207 height 11
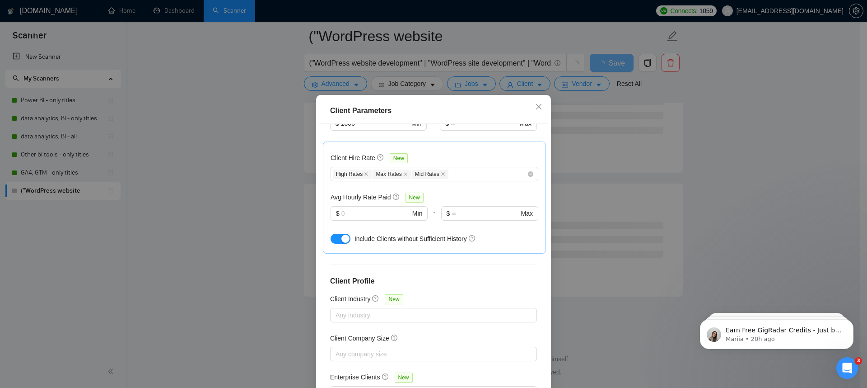
scroll to position [54, 0]
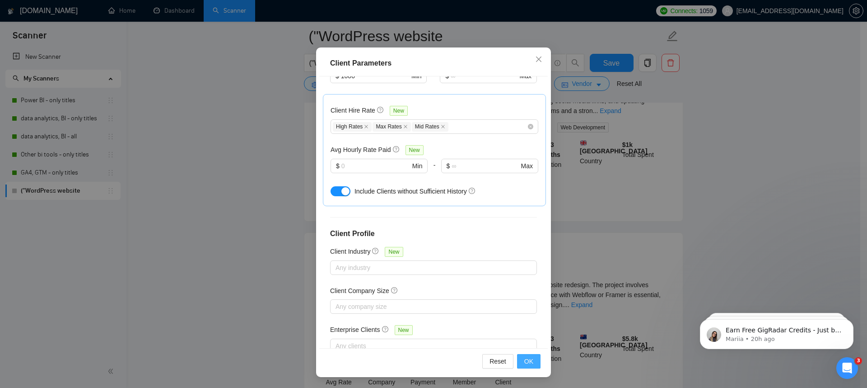
click at [535, 364] on button "OK" at bounding box center [528, 361] width 23 height 14
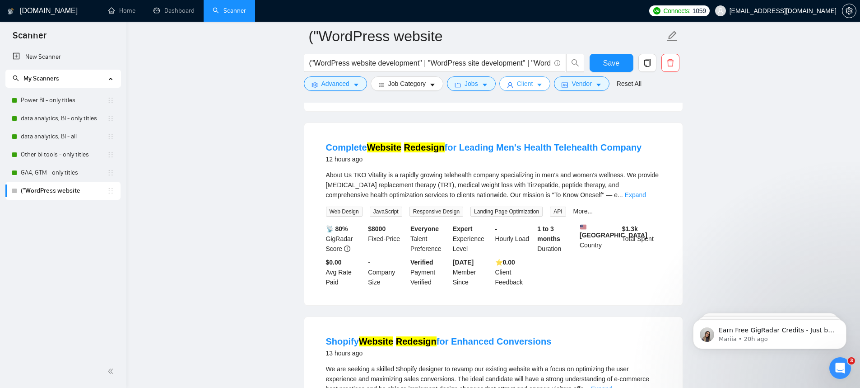
scroll to position [0, 0]
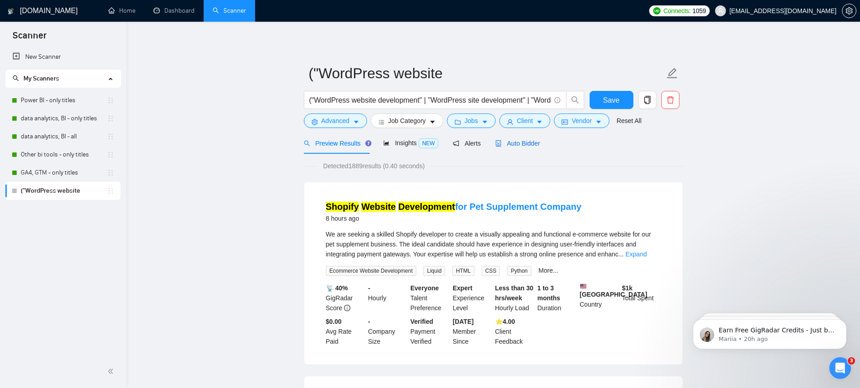
click at [502, 141] on icon "robot" at bounding box center [498, 143] width 6 height 6
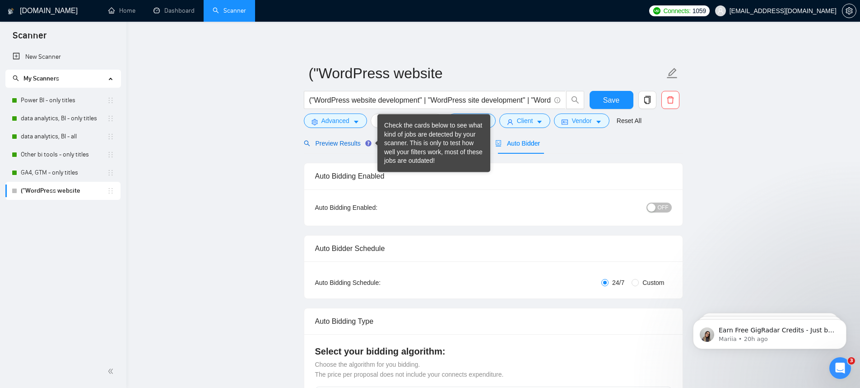
click at [349, 145] on span "Preview Results" at bounding box center [336, 143] width 65 height 7
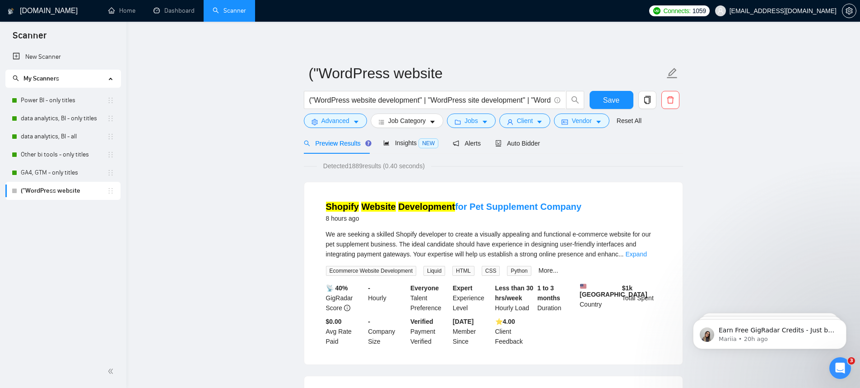
click at [639, 248] on div "We are seeking a skilled Shopify developer to create a visually appealing and f…" at bounding box center [493, 244] width 335 height 30
click at [643, 256] on link "Expand" at bounding box center [636, 253] width 21 height 7
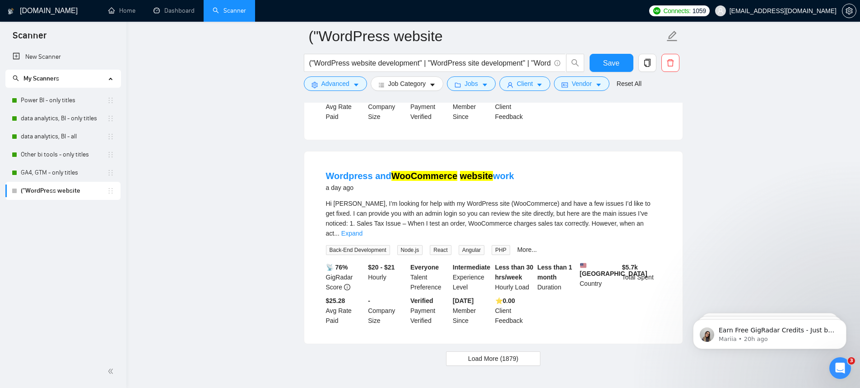
scroll to position [1888, 0]
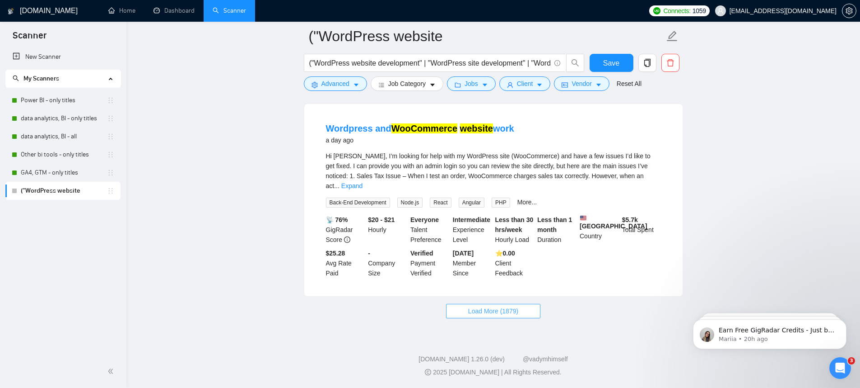
click at [509, 315] on span "Load More (1879)" at bounding box center [493, 311] width 50 height 10
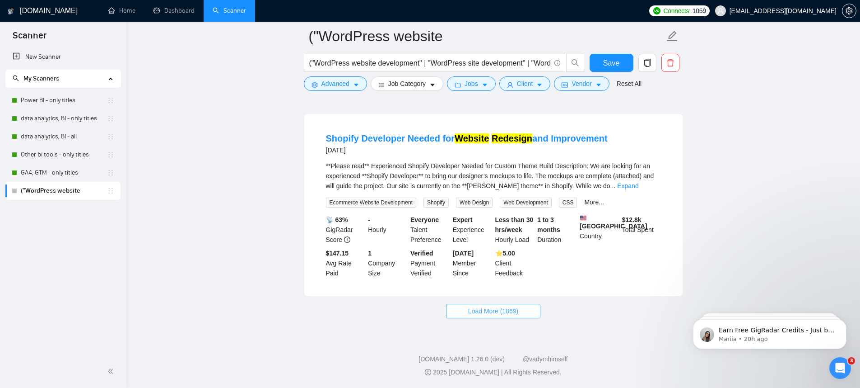
scroll to position [3886, 0]
click at [512, 310] on span "Load More (1869)" at bounding box center [493, 311] width 50 height 10
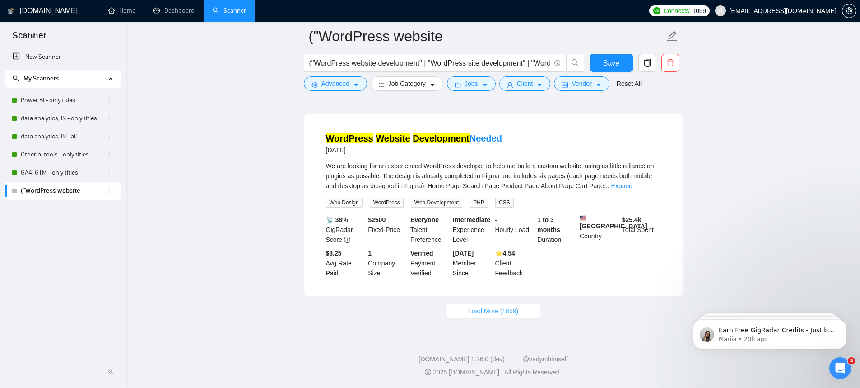
scroll to position [5885, 0]
drag, startPoint x: 530, startPoint y: 311, endPoint x: 559, endPoint y: 306, distance: 29.4
click at [530, 311] on button "Load More (1859)" at bounding box center [493, 311] width 94 height 14
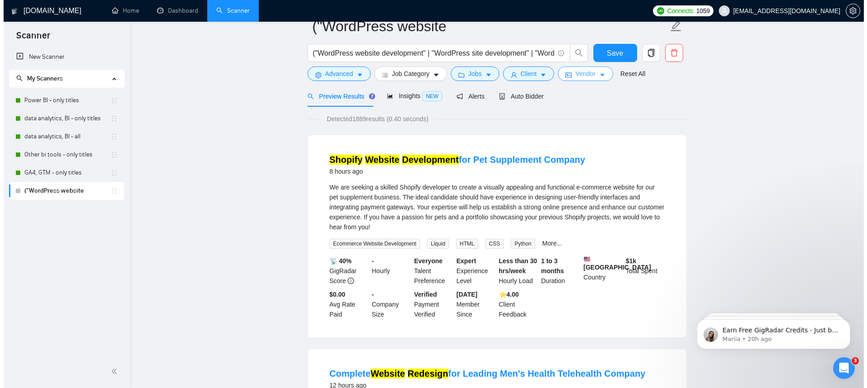
scroll to position [0, 0]
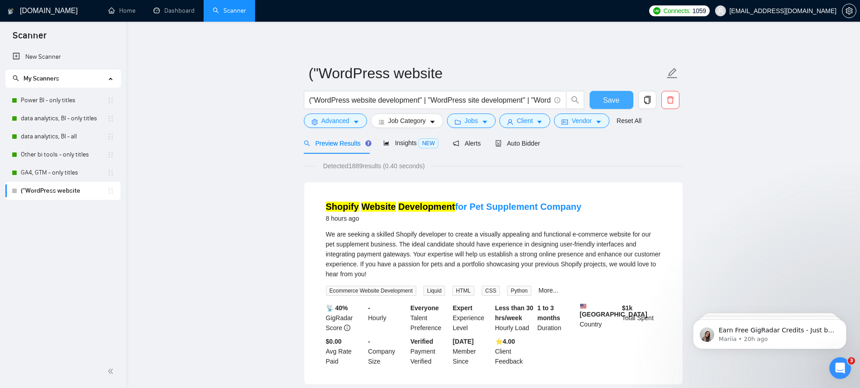
click at [603, 105] on button "Save" at bounding box center [612, 100] width 44 height 18
click at [342, 126] on button "Advanced" at bounding box center [335, 120] width 63 height 14
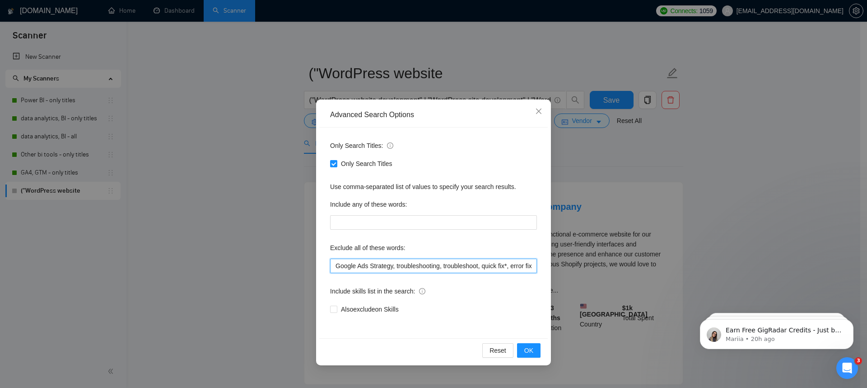
scroll to position [0, 95]
drag, startPoint x: 407, startPoint y: 265, endPoint x: 567, endPoint y: 269, distance: 160.4
click at [567, 269] on div "Advanced Search Options Only Search Titles: Only Search Titles Use comma-separa…" at bounding box center [433, 194] width 867 height 388
click at [535, 268] on input "Google Ads Strategy, troubleshooting, troubleshoot, quick fix*, error fix*, UI*…" at bounding box center [433, 265] width 207 height 14
paste input ""No agency", "No agencies", "[No agency]", "(No agency)", "[No agencies]", "(No…"
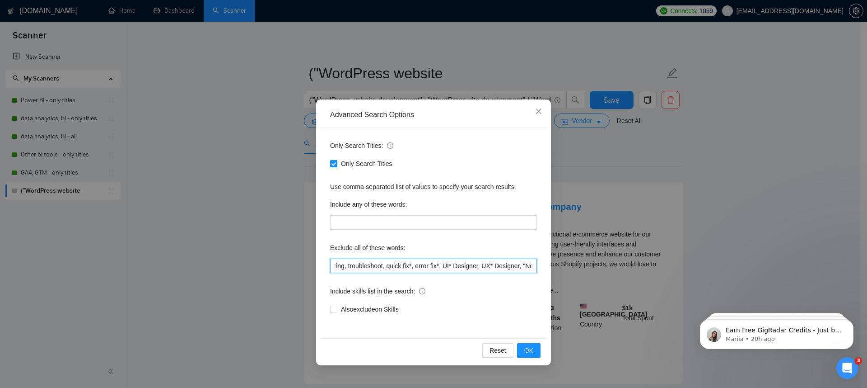
scroll to position [0, 1975]
type input "Google Ads Strategy, troubleshooting, troubleshoot, quick fix*, error fix*, UI*…"
click at [530, 346] on span "OK" at bounding box center [528, 350] width 9 height 10
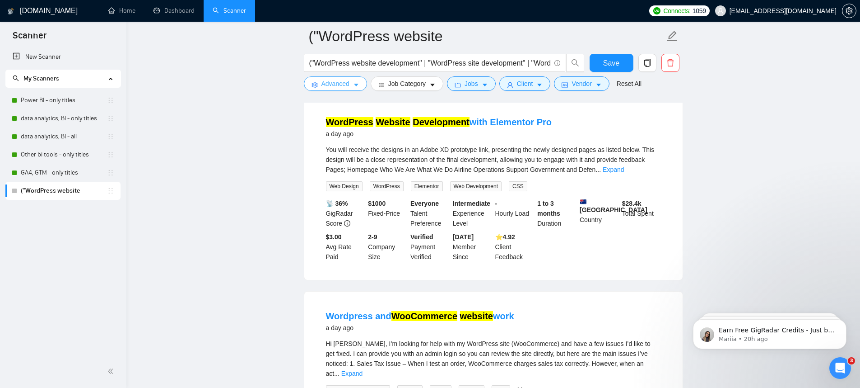
scroll to position [1841, 0]
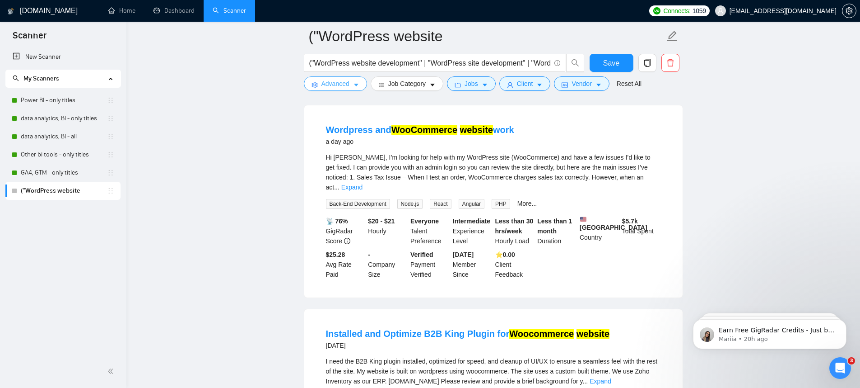
click at [357, 84] on icon "caret-down" at bounding box center [356, 85] width 5 height 3
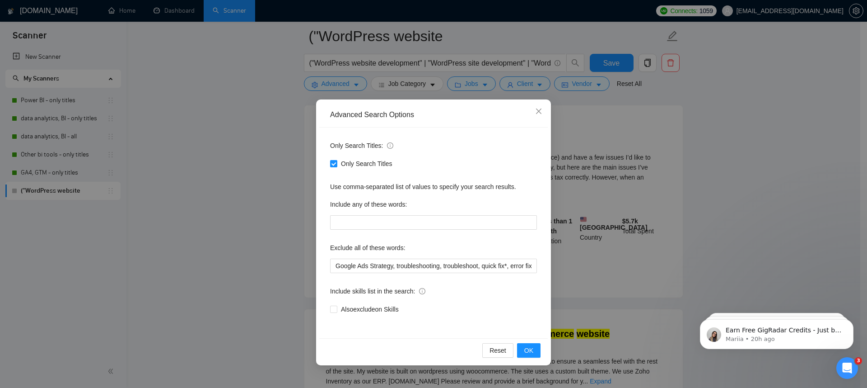
click at [575, 255] on div "Advanced Search Options Only Search Titles: Only Search Titles Use comma-separa…" at bounding box center [433, 194] width 867 height 388
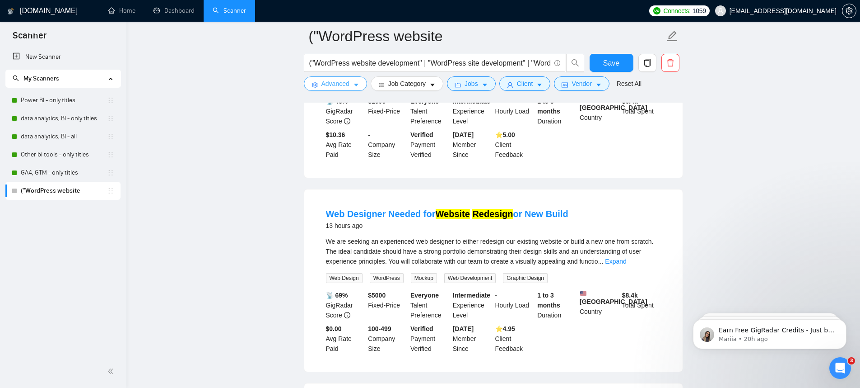
scroll to position [0, 0]
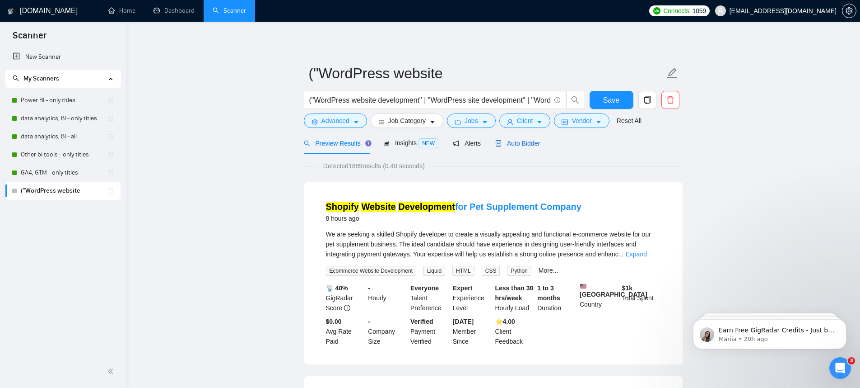
click at [498, 145] on icon "robot" at bounding box center [498, 143] width 5 height 6
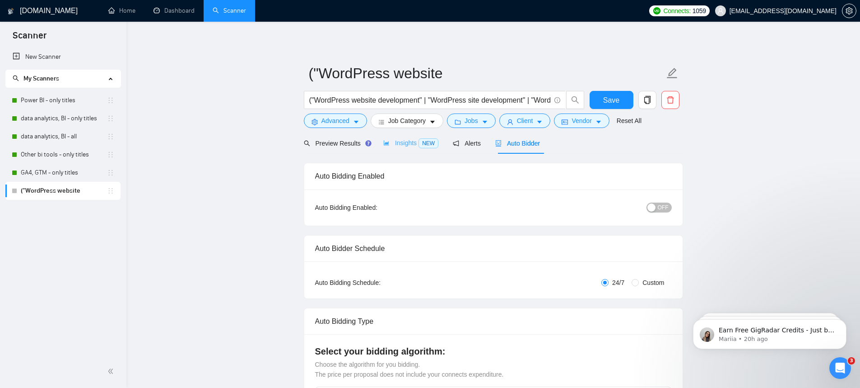
click at [411, 150] on div "Insights NEW" at bounding box center [410, 142] width 55 height 21
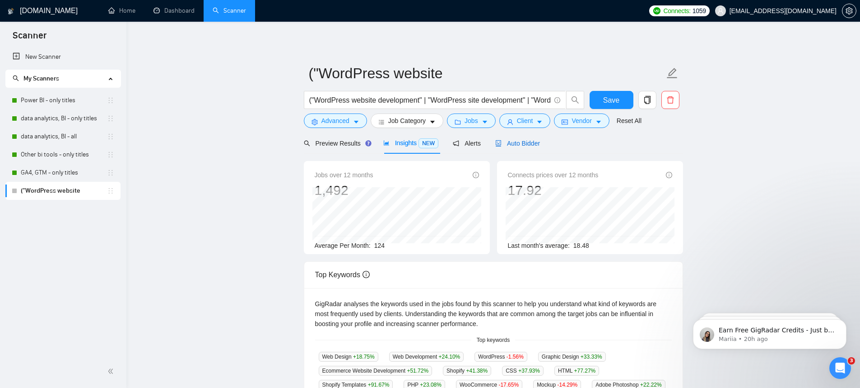
click at [529, 145] on span "Auto Bidder" at bounding box center [517, 143] width 45 height 7
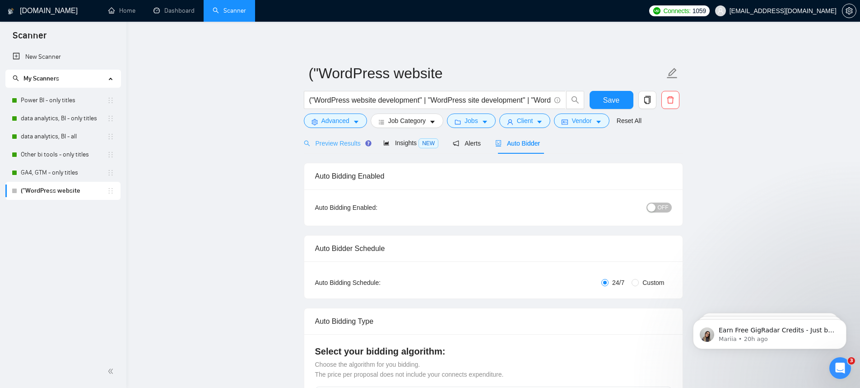
click at [319, 136] on div "Preview Results" at bounding box center [336, 142] width 65 height 21
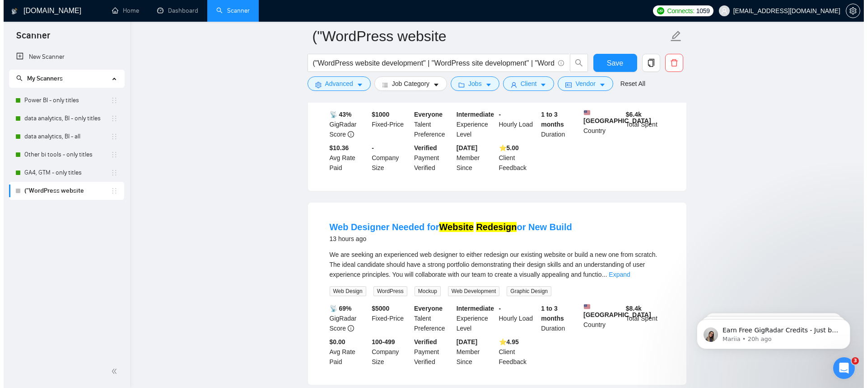
scroll to position [563, 0]
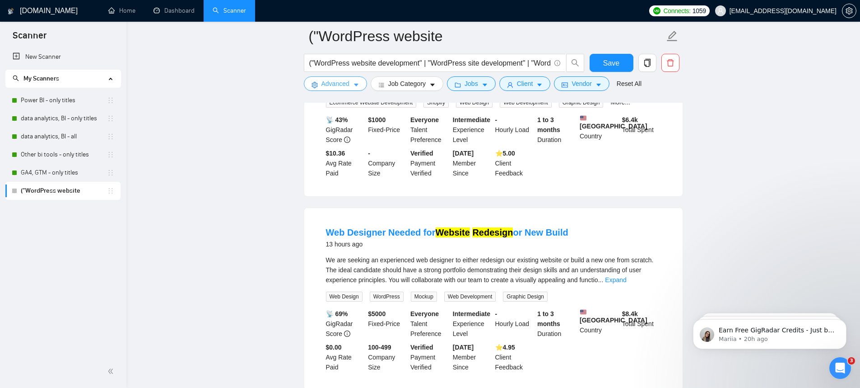
click at [336, 89] on button "Advanced" at bounding box center [335, 83] width 63 height 14
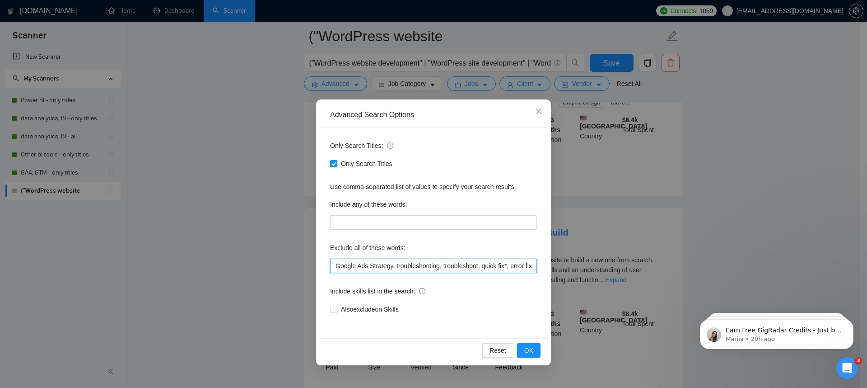
click at [373, 271] on input "Google Ads Strategy, troubleshooting, troubleshoot, quick fix*, error fix*, UI*…" at bounding box center [433, 265] width 207 height 14
click at [454, 268] on input "Google Ads Strategy, troubleshooting, troubleshoot, quick fix*, error fix*, UI*…" at bounding box center [433, 265] width 207 height 14
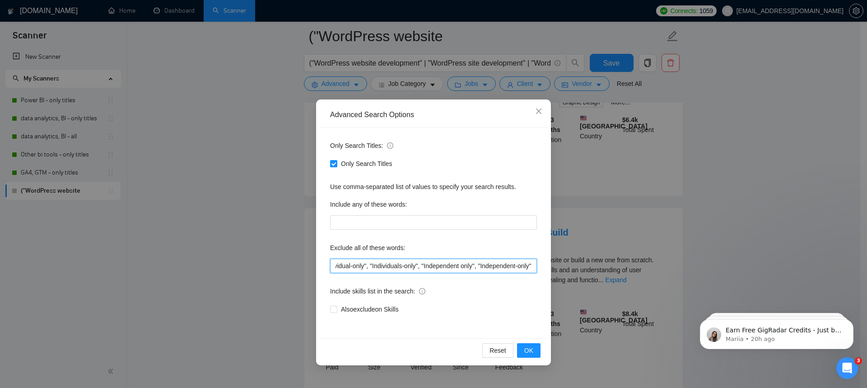
drag, startPoint x: 516, startPoint y: 267, endPoint x: 579, endPoint y: 264, distance: 62.9
click at [579, 264] on div "Advanced Search Options Only Search Titles: Only Search Titles Use comma-separa…" at bounding box center [433, 194] width 867 height 388
click at [523, 263] on input "Google Ads Strategy, troubleshooting, troubleshoot, quick fix*, error fix*, UI*…" at bounding box center [433, 265] width 207 height 14
drag, startPoint x: 532, startPoint y: 265, endPoint x: 458, endPoint y: 264, distance: 74.1
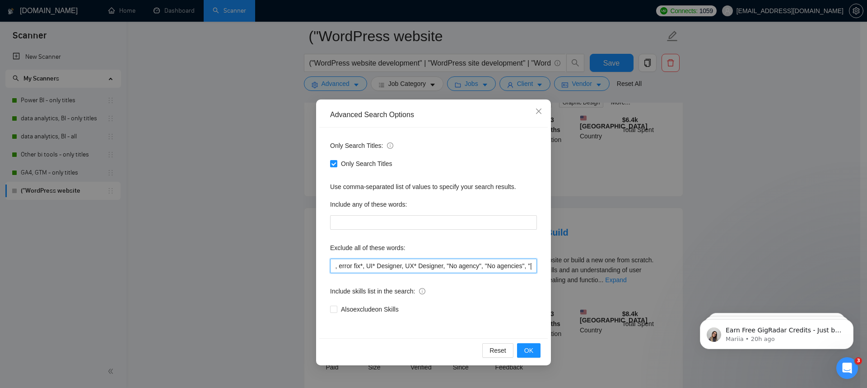
click at [458, 264] on input "Google Ads Strategy, troubleshooting, troubleshoot, quick fix*, error fix*, UI*…" at bounding box center [433, 265] width 207 height 14
paste input "Build and Manage Campaigns, create campaigns, routing logic, bot developer, mar…"
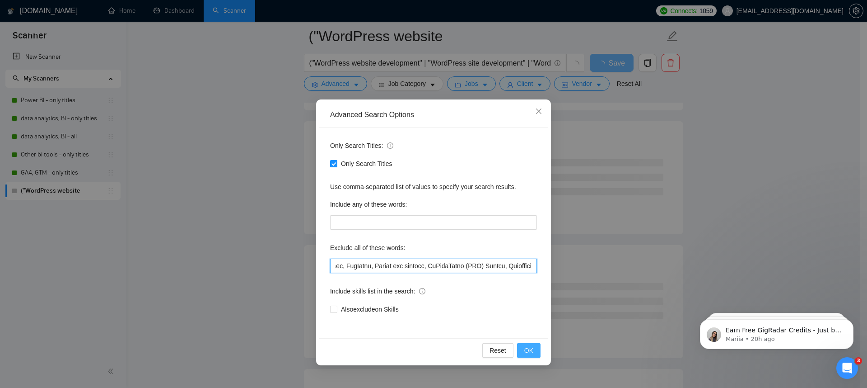
type input "Google Ads Strategy, troubleshooting, troubleshoot, quick fix*, error fix*, UI*…"
click at [534, 347] on button "OK" at bounding box center [528, 350] width 23 height 14
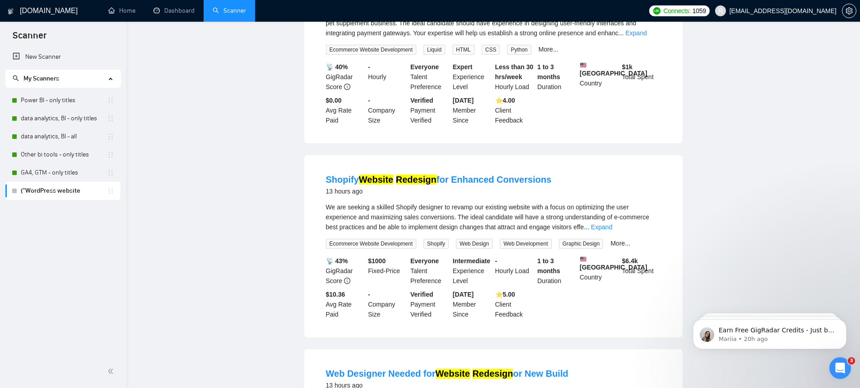
scroll to position [0, 0]
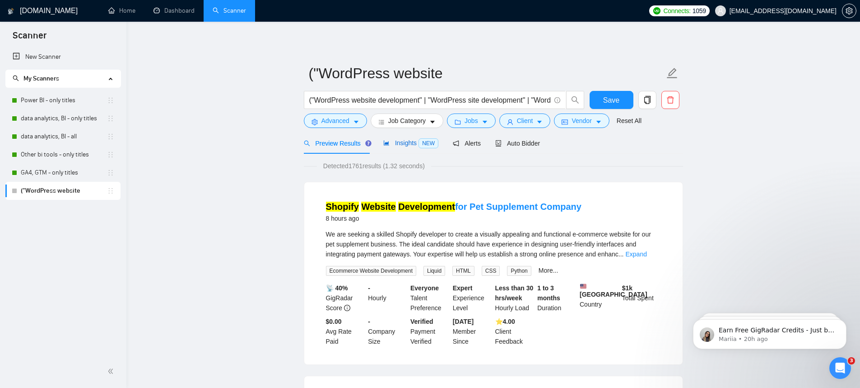
click at [408, 142] on span "Insights NEW" at bounding box center [410, 142] width 55 height 7
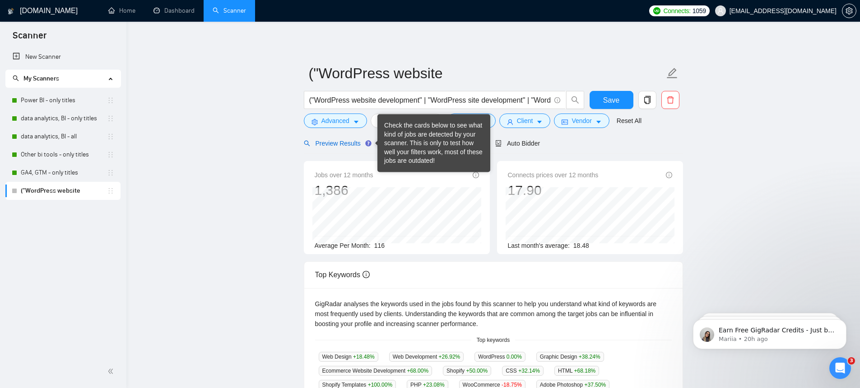
click at [335, 143] on span "Preview Results" at bounding box center [336, 143] width 65 height 7
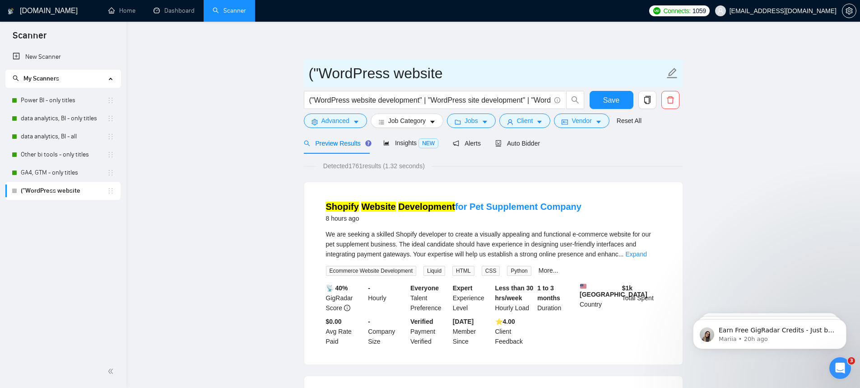
click at [407, 68] on input "("WordPress website" at bounding box center [487, 73] width 356 height 23
type input "Website Development"
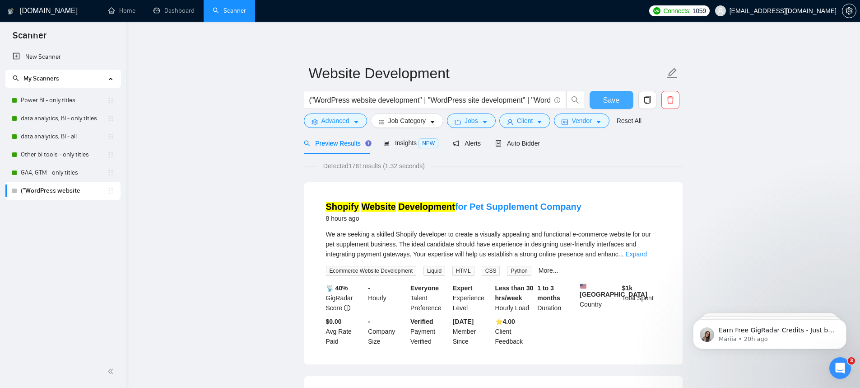
click at [619, 100] on span "Save" at bounding box center [611, 99] width 16 height 11
click at [401, 148] on div "Insights NEW" at bounding box center [410, 143] width 55 height 10
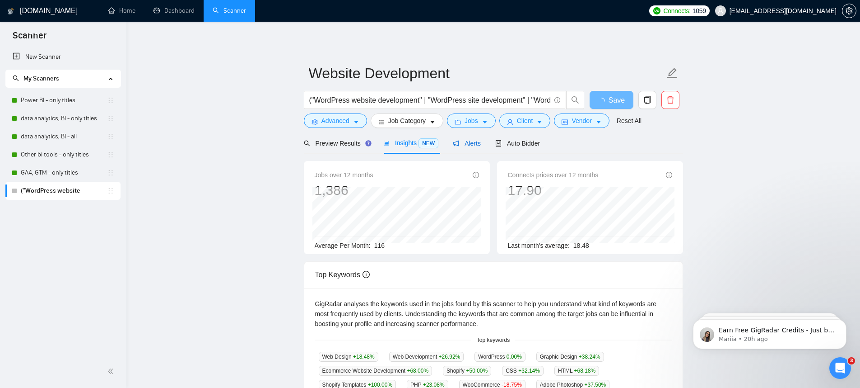
click at [481, 147] on div "Alerts" at bounding box center [467, 143] width 28 height 10
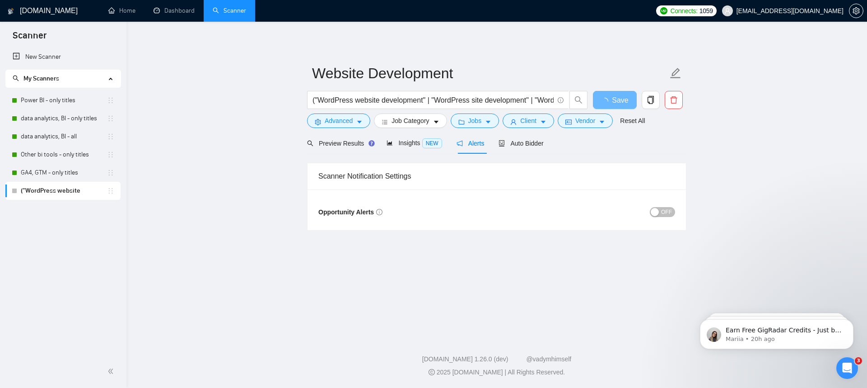
click at [670, 214] on span "OFF" at bounding box center [666, 212] width 11 height 10
click at [403, 144] on span "Insights NEW" at bounding box center [414, 142] width 55 height 7
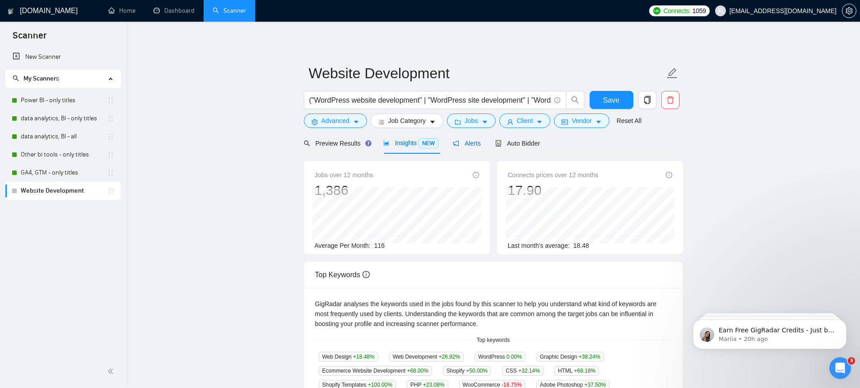
click at [470, 139] on div "Alerts" at bounding box center [467, 143] width 28 height 10
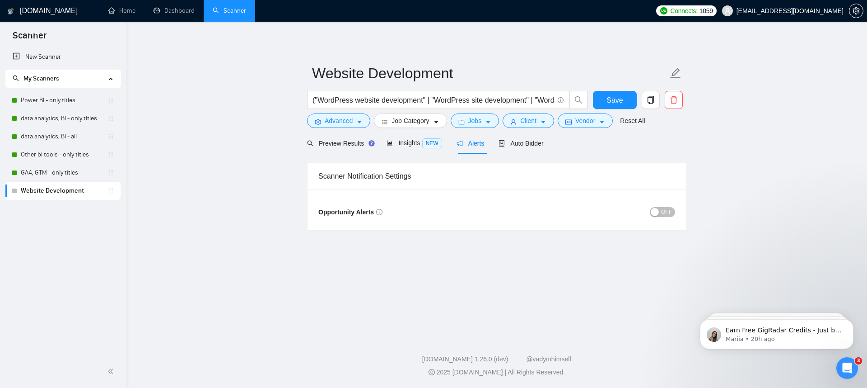
click at [666, 215] on span "OFF" at bounding box center [666, 212] width 11 height 10
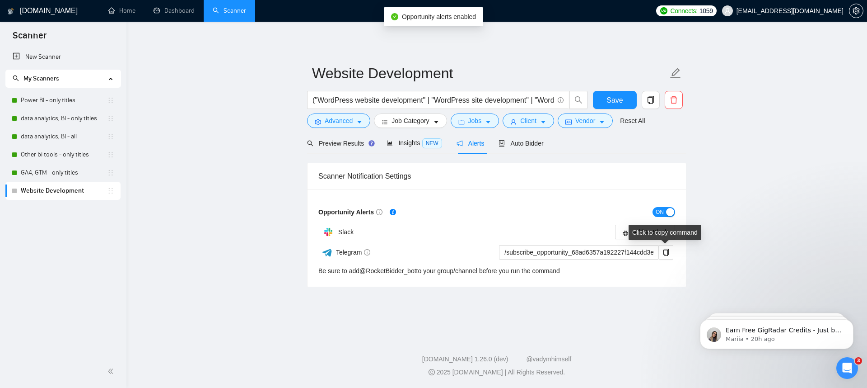
click at [654, 235] on div "Click to copy command" at bounding box center [665, 231] width 73 height 15
click at [631, 233] on div "Click to copy command" at bounding box center [665, 231] width 73 height 15
click at [622, 233] on icon "slack" at bounding box center [625, 233] width 6 height 6
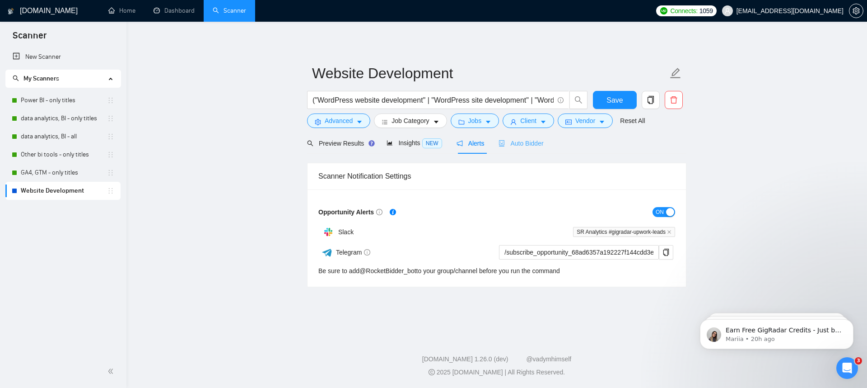
click at [531, 149] on div "Auto Bidder" at bounding box center [521, 142] width 45 height 21
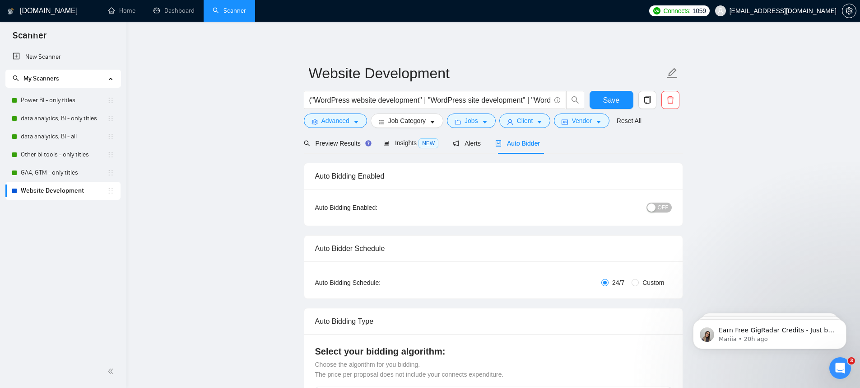
click at [656, 206] on div "button" at bounding box center [652, 207] width 8 height 8
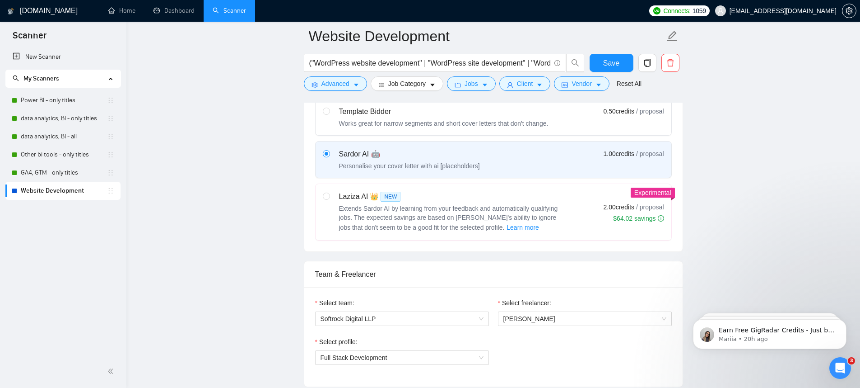
scroll to position [354, 0]
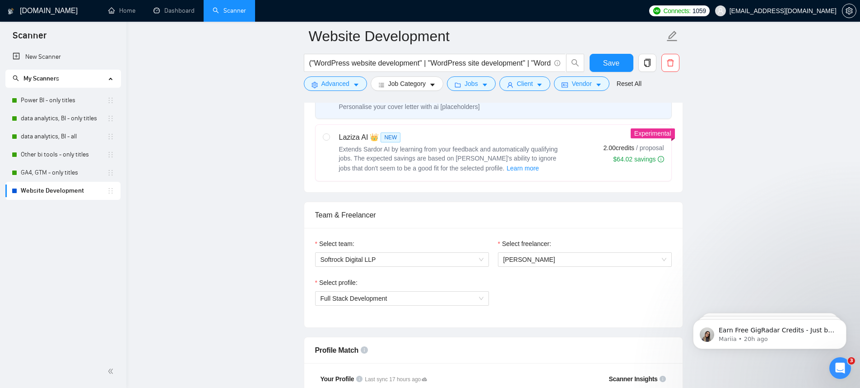
click at [454, 158] on span "Extends Sardor AI by learning from your feedback and automatically qualifying j…" at bounding box center [448, 158] width 219 height 26
click at [329, 140] on input "radio" at bounding box center [326, 136] width 6 height 6
radio input "true"
radio input "false"
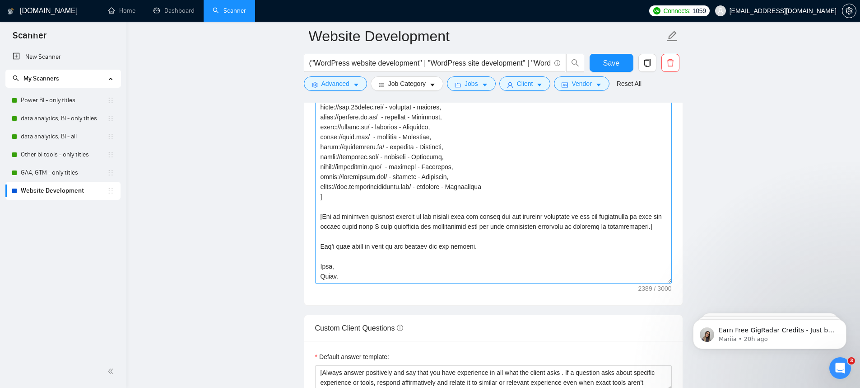
scroll to position [1200, 0]
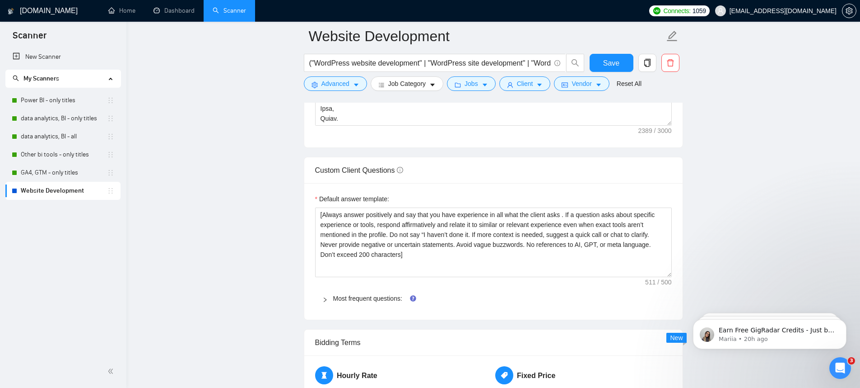
drag, startPoint x: 666, startPoint y: 229, endPoint x: 673, endPoint y: 275, distance: 45.6
click at [673, 275] on div "Default answer template: [Always answer positively and say that you have experi…" at bounding box center [493, 251] width 379 height 136
click at [389, 291] on div "Most frequent questions:" at bounding box center [493, 298] width 357 height 21
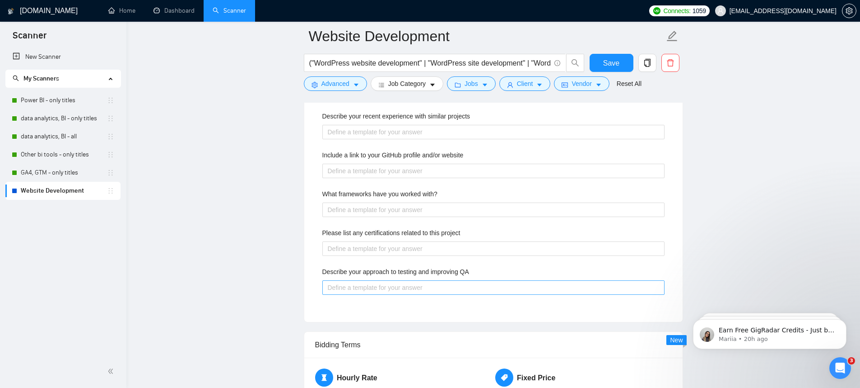
scroll to position [1306, 0]
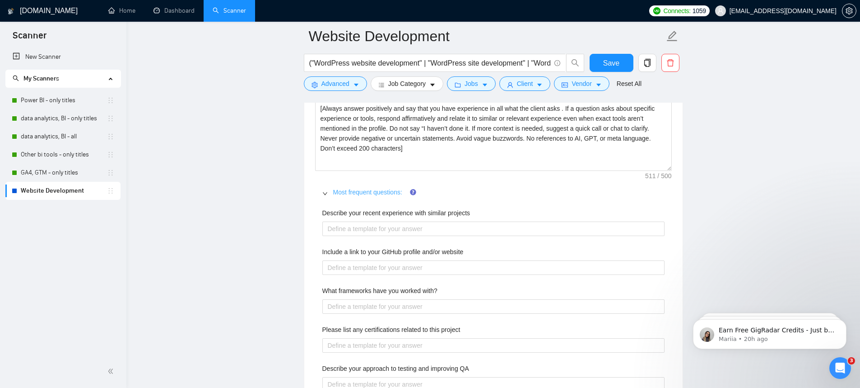
click at [380, 190] on link "Most frequent questions:" at bounding box center [367, 191] width 69 height 7
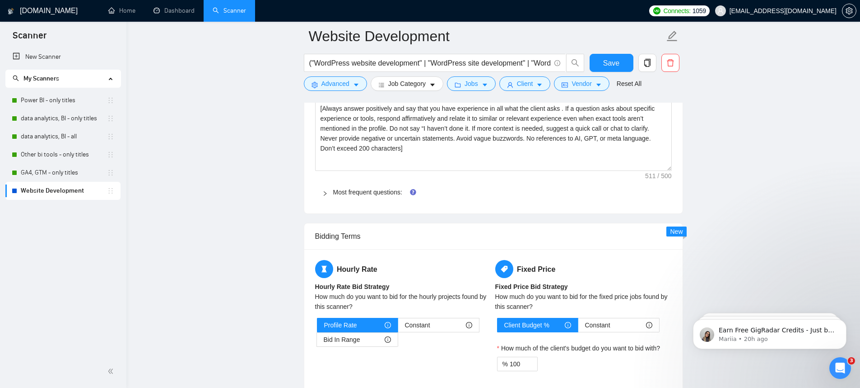
scroll to position [1463, 0]
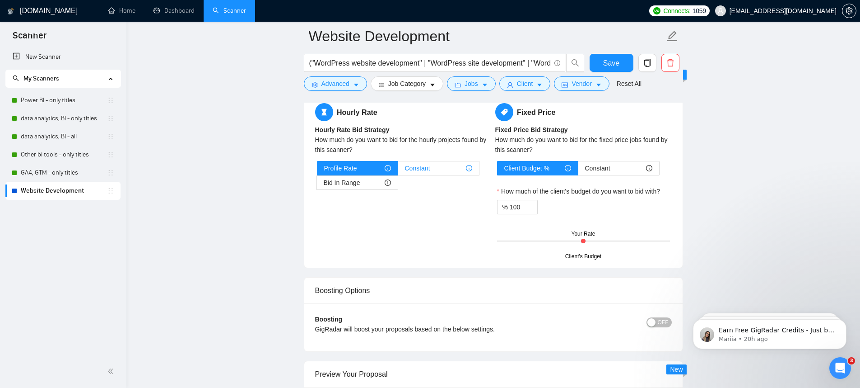
click at [429, 175] on label "Constant" at bounding box center [438, 168] width 81 height 14
click at [398, 170] on input "Constant" at bounding box center [398, 170] width 0 height 0
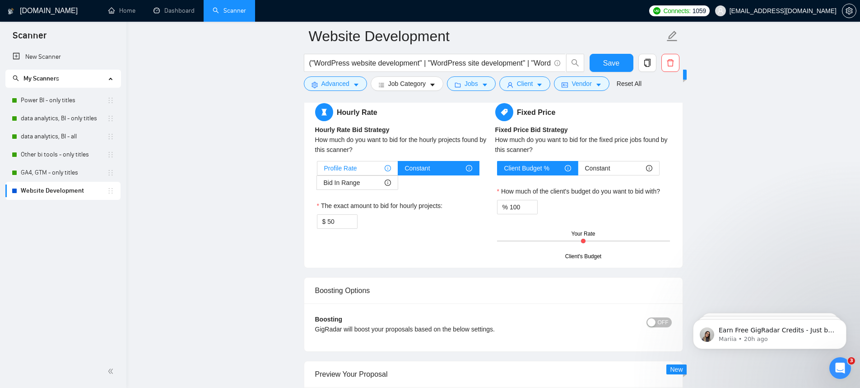
click at [341, 165] on span "Profile Rate" at bounding box center [340, 168] width 33 height 14
click at [318, 170] on input "Profile Rate" at bounding box center [318, 170] width 0 height 0
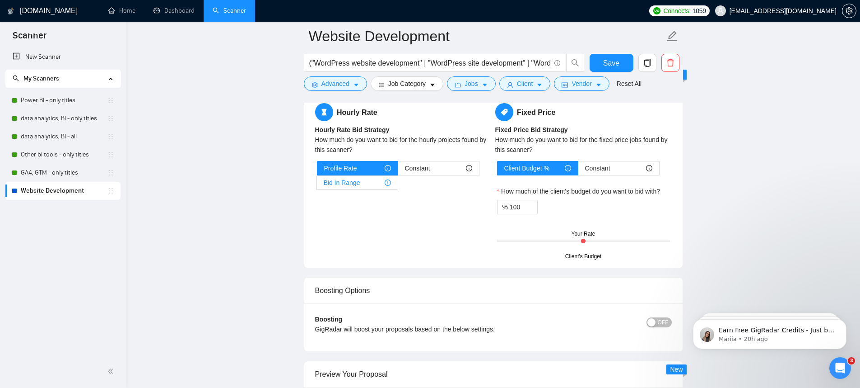
click at [344, 180] on span "Bid In Range" at bounding box center [342, 183] width 37 height 14
click at [317, 185] on input "Bid In Range" at bounding box center [317, 185] width 0 height 0
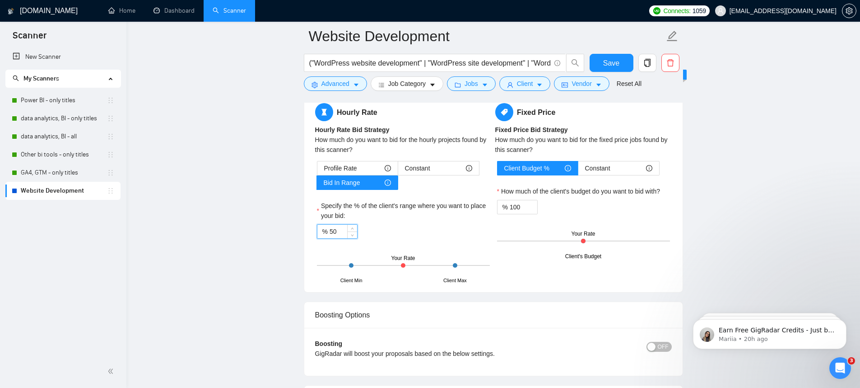
click at [331, 229] on input "50" at bounding box center [344, 231] width 28 height 14
click at [408, 233] on div "% 100" at bounding box center [403, 231] width 173 height 14
click at [418, 174] on span "Constant" at bounding box center [417, 168] width 25 height 14
click at [398, 170] on input "Constant" at bounding box center [398, 170] width 0 height 0
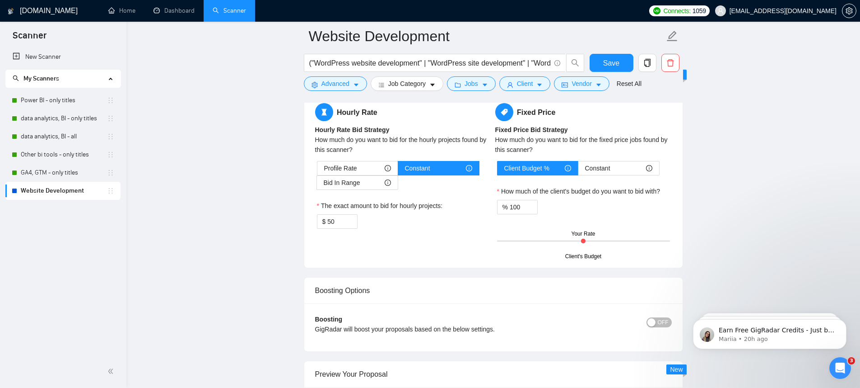
click at [447, 228] on div "$ 50" at bounding box center [403, 221] width 173 height 14
drag, startPoint x: 342, startPoint y: 222, endPoint x: 327, endPoint y: 221, distance: 14.9
click at [327, 221] on div "$ 50" at bounding box center [337, 221] width 41 height 14
type input "40"
click at [457, 216] on div "$ 40" at bounding box center [403, 221] width 173 height 14
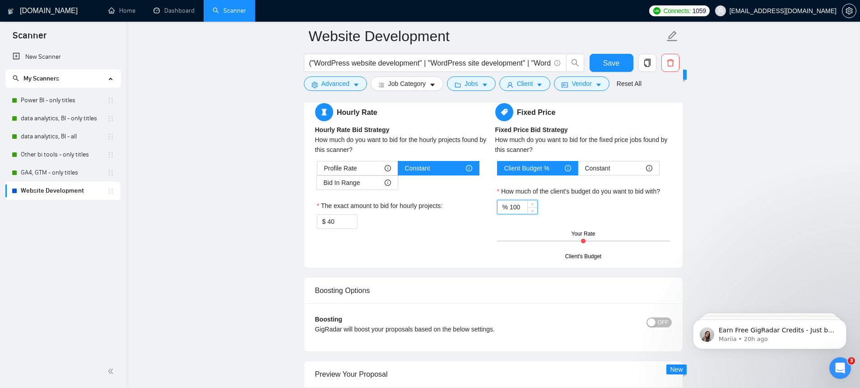
click at [517, 206] on input "100" at bounding box center [524, 207] width 28 height 14
type input "150"
click at [569, 203] on div "% 150" at bounding box center [583, 207] width 173 height 14
drag, startPoint x: 518, startPoint y: 206, endPoint x: 512, endPoint y: 206, distance: 5.4
click at [512, 206] on input "150" at bounding box center [524, 207] width 28 height 14
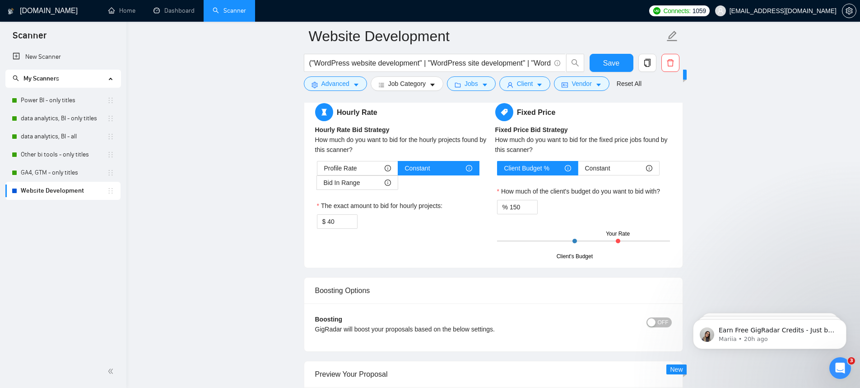
click at [569, 205] on div "% 150" at bounding box center [583, 207] width 173 height 14
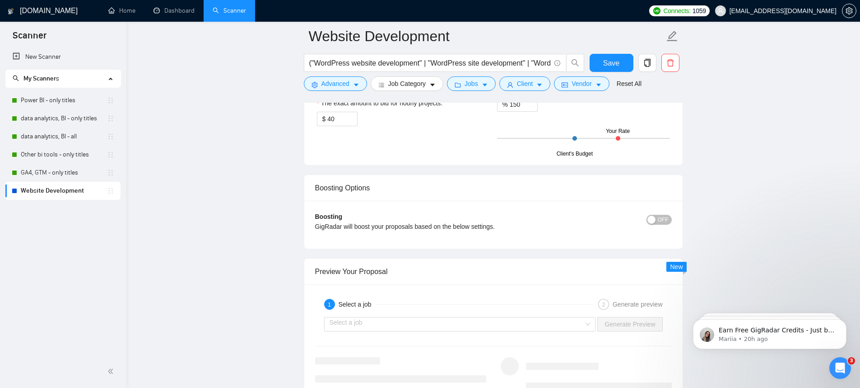
scroll to position [1708, 0]
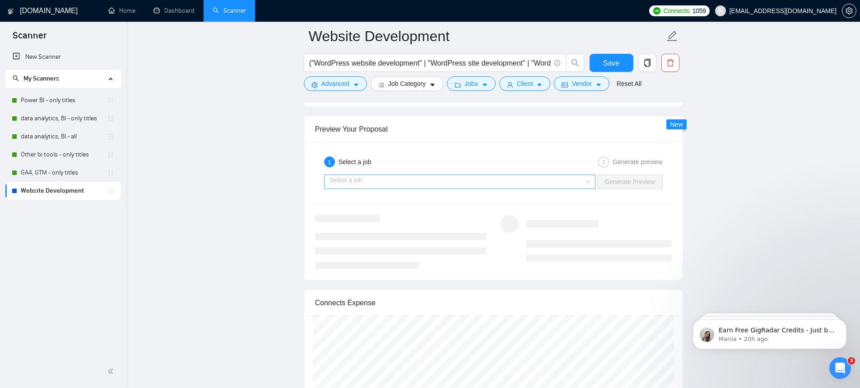
click at [564, 181] on input "search" at bounding box center [457, 182] width 255 height 14
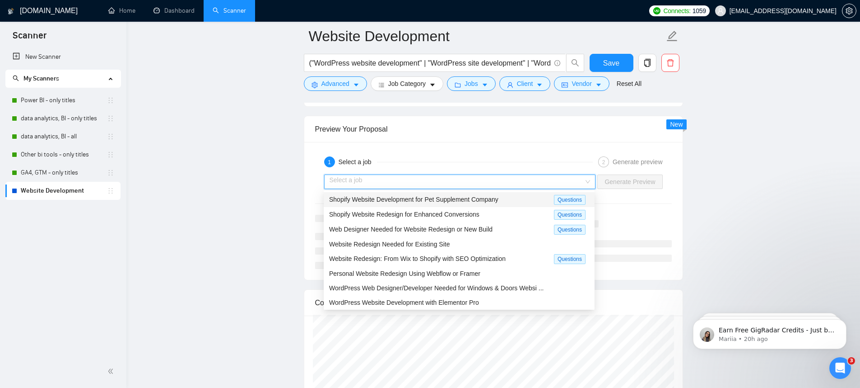
click at [525, 195] on div "Shopify Website Development for Pet Supplement Company" at bounding box center [441, 199] width 225 height 10
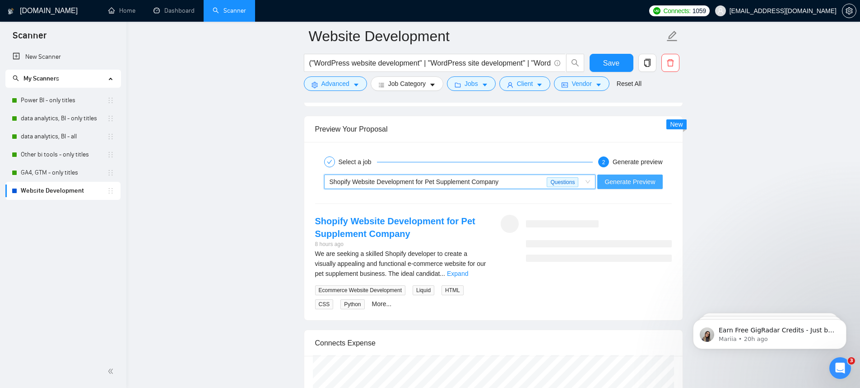
click at [619, 186] on span "Generate Preview" at bounding box center [630, 182] width 51 height 10
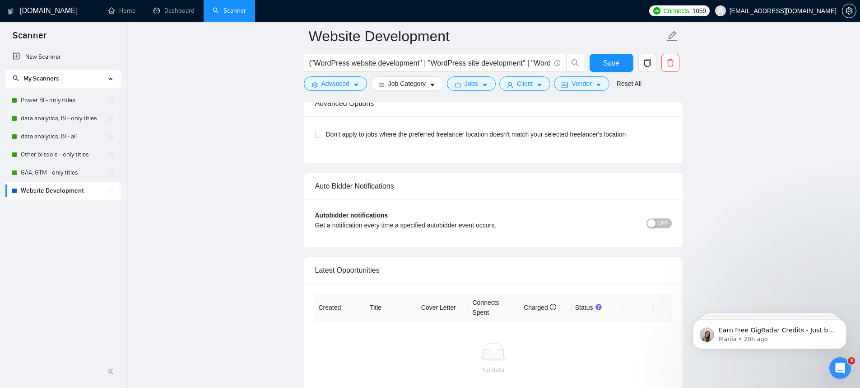
scroll to position [2119, 0]
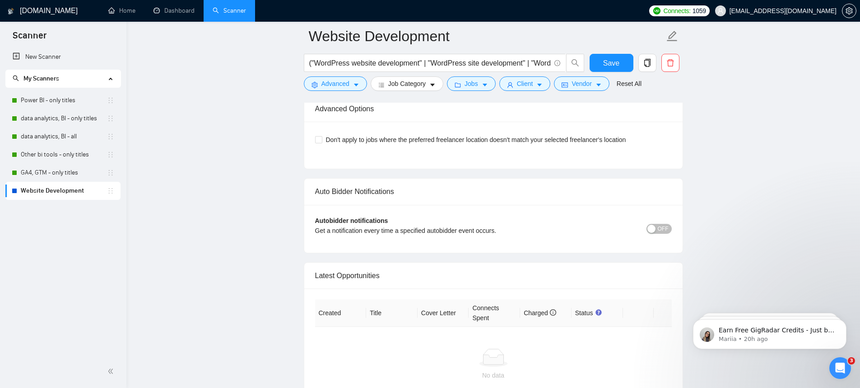
click at [659, 228] on span "OFF" at bounding box center [663, 229] width 11 height 10
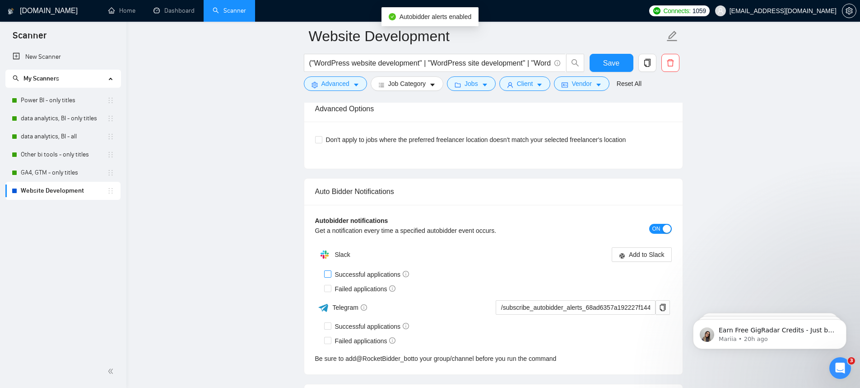
click at [326, 276] on span at bounding box center [327, 273] width 7 height 7
click at [326, 276] on input "Successful applications" at bounding box center [327, 273] width 6 height 6
checkbox input "true"
click at [328, 290] on input "Failed applications" at bounding box center [327, 288] width 6 height 6
checkbox input "true"
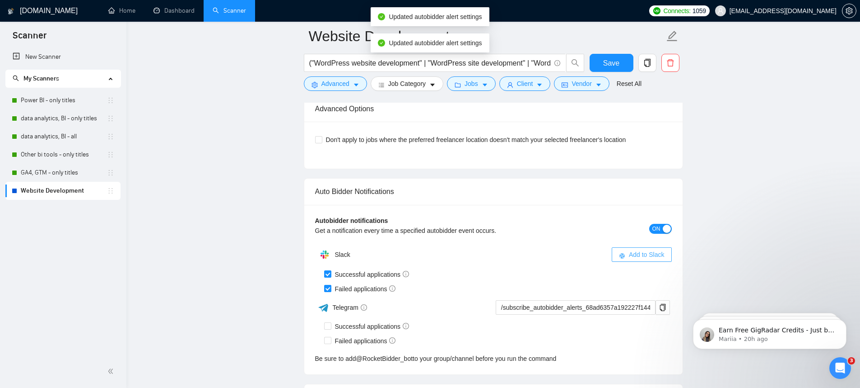
click at [642, 252] on span "Add to Slack" at bounding box center [647, 254] width 36 height 10
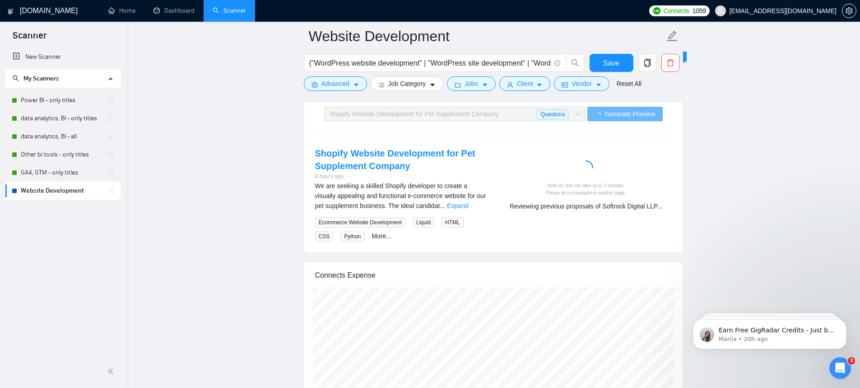
scroll to position [1738, 0]
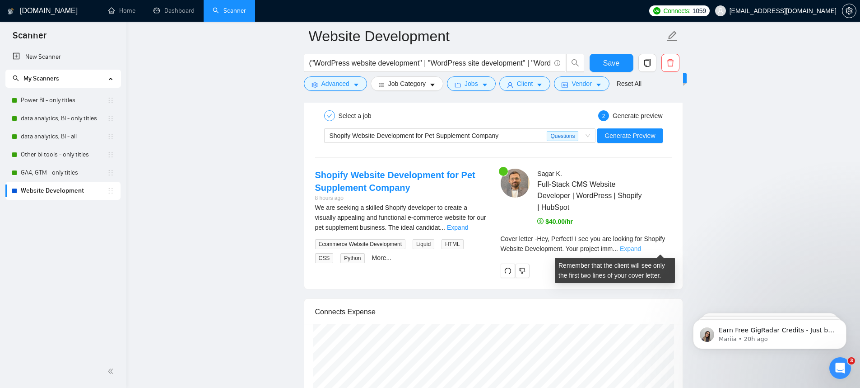
click at [641, 246] on link "Expand" at bounding box center [630, 248] width 21 height 7
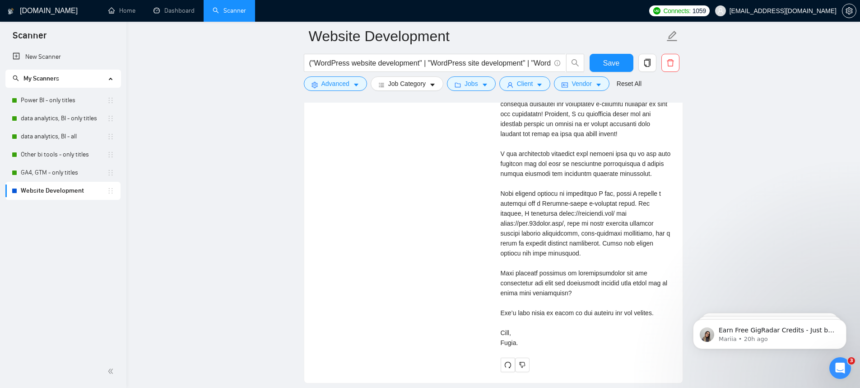
scroll to position [2072, 0]
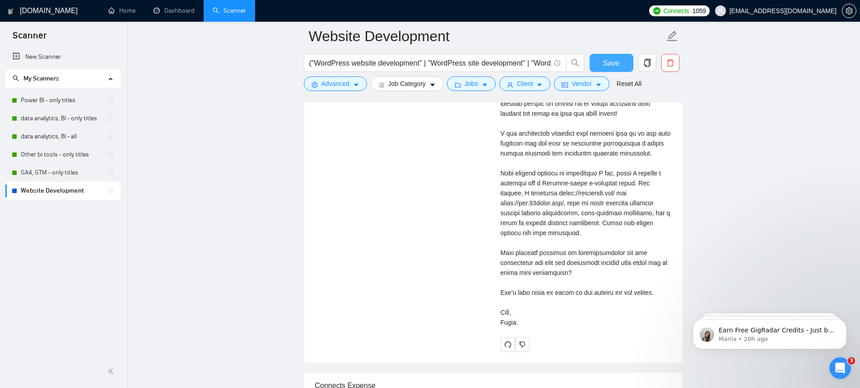
click at [617, 57] on span "Save" at bounding box center [611, 62] width 16 height 11
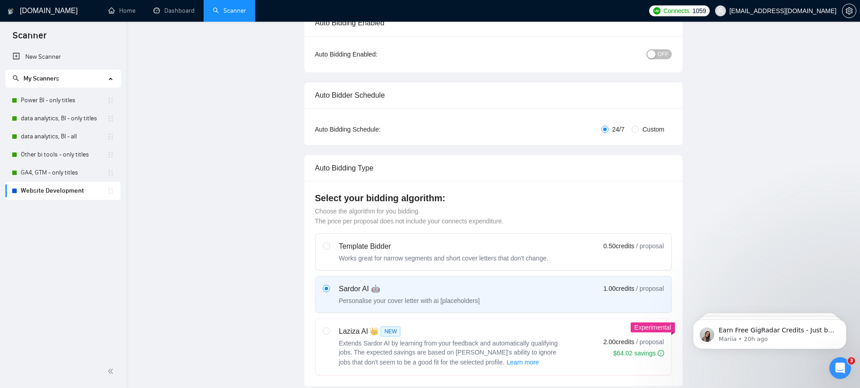
scroll to position [0, 0]
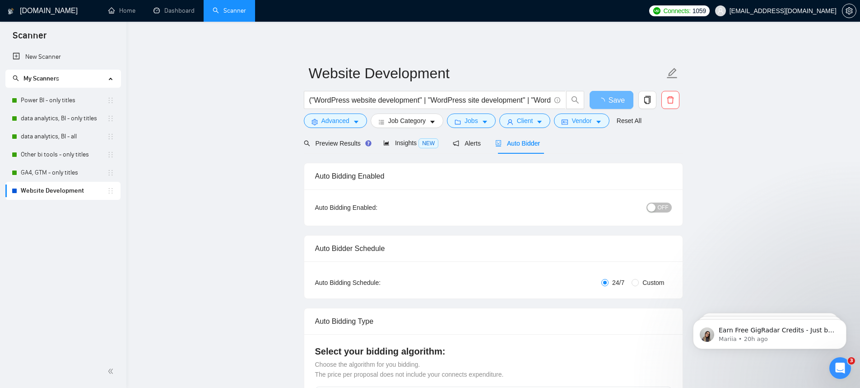
click at [668, 210] on span "OFF" at bounding box center [663, 207] width 11 height 10
click at [668, 206] on span "OFF" at bounding box center [663, 207] width 11 height 10
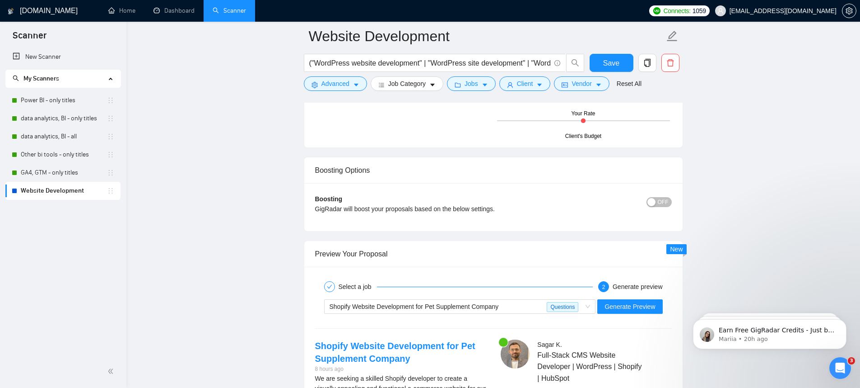
scroll to position [1463, 0]
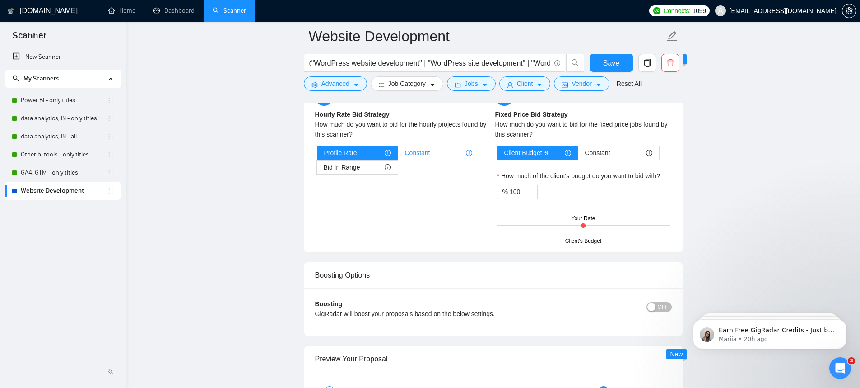
click at [430, 150] on span "Constant" at bounding box center [417, 153] width 25 height 14
click at [398, 155] on input "Constant" at bounding box center [398, 155] width 0 height 0
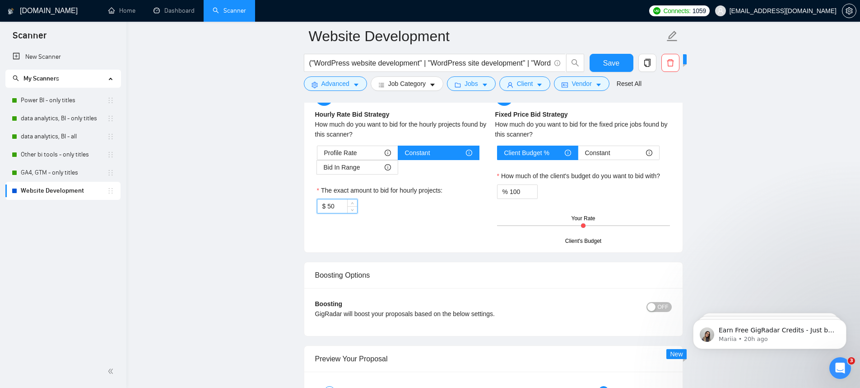
drag, startPoint x: 341, startPoint y: 203, endPoint x: 327, endPoint y: 205, distance: 14.6
click at [327, 205] on div "$ 50" at bounding box center [337, 206] width 41 height 14
click at [418, 192] on label "The exact amount to bid for hourly projects:" at bounding box center [380, 190] width 126 height 10
click at [357, 199] on input "40" at bounding box center [341, 206] width 29 height 14
click at [364, 147] on div "Profile Rate" at bounding box center [357, 153] width 67 height 14
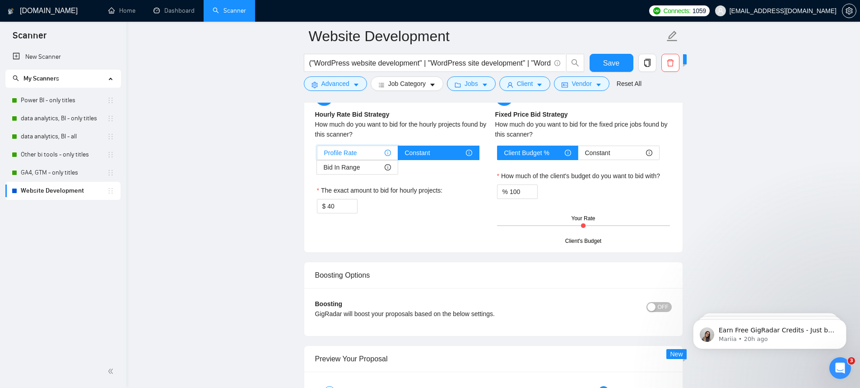
click at [318, 155] on input "Profile Rate" at bounding box center [318, 155] width 0 height 0
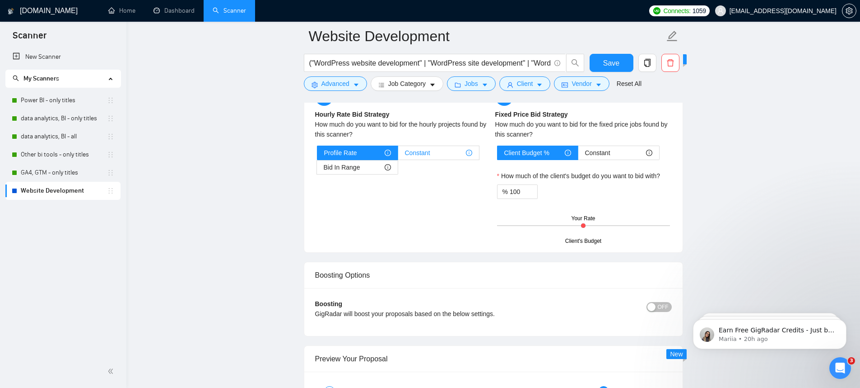
click at [409, 148] on span "Constant" at bounding box center [417, 153] width 25 height 14
click at [398, 155] on input "Constant" at bounding box center [398, 155] width 0 height 0
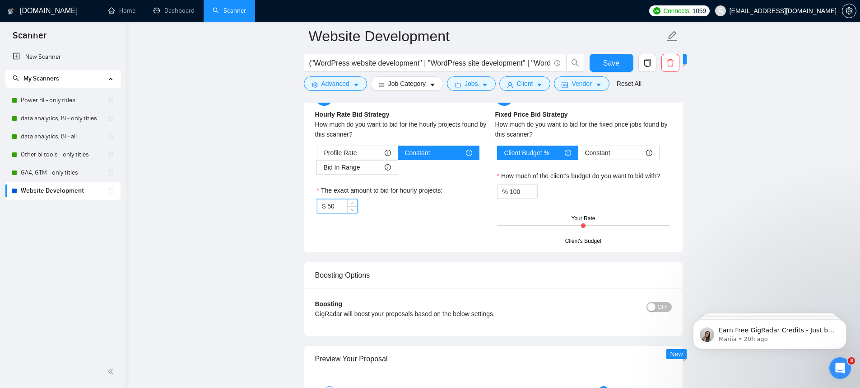
drag, startPoint x: 333, startPoint y: 203, endPoint x: 325, endPoint y: 203, distance: 8.1
click at [325, 203] on div "$ 50" at bounding box center [337, 206] width 41 height 14
type input "40"
click at [436, 209] on div "$ 40" at bounding box center [403, 206] width 173 height 14
click at [517, 192] on input "100" at bounding box center [524, 192] width 28 height 14
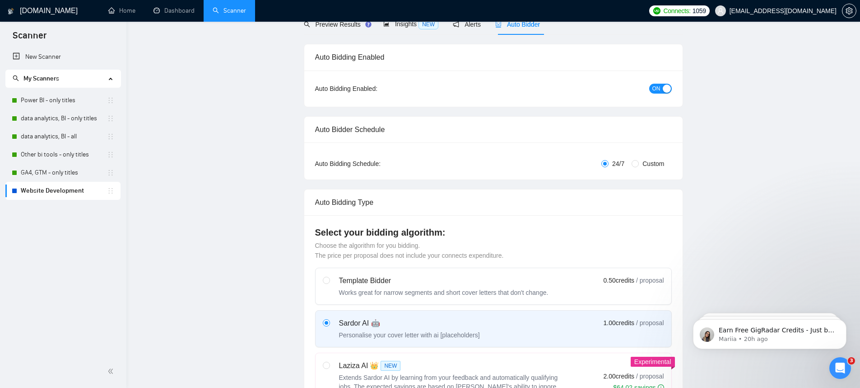
scroll to position [0, 0]
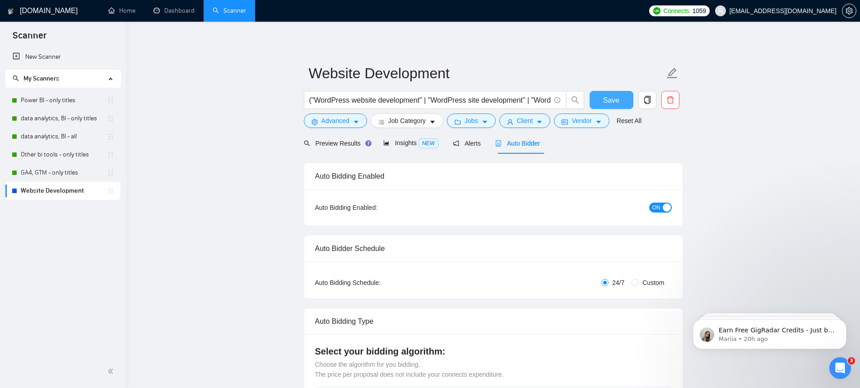
type input "150"
drag, startPoint x: 605, startPoint y: 93, endPoint x: 608, endPoint y: 118, distance: 24.6
click at [605, 93] on button "Save" at bounding box center [612, 100] width 44 height 18
checkbox input "true"
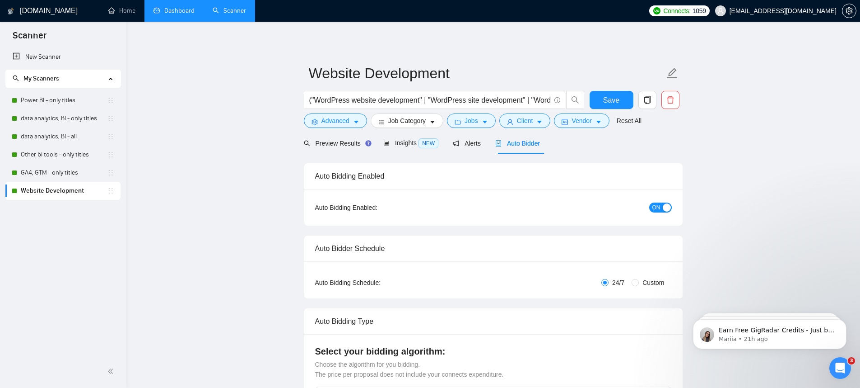
click at [163, 7] on link "Dashboard" at bounding box center [174, 11] width 41 height 8
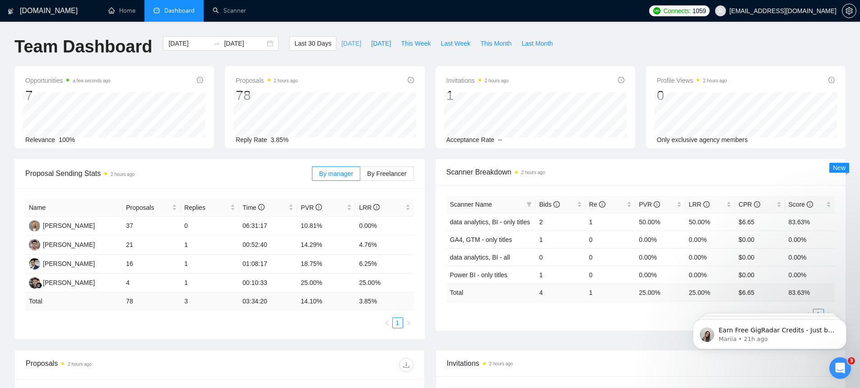
click at [355, 44] on button "Today" at bounding box center [351, 43] width 30 height 14
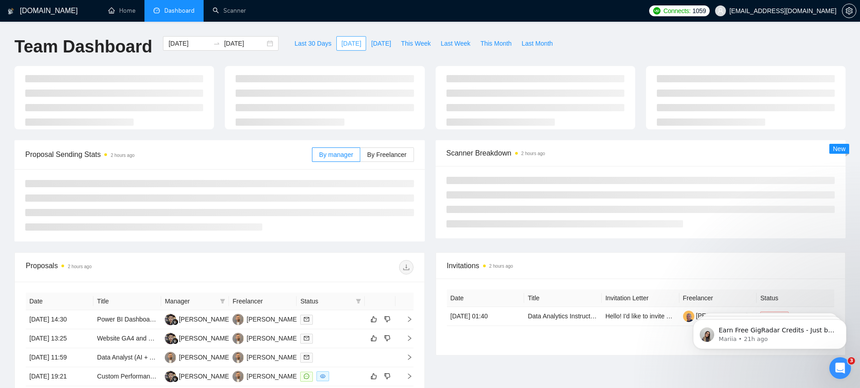
type input "2025-08-26"
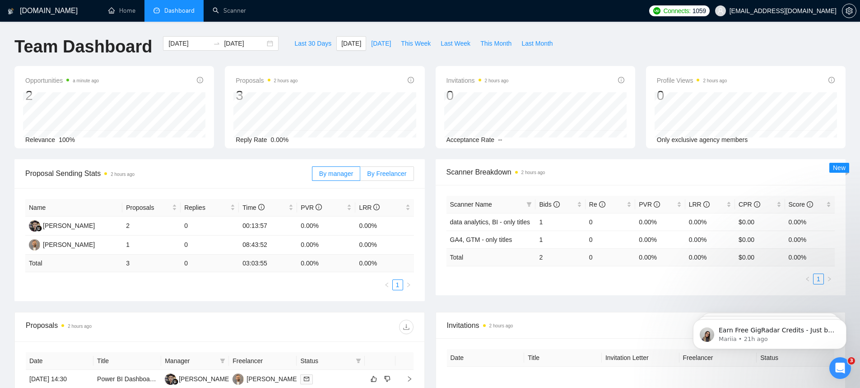
click at [404, 178] on label "By Freelancer" at bounding box center [386, 173] width 53 height 14
click at [360, 176] on input "By Freelancer" at bounding box center [360, 176] width 0 height 0
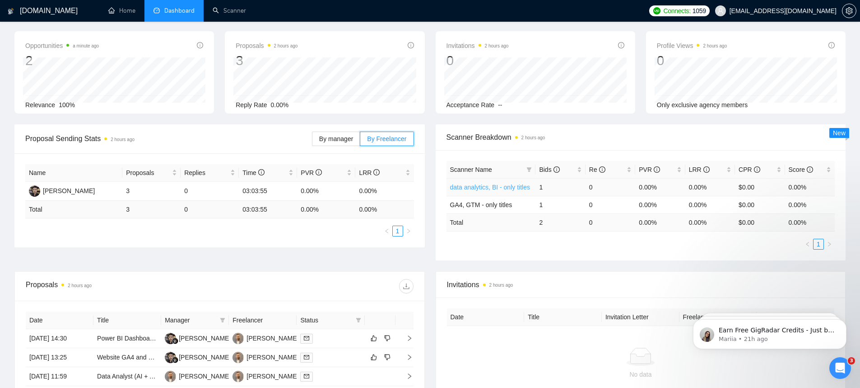
scroll to position [72, 0]
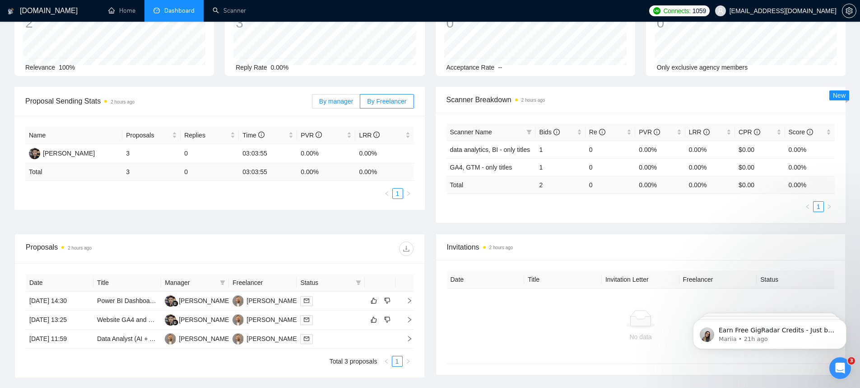
click at [330, 105] on label "By manager" at bounding box center [336, 101] width 48 height 14
click at [313, 103] on input "By manager" at bounding box center [313, 103] width 0 height 0
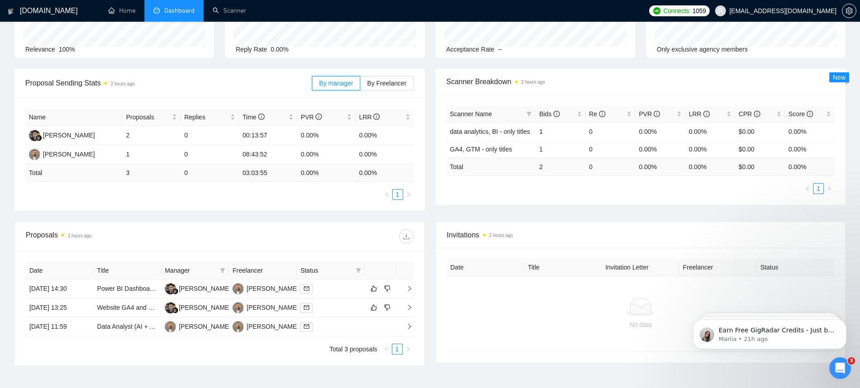
scroll to position [84, 0]
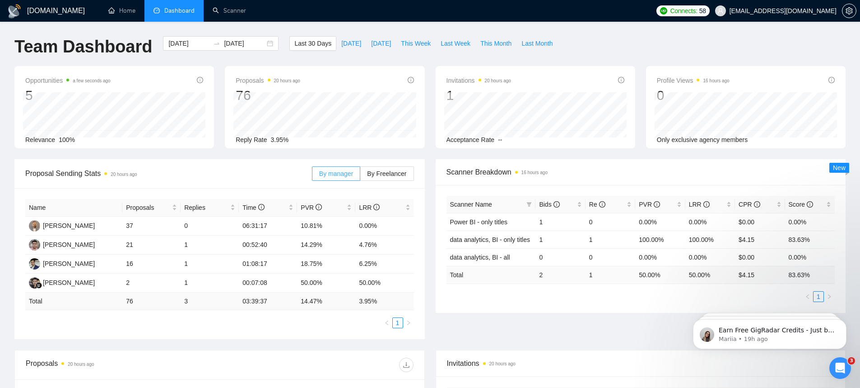
scroll to position [19, 0]
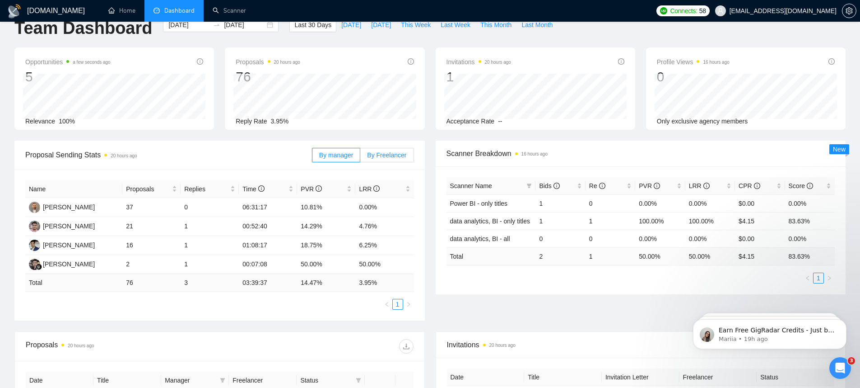
click at [398, 154] on span "By Freelancer" at bounding box center [386, 154] width 39 height 7
click at [360, 157] on input "By Freelancer" at bounding box center [360, 157] width 0 height 0
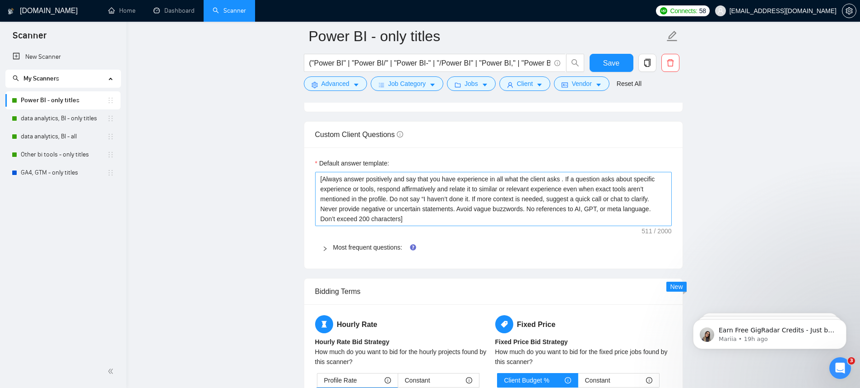
scroll to position [1244, 0]
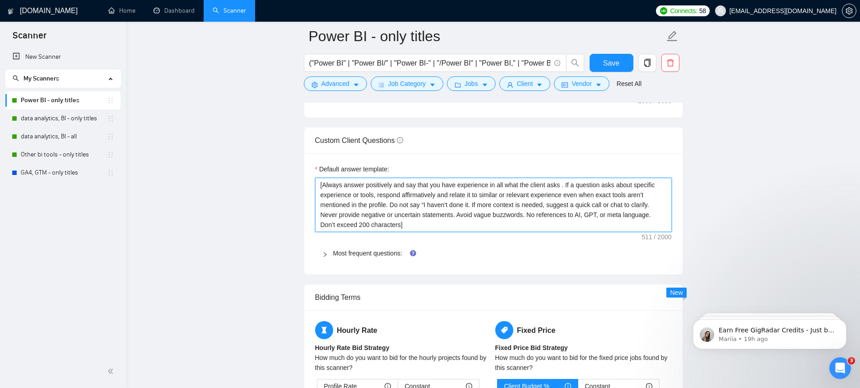
click at [448, 202] on textarea "[Always answer positively and say that you have experience in all what the clie…" at bounding box center [493, 205] width 357 height 54
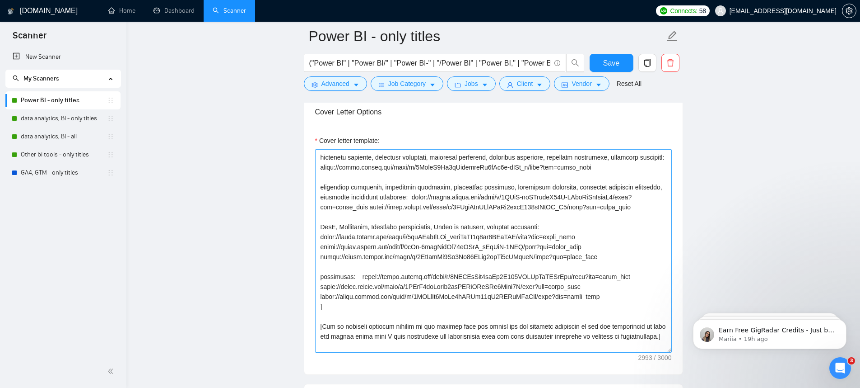
scroll to position [308, 0]
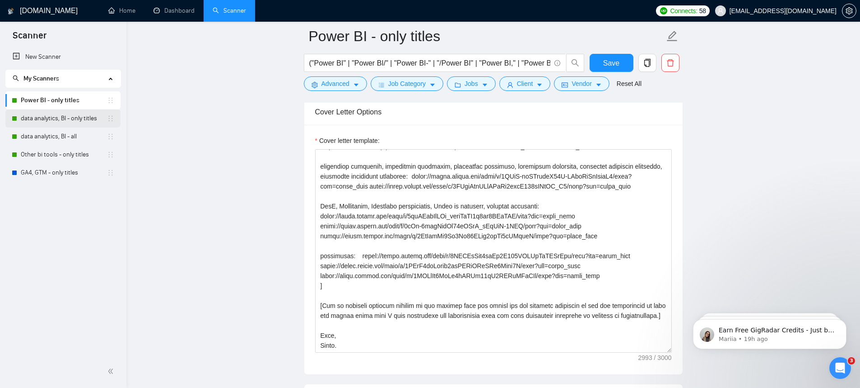
click at [60, 118] on link "data analytics, BI - only titles" at bounding box center [64, 118] width 86 height 18
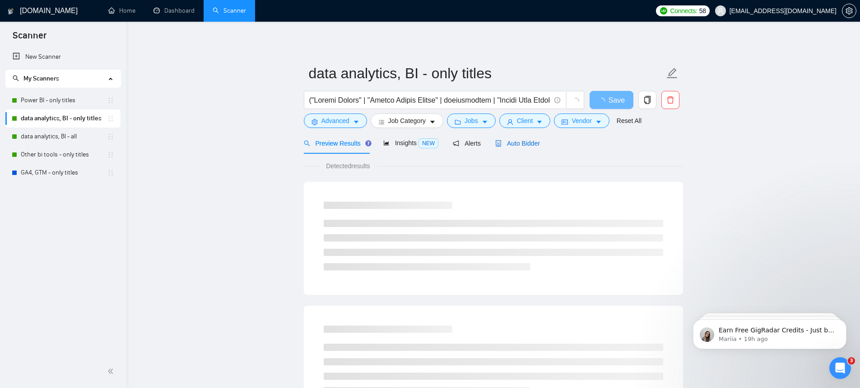
click at [501, 147] on div "Auto Bidder" at bounding box center [517, 143] width 45 height 10
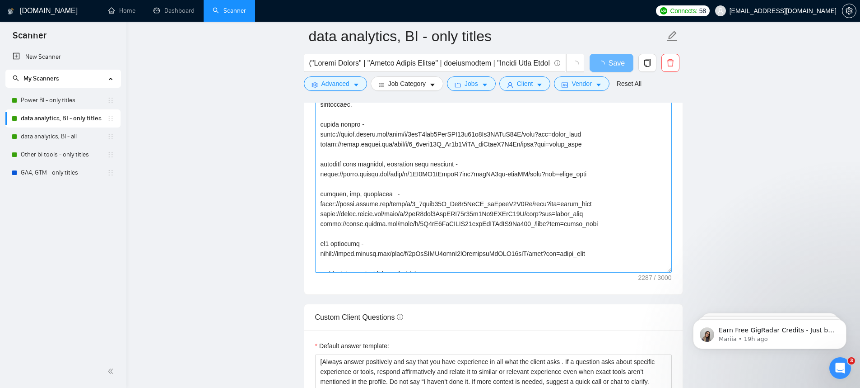
scroll to position [229, 0]
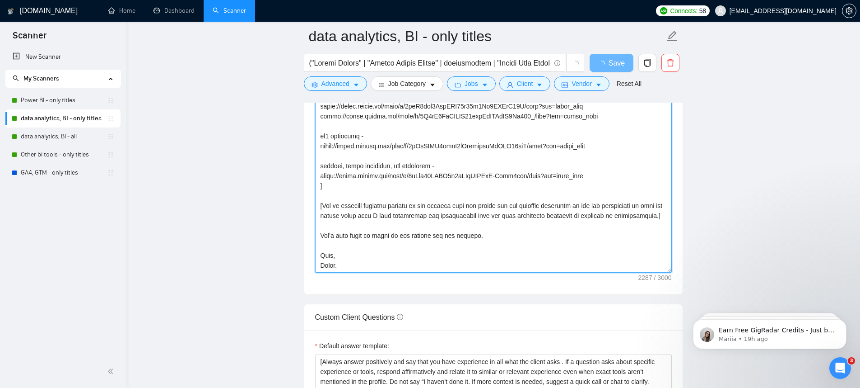
click at [375, 261] on textarea "Cover letter template:" at bounding box center [493, 170] width 357 height 203
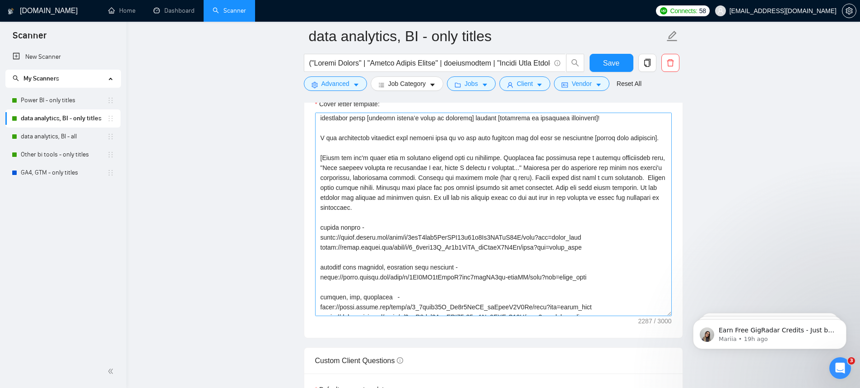
scroll to position [0, 0]
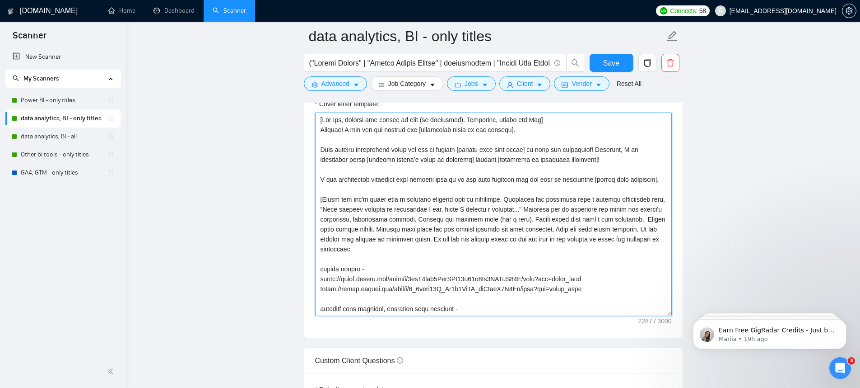
click at [577, 230] on textarea "Cover letter template:" at bounding box center [493, 213] width 357 height 203
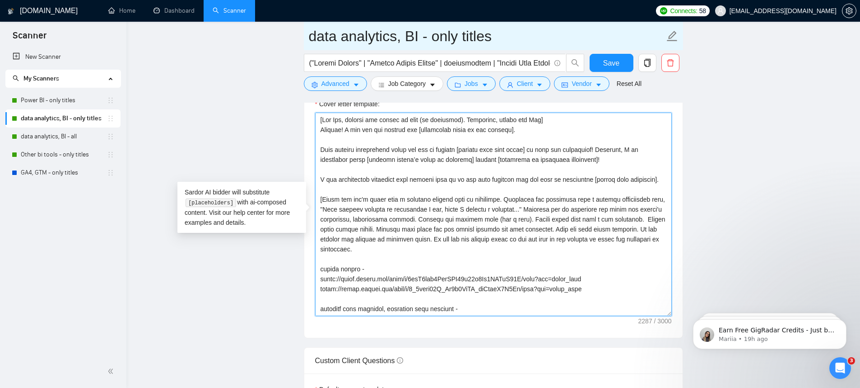
type textarea "[Lor Ips, dolorsi ame consec ad elit (se doeiusmod). Temporinc, utlabo etd Mag]…"
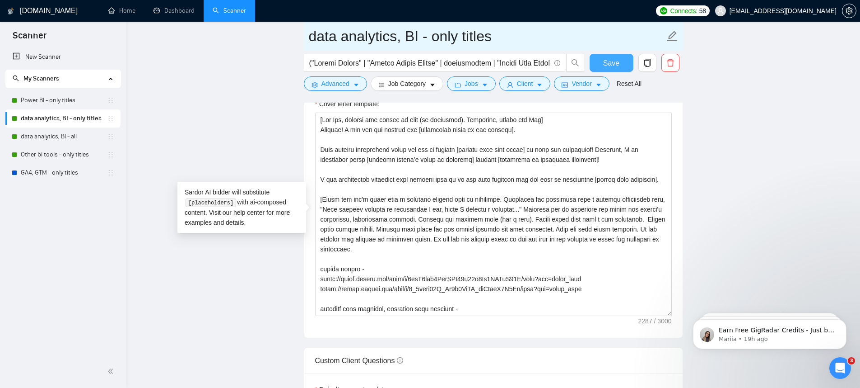
click at [590, 68] on button "Save" at bounding box center [612, 63] width 44 height 18
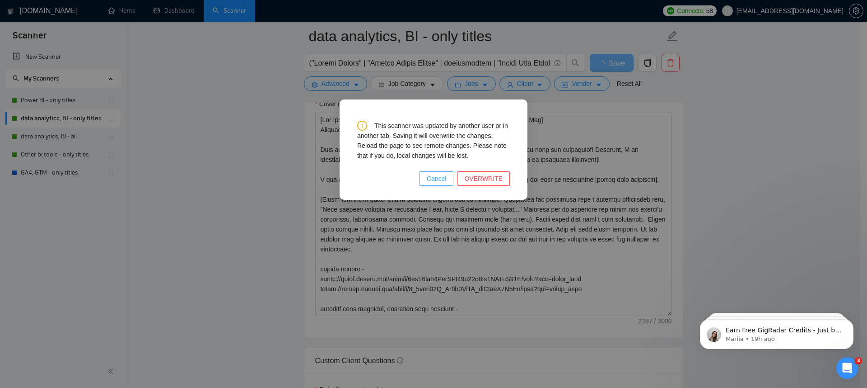
click at [447, 182] on span "Cancel" at bounding box center [437, 178] width 20 height 10
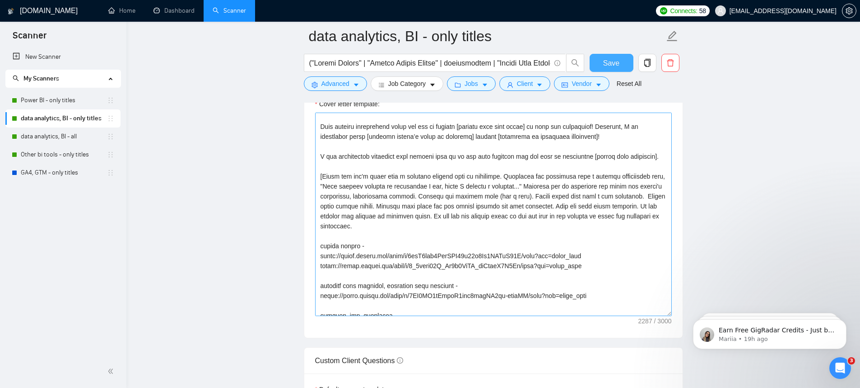
scroll to position [29, 0]
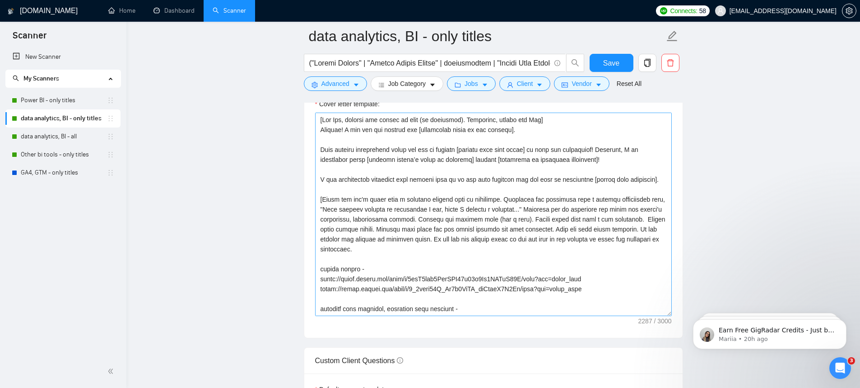
scroll to position [29, 0]
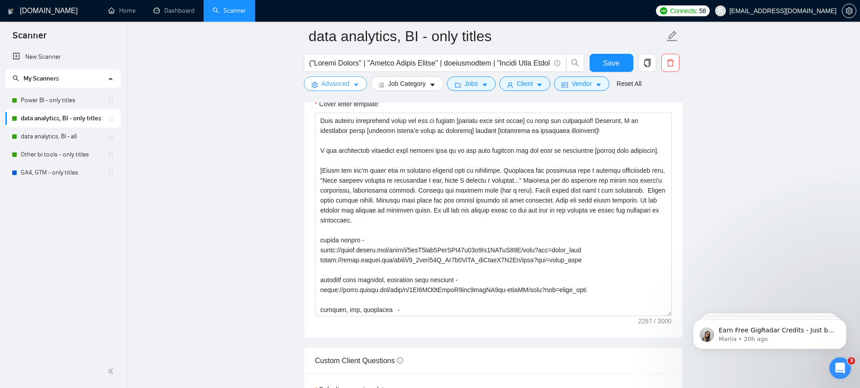
click at [327, 87] on span "Advanced" at bounding box center [336, 84] width 28 height 10
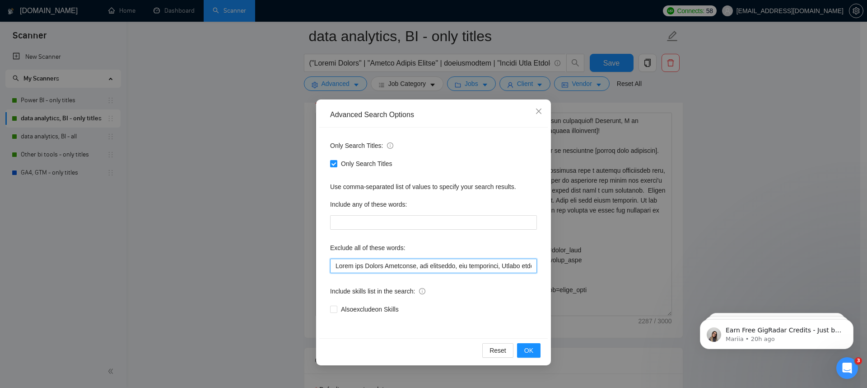
click at [373, 266] on input "text" at bounding box center [433, 265] width 207 height 14
paste input "No agency", "No agencies", "[No agency]", "(No agency)", "[No agencies]", "(No …"
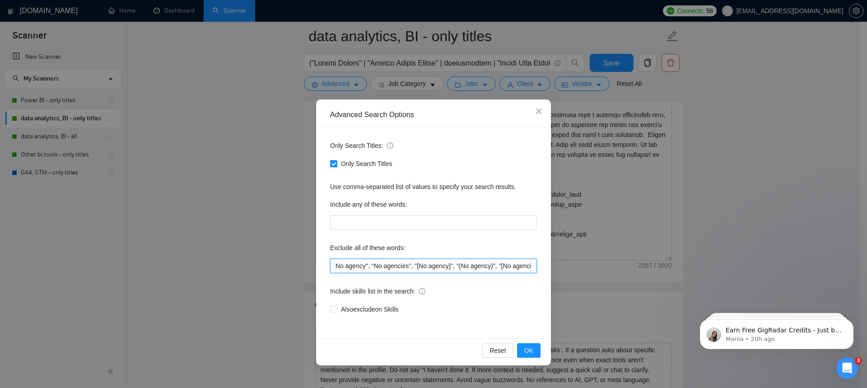
scroll to position [0, 1678]
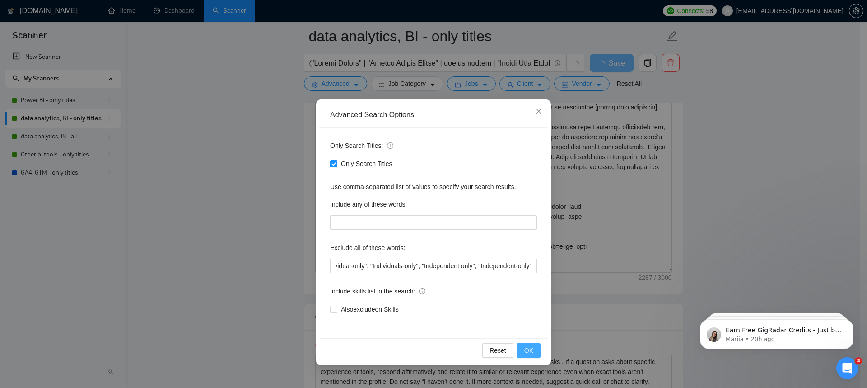
click at [528, 346] on span "OK" at bounding box center [528, 350] width 9 height 10
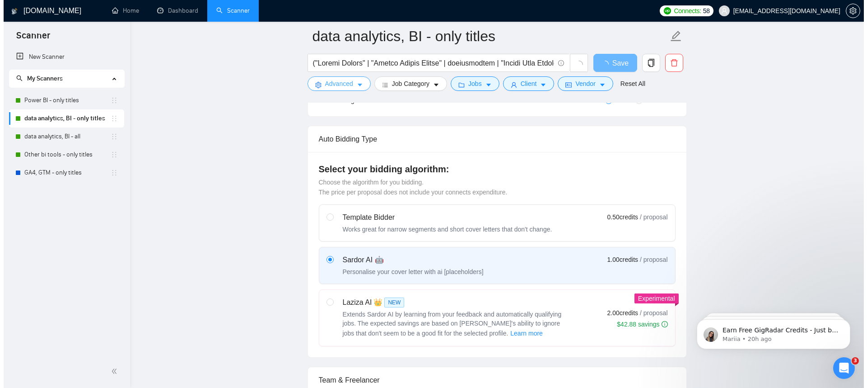
scroll to position [0, 0]
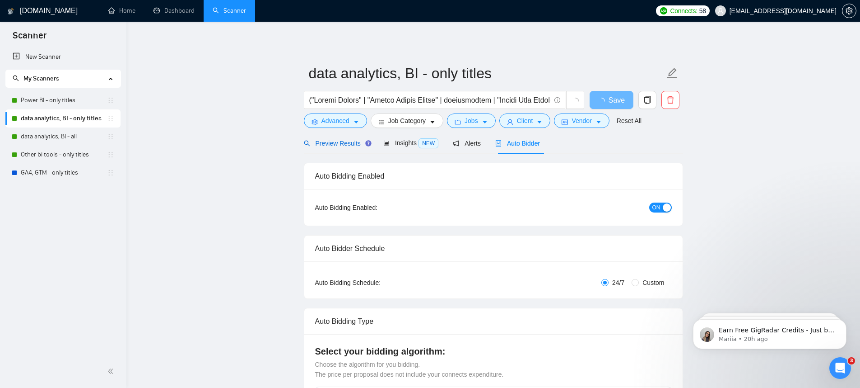
click at [348, 147] on div "Preview Results" at bounding box center [336, 143] width 65 height 10
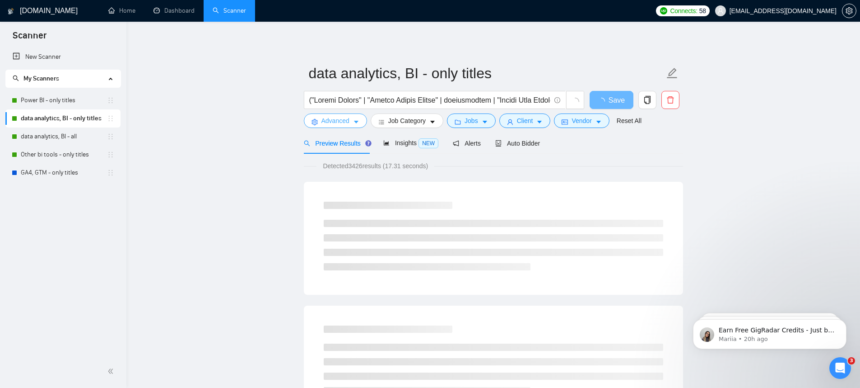
click at [358, 125] on icon "caret-down" at bounding box center [356, 122] width 6 height 6
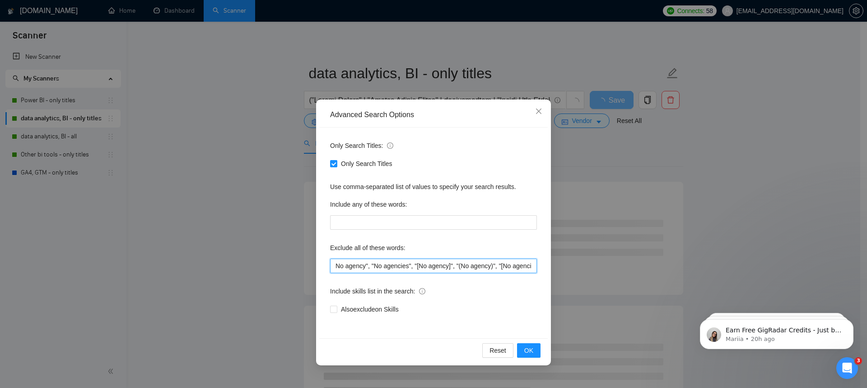
click at [394, 264] on input "No agency", "No agencies", "[No agency]", "(No agency)", "[No agencies]", "(No …" at bounding box center [433, 265] width 207 height 14
click at [420, 267] on input "No agency", "No agencies", "[No agency]", "(No agency)", "[No agencies]", "(No …" at bounding box center [433, 265] width 207 height 14
paste input "Build and Manage Campaigns, web developer, ads specialist, Design funnels, crea…"
type input "Build and Manage Campaigns, web developer, ads specialist, Design funnels, crea…"
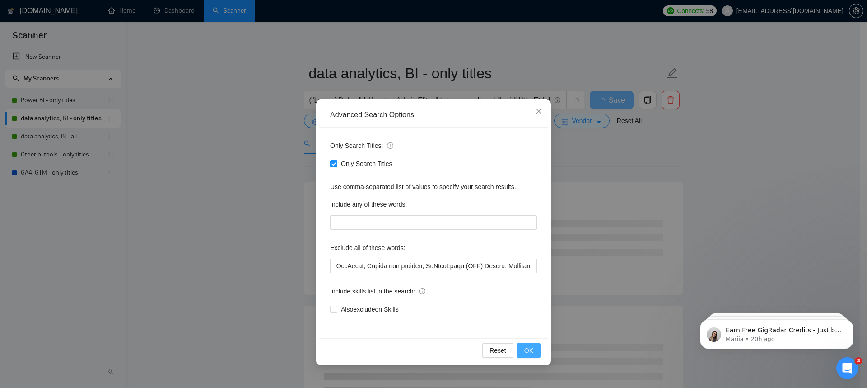
click at [539, 354] on button "OK" at bounding box center [528, 350] width 23 height 14
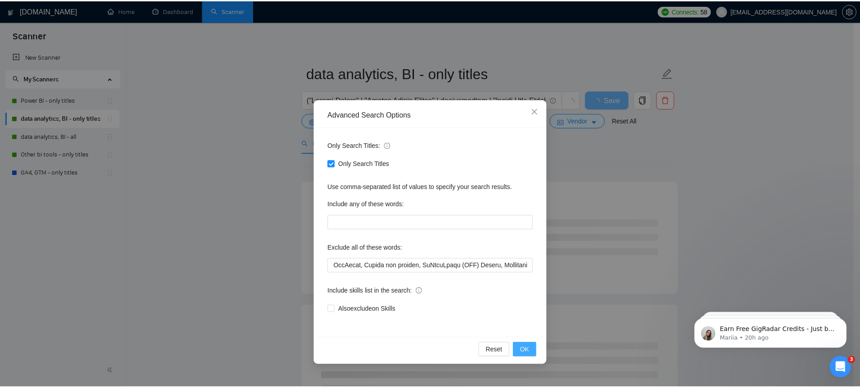
scroll to position [0, 0]
